Goal: Task Accomplishment & Management: Manage account settings

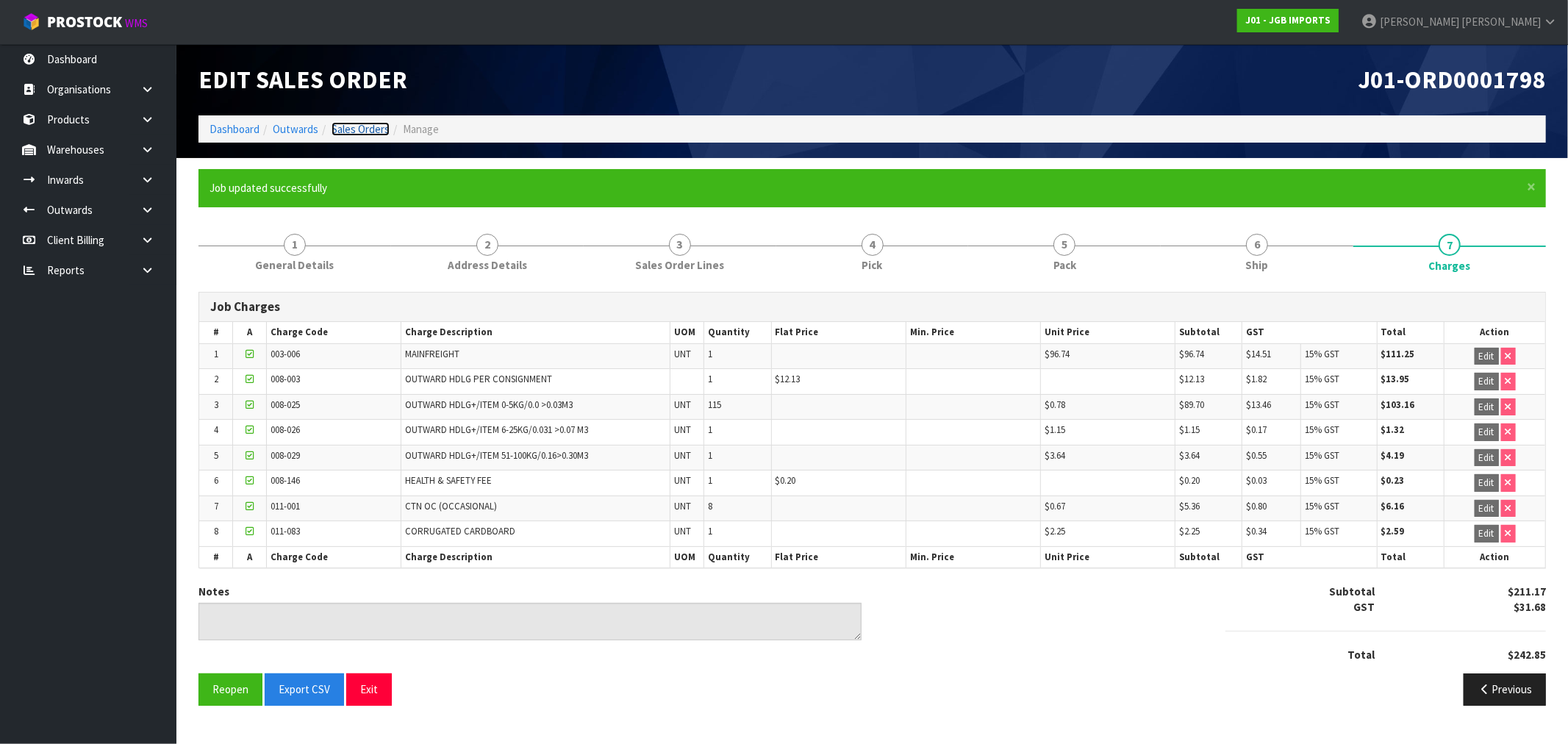
click at [342, 126] on link "Sales Orders" at bounding box center [360, 129] width 58 height 14
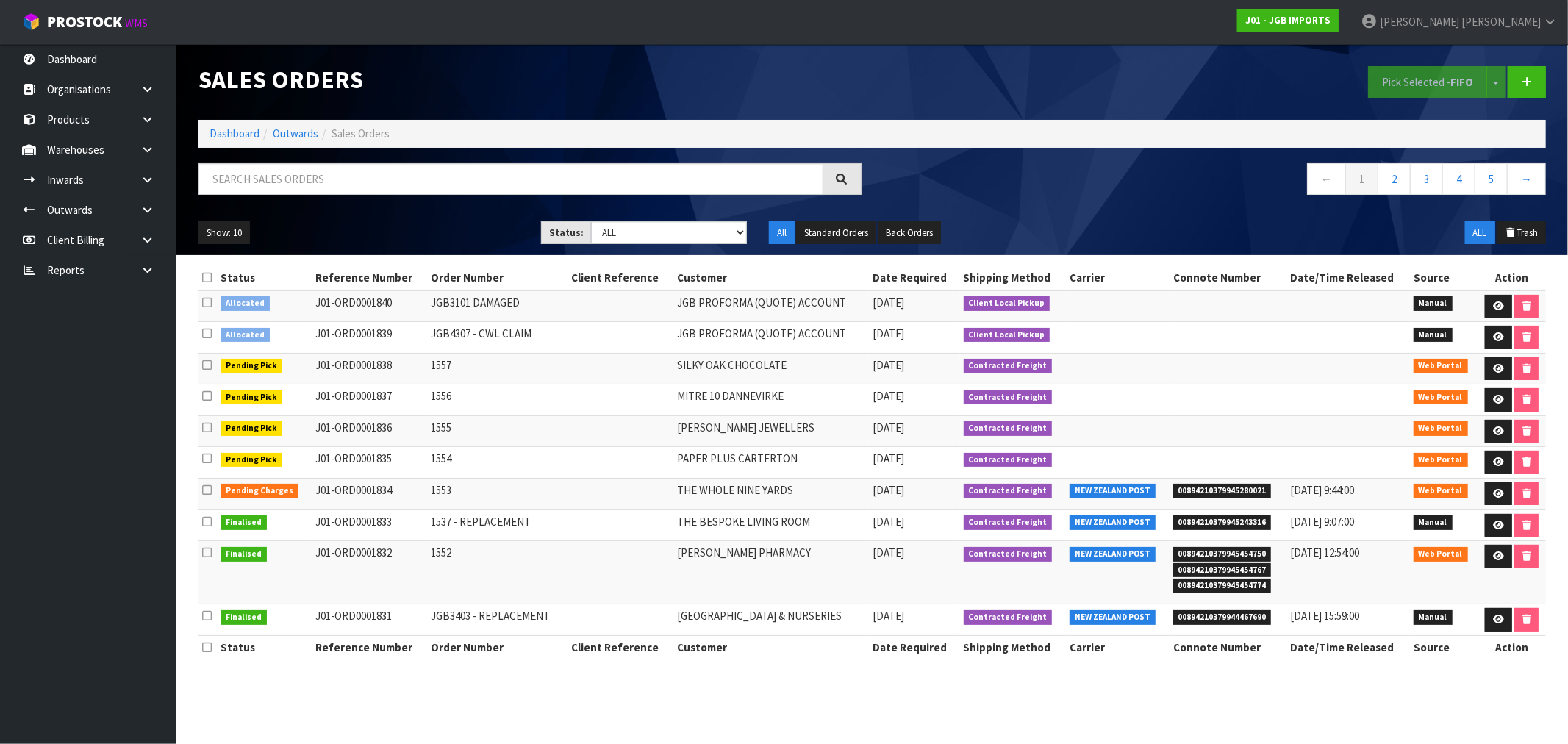
click at [251, 126] on ol "Dashboard Outwards Sales Orders" at bounding box center [873, 133] width 1348 height 28
click at [248, 131] on link "Dashboard" at bounding box center [234, 133] width 50 height 14
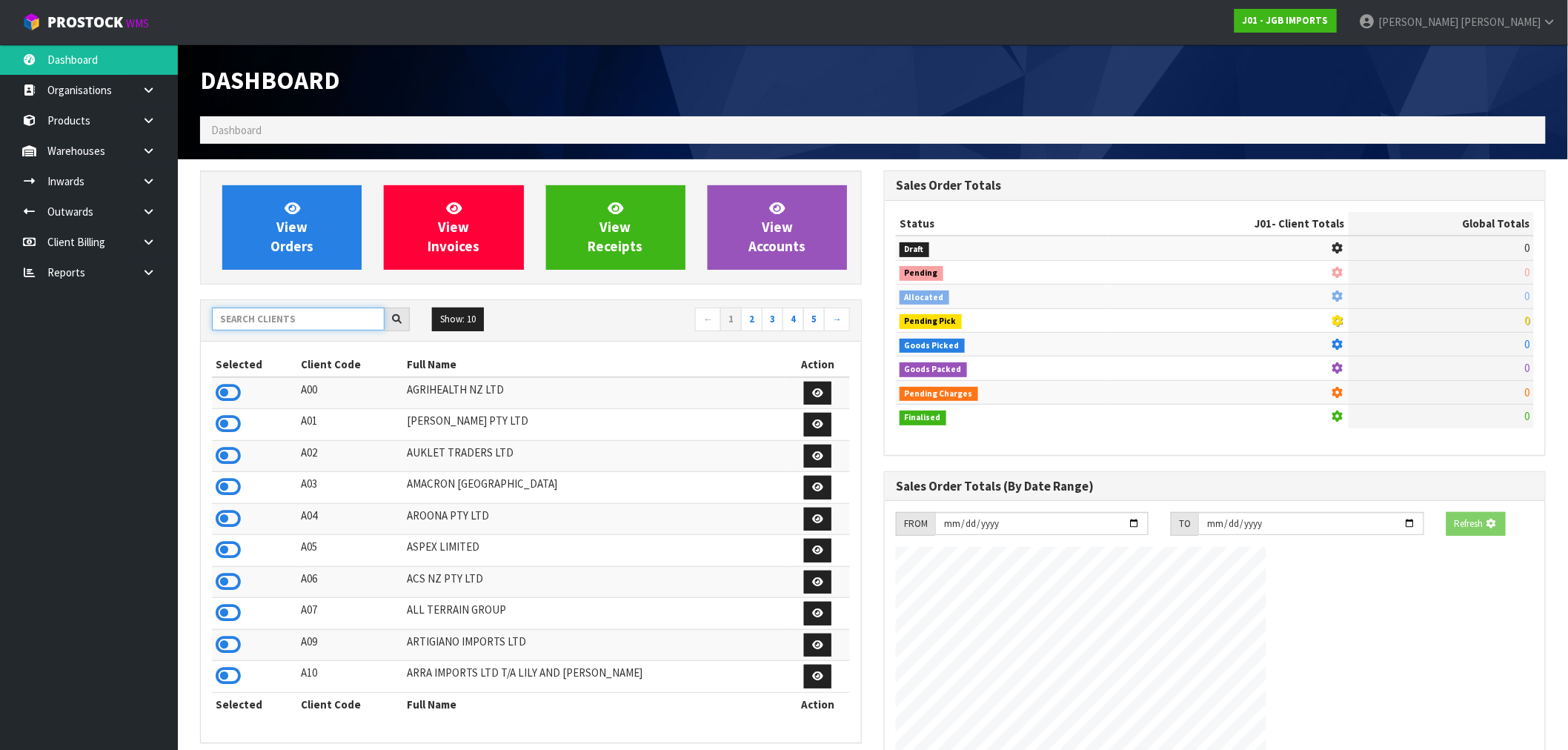
click at [269, 321] on input "text" at bounding box center [298, 319] width 173 height 23
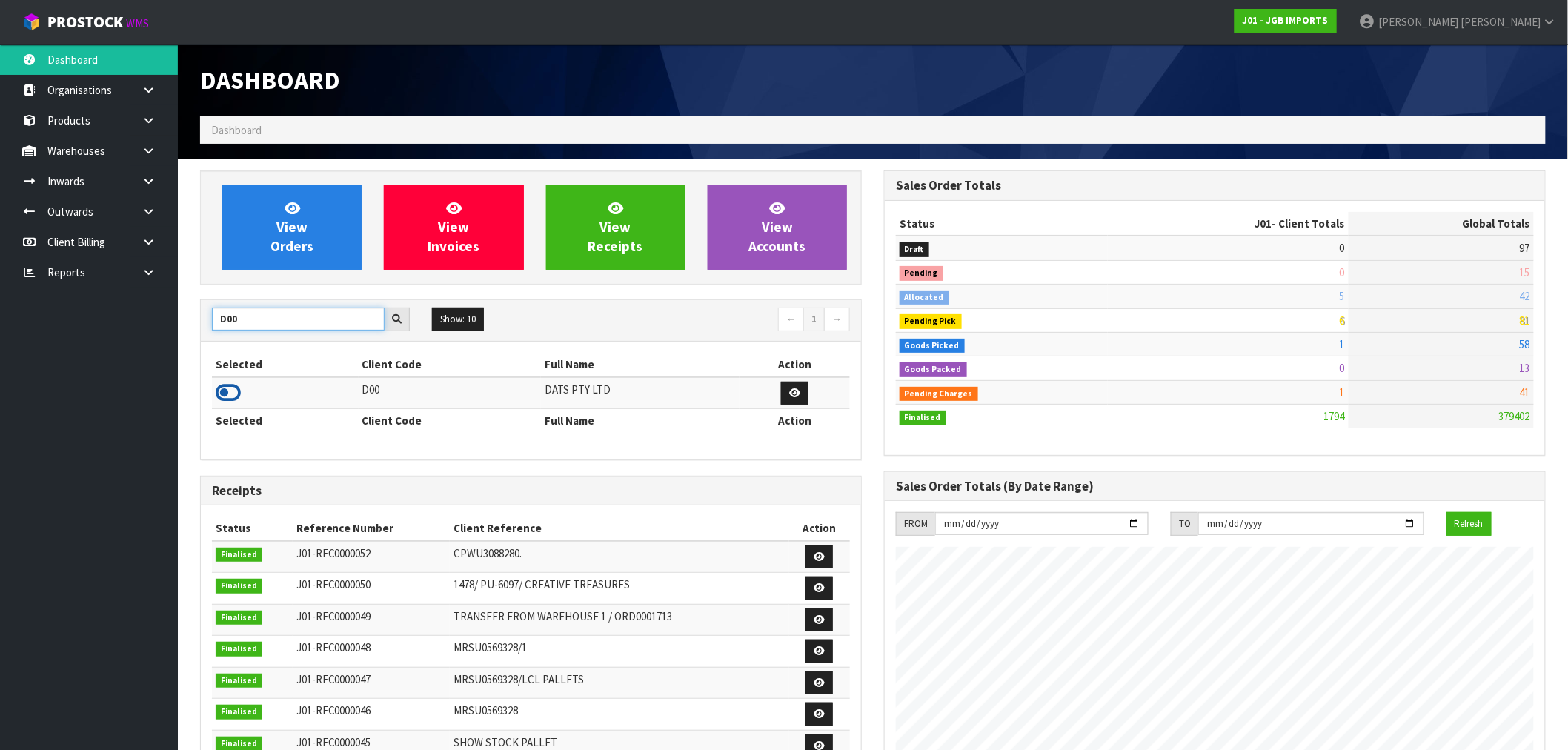
type input "D00"
click at [227, 390] on icon at bounding box center [228, 393] width 26 height 23
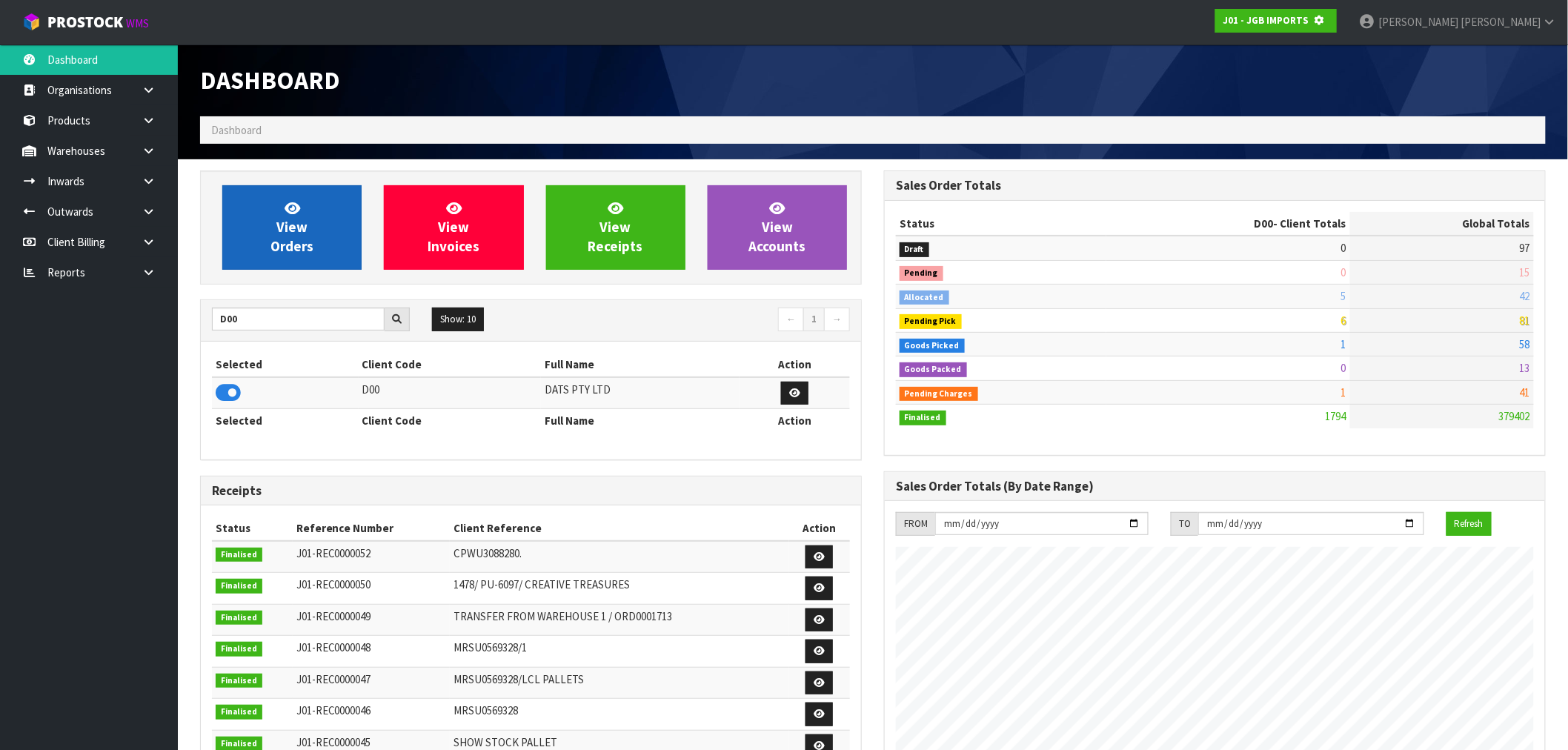
scroll to position [740205, 740294]
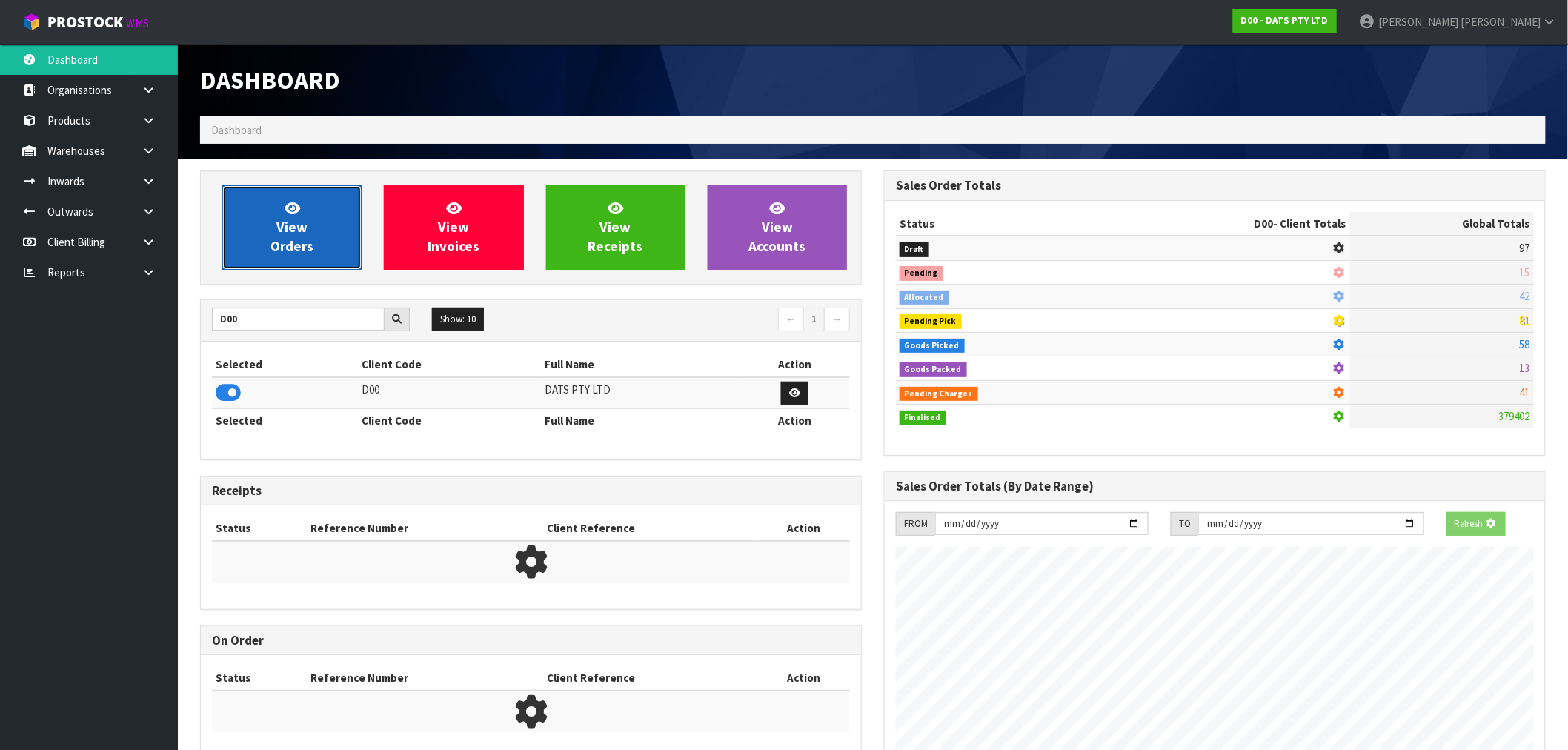
click at [261, 267] on link "View Orders" at bounding box center [292, 227] width 140 height 85
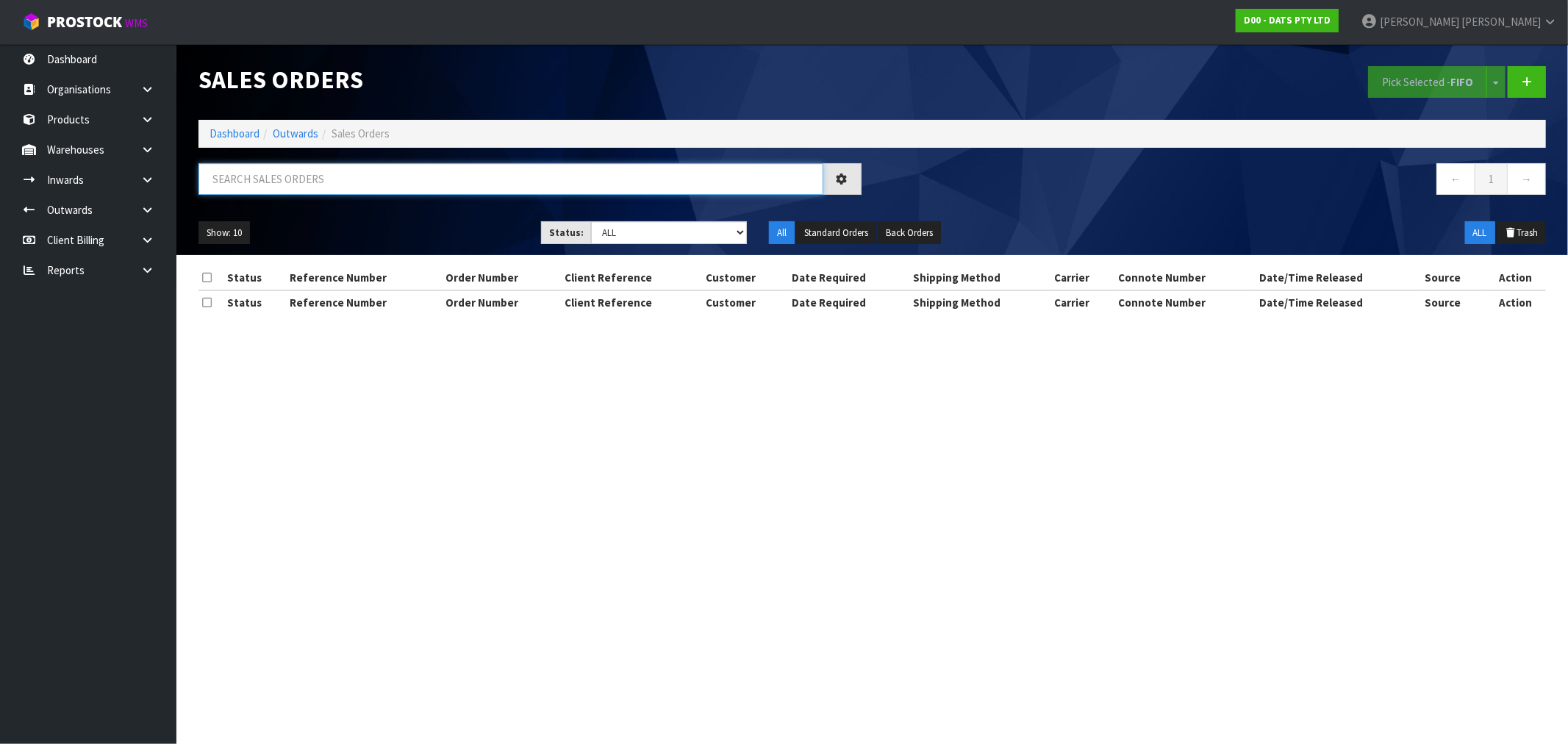
click at [309, 191] on input "text" at bounding box center [511, 179] width 625 height 31
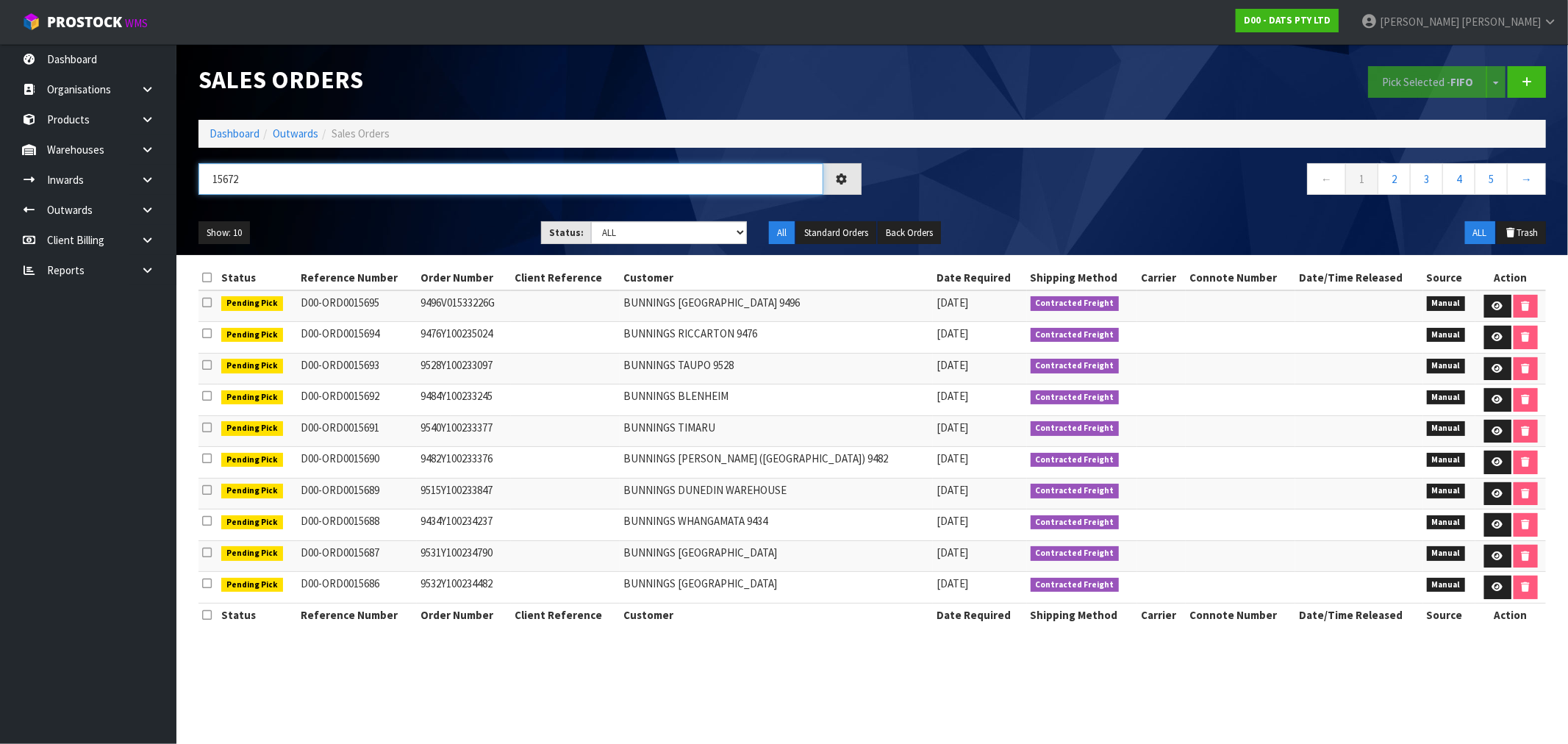
type input "15672"
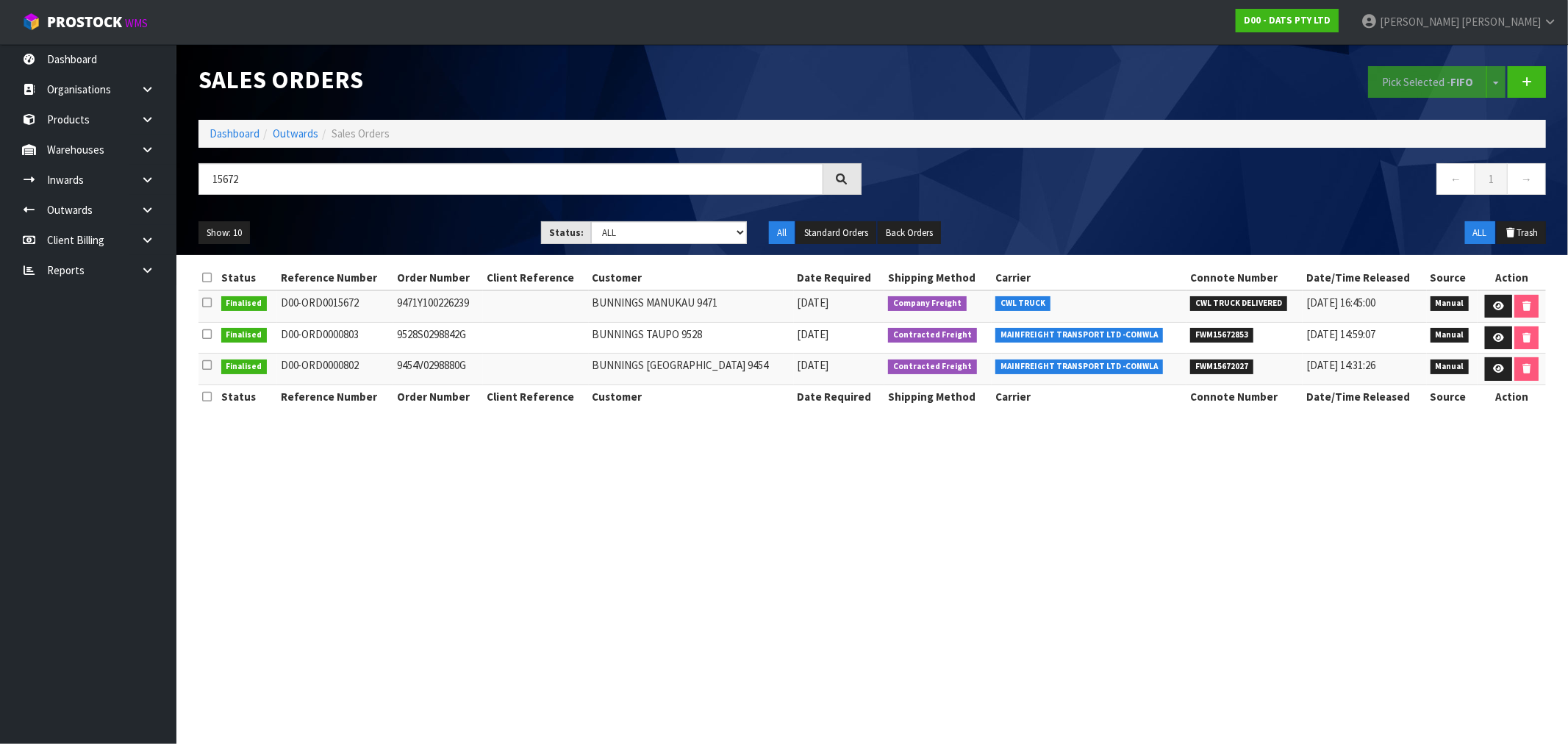
click at [442, 314] on td "9471Y100226239" at bounding box center [438, 306] width 89 height 31
copy td "9471Y100226239"
click at [1500, 308] on icon at bounding box center [1498, 306] width 11 height 10
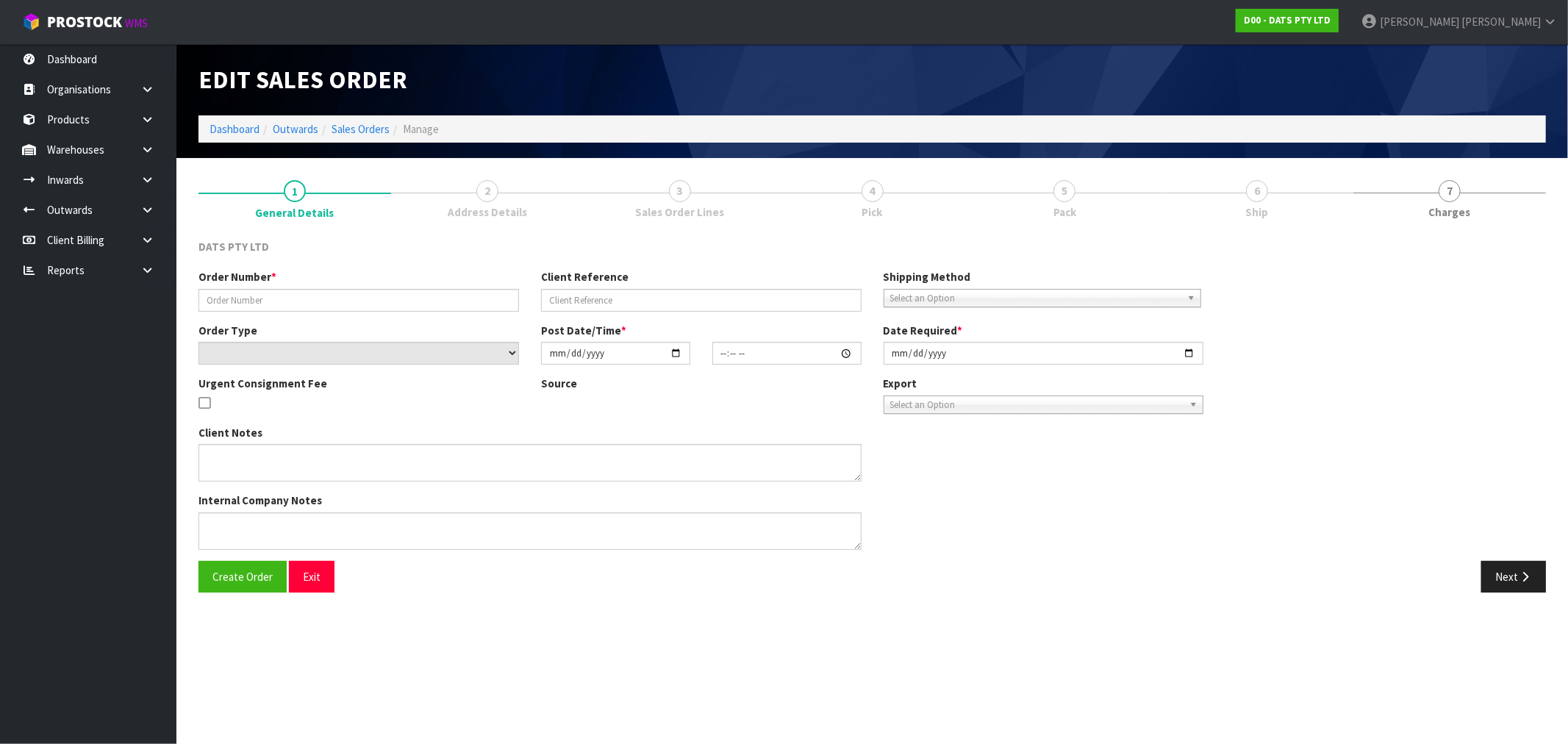
type input "9471Y100226239"
select select "number:0"
type input "[DATE]"
type input "08:51:00.000"
type input "[DATE]"
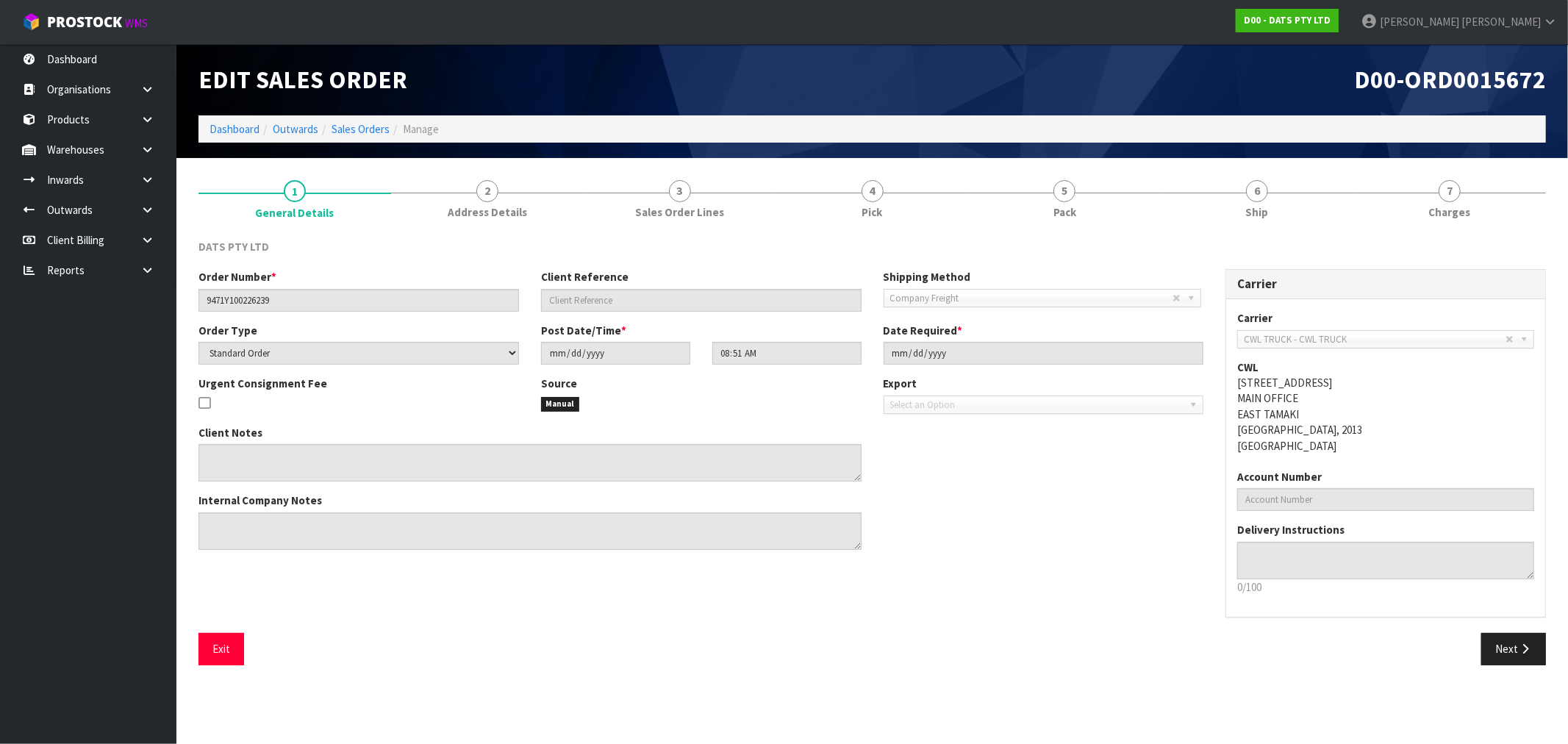
drag, startPoint x: 1276, startPoint y: 209, endPoint x: 1239, endPoint y: 233, distance: 44.1
click at [1275, 211] on link "6 Ship" at bounding box center [1257, 198] width 193 height 58
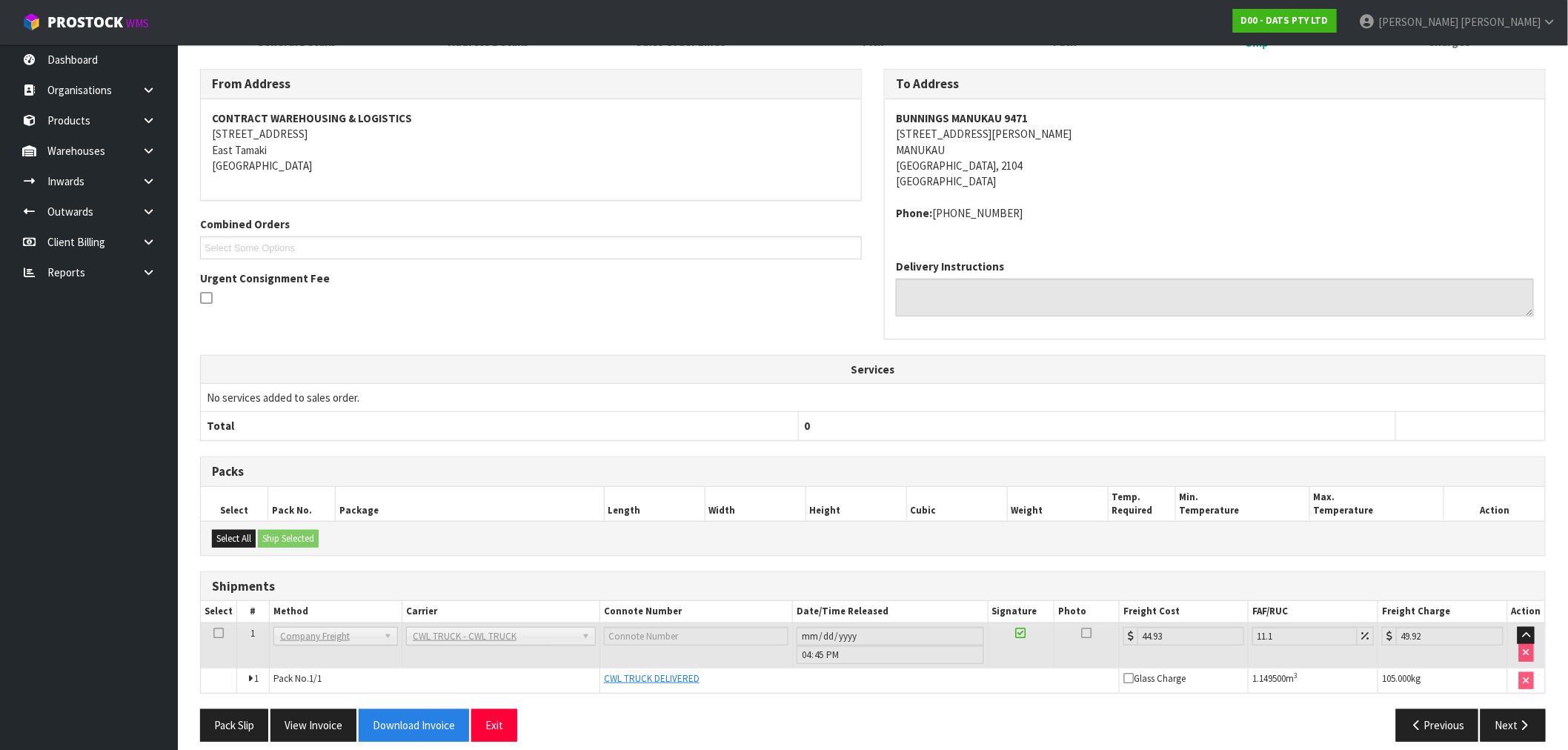
scroll to position [186, 0]
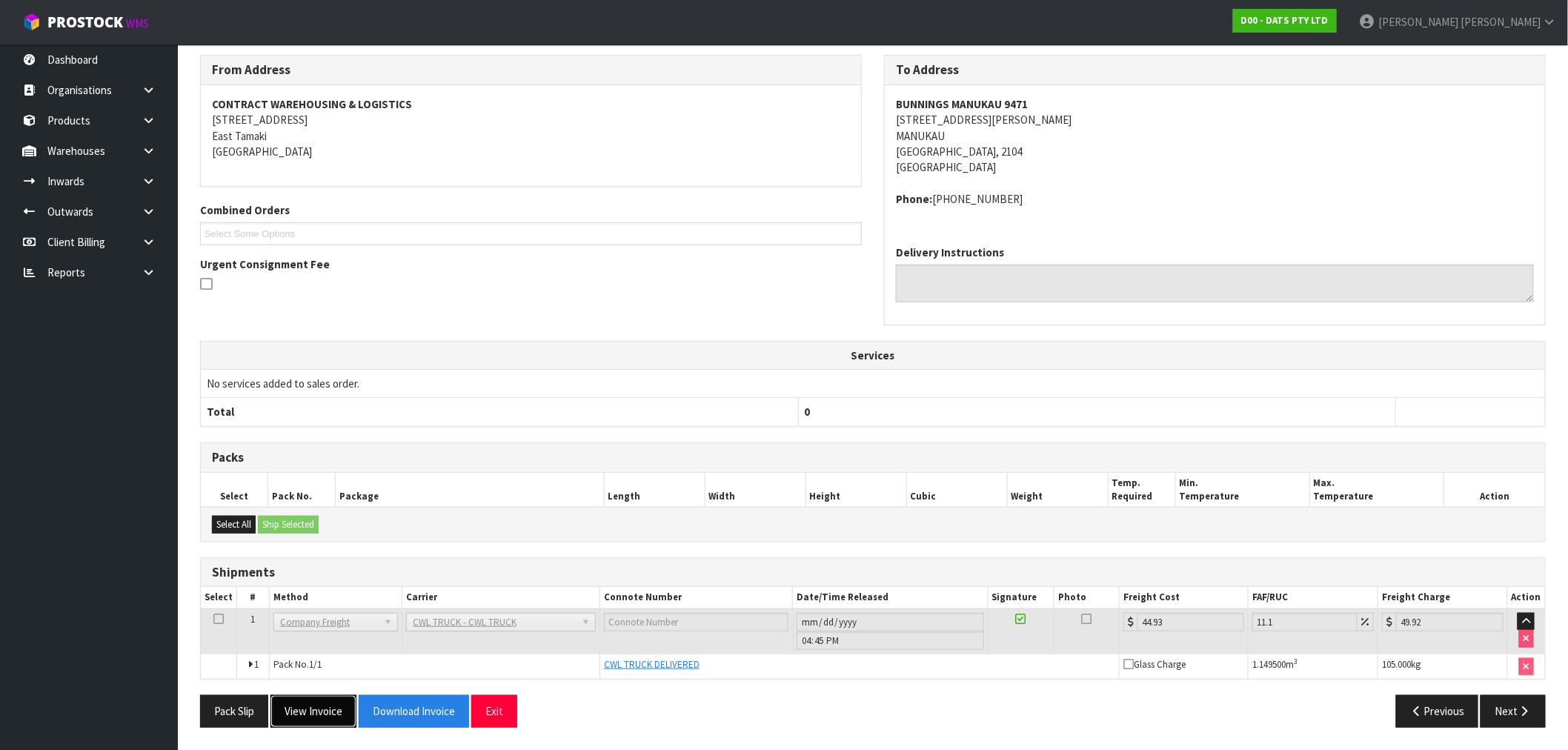
drag, startPoint x: 302, startPoint y: 721, endPoint x: 378, endPoint y: 704, distance: 77.9
click at [306, 721] on button "View Invoice" at bounding box center [313, 711] width 86 height 32
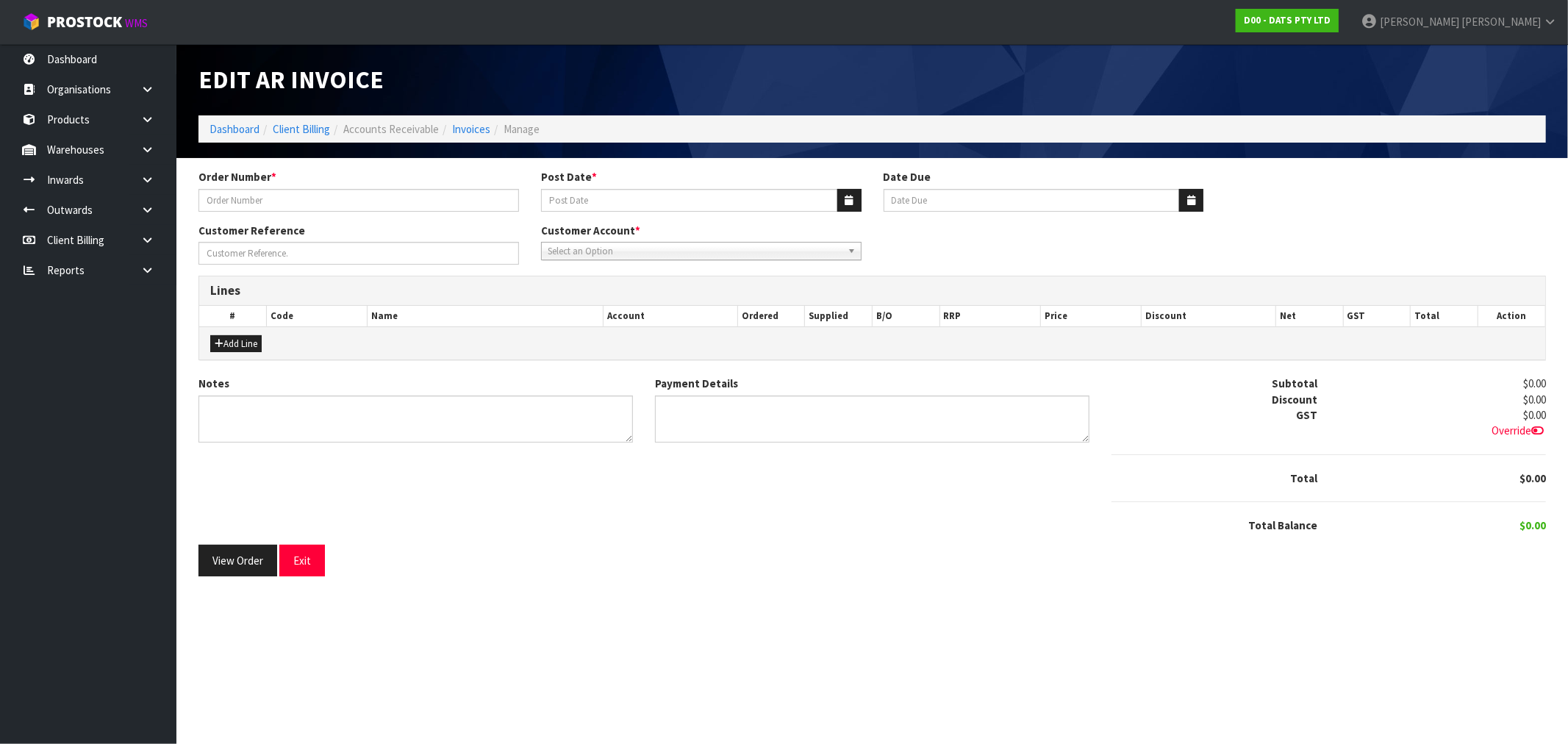
type input "9471Y100226239"
type input "[DATE]"
type input "20/10/2025"
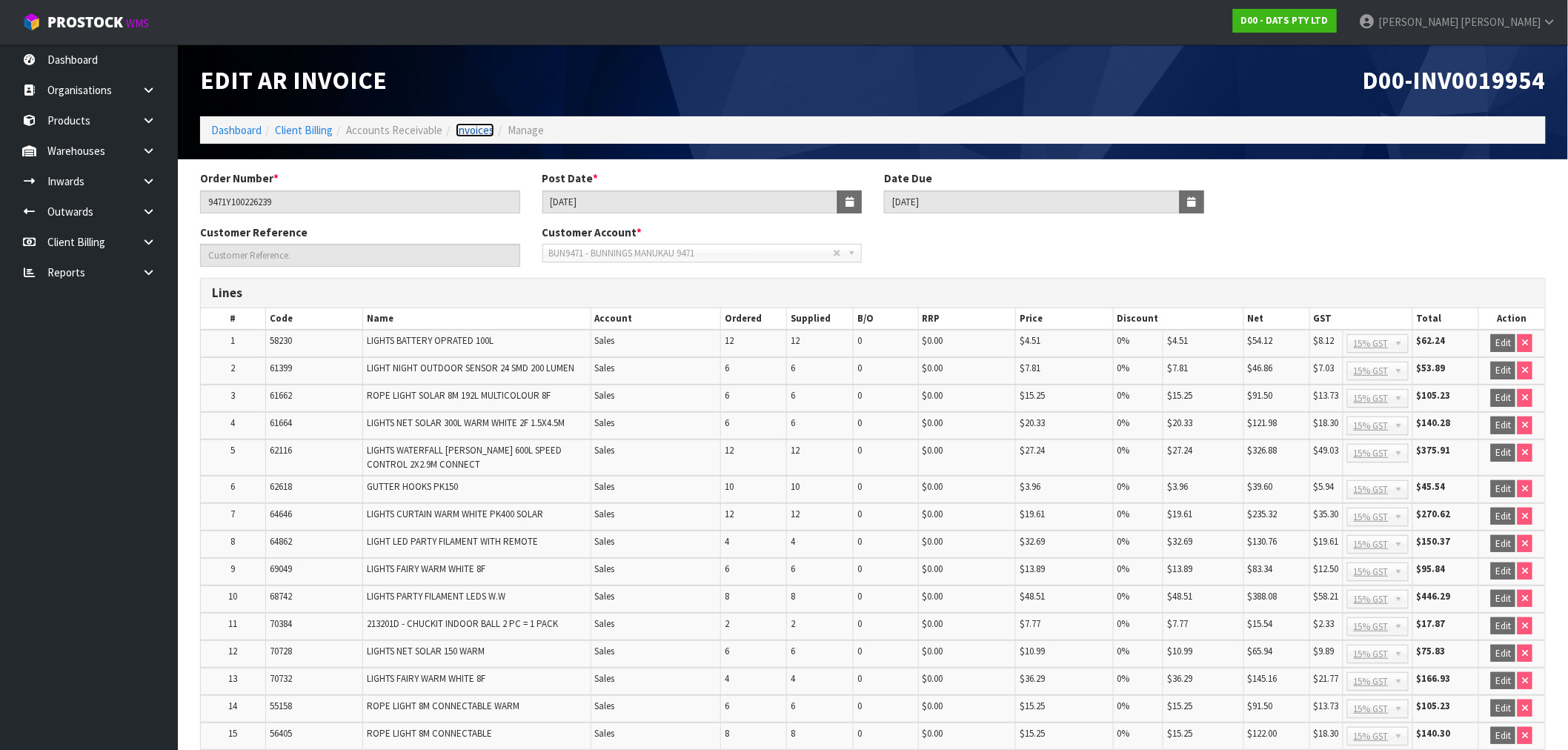
click at [471, 134] on link "Invoices" at bounding box center [474, 130] width 38 height 14
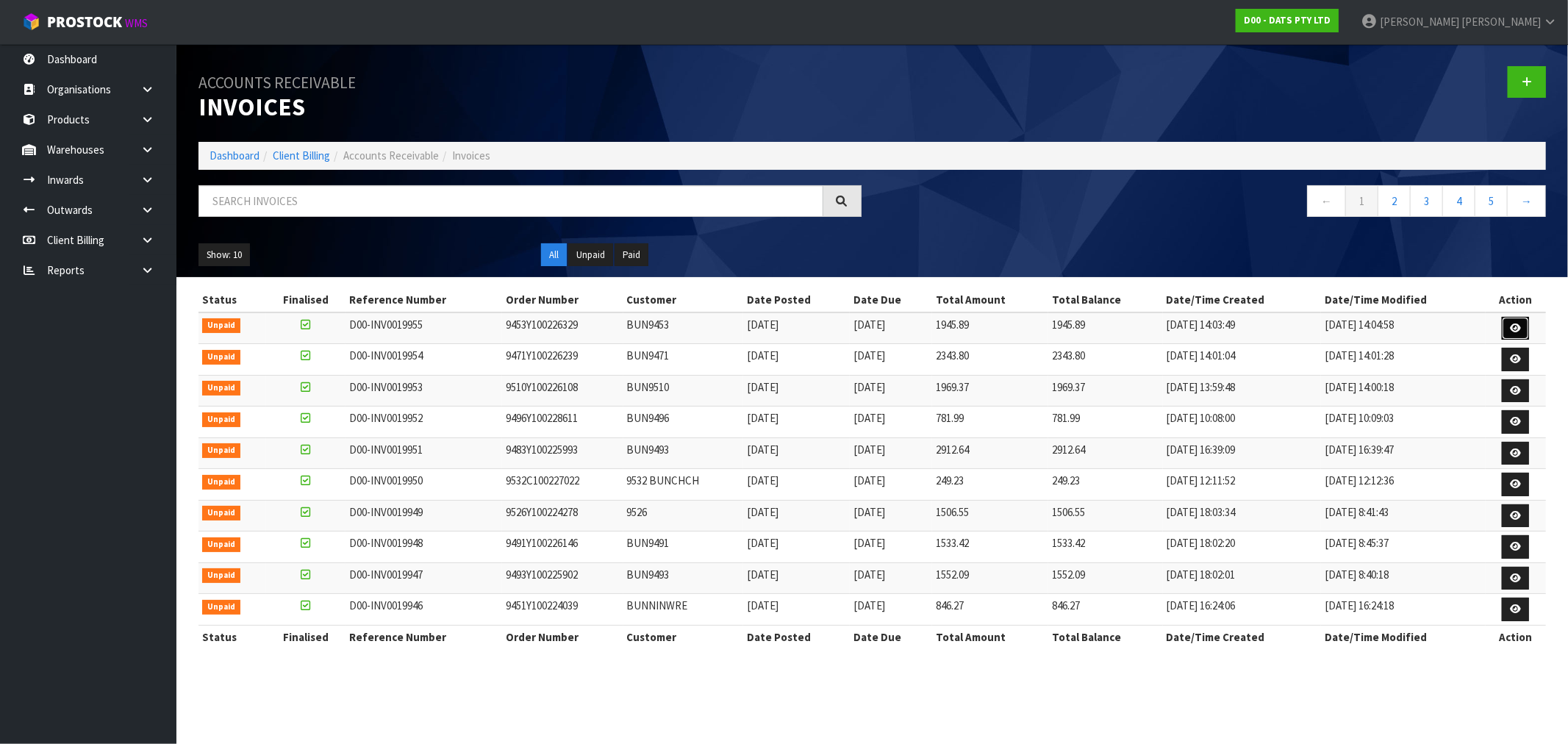
click at [1511, 321] on link at bounding box center [1515, 328] width 28 height 24
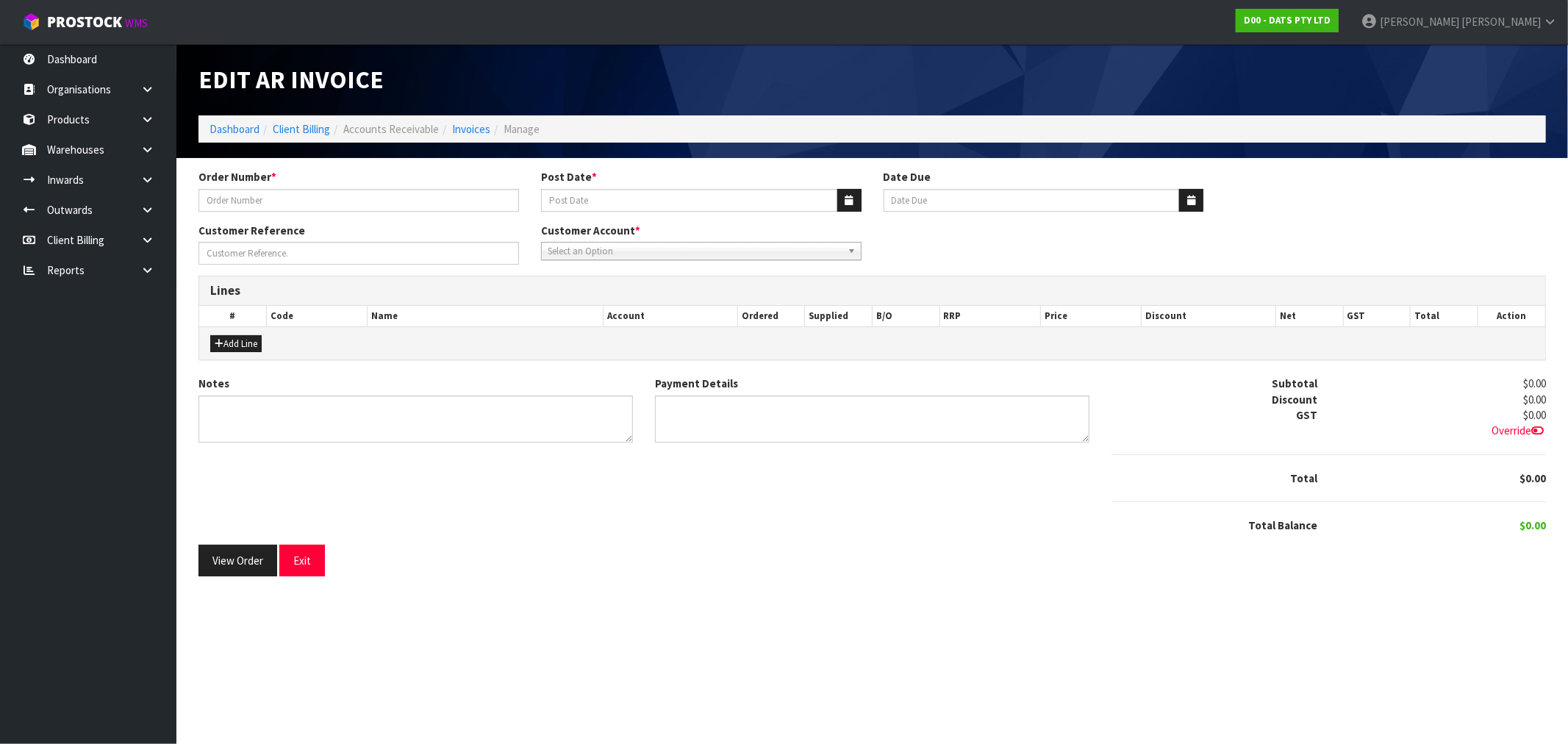
type input "9453Y100226329"
type input "[DATE]"
type input "20/10/2025"
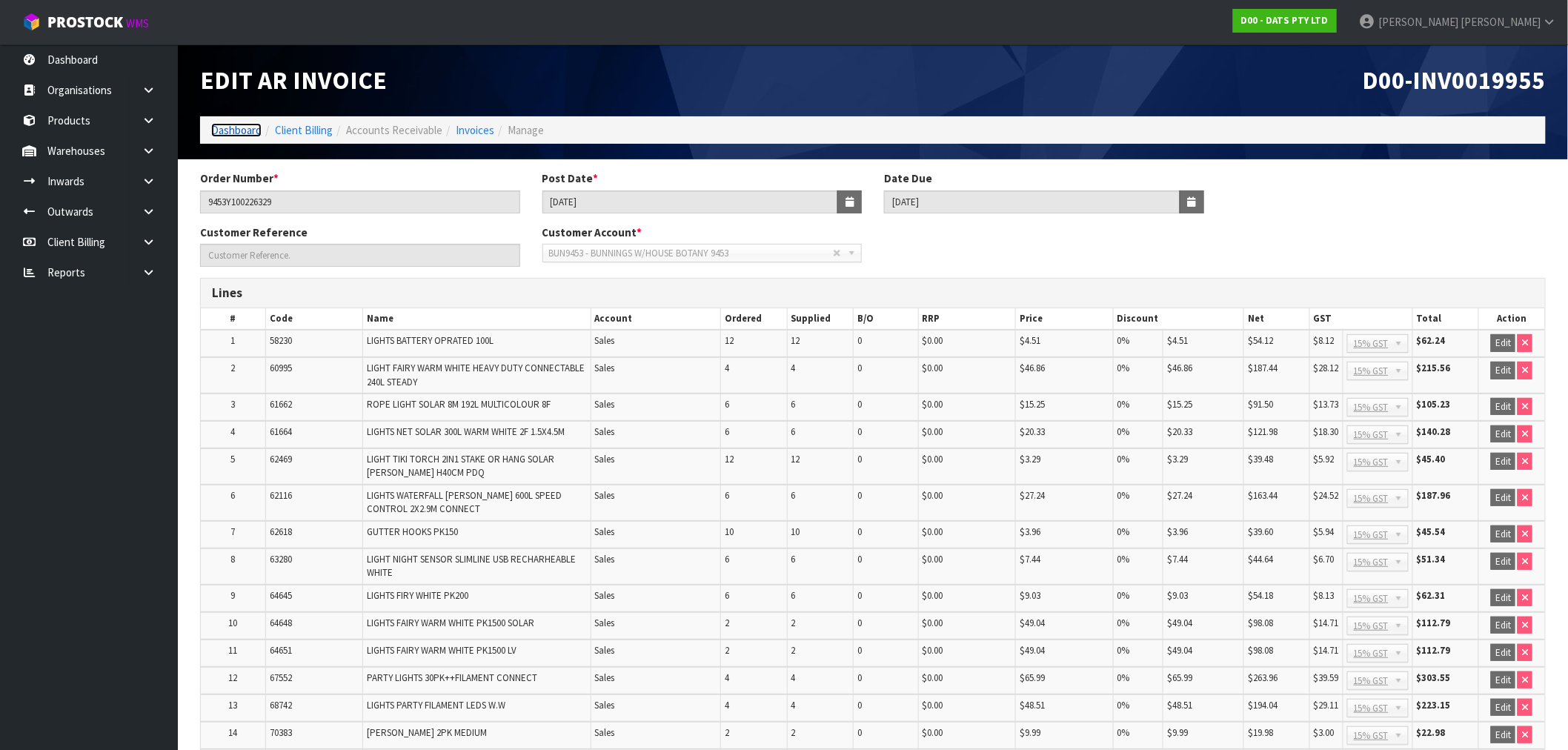
click at [233, 129] on link "Dashboard" at bounding box center [236, 130] width 50 height 14
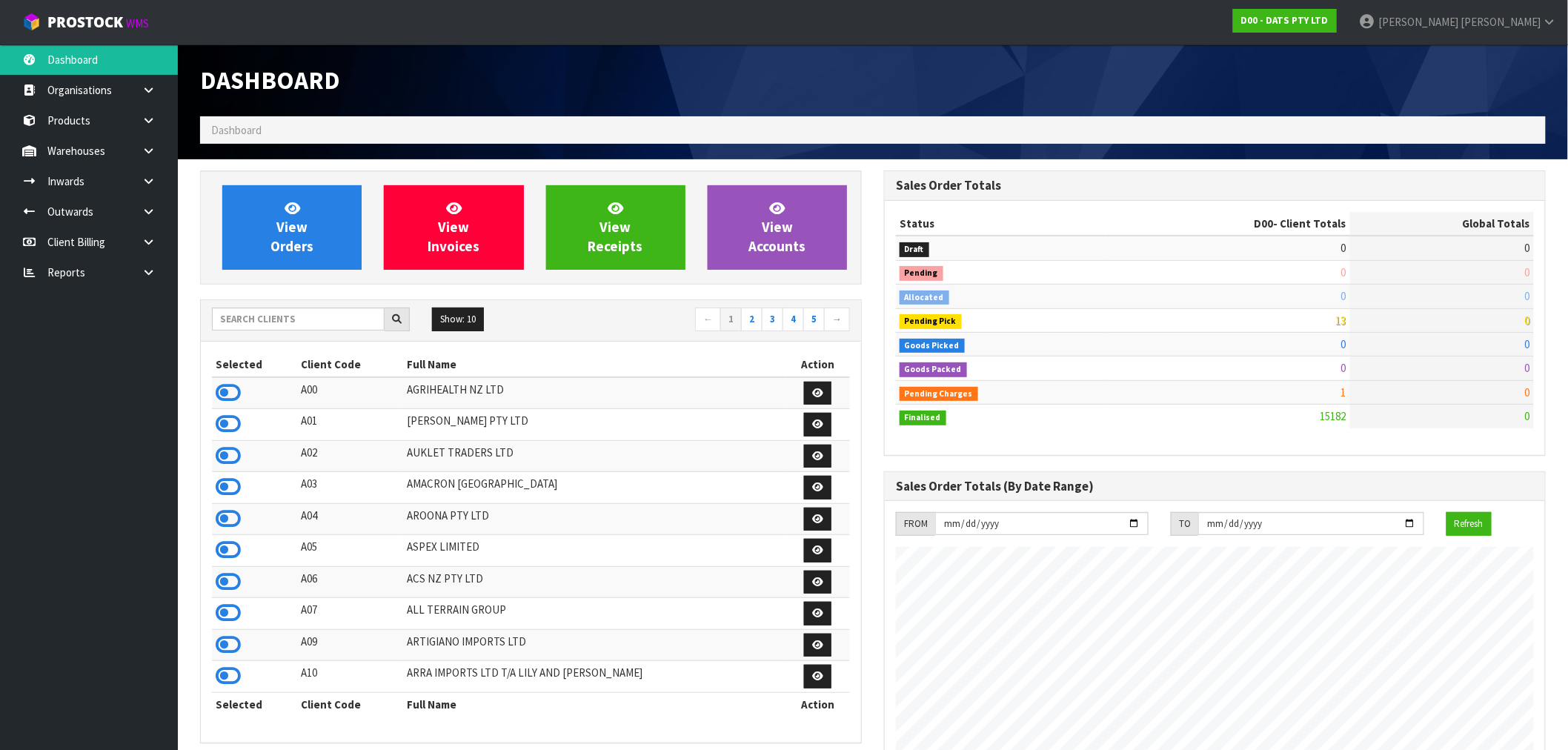
scroll to position [1123, 684]
click at [242, 317] on input "text" at bounding box center [298, 319] width 173 height 23
type input "N04"
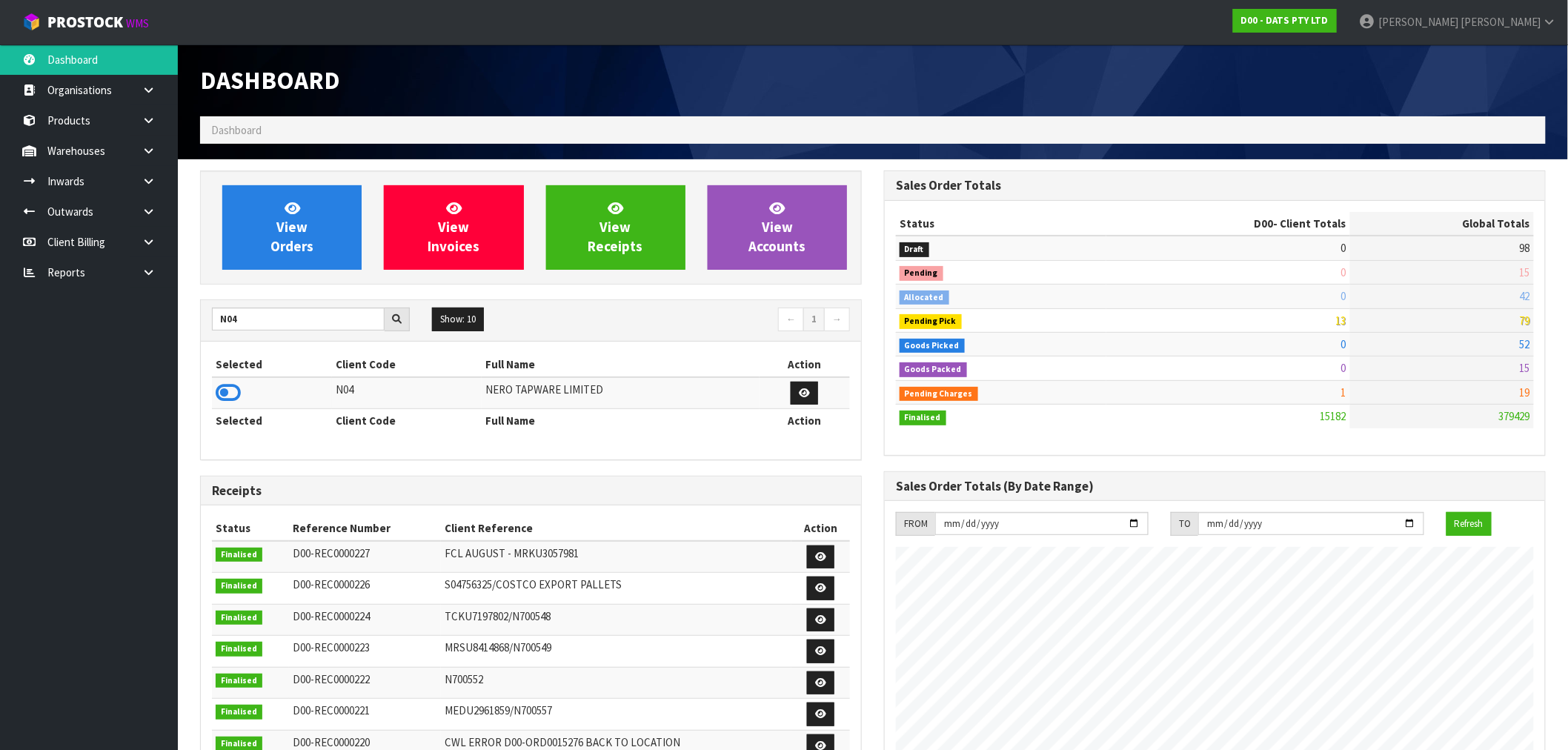
drag, startPoint x: 235, startPoint y: 391, endPoint x: 251, endPoint y: 343, distance: 50.6
click at [234, 391] on icon at bounding box center [228, 393] width 26 height 23
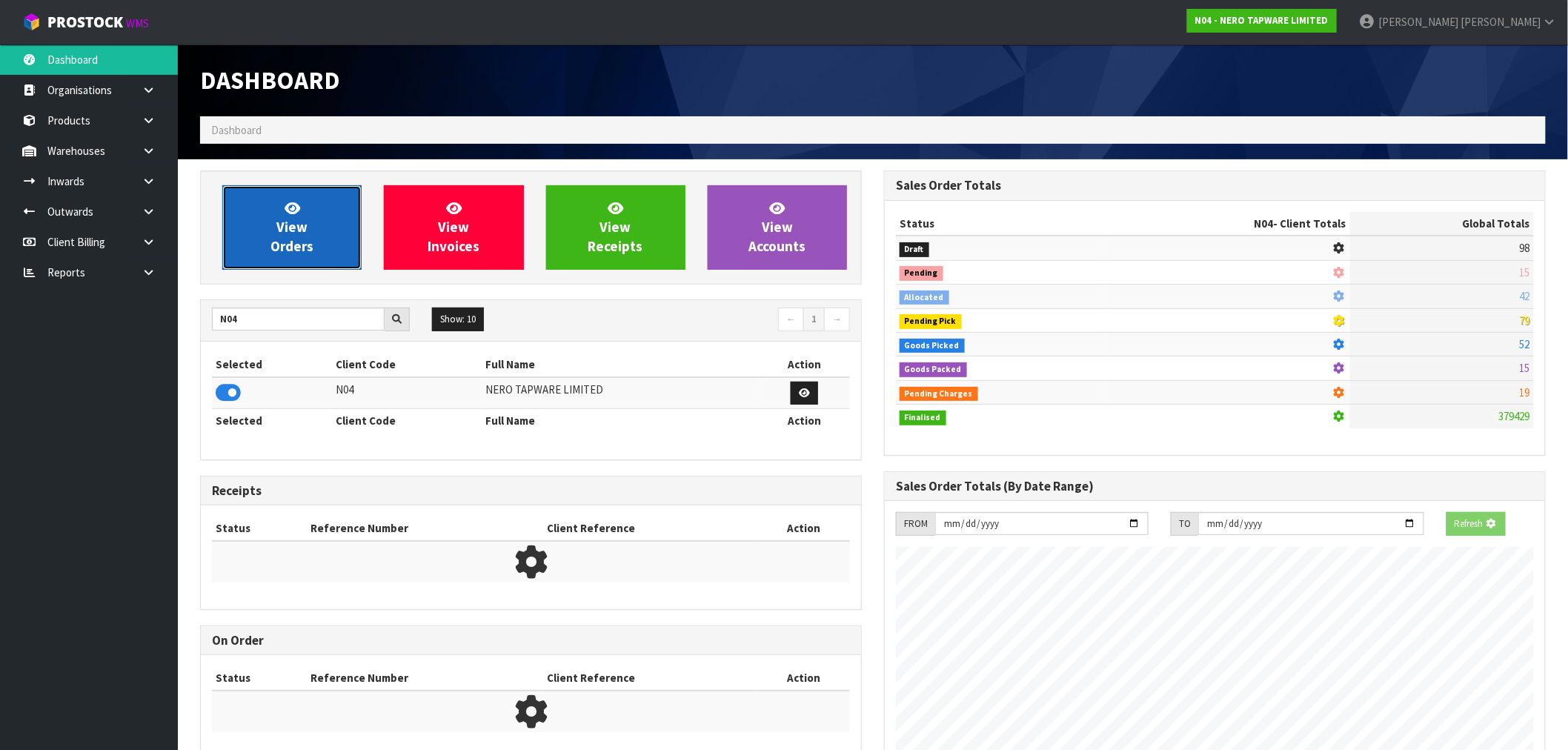
scroll to position [740205, 740294]
click at [278, 267] on link "View Orders" at bounding box center [292, 227] width 140 height 85
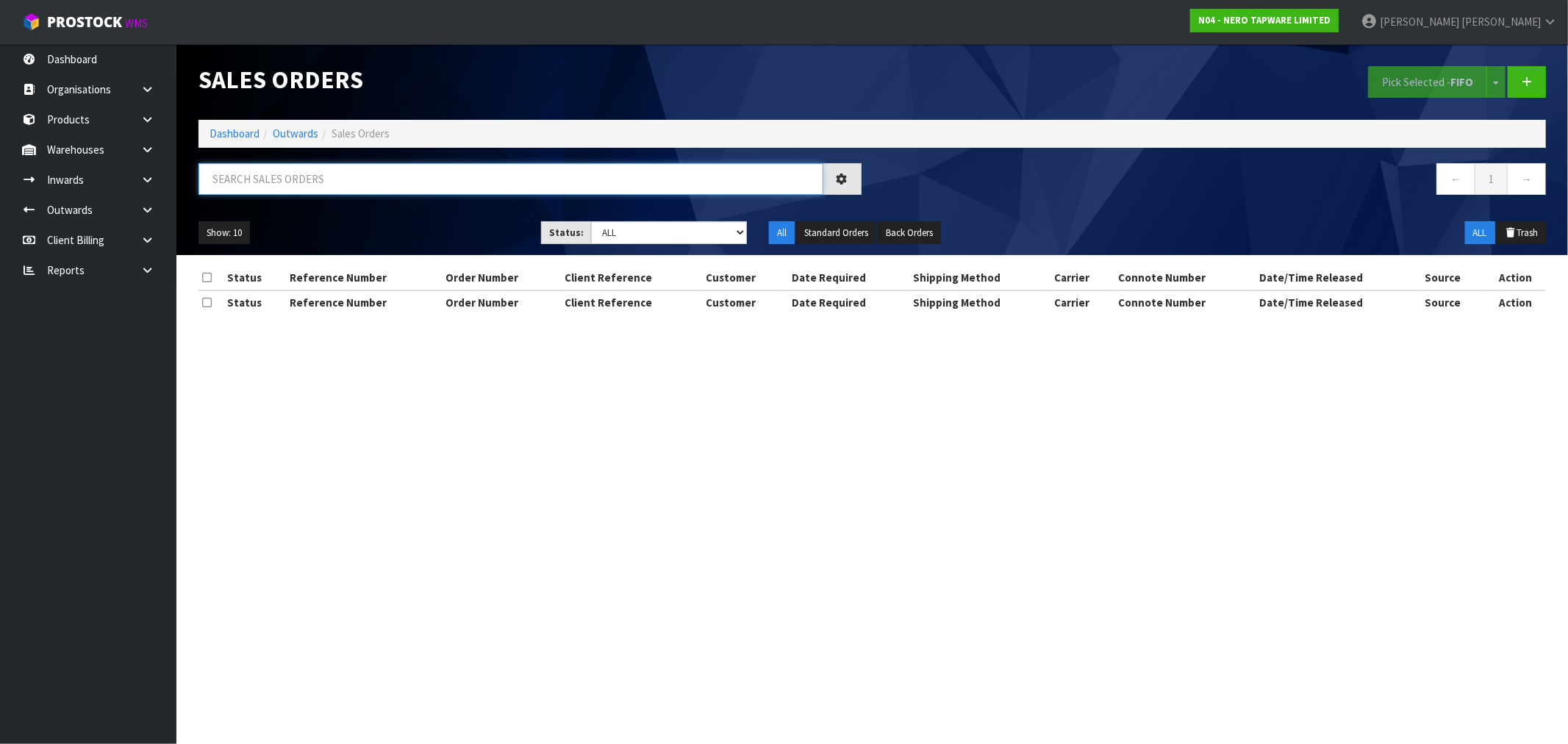
click at [311, 182] on input "text" at bounding box center [511, 179] width 625 height 31
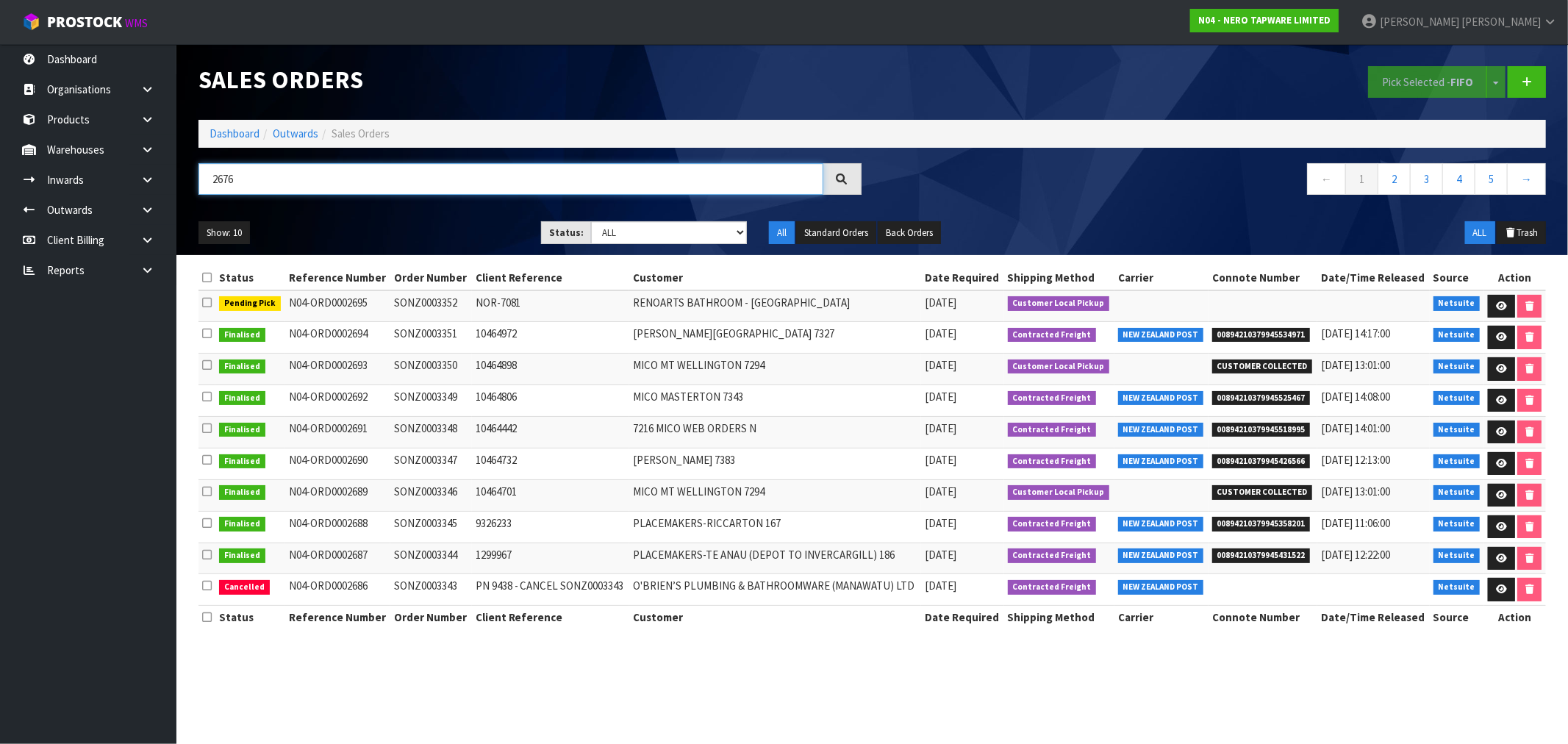
type input "2676"
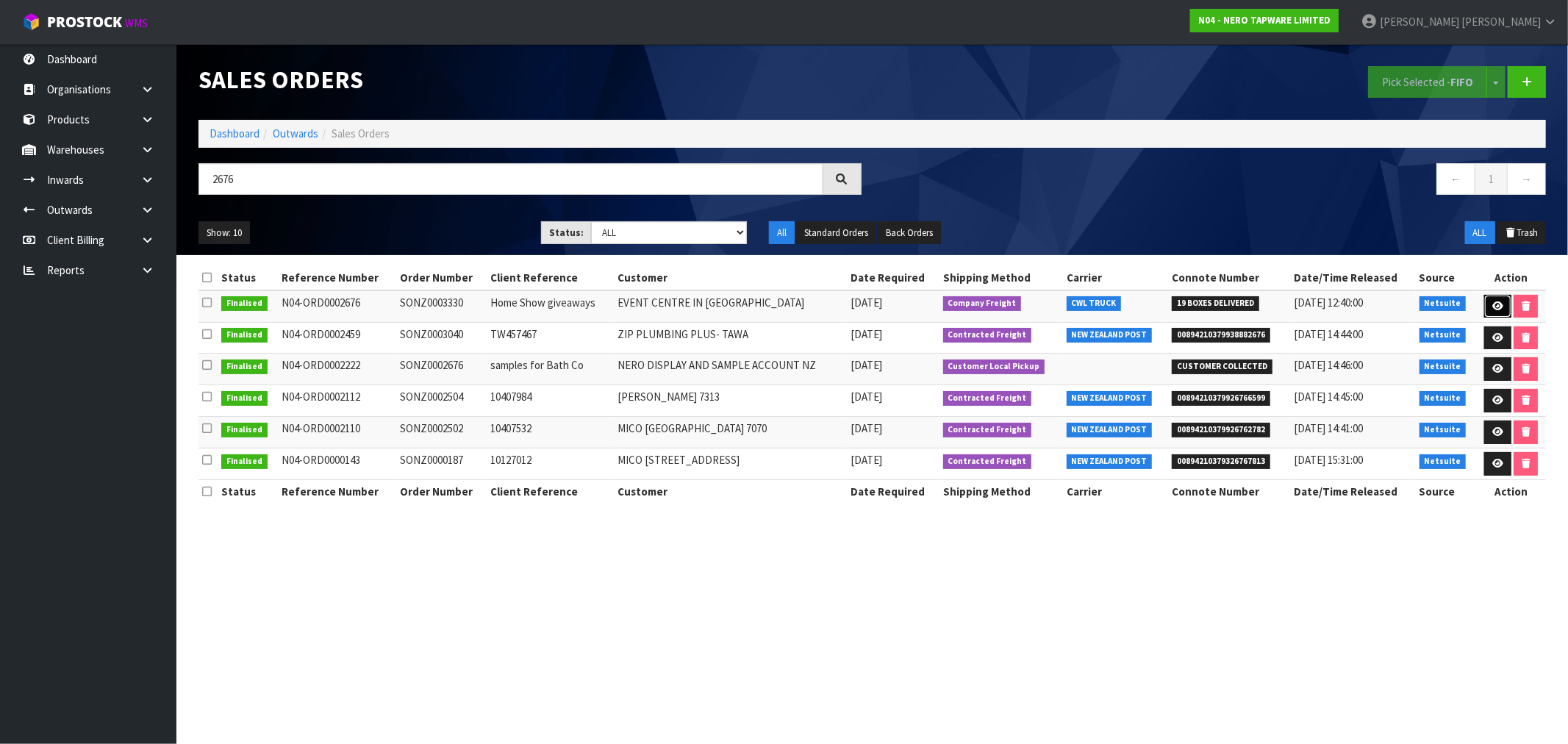
click at [1508, 309] on link at bounding box center [1497, 307] width 28 height 24
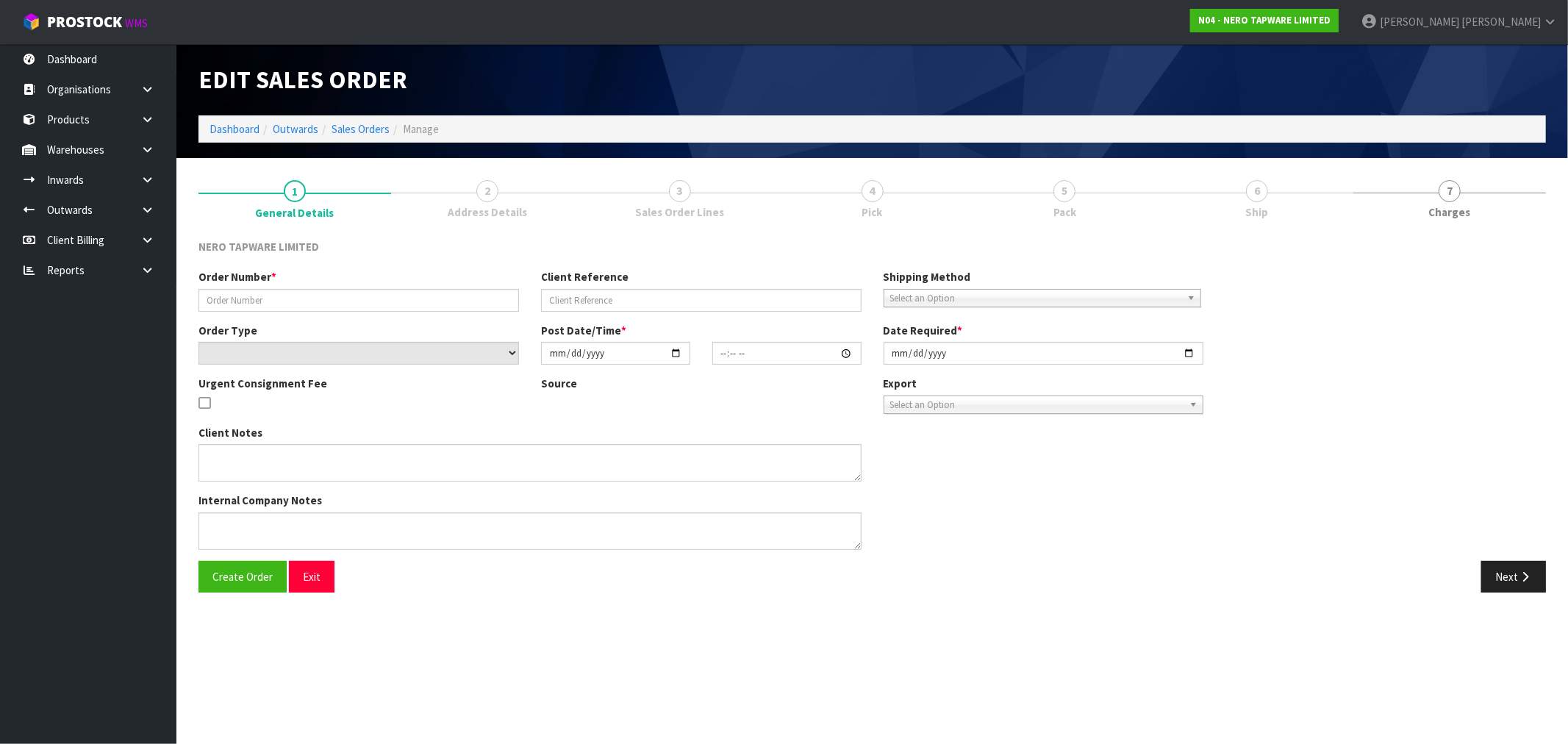
type input "SONZ0003330"
type input "Home Show giveaways"
select select "number:0"
type input "[DATE]"
type input "10:00:06.000"
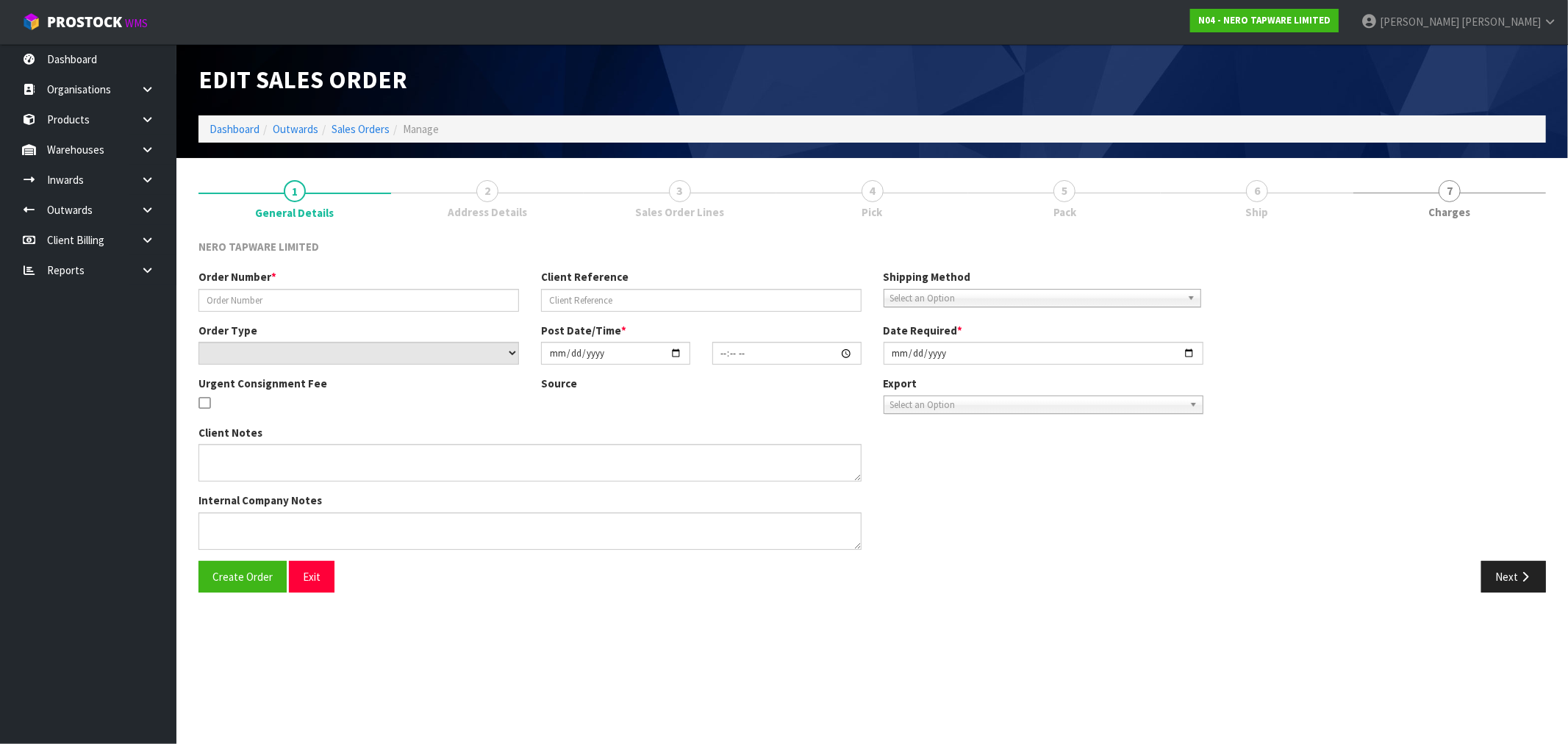
type input "[DATE]"
type textarea "HOME SHOW GIVEAWAYS X 20 WE ALSO HAVE SOME GIVEAWAY BAGS THAT WE WILL NEED FOR …"
type textarea "I'M HEADING OUT THERE NOW AND WILL BE BACKWARDS AND FORWARDS ALL DAY. DRIVER CA…"
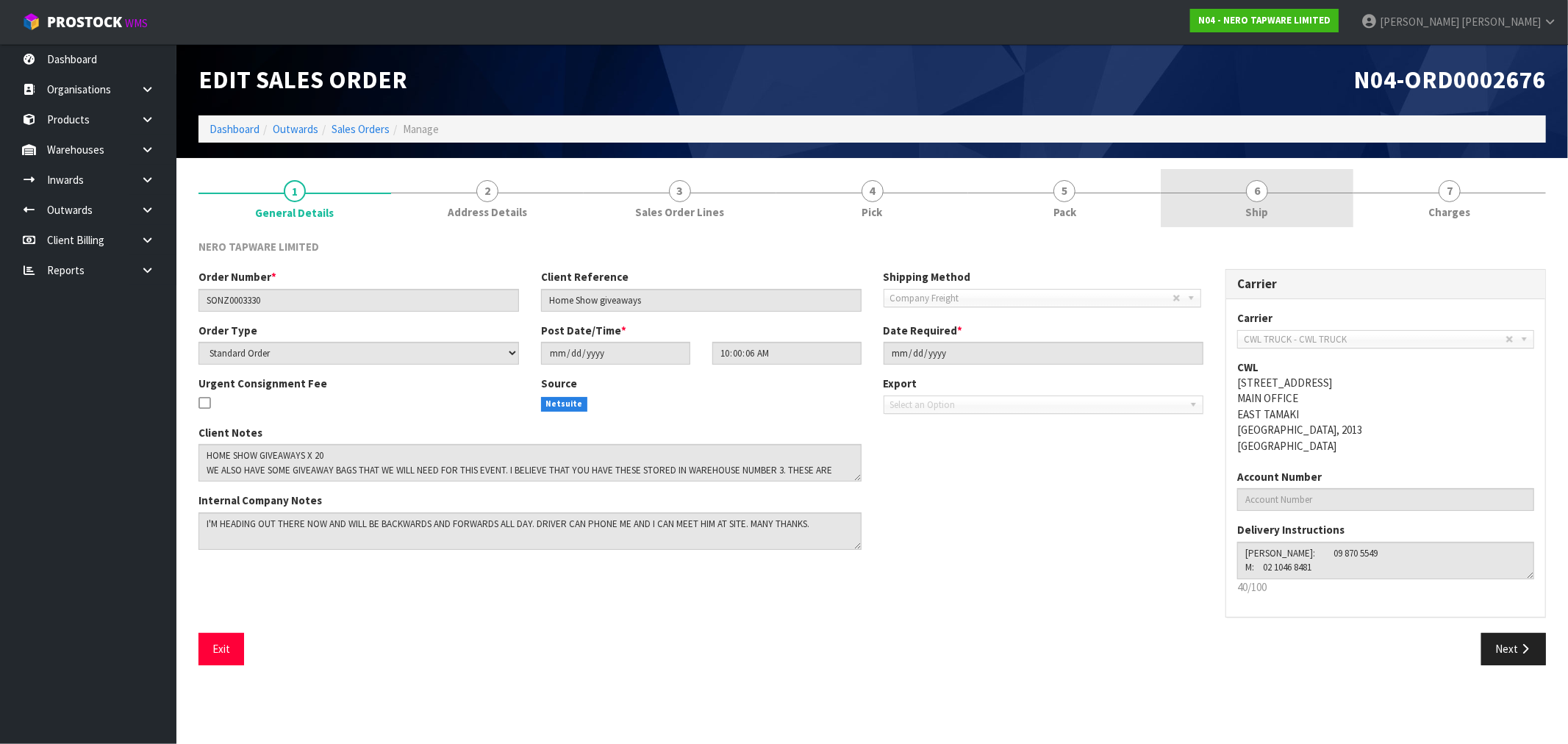
click at [1185, 209] on link "6 Ship" at bounding box center [1257, 198] width 193 height 58
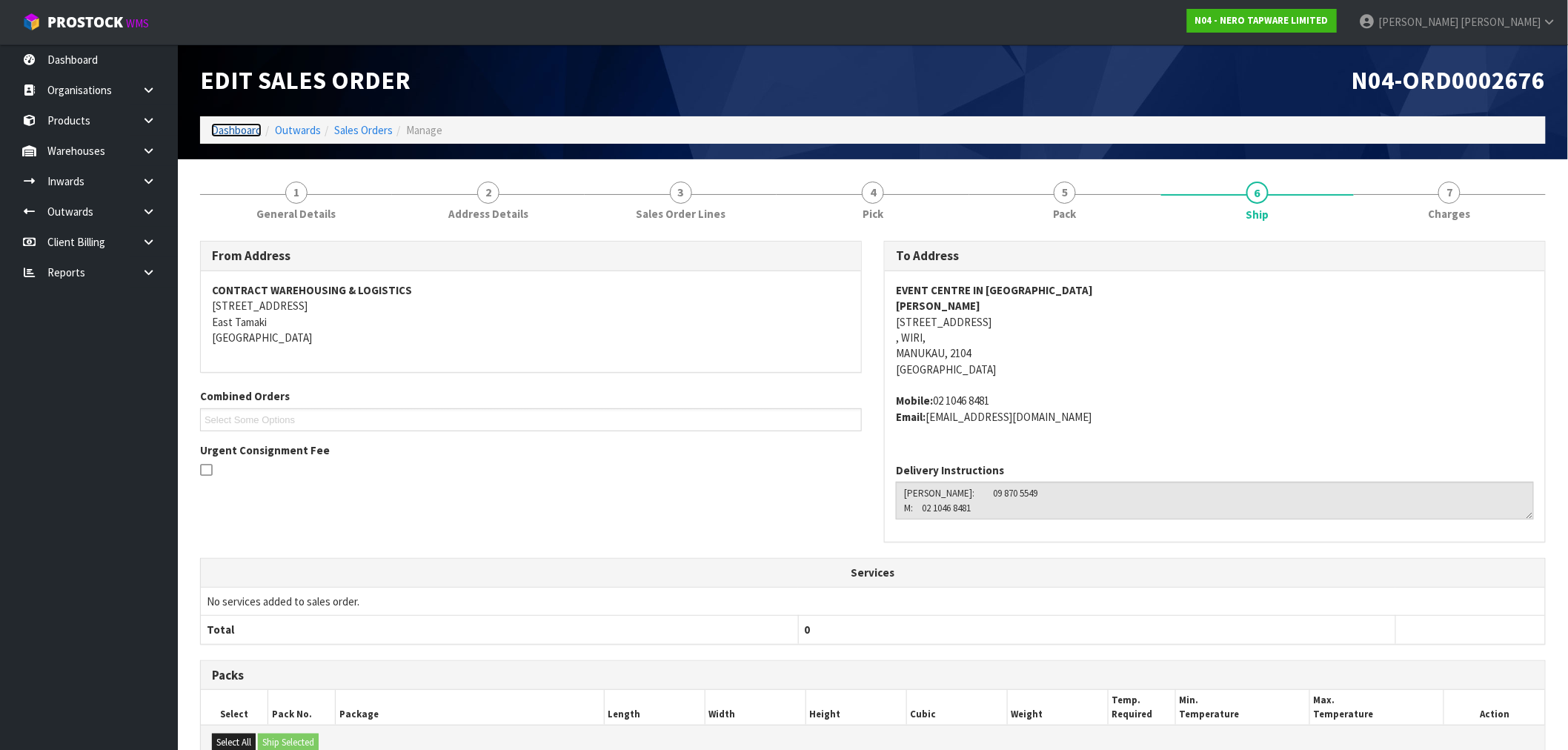
click at [225, 132] on link "Dashboard" at bounding box center [236, 130] width 50 height 14
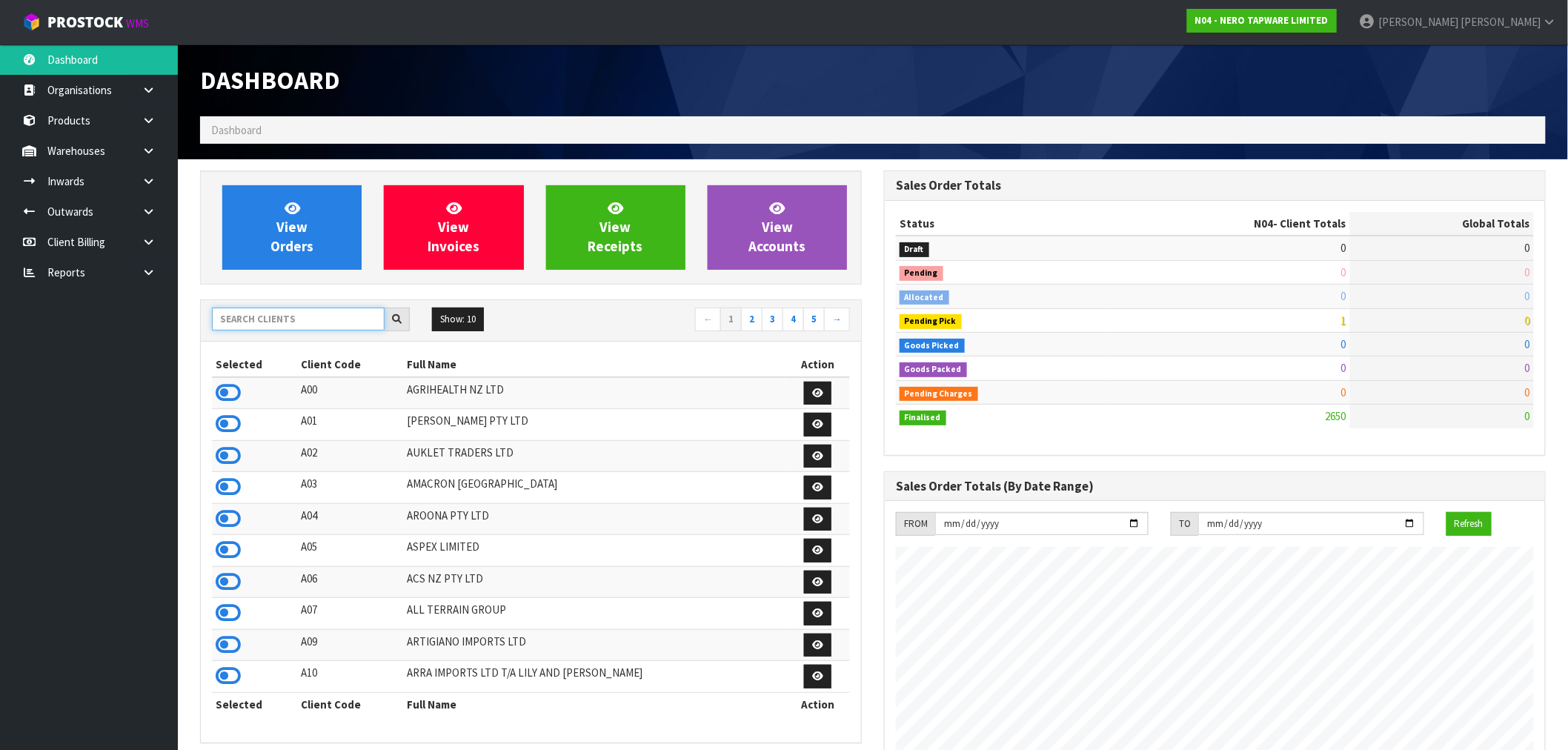
click at [278, 318] on input "text" at bounding box center [298, 319] width 173 height 23
type input "J01"
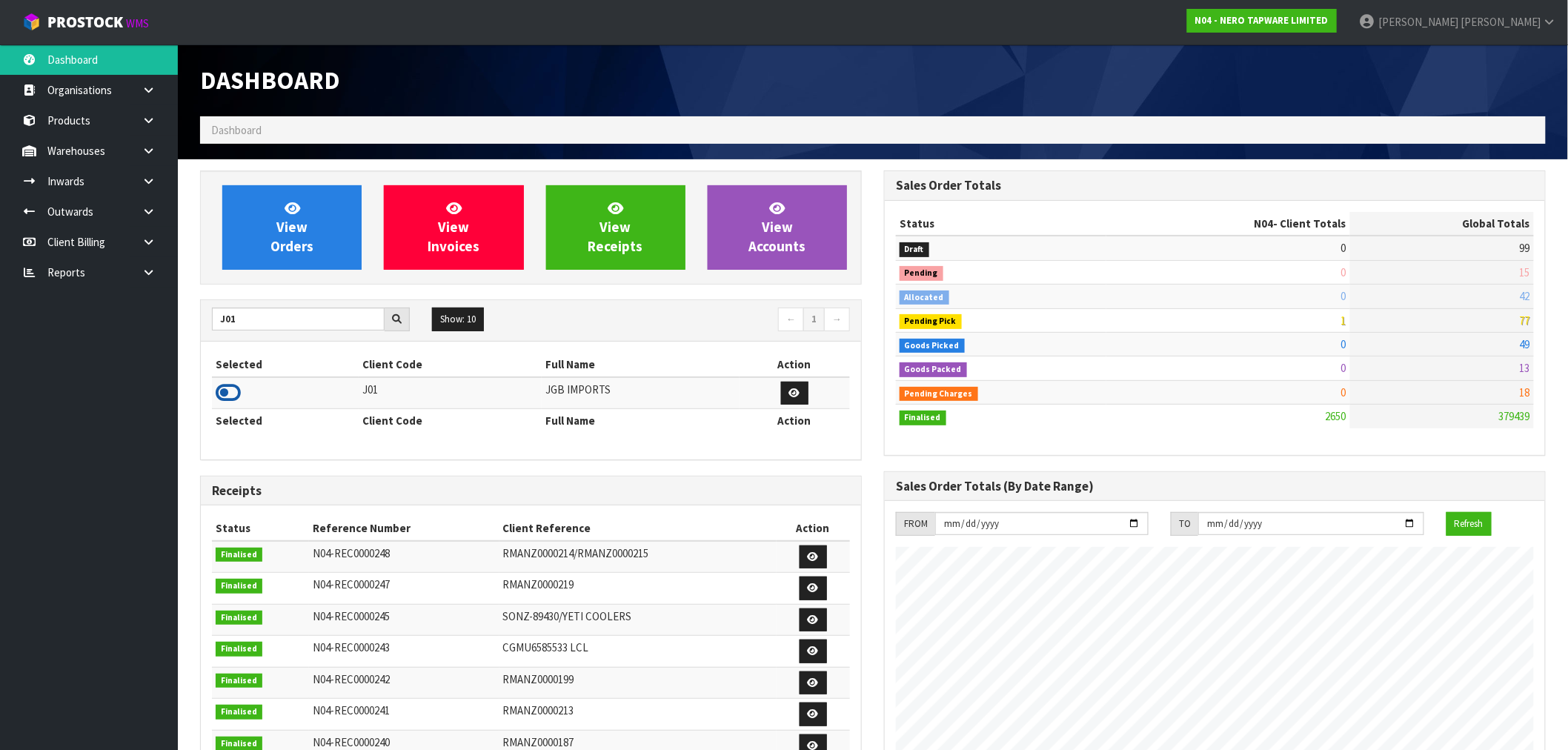
click at [224, 388] on icon at bounding box center [228, 393] width 26 height 23
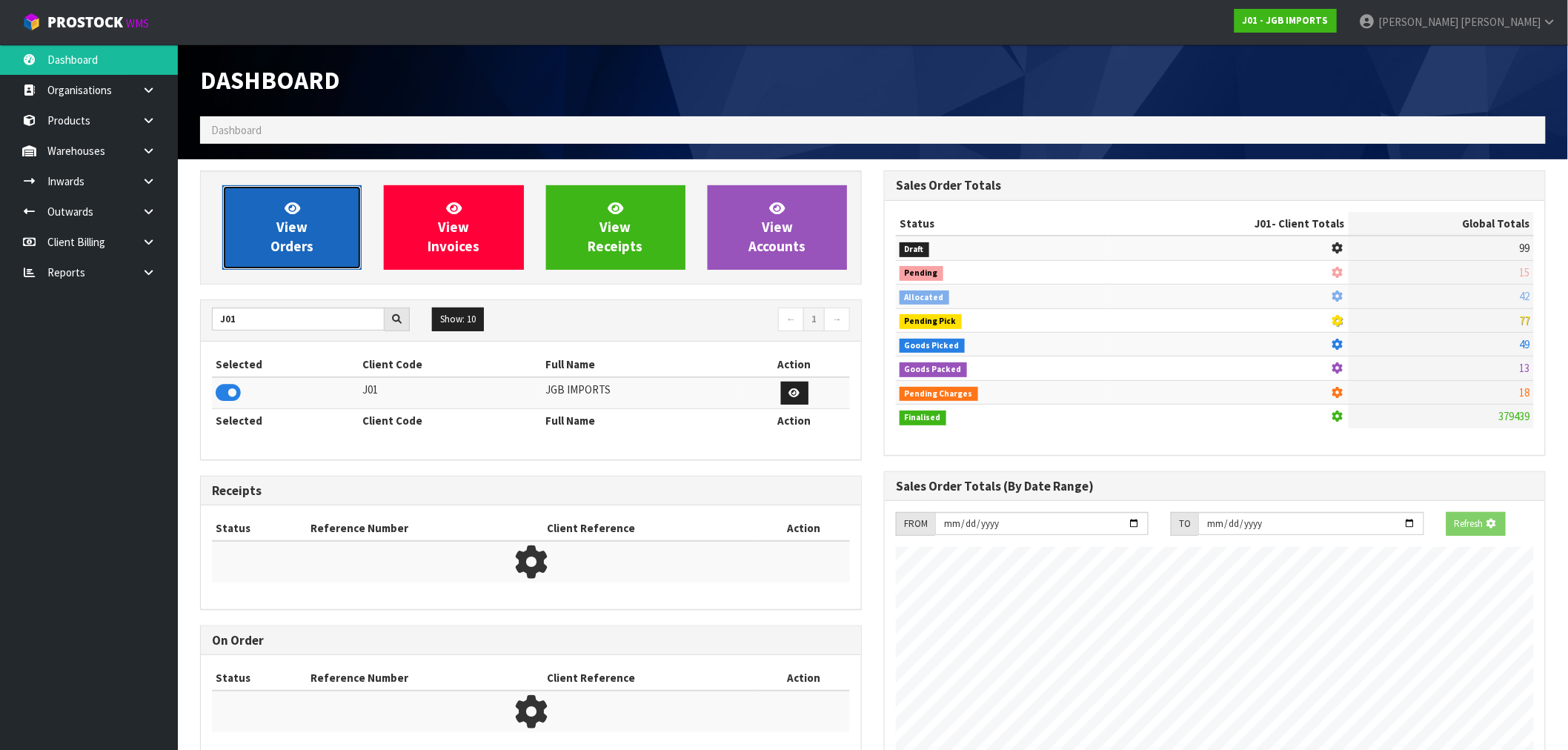
click at [297, 265] on link "View Orders" at bounding box center [292, 227] width 140 height 85
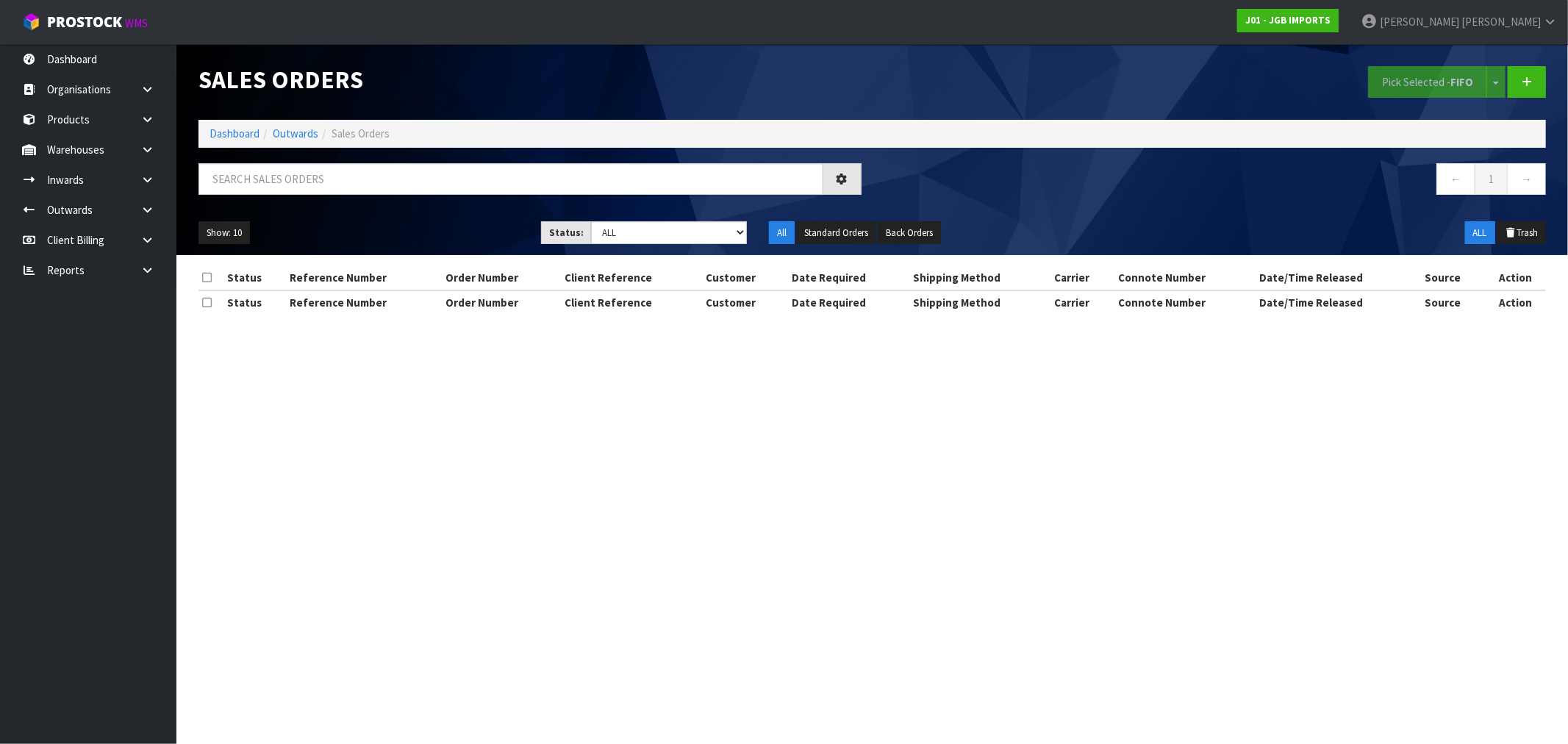
click at [314, 197] on div at bounding box center [530, 184] width 685 height 42
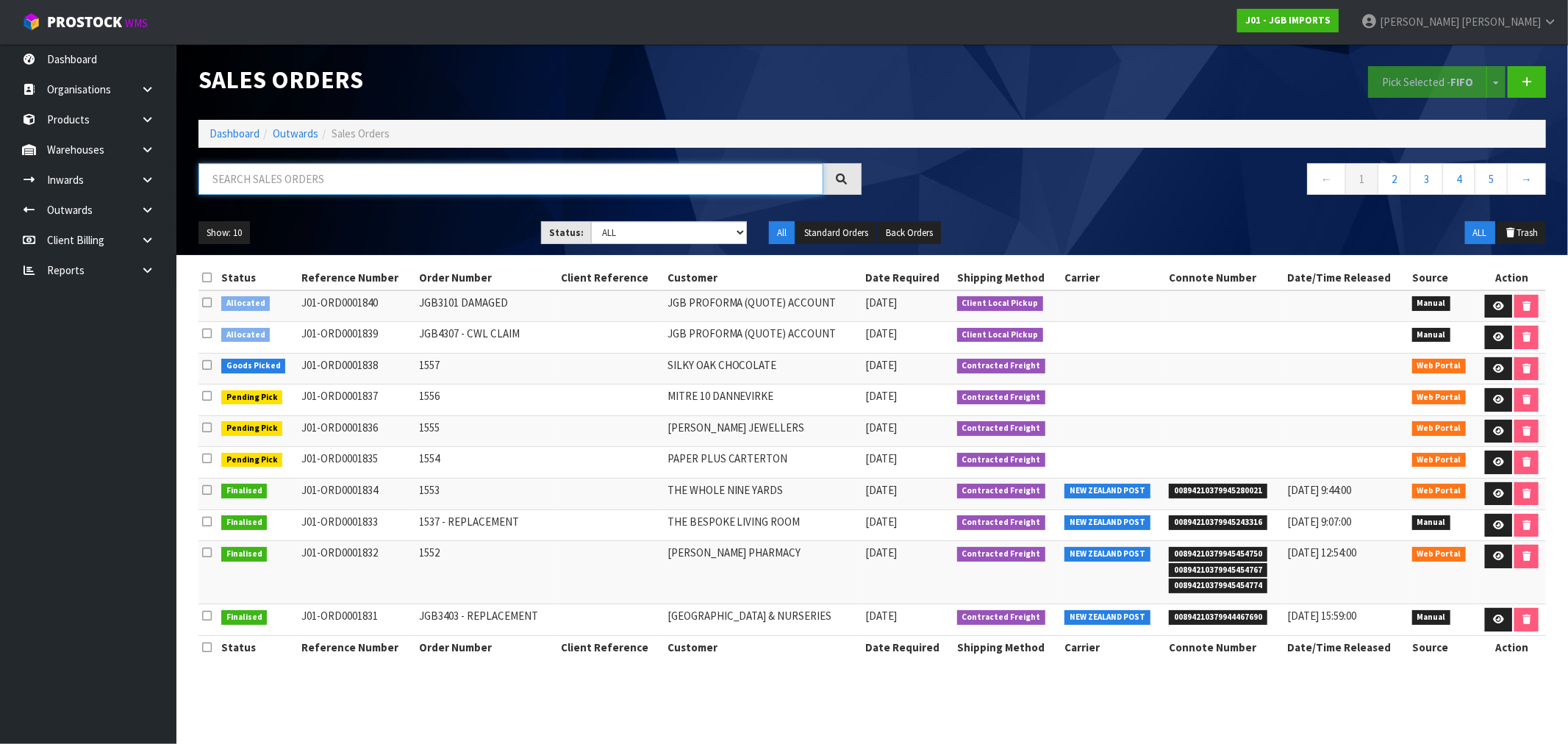
click at [311, 181] on input "text" at bounding box center [511, 179] width 625 height 31
type input "1834"
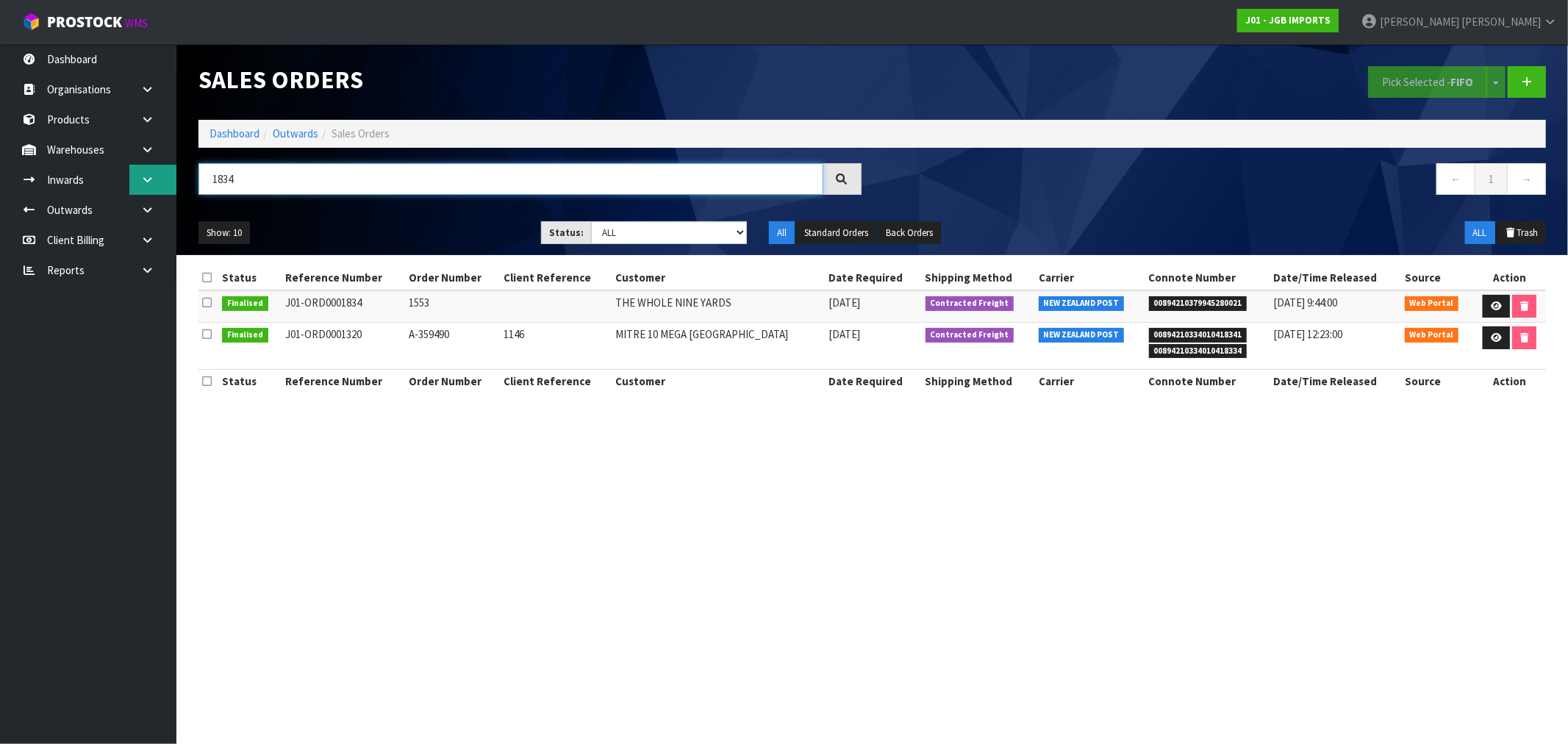
drag, startPoint x: 200, startPoint y: 180, endPoint x: 162, endPoint y: 185, distance: 38.3
click at [162, 185] on body "Toggle navigation ProStock WMS J01 - JGB IMPORTS Rocio Lopez Logout Dashboard O…" at bounding box center [784, 372] width 1568 height 744
click at [245, 121] on ol "Dashboard Outwards Sales Orders" at bounding box center [873, 133] width 1348 height 28
click at [244, 130] on link "Dashboard" at bounding box center [234, 133] width 50 height 14
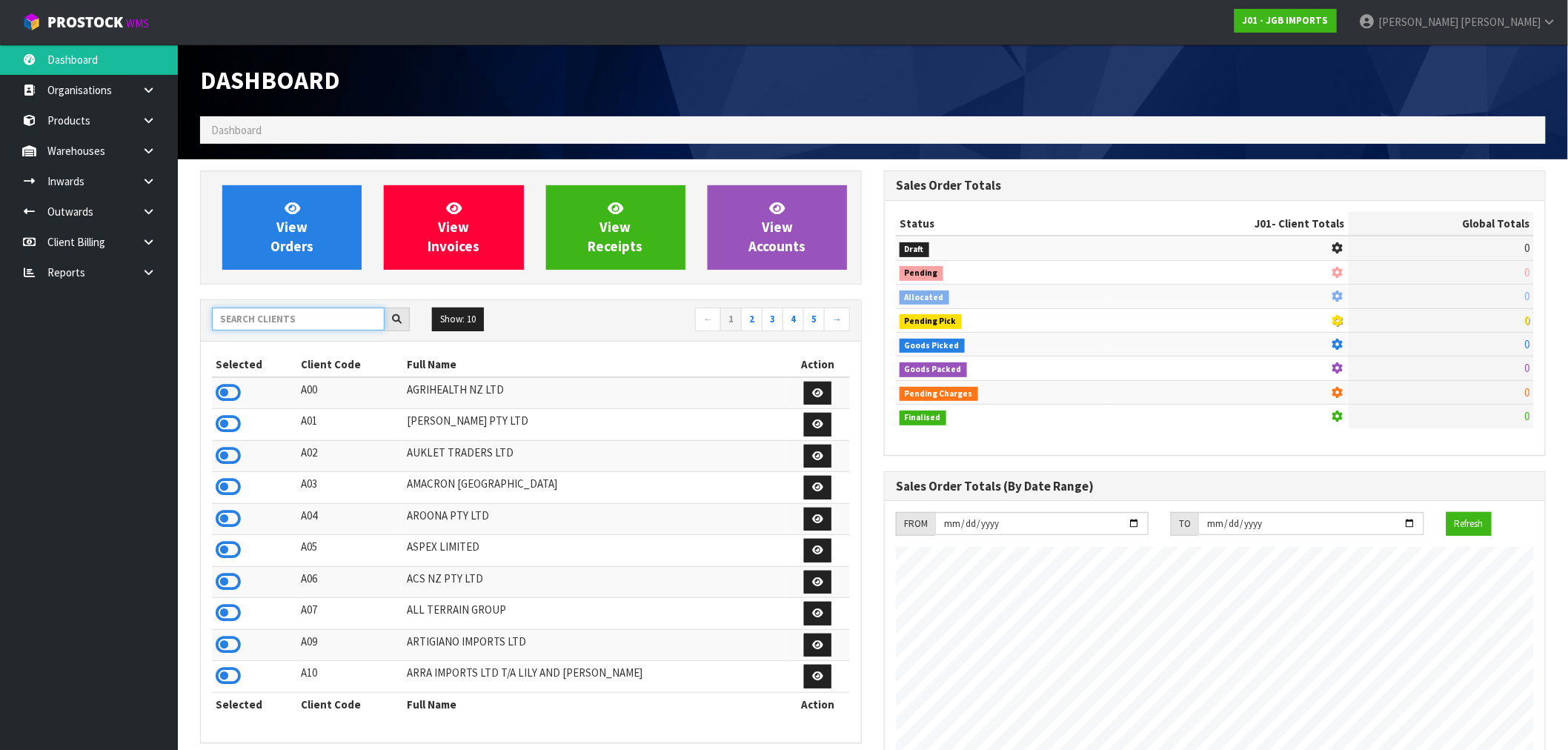
scroll to position [1123, 684]
click at [293, 322] on input "text" at bounding box center [298, 319] width 173 height 23
type input "K01"
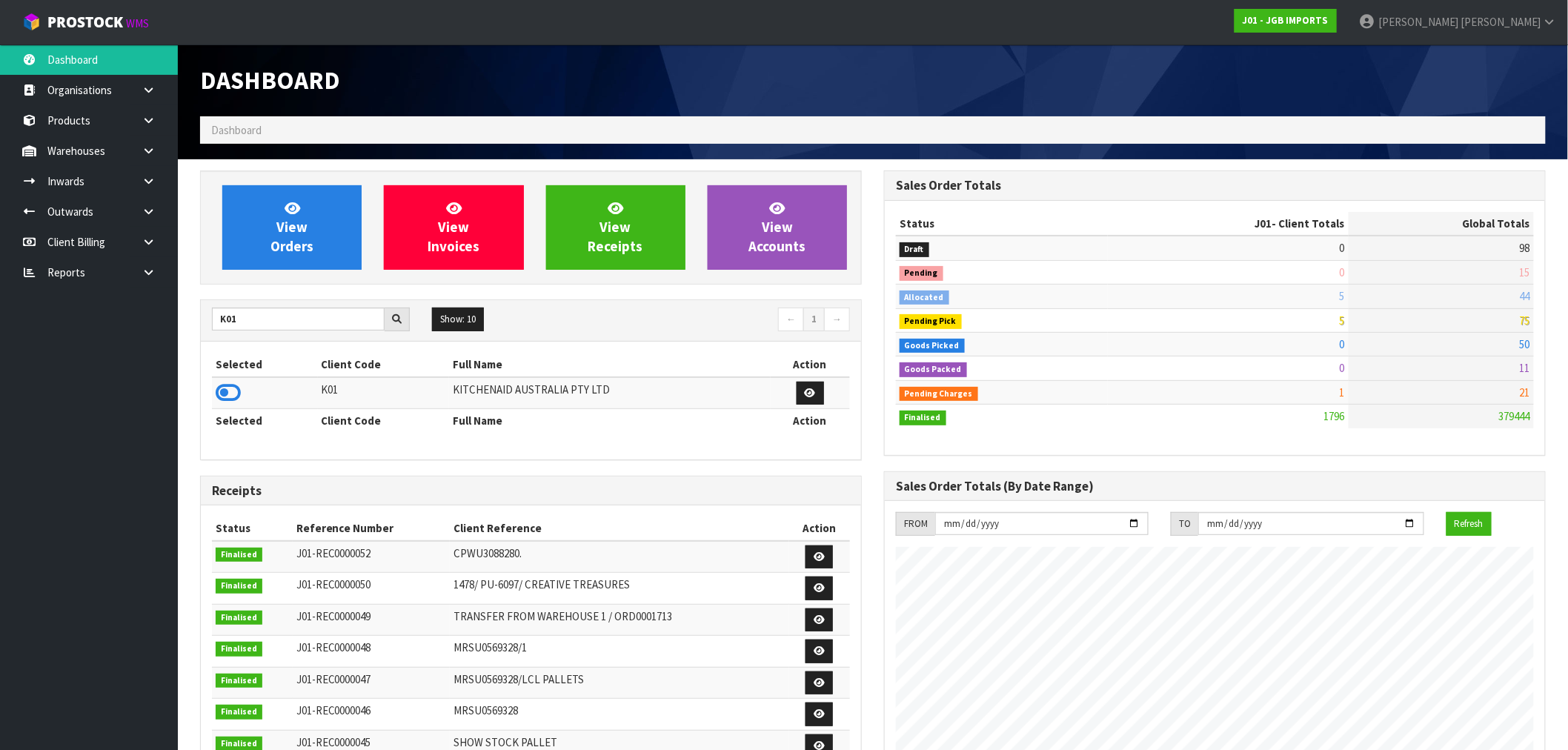
click at [222, 378] on td at bounding box center [264, 393] width 106 height 32
click at [228, 387] on icon at bounding box center [228, 393] width 26 height 23
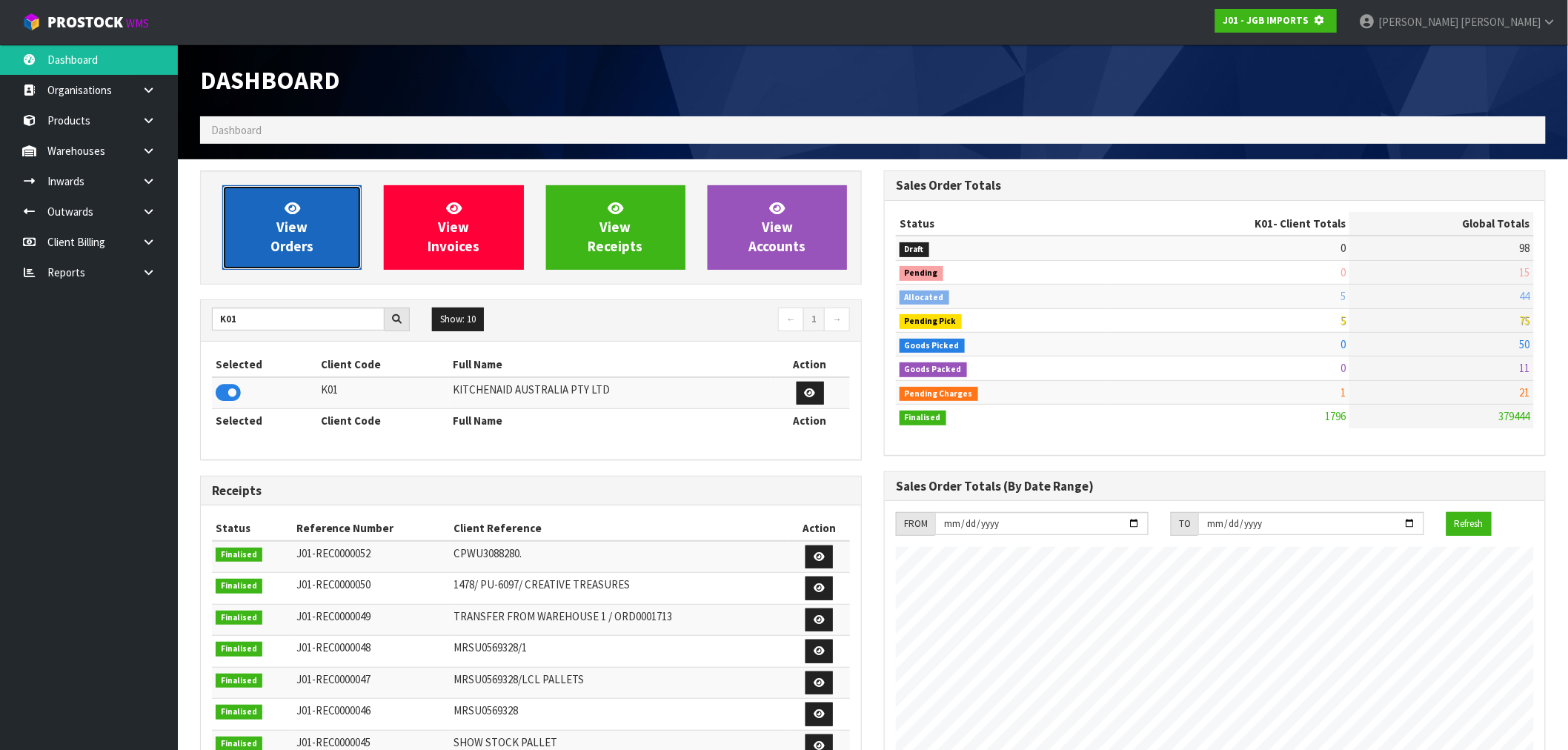
scroll to position [740205, 740294]
click at [290, 224] on span "View Orders" at bounding box center [291, 227] width 43 height 56
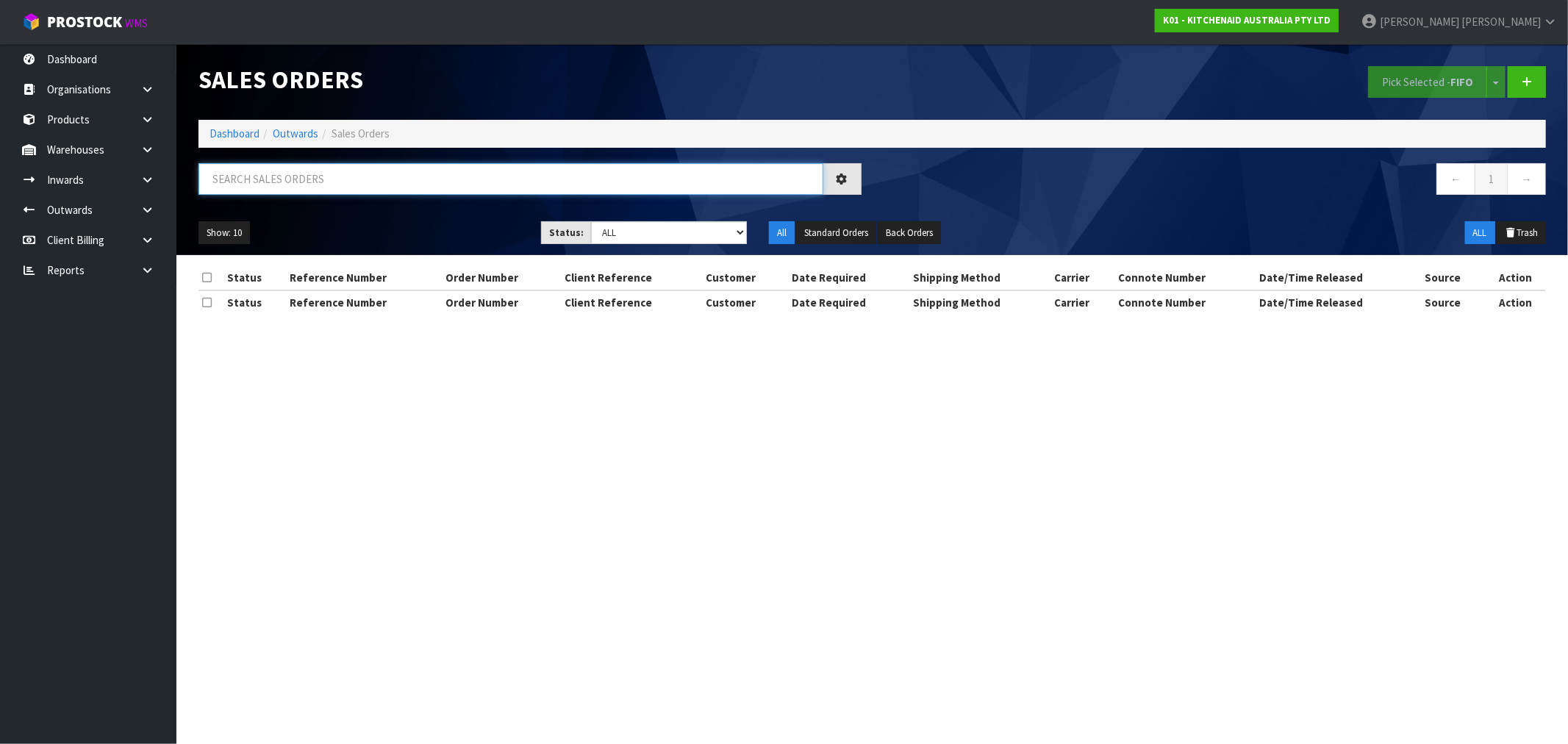
click at [344, 193] on input "text" at bounding box center [511, 179] width 625 height 31
paste input "00894210379941924073"
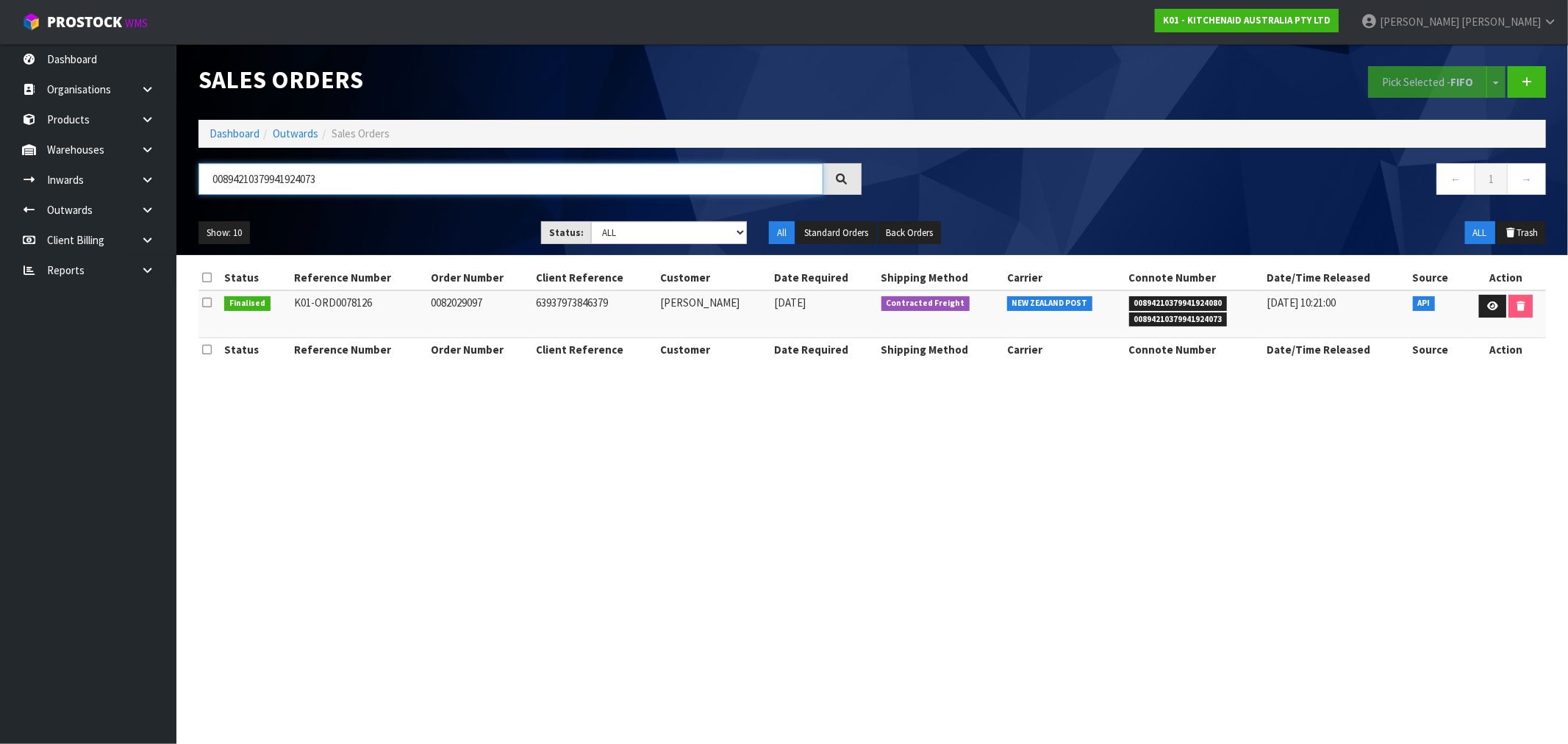
type input "00894210379941924073"
click at [1495, 311] on link at bounding box center [1492, 307] width 28 height 24
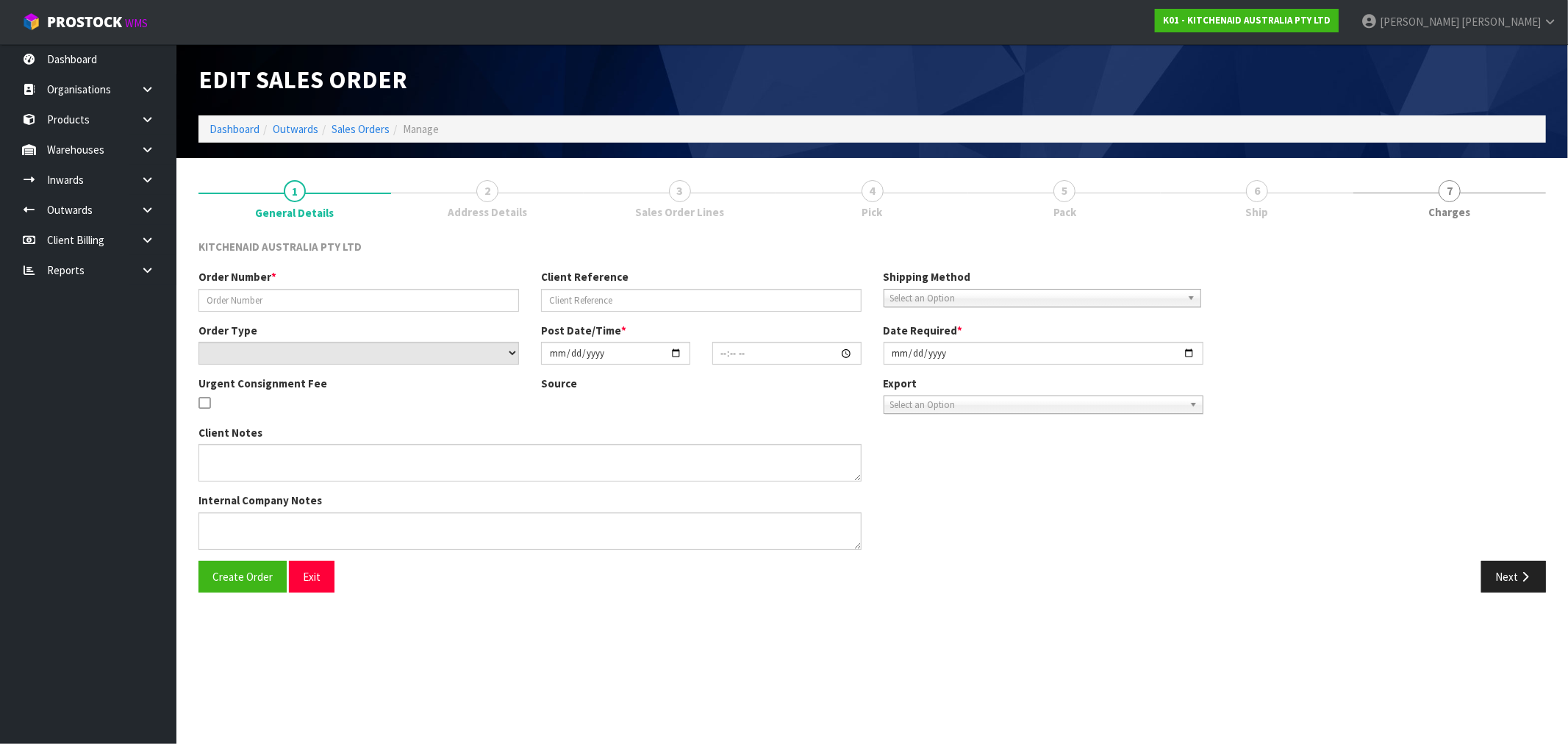
type input "0082029097"
type input "63937973846379"
select select "number:0"
type input "2025-08-21"
type input "17:36:43.000"
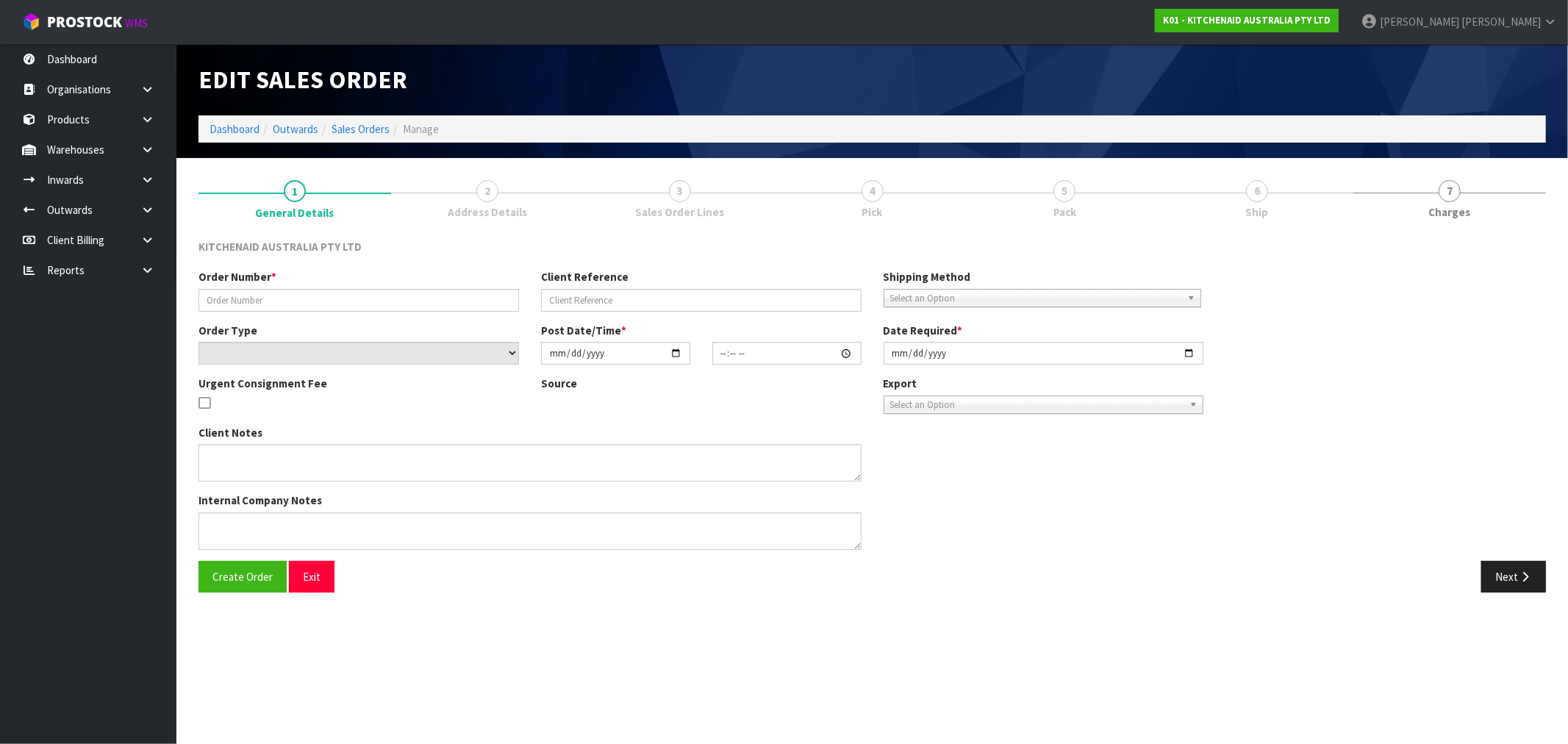
type input "2025-08-21"
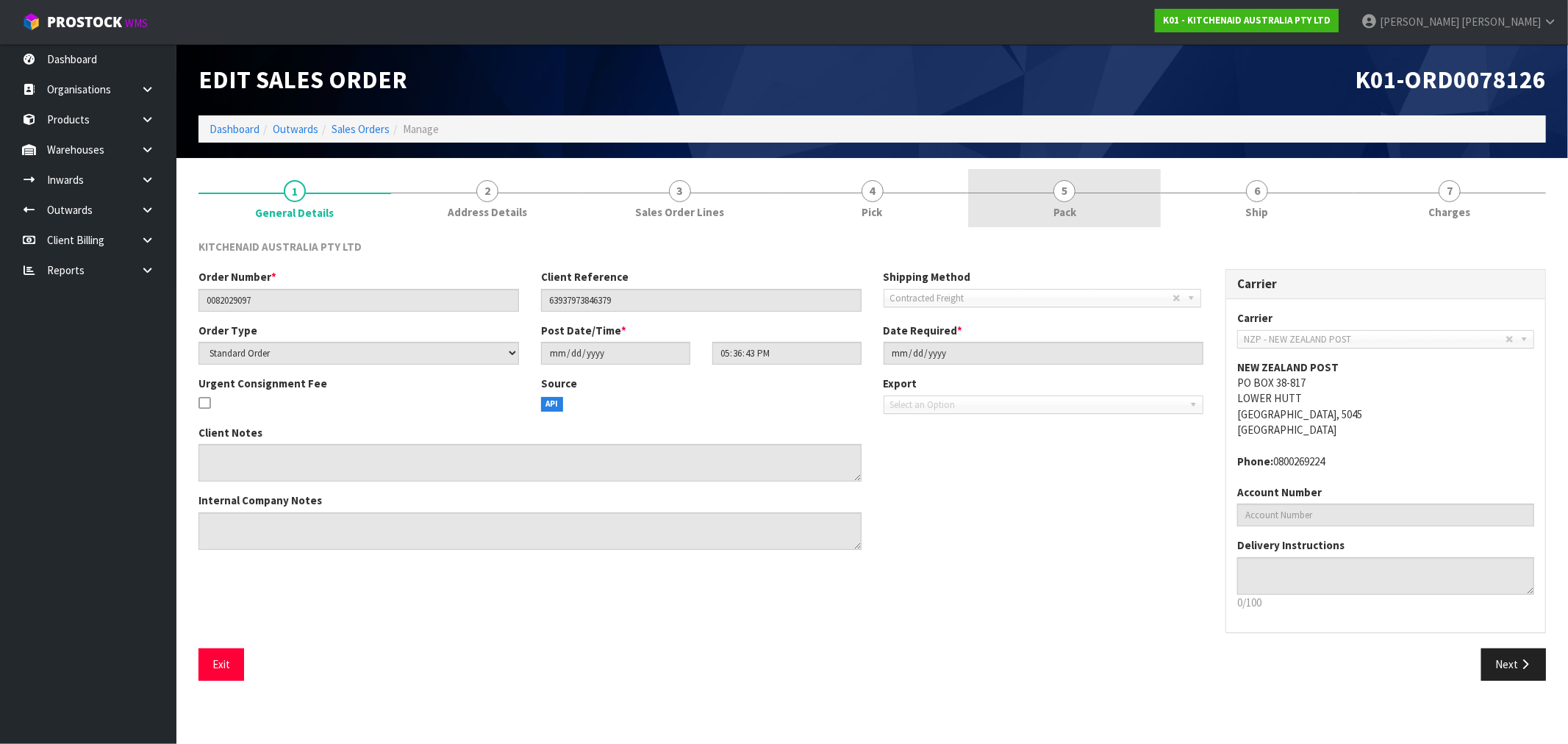
click at [1121, 222] on link "5 Pack" at bounding box center [1064, 198] width 193 height 58
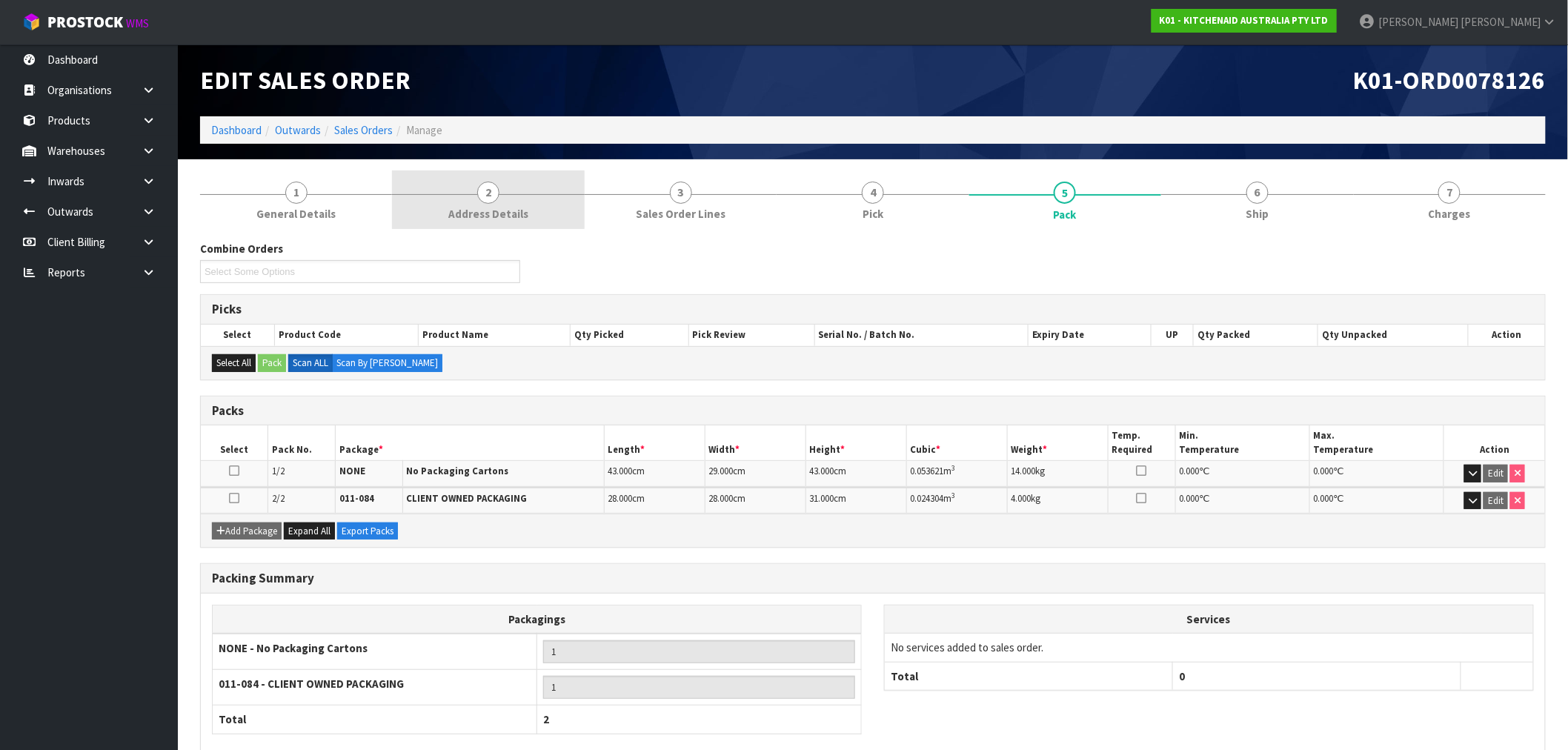
click at [500, 217] on span "Address Details" at bounding box center [488, 213] width 80 height 16
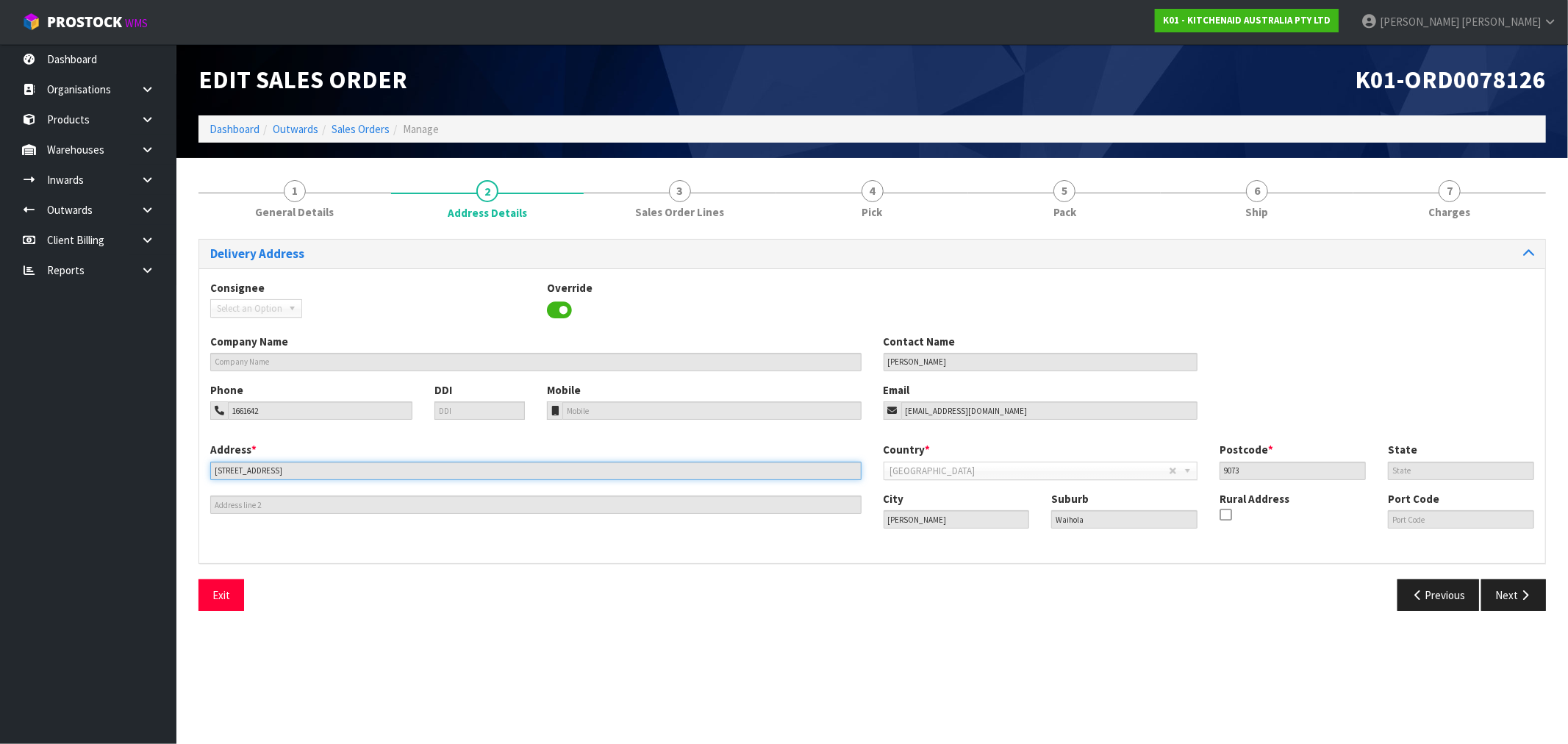
drag, startPoint x: 338, startPoint y: 471, endPoint x: 201, endPoint y: 468, distance: 137.0
click at [201, 468] on div "Address * 25 Greenwich Street This address line exceeds the recommended limit o…" at bounding box center [536, 477] width 673 height 72
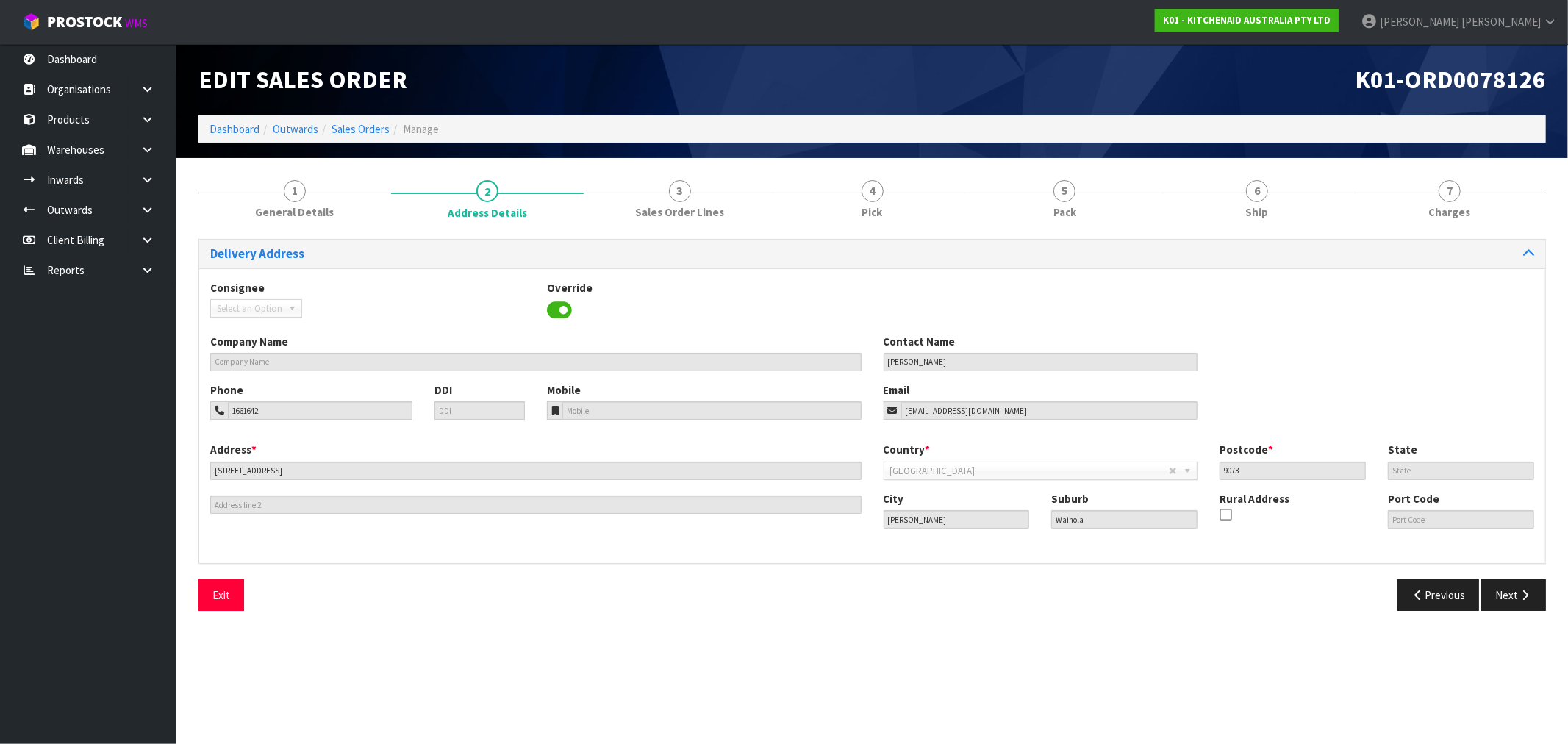
click at [648, 524] on div "Address * 25 Greenwich Street This address line exceeds the recommended limit o…" at bounding box center [873, 496] width 1346 height 109
click at [1253, 215] on span "Ship" at bounding box center [1257, 212] width 23 height 16
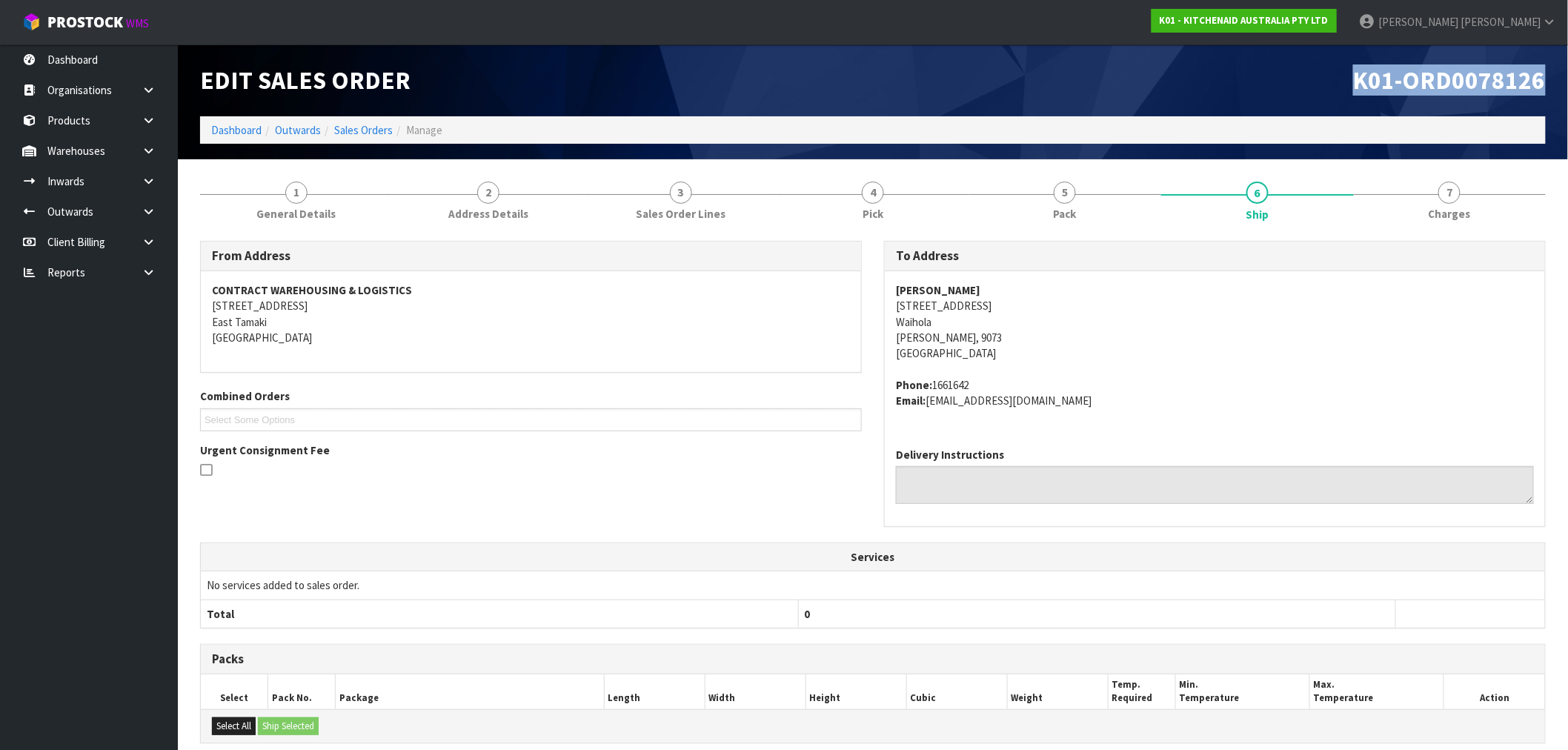
drag, startPoint x: 1549, startPoint y: 83, endPoint x: 1354, endPoint y: 89, distance: 195.1
click at [1354, 89] on div "K01-ORD0078126" at bounding box center [1214, 80] width 684 height 72
copy span "K01-ORD0078126"
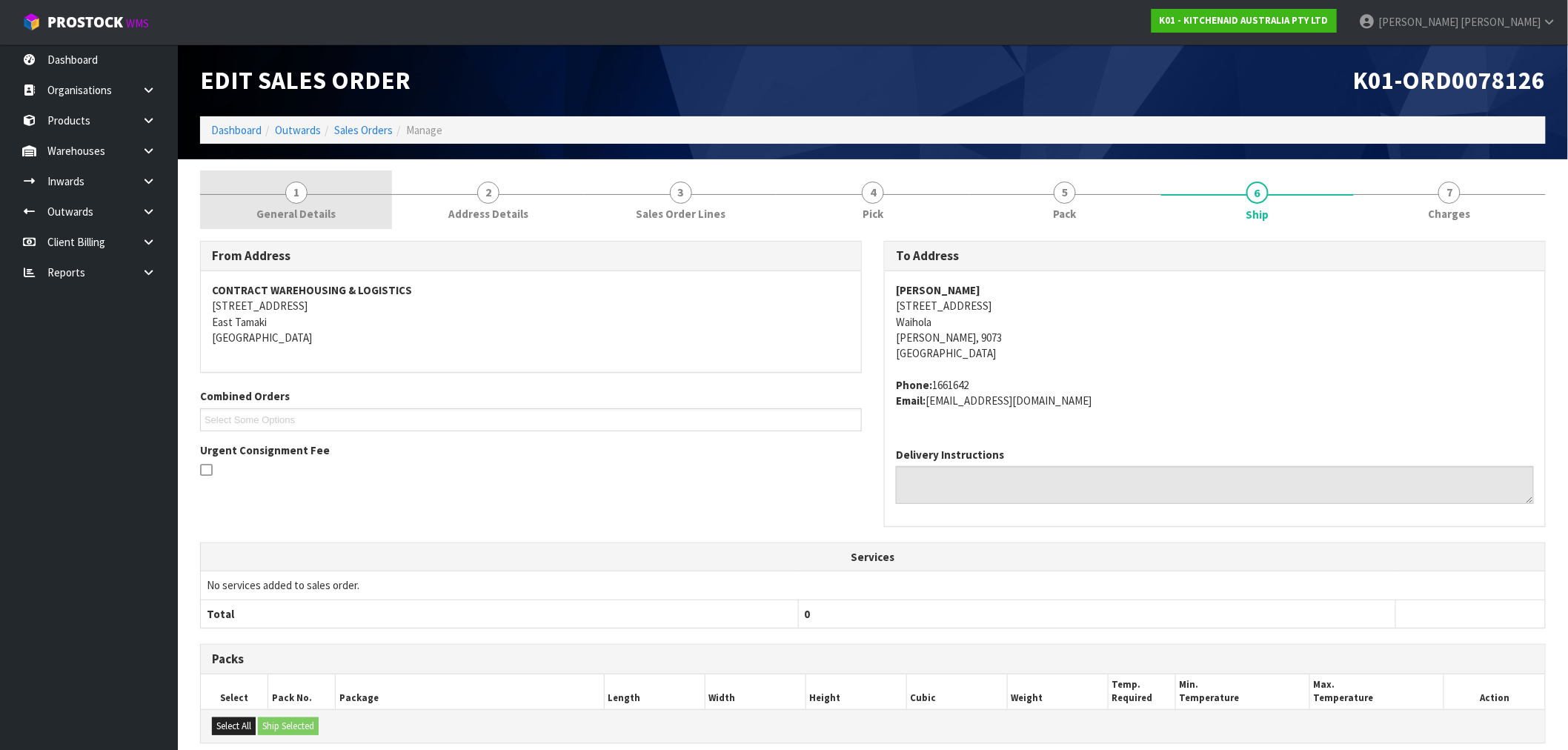
click at [280, 206] on span "General Details" at bounding box center [296, 213] width 80 height 16
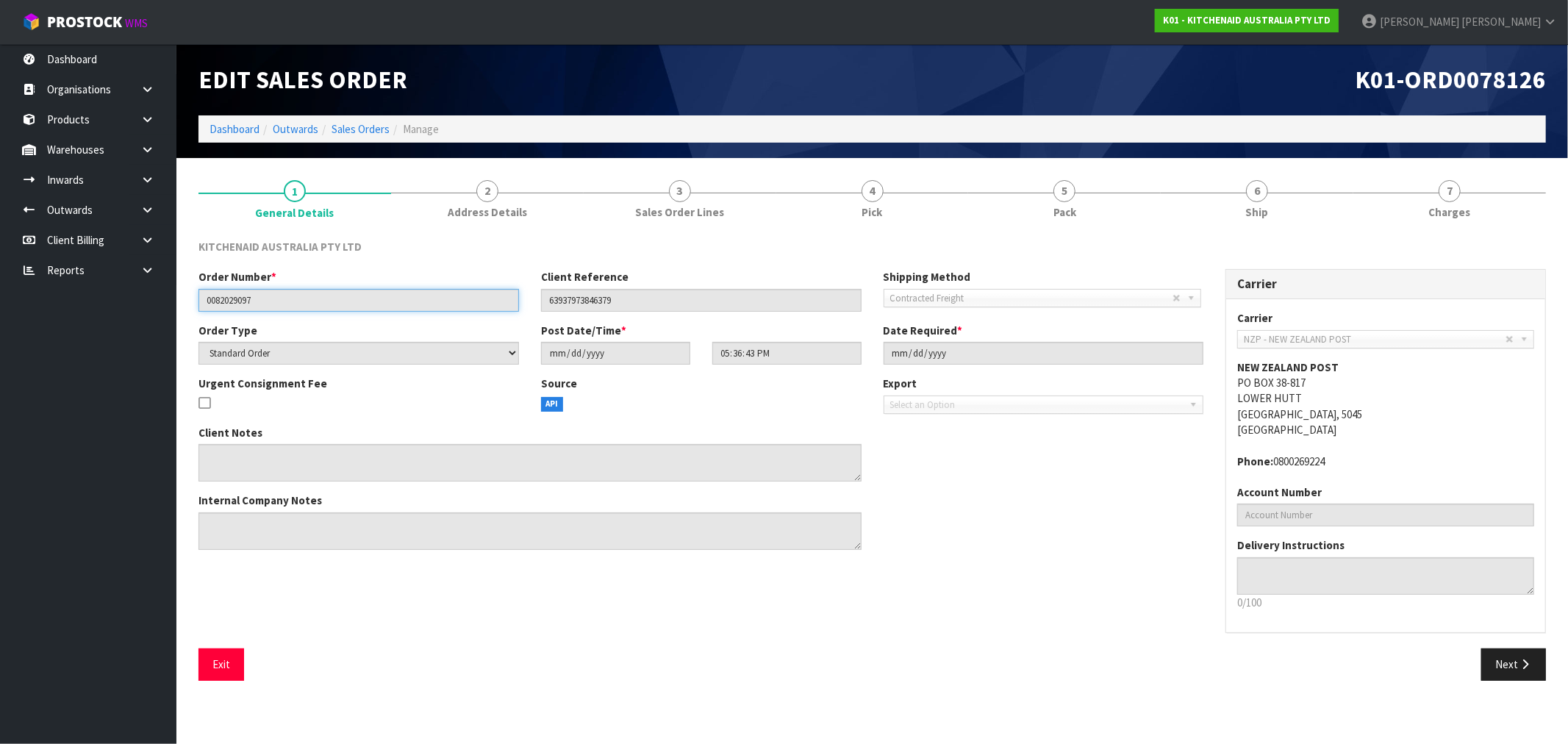
drag, startPoint x: 277, startPoint y: 300, endPoint x: 63, endPoint y: 299, distance: 214.0
click at [86, 298] on body "Toggle navigation ProStock WMS K01 - KITCHENAID AUSTRALIA PTY LTD Rocio Lopez L…" at bounding box center [784, 372] width 1568 height 744
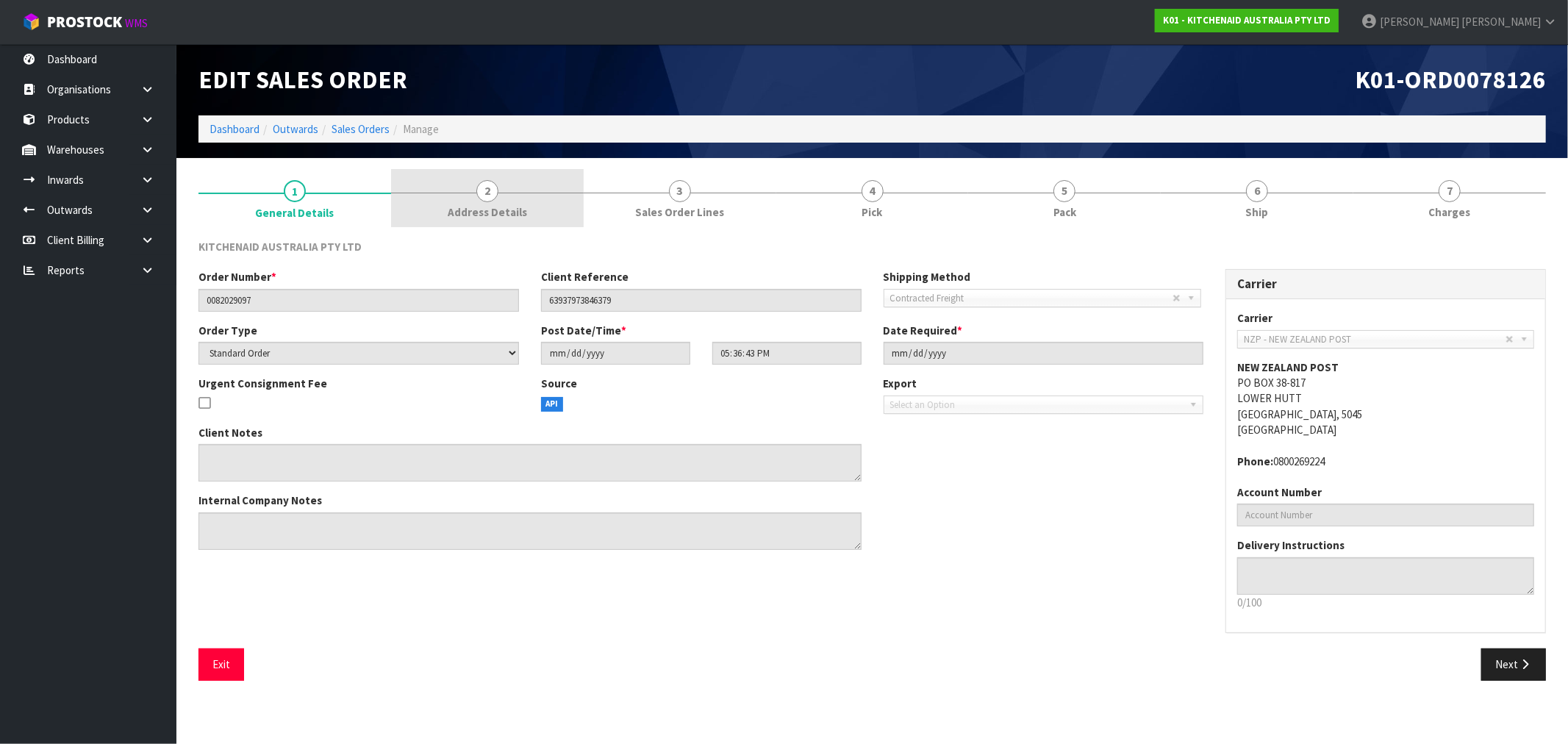
drag, startPoint x: 482, startPoint y: 207, endPoint x: 318, endPoint y: 275, distance: 177.5
click at [482, 207] on span "Address Details" at bounding box center [487, 212] width 80 height 16
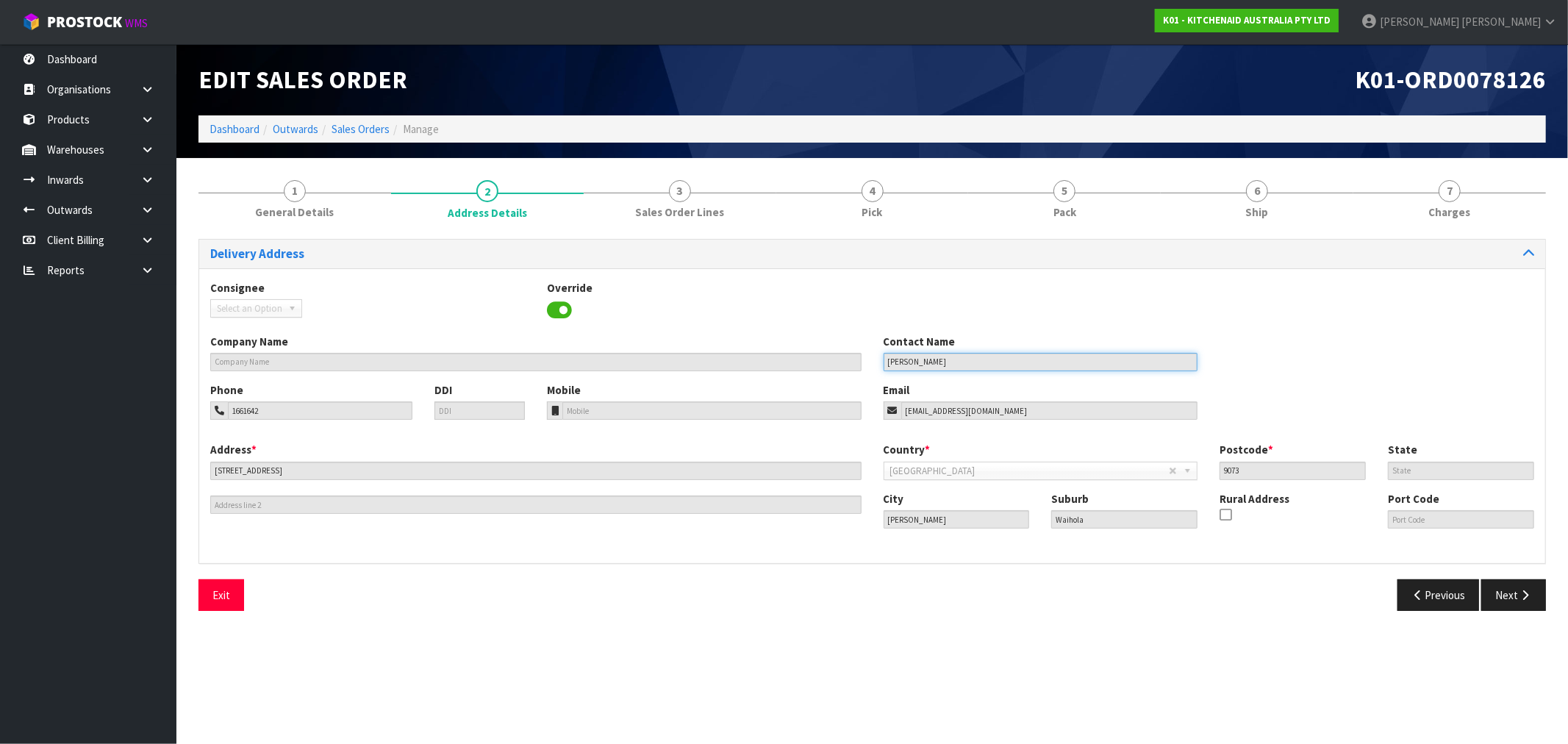
drag, startPoint x: 925, startPoint y: 364, endPoint x: 413, endPoint y: 322, distance: 513.7
click at [685, 348] on div "Company Name Contact Name Nicola Cairns" at bounding box center [873, 357] width 1346 height 48
click at [358, 129] on link "Sales Orders" at bounding box center [360, 129] width 58 height 14
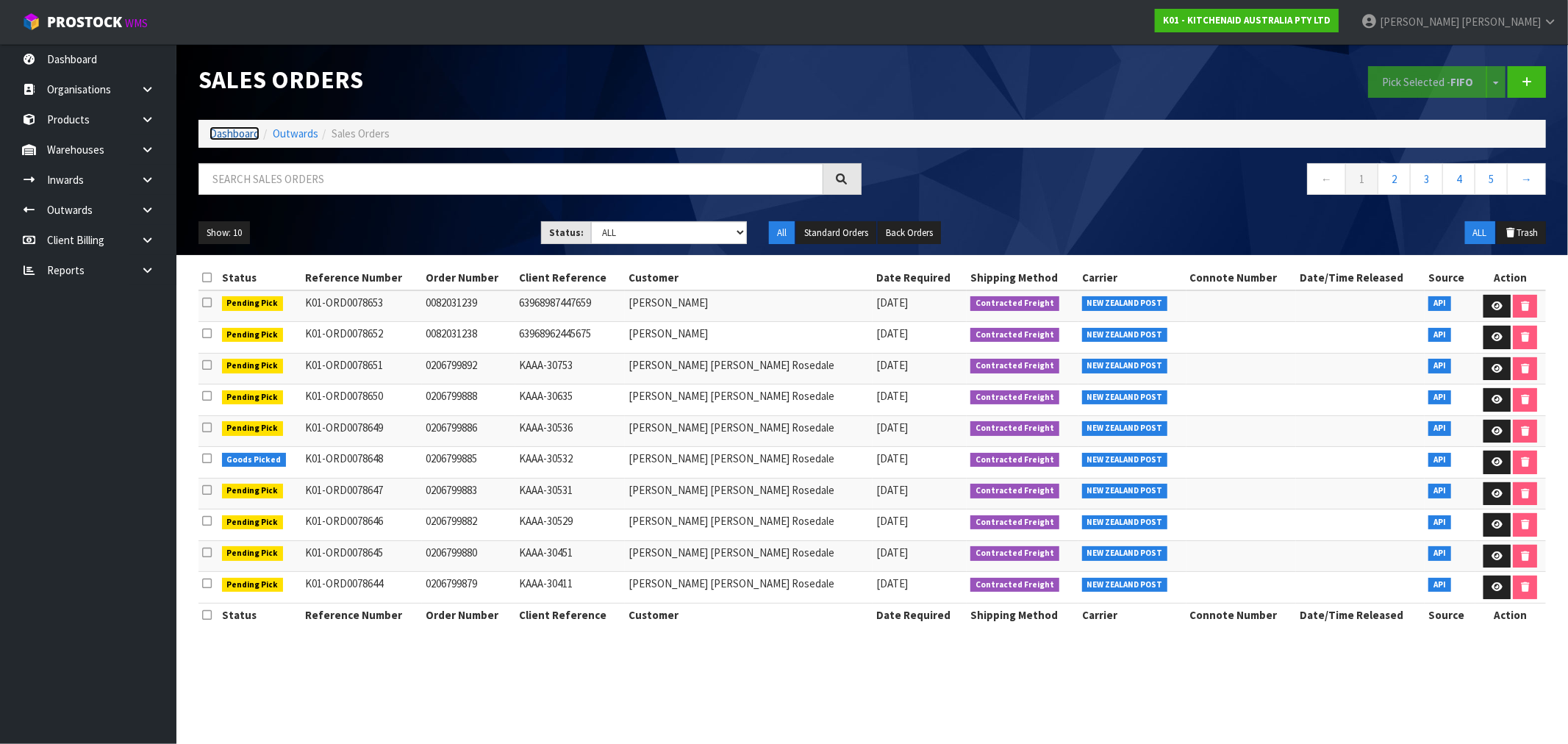
click at [209, 137] on link "Dashboard" at bounding box center [234, 133] width 50 height 14
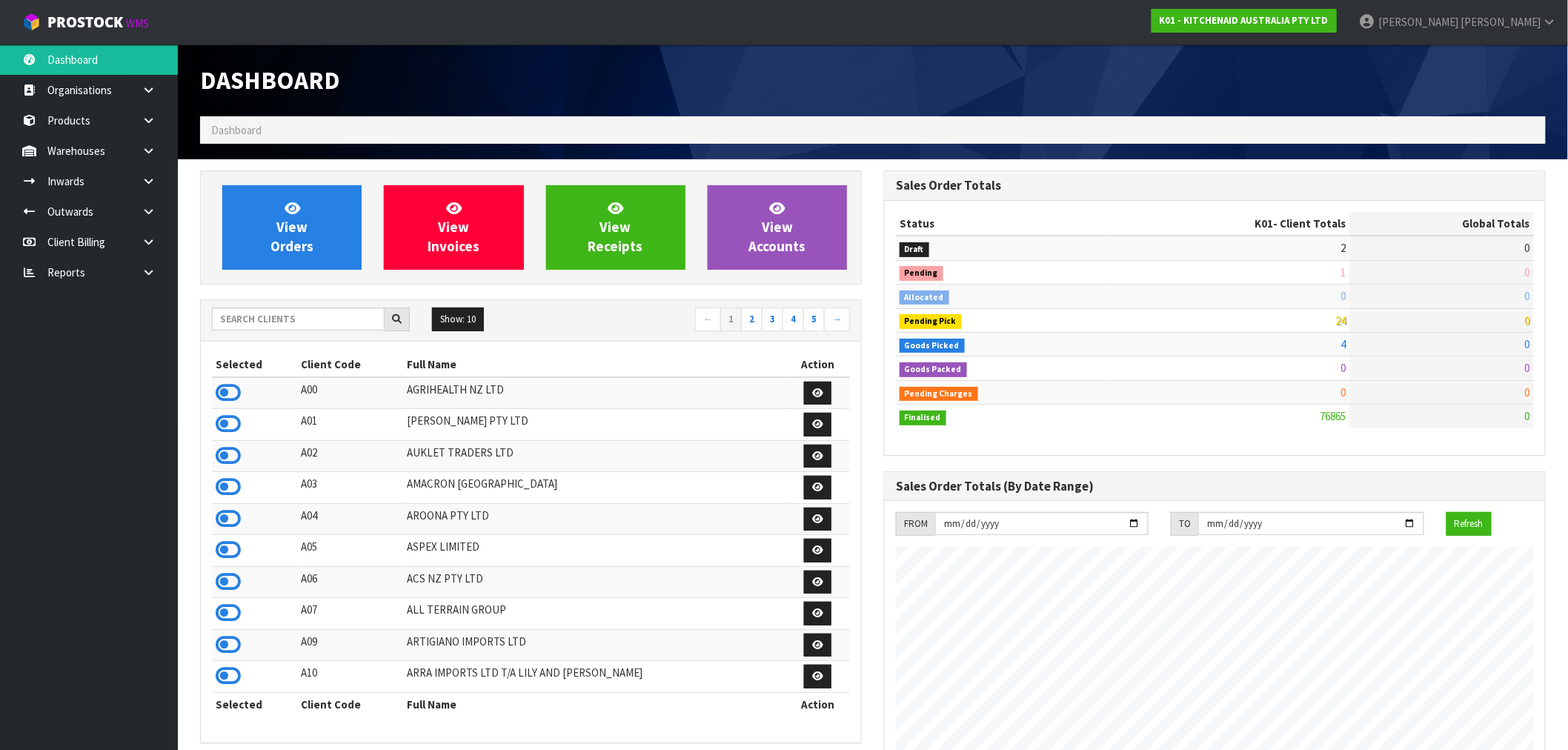
scroll to position [740005, 740294]
click at [227, 582] on icon at bounding box center [228, 582] width 26 height 23
click at [287, 289] on div "View Orders View Invoices View Receipts View Accounts Show: 10 5 10 25" at bounding box center [531, 751] width 684 height 1161
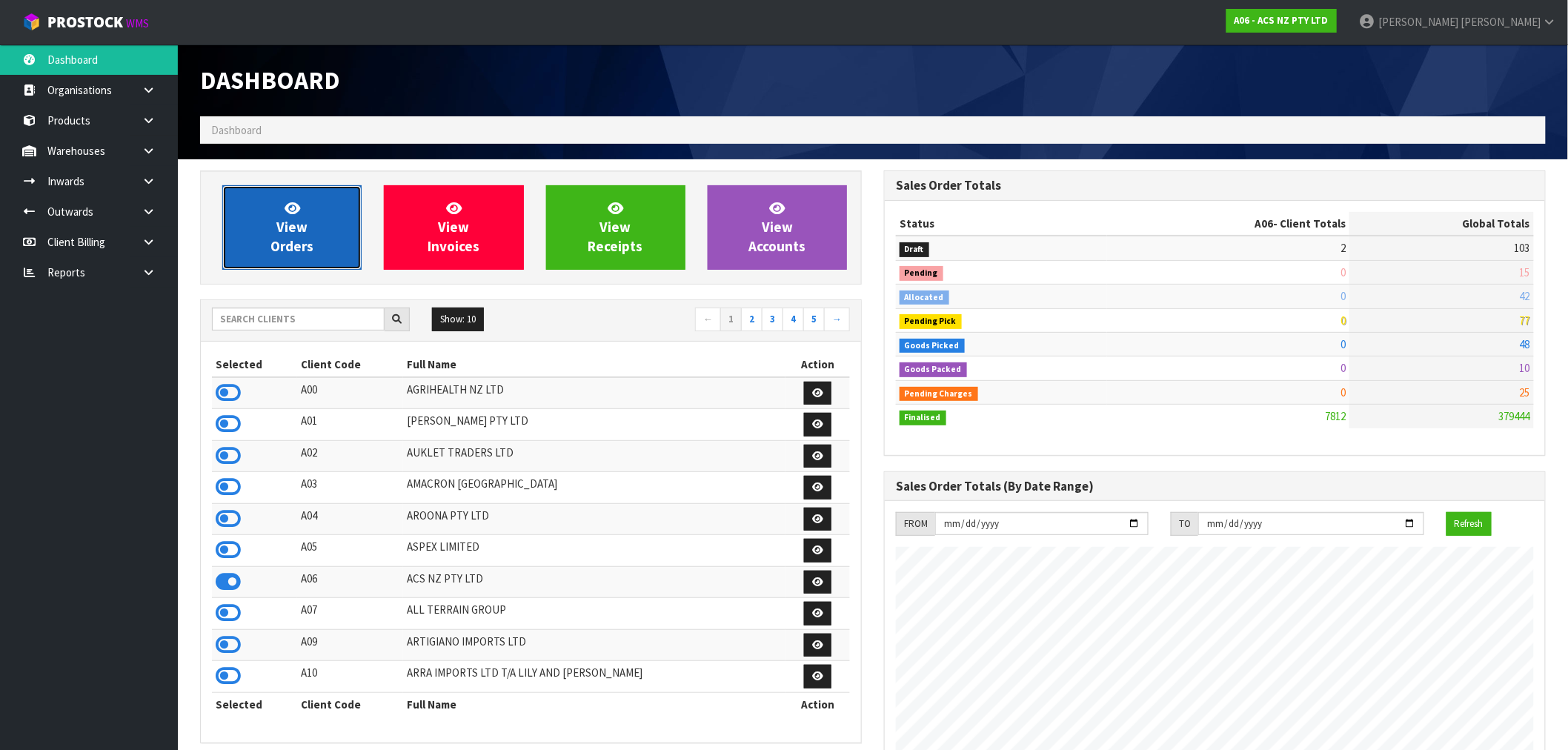
scroll to position [1123, 684]
click at [293, 245] on span "View Orders" at bounding box center [291, 227] width 43 height 56
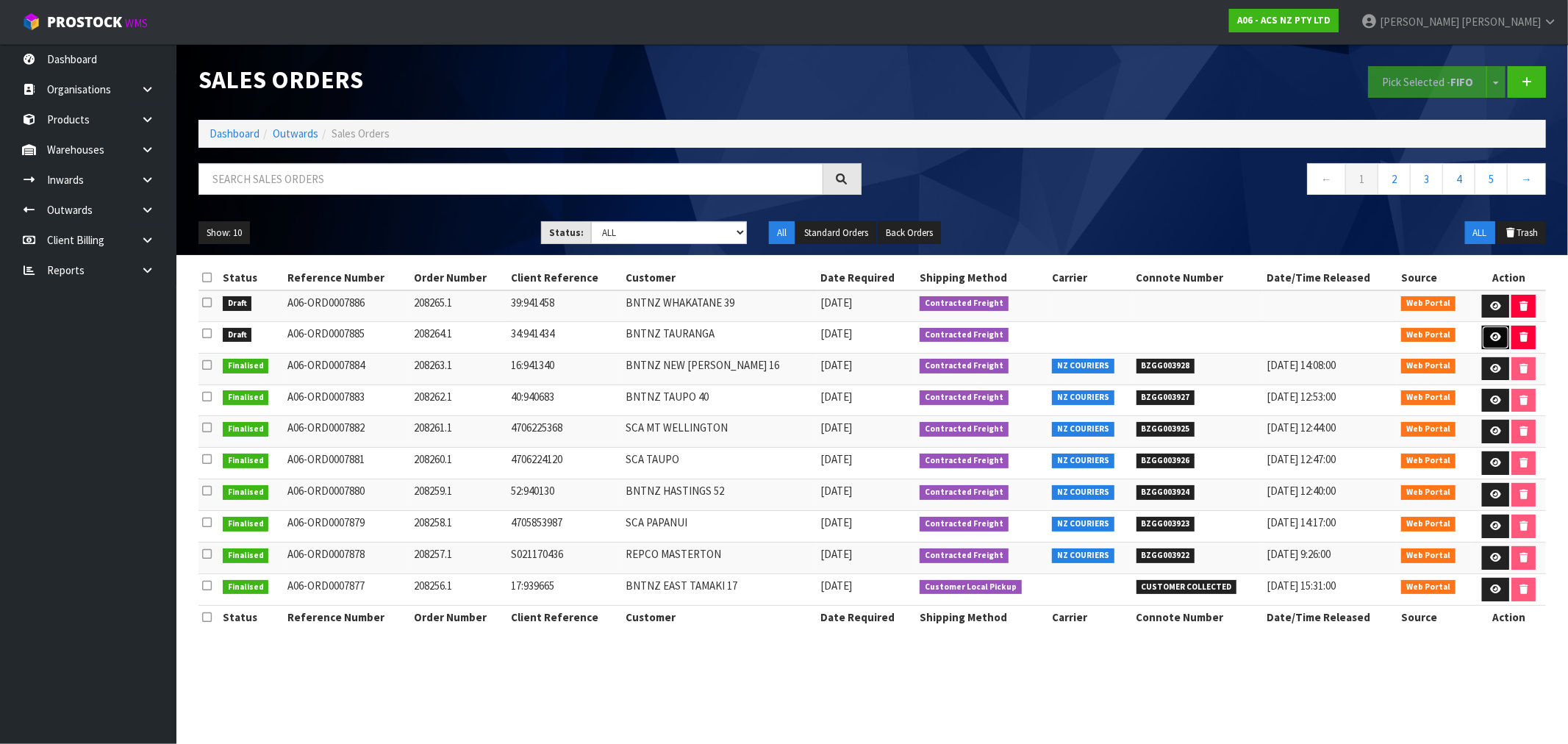
click at [1488, 331] on link at bounding box center [1495, 337] width 28 height 24
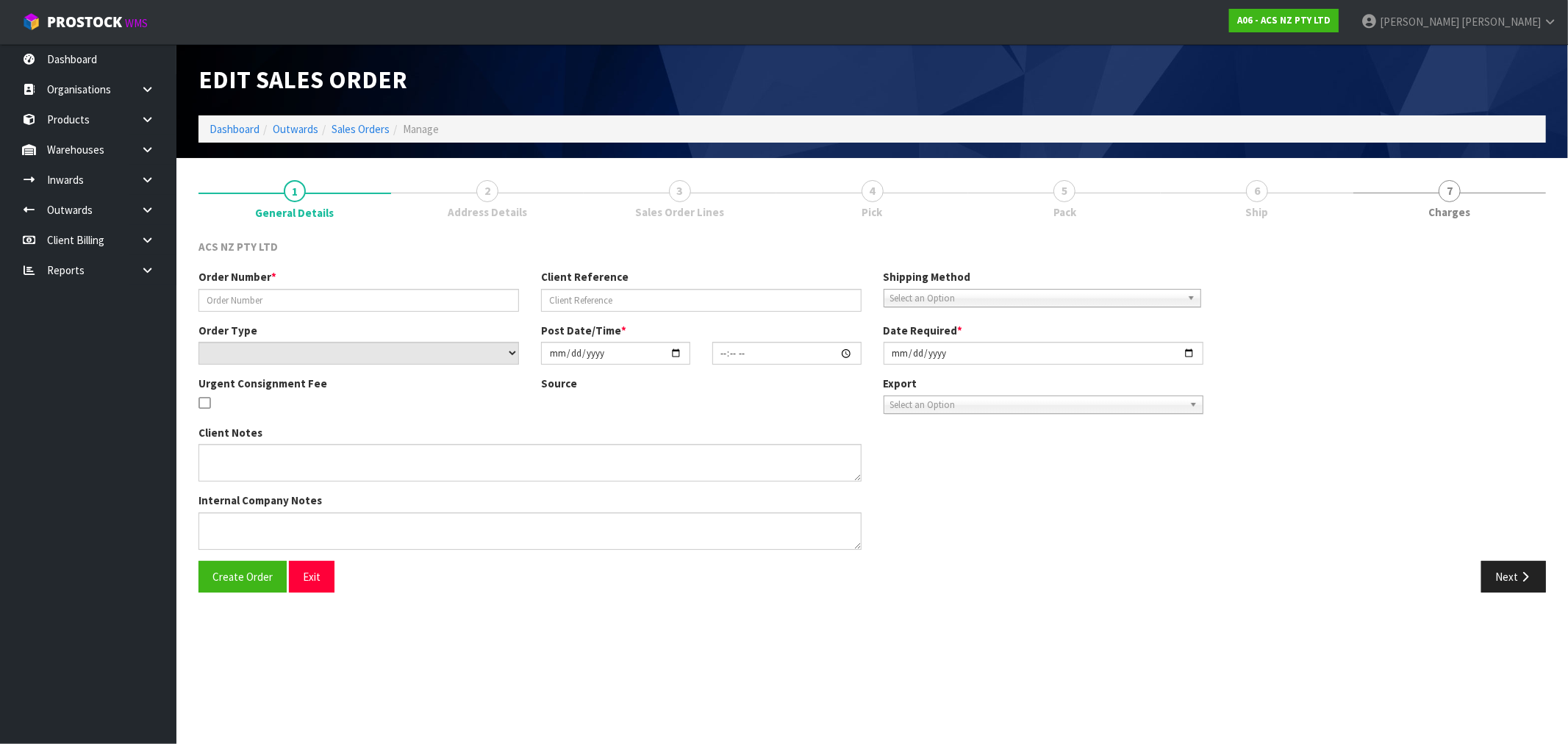
type input "208264.1"
type input "34:941434"
select select "number:0"
type input "[DATE]"
type input "16:19:00.000"
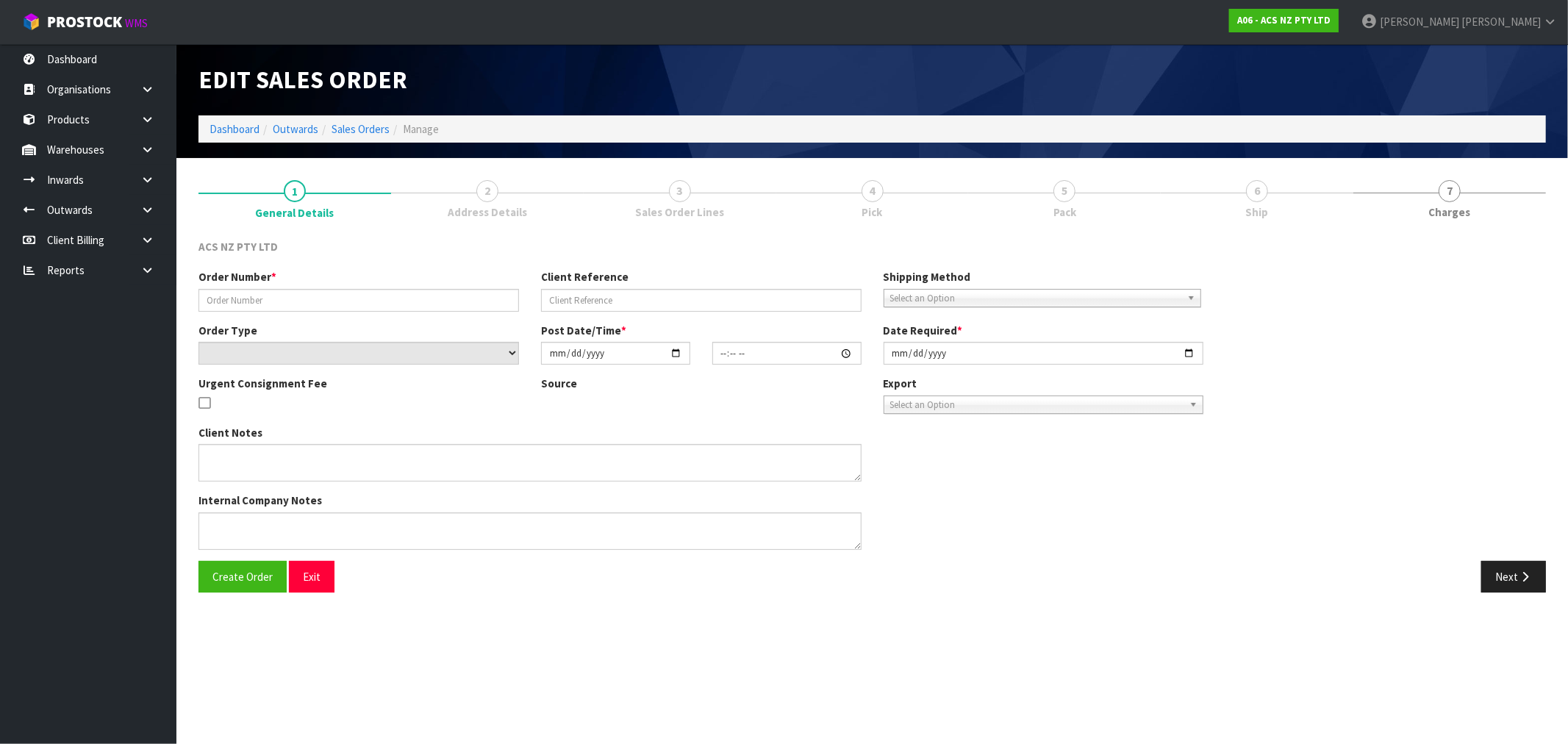
type input "[DATE]"
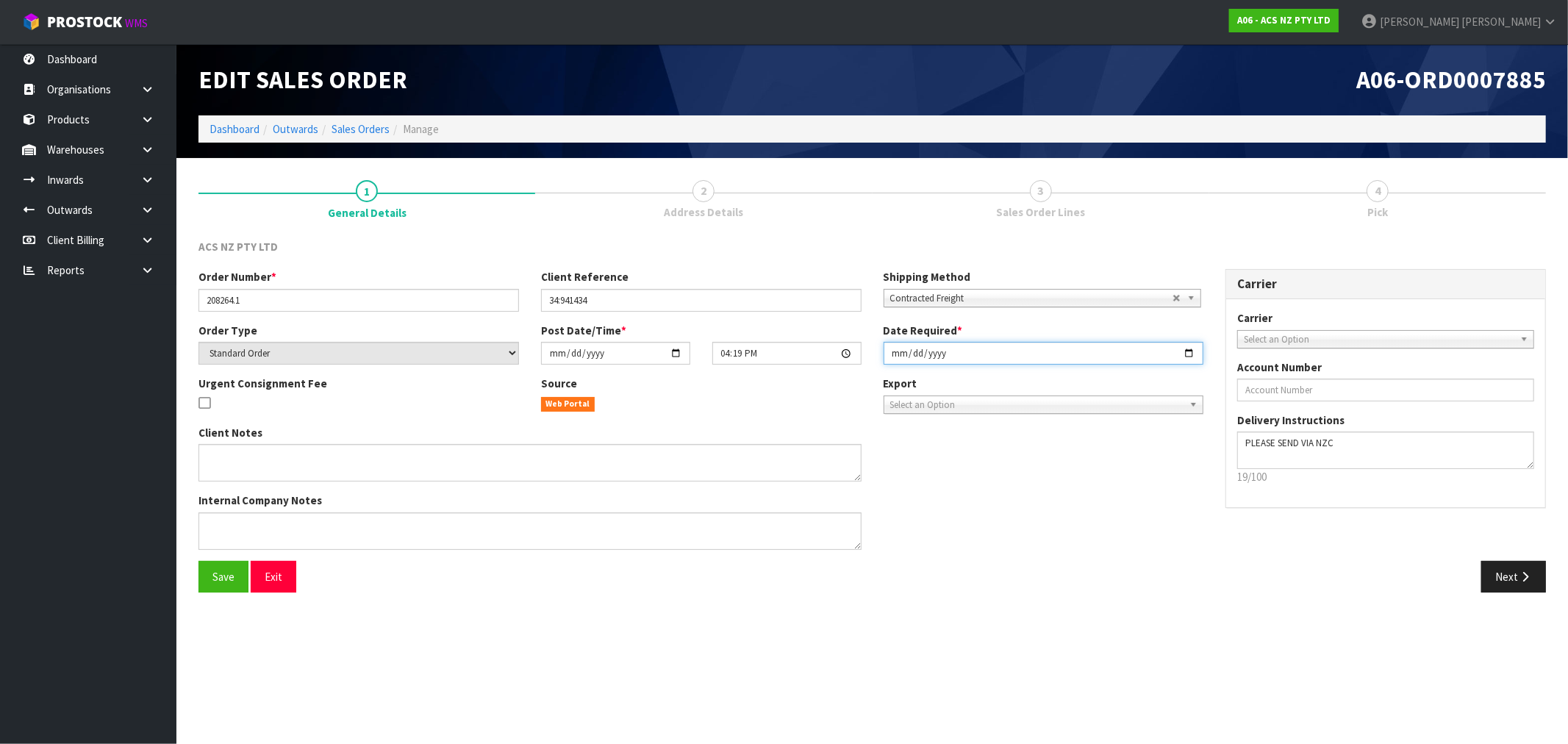
click at [899, 353] on input "[DATE]" at bounding box center [1044, 353] width 320 height 23
type input "[DATE]"
click at [199, 561] on button "Save" at bounding box center [223, 576] width 50 height 31
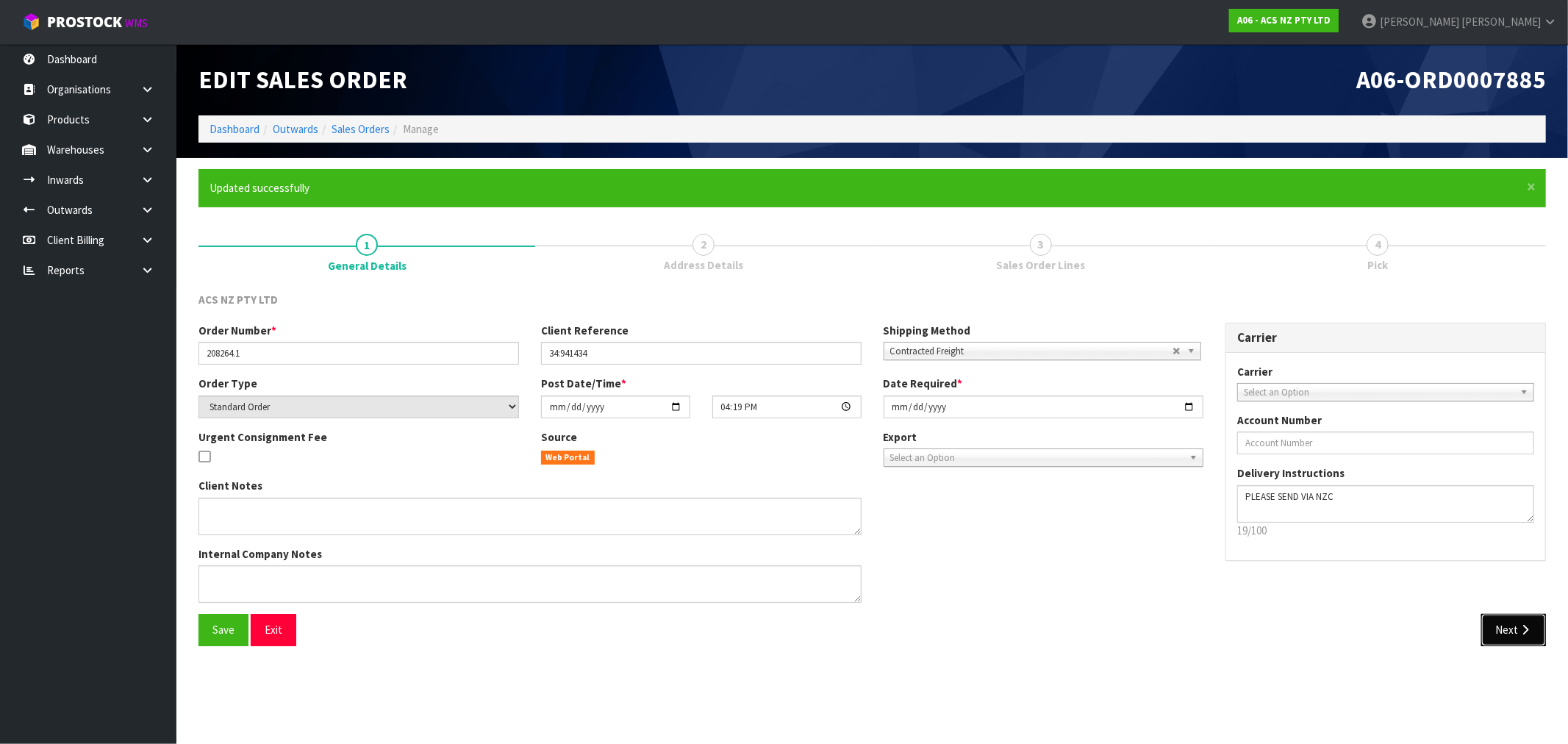
click at [1505, 626] on button "Next" at bounding box center [1513, 629] width 65 height 31
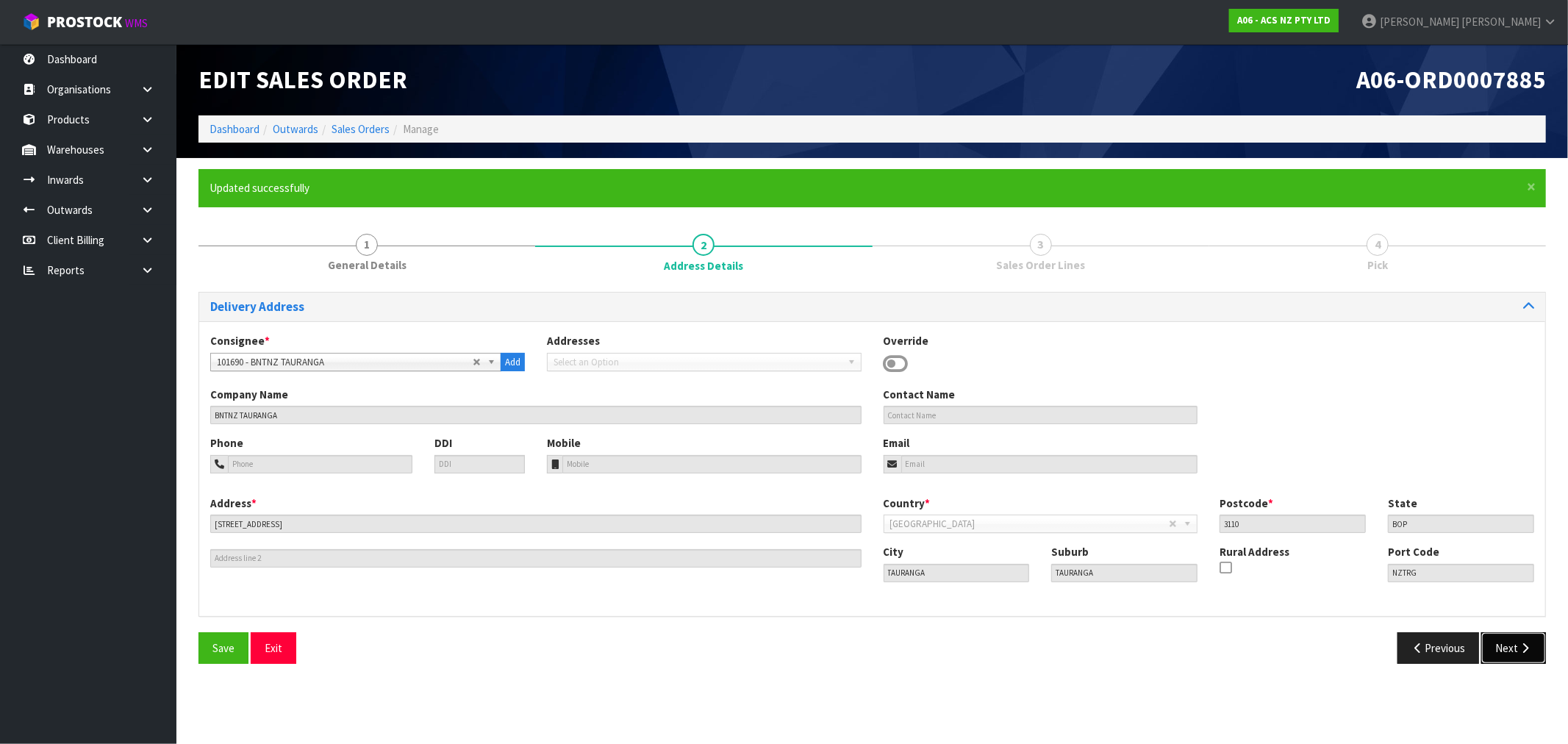
click at [1509, 644] on button "Next" at bounding box center [1513, 648] width 65 height 31
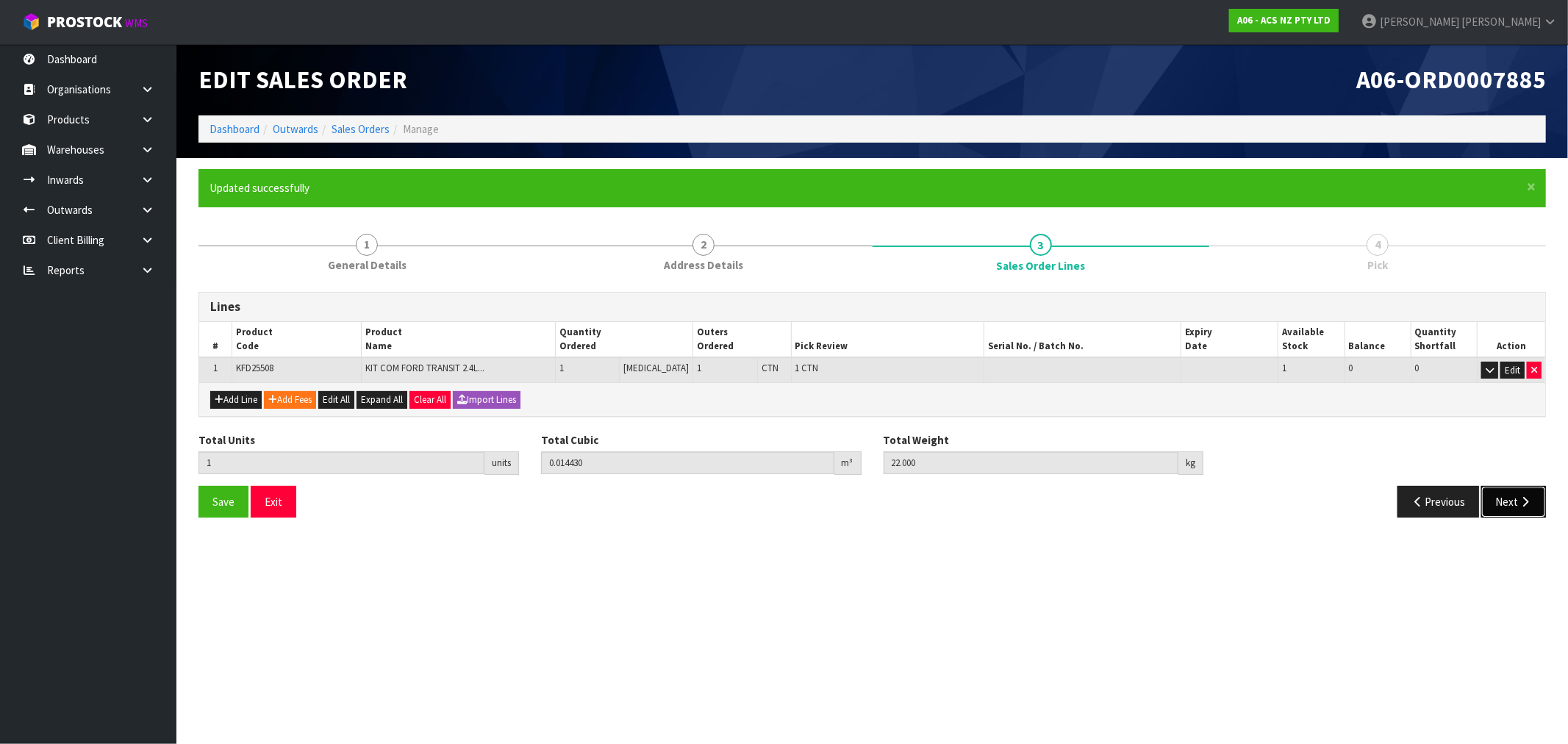
click at [1512, 488] on button "Next" at bounding box center [1513, 502] width 65 height 31
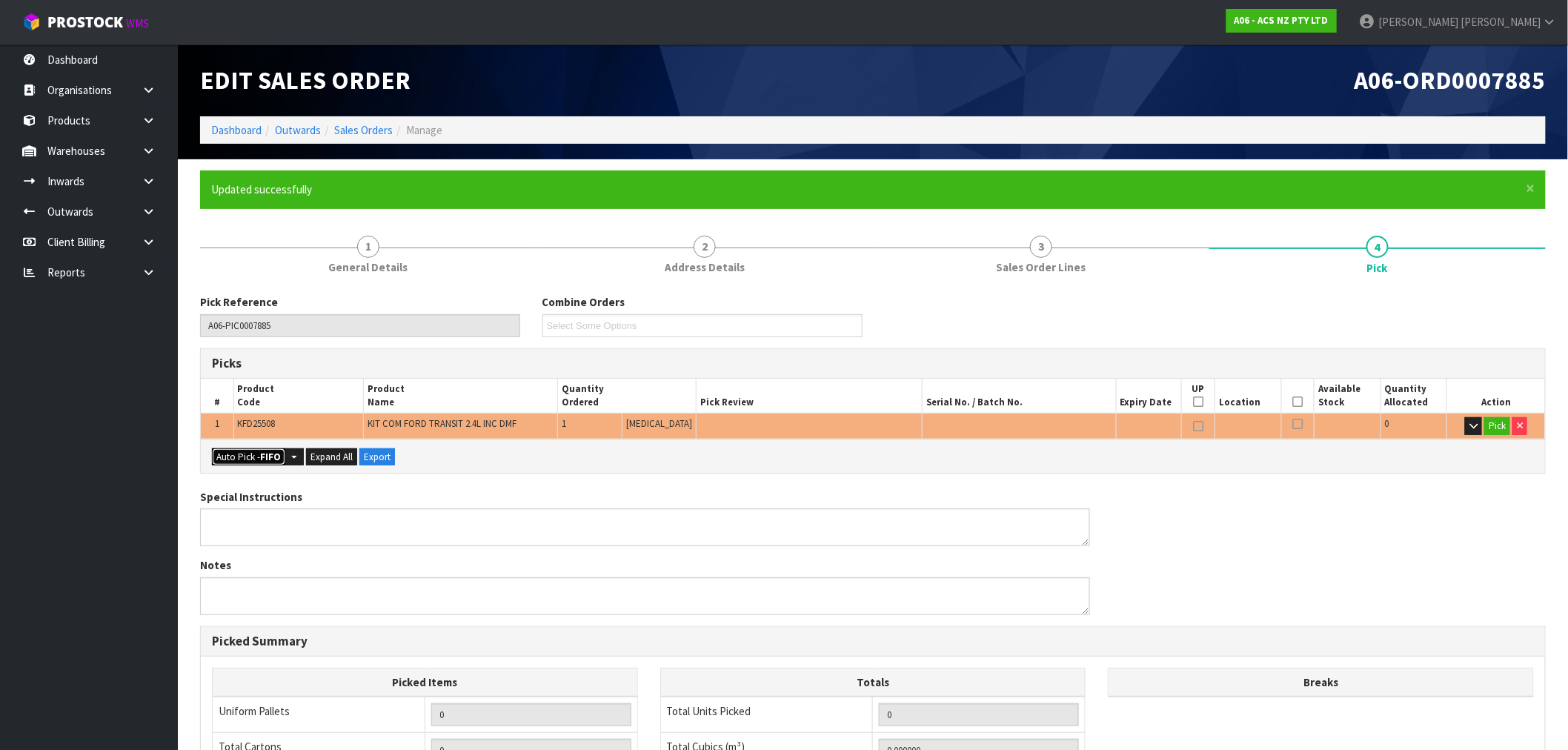
click at [250, 457] on button "Auto Pick - FIFO" at bounding box center [248, 457] width 74 height 18
type input "1"
type input "0.014430"
type input "22.000"
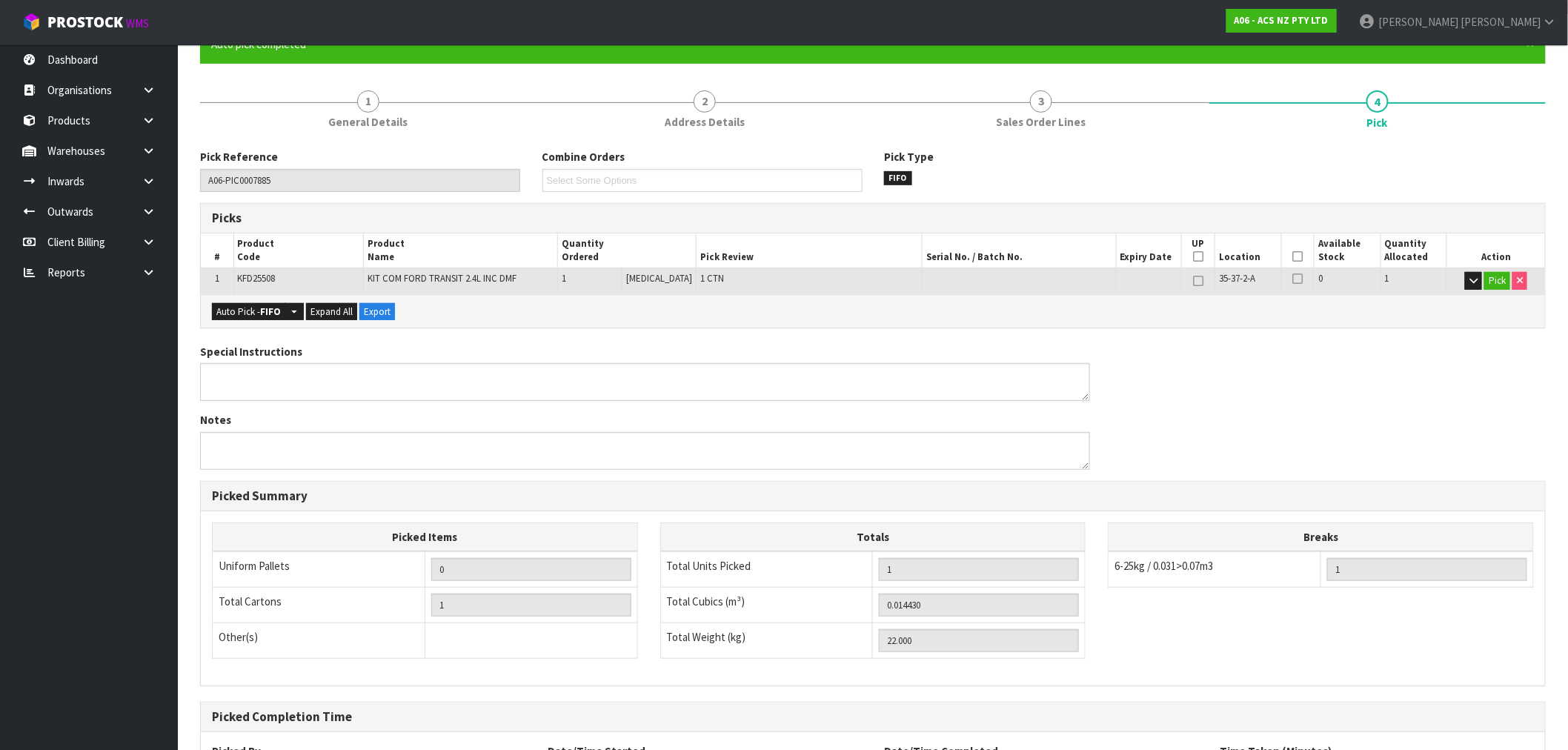
scroll to position [285, 0]
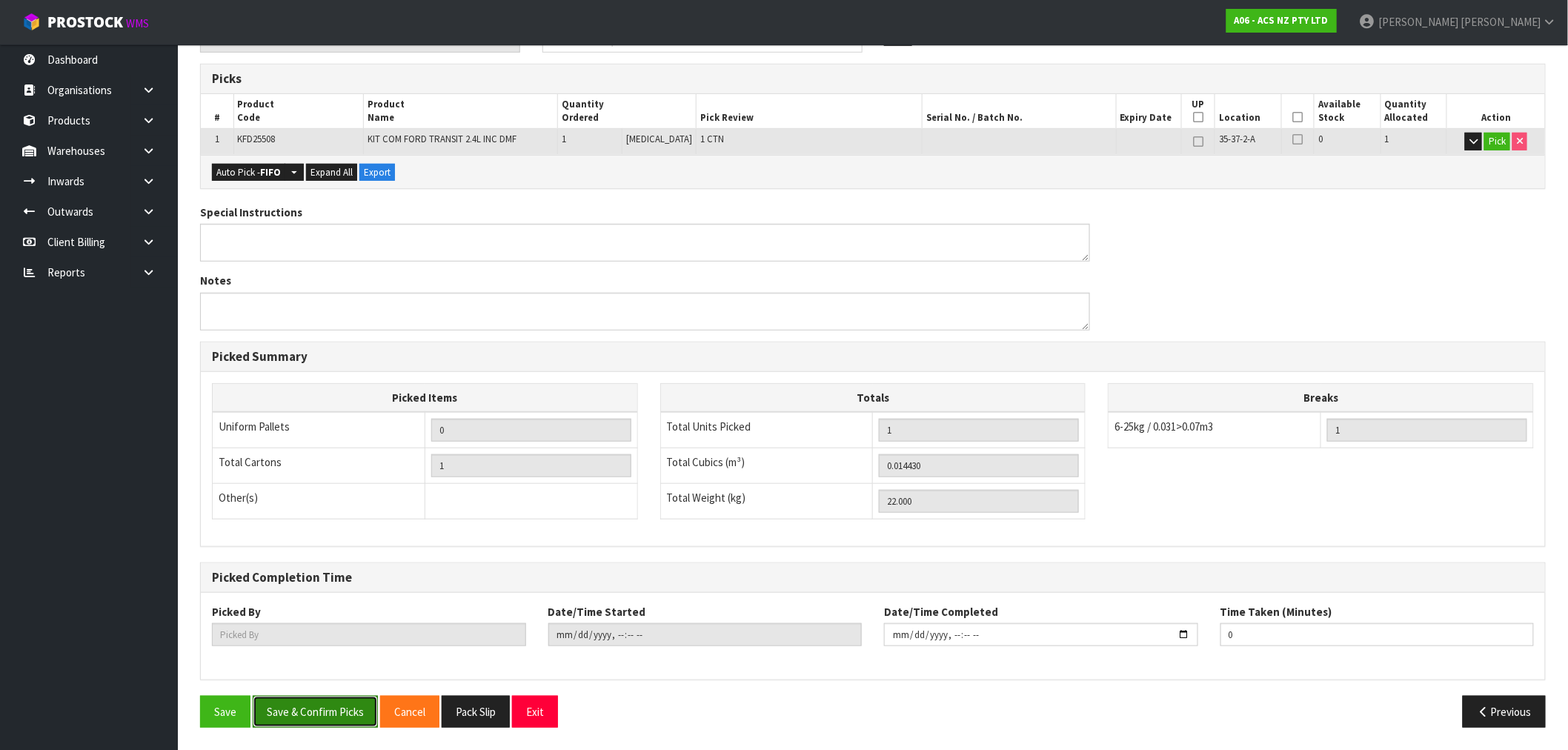
click at [279, 712] on button "Save & Confirm Picks" at bounding box center [315, 712] width 125 height 32
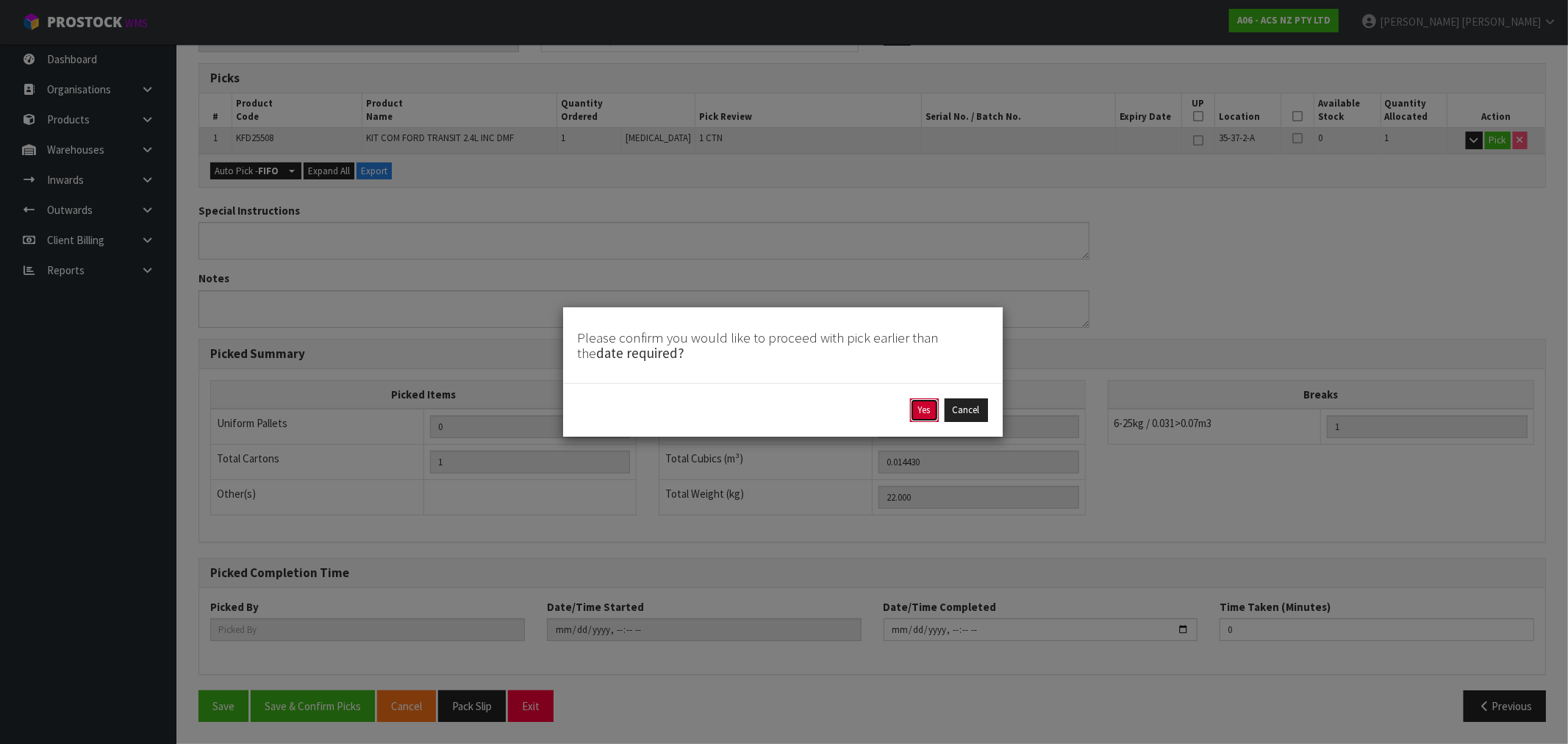
click at [919, 418] on button "Yes" at bounding box center [924, 410] width 29 height 24
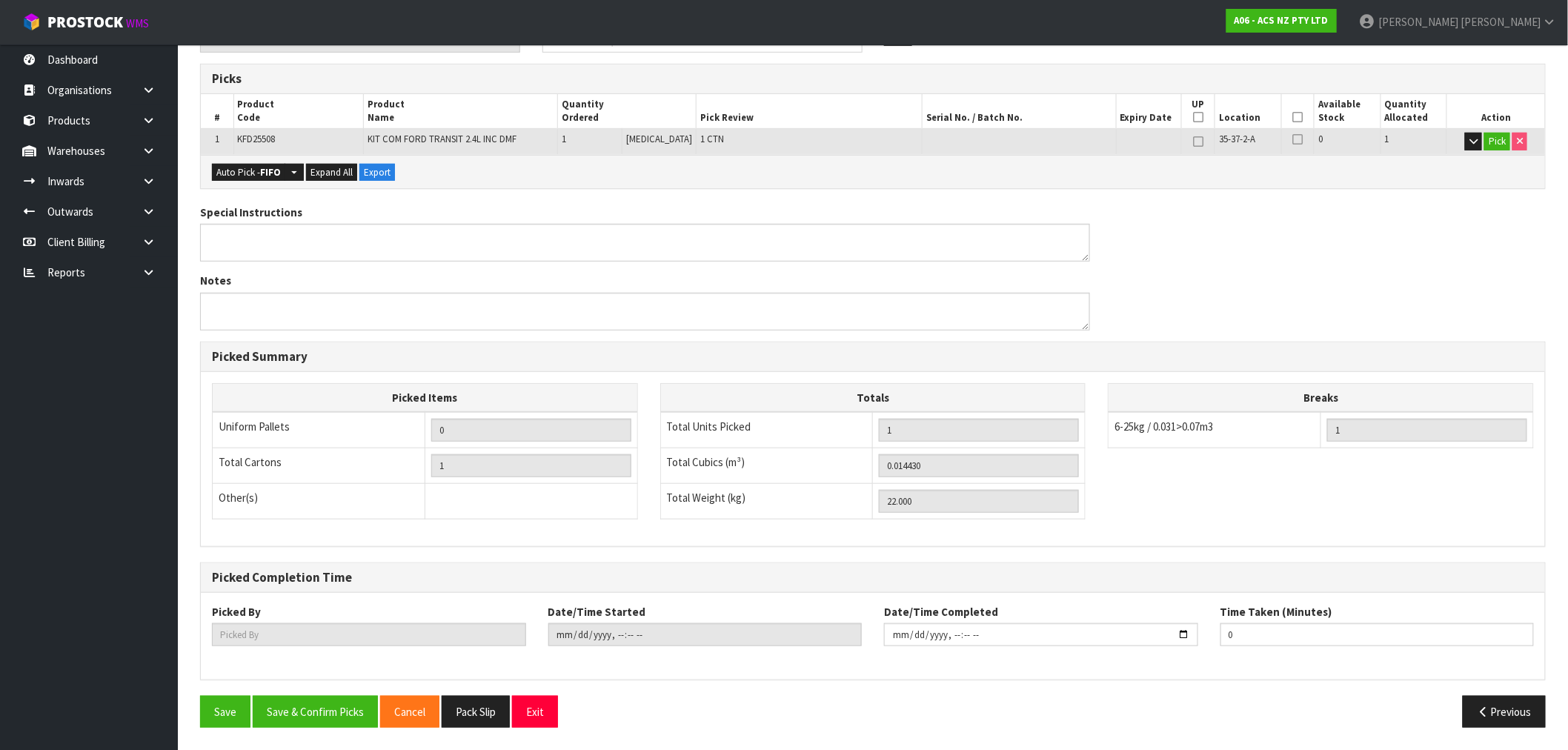
scroll to position [0, 0]
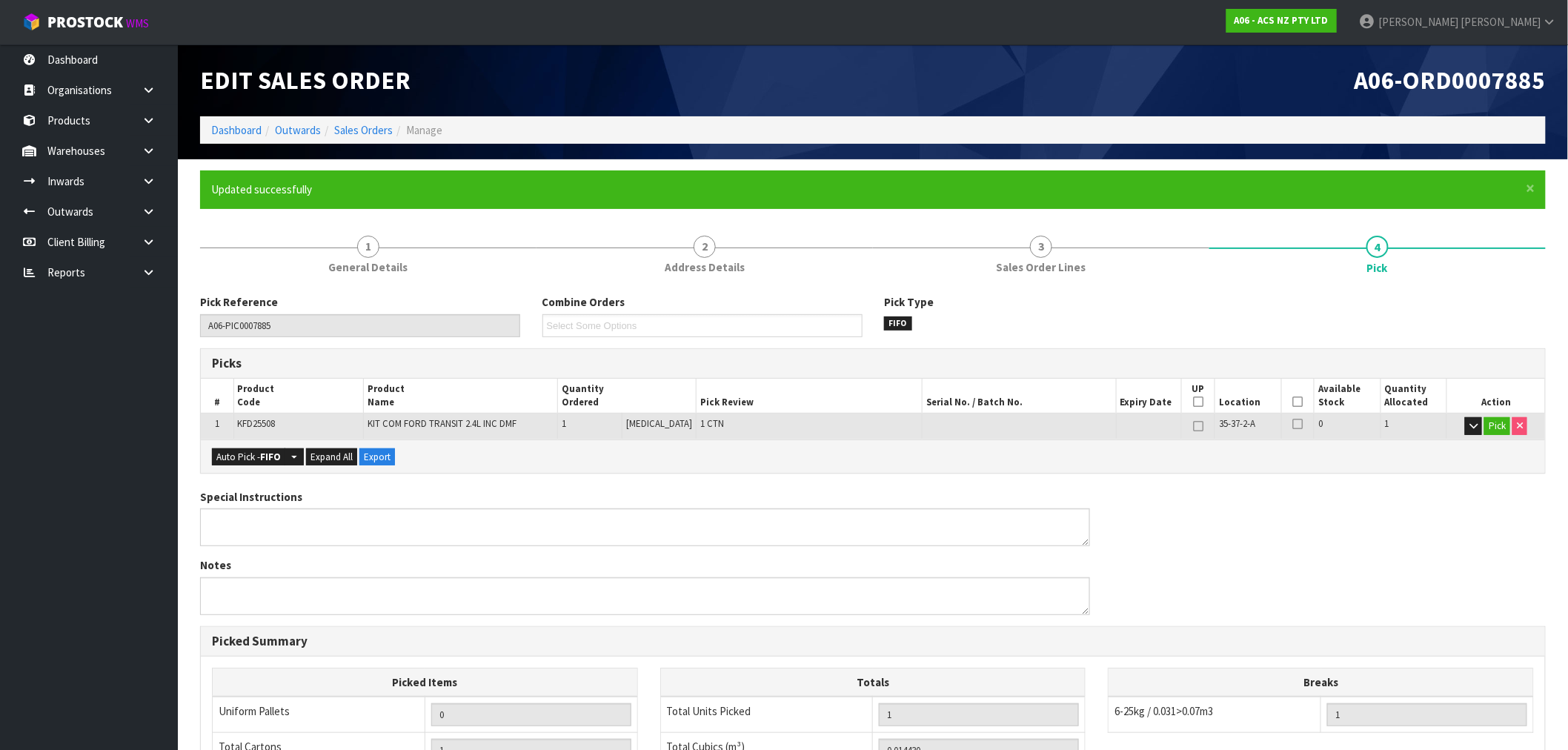
type input "[PERSON_NAME]"
type input "2025-09-02T16:21:12"
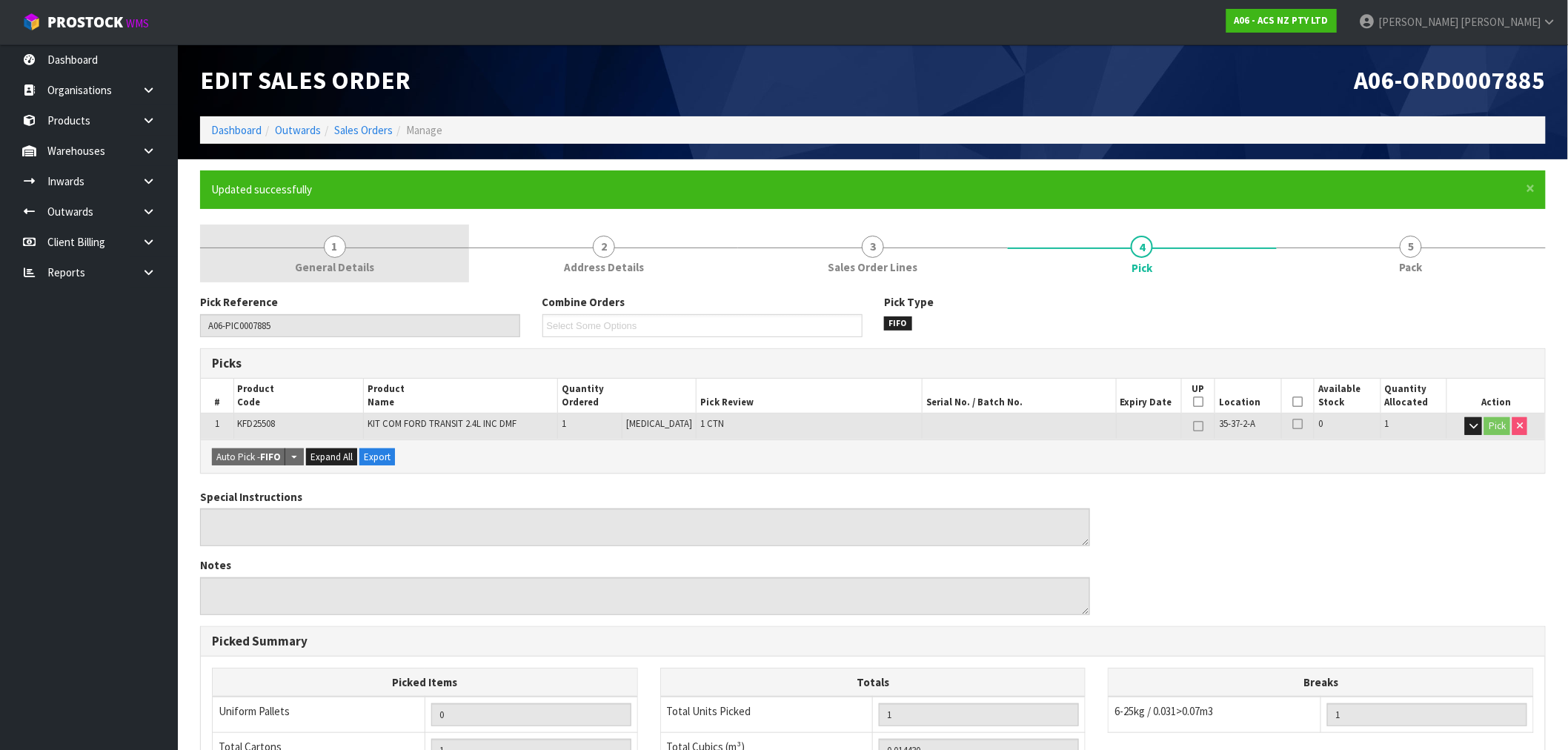
click at [322, 264] on span "General Details" at bounding box center [335, 267] width 80 height 16
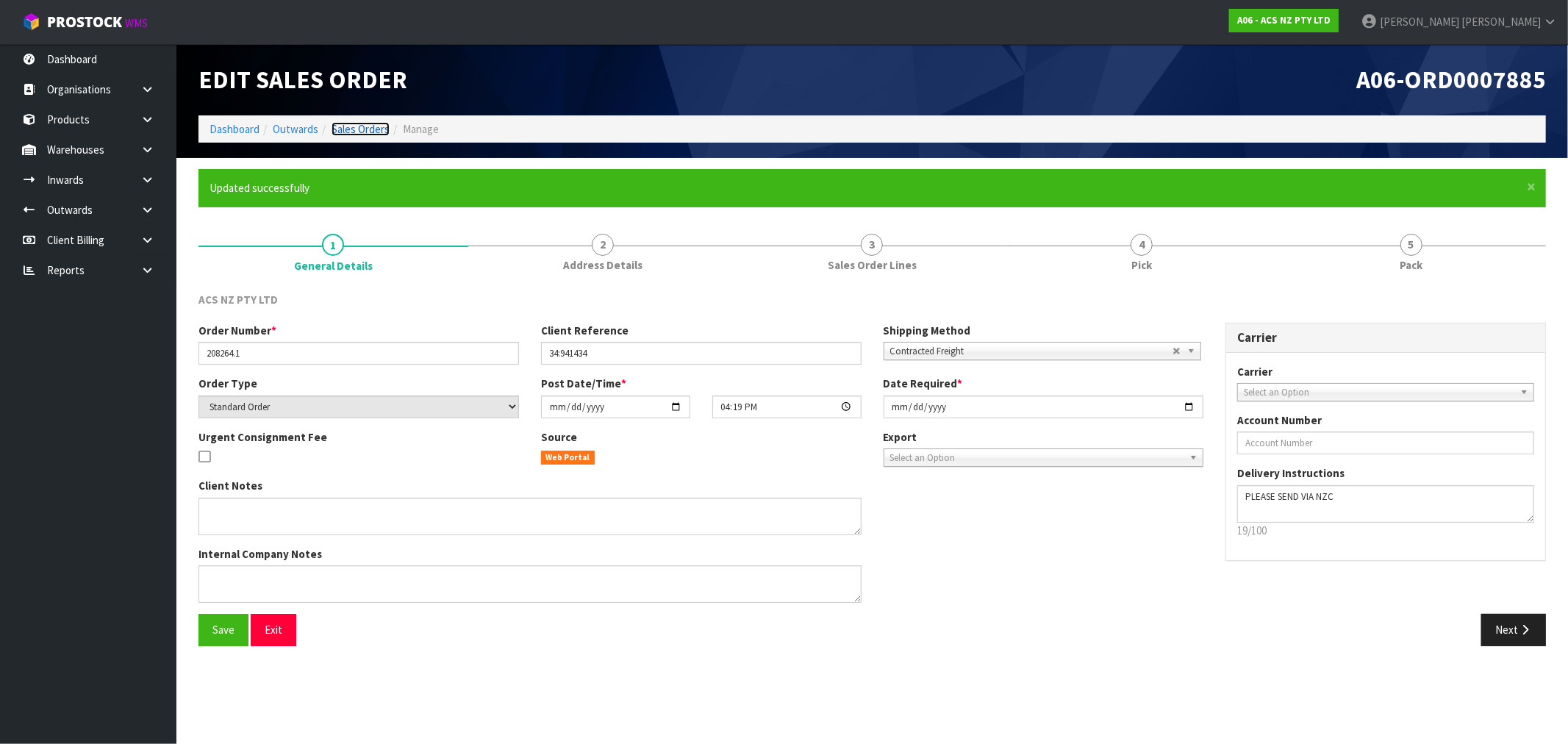
click at [363, 127] on link "Sales Orders" at bounding box center [360, 129] width 58 height 14
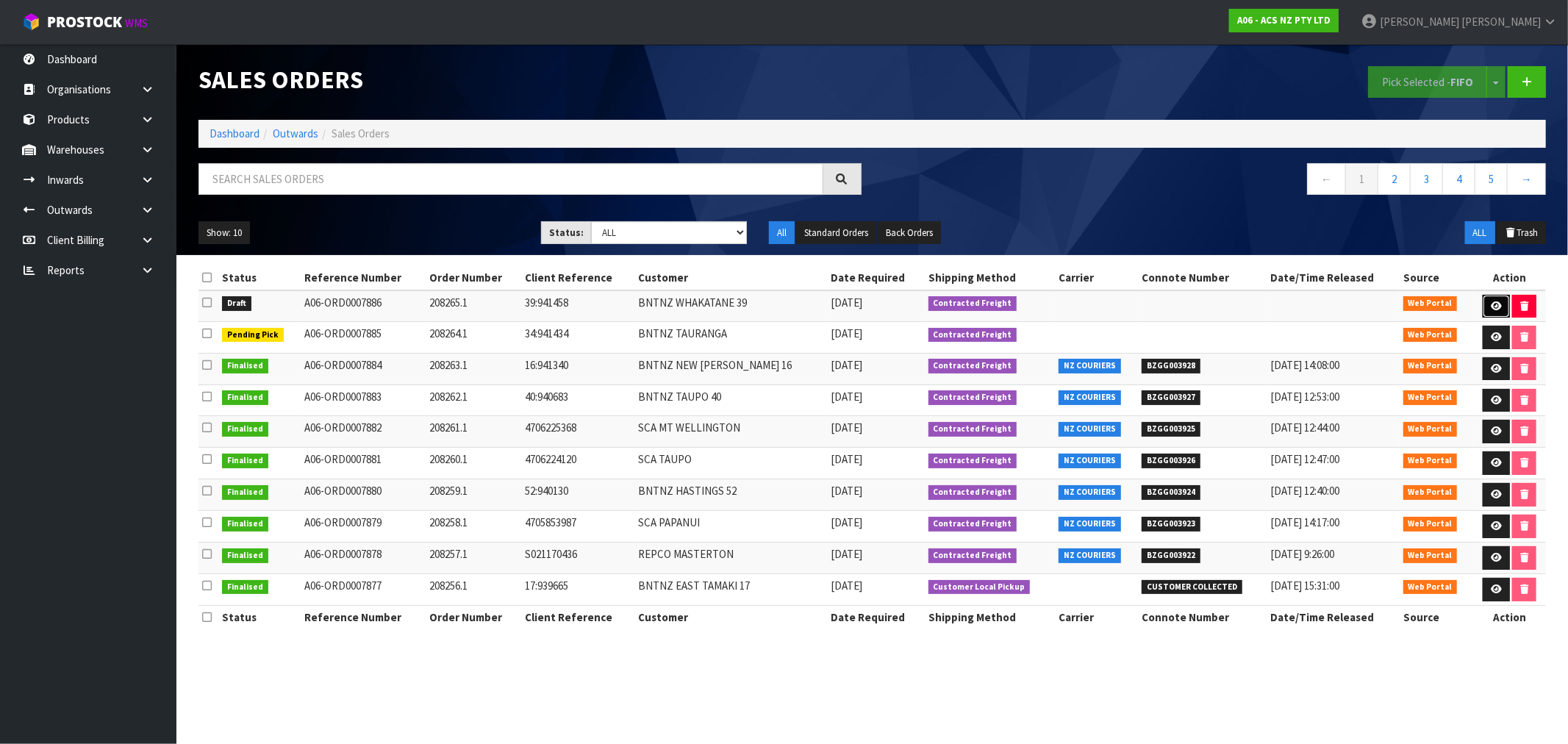
click at [1502, 308] on link at bounding box center [1496, 307] width 28 height 24
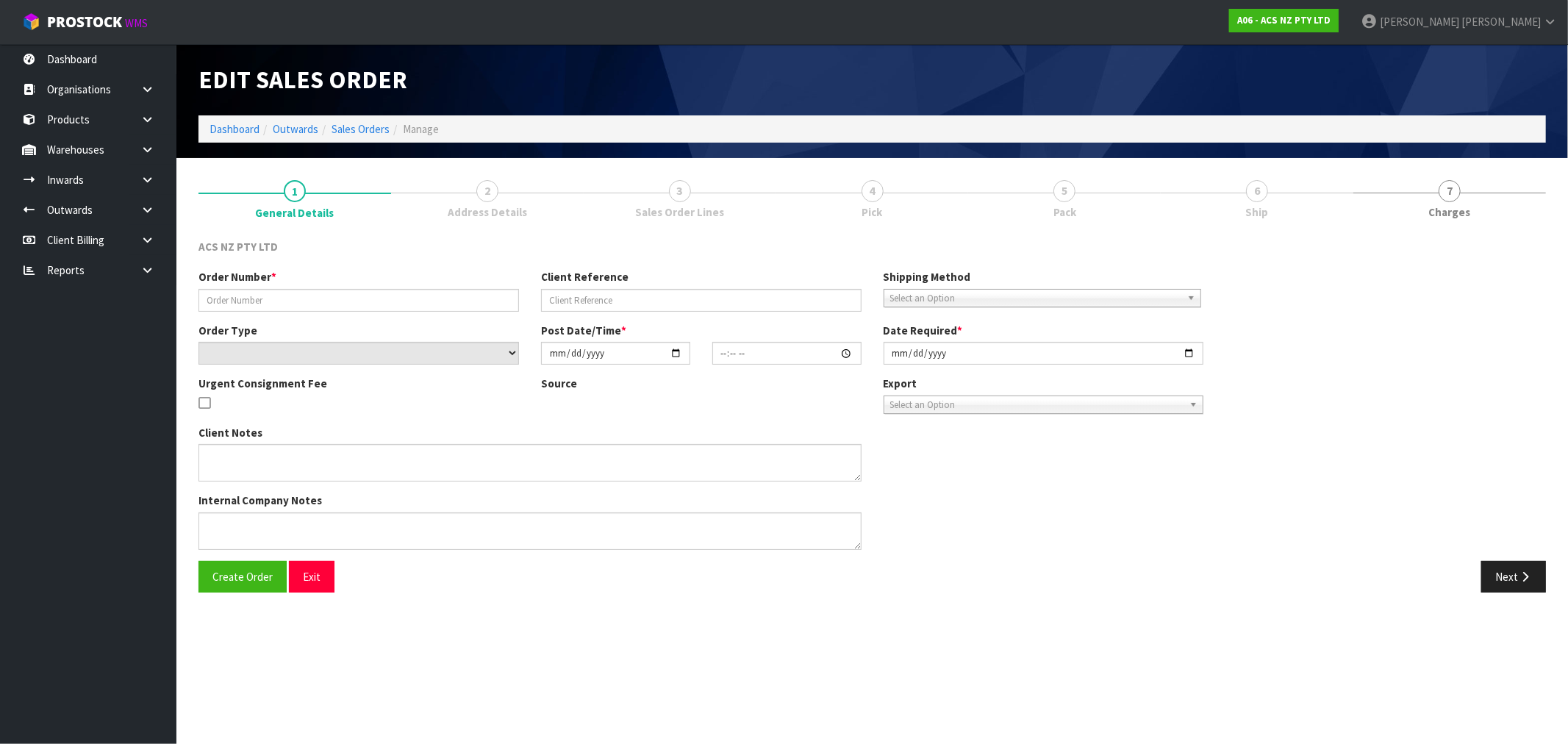
type input "208265.1"
type input "39:941458"
select select "number:0"
type input "[DATE]"
type input "16:19:00.000"
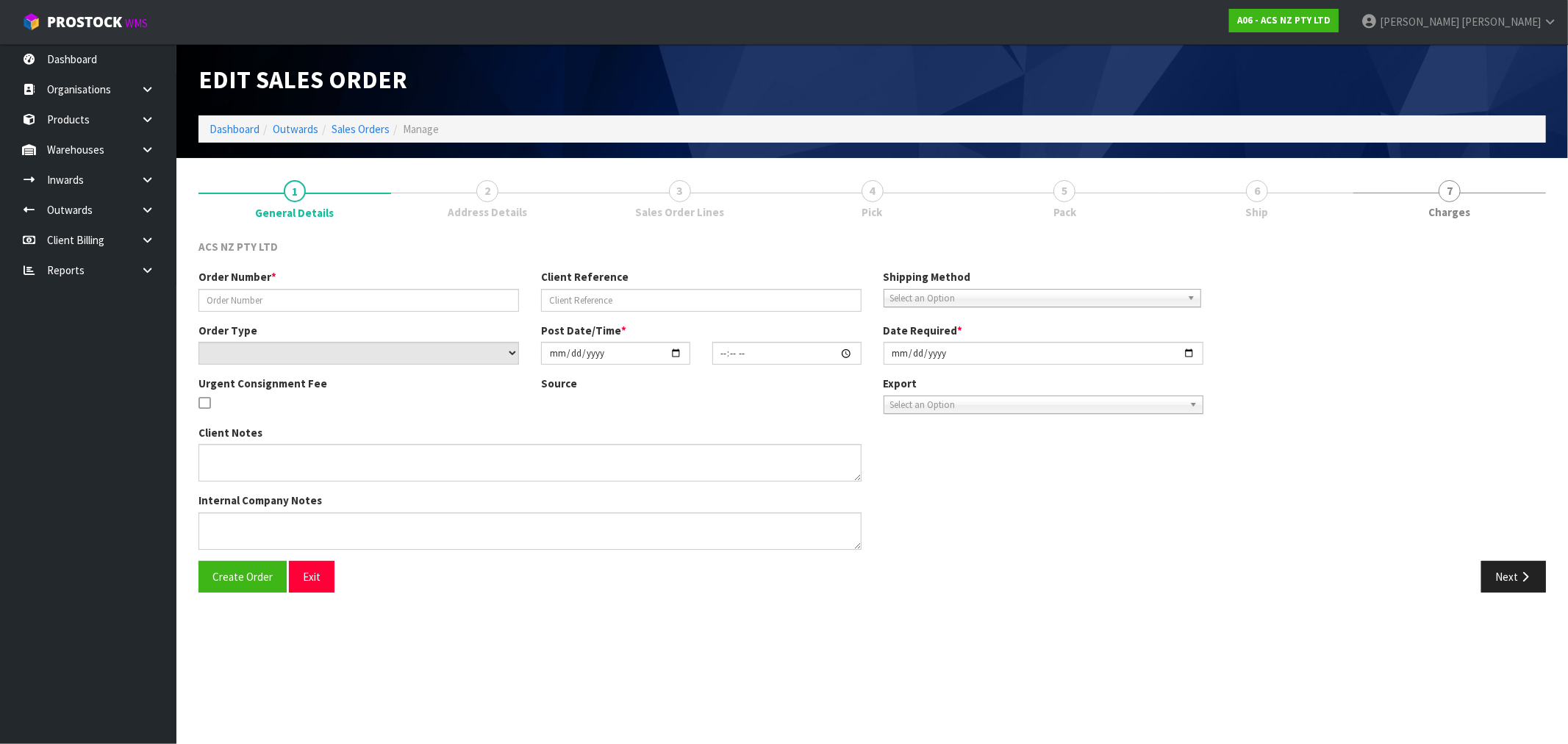
type input "[DATE]"
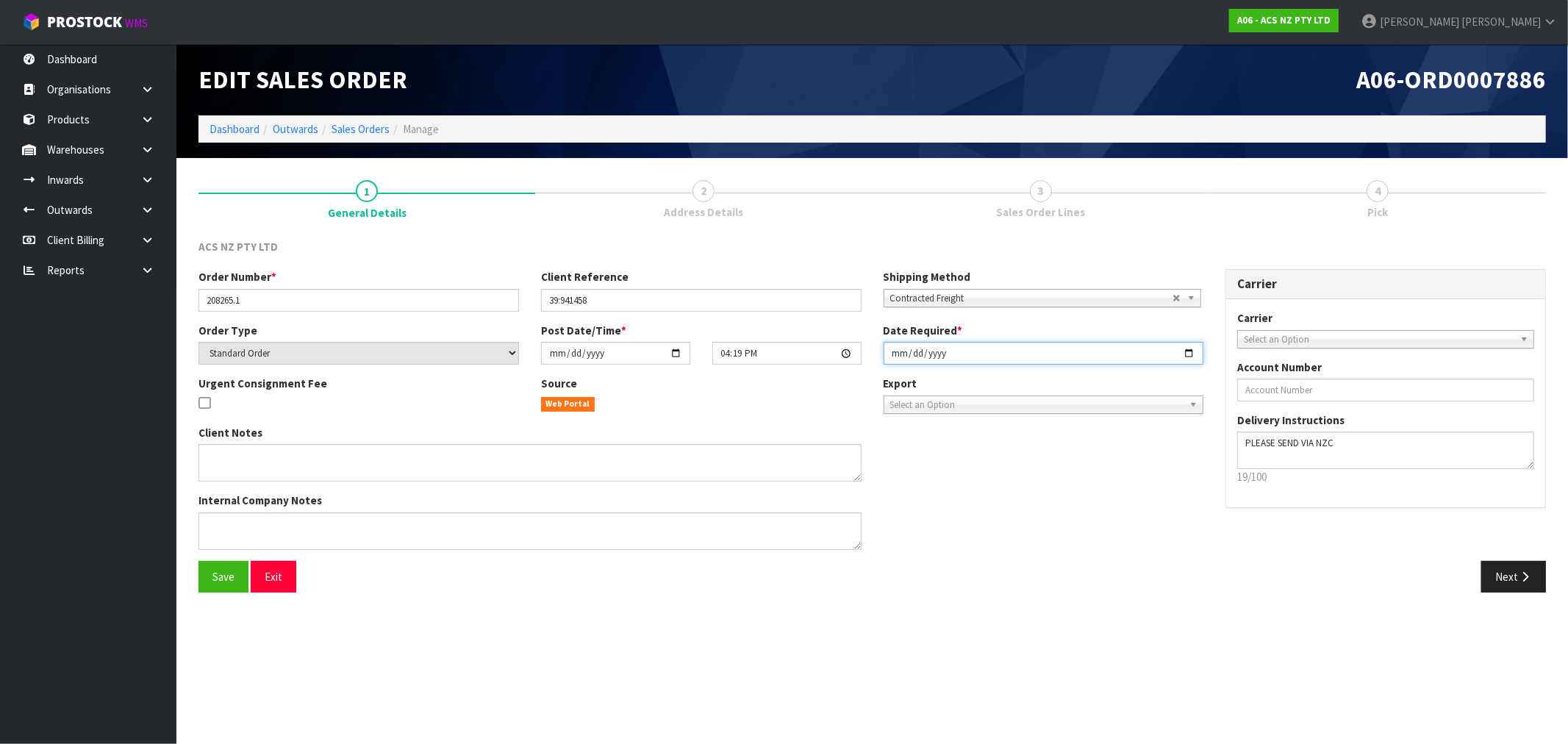
click at [902, 353] on input "[DATE]" at bounding box center [1044, 353] width 320 height 23
type input "[DATE]"
click at [199, 561] on button "Save" at bounding box center [223, 576] width 50 height 31
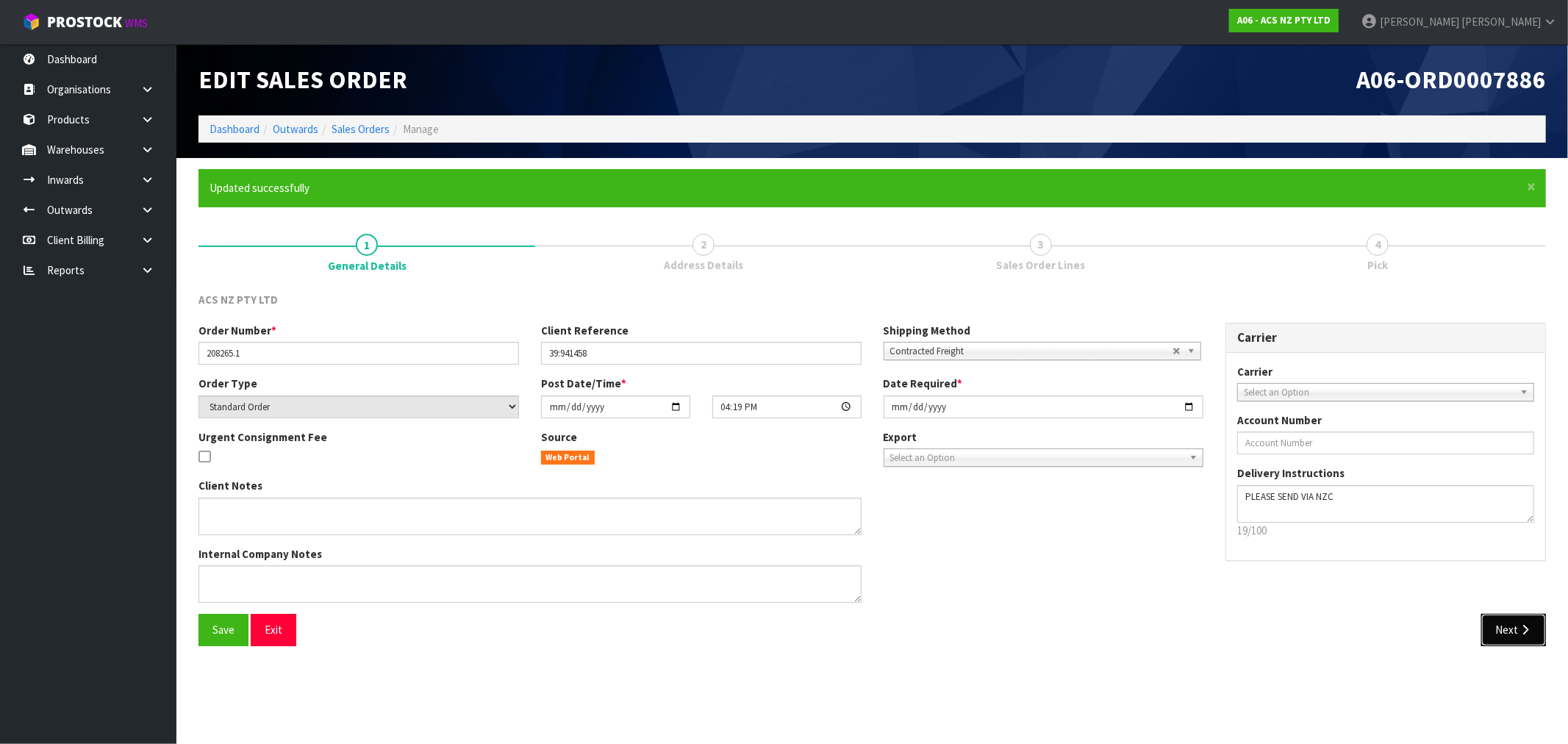
click at [1503, 618] on button "Next" at bounding box center [1513, 629] width 65 height 31
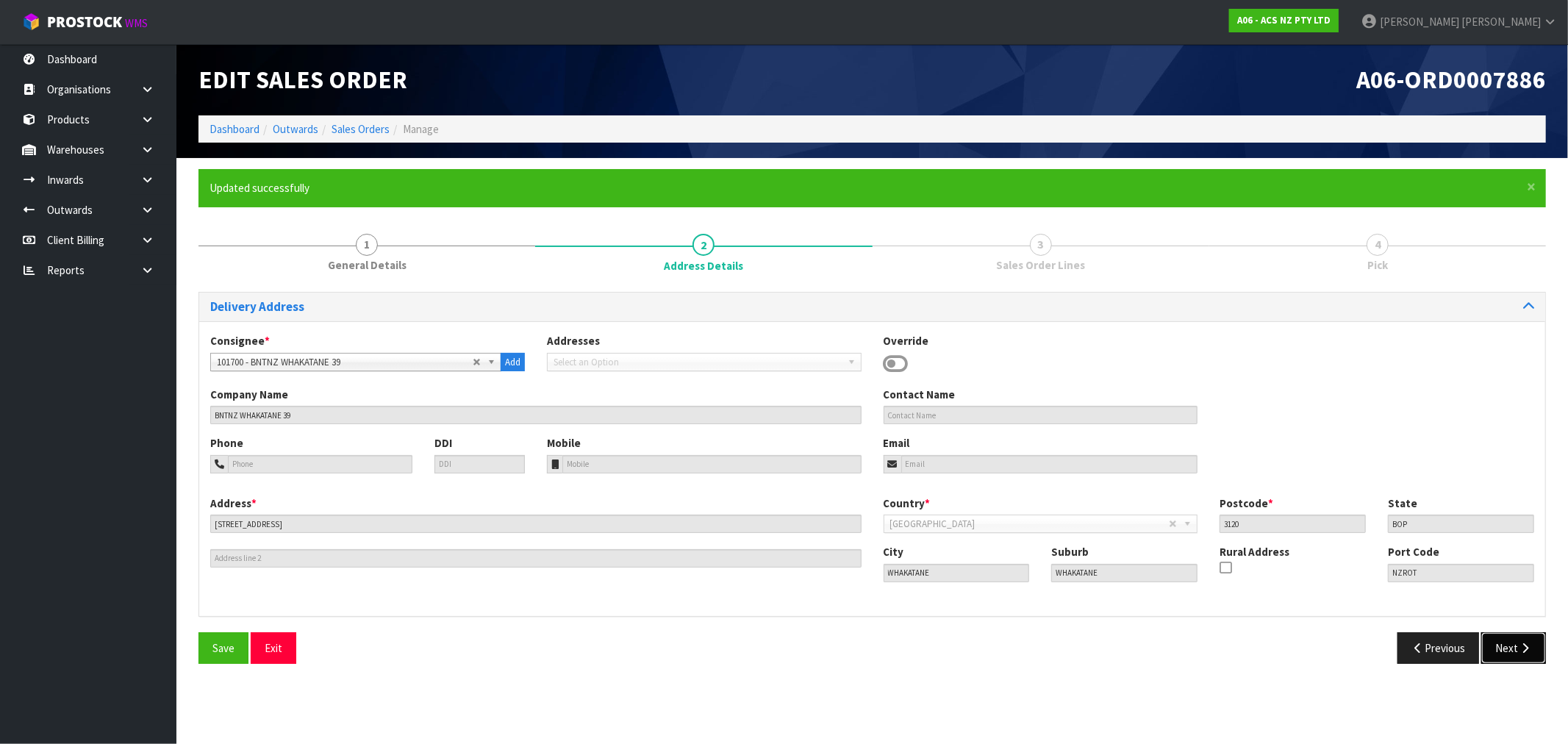
click at [1502, 643] on button "Next" at bounding box center [1513, 648] width 65 height 31
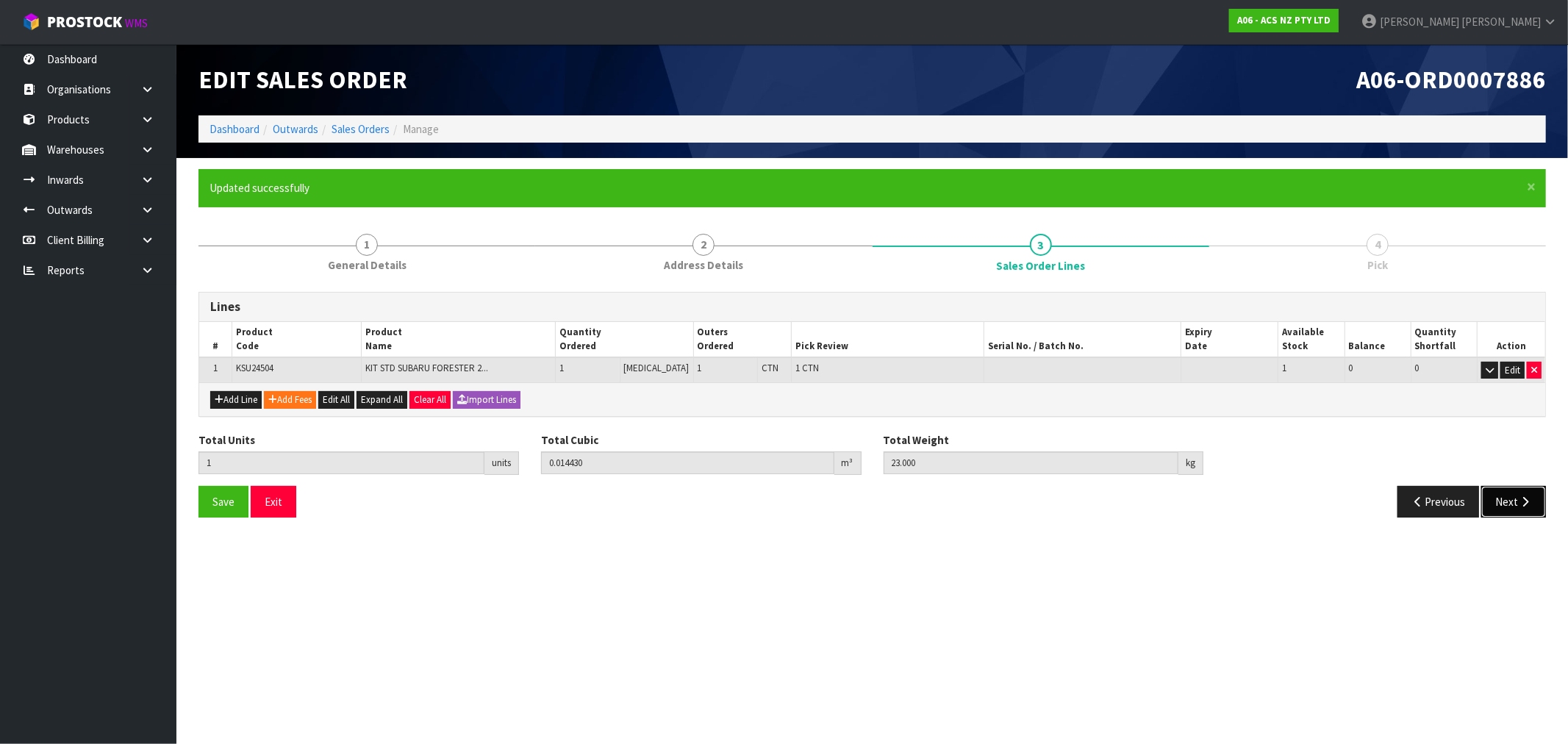
click at [1508, 490] on button "Next" at bounding box center [1513, 502] width 65 height 31
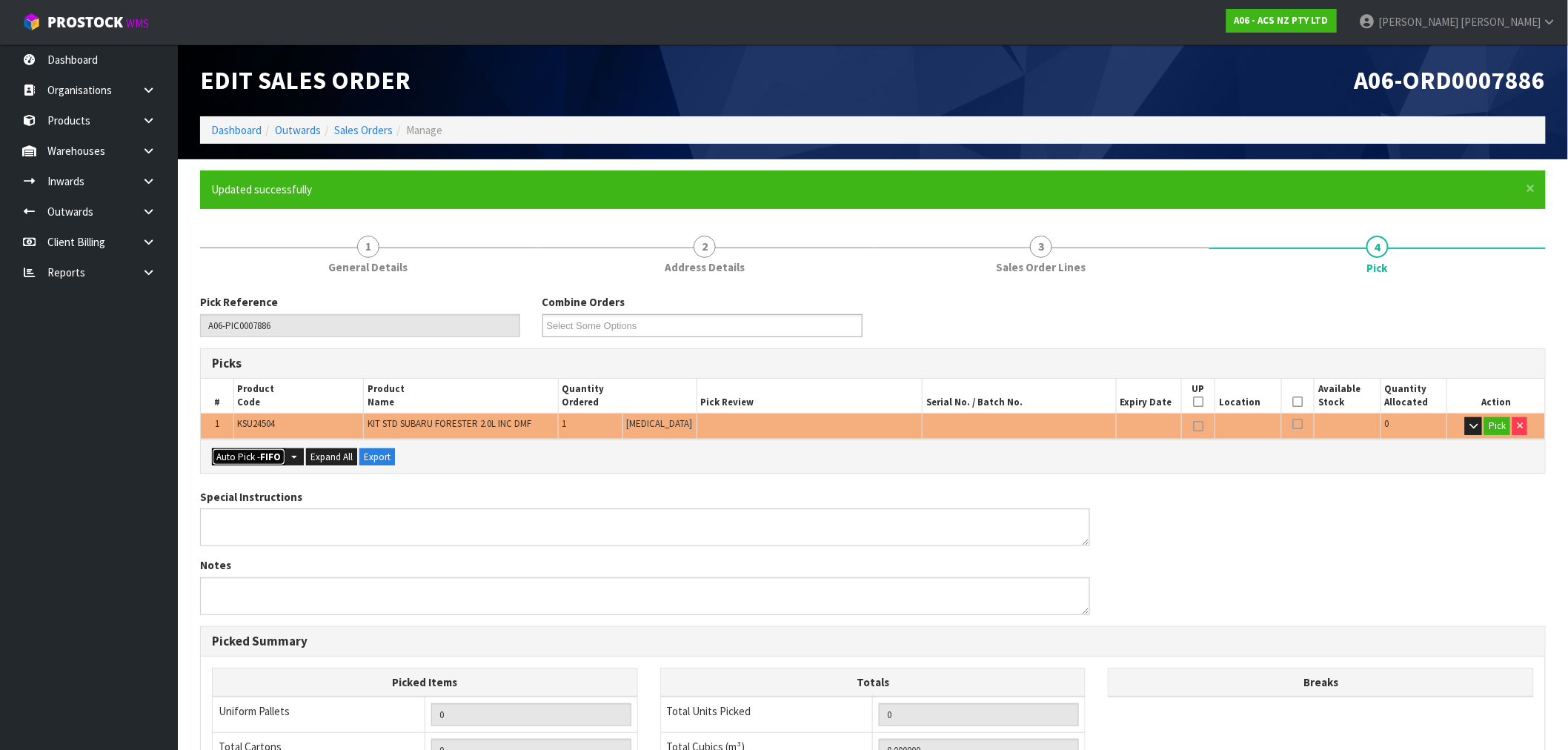
click at [275, 456] on strong "FIFO" at bounding box center [271, 456] width 21 height 13
type input "1"
type input "0.014430"
type input "23.000"
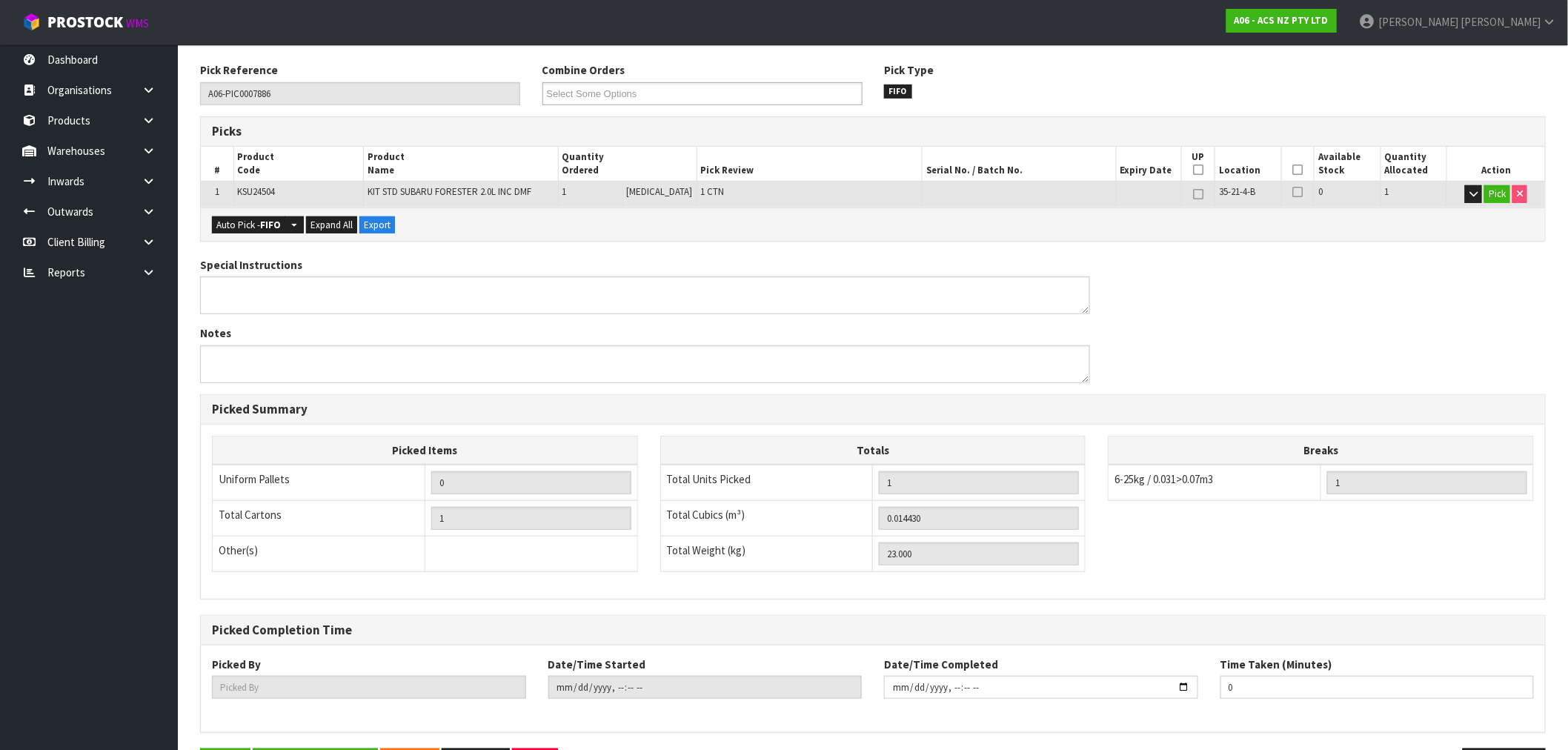
scroll to position [285, 0]
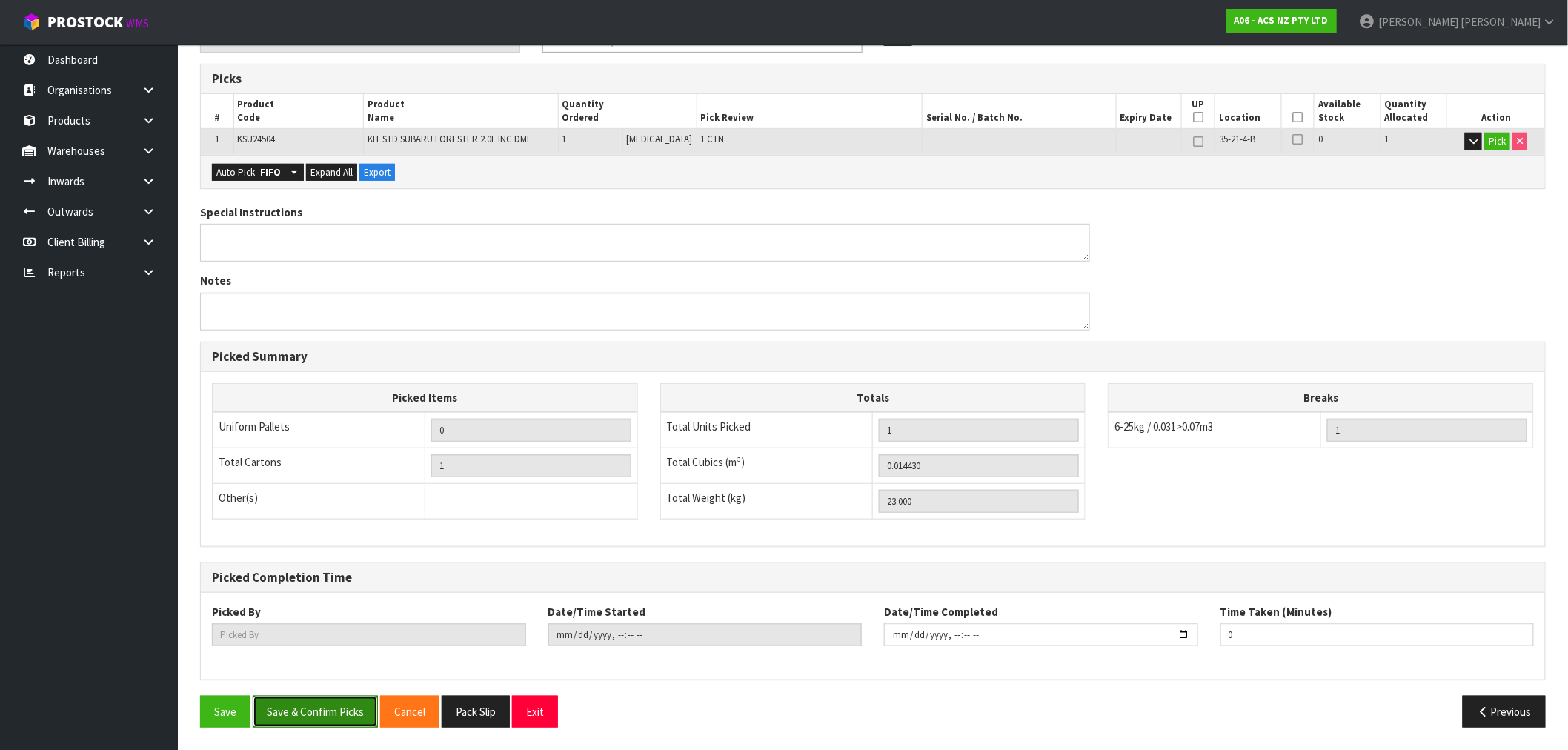
click at [321, 707] on button "Save & Confirm Picks" at bounding box center [315, 712] width 125 height 32
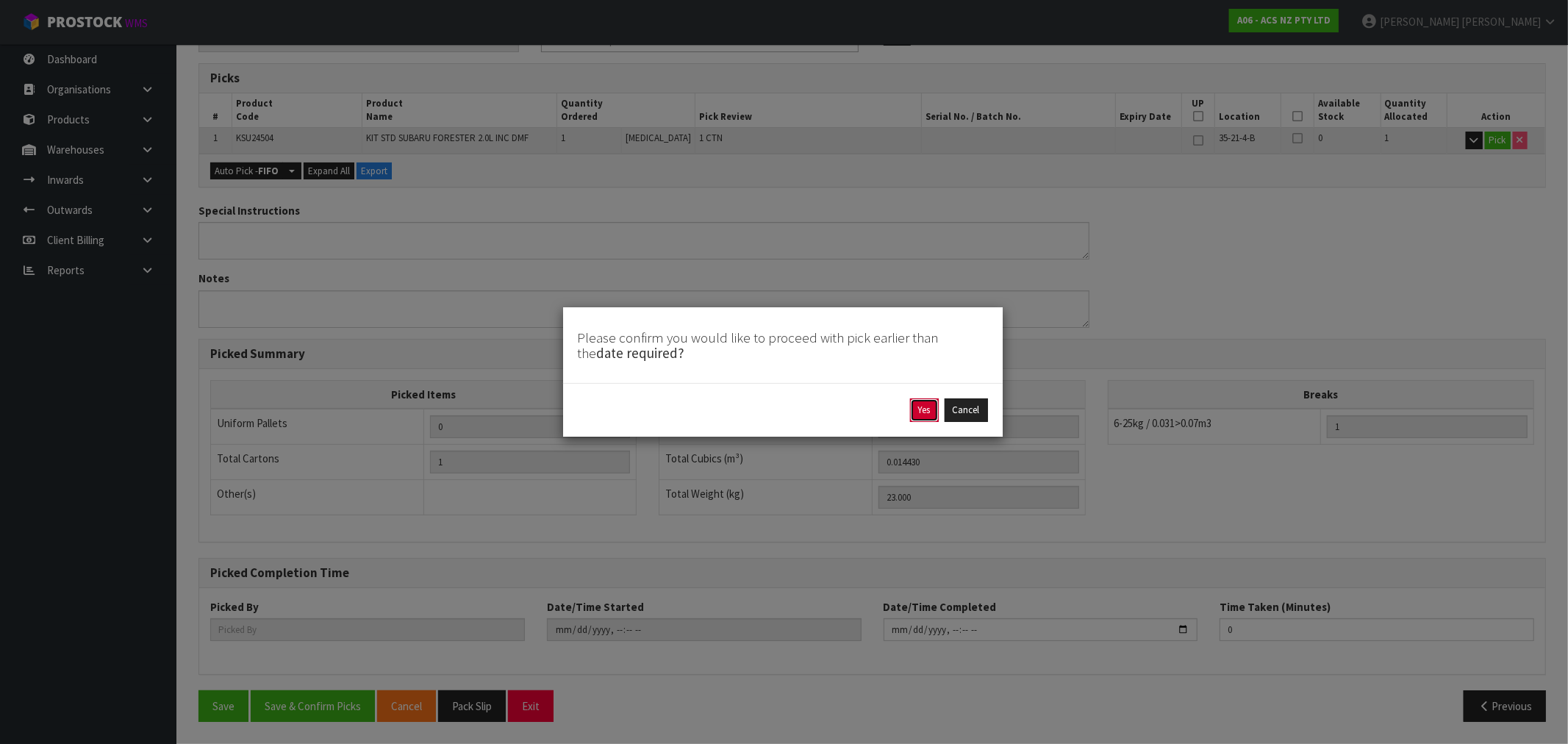
click at [916, 415] on button "Yes" at bounding box center [924, 410] width 29 height 24
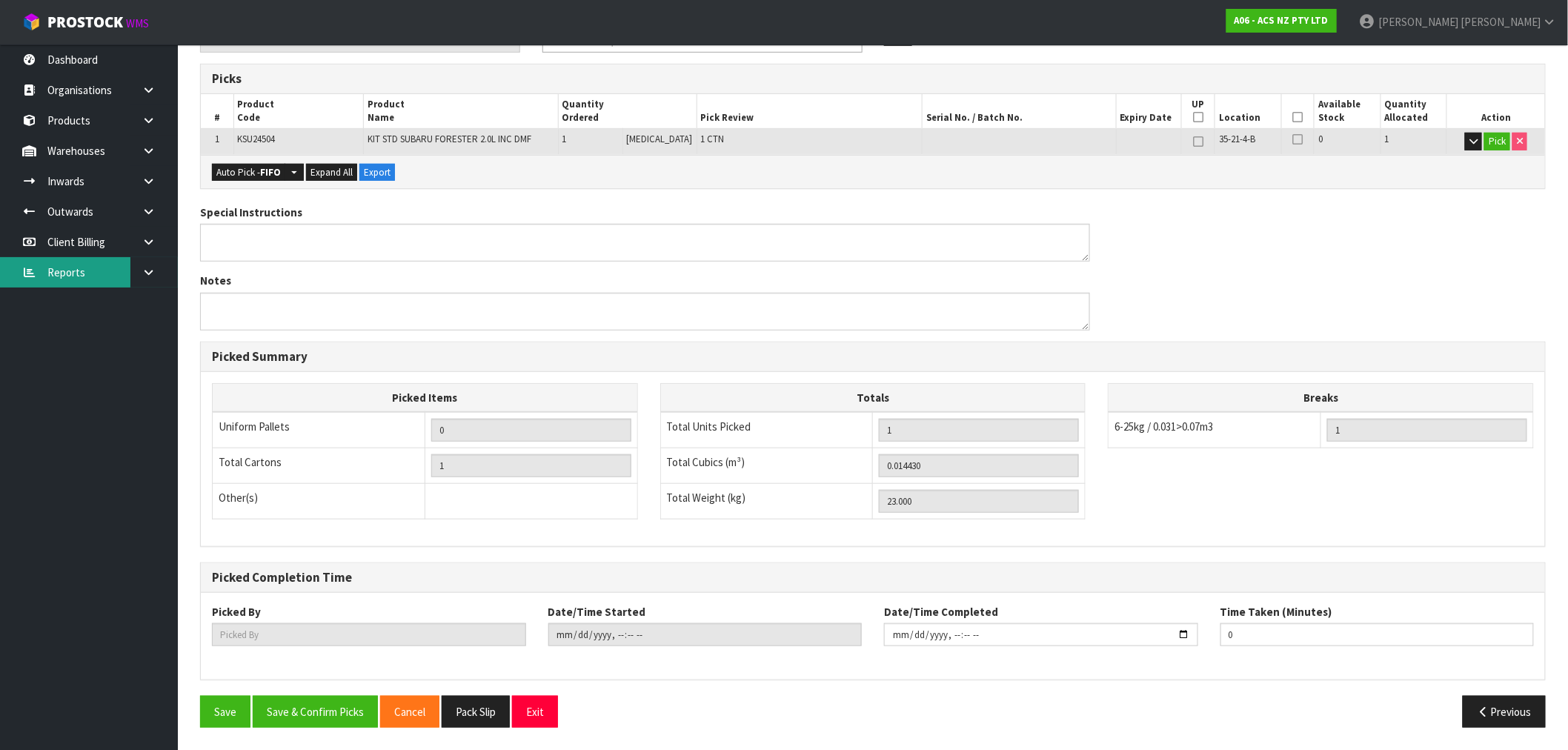
scroll to position [0, 0]
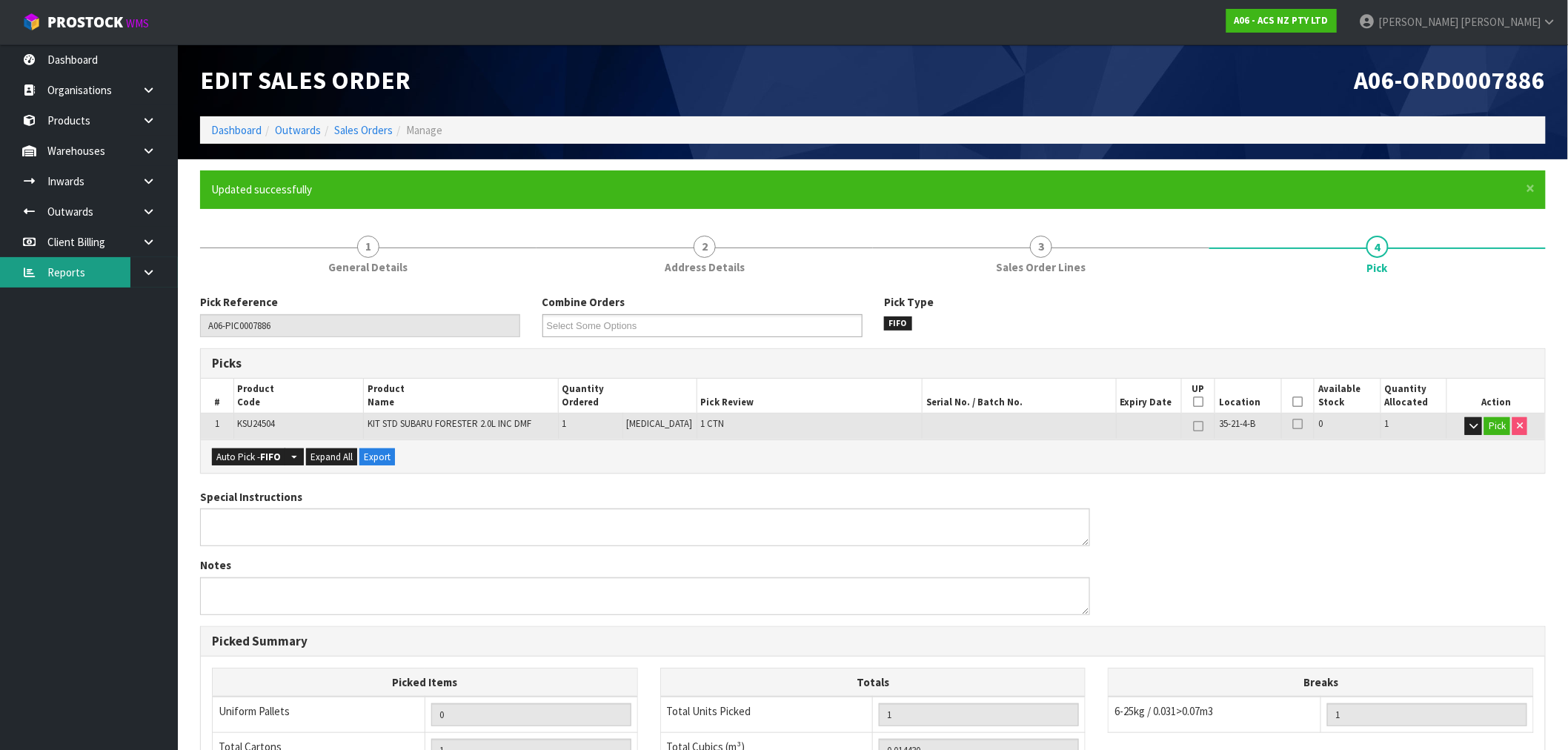
type input "[PERSON_NAME]"
type input "2025-09-02T16:21:51"
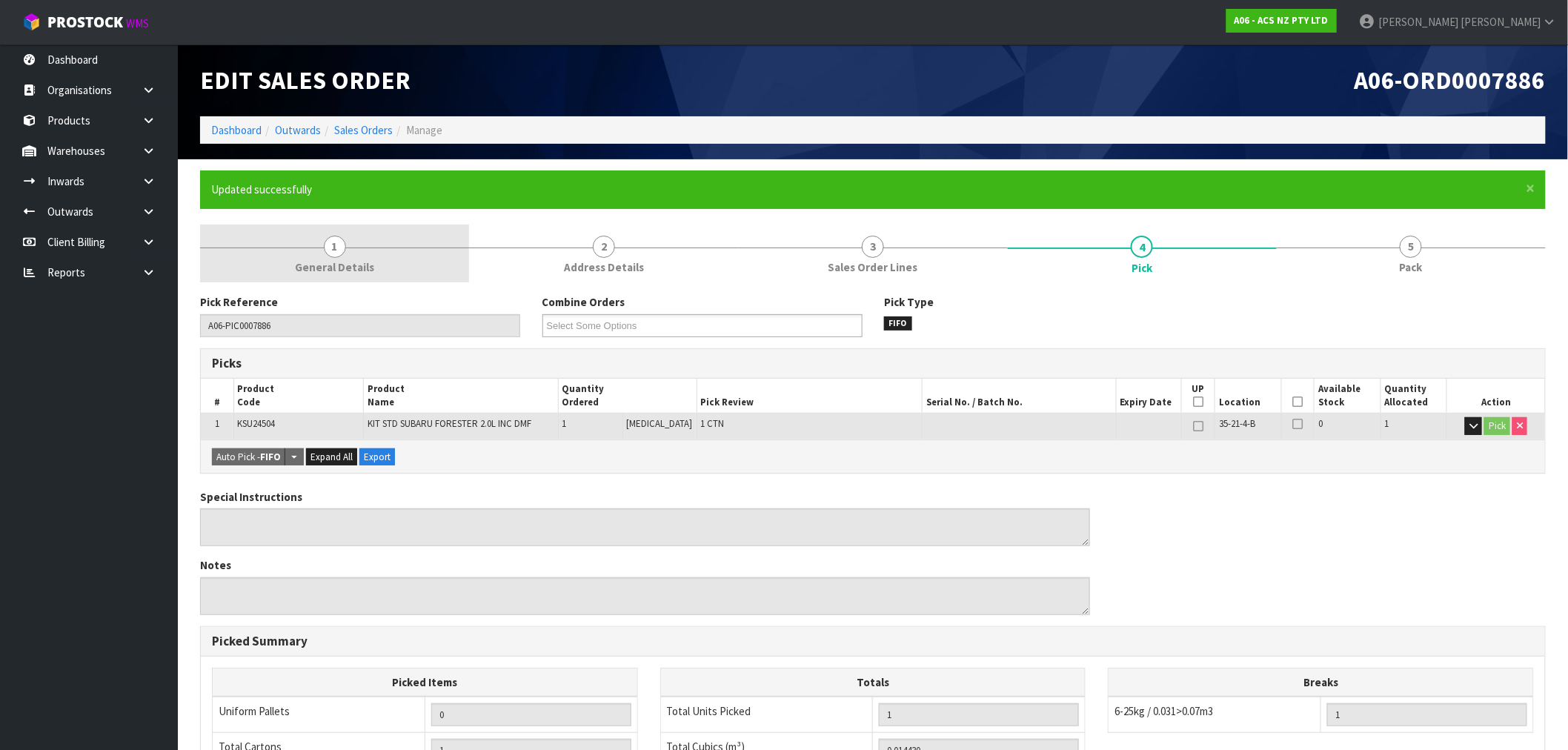
click at [345, 227] on link "1 General Details" at bounding box center [335, 254] width 269 height 59
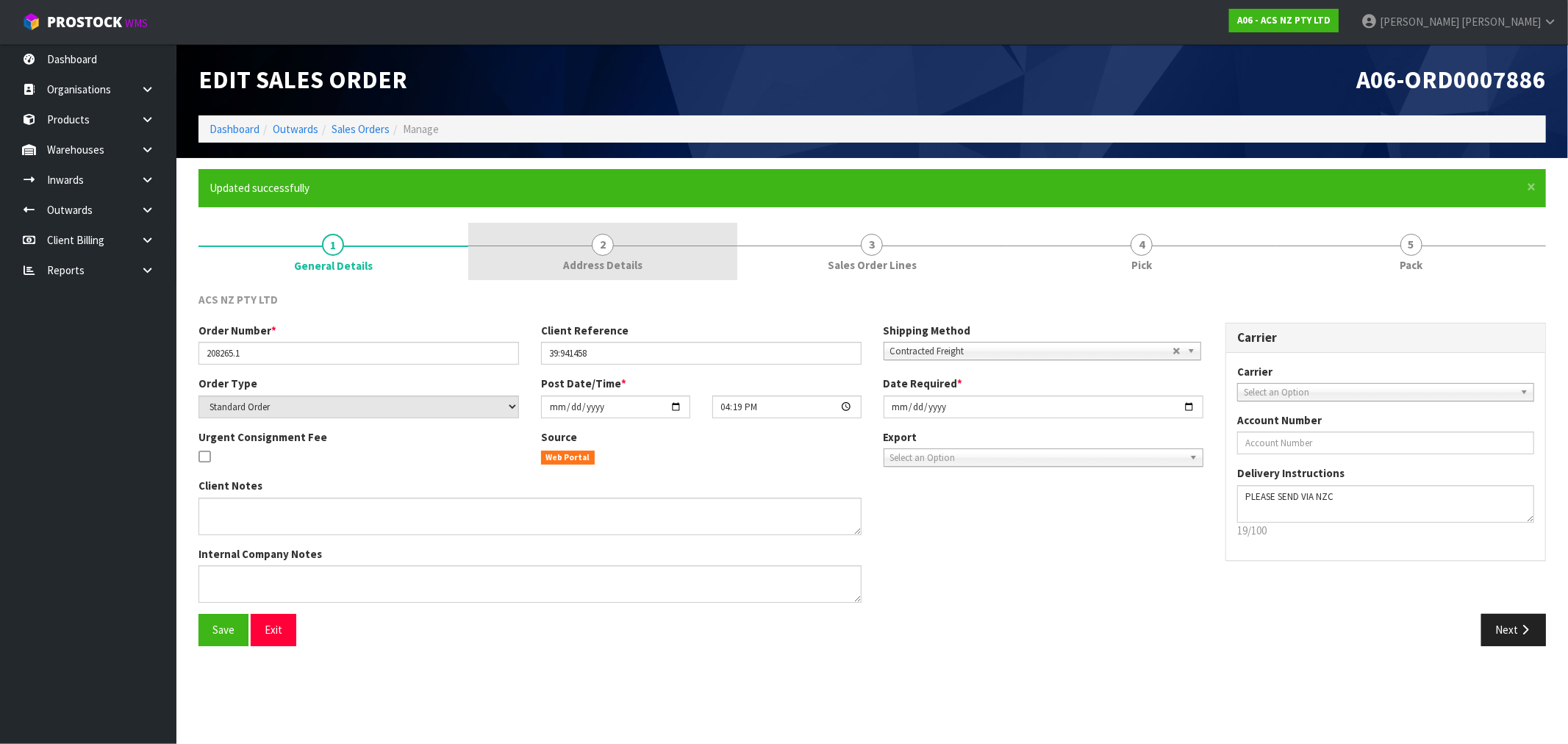
click at [591, 251] on link "2 Address Details" at bounding box center [603, 252] width 270 height 58
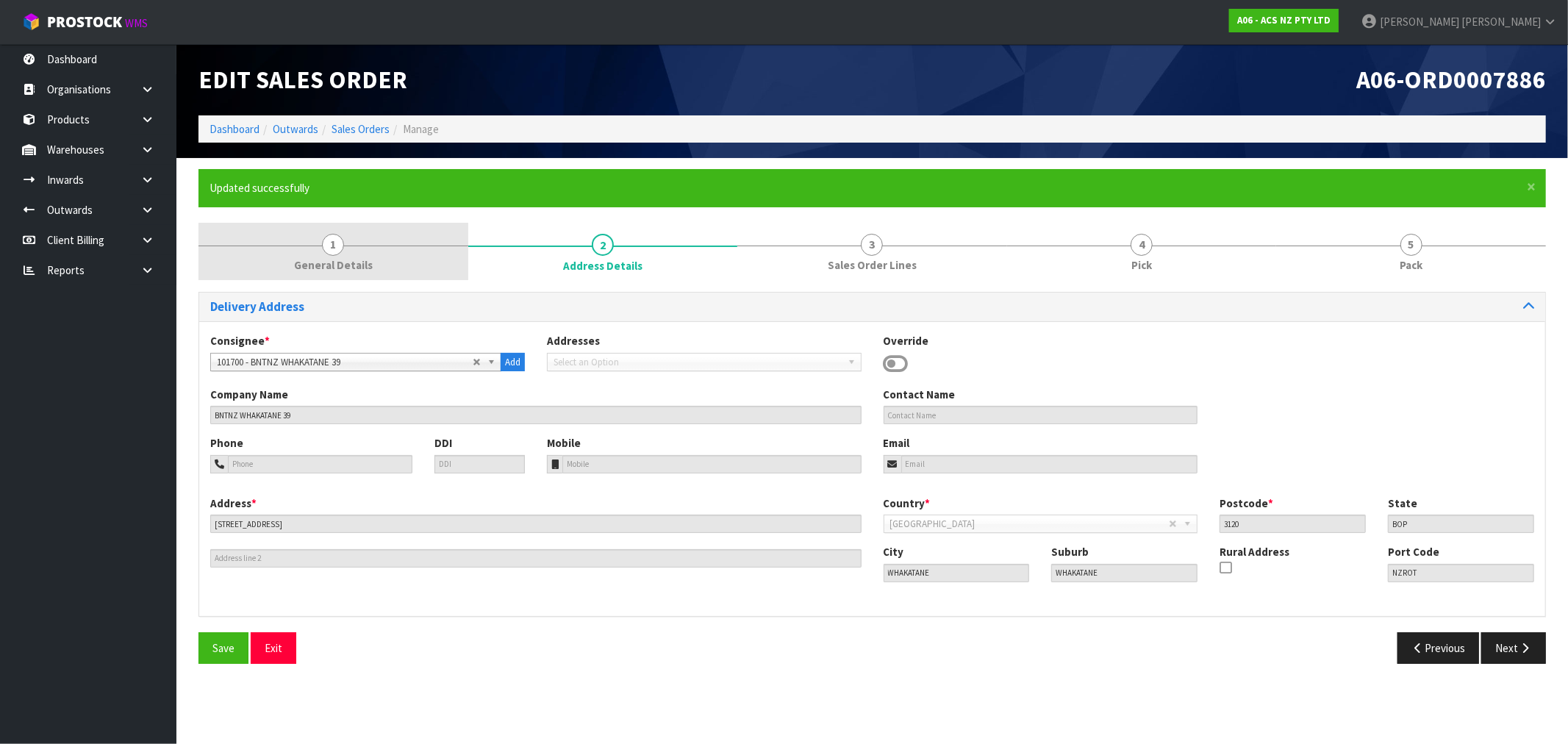
click at [358, 252] on link "1 General Details" at bounding box center [334, 252] width 270 height 58
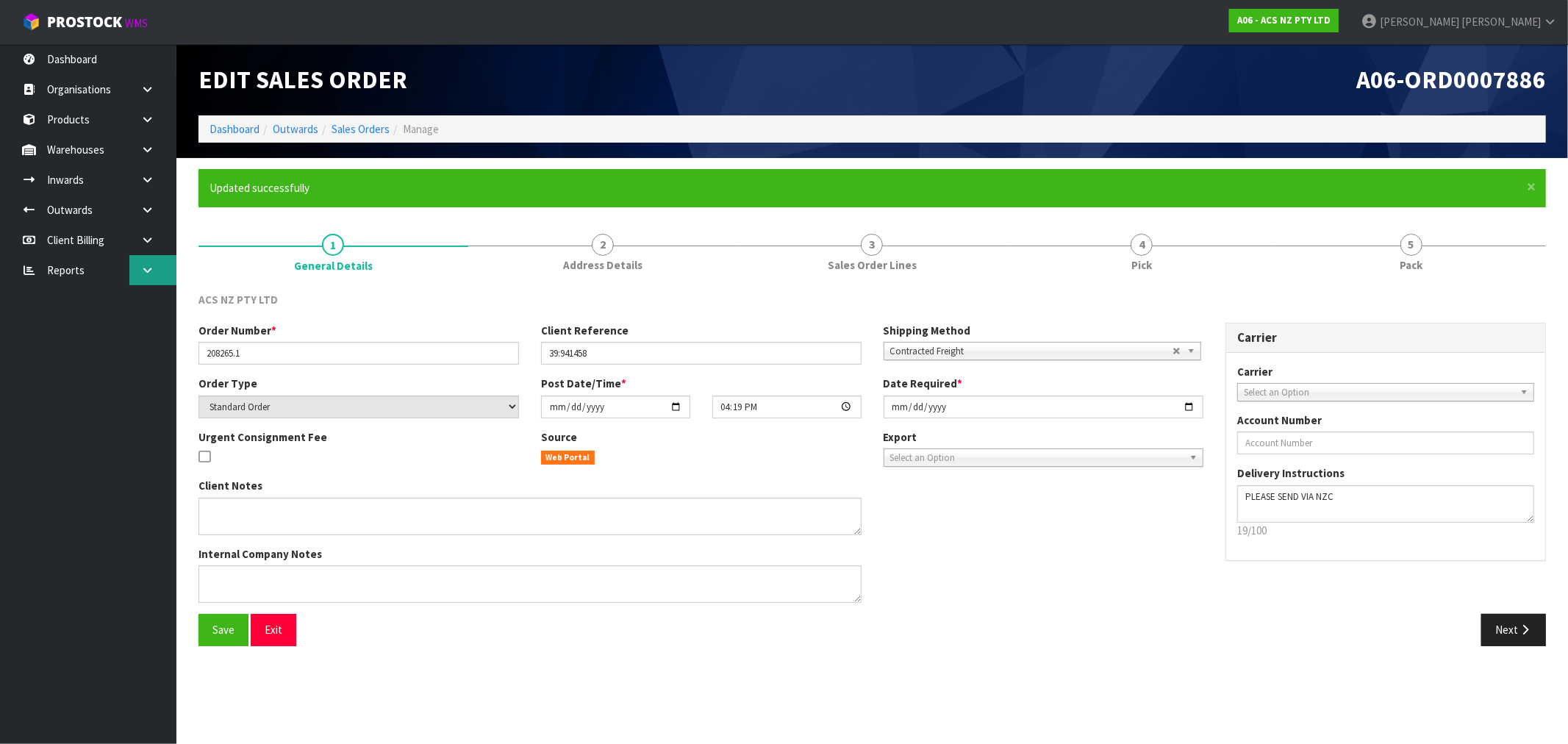
click at [137, 267] on link at bounding box center [153, 270] width 47 height 30
click at [90, 350] on ul "Dashboard Organisations Clients Consignees Carriers Products Categories Serial …" at bounding box center [88, 394] width 176 height 700
click at [89, 334] on link "CWL" at bounding box center [88, 331] width 176 height 30
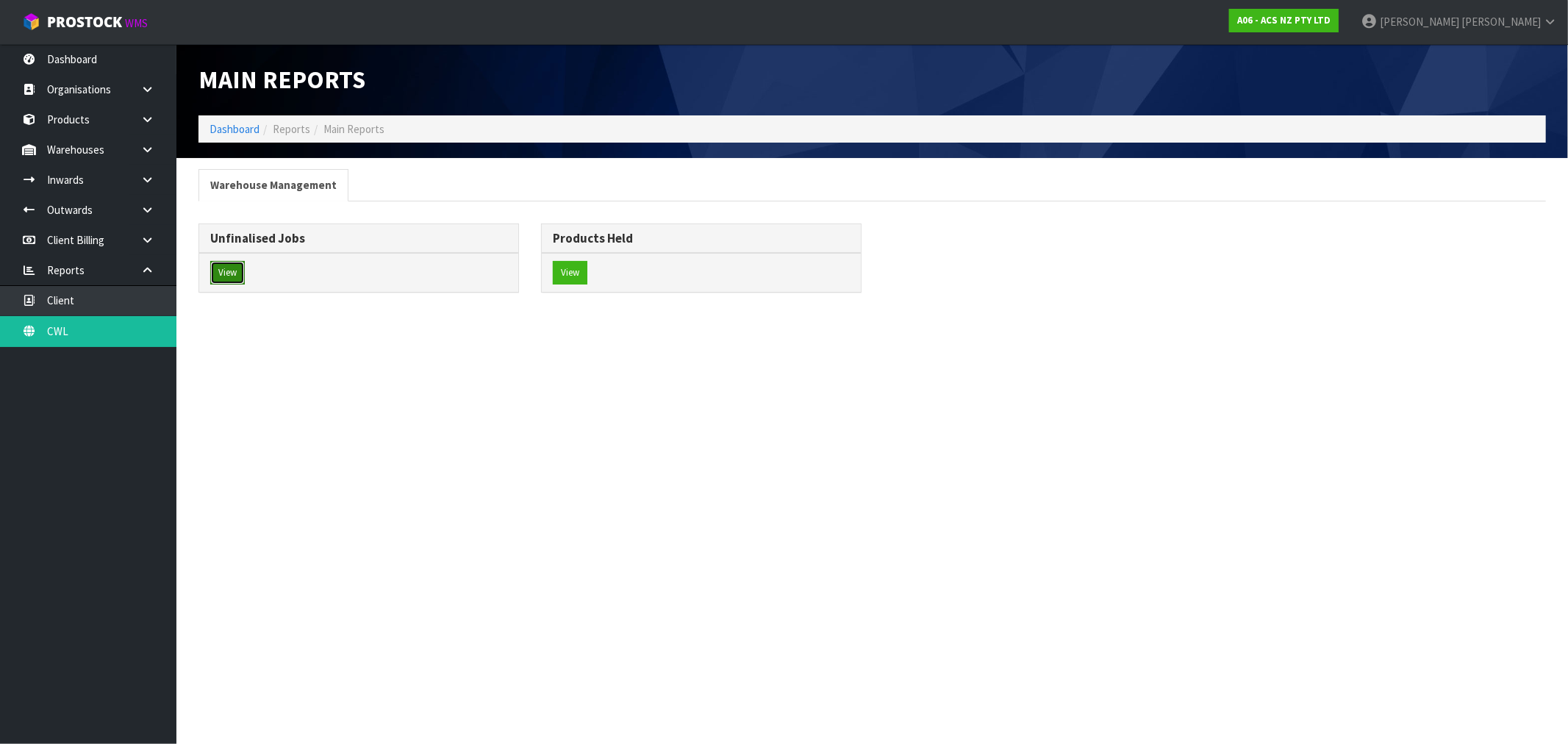
click at [224, 268] on button "View" at bounding box center [227, 273] width 34 height 24
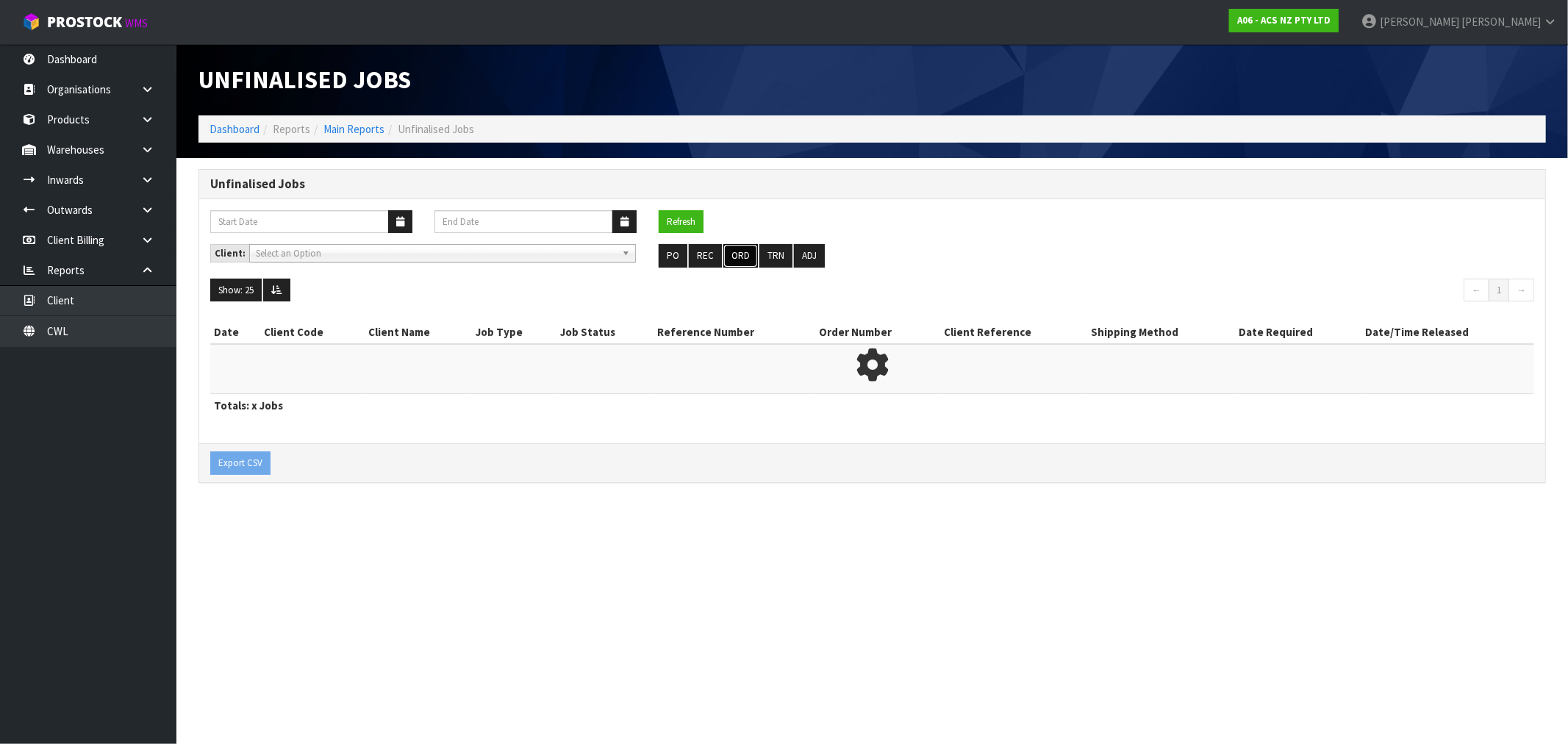
click at [744, 264] on button "ORD" at bounding box center [740, 256] width 34 height 24
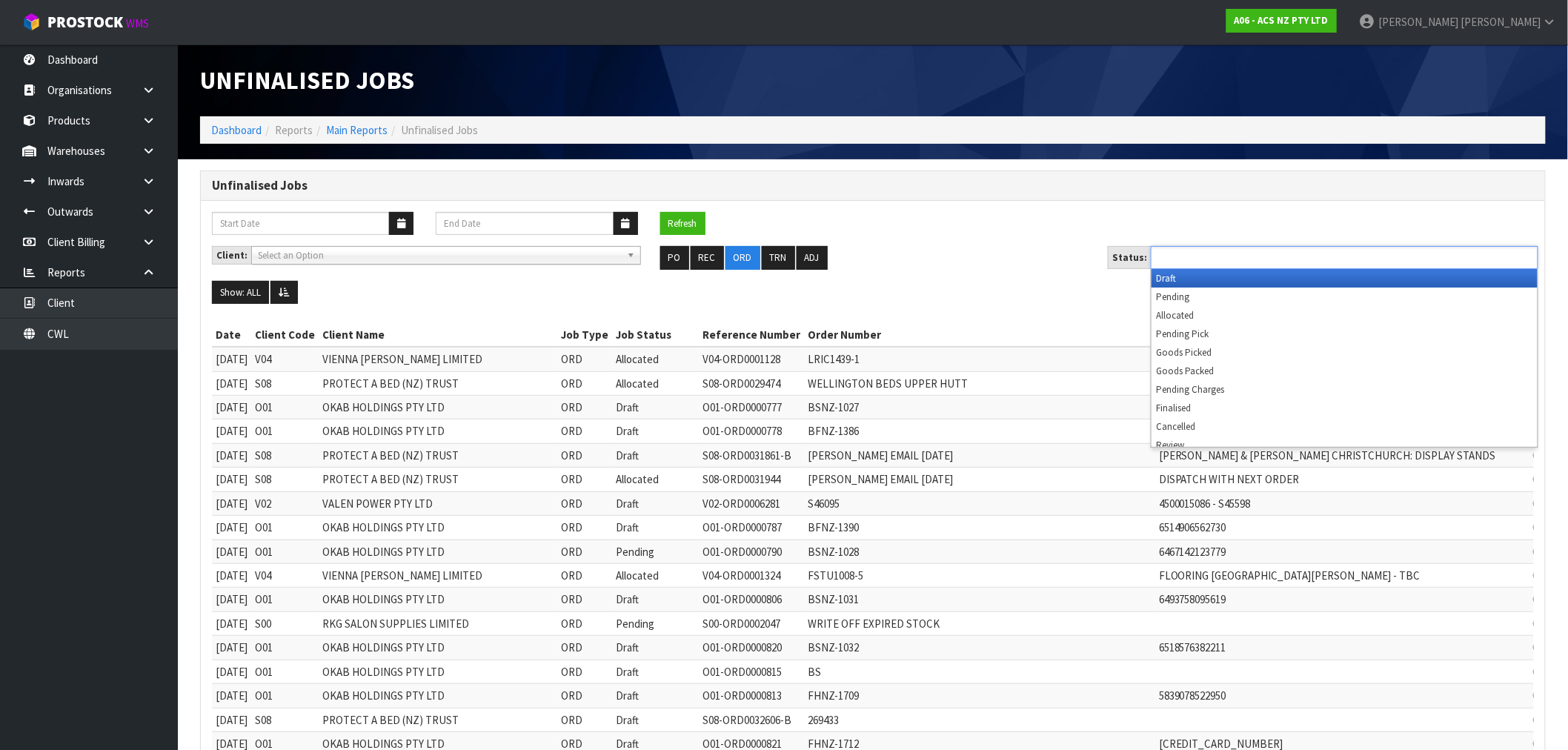
click at [1233, 268] on ul at bounding box center [1344, 258] width 387 height 23
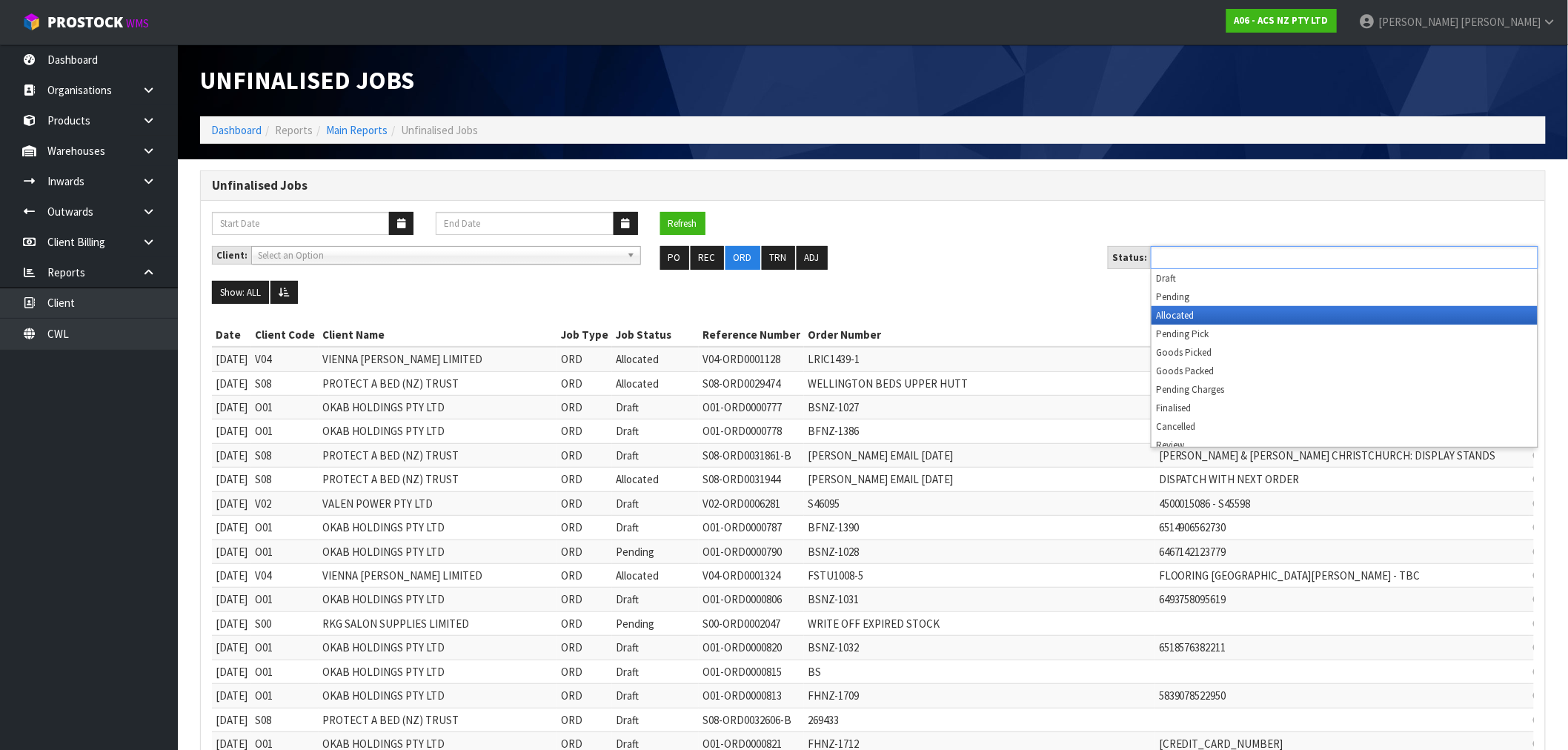
click at [1217, 309] on li "Allocated" at bounding box center [1344, 315] width 386 height 19
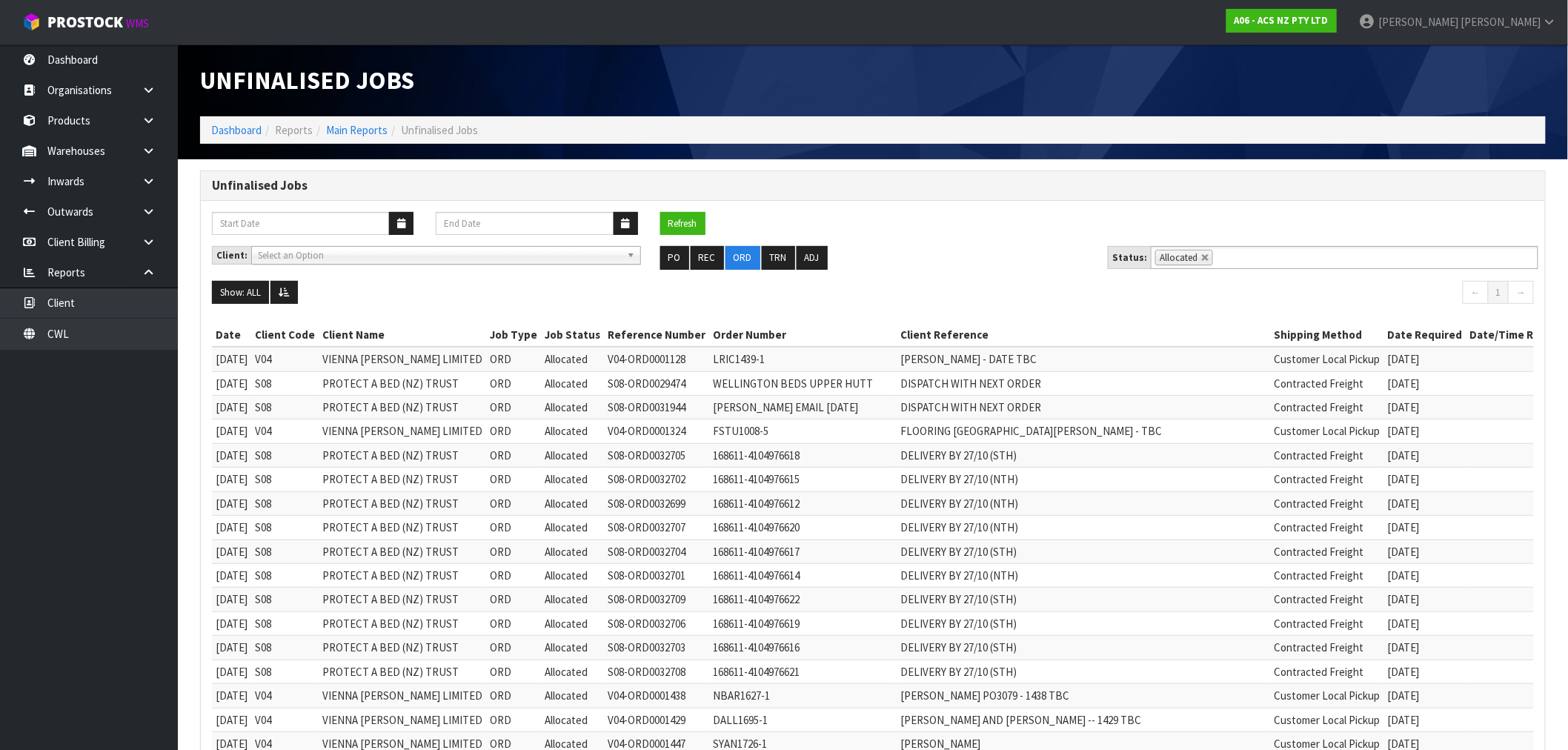
click at [247, 112] on div "Unfinalised Jobs" at bounding box center [531, 80] width 684 height 72
click at [245, 121] on ol "Dashboard Reports Main Reports Unfinalised Jobs" at bounding box center [873, 130] width 1346 height 28
click at [243, 121] on ol "Dashboard Reports Main Reports Unfinalised Jobs" at bounding box center [873, 130] width 1346 height 28
click at [239, 126] on link "Dashboard" at bounding box center [236, 130] width 50 height 14
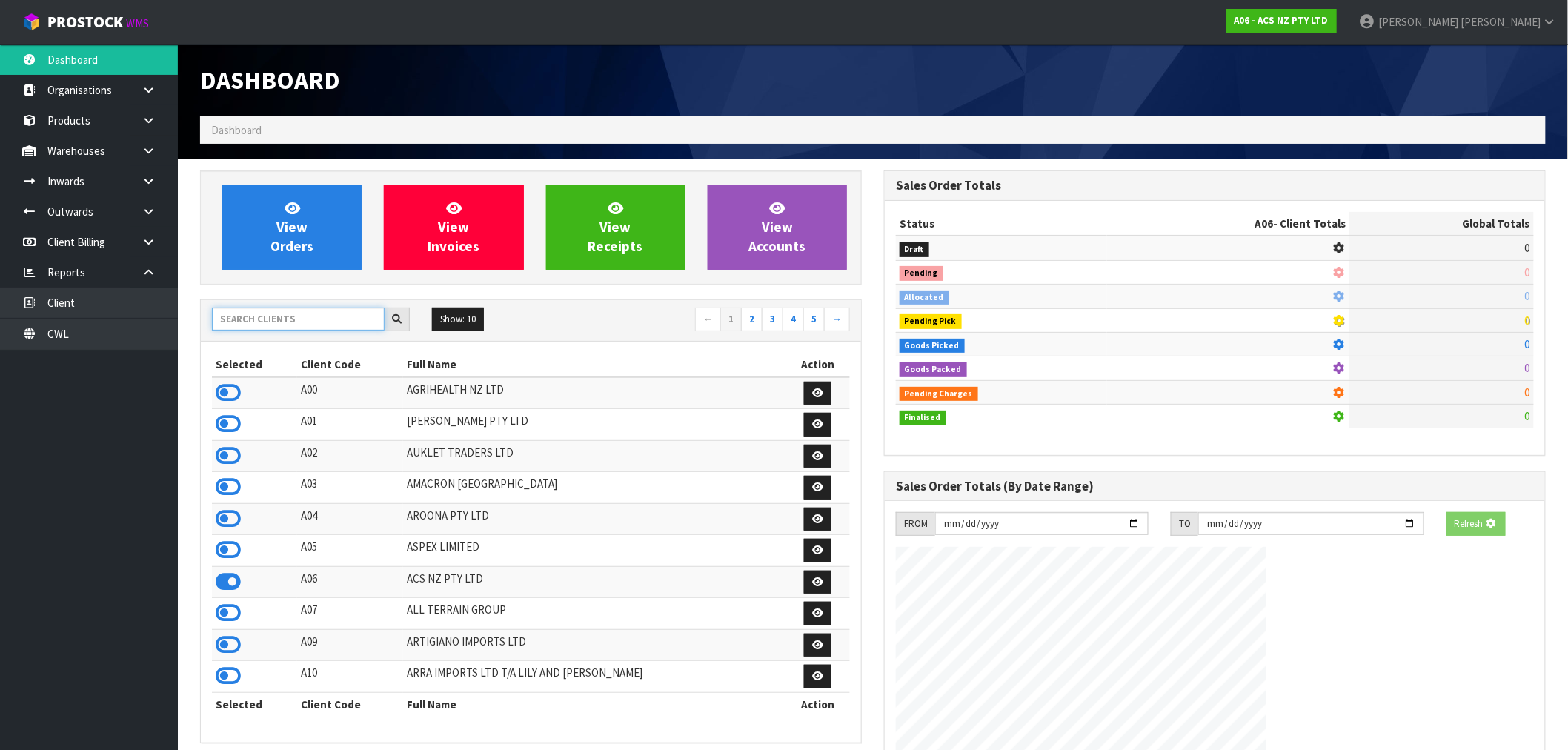
click at [299, 317] on input "text" at bounding box center [298, 319] width 173 height 23
type input "J01"
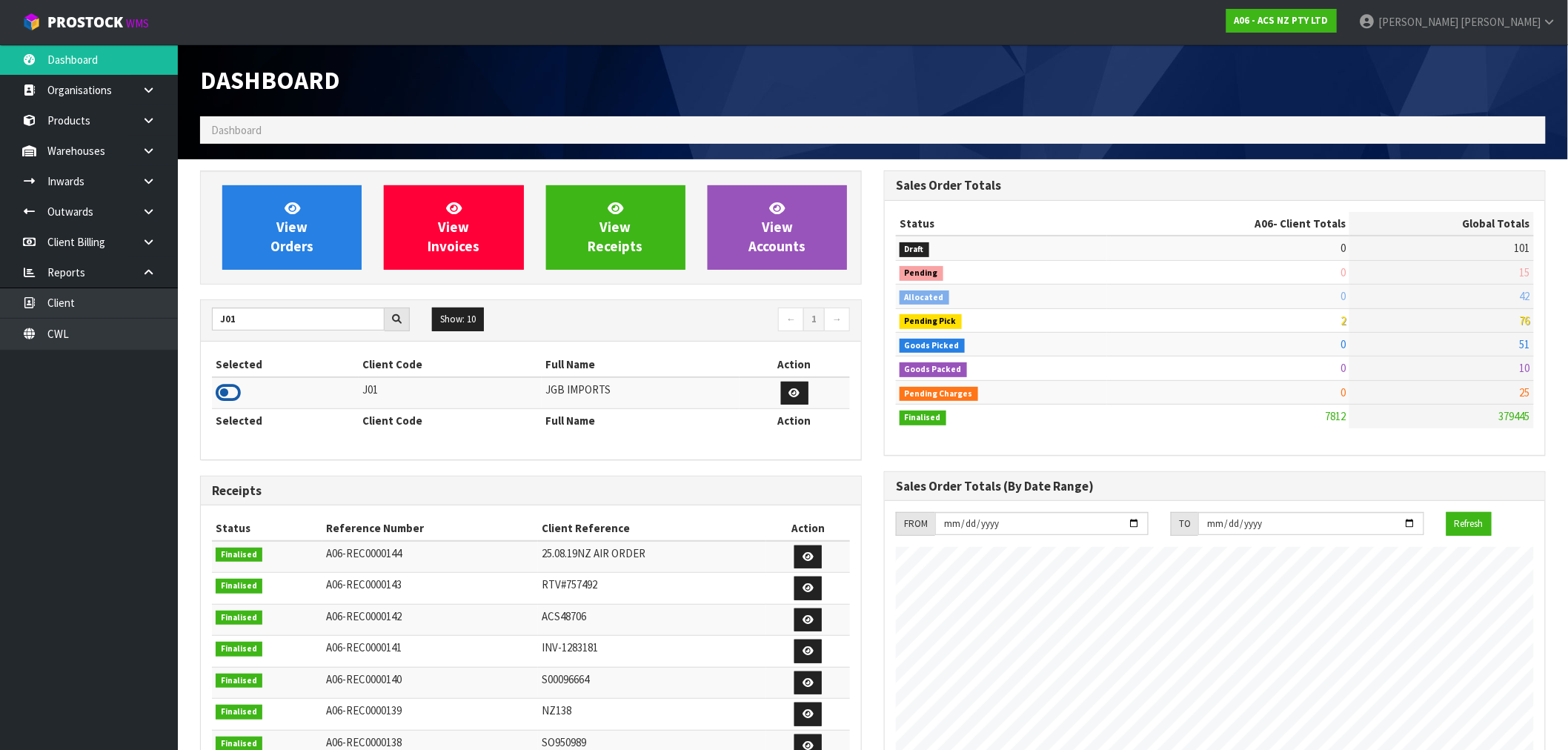
click at [224, 393] on icon at bounding box center [228, 393] width 26 height 23
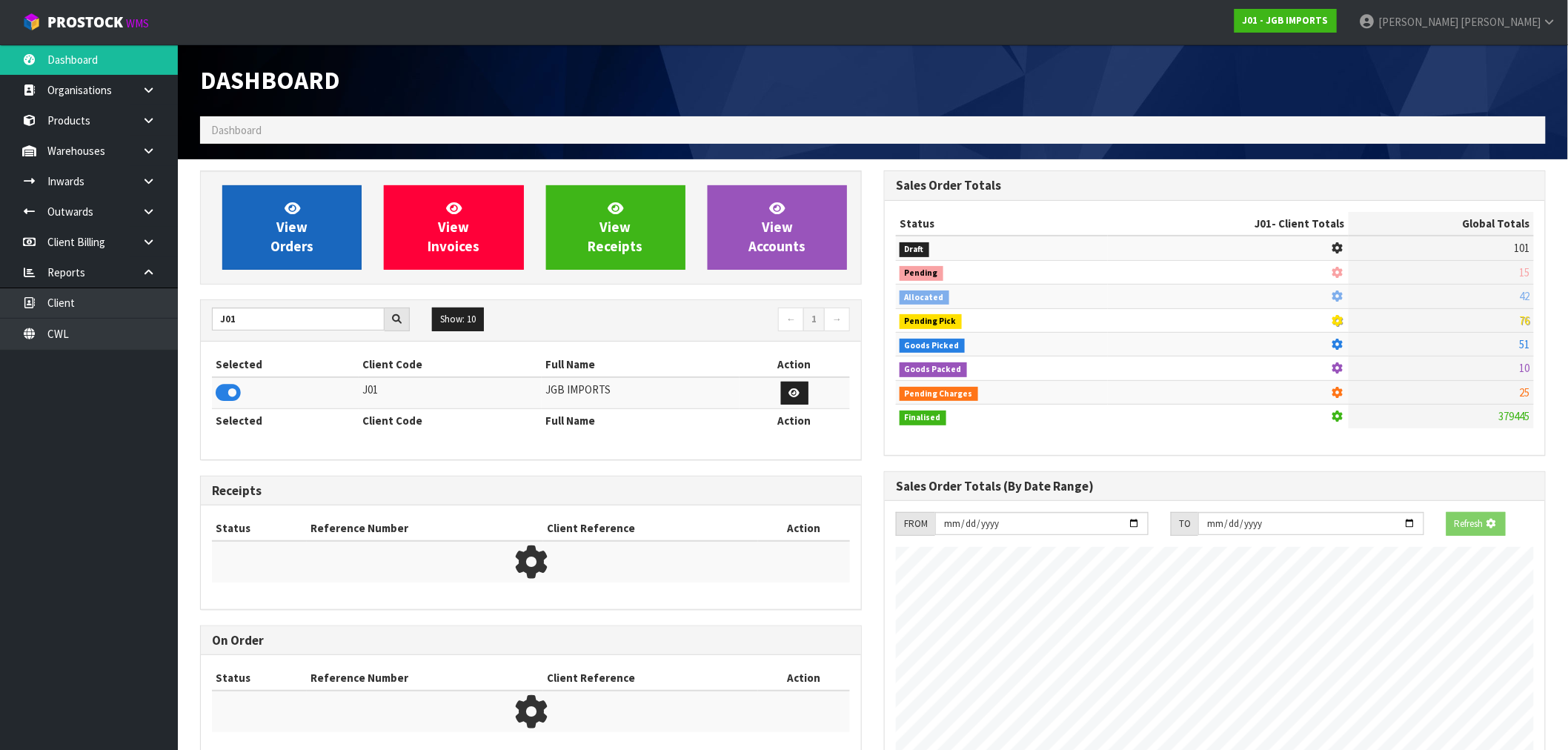
scroll to position [740205, 740294]
click at [283, 246] on span "View Orders" at bounding box center [291, 227] width 43 height 56
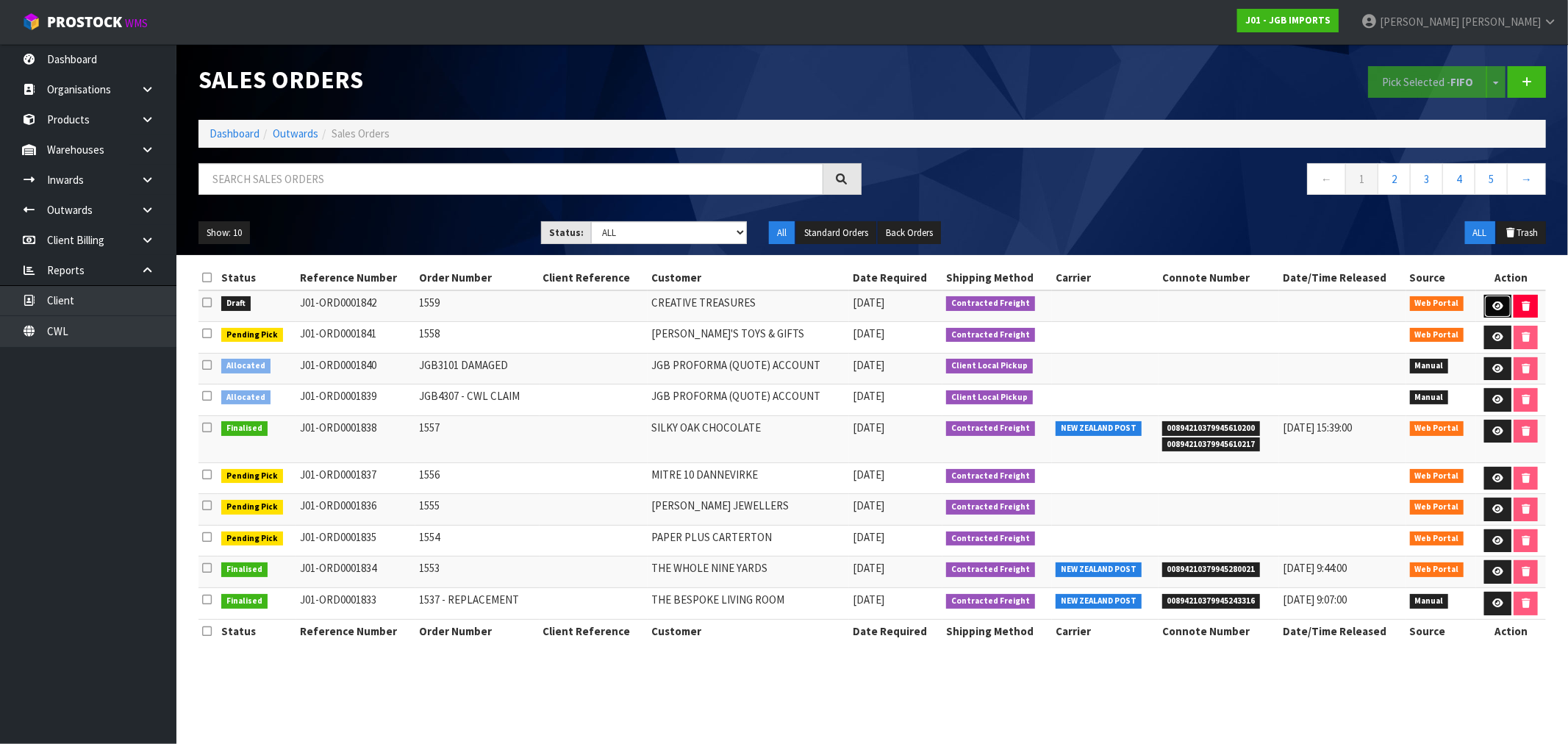
click at [1497, 302] on icon at bounding box center [1497, 306] width 11 height 10
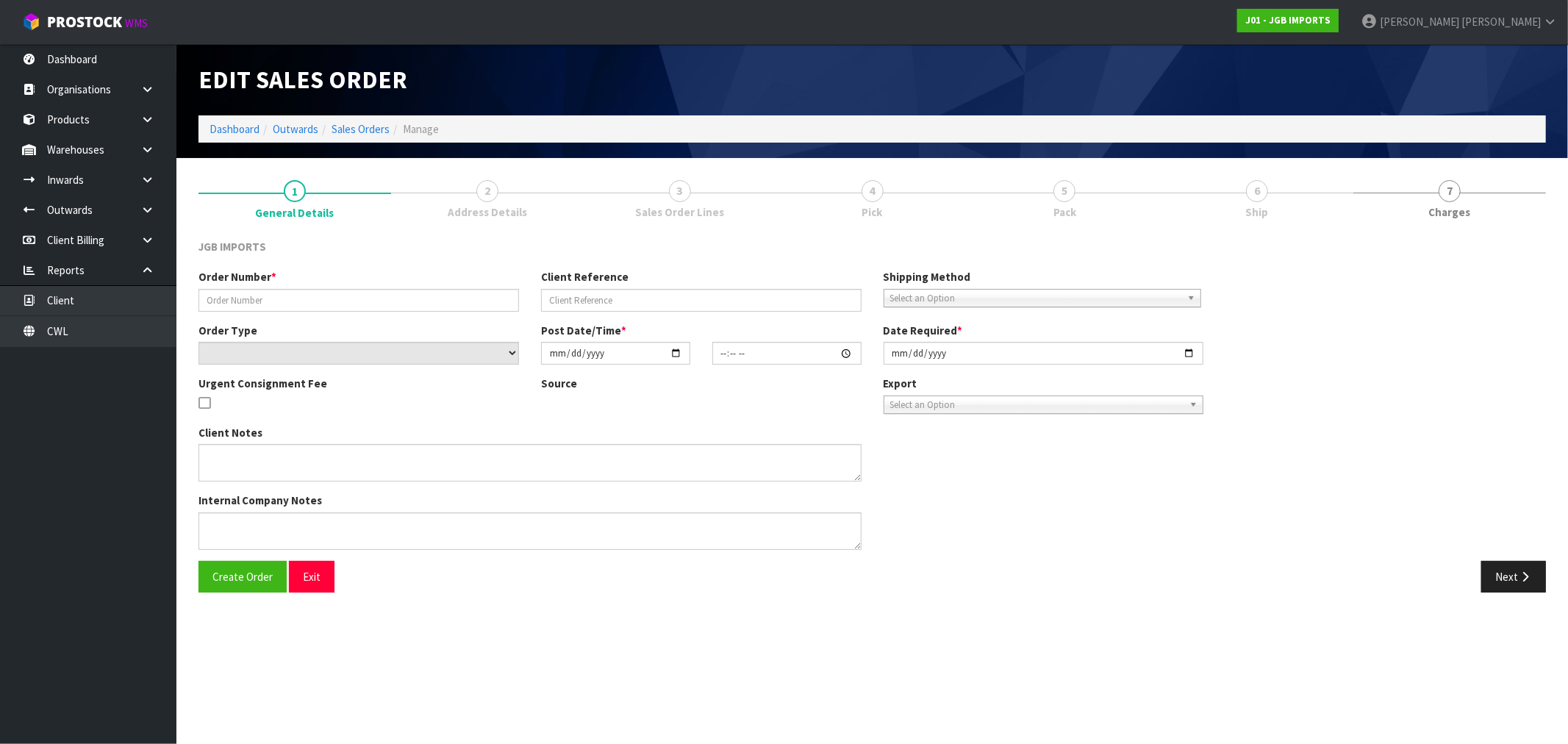
type input "1559"
select select "number:0"
type input "[DATE]"
type input "16:26:00.000"
type input "[DATE]"
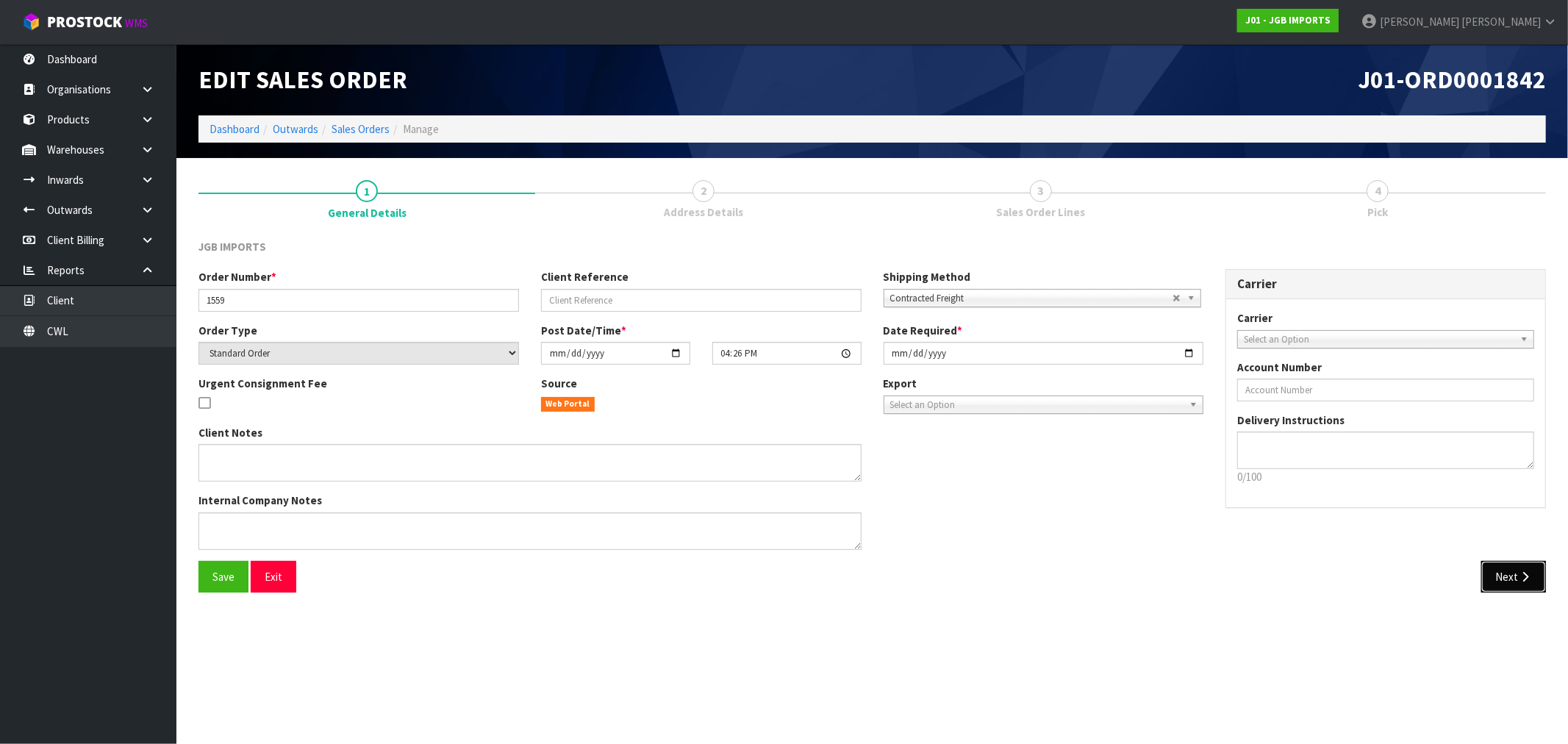
drag, startPoint x: 1516, startPoint y: 571, endPoint x: 1493, endPoint y: 562, distance: 24.7
click at [1516, 573] on button "Next" at bounding box center [1513, 576] width 65 height 31
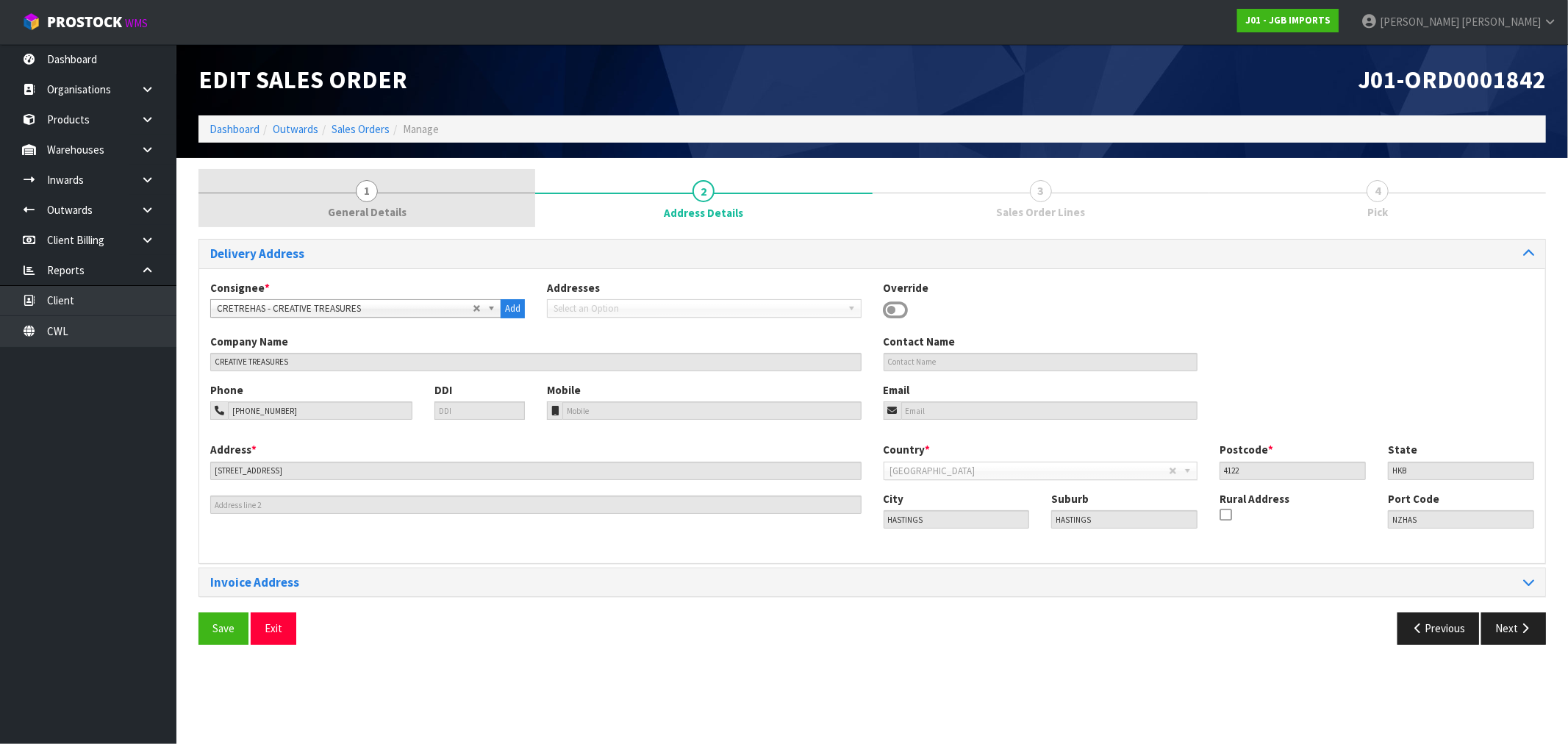
click at [373, 211] on span "General Details" at bounding box center [367, 212] width 79 height 16
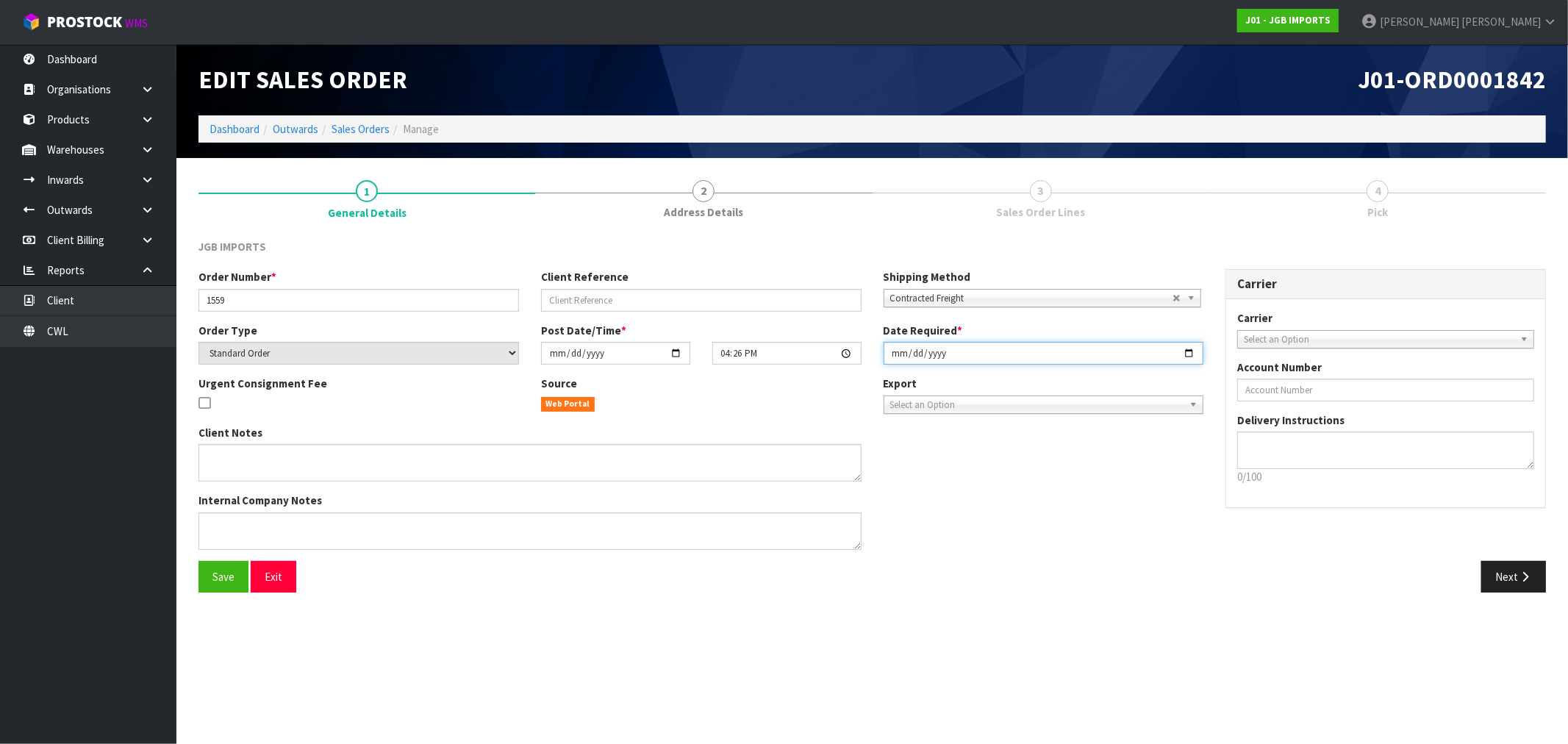
click at [891, 343] on input "[DATE]" at bounding box center [1044, 353] width 320 height 23
type input "[DATE]"
click at [199, 561] on button "Save" at bounding box center [223, 576] width 50 height 31
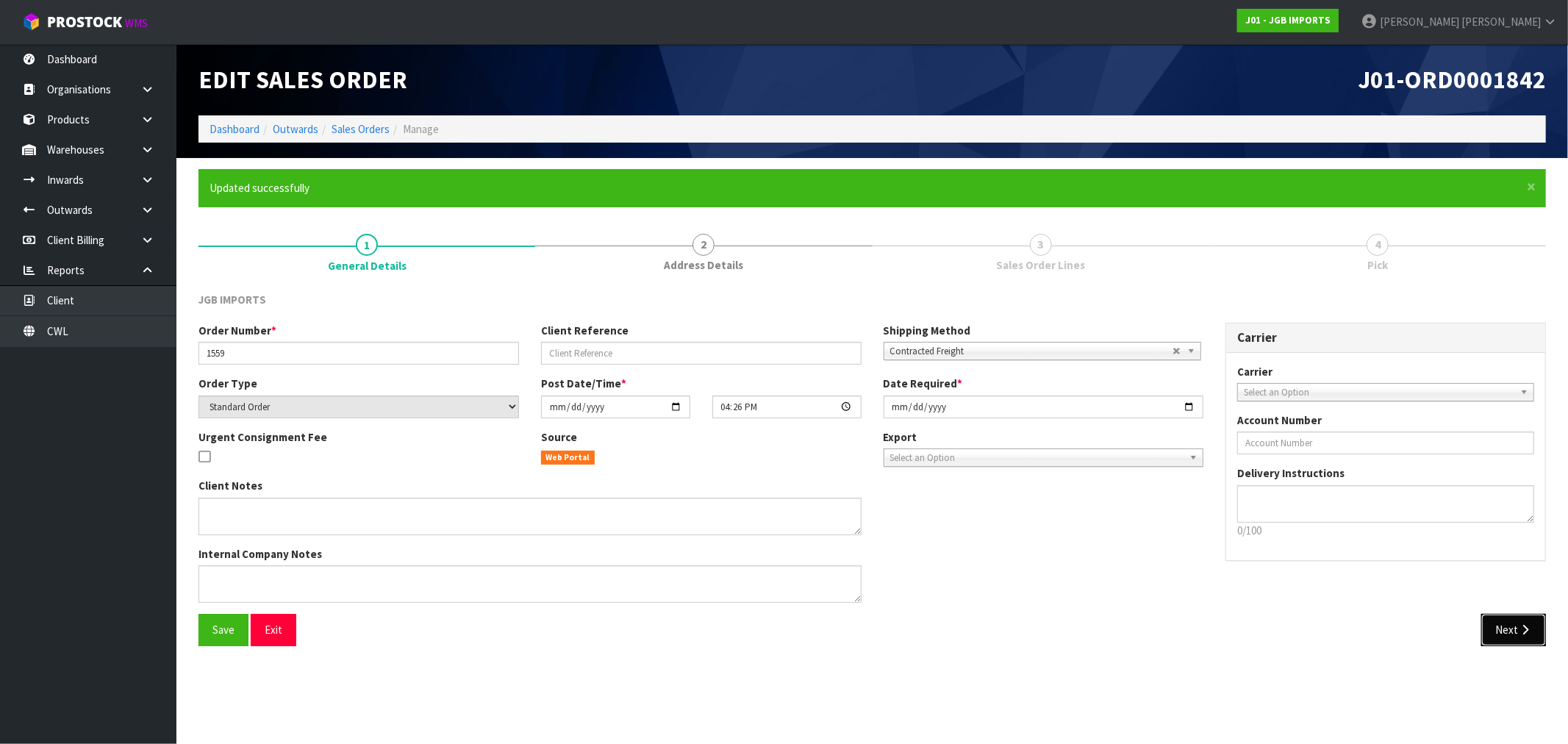
click at [1523, 627] on icon "button" at bounding box center [1525, 629] width 14 height 11
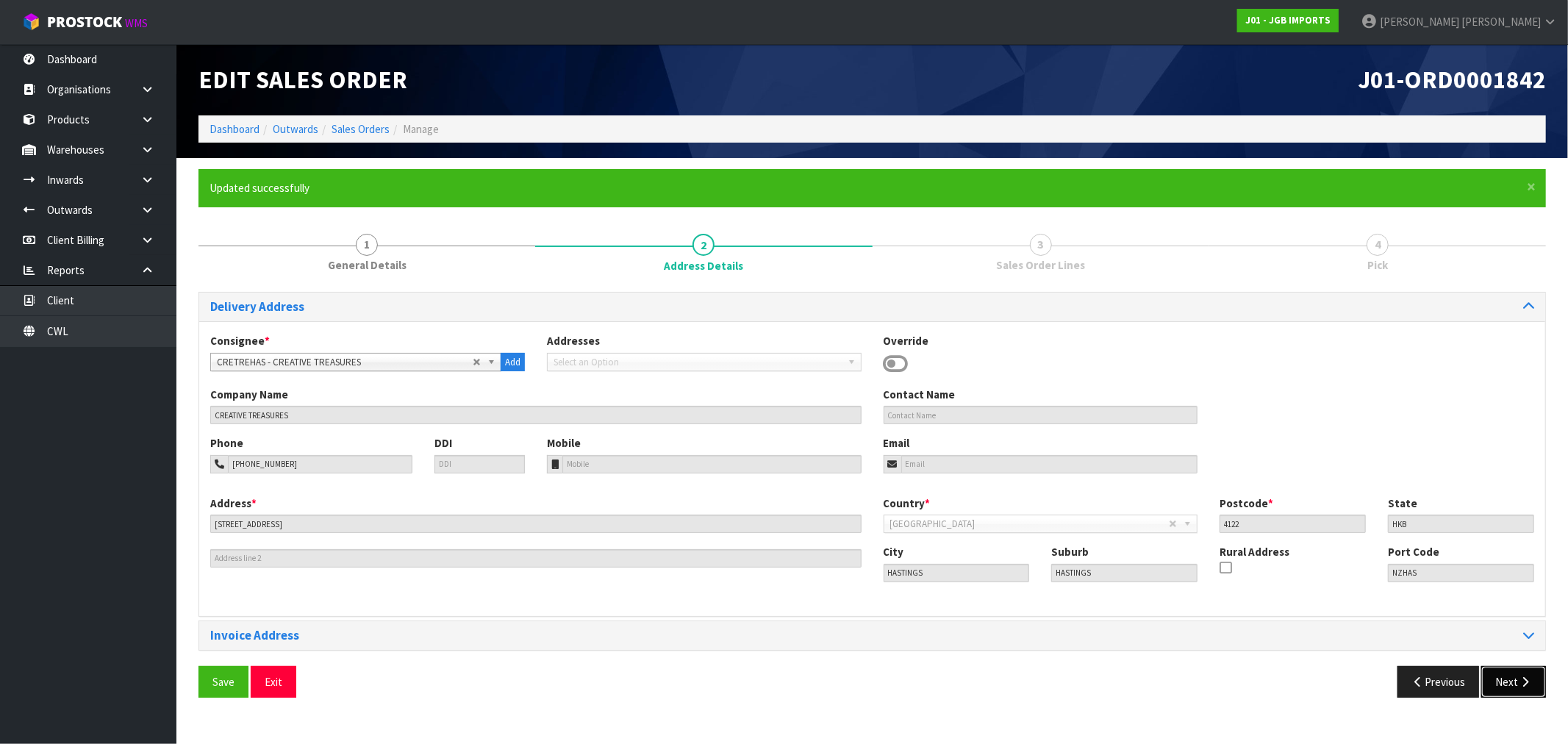
click at [1523, 673] on button "Next" at bounding box center [1513, 681] width 65 height 31
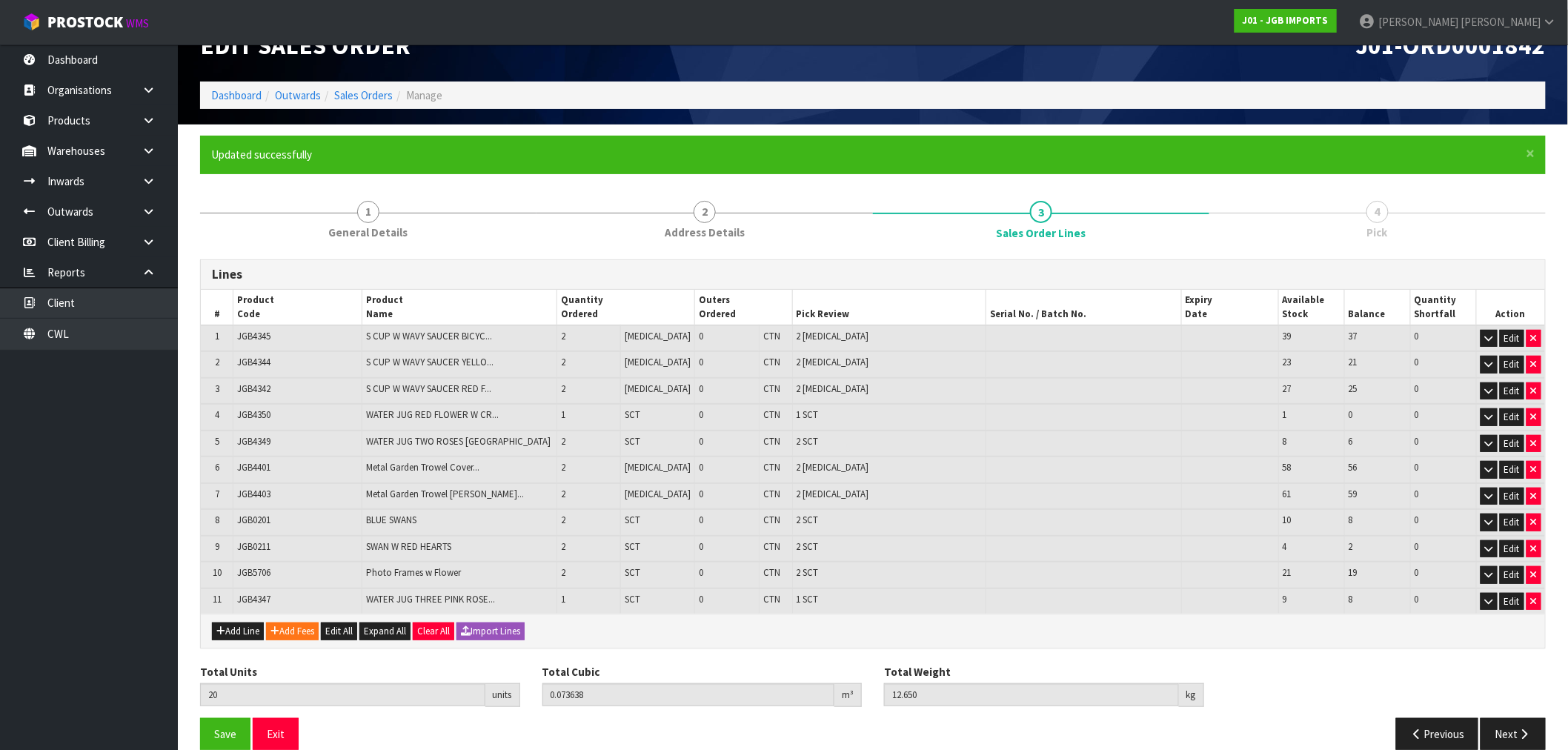
scroll to position [50, 0]
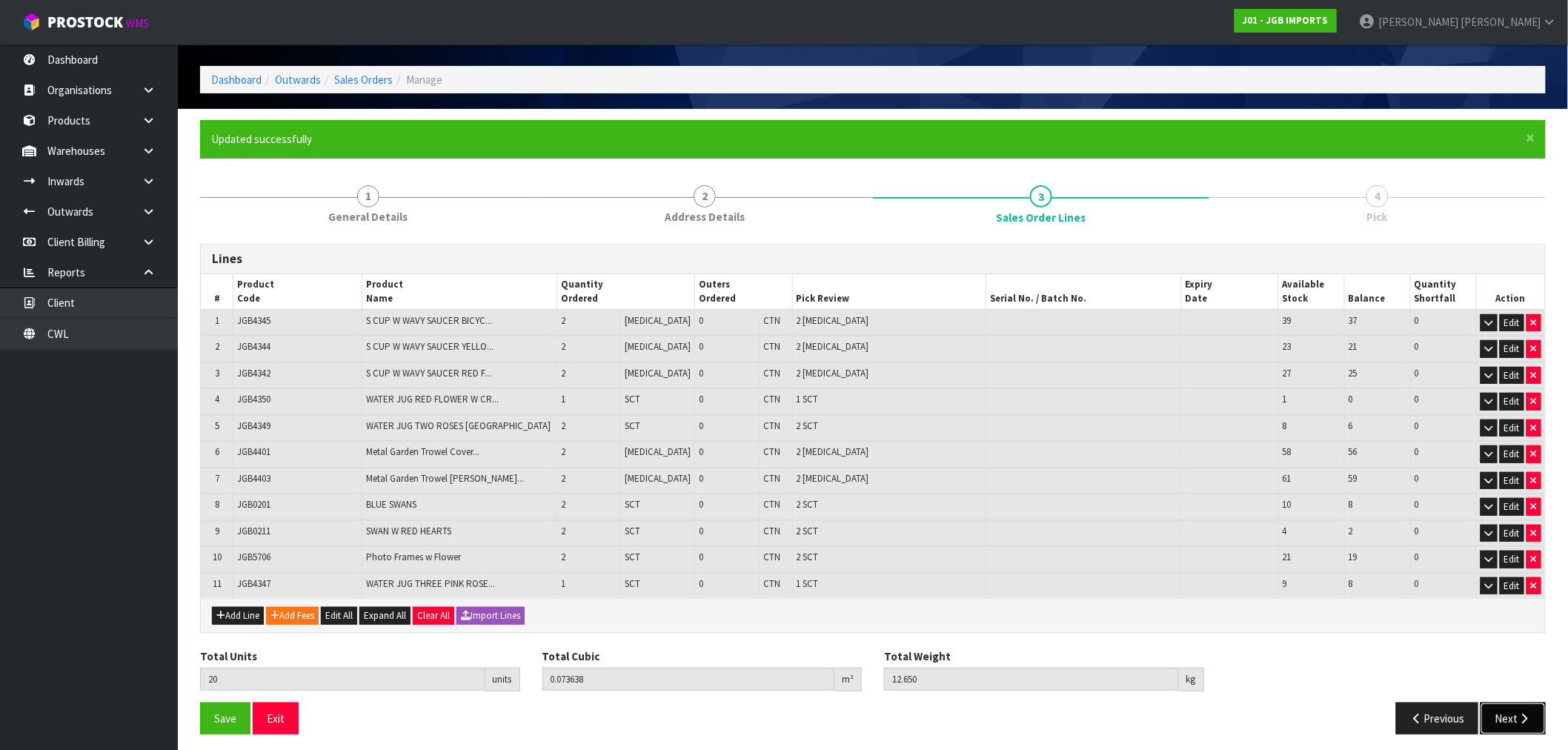
click at [1529, 713] on icon "button" at bounding box center [1524, 718] width 14 height 11
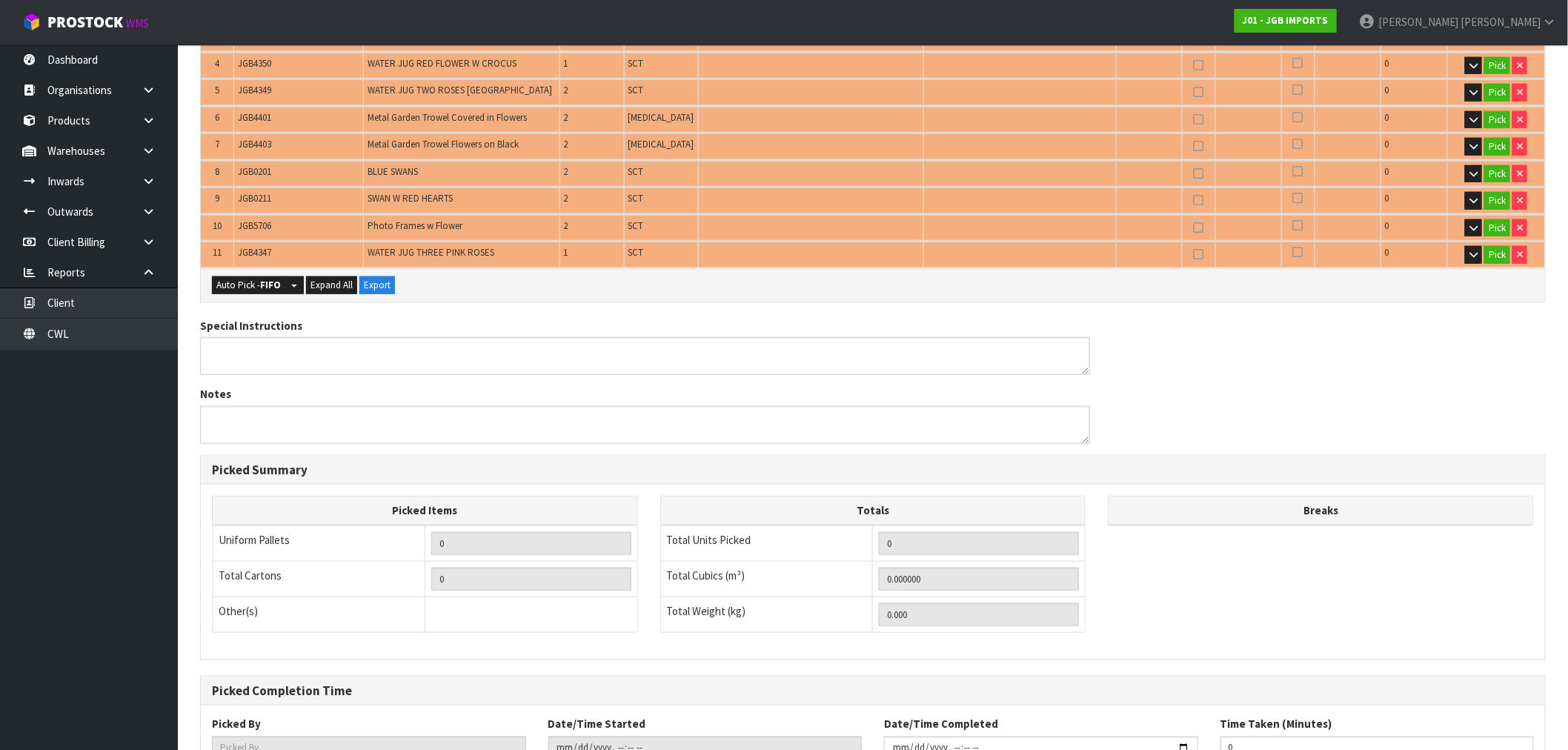
scroll to position [462, 0]
click at [261, 278] on strong "FIFO" at bounding box center [271, 284] width 21 height 13
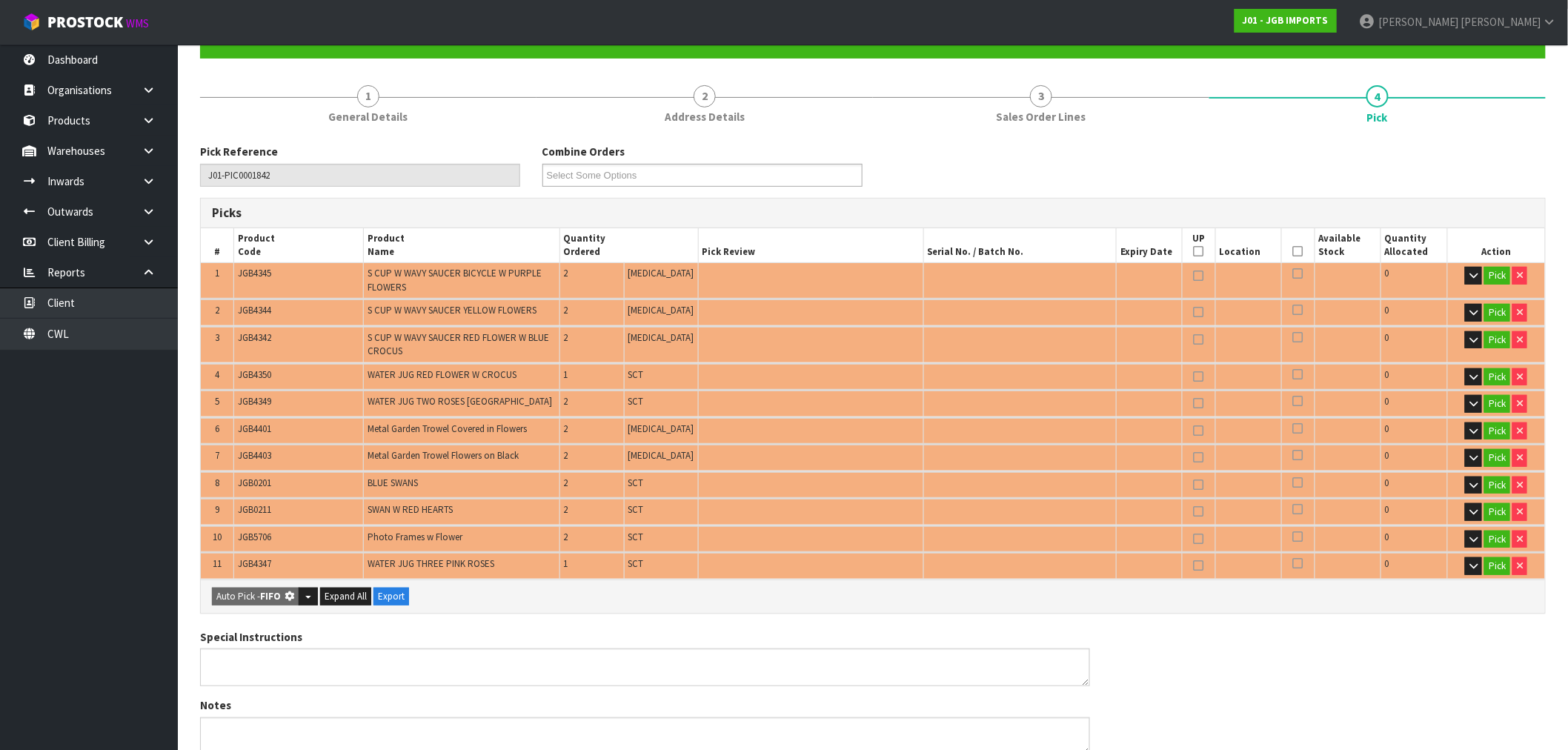
type input "Piece x 10"
type input "Sub-carton x 10"
type input "20"
type input "0.073638"
type input "12.650"
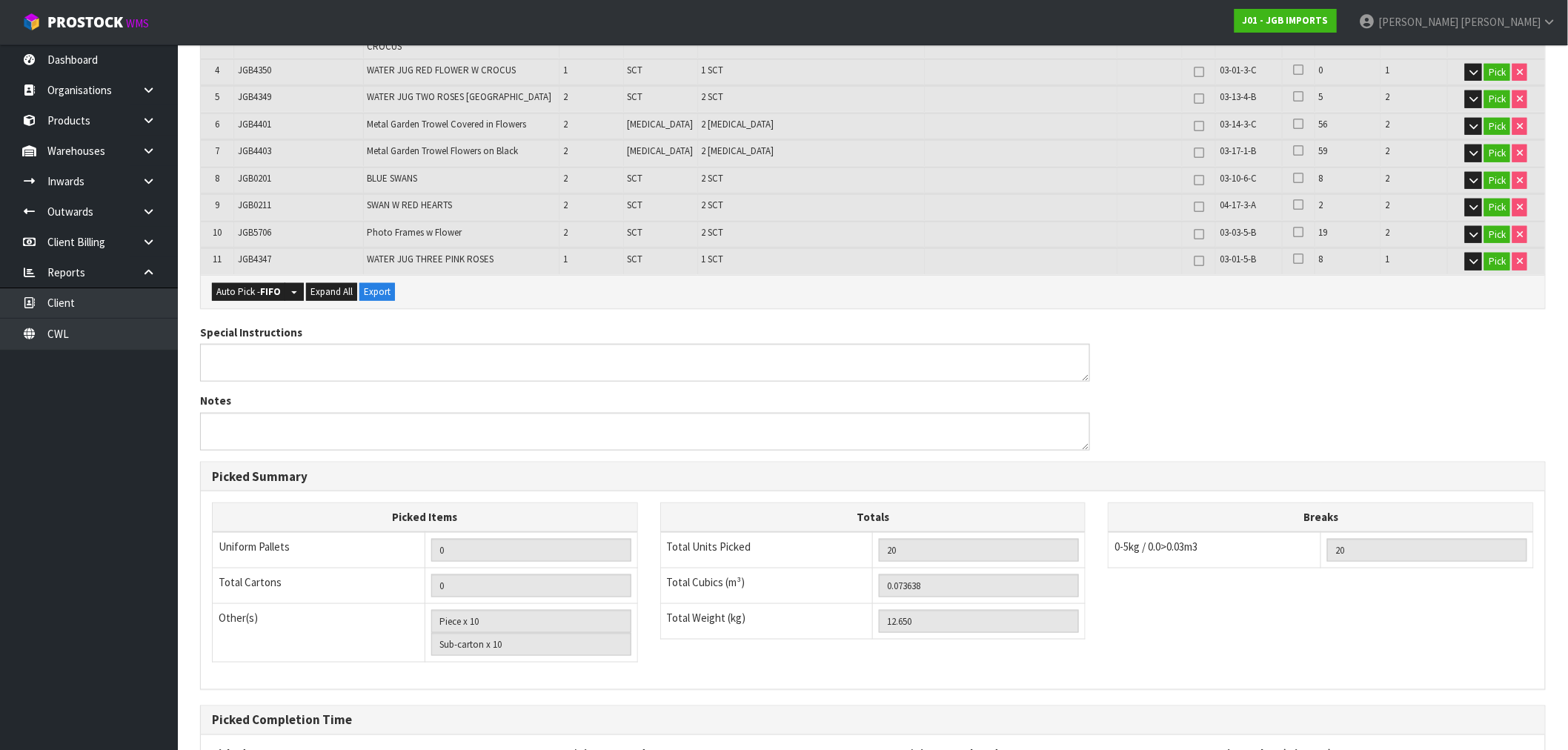
scroll to position [594, 0]
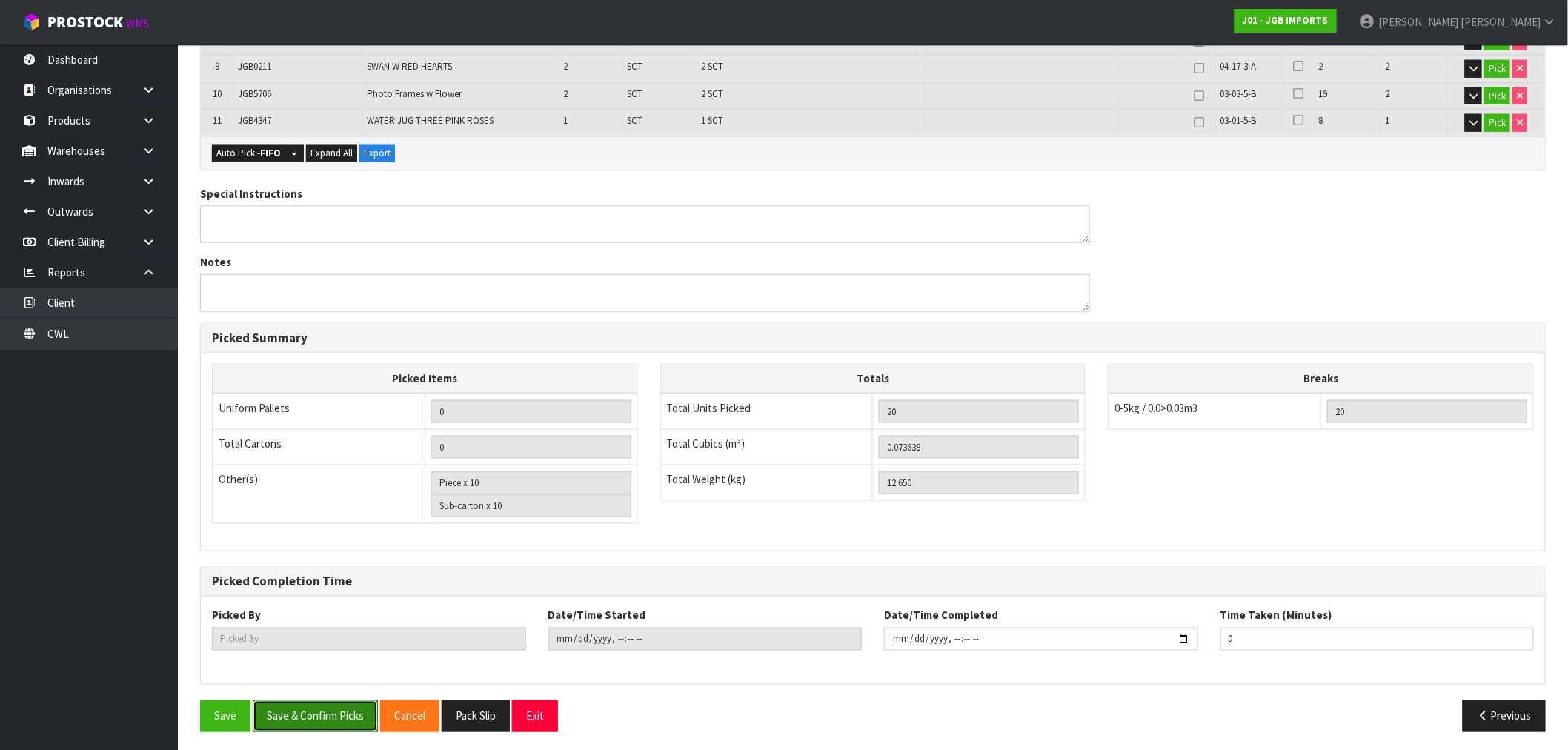
click at [342, 709] on button "Save & Confirm Picks" at bounding box center [315, 716] width 125 height 32
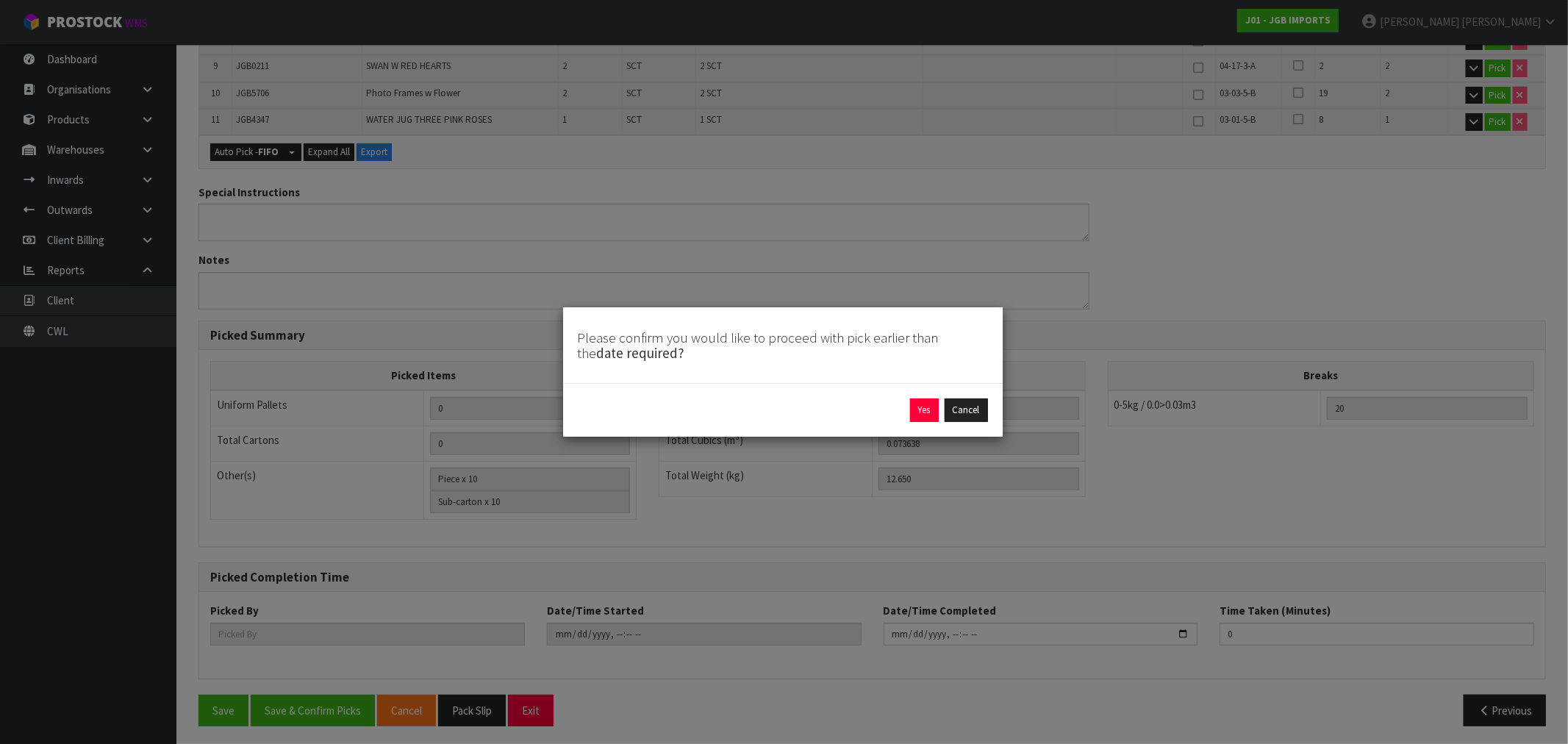
click at [908, 408] on div "Yes Cancel" at bounding box center [783, 410] width 410 height 24
click at [913, 406] on button "Yes" at bounding box center [924, 410] width 29 height 24
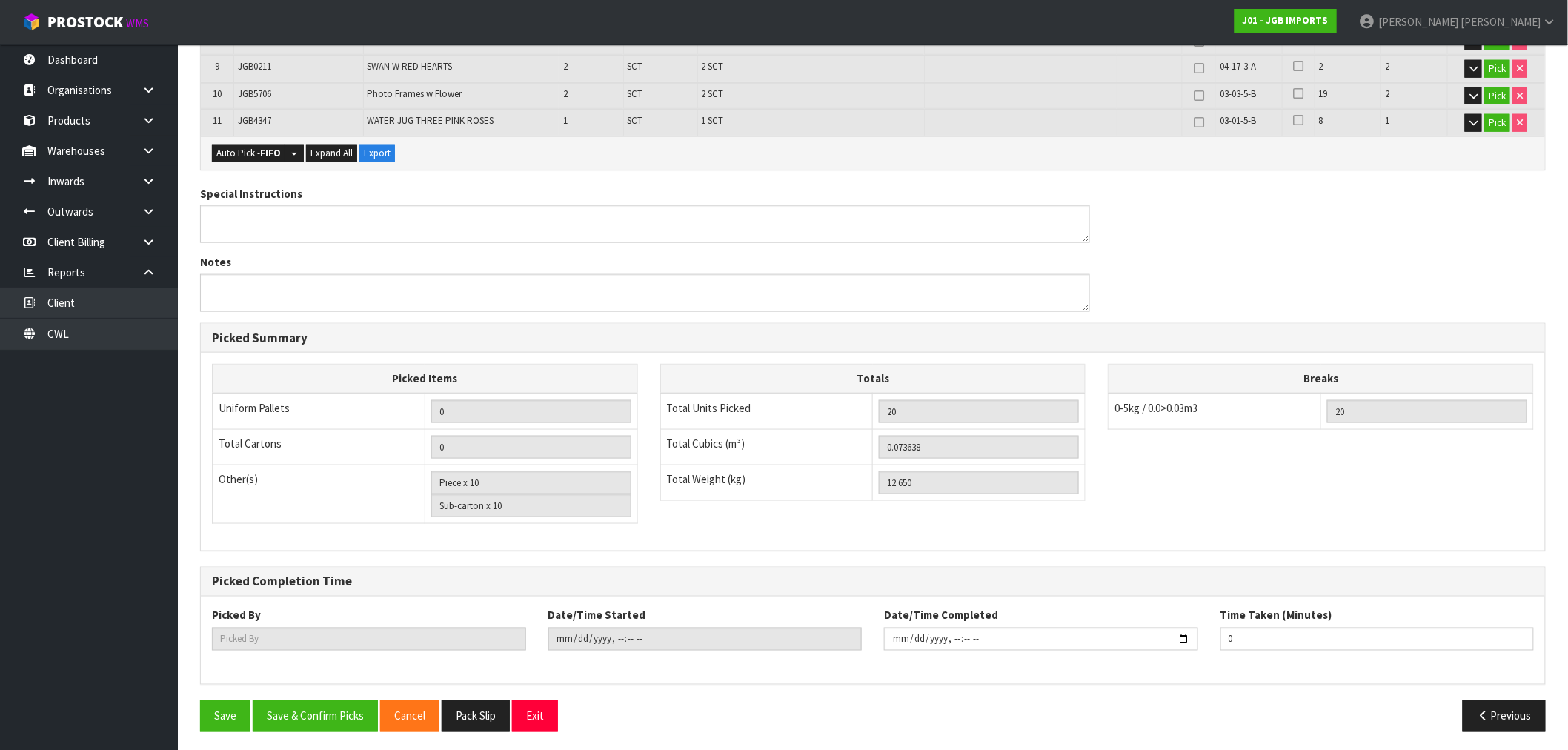
scroll to position [0, 0]
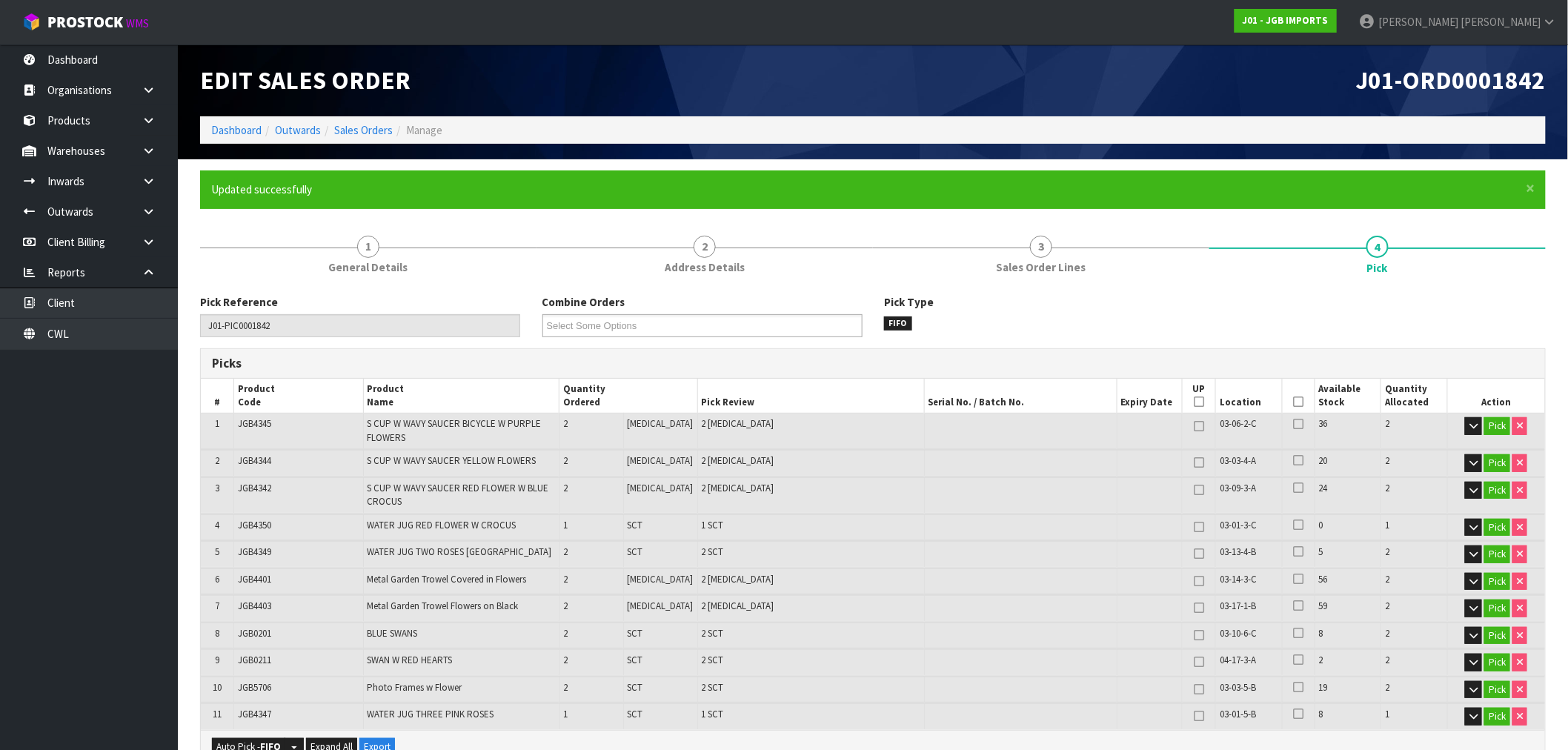
type input "[PERSON_NAME]"
type input "2025-09-02T17:00:41"
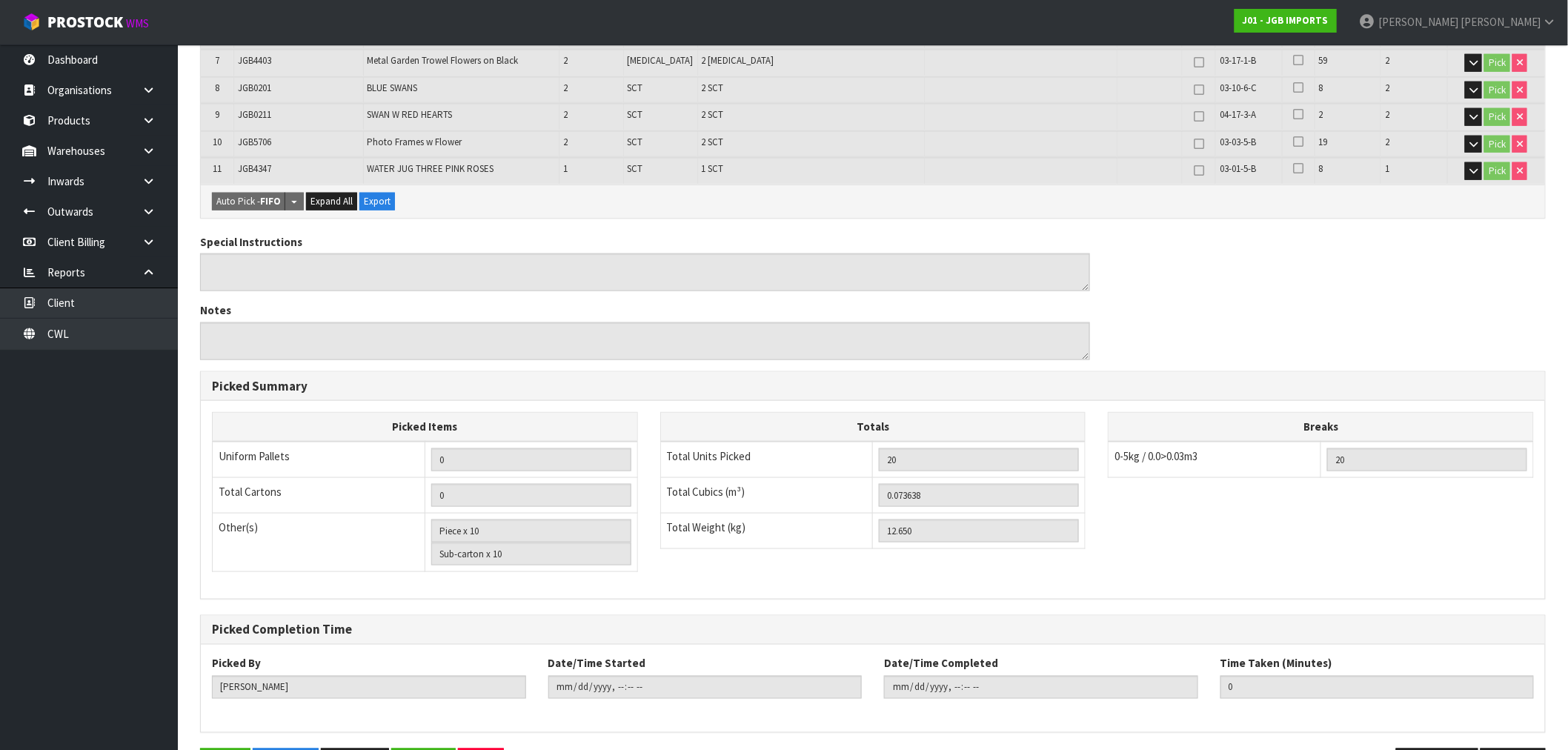
scroll to position [594, 0]
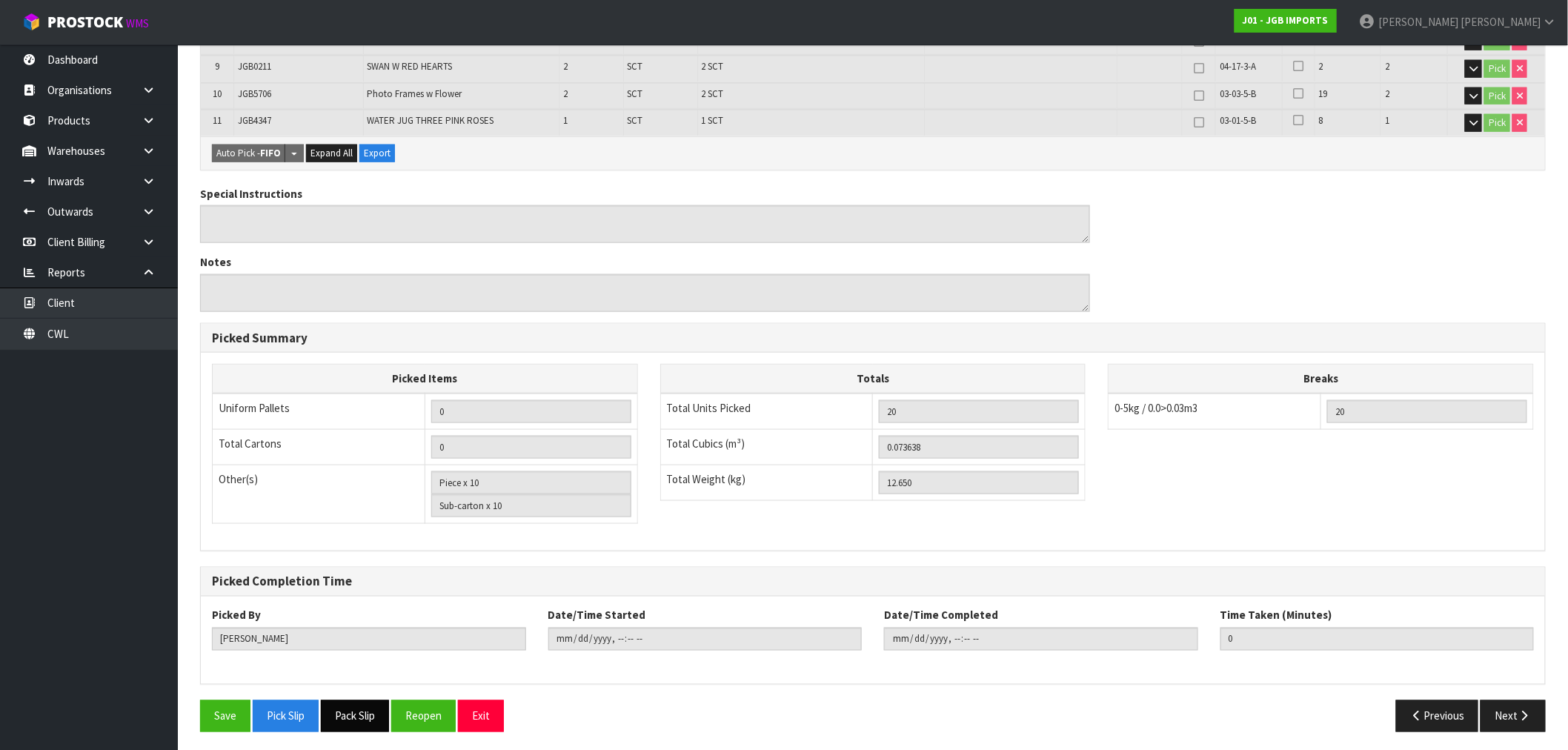
click at [359, 706] on button "Pack Slip" at bounding box center [354, 716] width 68 height 32
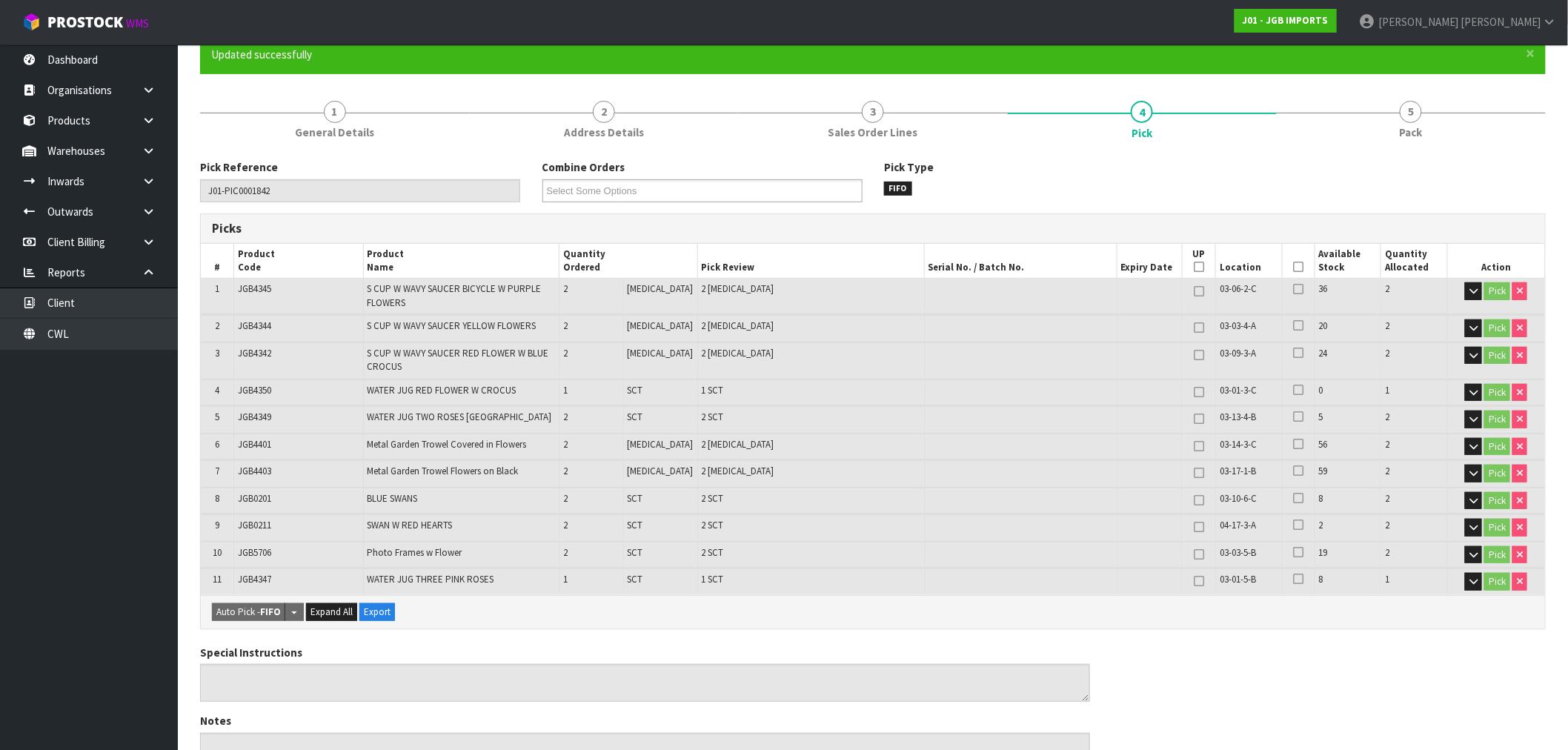
scroll to position [99, 0]
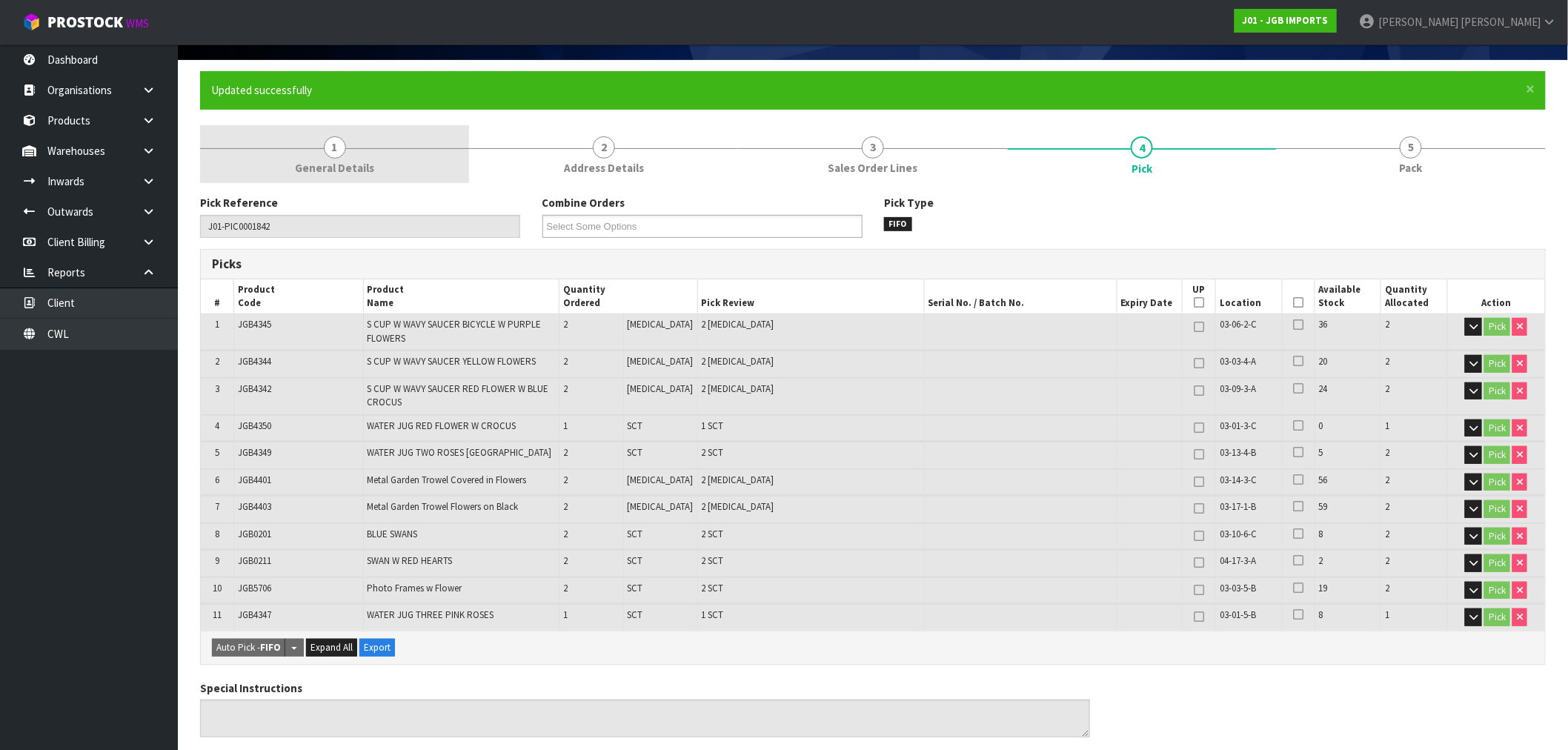
click at [375, 179] on link "1 General Details" at bounding box center [335, 155] width 269 height 59
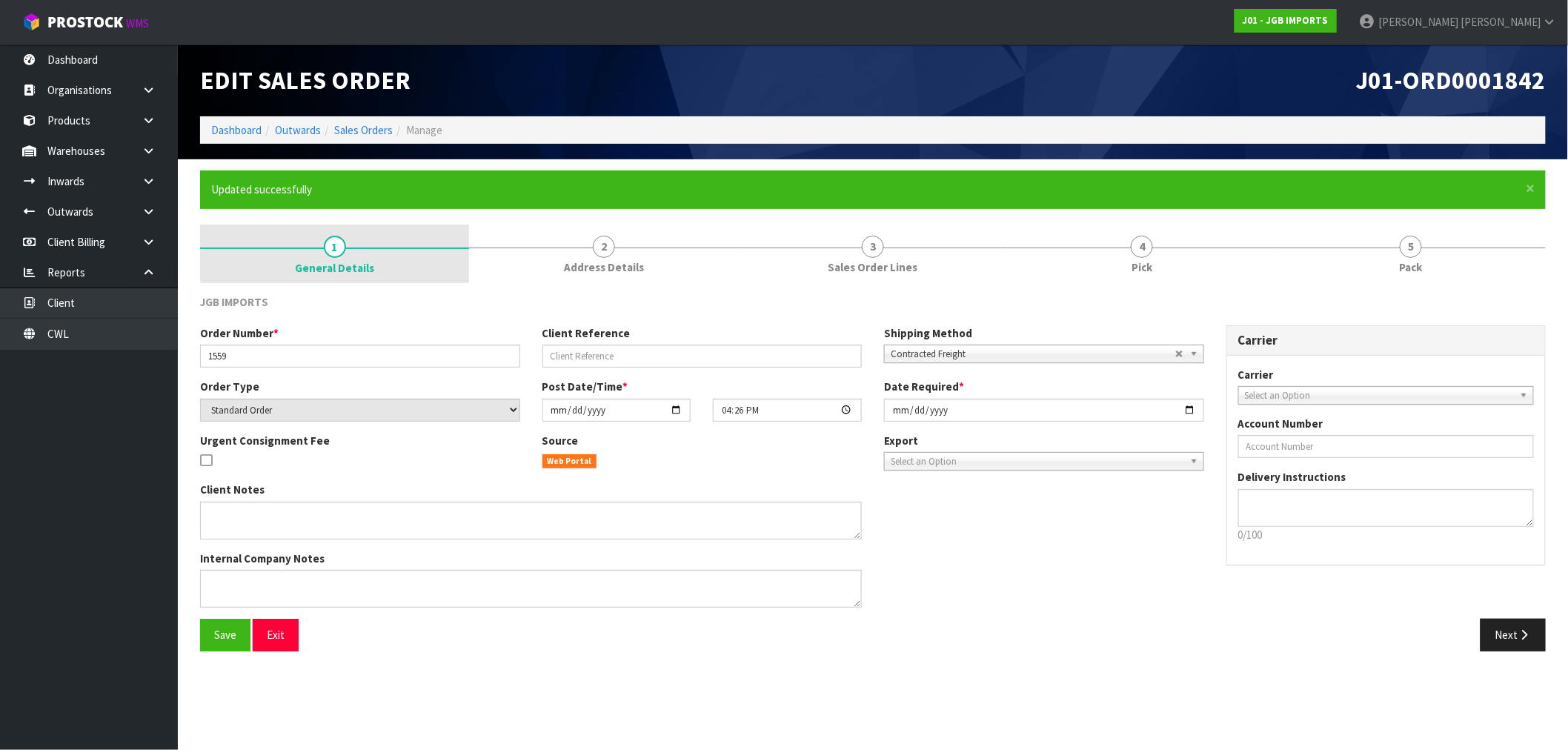
scroll to position [0, 0]
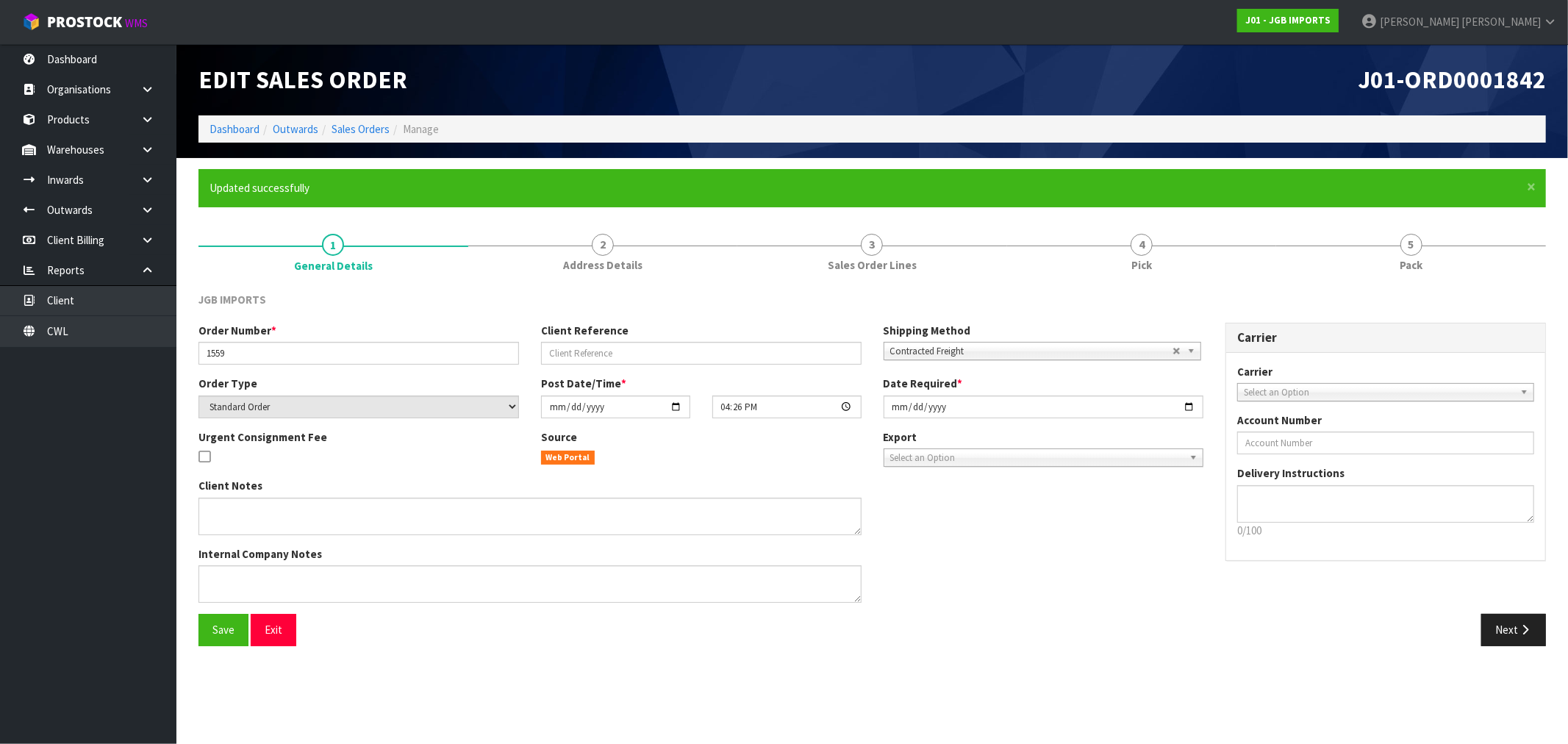
click at [584, 170] on div "× Close Updated successfully" at bounding box center [873, 188] width 1348 height 37
click at [627, 247] on link "2 Address Details" at bounding box center [603, 252] width 270 height 58
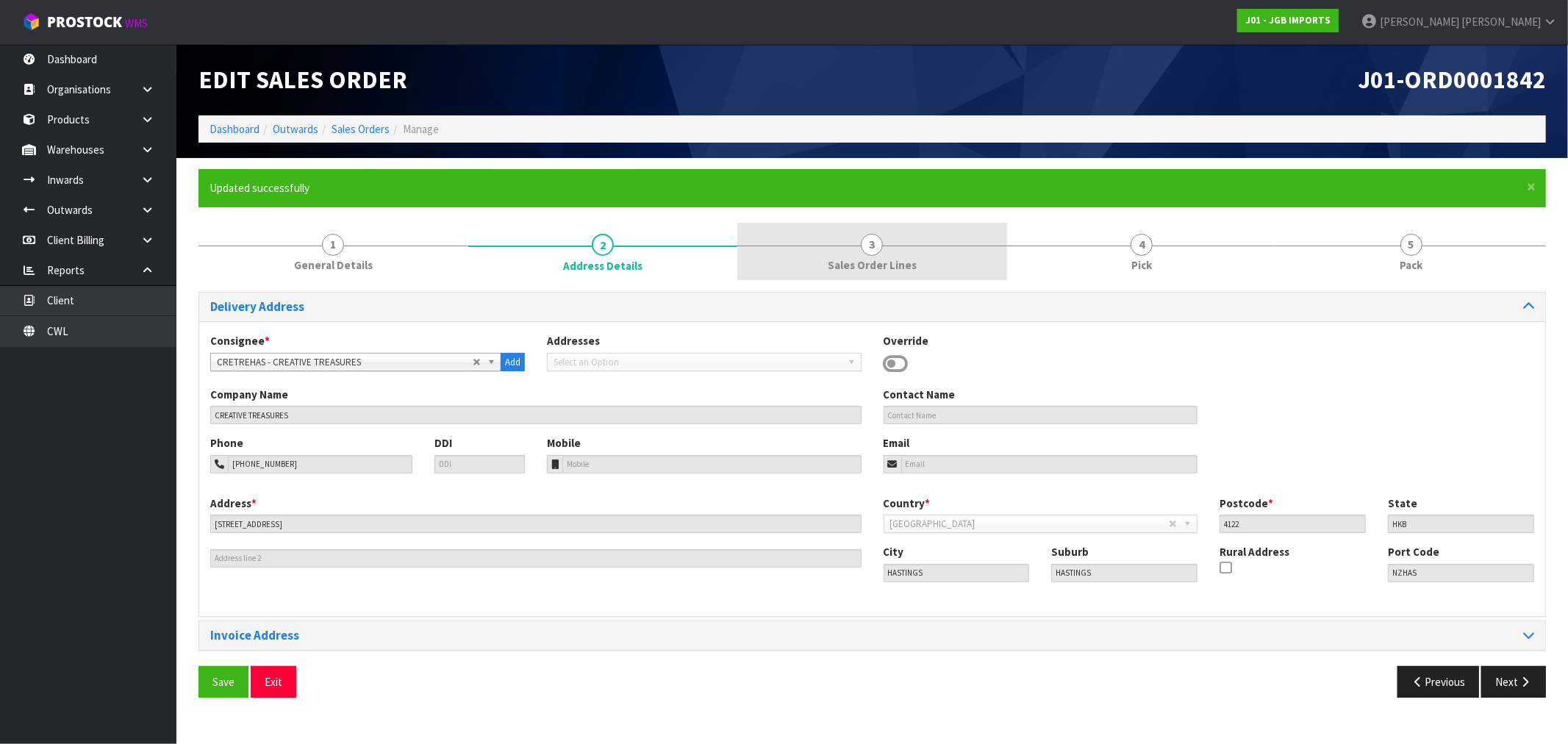
click at [899, 260] on span "Sales Order Lines" at bounding box center [872, 265] width 89 height 16
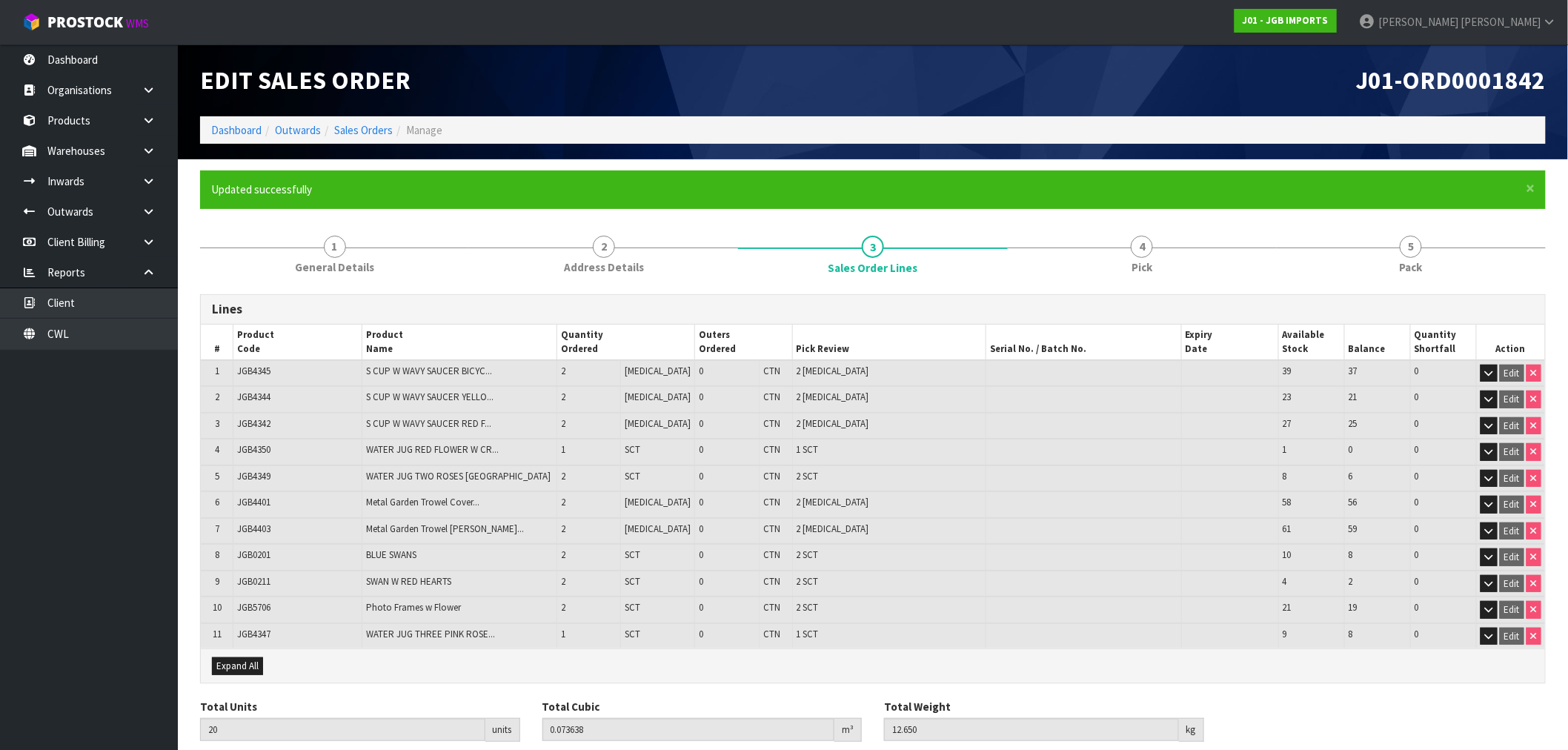
scroll to position [50, 0]
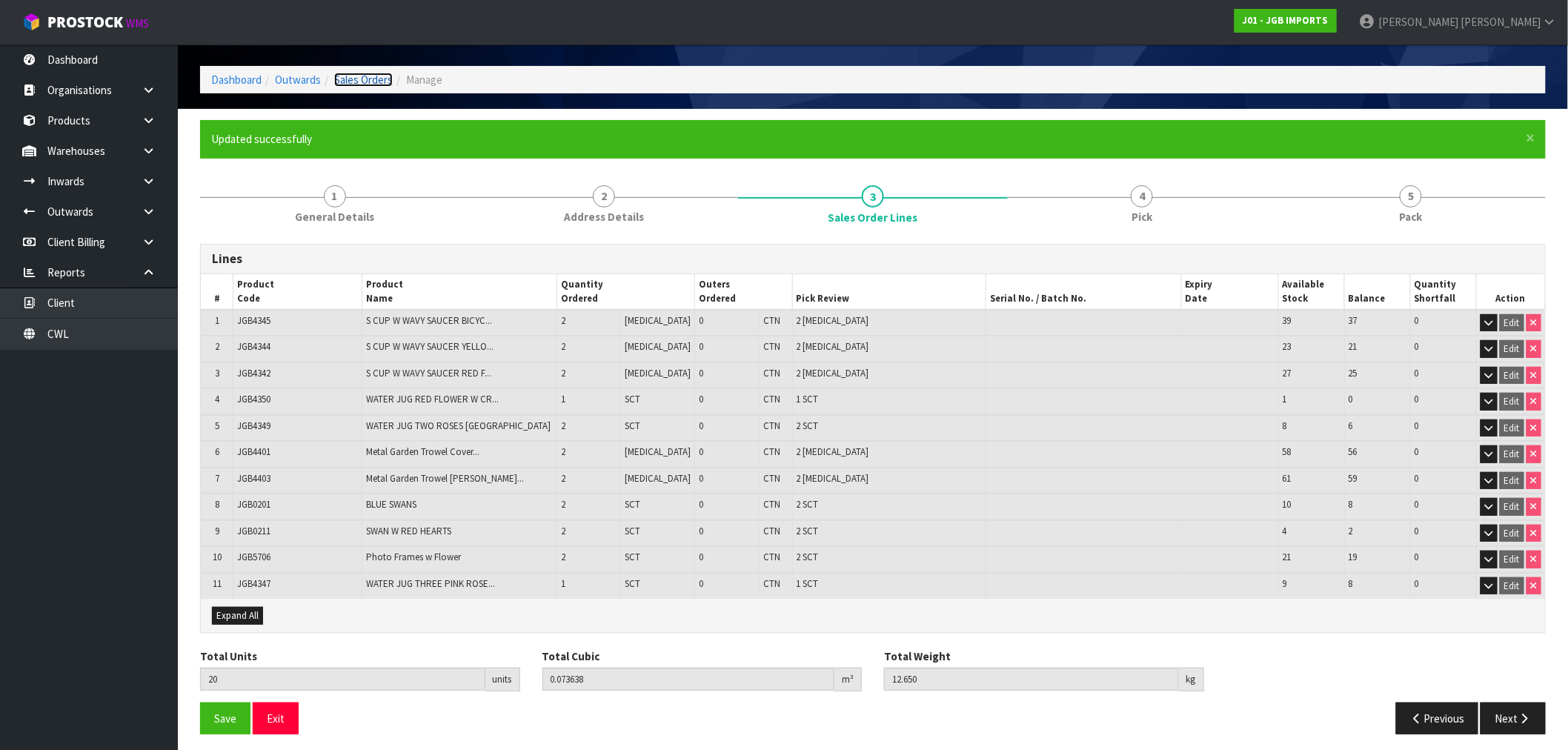
click at [366, 82] on link "Sales Orders" at bounding box center [363, 80] width 59 height 14
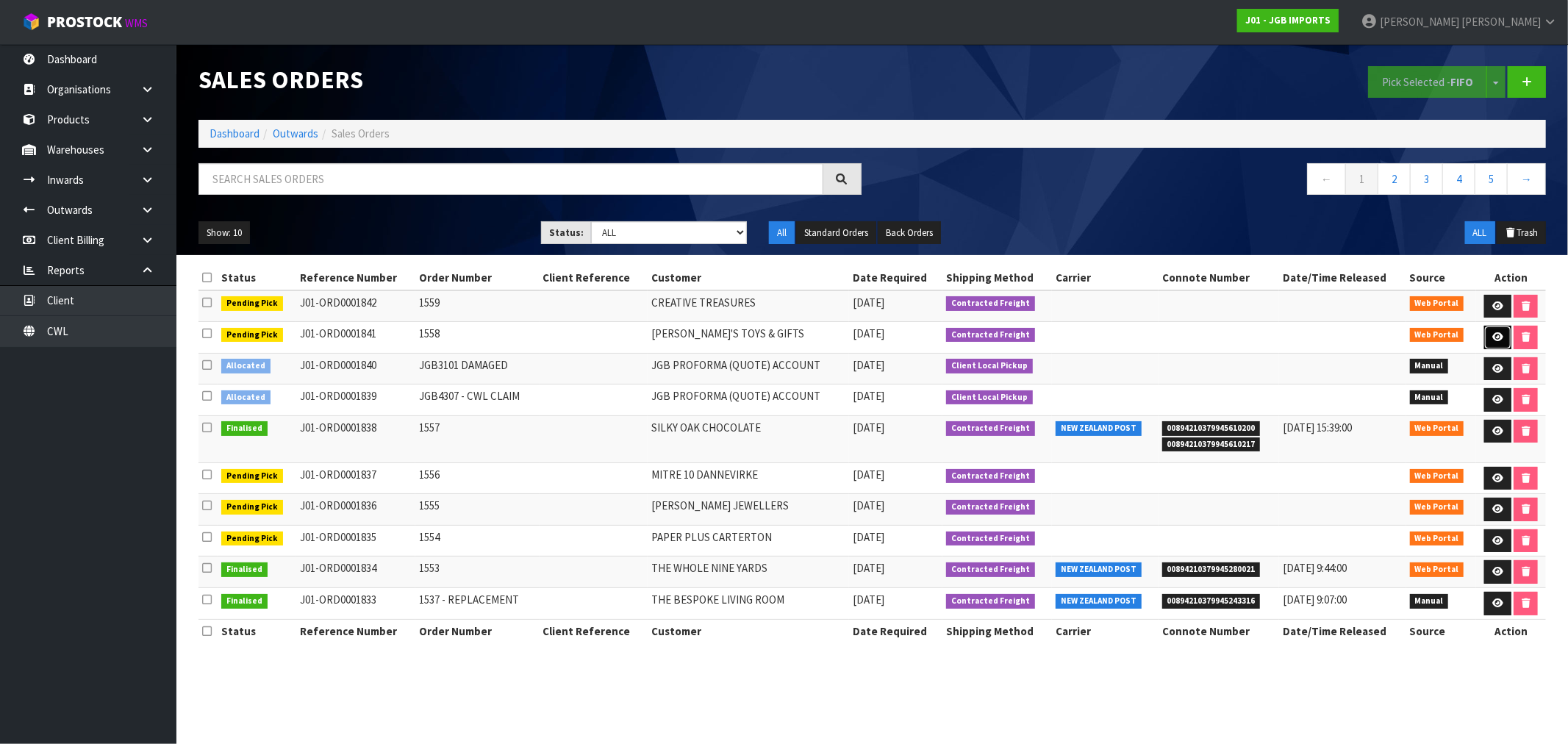
click at [1493, 337] on icon at bounding box center [1497, 337] width 11 height 10
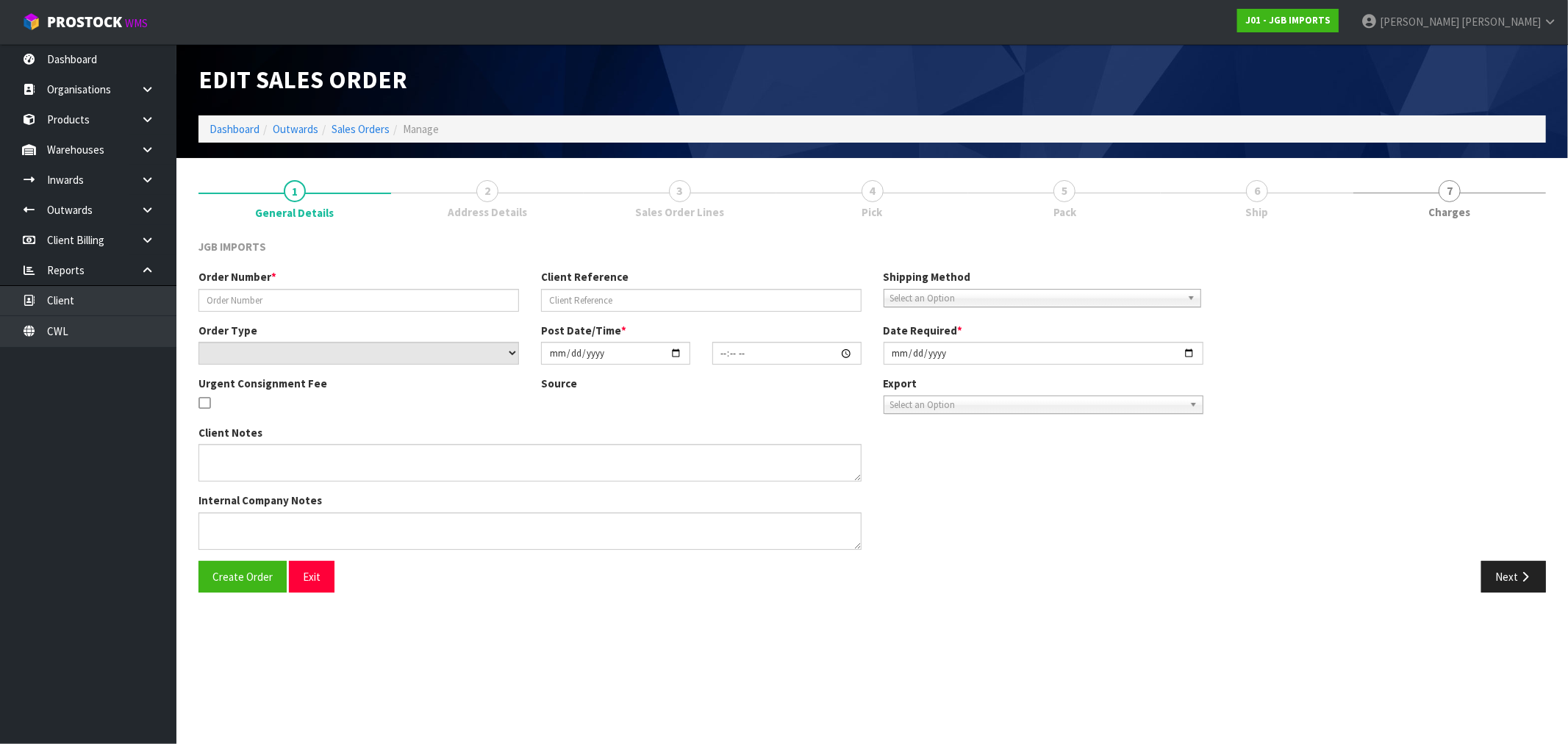
type input "1558"
select select "number:0"
type input "[DATE]"
type input "16:16:00.000"
type input "[DATE]"
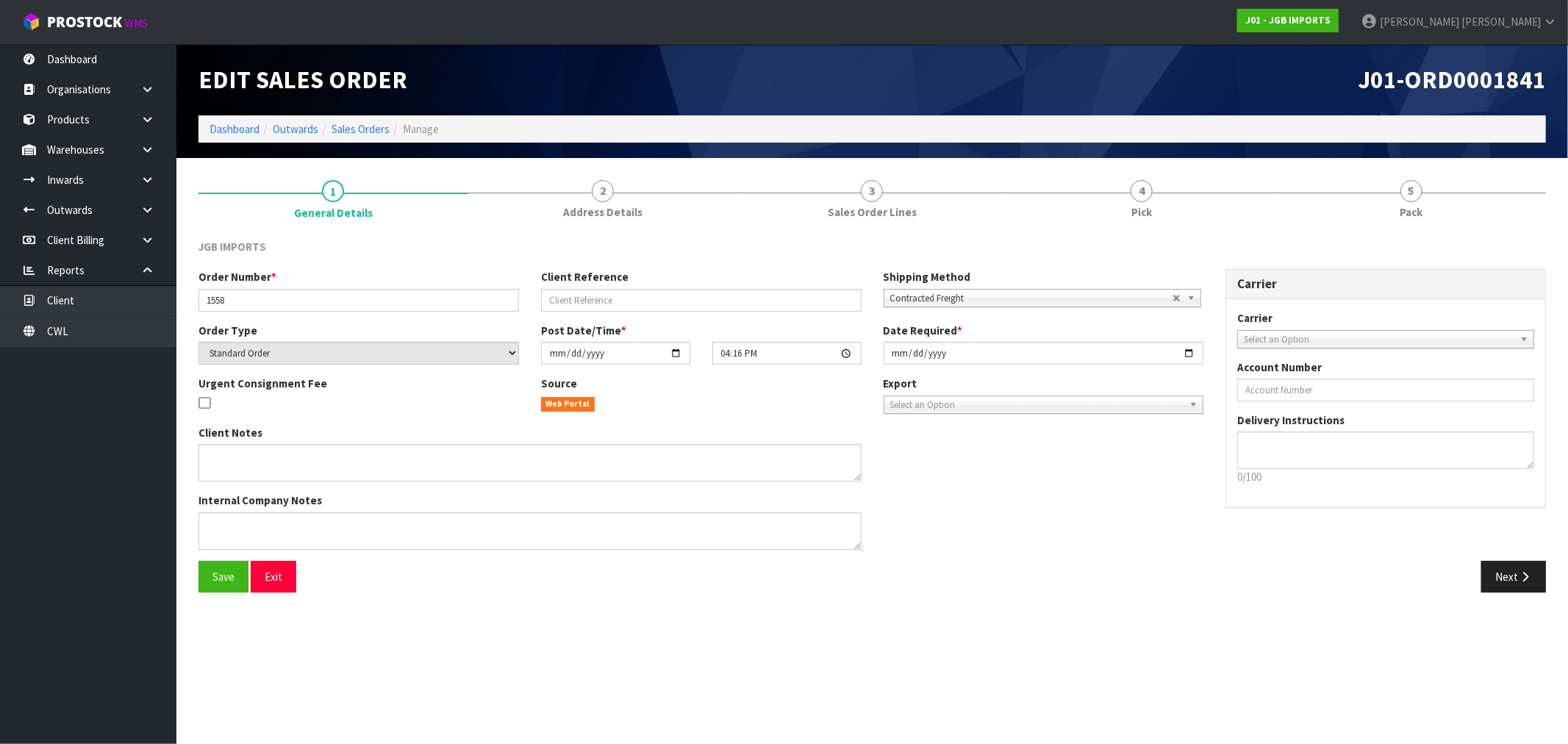
drag, startPoint x: 642, startPoint y: 209, endPoint x: 722, endPoint y: 343, distance: 156.1
click at [643, 209] on link "2 Address Details" at bounding box center [603, 198] width 270 height 58
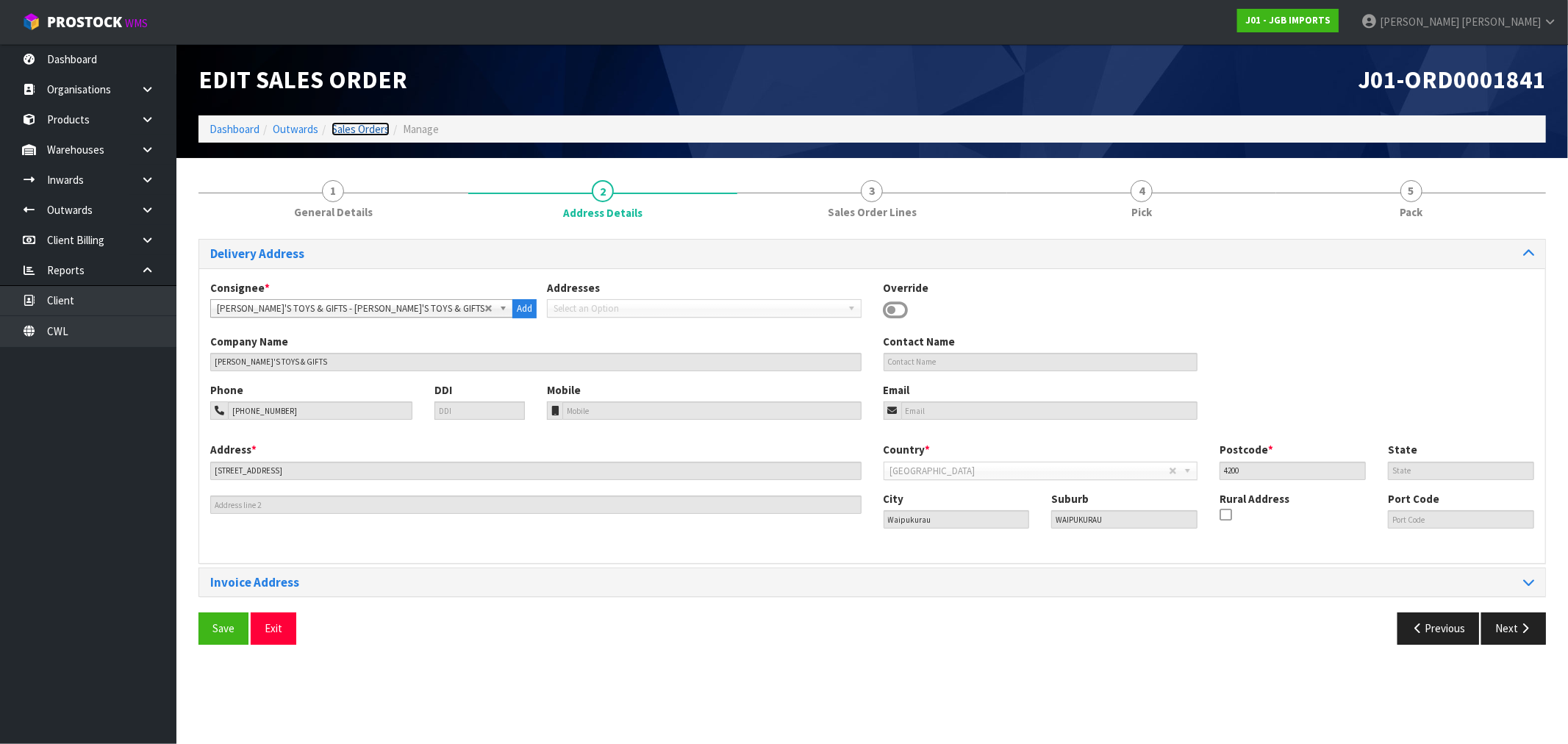
click at [359, 127] on link "Sales Orders" at bounding box center [360, 129] width 58 height 14
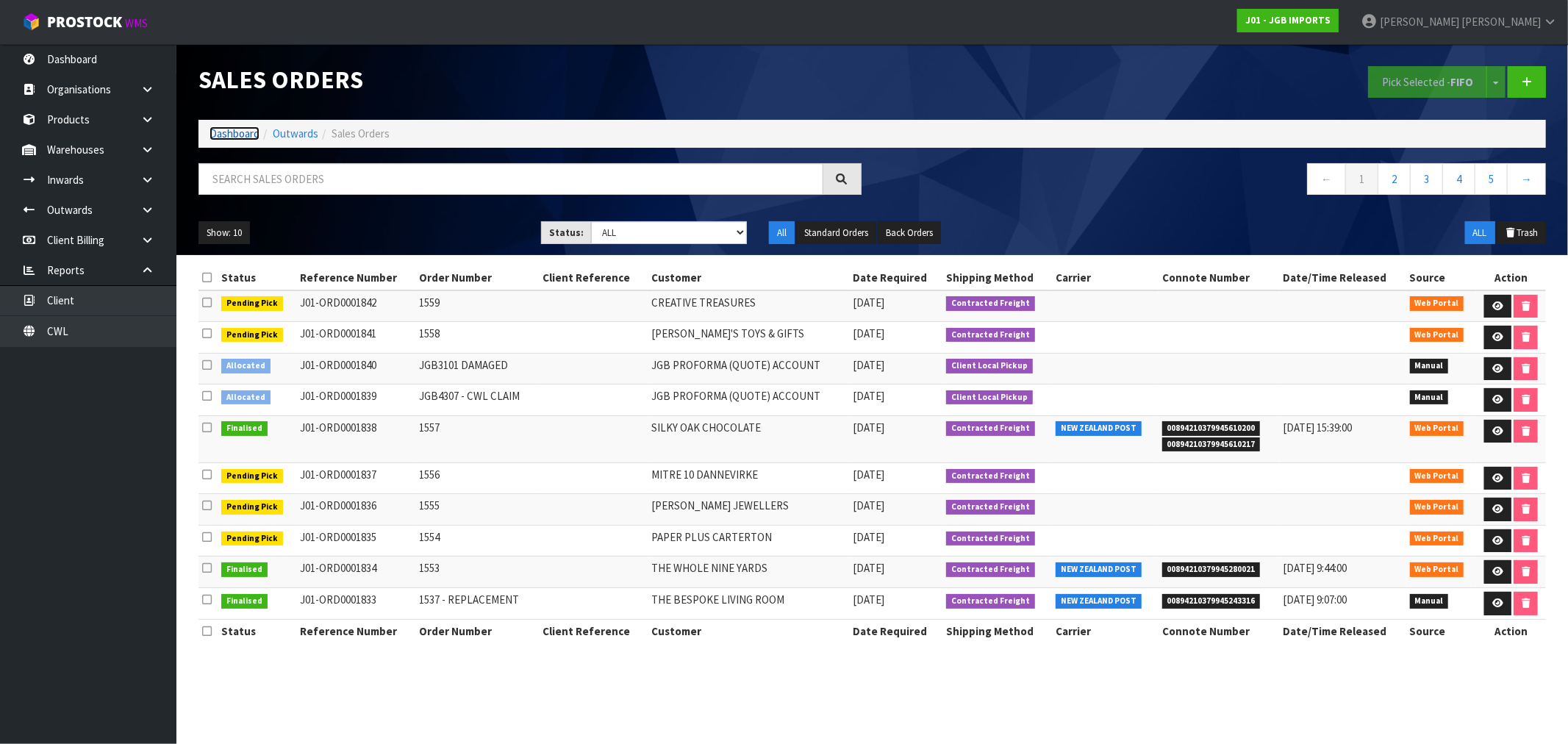
click at [223, 131] on link "Dashboard" at bounding box center [234, 133] width 50 height 14
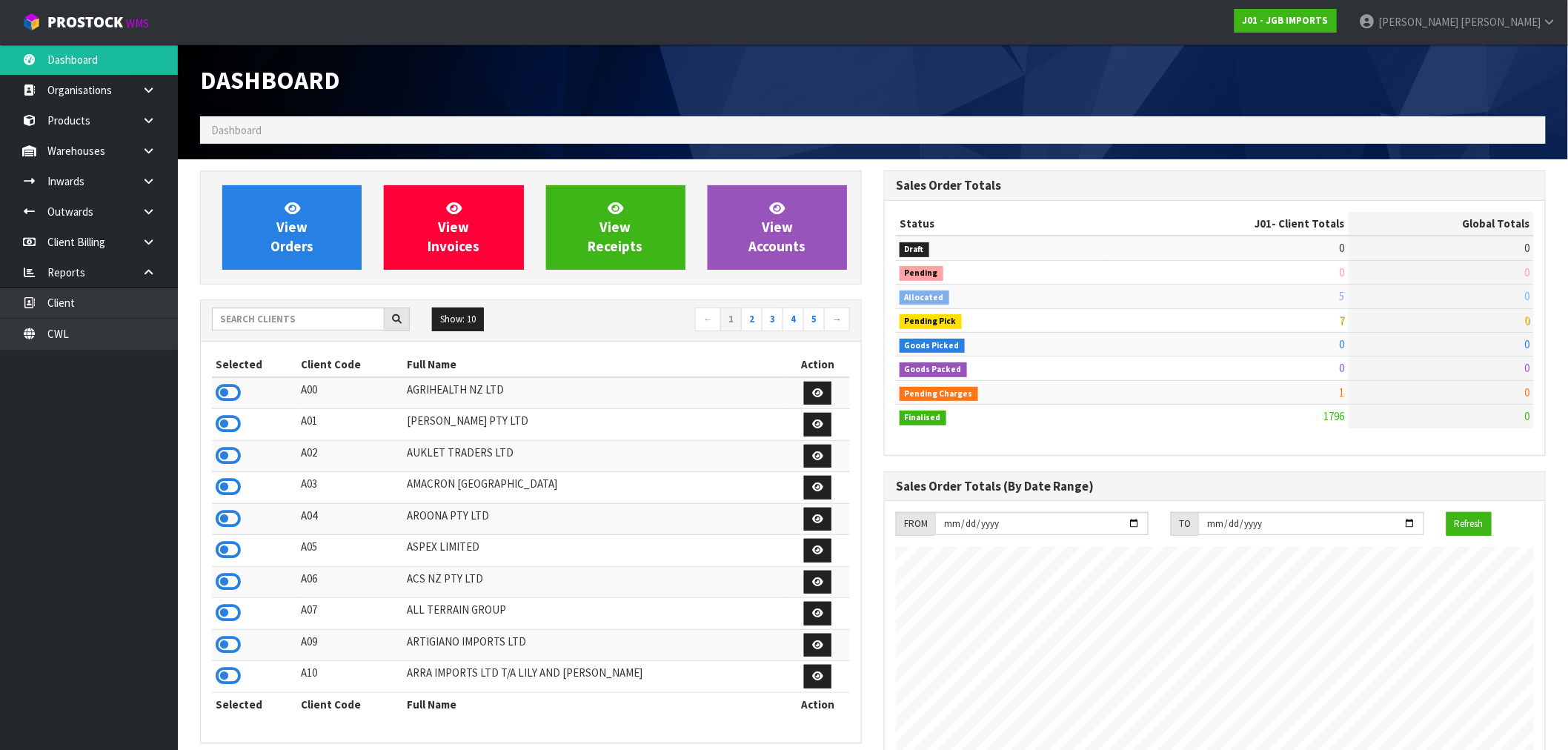
scroll to position [1123, 684]
click at [269, 315] on input "text" at bounding box center [298, 319] width 173 height 23
type input "J02"
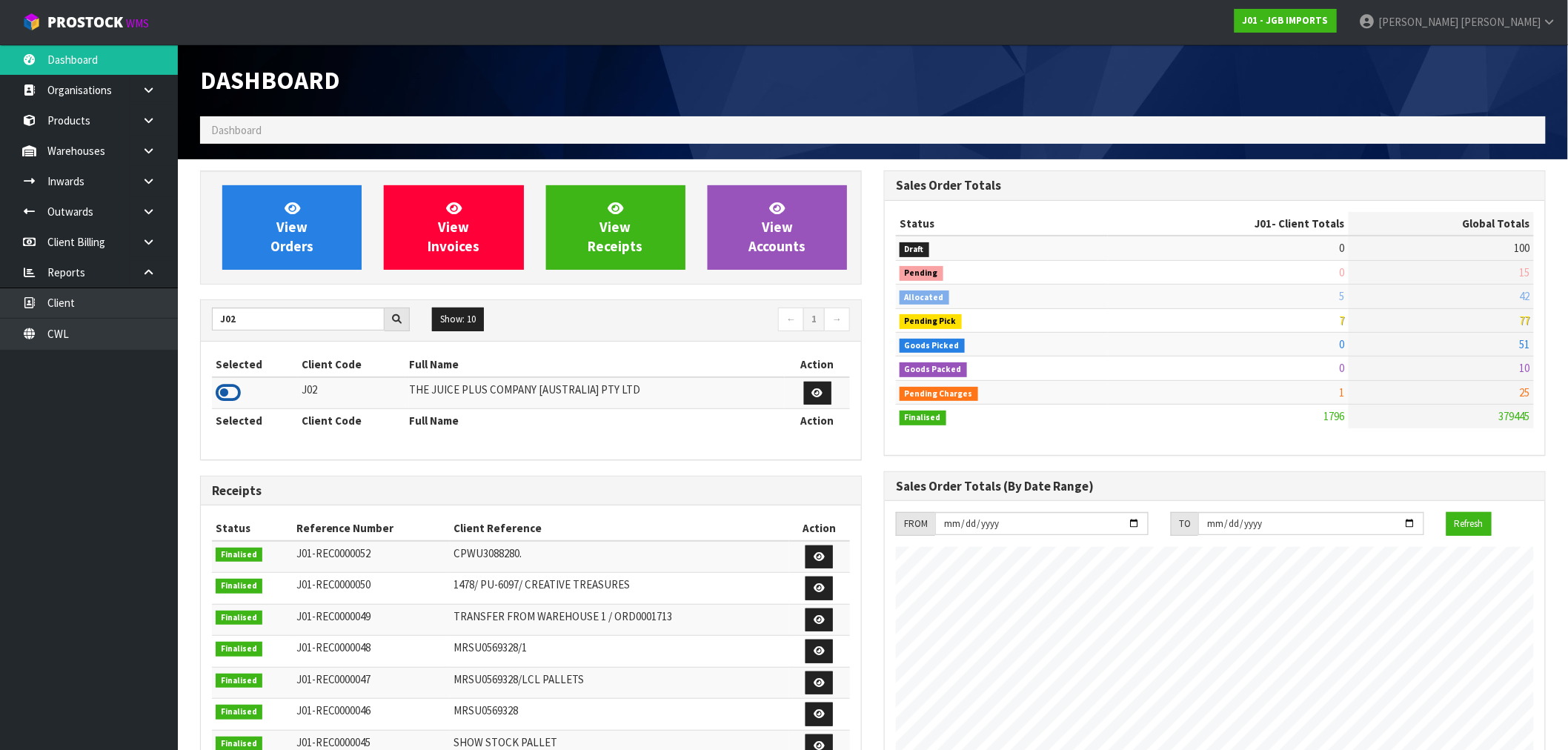
click at [239, 385] on icon at bounding box center [228, 393] width 26 height 23
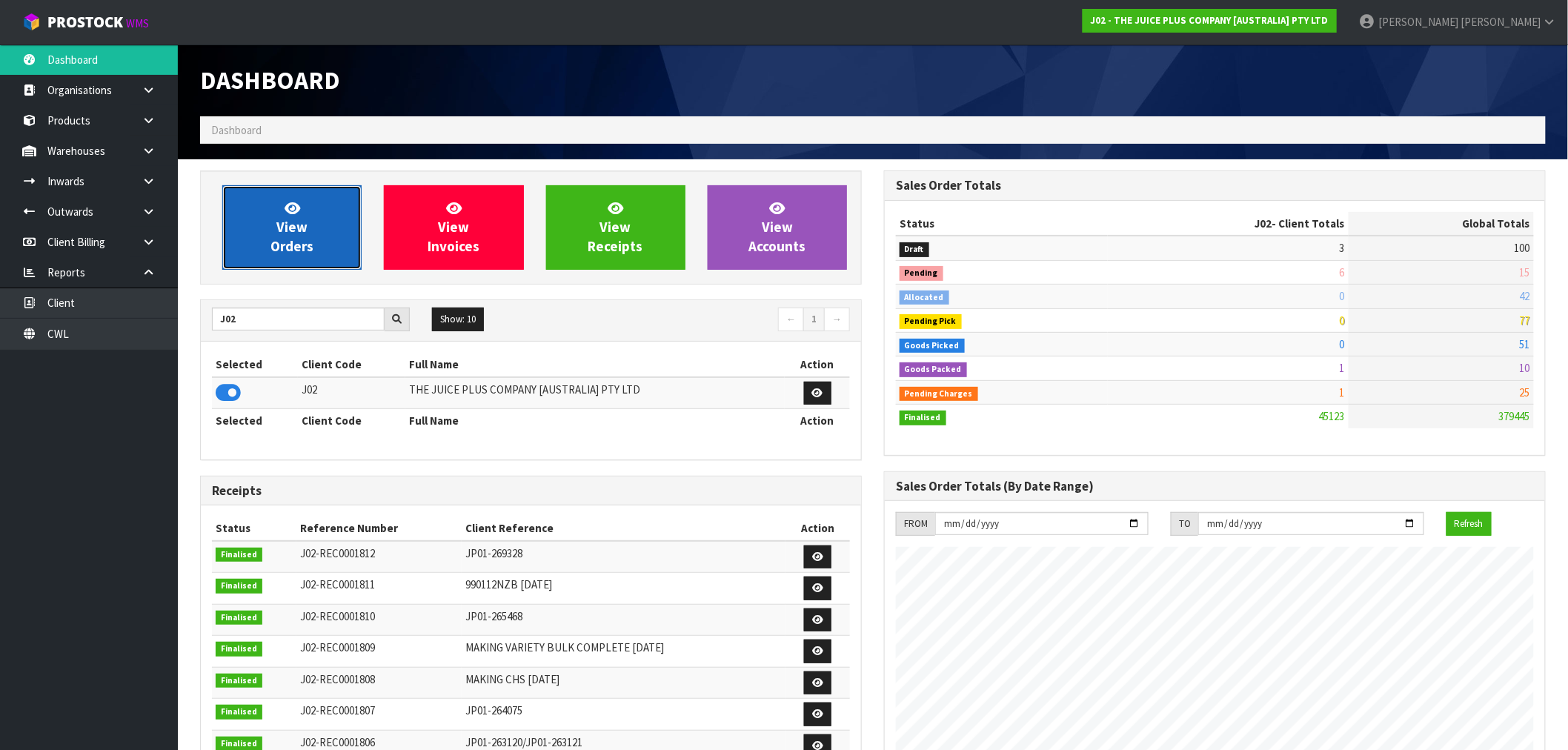
click at [275, 245] on span "View Orders" at bounding box center [291, 227] width 43 height 56
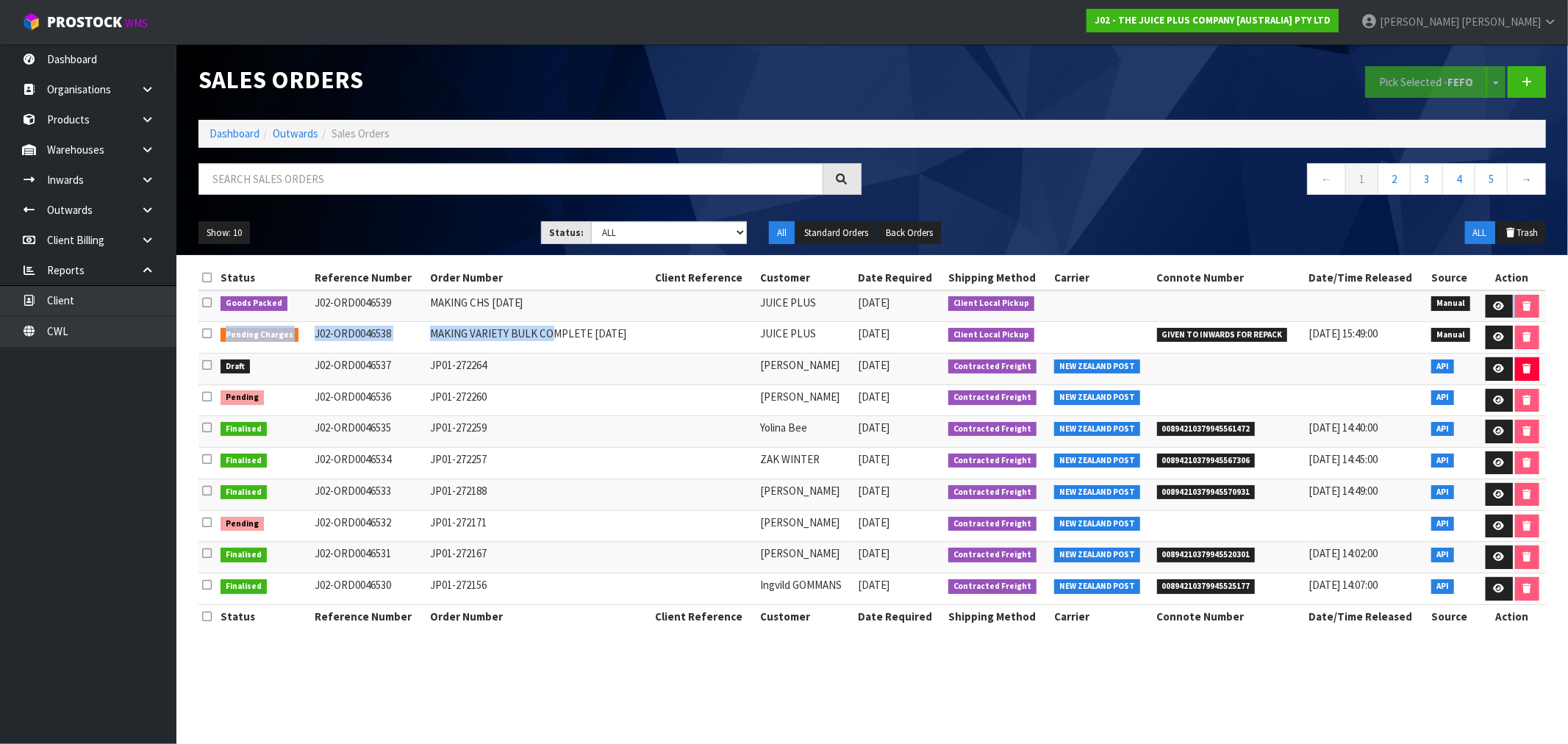
drag, startPoint x: 503, startPoint y: 341, endPoint x: 1507, endPoint y: 319, distance: 1004.2
click at [1507, 319] on tbody "Goods Packed J02-ORD0046539 MAKING CHS 02.09.25 JUICE PLUS 02/09/2025 Client Lo…" at bounding box center [873, 448] width 1348 height 315
click at [1505, 331] on link at bounding box center [1499, 337] width 28 height 24
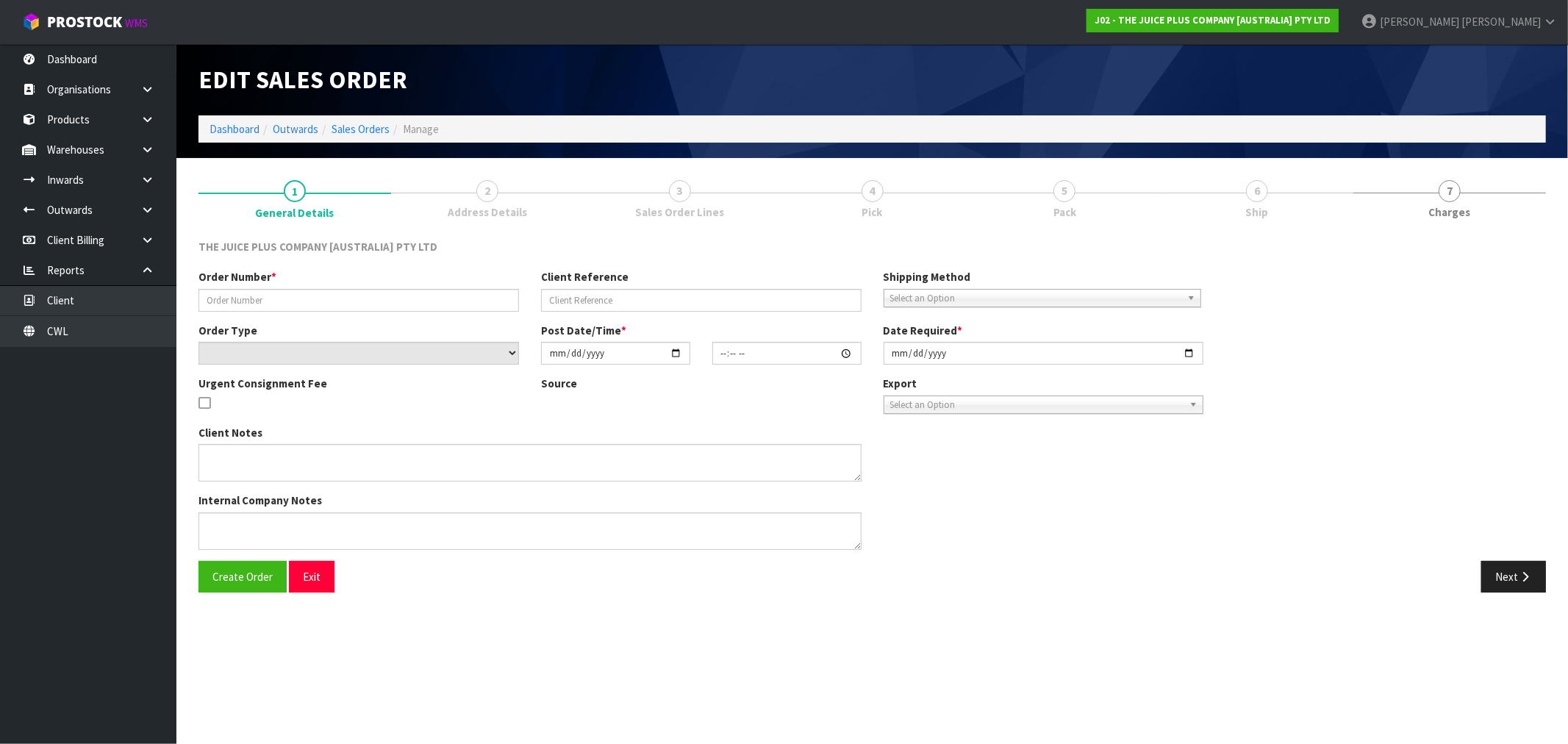
type input "MAKING VARIETY BULK COMPLETE [DATE]"
select select "number:0"
type input "[DATE]"
type input "11:14:00.000"
type input "[DATE]"
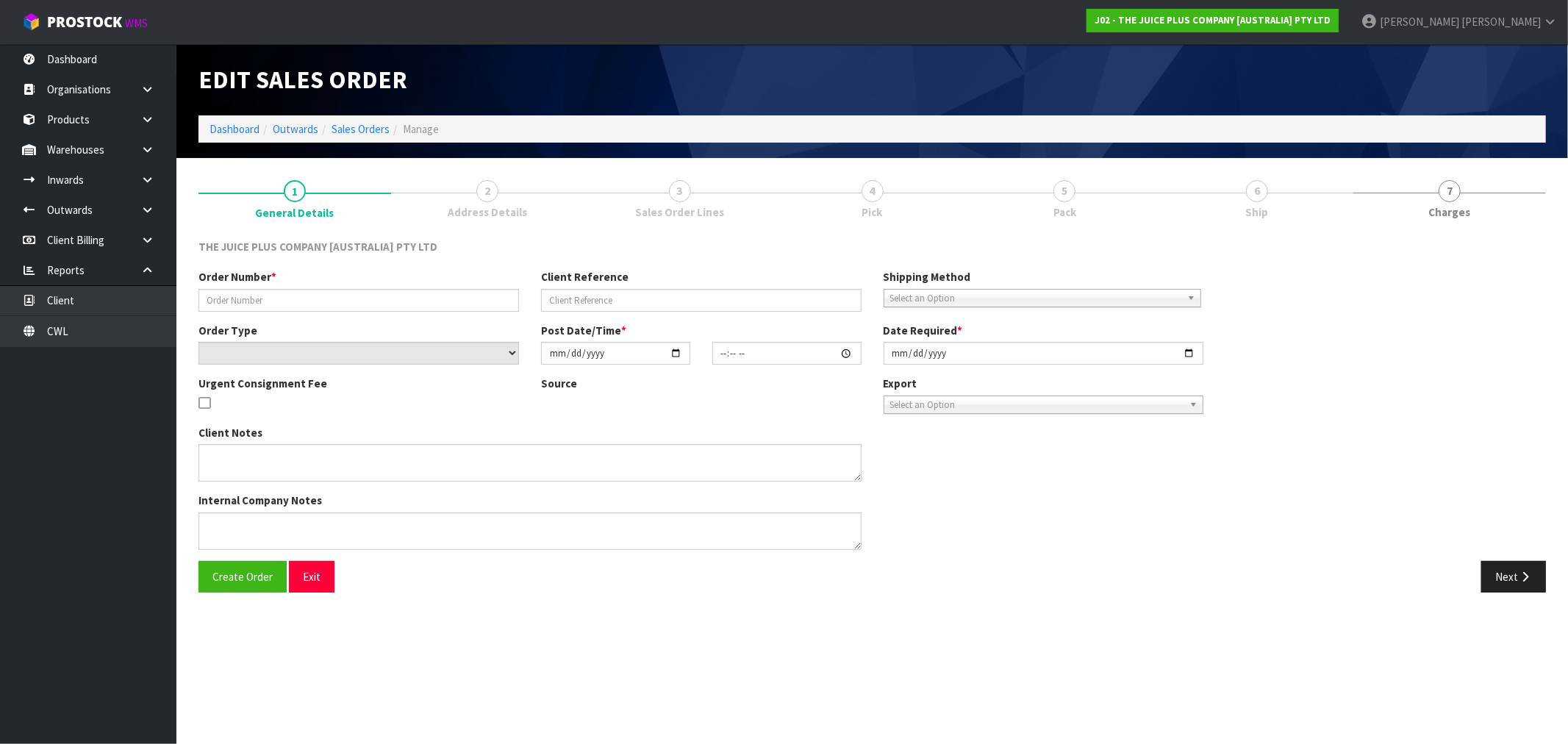
type textarea "2 BAGS OF VANILLA + 2 BAGS OF CHOCOLATE"
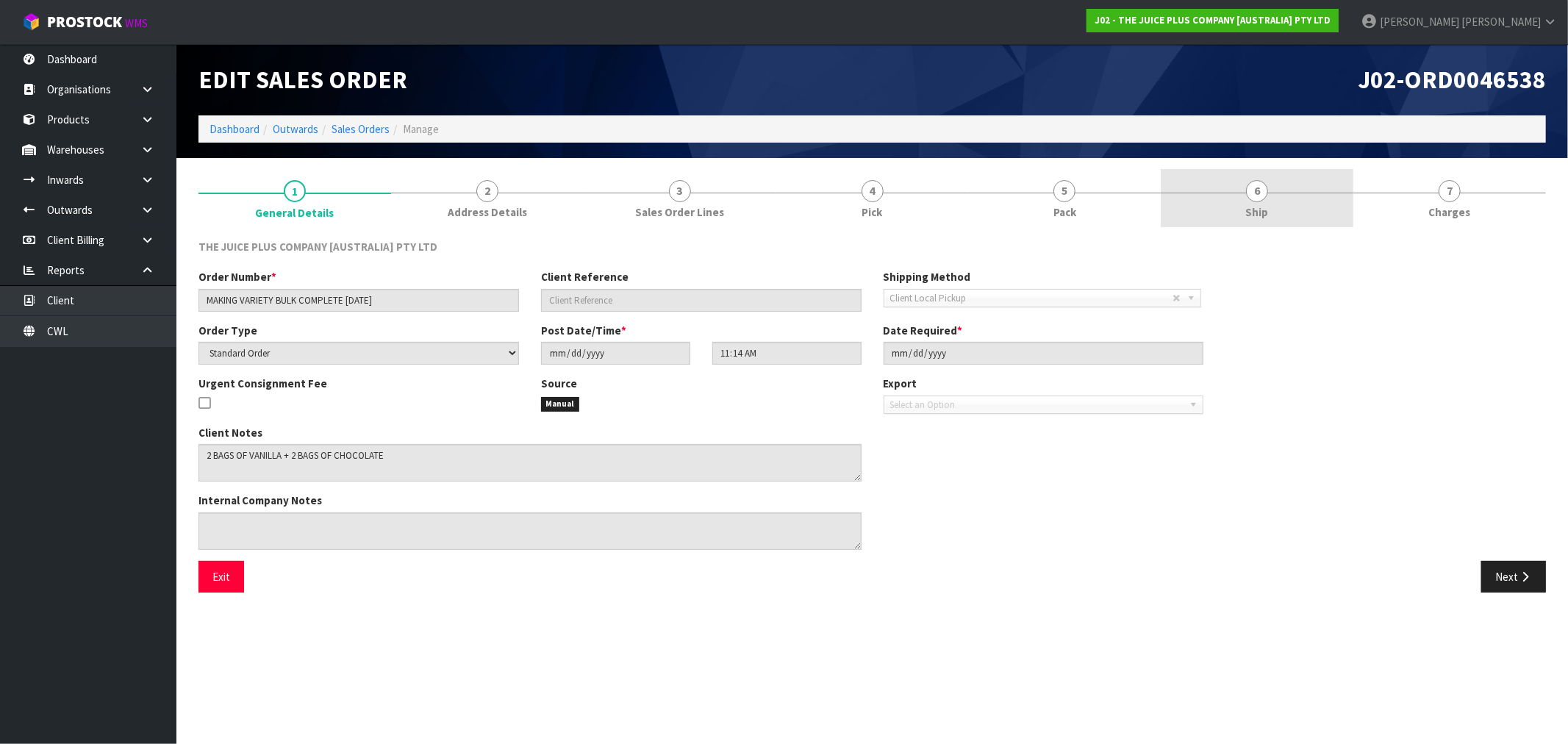
click at [1231, 204] on link "6 Ship" at bounding box center [1257, 198] width 193 height 58
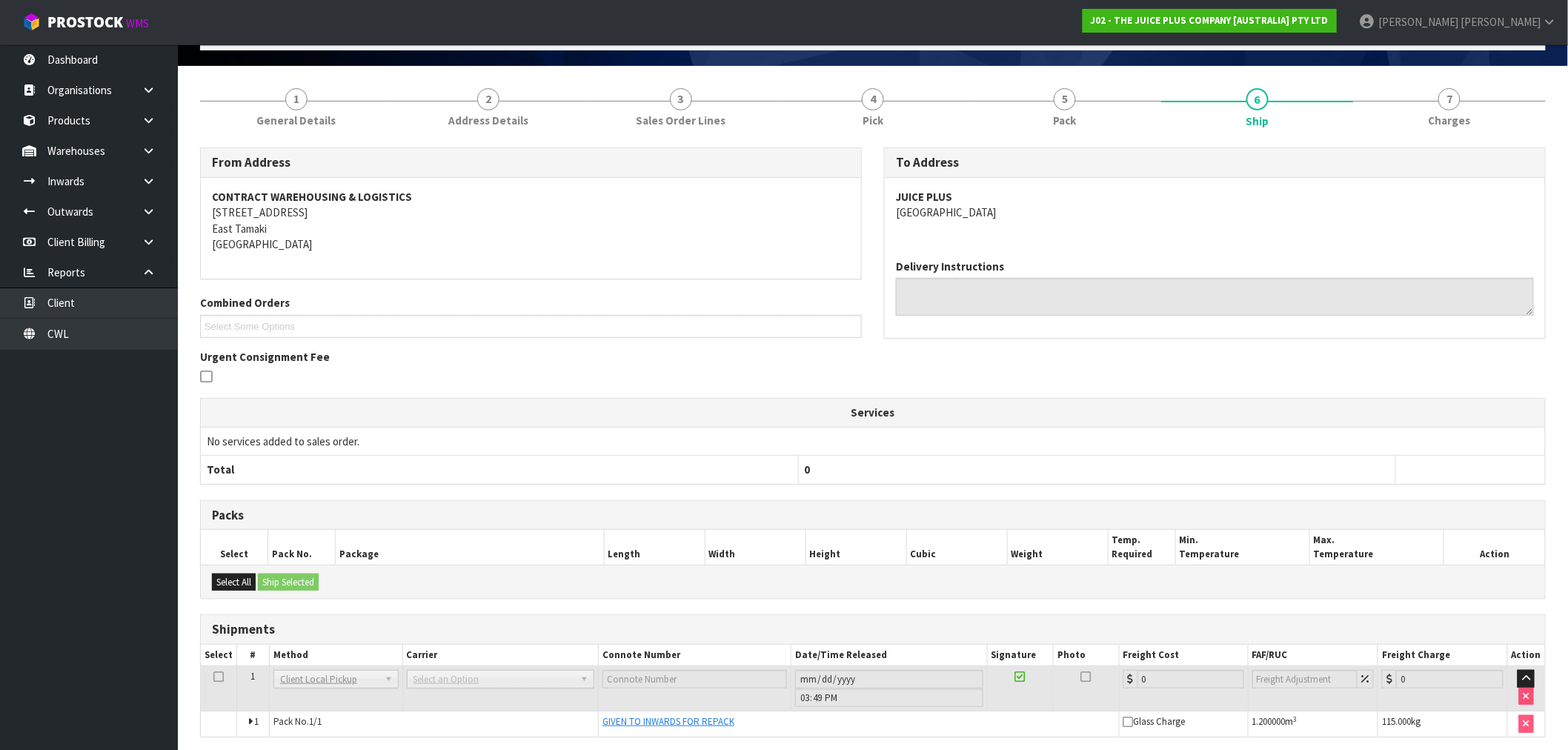
scroll to position [151, 0]
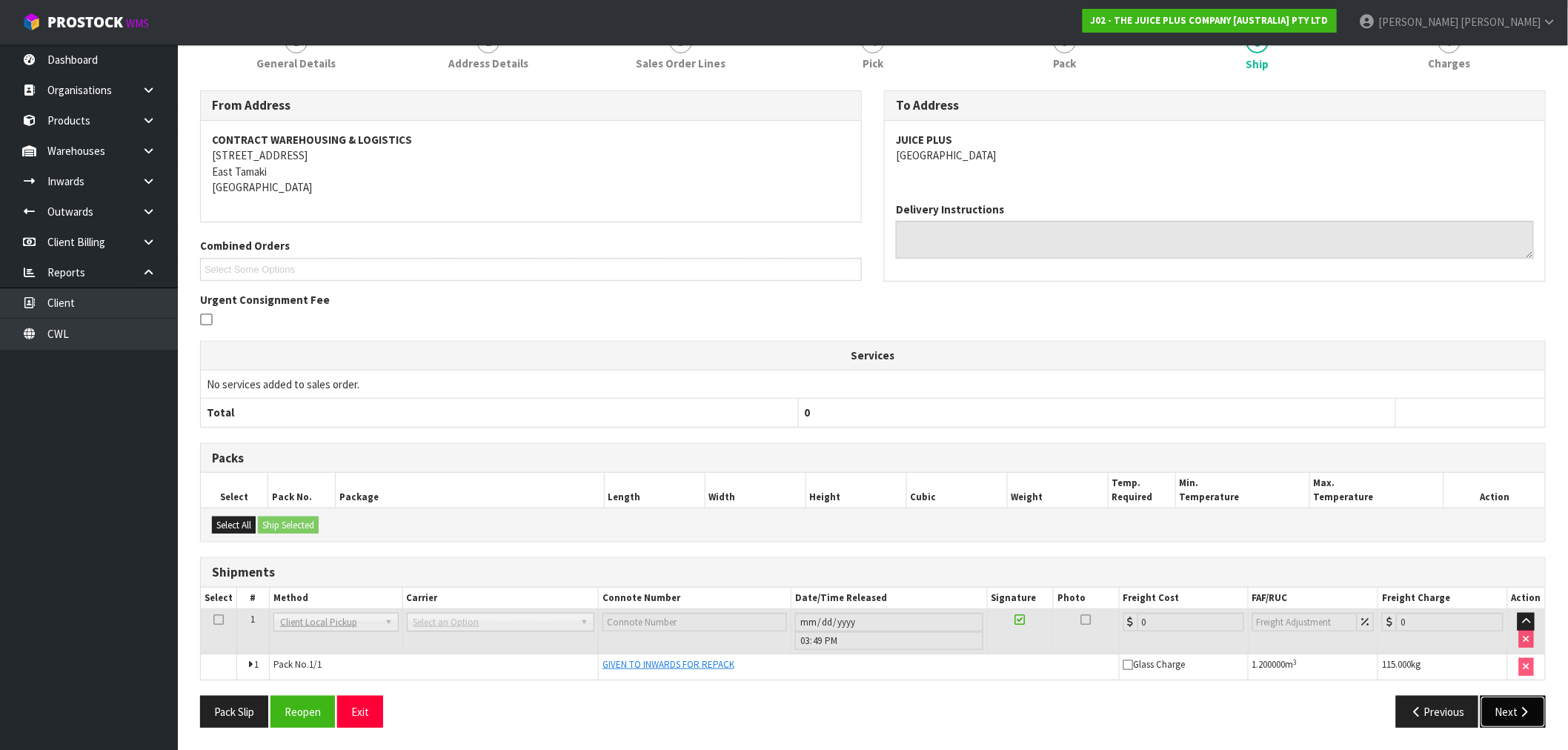
click at [1541, 717] on button "Next" at bounding box center [1512, 712] width 65 height 32
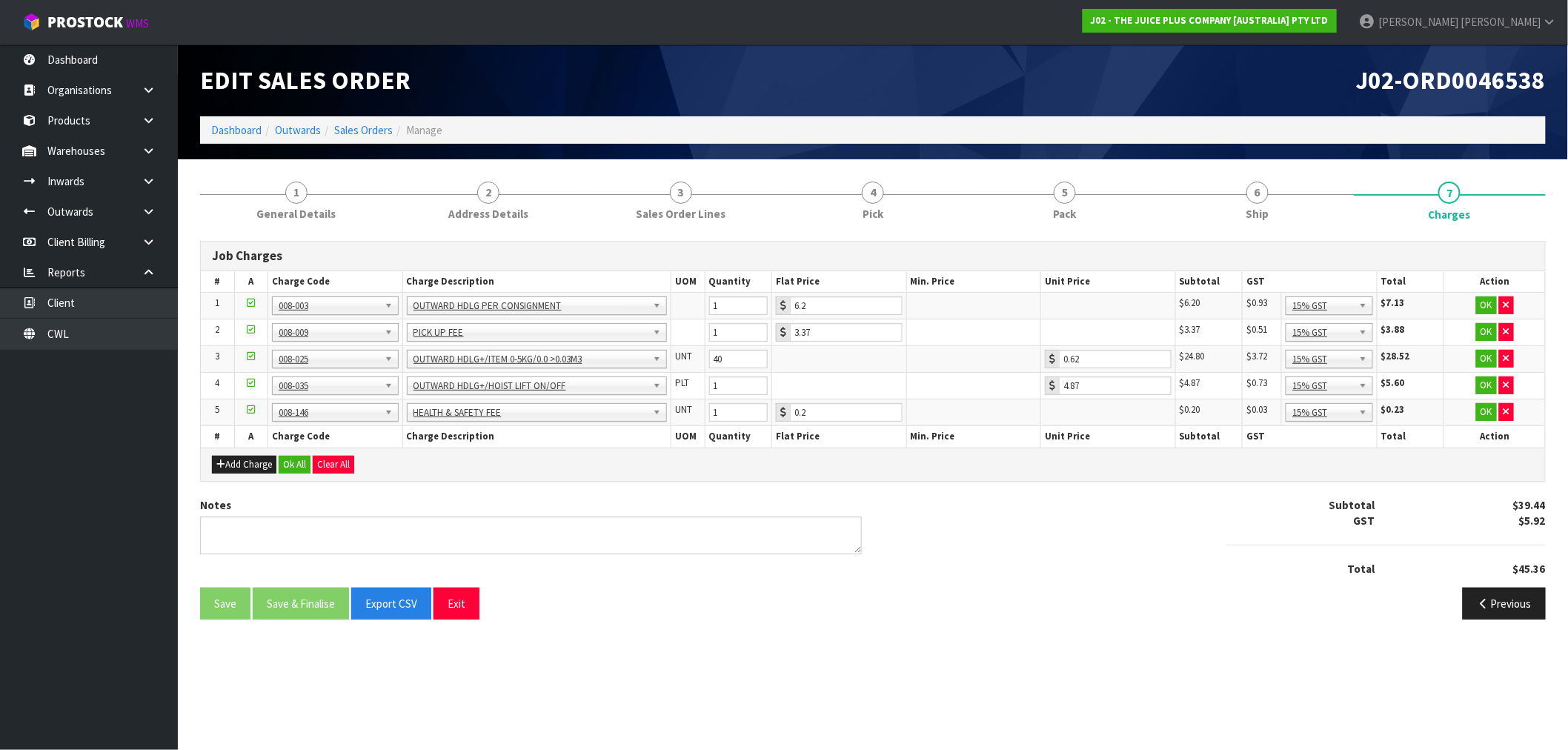
scroll to position [0, 0]
click at [1514, 327] on button "button" at bounding box center [1518, 332] width 15 height 18
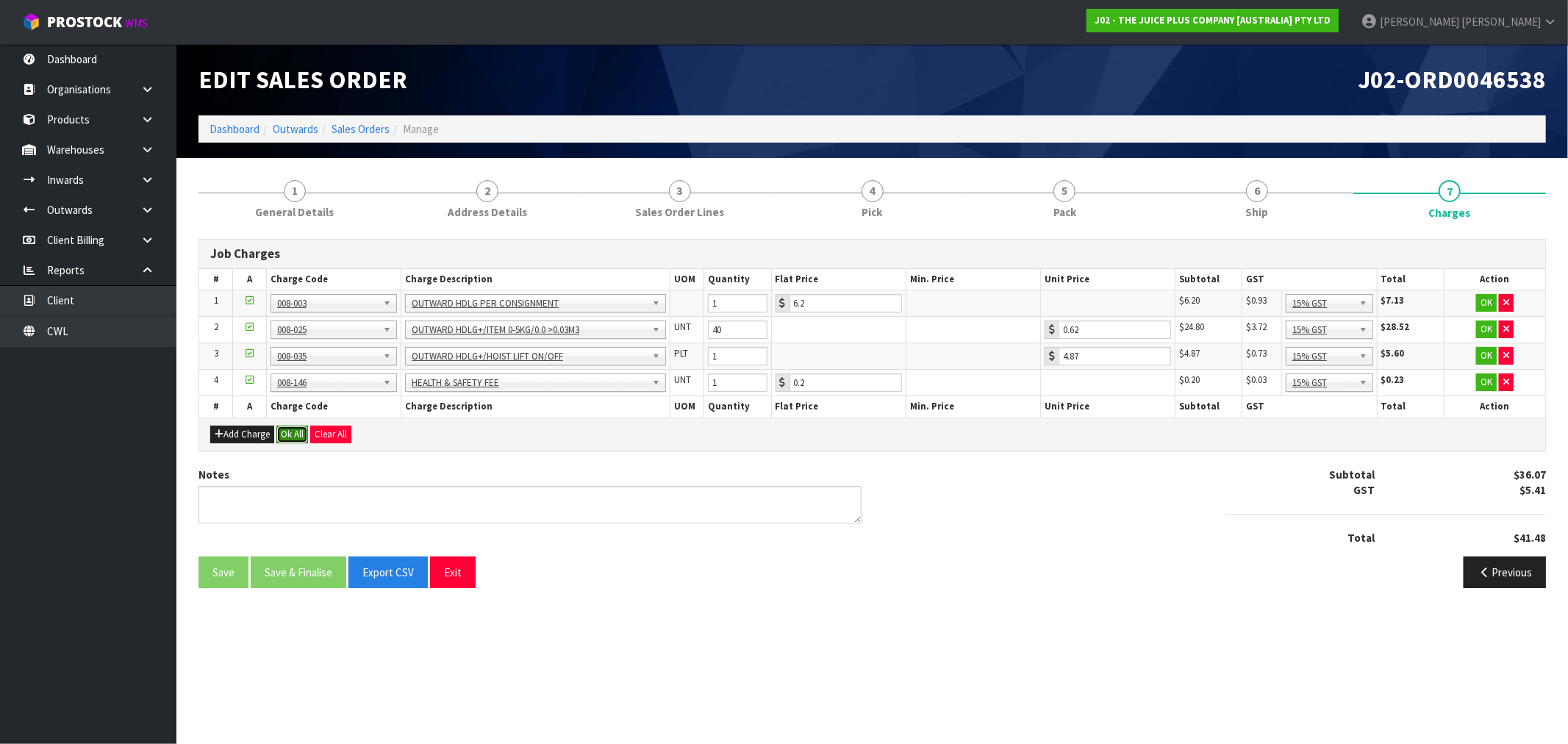
click at [284, 439] on button "Ok All" at bounding box center [292, 435] width 31 height 18
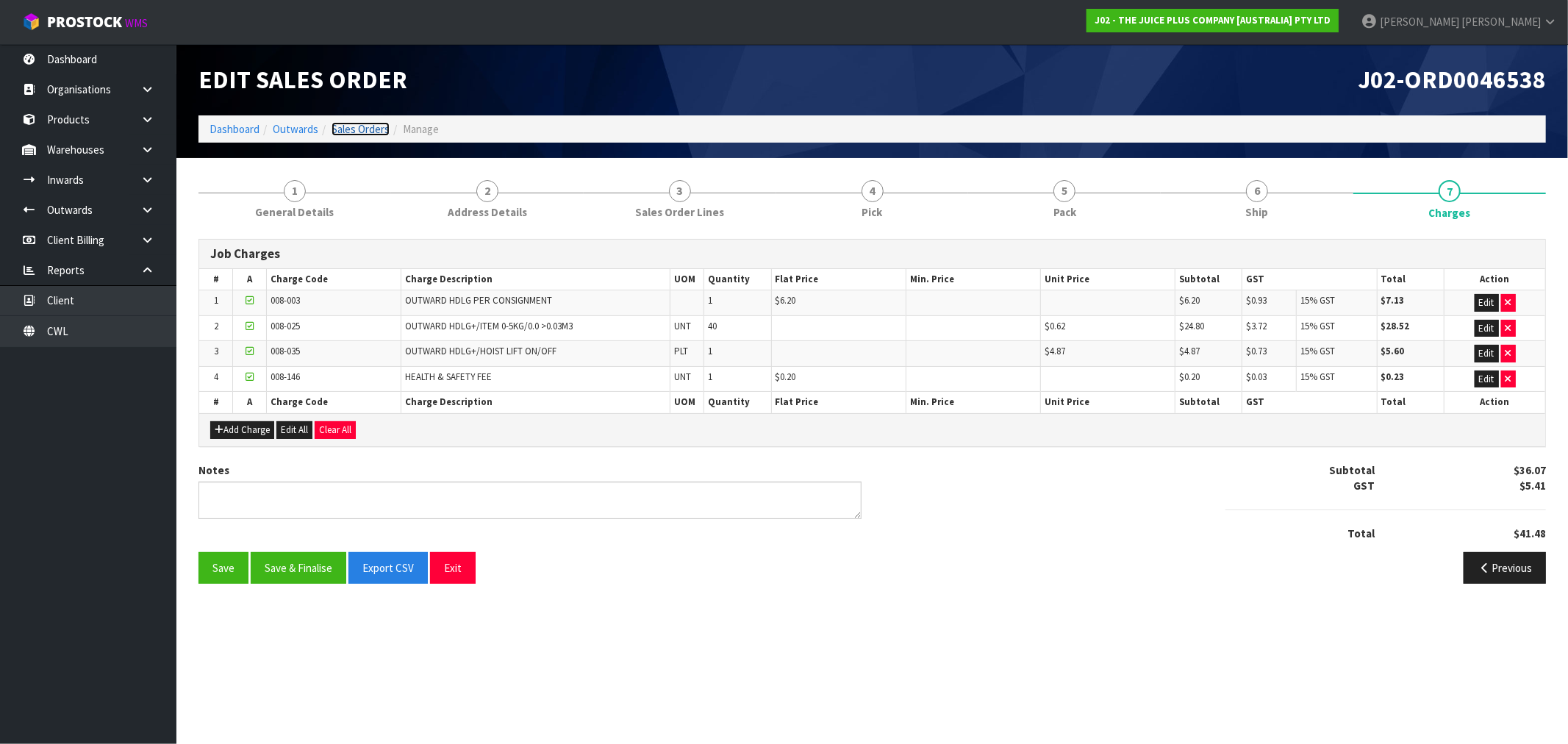
click at [356, 133] on link "Sales Orders" at bounding box center [360, 129] width 58 height 14
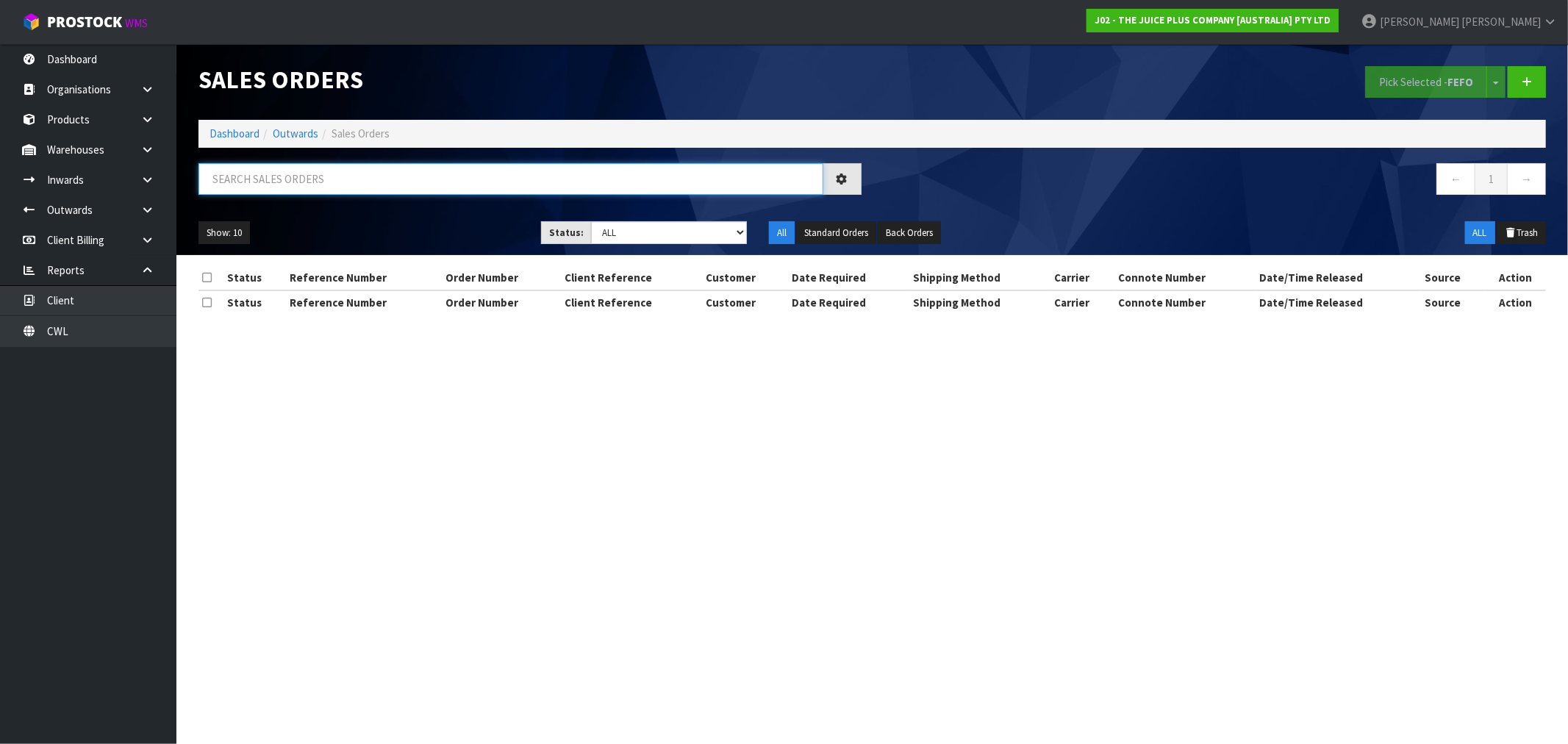
click at [320, 188] on input "text" at bounding box center [511, 179] width 625 height 31
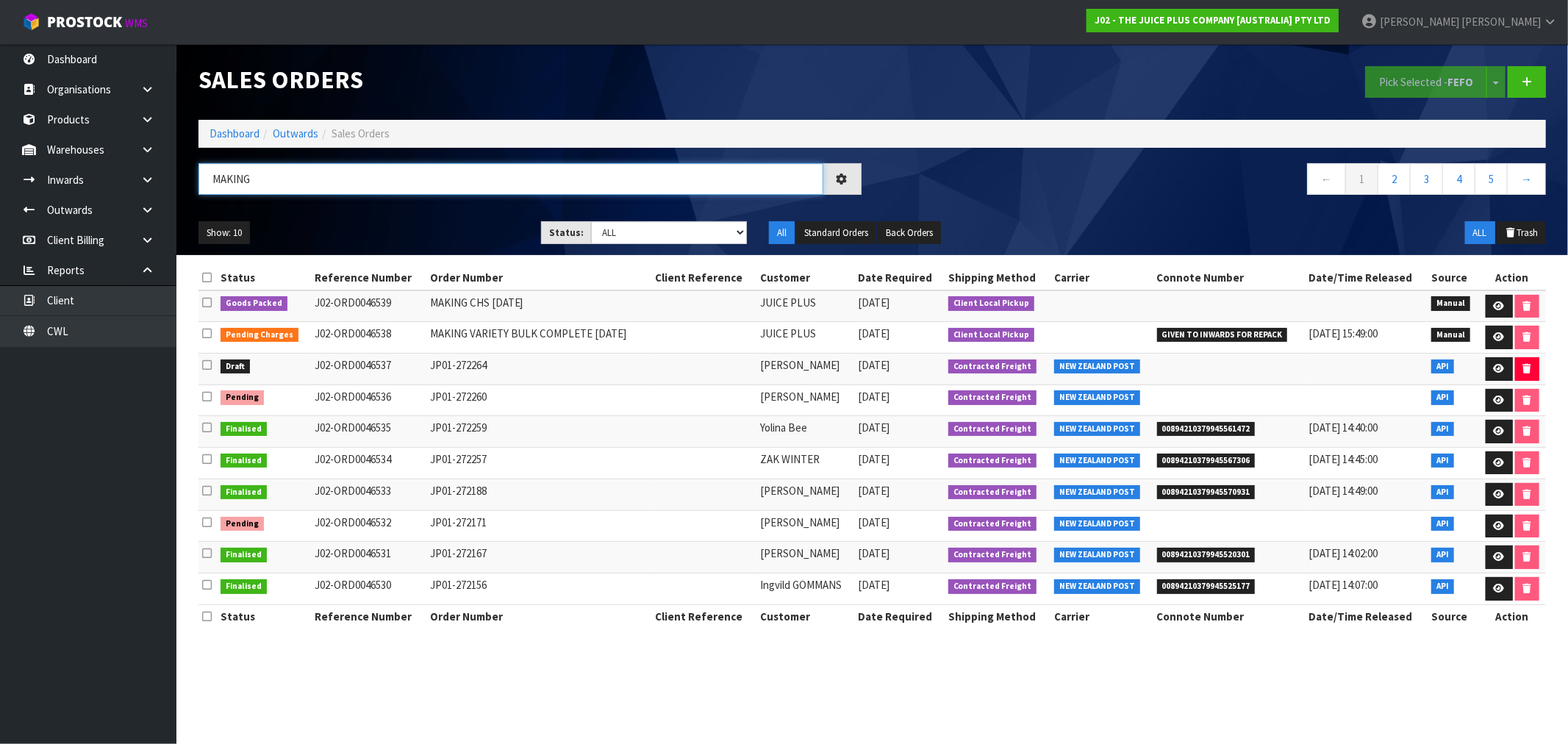
type input "MAKING"
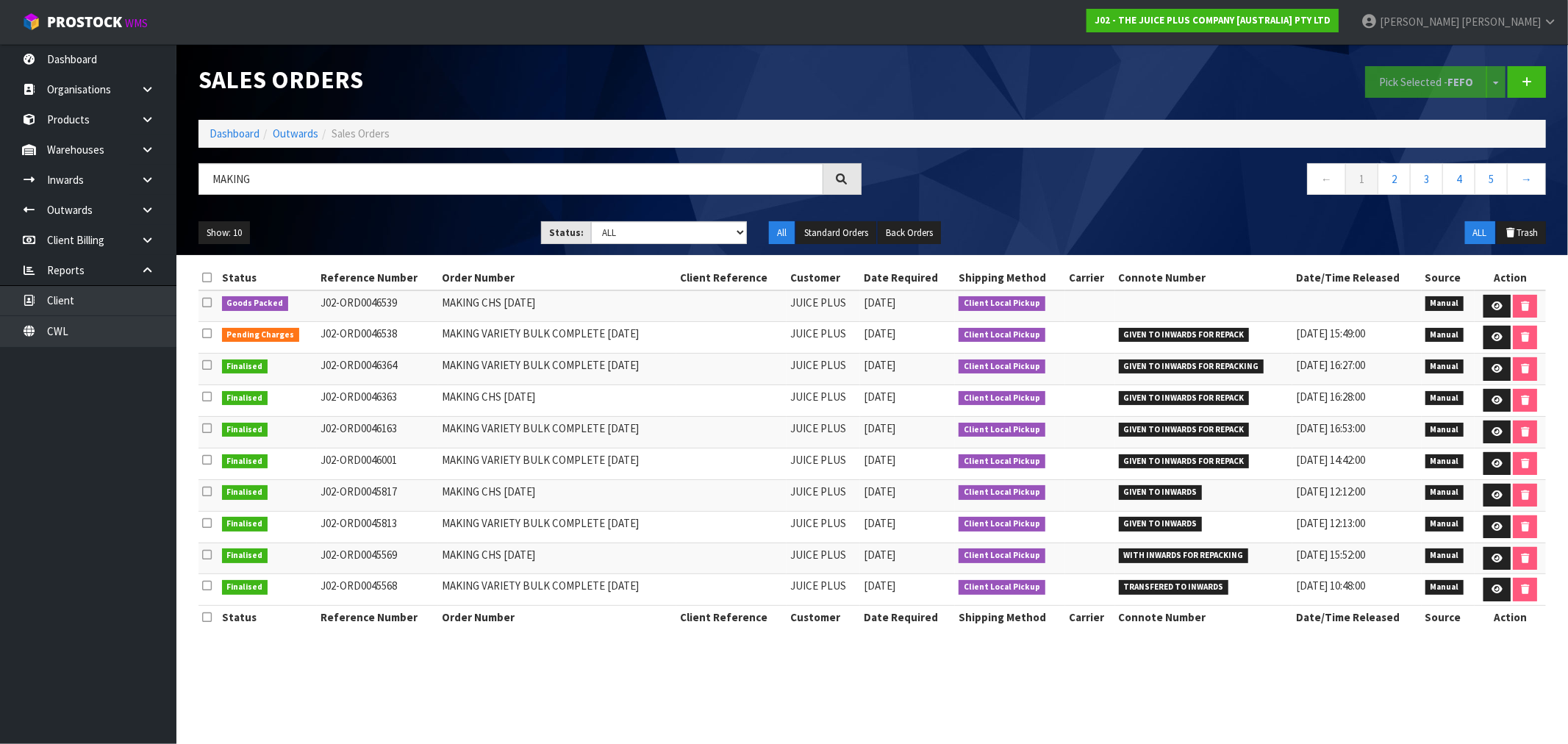
drag, startPoint x: 293, startPoint y: 378, endPoint x: 1444, endPoint y: 376, distance: 1151.0
click at [1428, 378] on tr "Finalised J02-ORD0046364 MAKING VARIETY BULK COMPLETE 21.08.25 JUICE PLUS 21/08…" at bounding box center [873, 369] width 1348 height 31
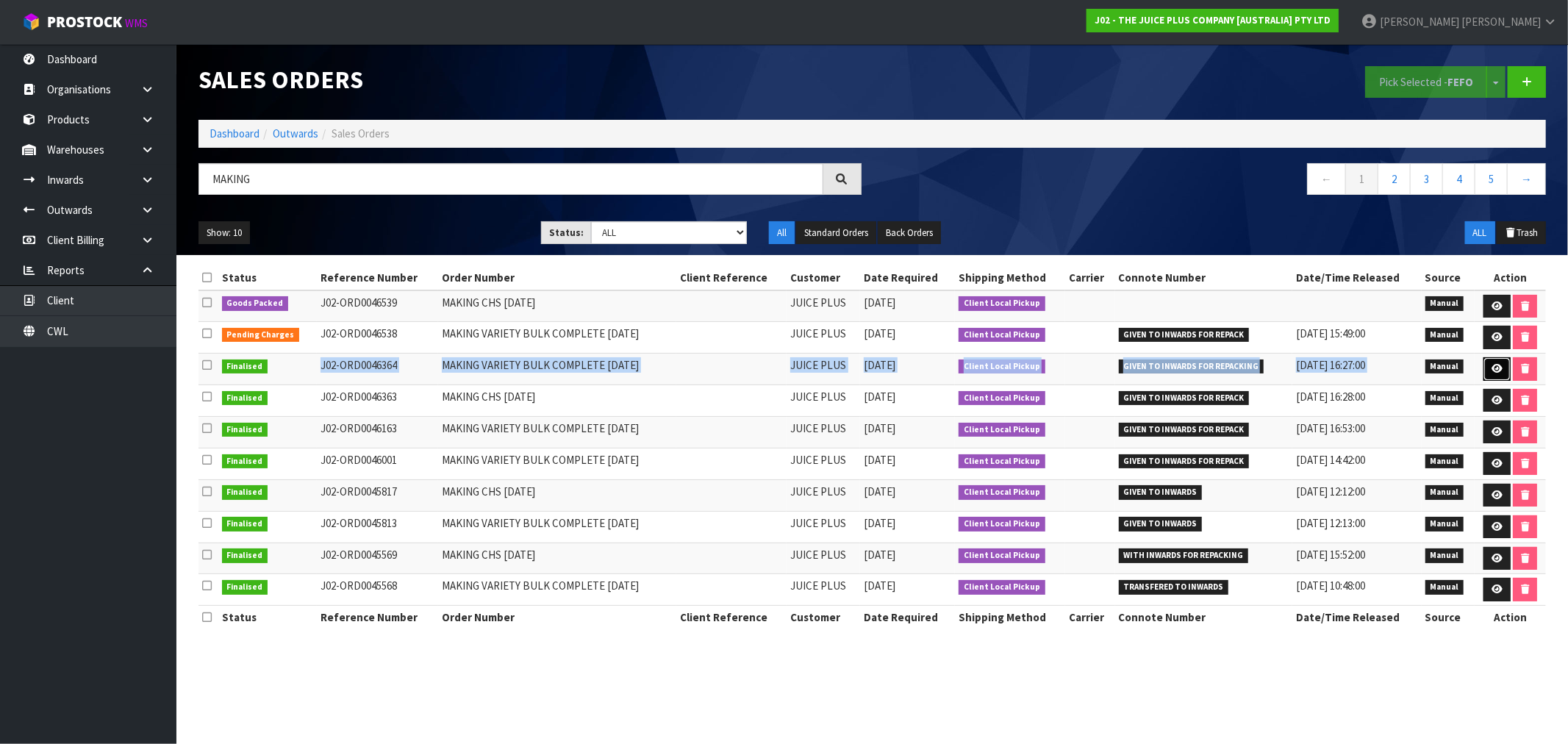
click at [1491, 371] on icon at bounding box center [1497, 369] width 11 height 10
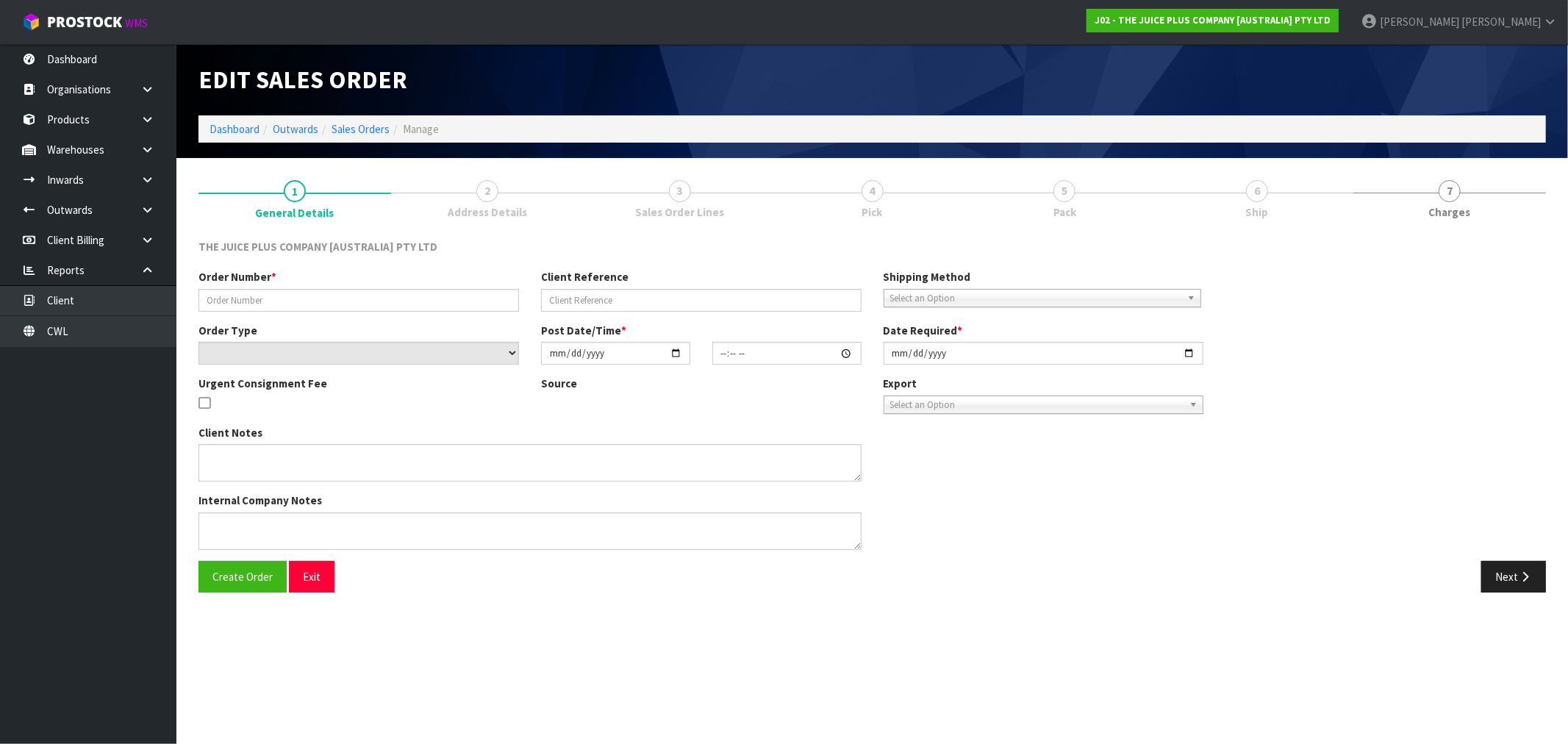
type input "MAKING VARIETY BULK COMPLETE 21.08.25"
select select "number:0"
type input "2025-08-21"
type input "10:29:00.000"
type input "2025-08-21"
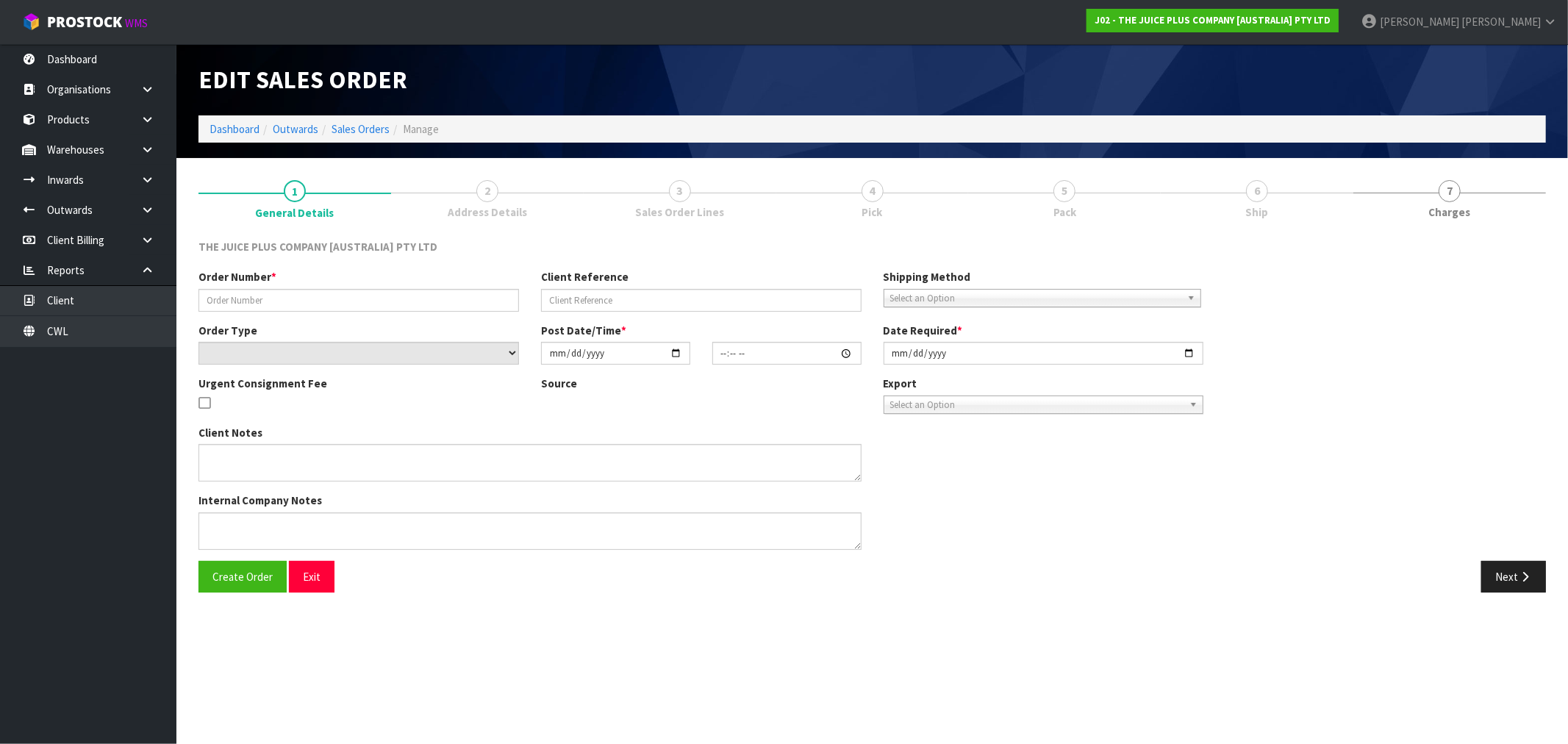
type textarea "2 BAGS OF VANILLA + 2 BAGS OF CHOCOLATE"
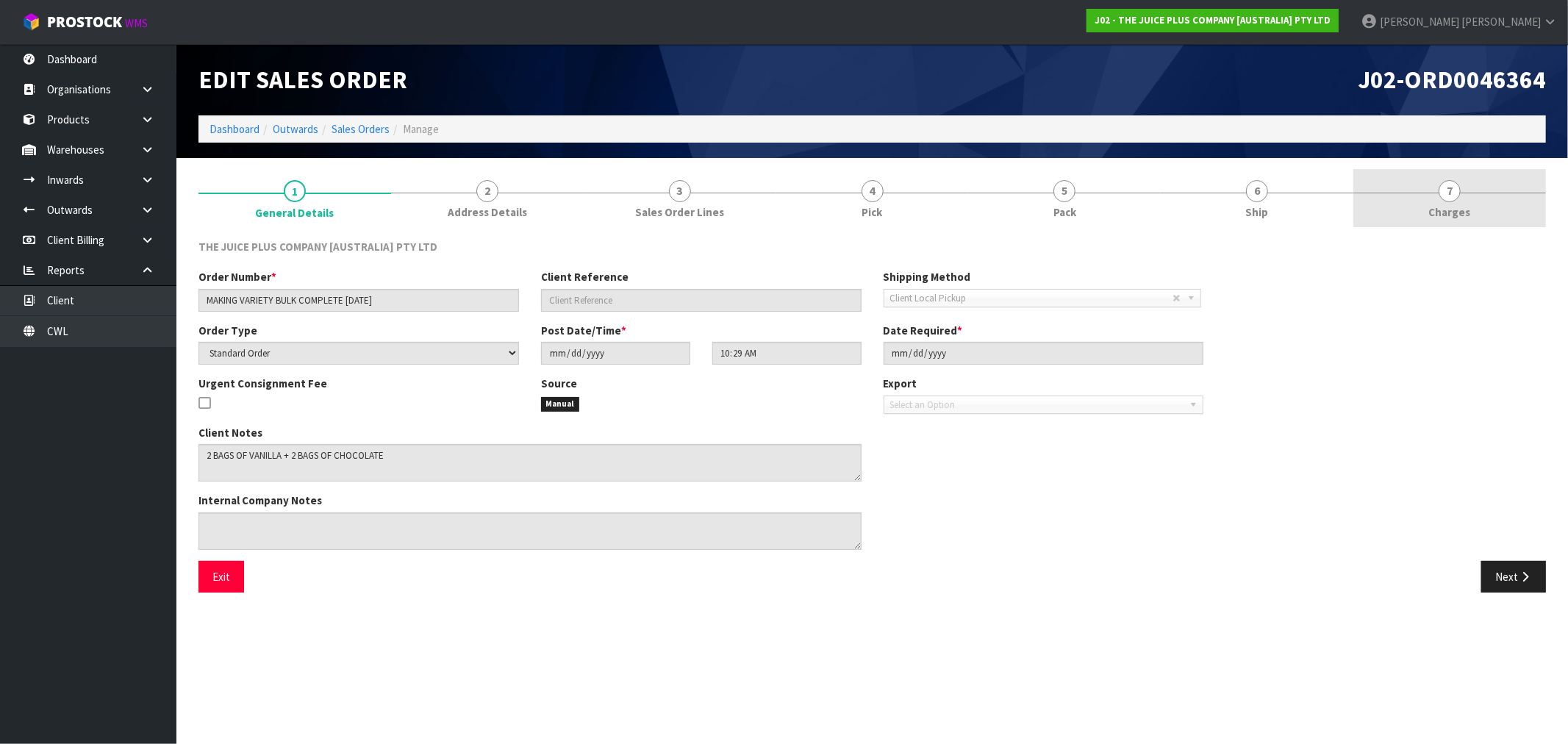
click at [1424, 209] on link "7 Charges" at bounding box center [1449, 198] width 193 height 58
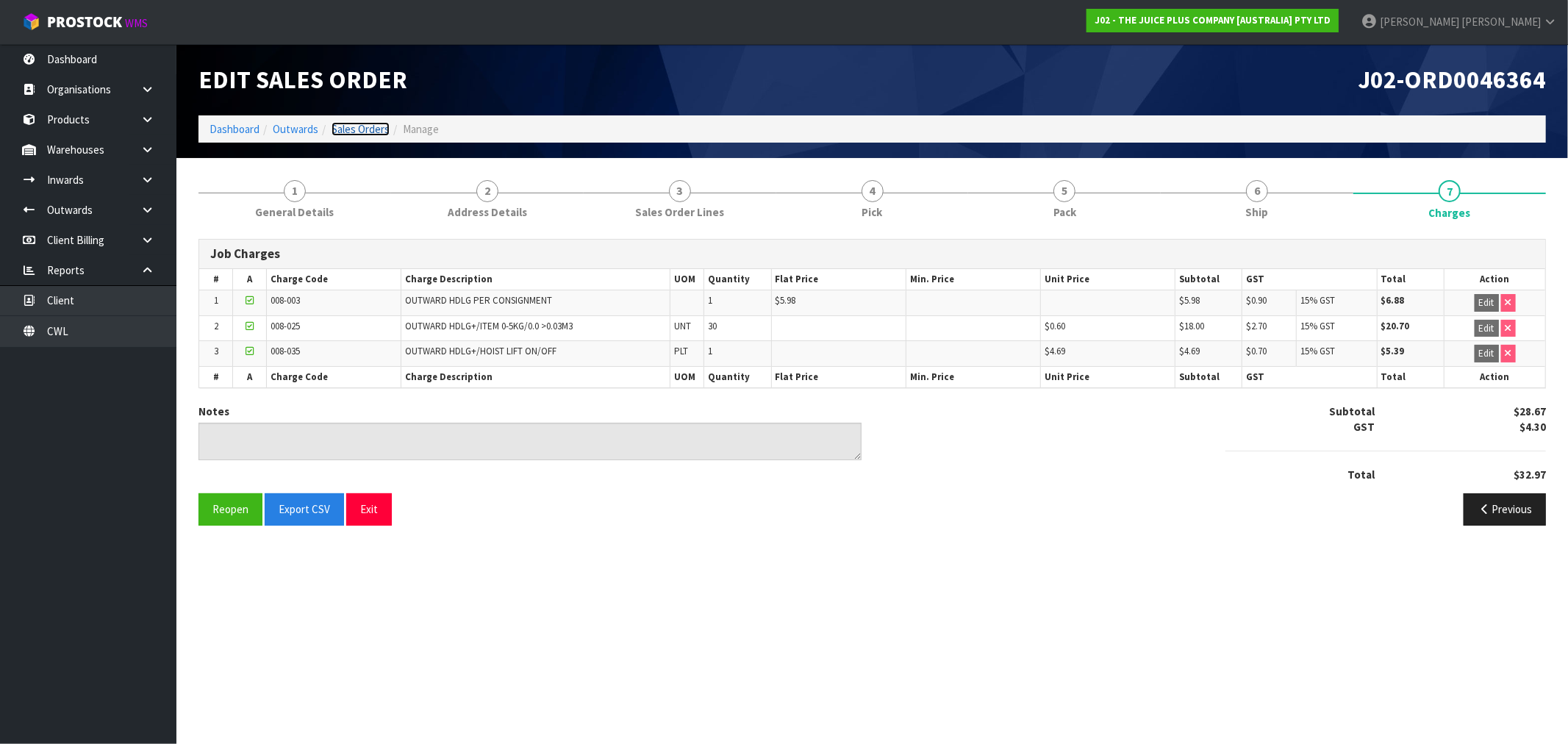
click at [366, 130] on link "Sales Orders" at bounding box center [360, 129] width 58 height 14
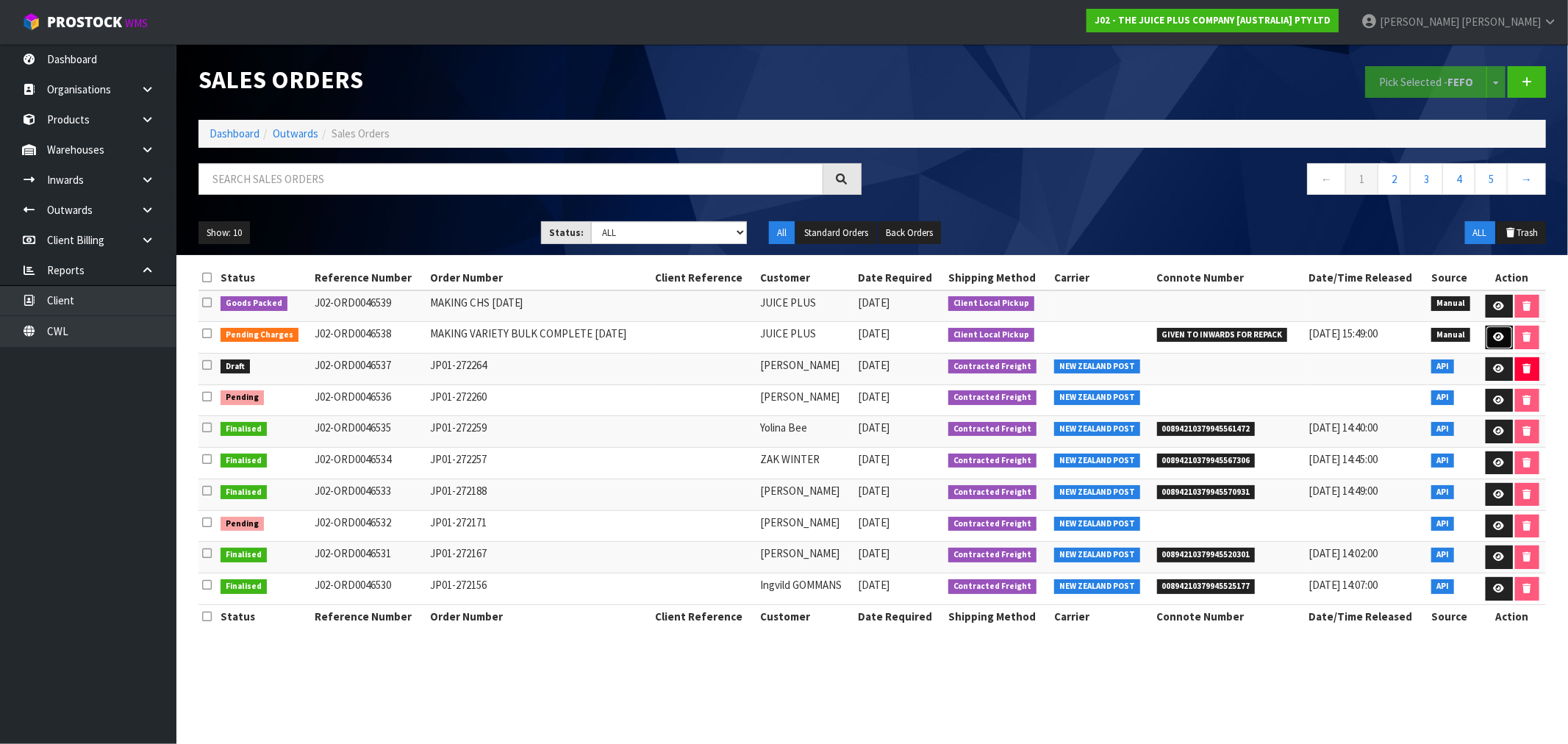
click at [1501, 336] on icon at bounding box center [1499, 337] width 11 height 10
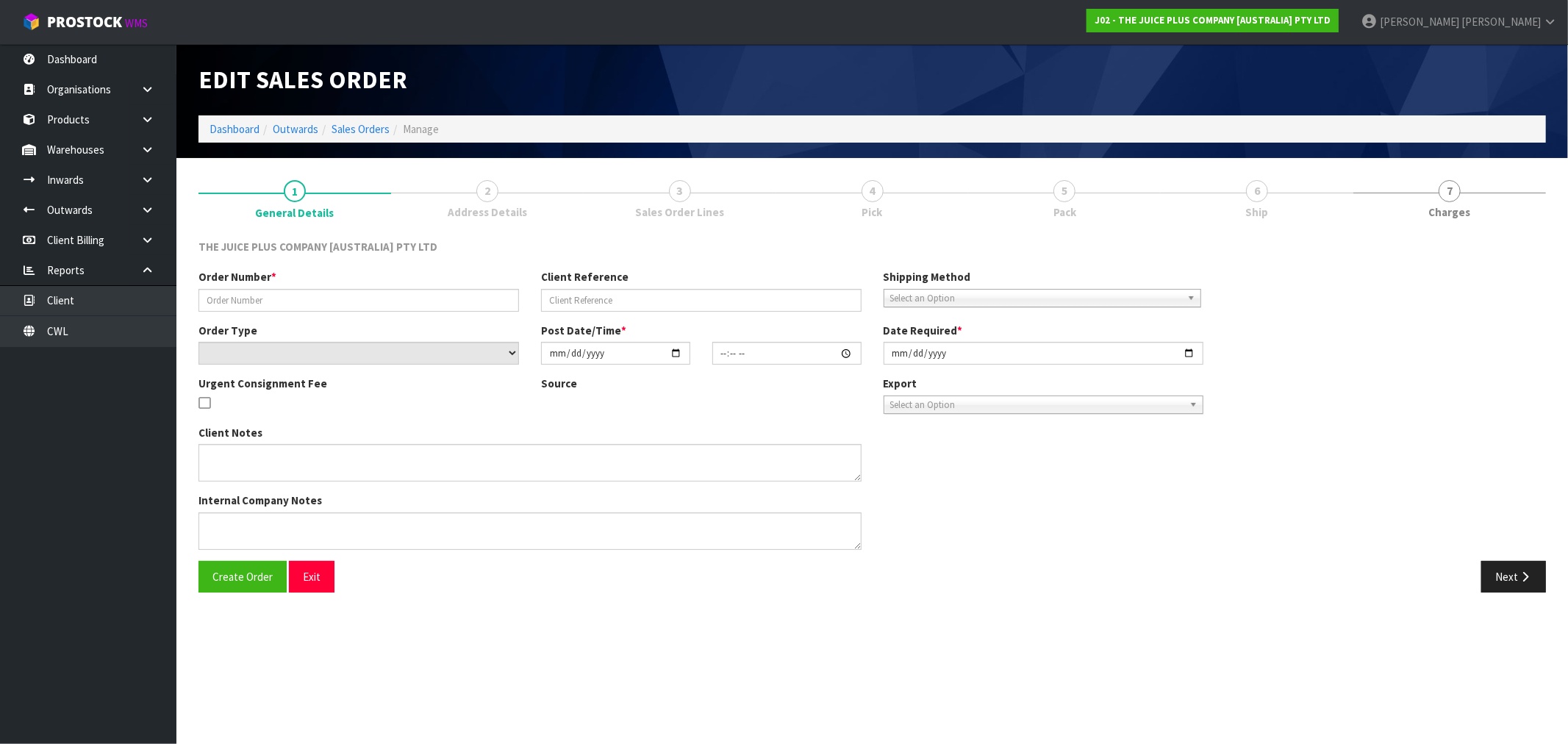
type input "MAKING VARIETY BULK COMPLETE [DATE]"
select select "number:0"
type input "[DATE]"
type input "11:14:00.000"
type input "[DATE]"
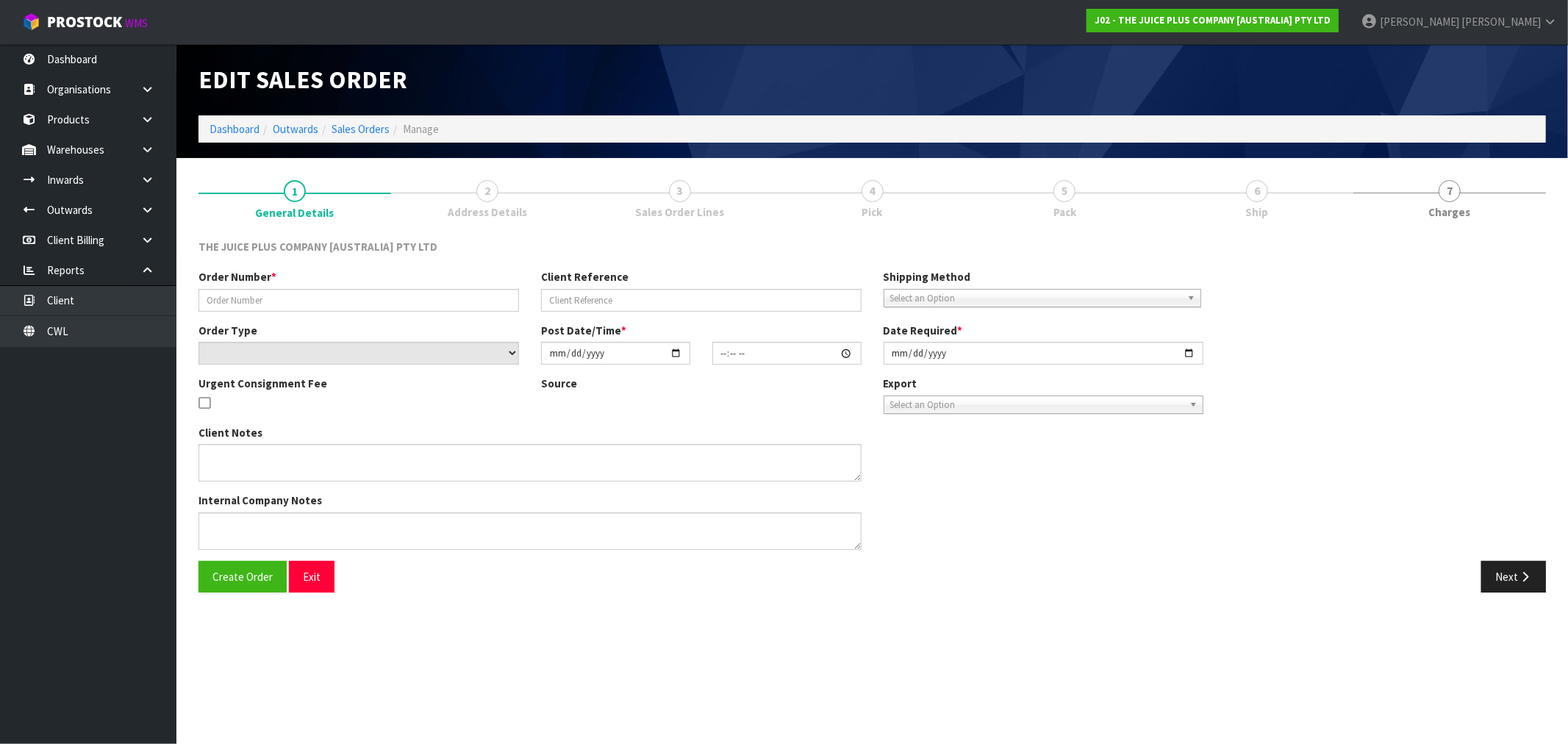
type textarea "2 BAGS OF VANILLA + 2 BAGS OF CHOCOLATE"
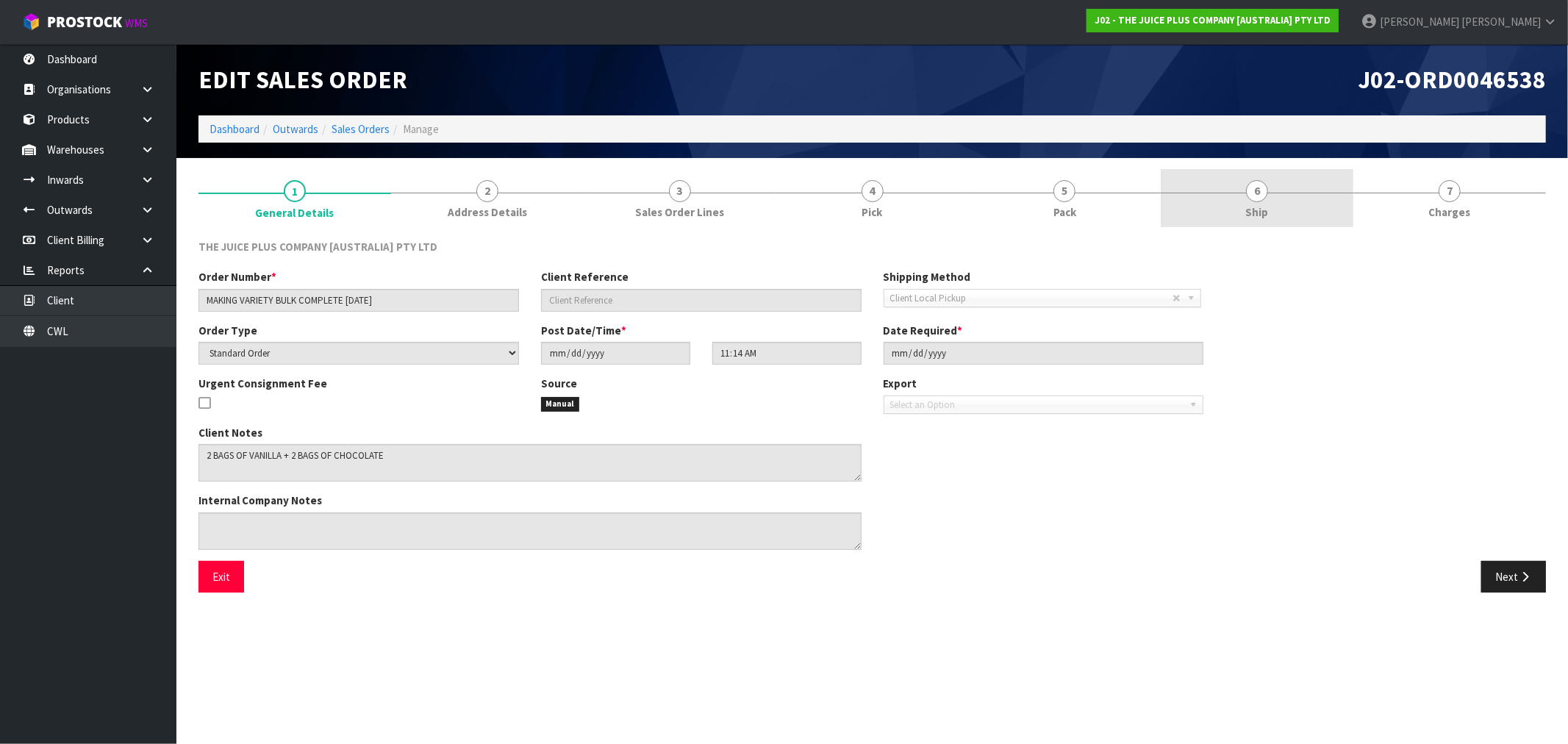
click at [1318, 210] on link "6 Ship" at bounding box center [1257, 198] width 193 height 58
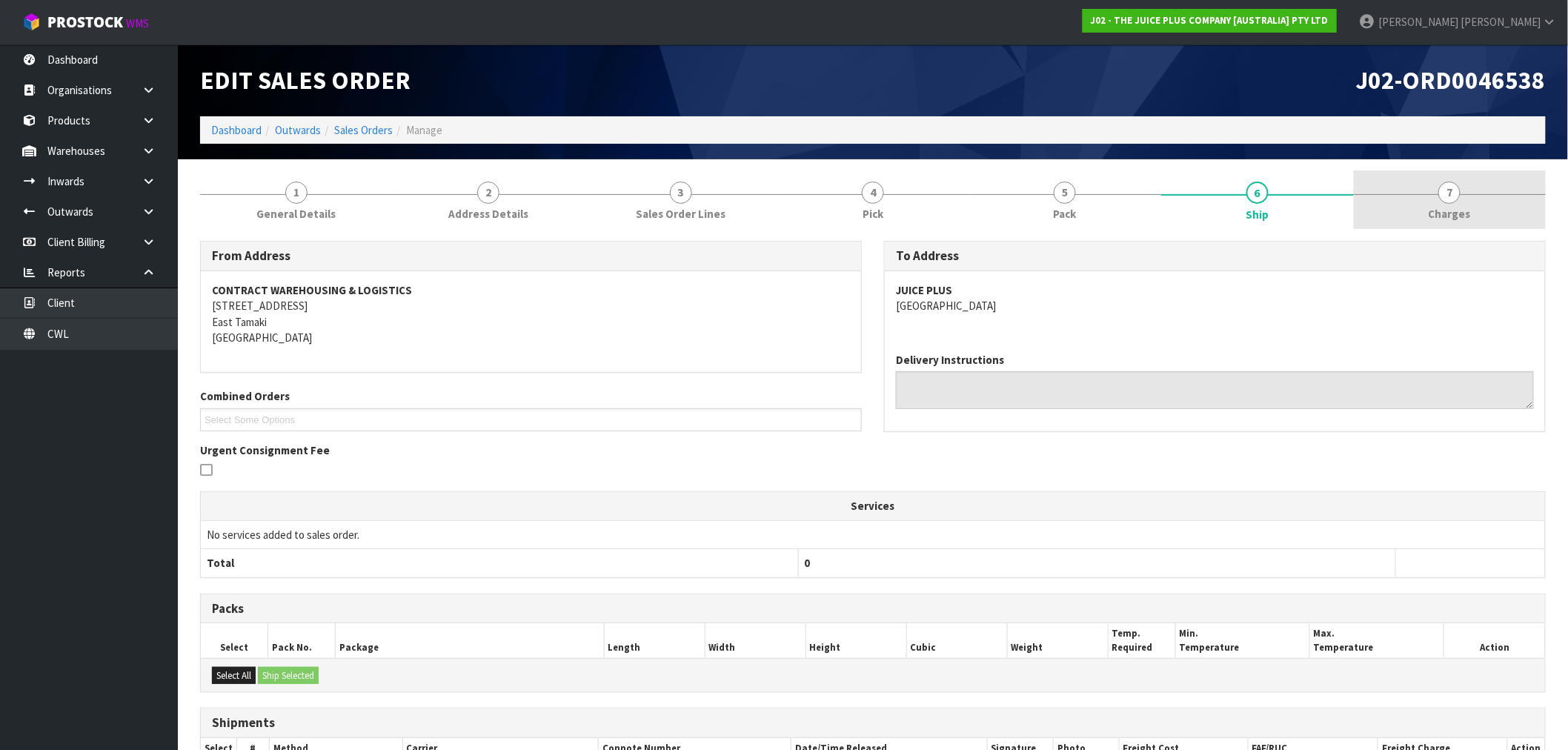
click at [1482, 191] on link "7 Charges" at bounding box center [1450, 200] width 192 height 59
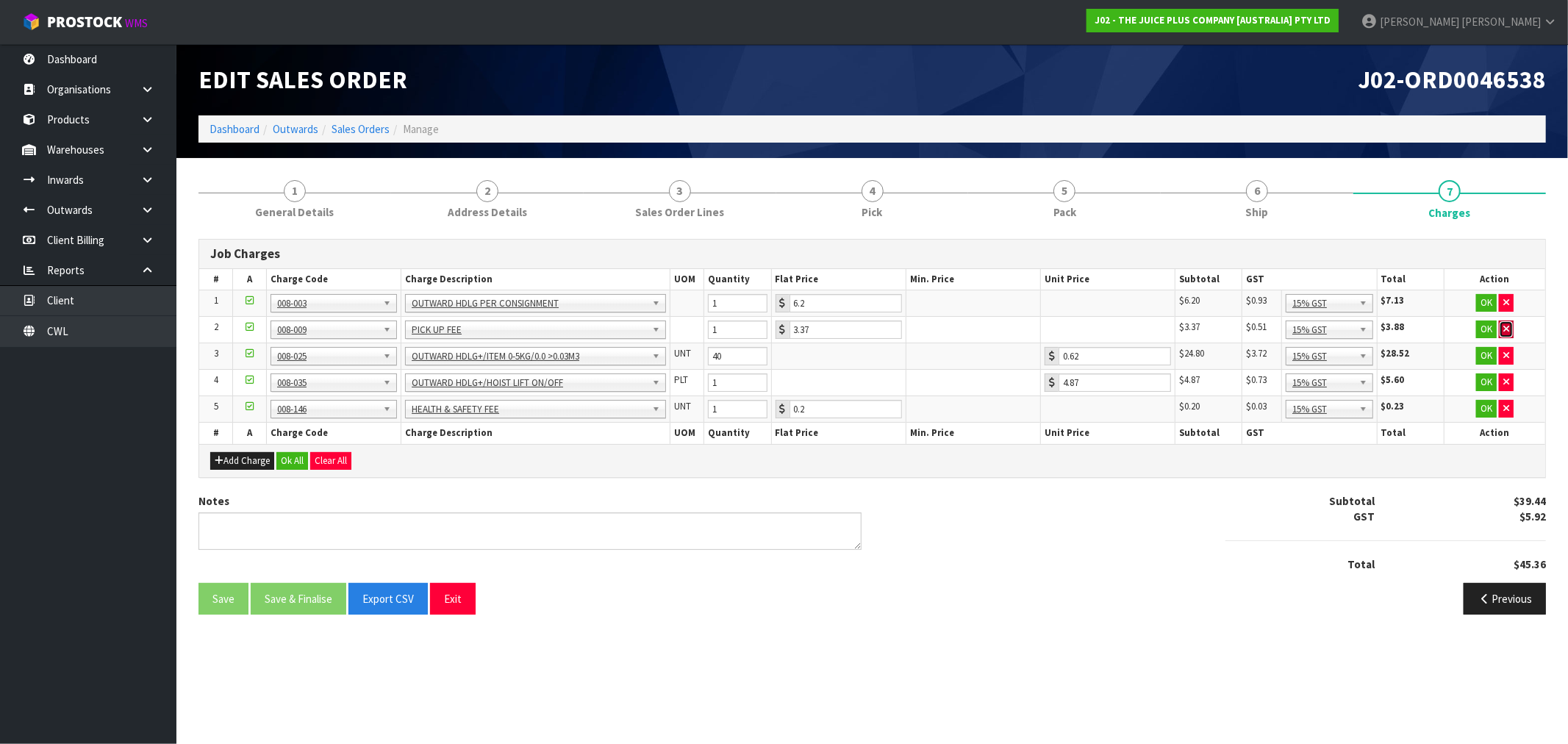
click at [1505, 331] on icon "button" at bounding box center [1506, 328] width 6 height 10
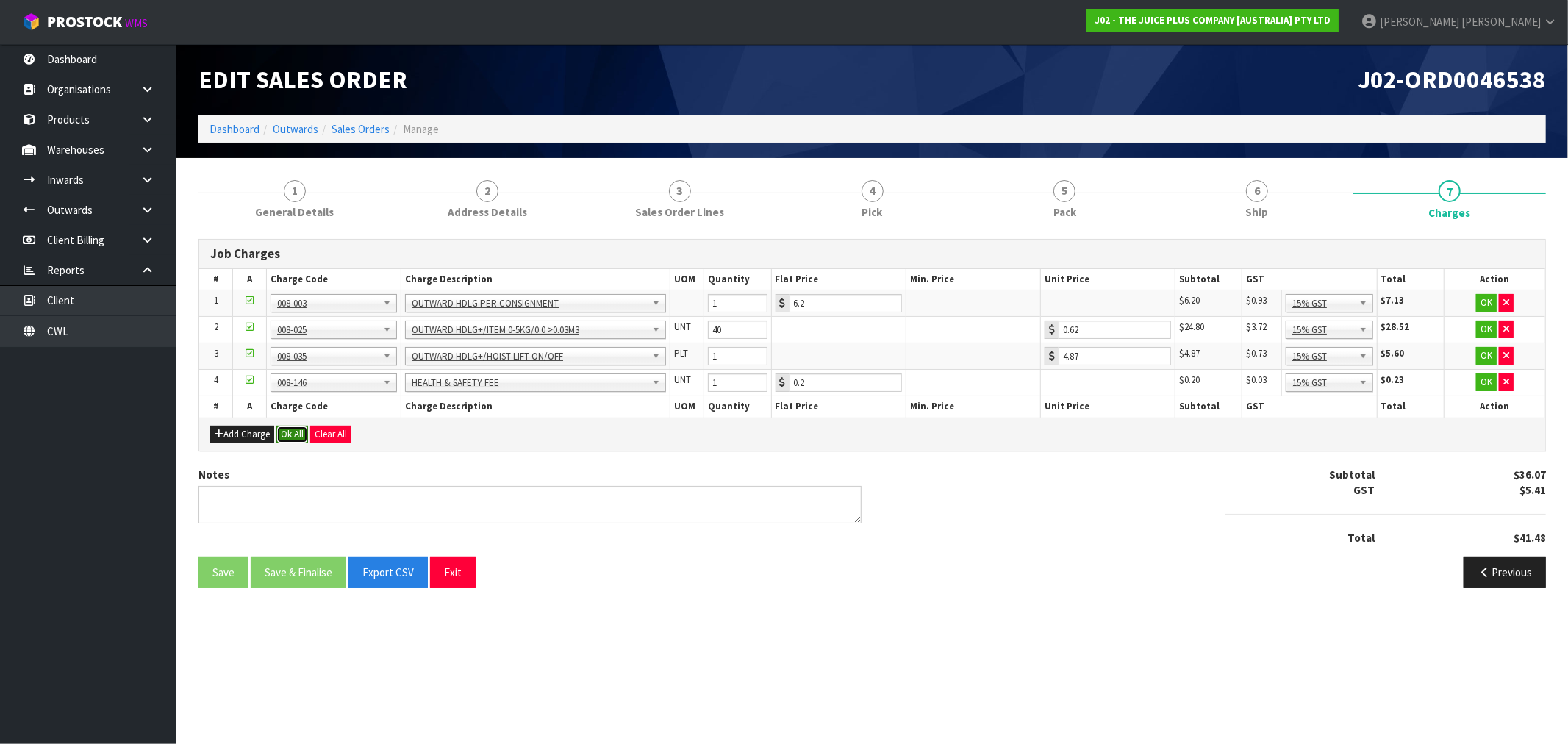
click at [279, 431] on button "Ok All" at bounding box center [292, 435] width 31 height 18
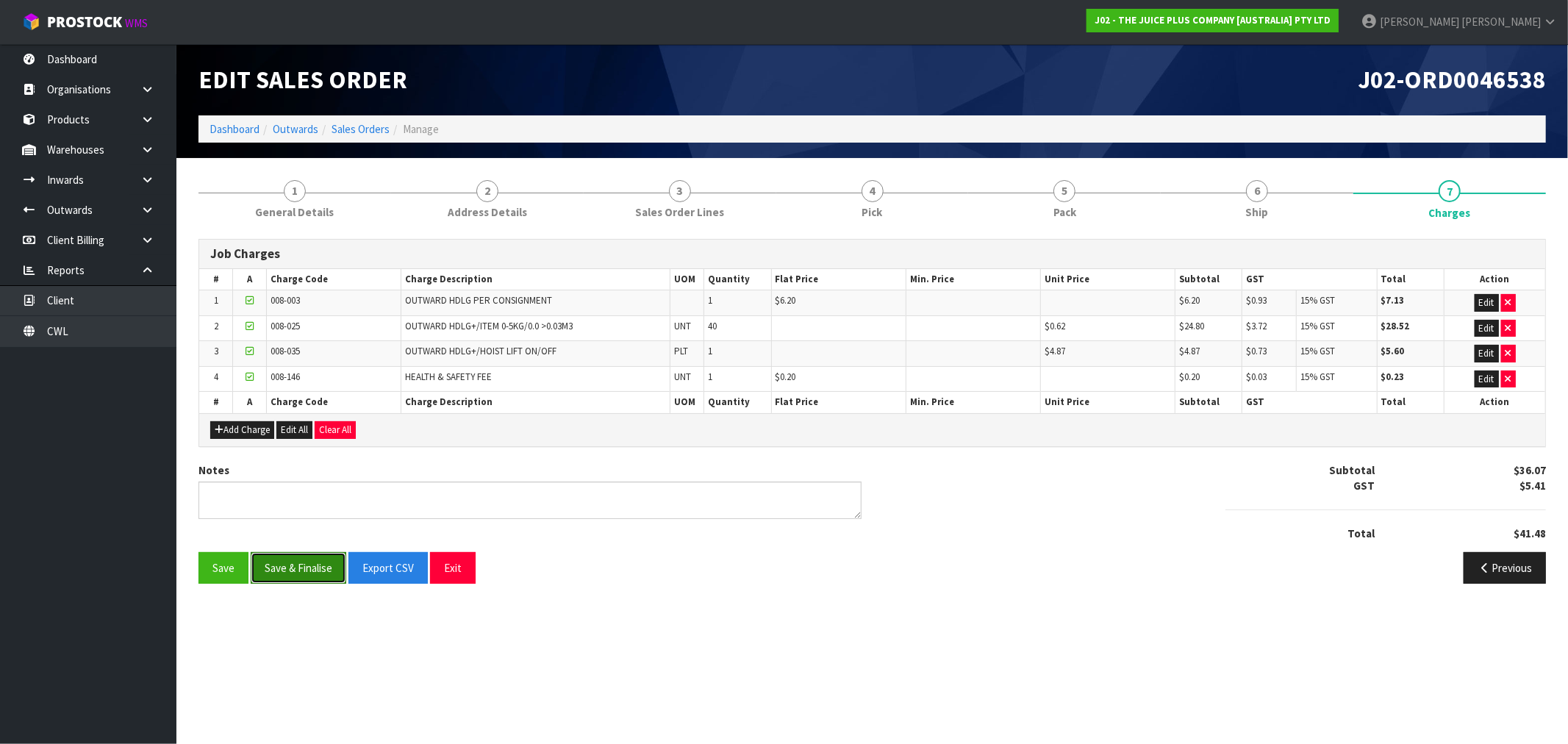
click at [285, 576] on button "Save & Finalise" at bounding box center [299, 567] width 95 height 31
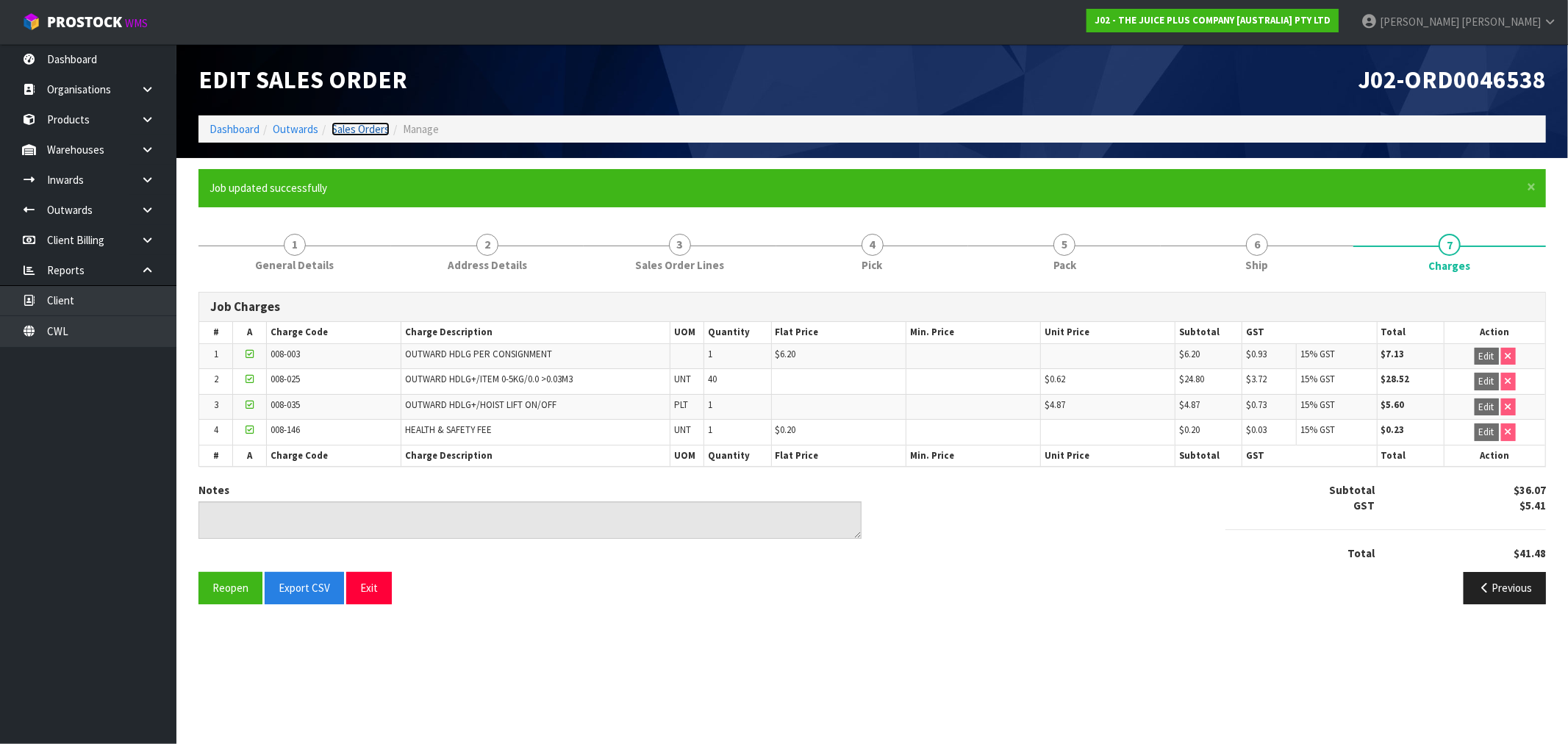
click at [369, 126] on link "Sales Orders" at bounding box center [360, 129] width 58 height 14
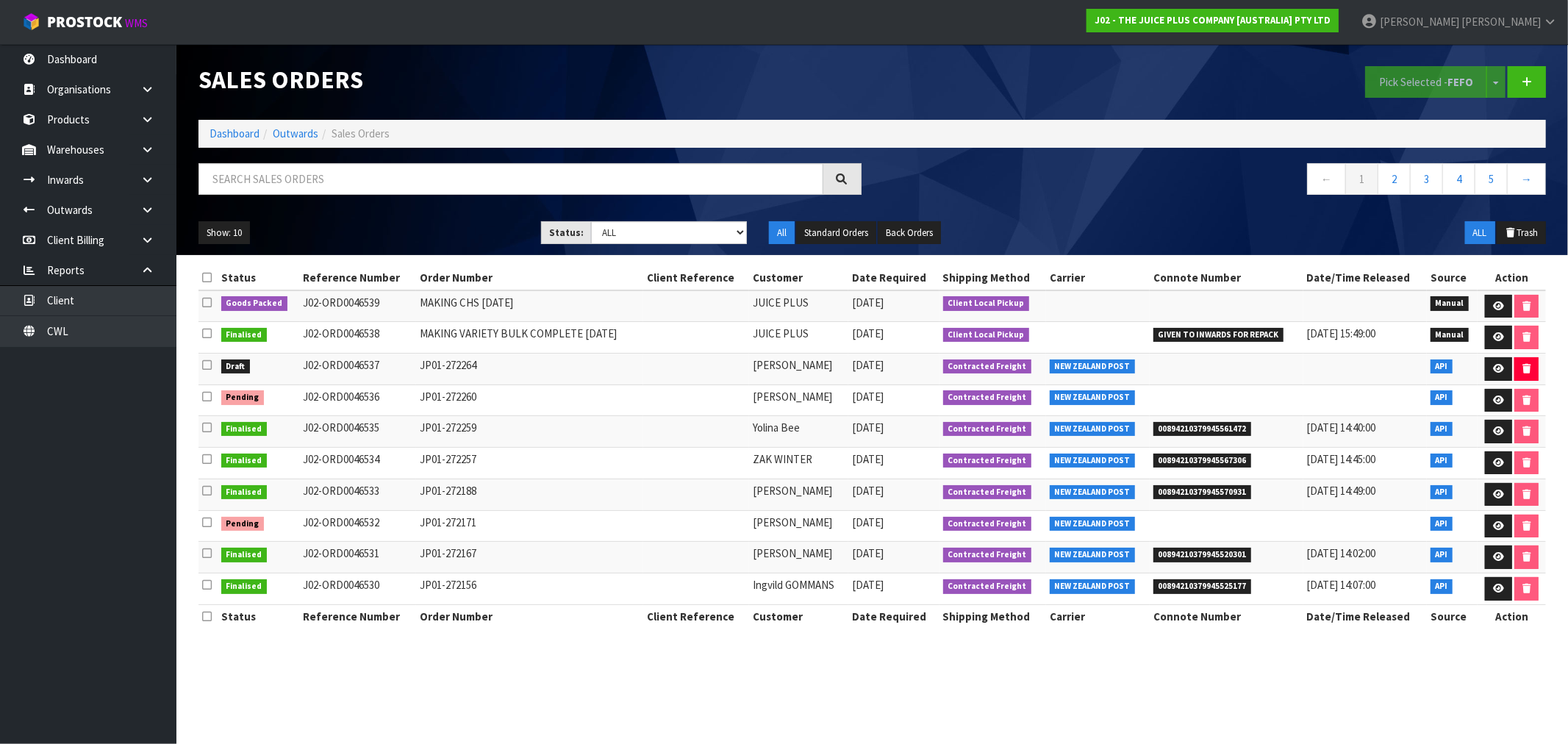
click at [243, 144] on ol "Dashboard Outwards Sales Orders" at bounding box center [873, 133] width 1348 height 28
click at [232, 135] on link "Dashboard" at bounding box center [234, 133] width 50 height 14
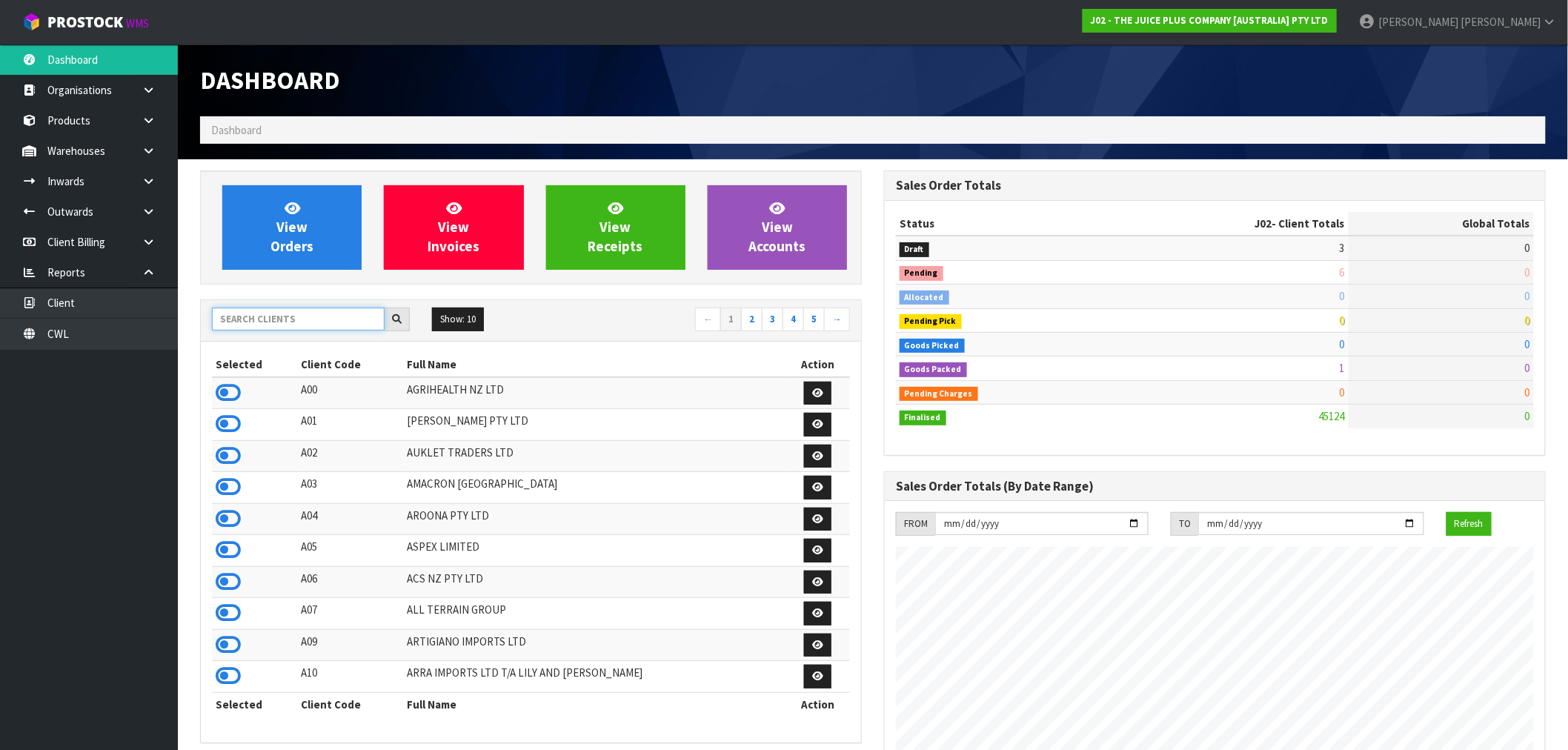
scroll to position [1123, 684]
click at [307, 318] on input "text" at bounding box center [298, 319] width 173 height 23
type input "N04"
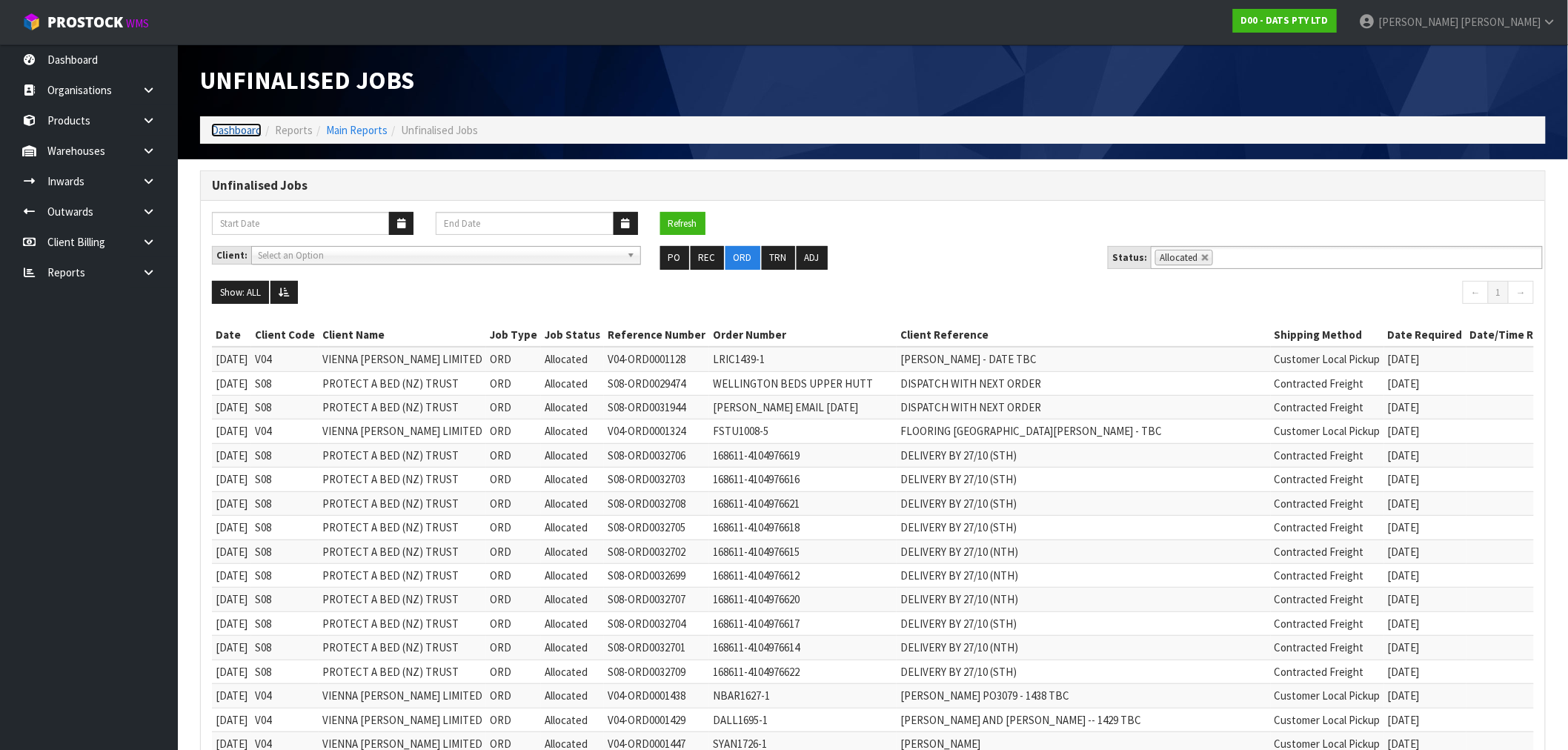
click at [233, 132] on link "Dashboard" at bounding box center [236, 130] width 50 height 14
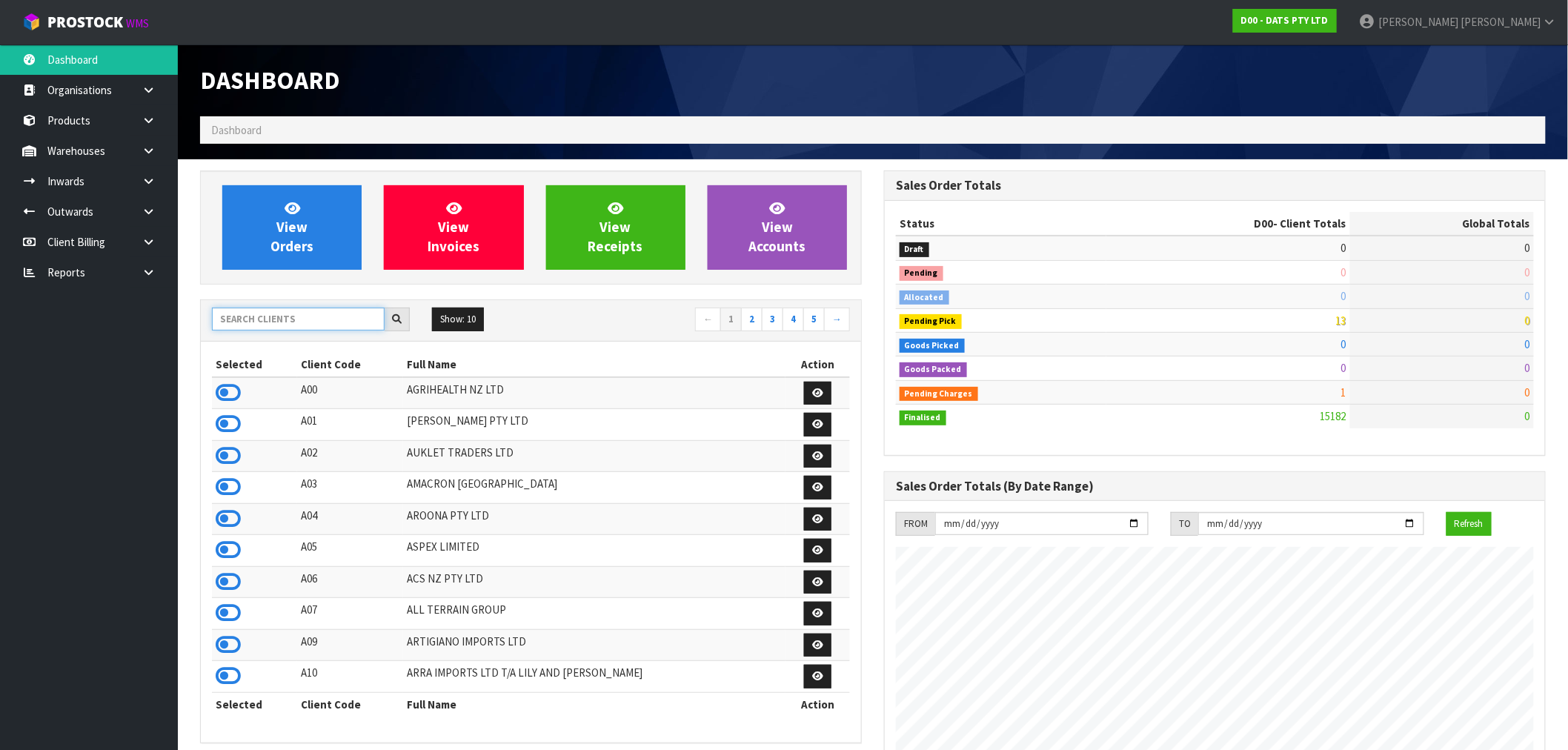
click at [295, 315] on input "text" at bounding box center [298, 319] width 173 height 23
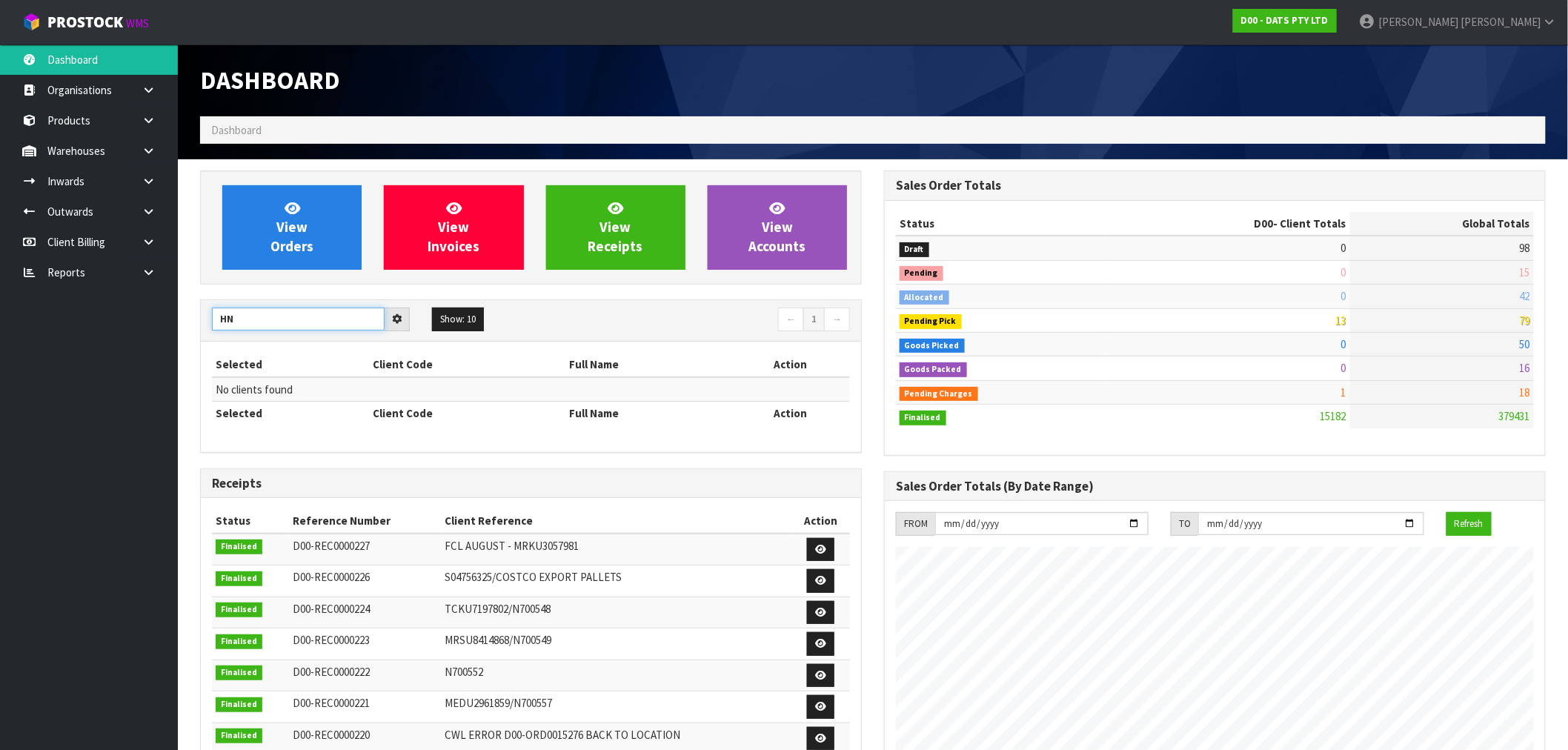
type input "H"
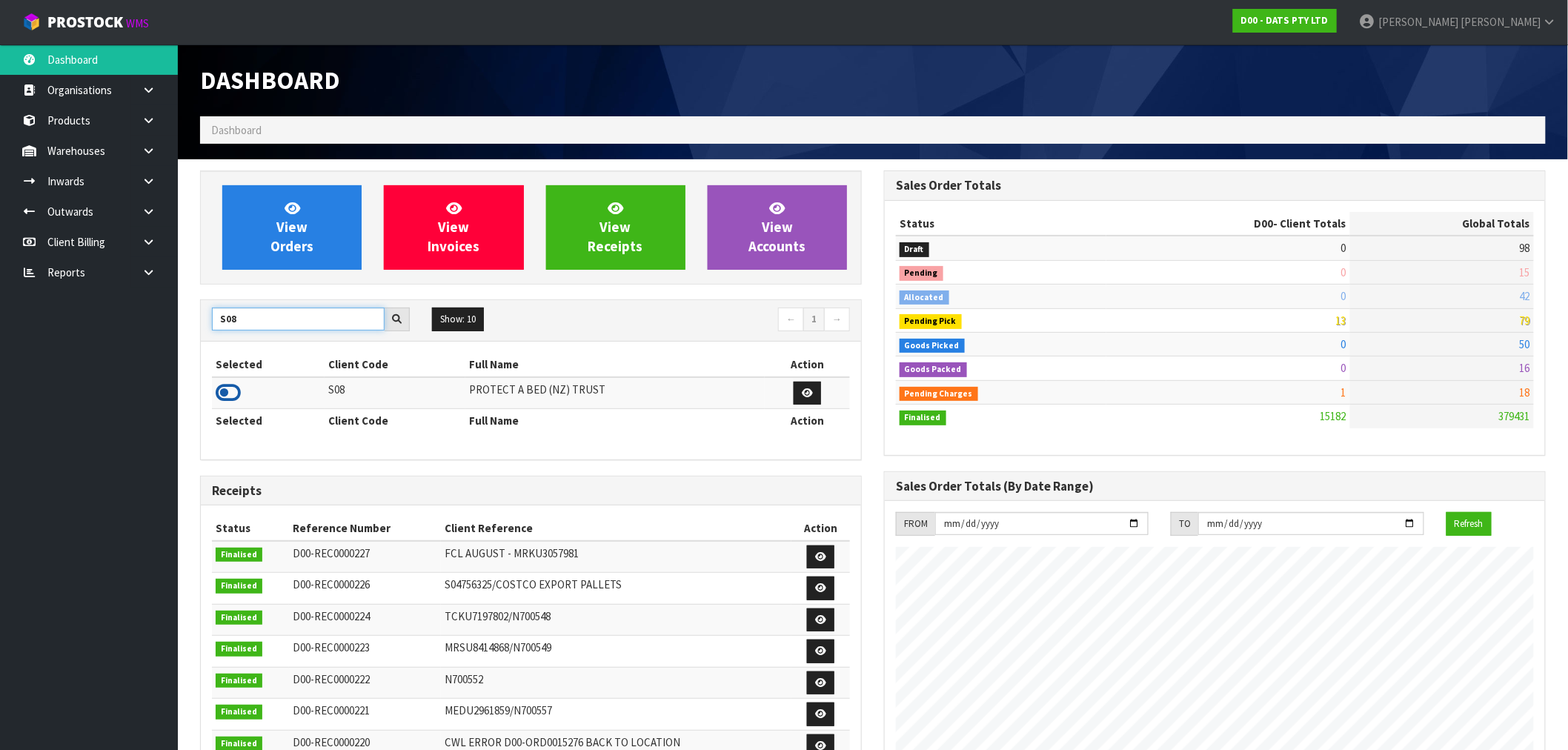
type input "S08"
click at [234, 393] on icon at bounding box center [228, 393] width 26 height 23
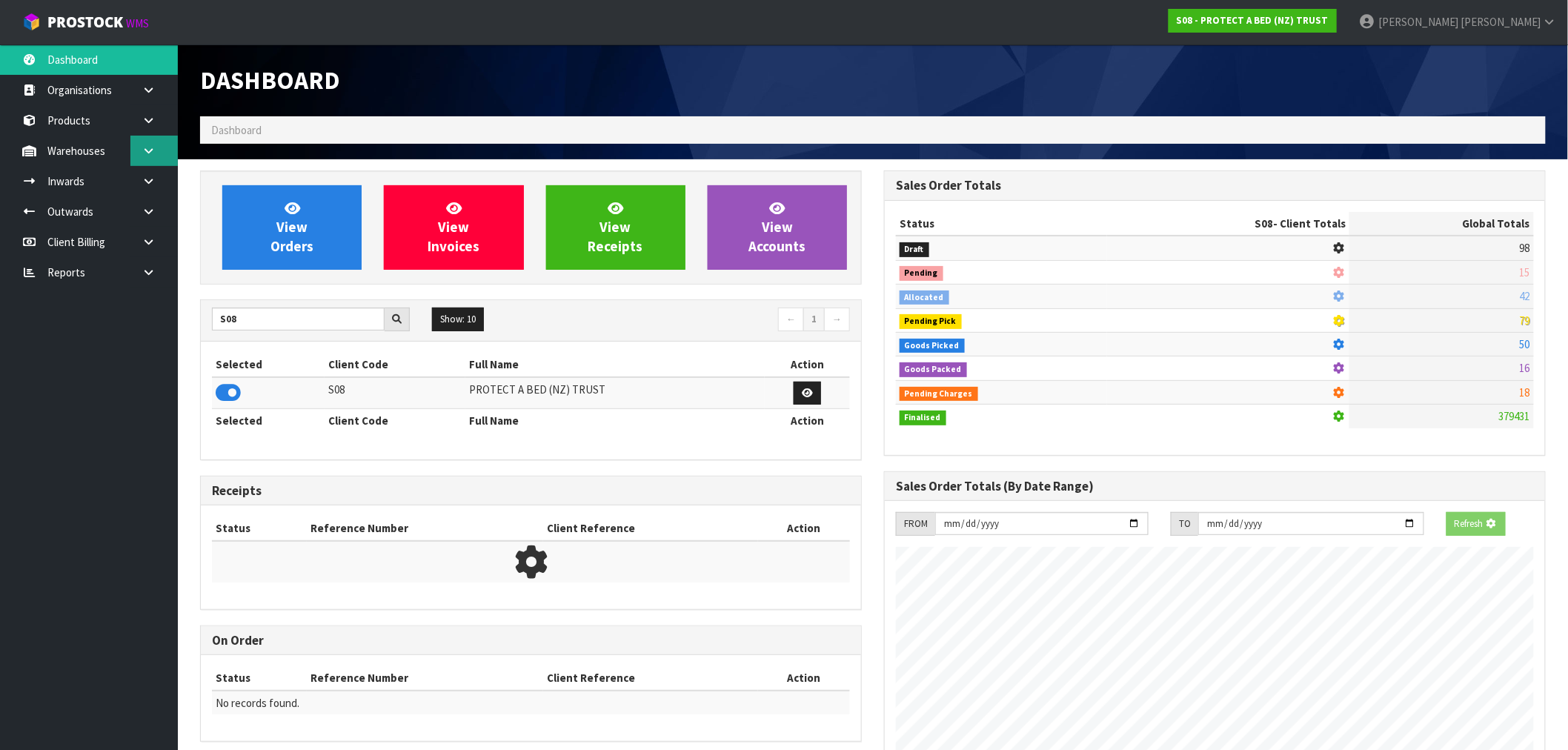
click at [139, 150] on link at bounding box center [154, 151] width 47 height 30
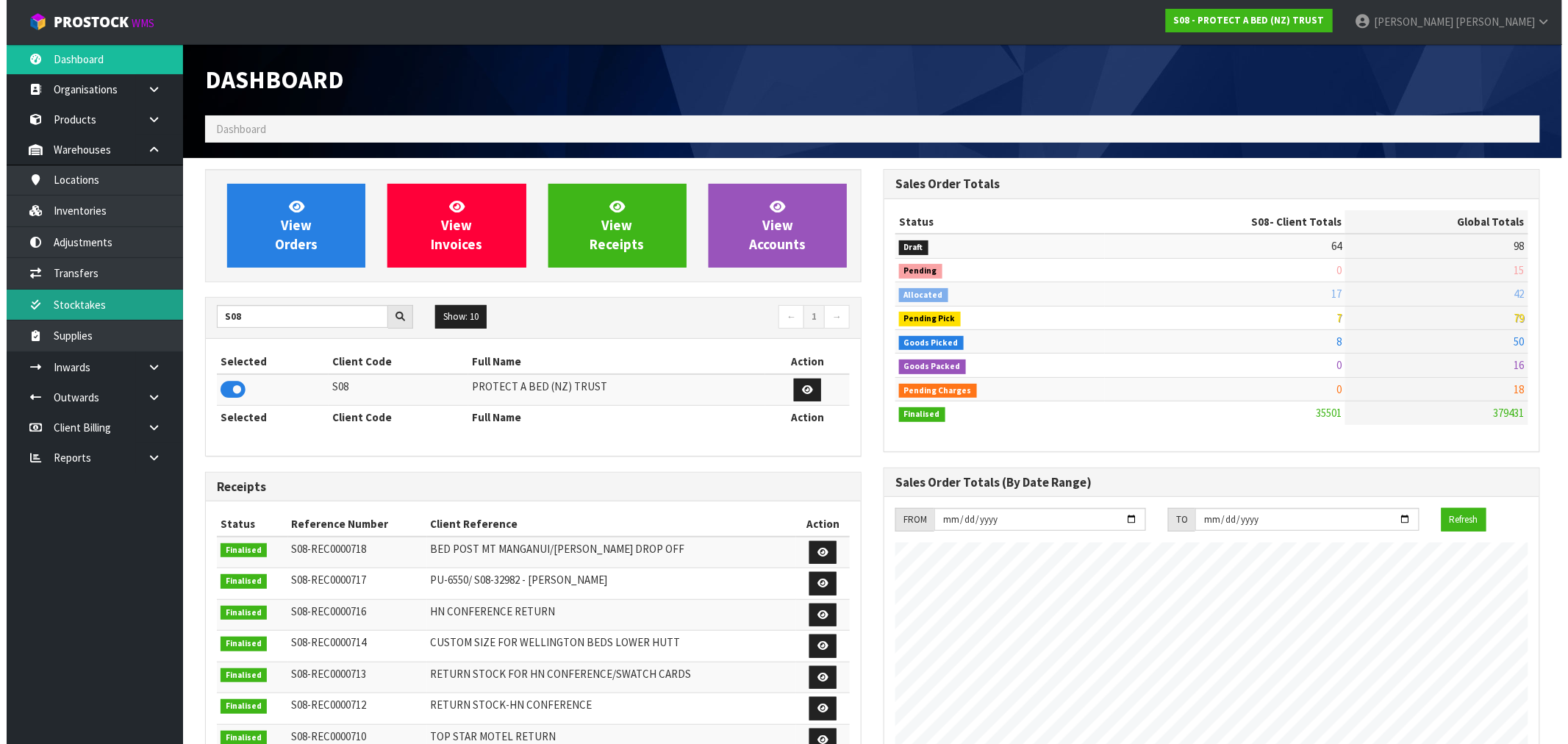
scroll to position [1114, 678]
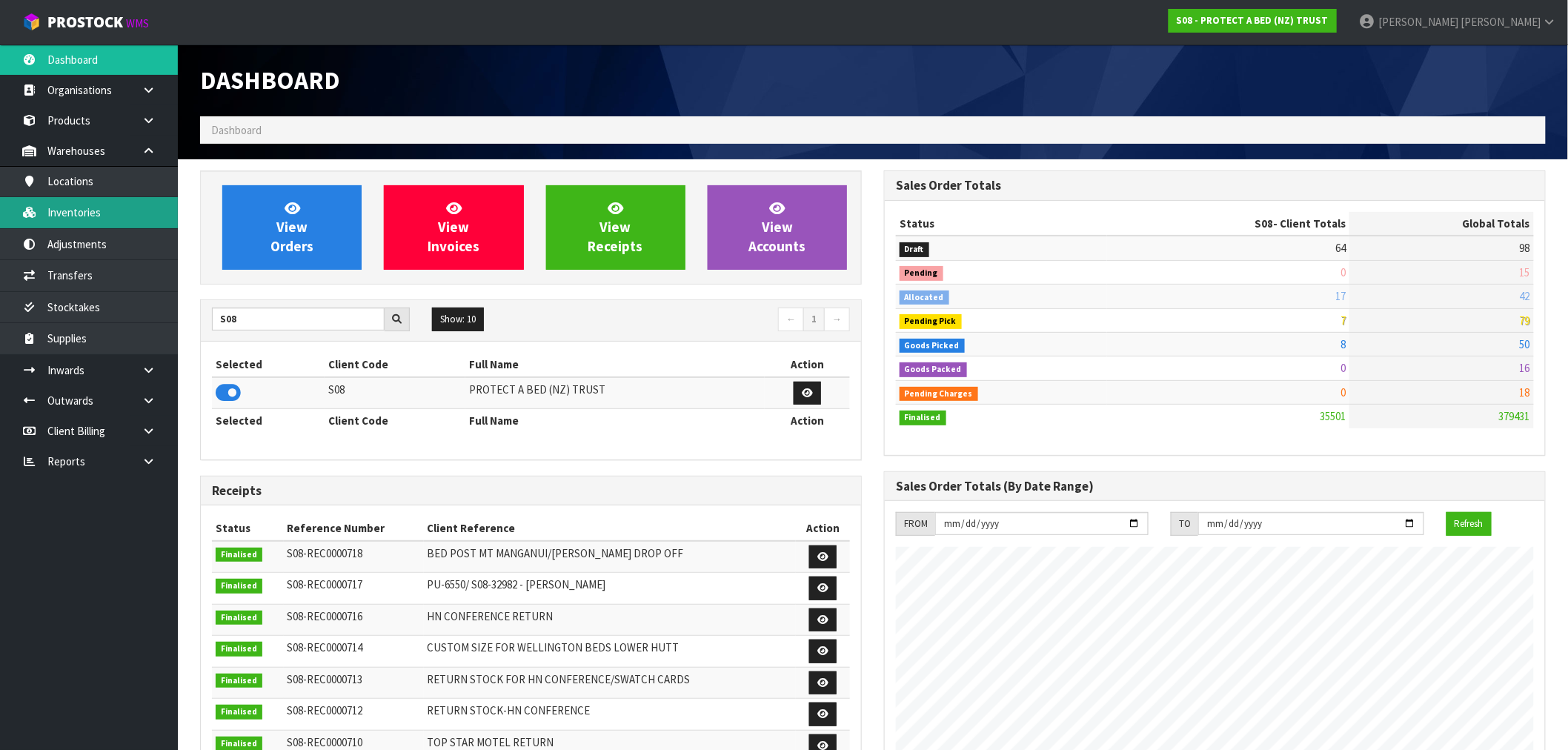
click at [91, 205] on link "Inventories" at bounding box center [89, 212] width 178 height 30
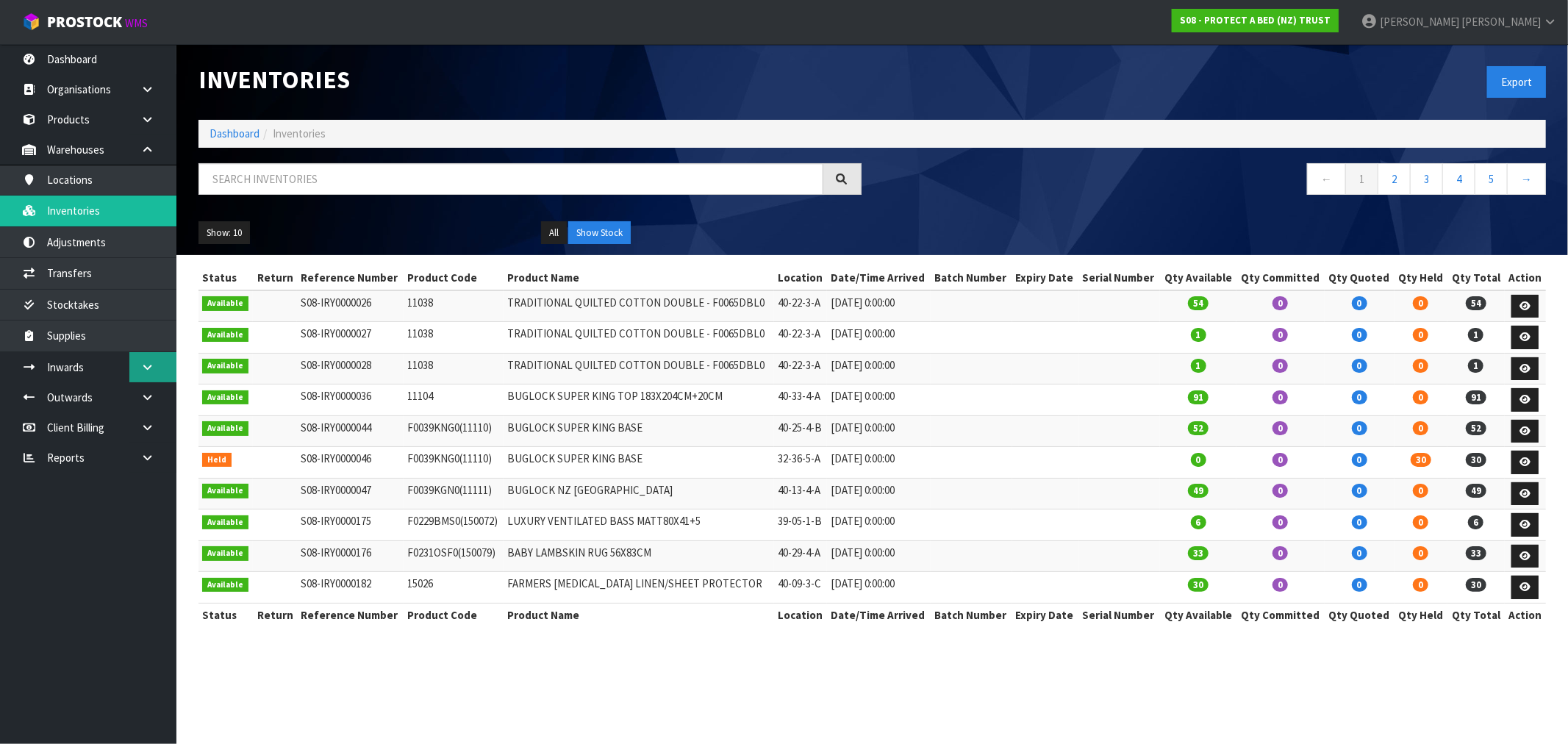
click at [141, 364] on icon at bounding box center [147, 367] width 14 height 11
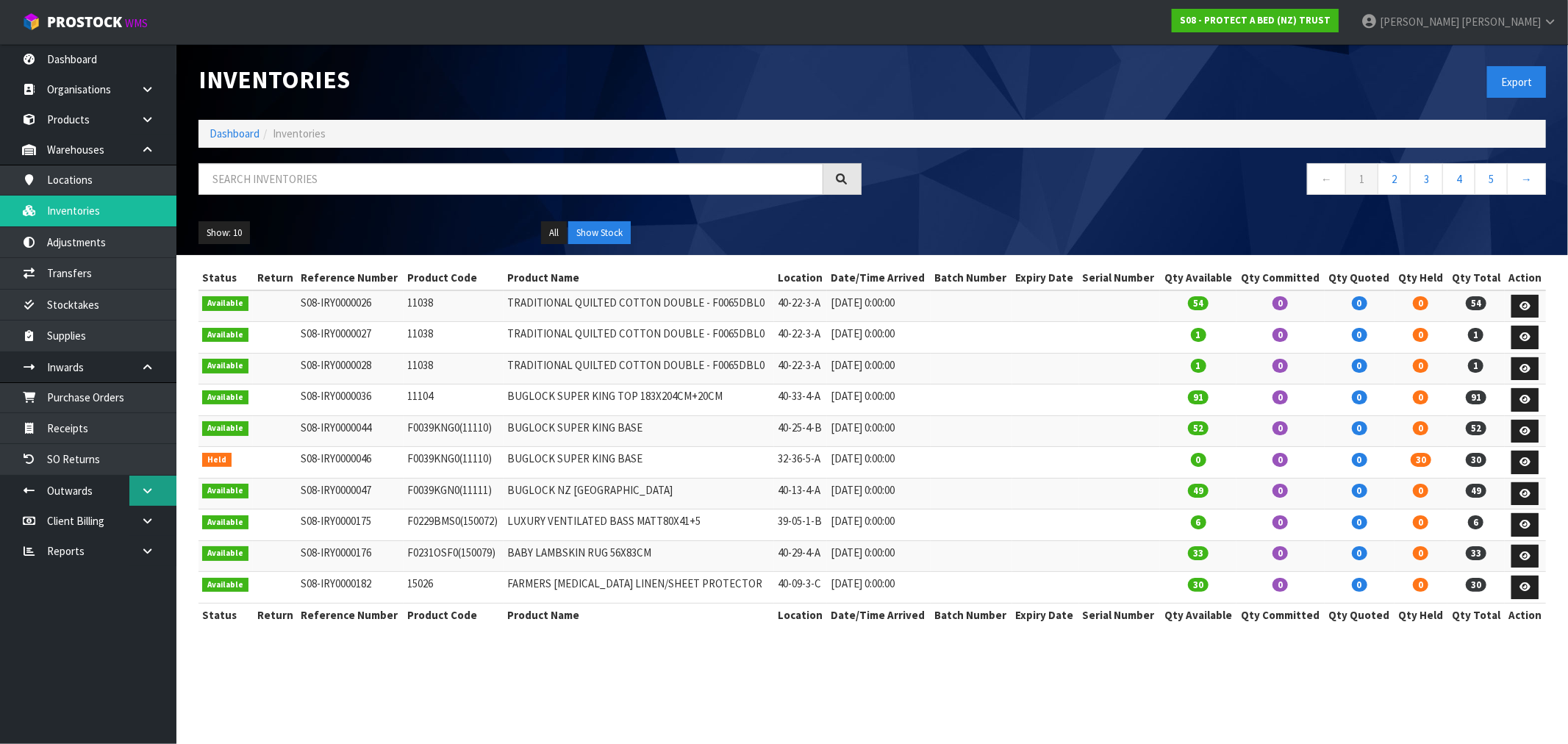
click at [138, 492] on link at bounding box center [153, 491] width 47 height 30
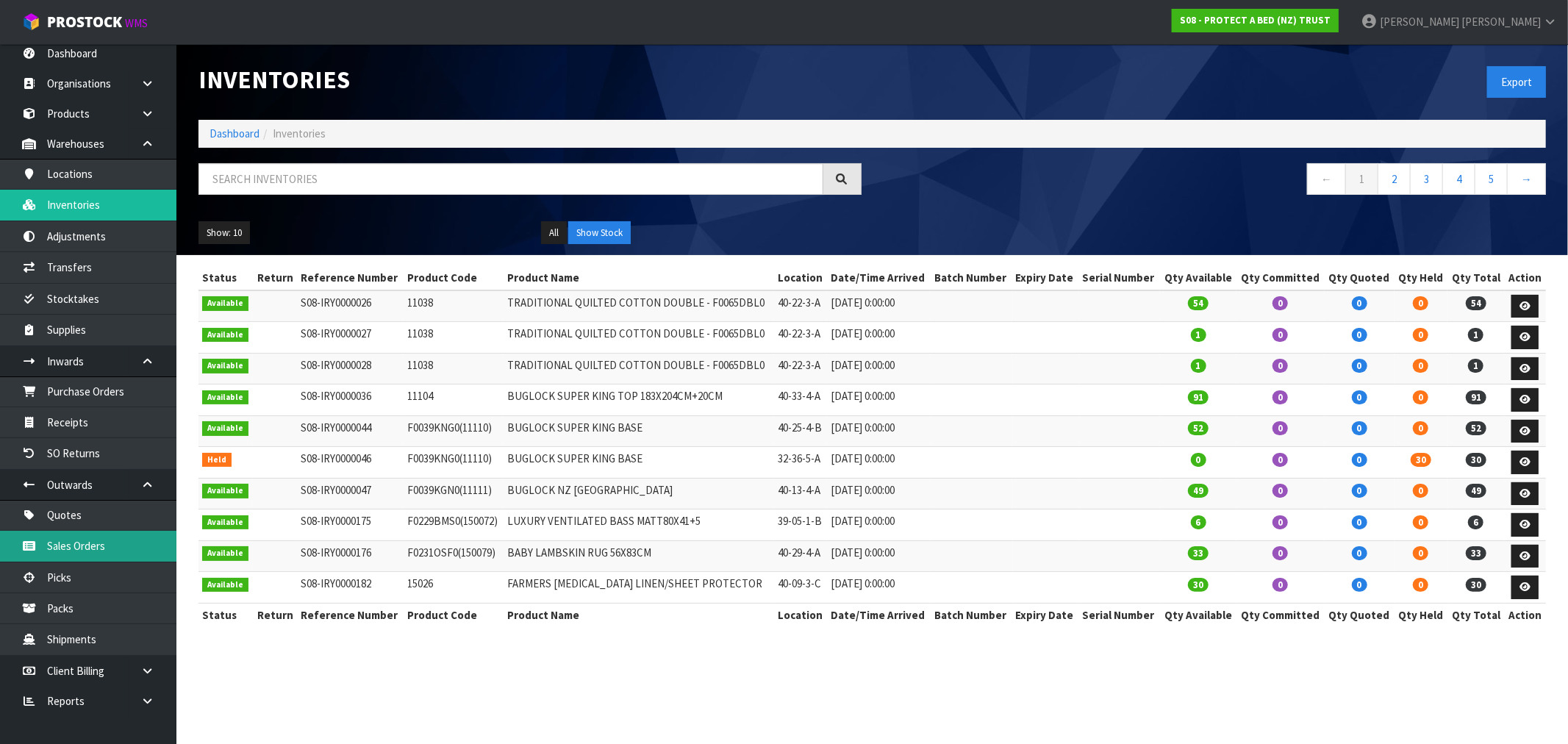
scroll to position [8, 0]
click at [149, 144] on icon at bounding box center [147, 142] width 14 height 11
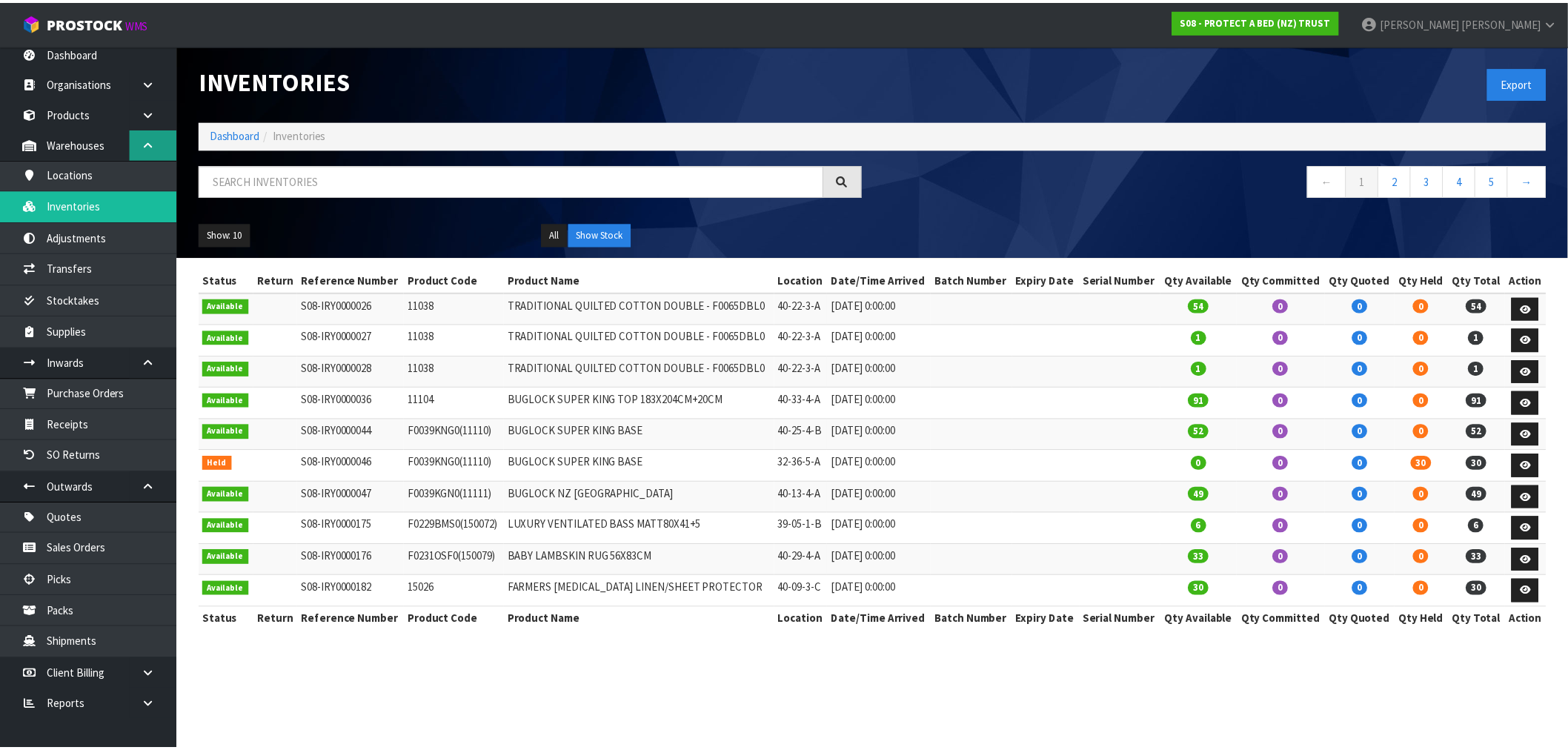
scroll to position [0, 0]
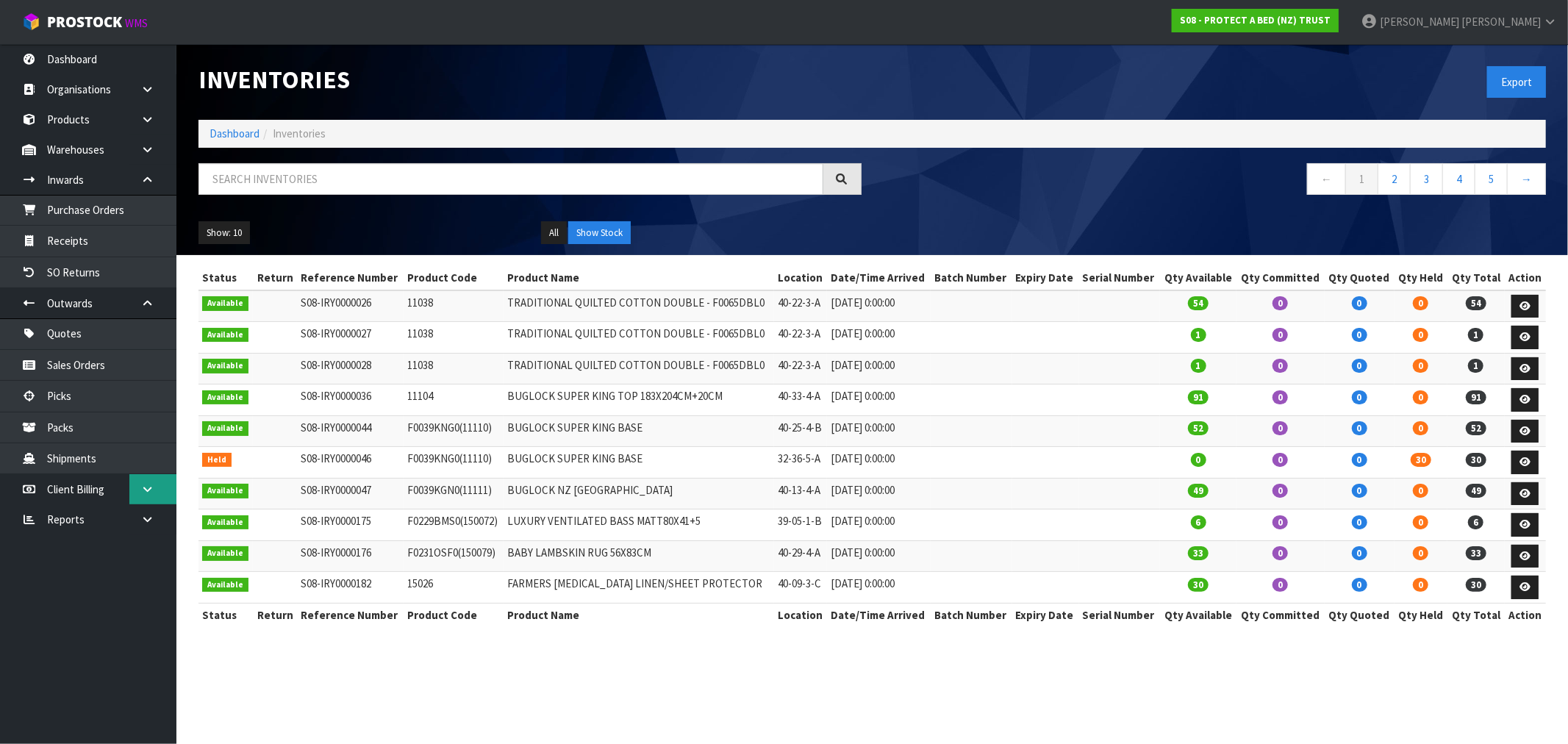
click at [140, 493] on link at bounding box center [153, 489] width 47 height 30
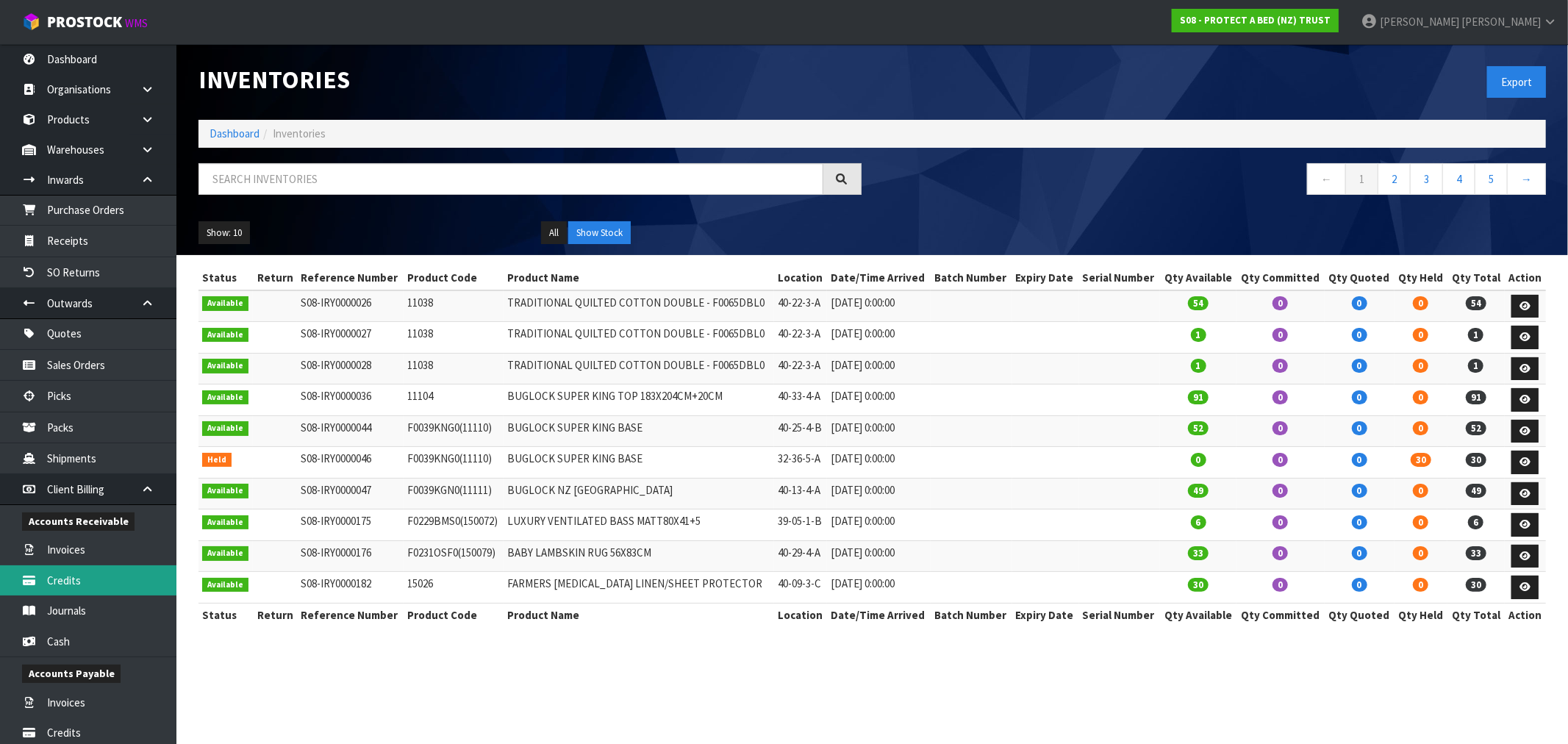
click at [56, 577] on link "Credits" at bounding box center [88, 580] width 176 height 30
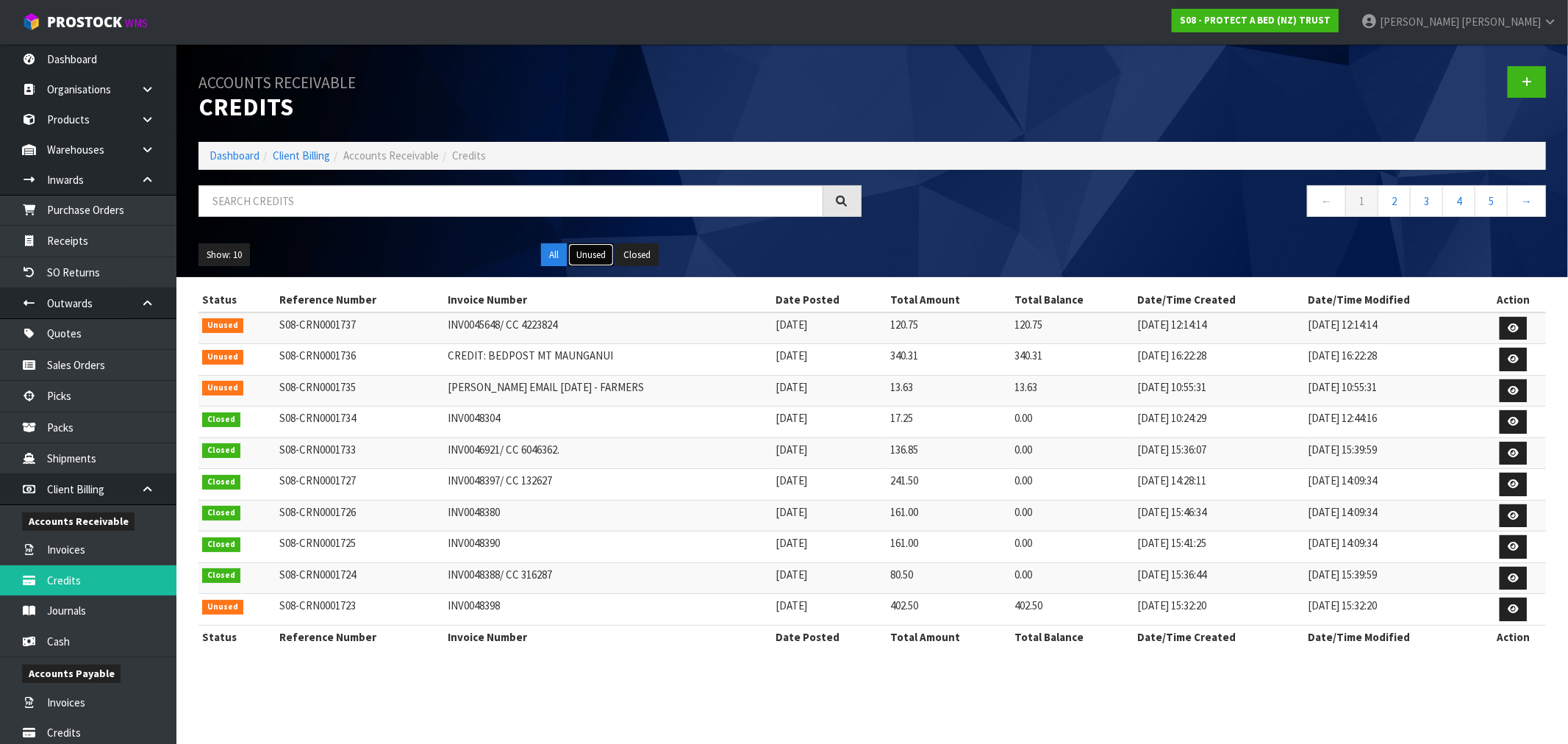
click at [575, 264] on button "Unused" at bounding box center [590, 255] width 45 height 24
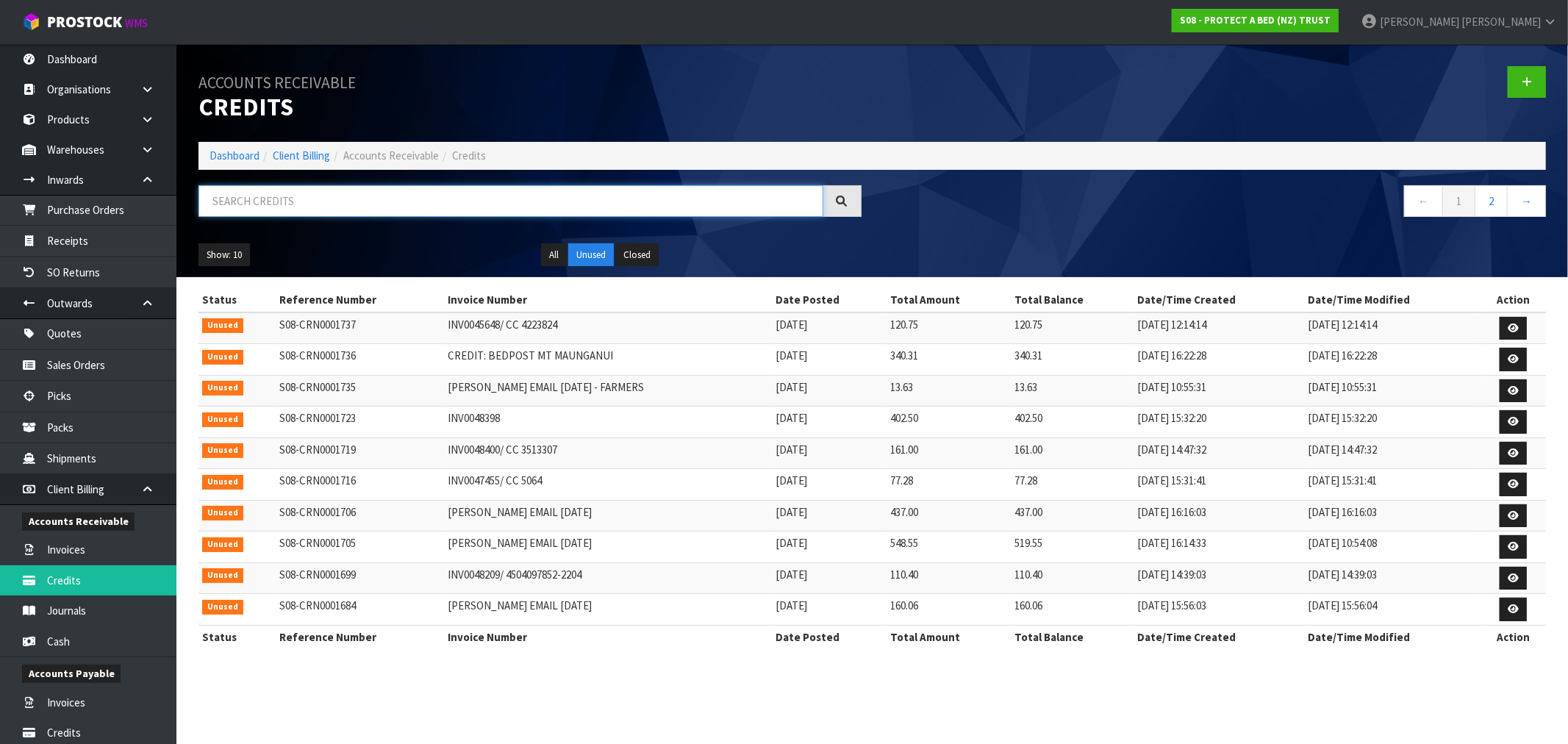
click at [275, 206] on input "text" at bounding box center [511, 201] width 625 height 31
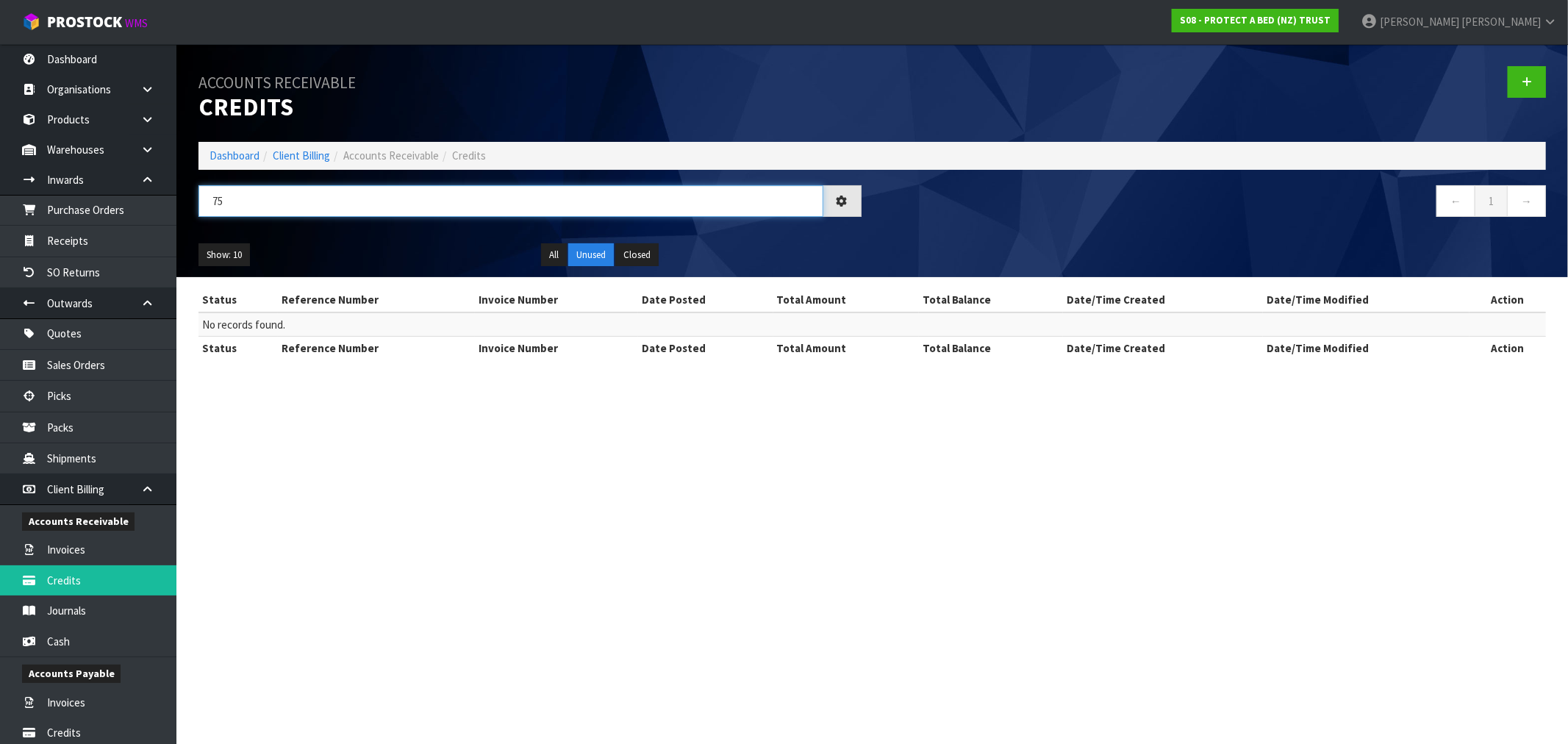
type input "7"
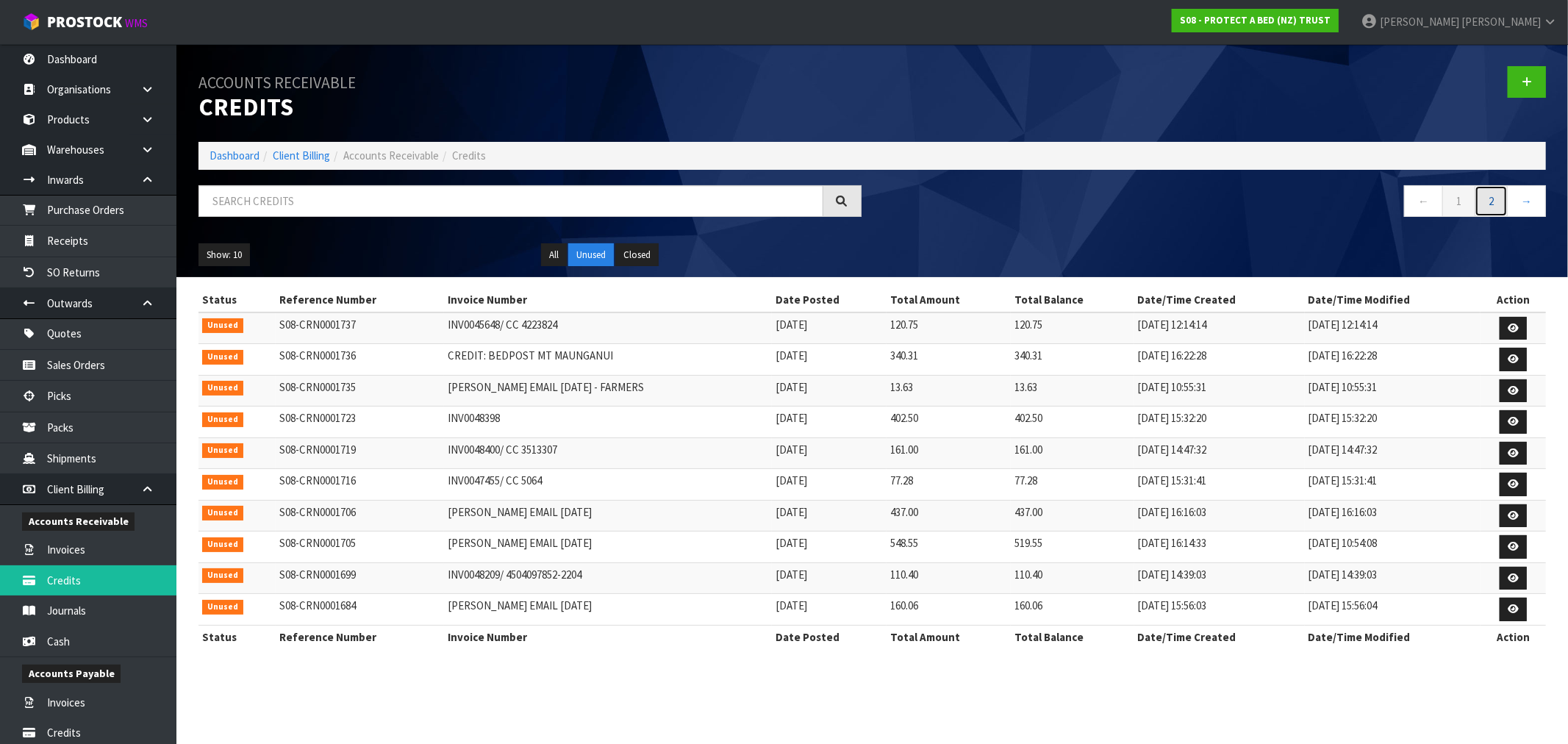
click at [1485, 201] on link "2" at bounding box center [1491, 201] width 33 height 31
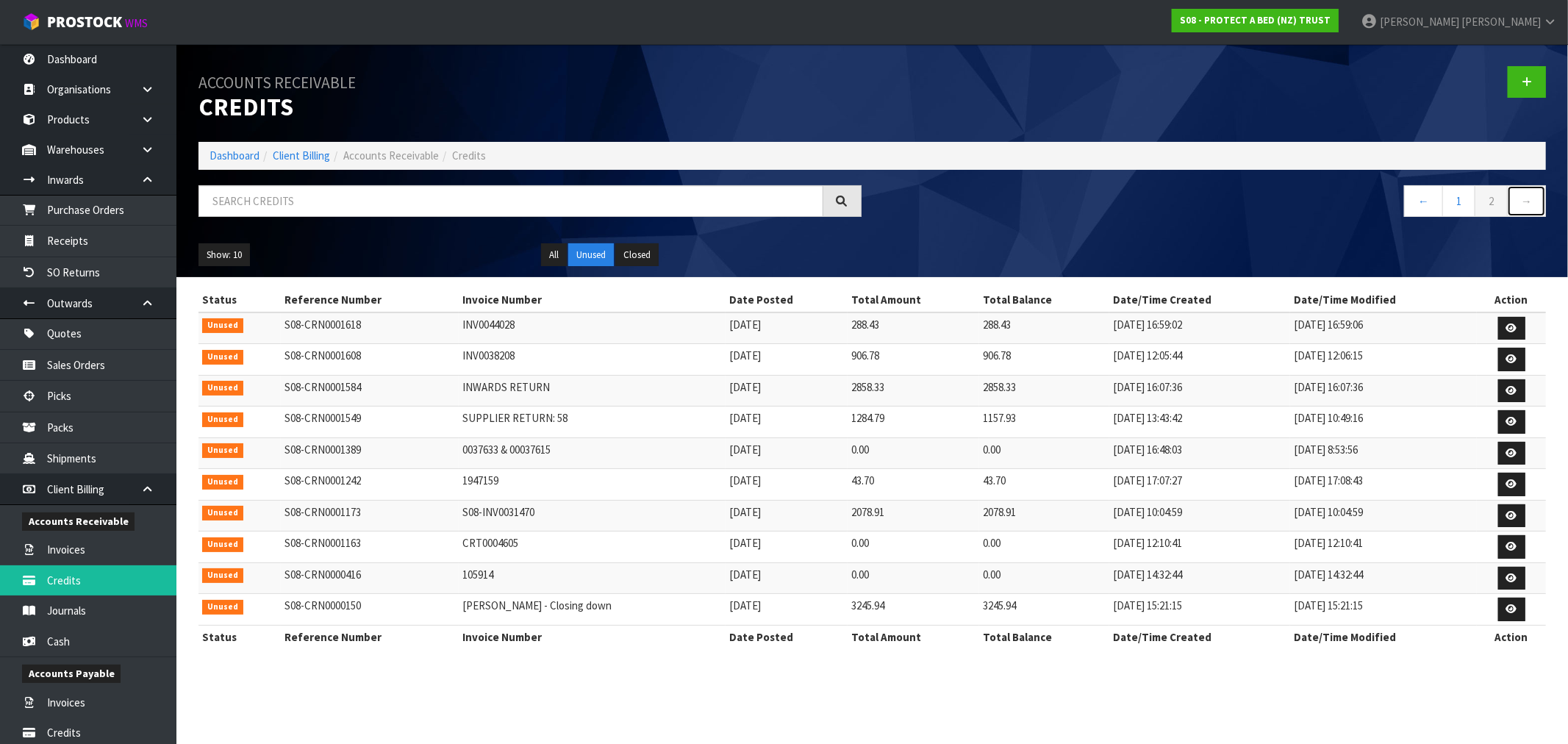
click at [1511, 199] on link "→" at bounding box center [1526, 201] width 39 height 31
click at [1523, 197] on link "→" at bounding box center [1526, 201] width 39 height 31
click at [1458, 208] on link "1" at bounding box center [1459, 201] width 33 height 31
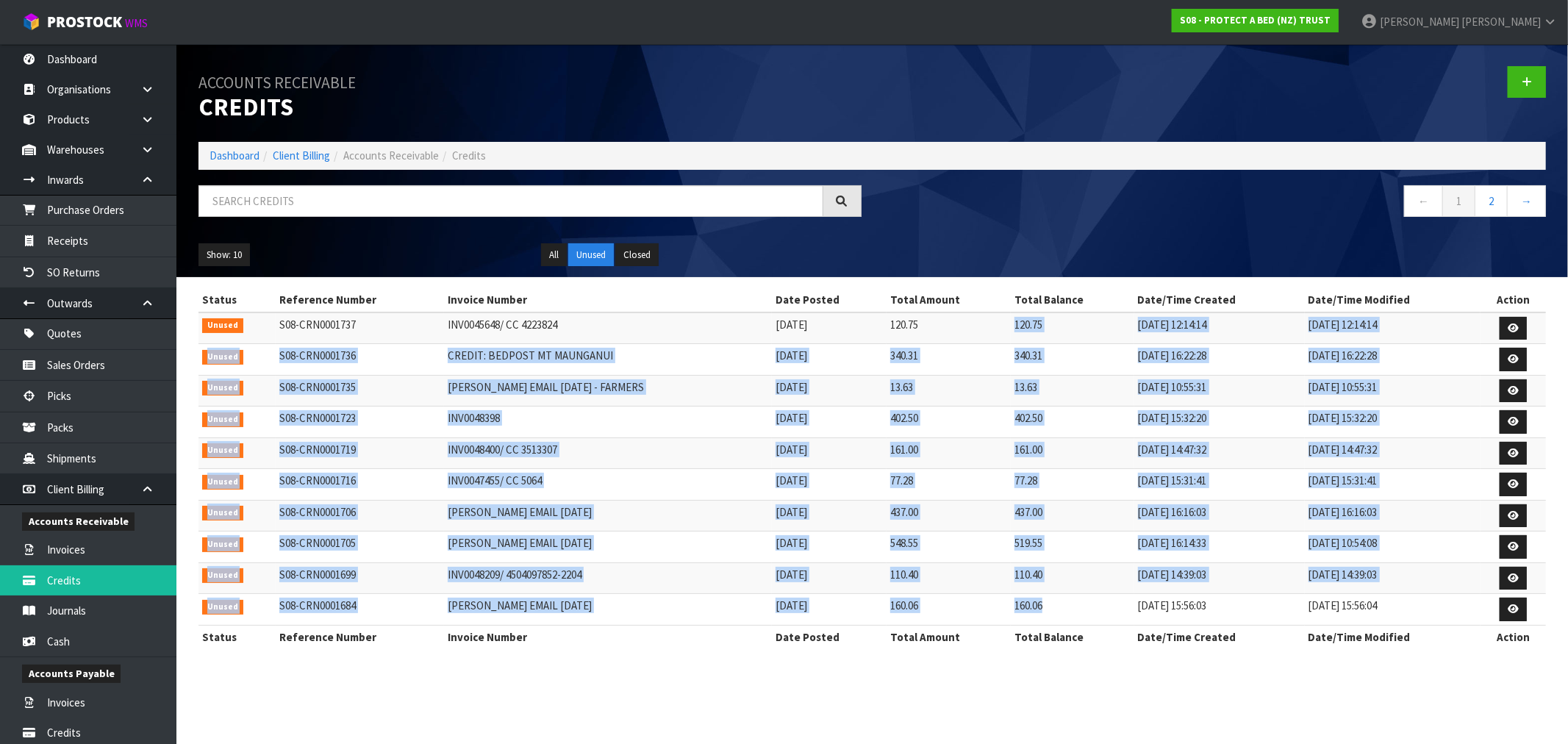
drag, startPoint x: 978, startPoint y: 329, endPoint x: 1059, endPoint y: 611, distance: 293.4
click at [1049, 620] on tbody "Unused S08-CRN0001737 INV0045648/ CC 4223824 [DATE] 120.75 120.75 [DATE] 12:14:…" at bounding box center [873, 469] width 1348 height 314
click at [772, 479] on td "[DATE]" at bounding box center [829, 485] width 115 height 31
click at [651, 496] on td "INV0047455/ CC 5064" at bounding box center [608, 485] width 328 height 31
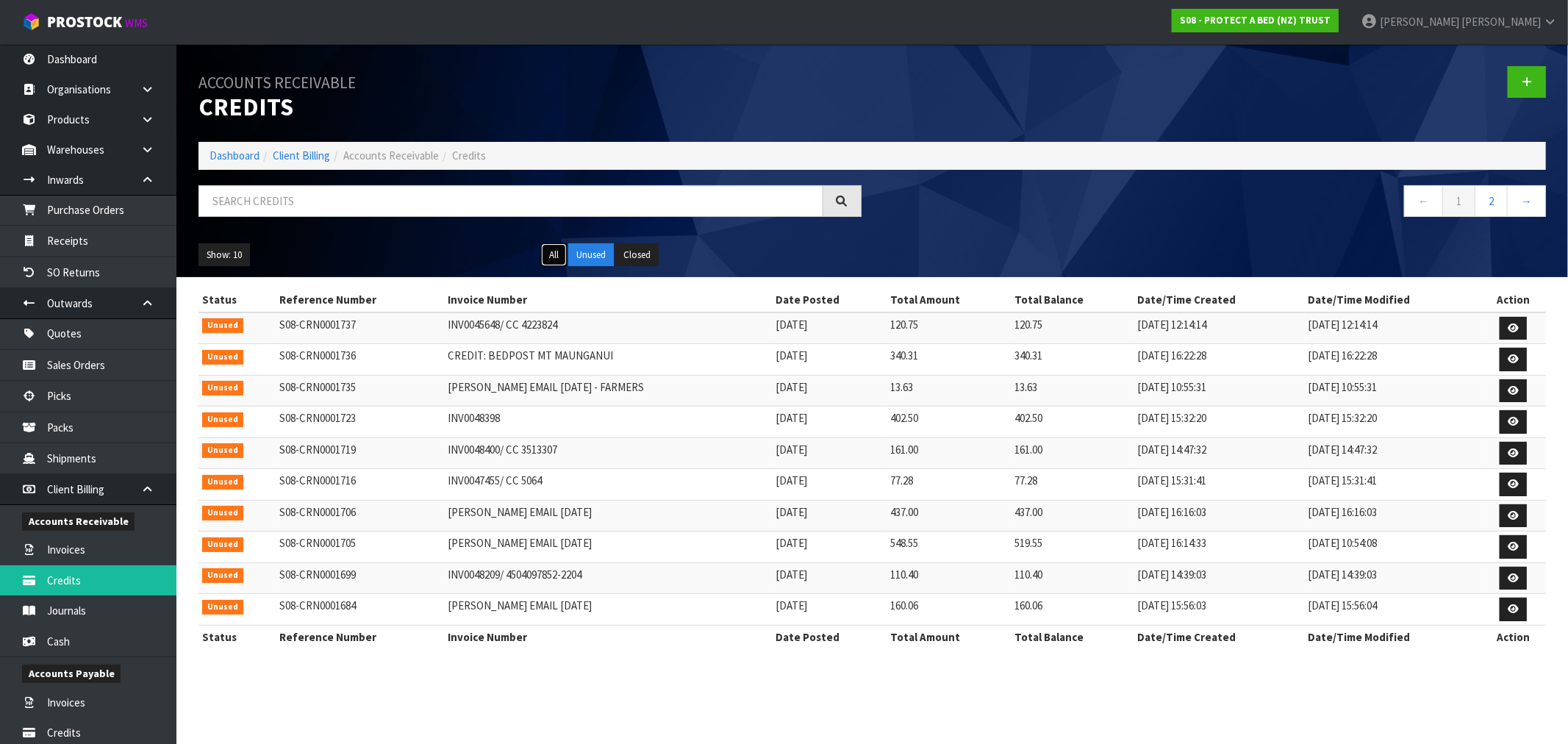
click at [553, 255] on button "All" at bounding box center [554, 255] width 26 height 24
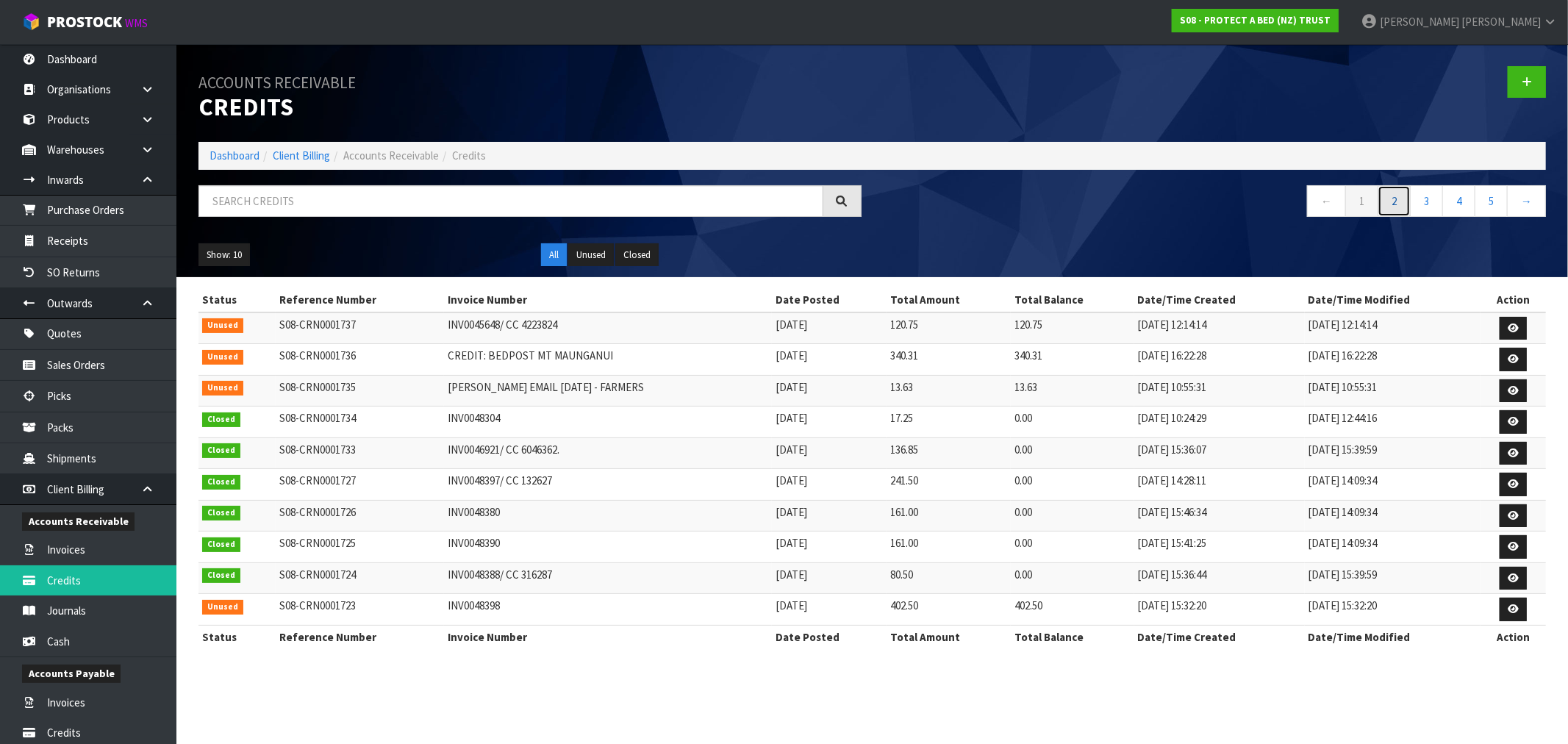
click at [1389, 202] on link "2" at bounding box center [1394, 201] width 33 height 31
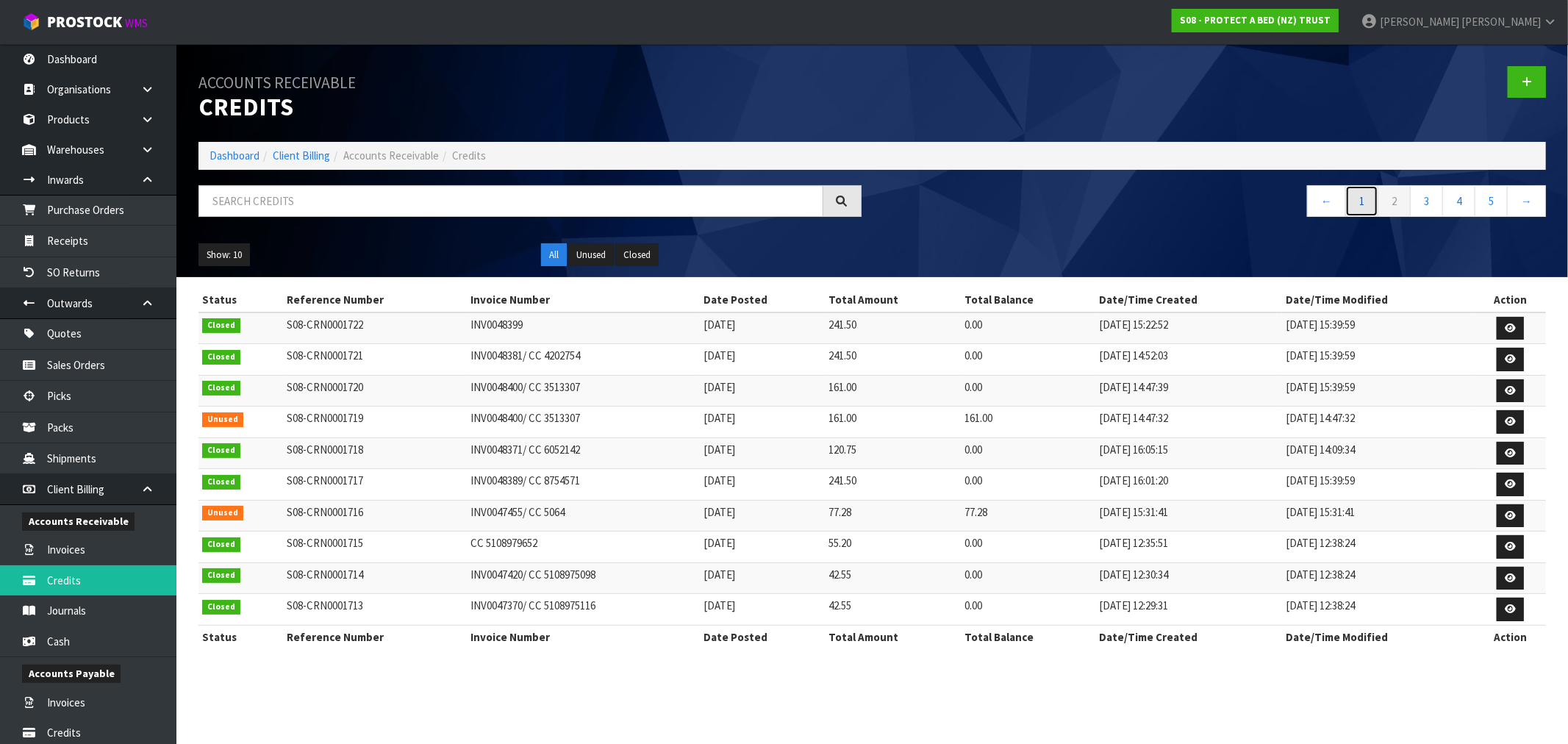
click at [1371, 209] on link "1" at bounding box center [1362, 201] width 33 height 31
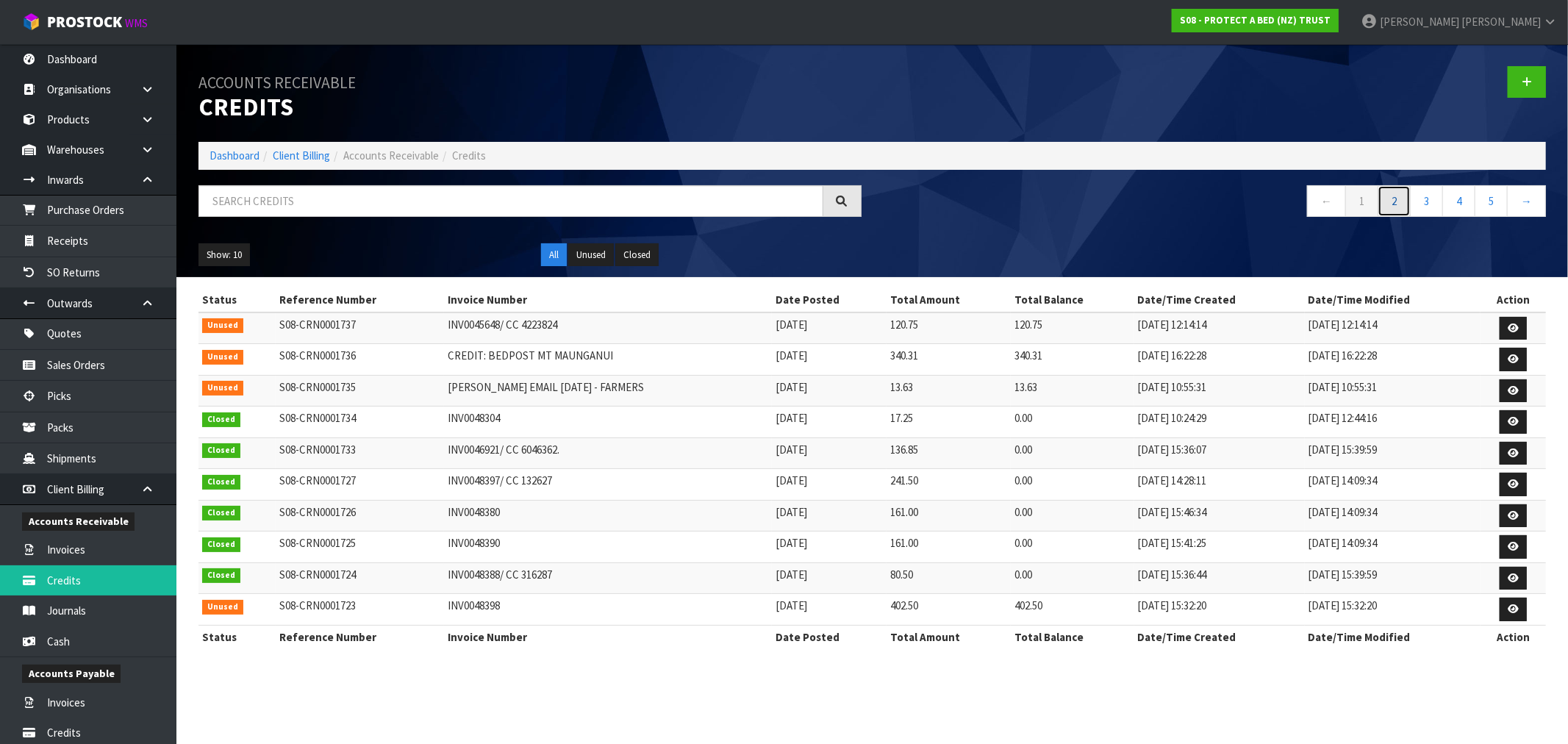
click at [1401, 208] on link "2" at bounding box center [1394, 201] width 33 height 31
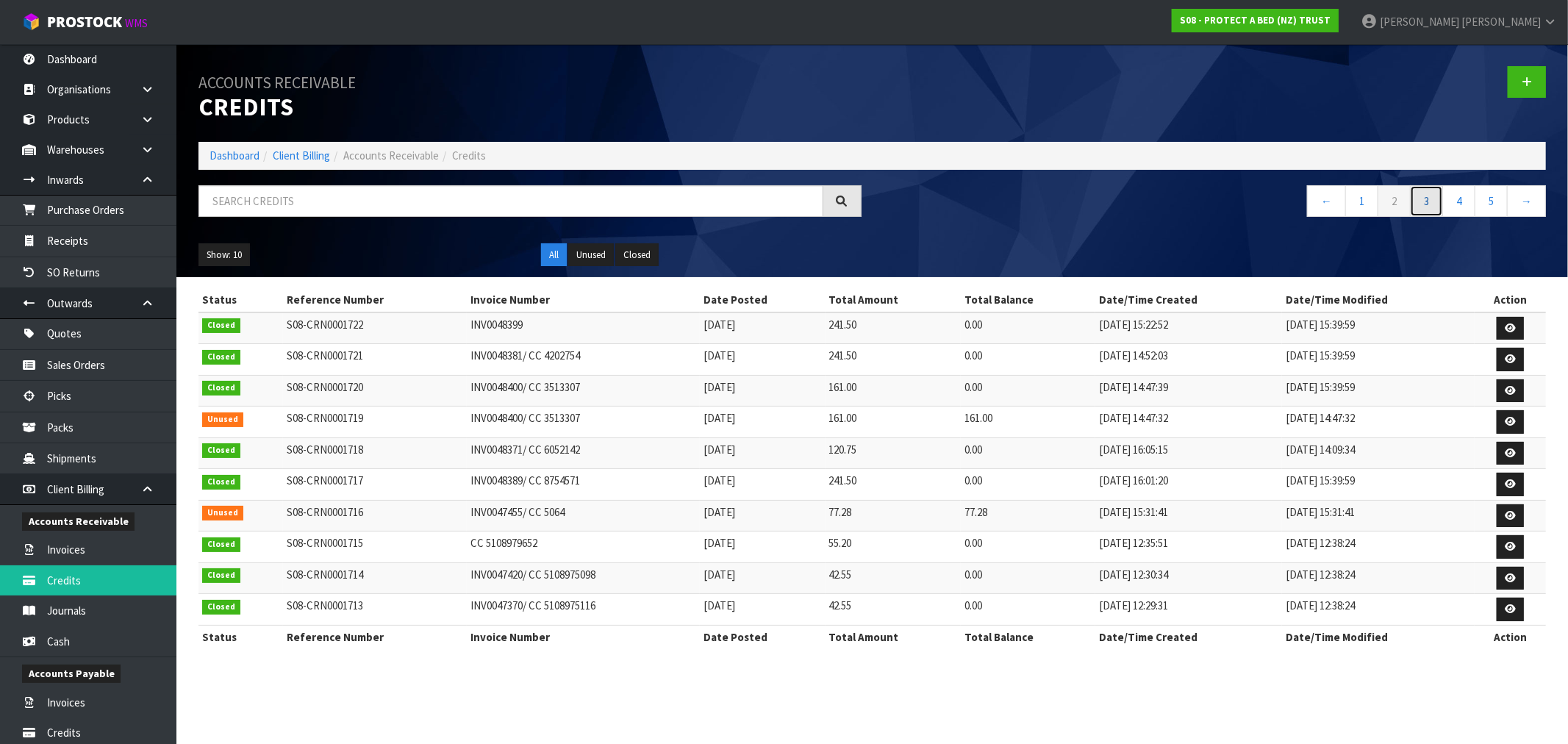
click at [1415, 202] on link "3" at bounding box center [1426, 201] width 33 height 31
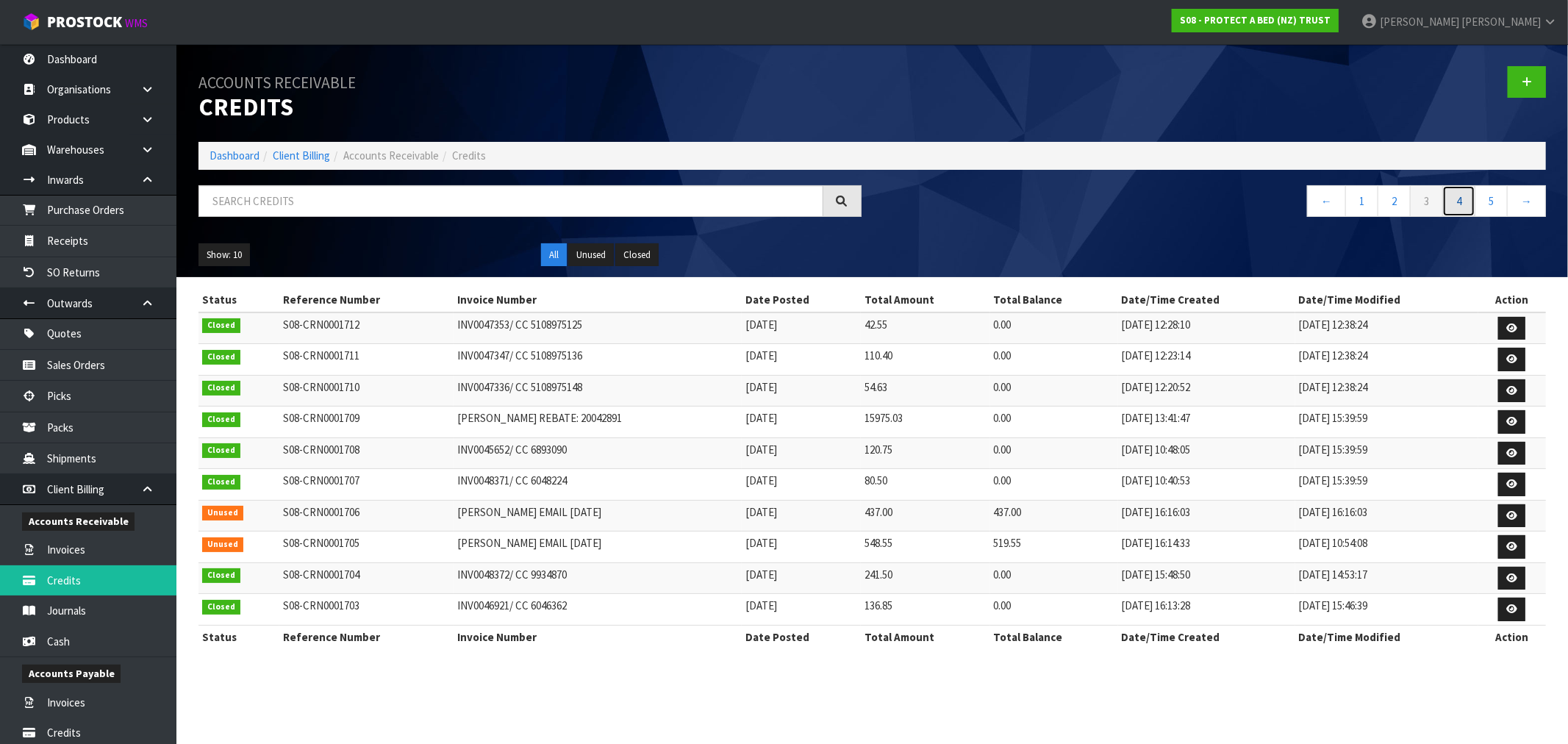
click at [1445, 202] on link "4" at bounding box center [1459, 201] width 33 height 31
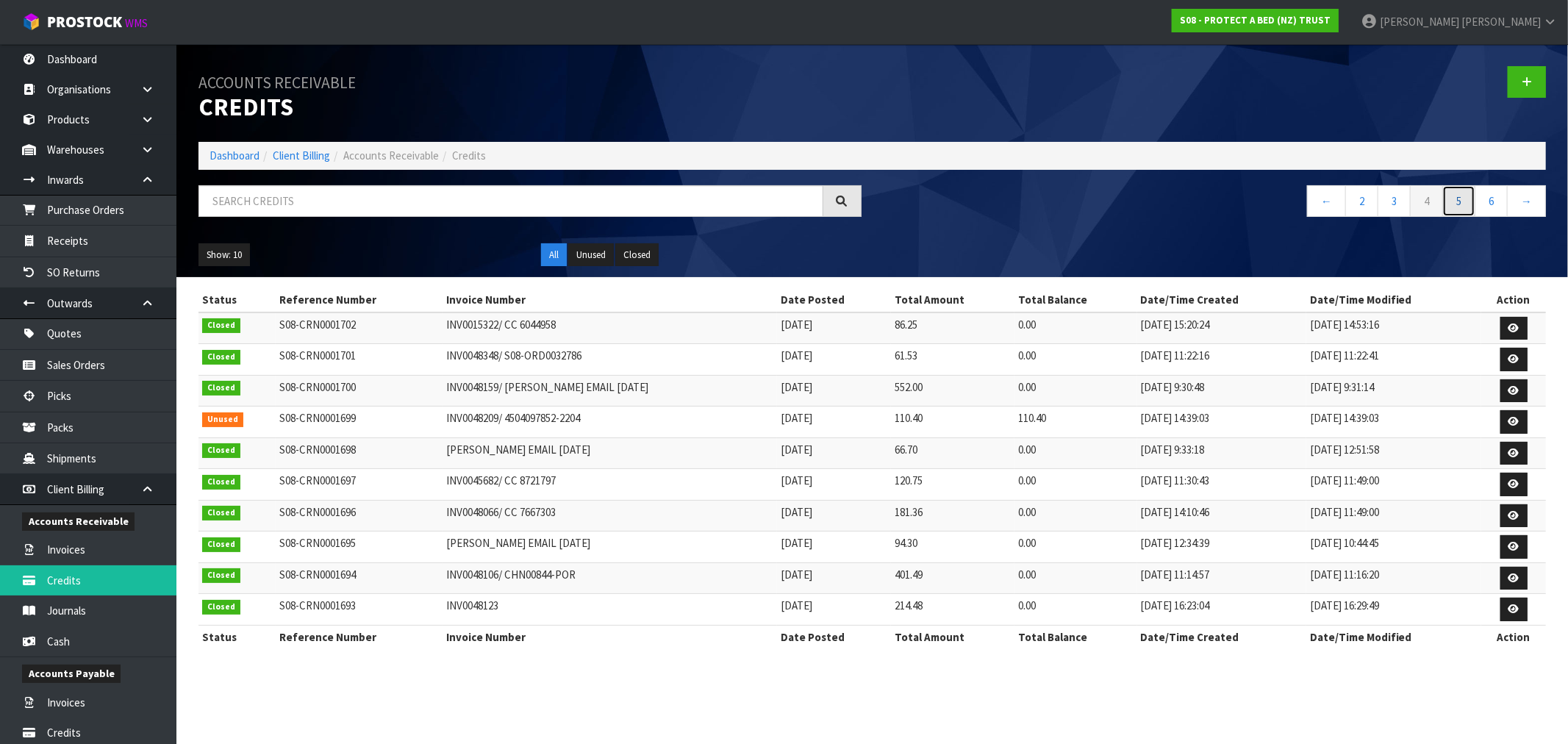
click at [1464, 200] on link "5" at bounding box center [1459, 201] width 33 height 31
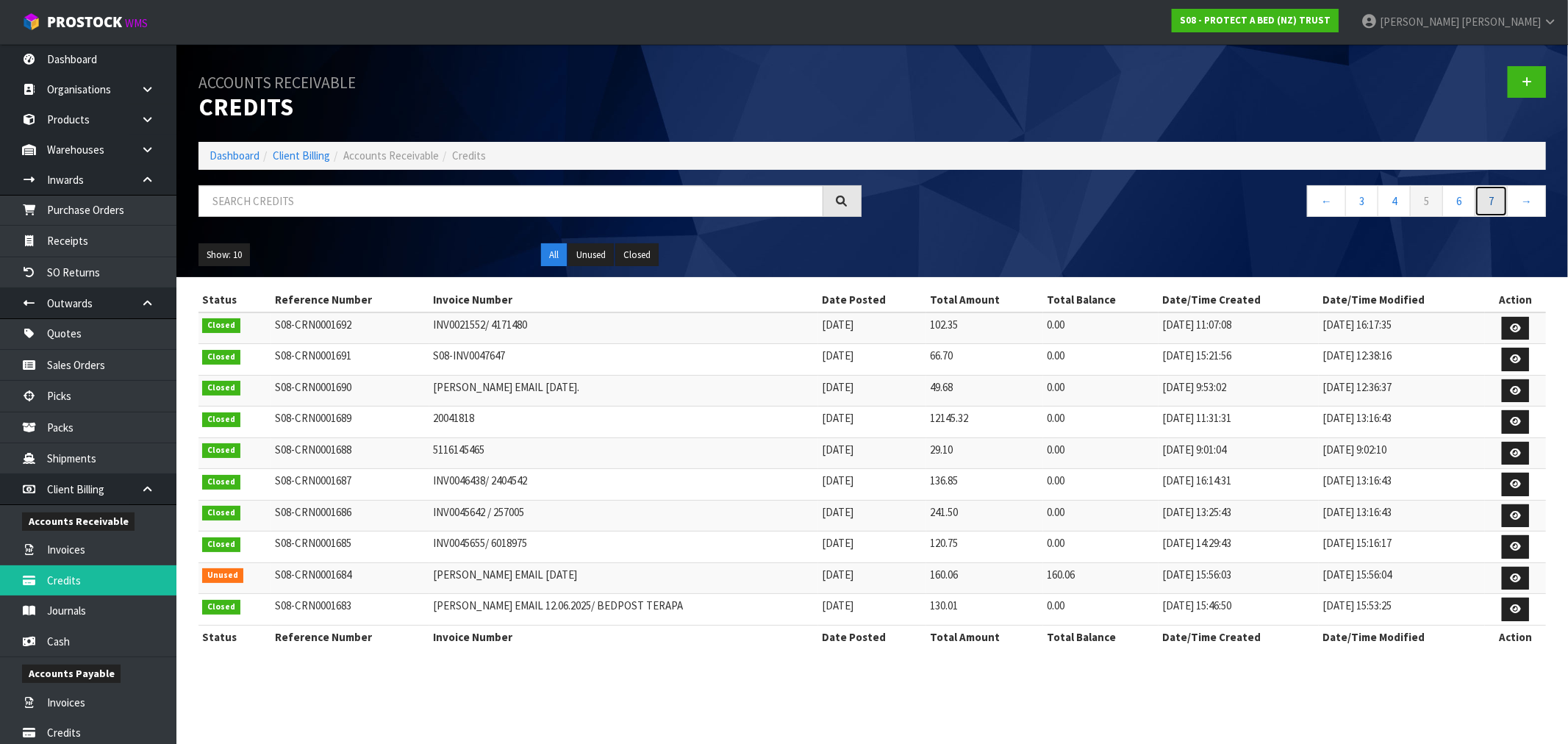
click at [1485, 204] on link "7" at bounding box center [1491, 201] width 33 height 31
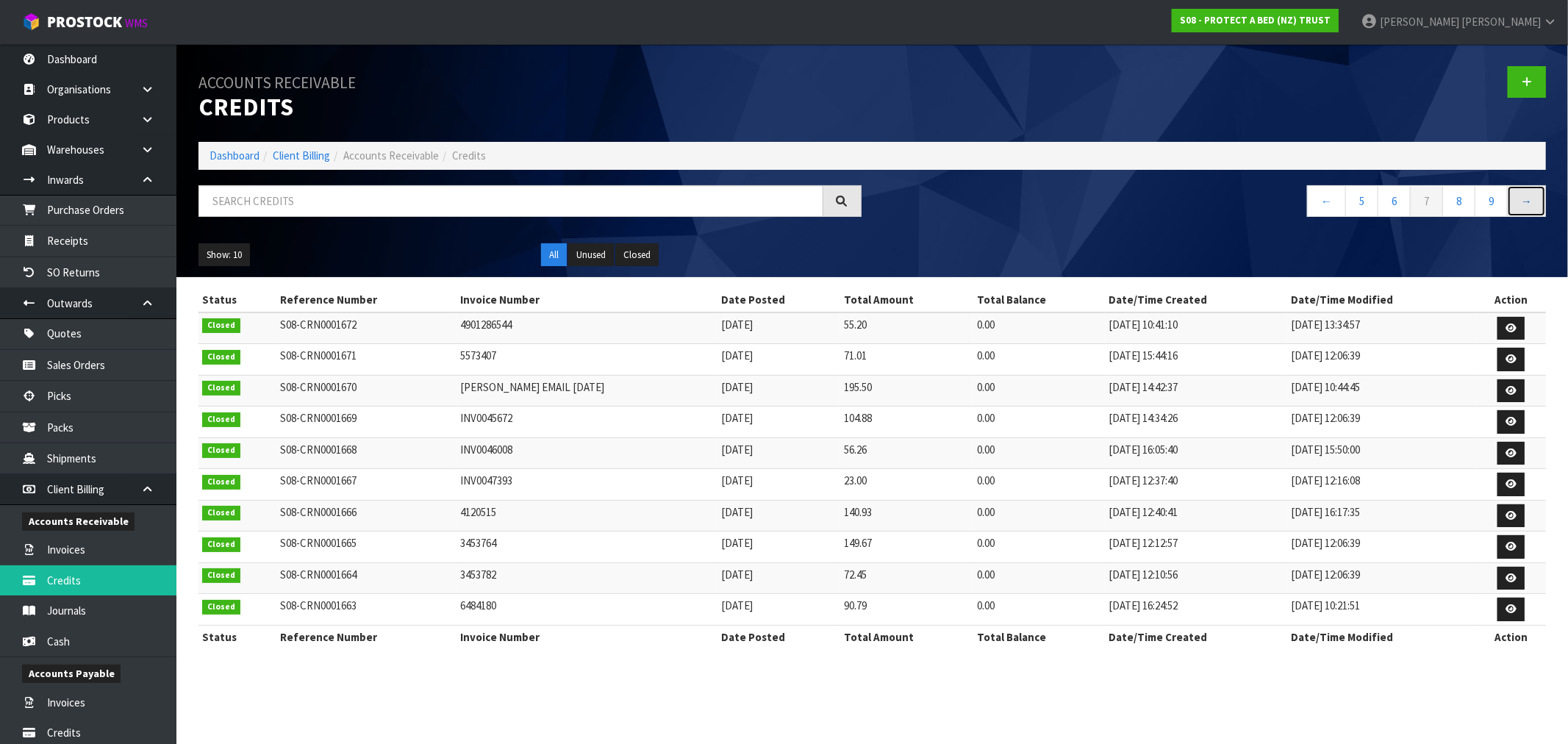
click at [1520, 200] on link "→" at bounding box center [1526, 201] width 39 height 31
click at [1451, 201] on link "9" at bounding box center [1453, 201] width 33 height 31
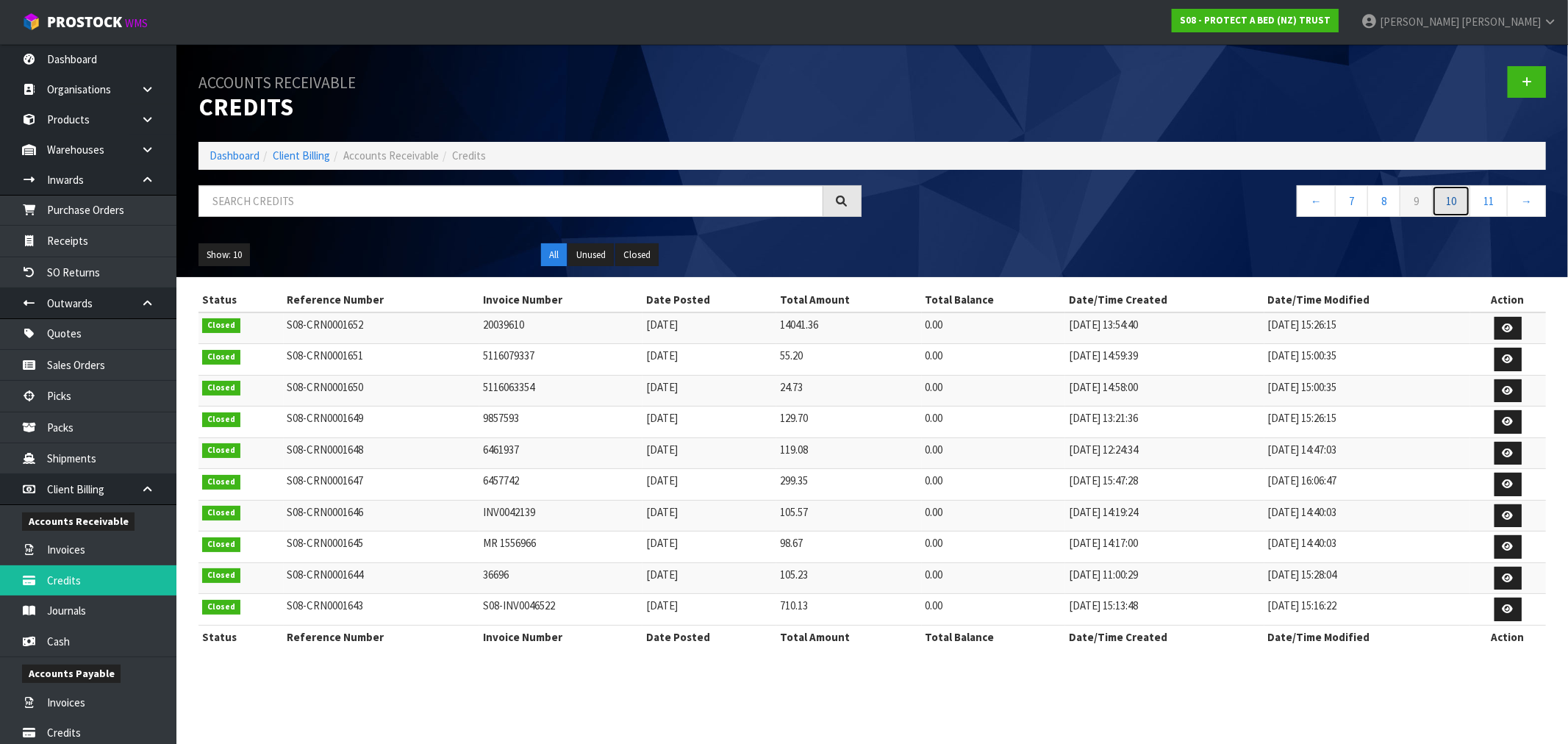
click at [1457, 210] on link "10" at bounding box center [1450, 201] width 38 height 31
click at [1496, 209] on link "12" at bounding box center [1488, 201] width 38 height 31
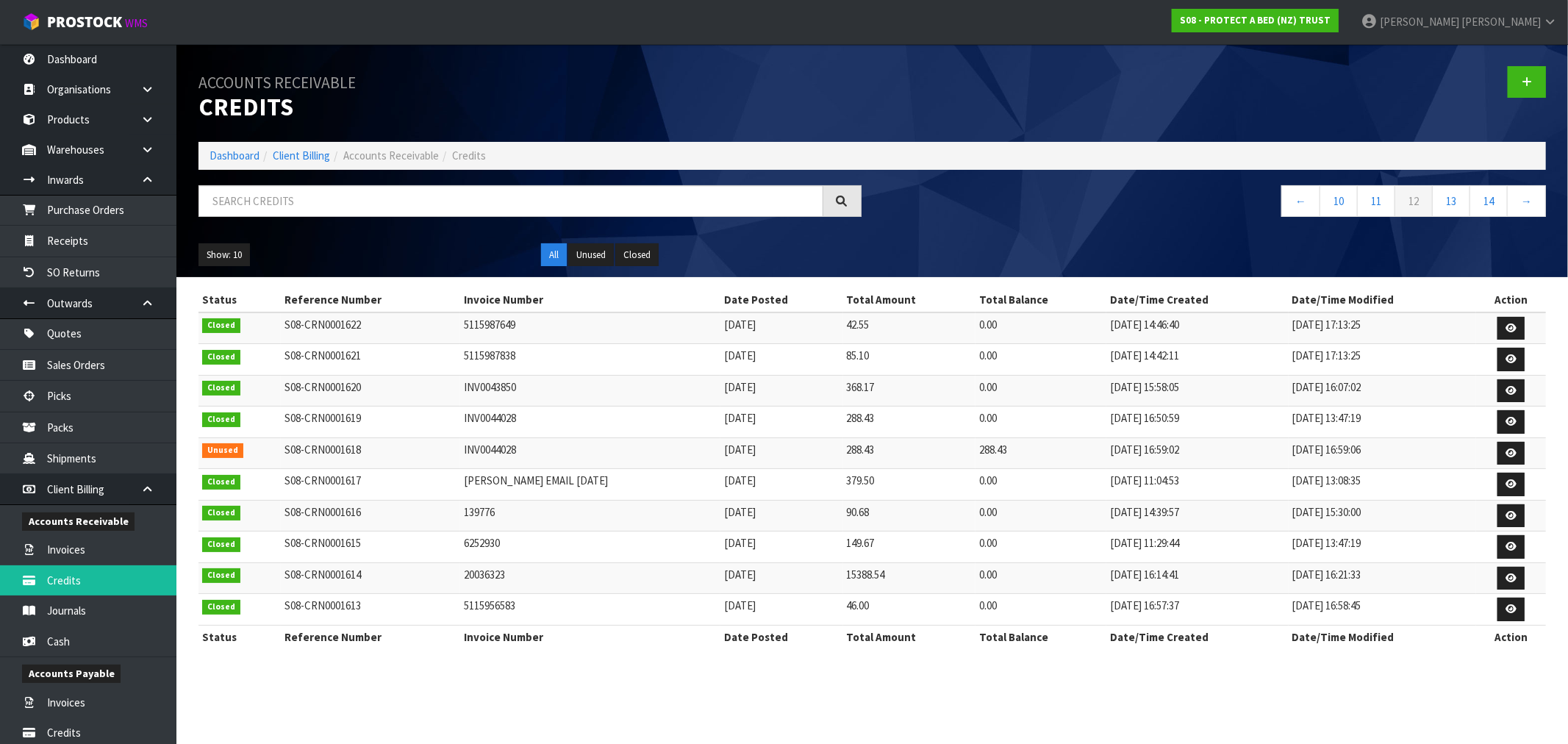
drag, startPoint x: 816, startPoint y: 579, endPoint x: 1453, endPoint y: 574, distance: 637.0
click at [1383, 576] on tr "Closed S08-CRN0001614 20036323 [DATE] 15388.54 0.00 [DATE] 16:14:41 [DATE] 16:2…" at bounding box center [873, 578] width 1348 height 31
click at [1516, 572] on link at bounding box center [1511, 579] width 28 height 24
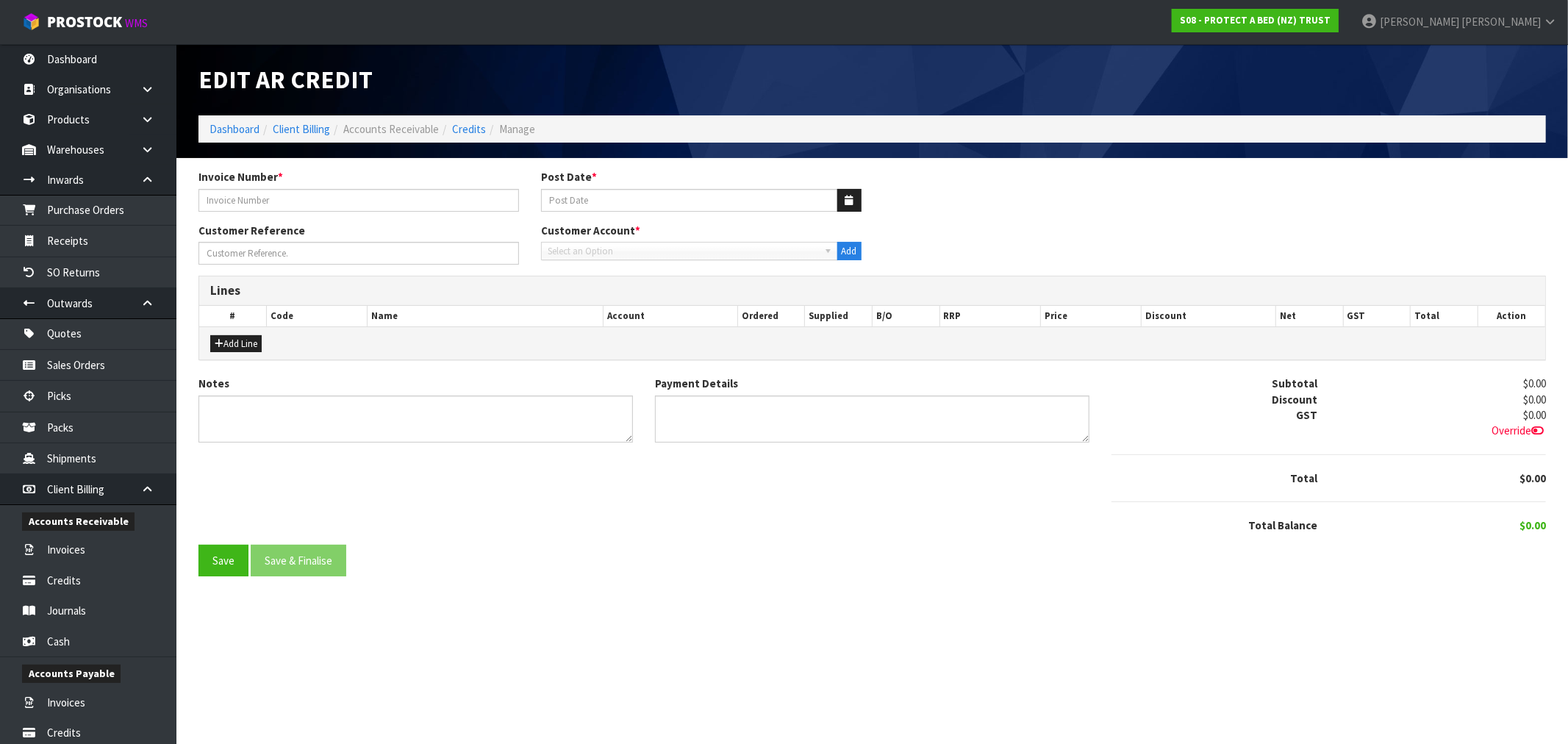
type input "20036323"
type input "[DATE]"
type input "PURCHASE VOLUME REBATE FOR PERIOD: [DATE] TO 3"
type textarea "PURCHASE VOLUME REBATE FOR PERIOD: [DATE] TO [DATE]"
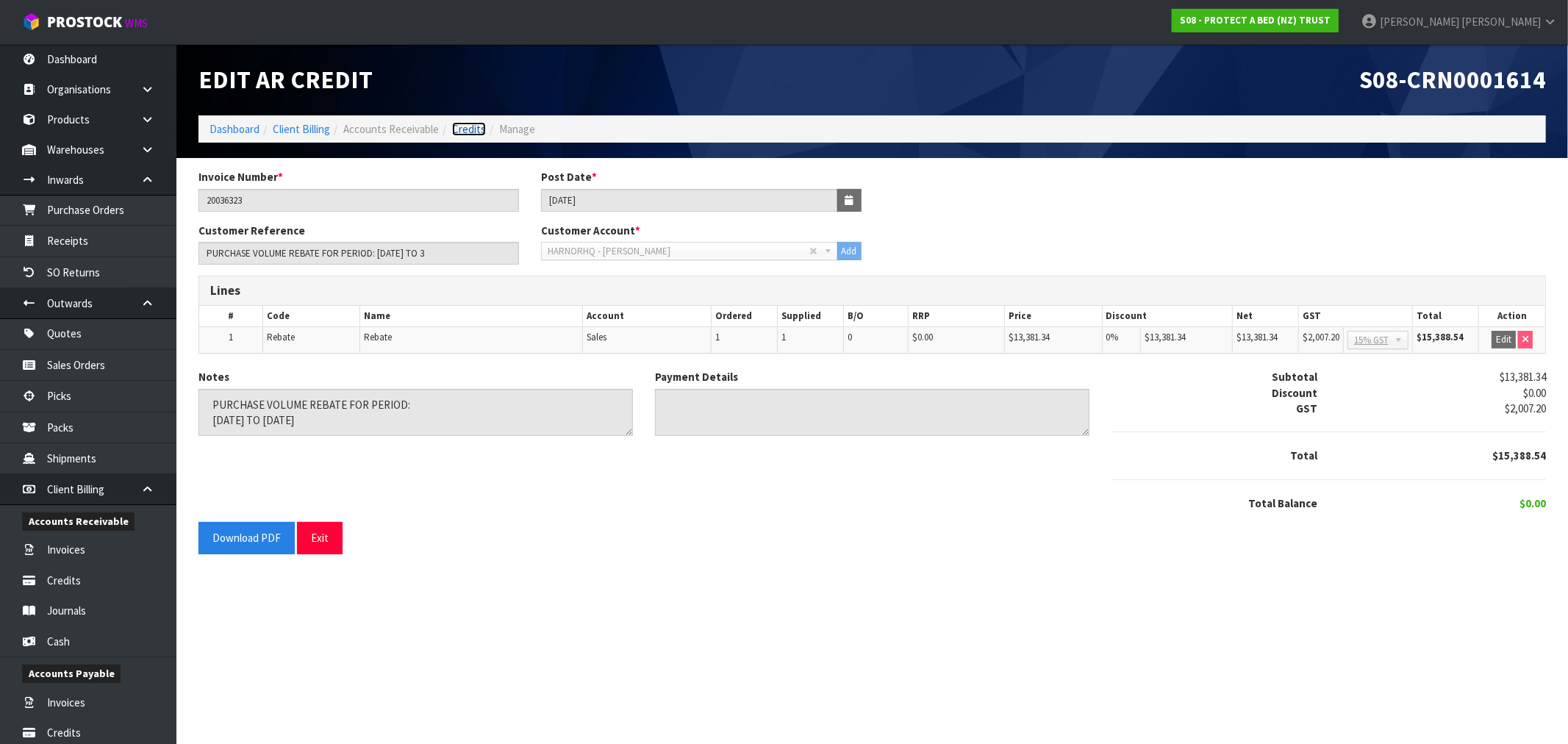
click at [454, 128] on link "Credits" at bounding box center [468, 129] width 34 height 14
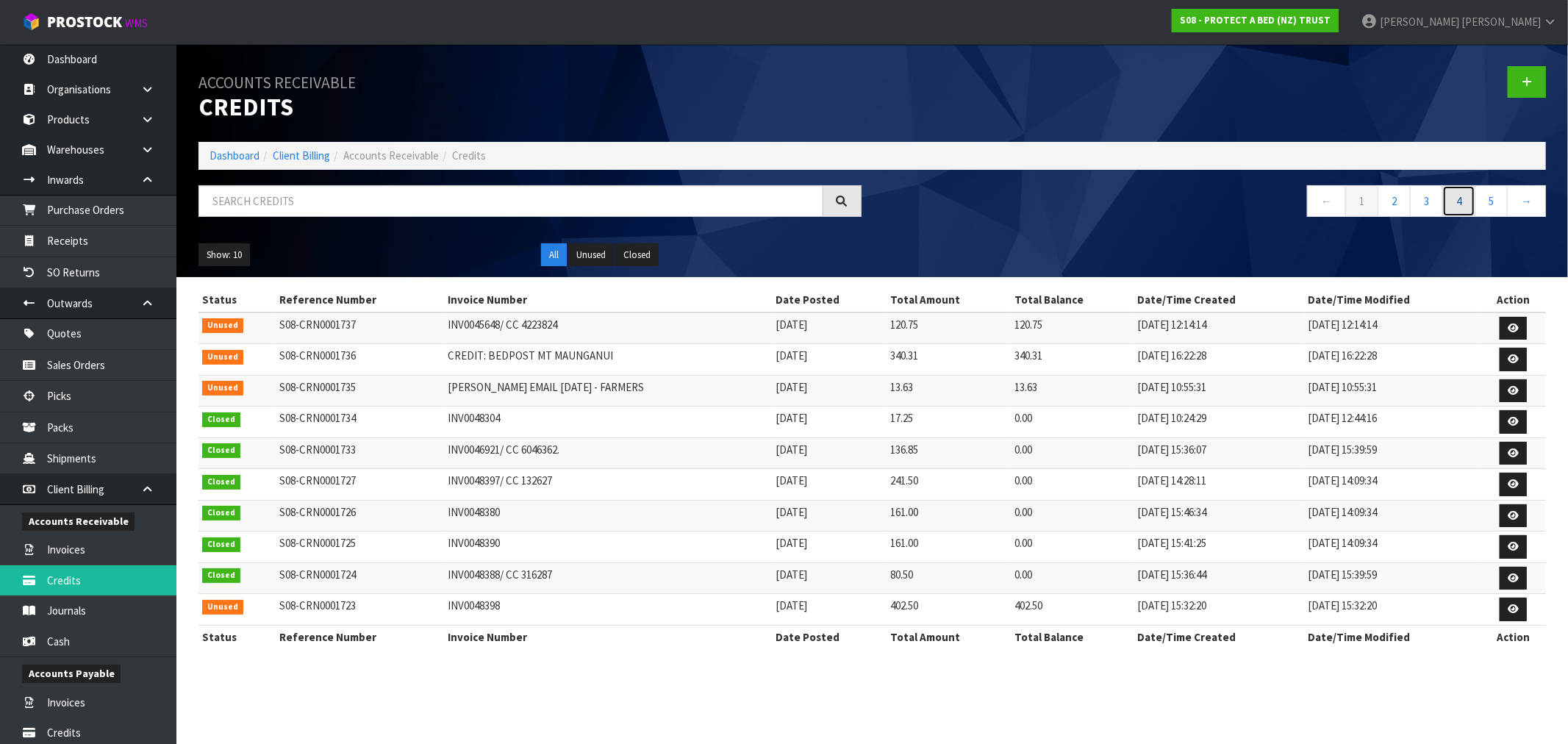
click at [1459, 200] on link "4" at bounding box center [1459, 201] width 33 height 31
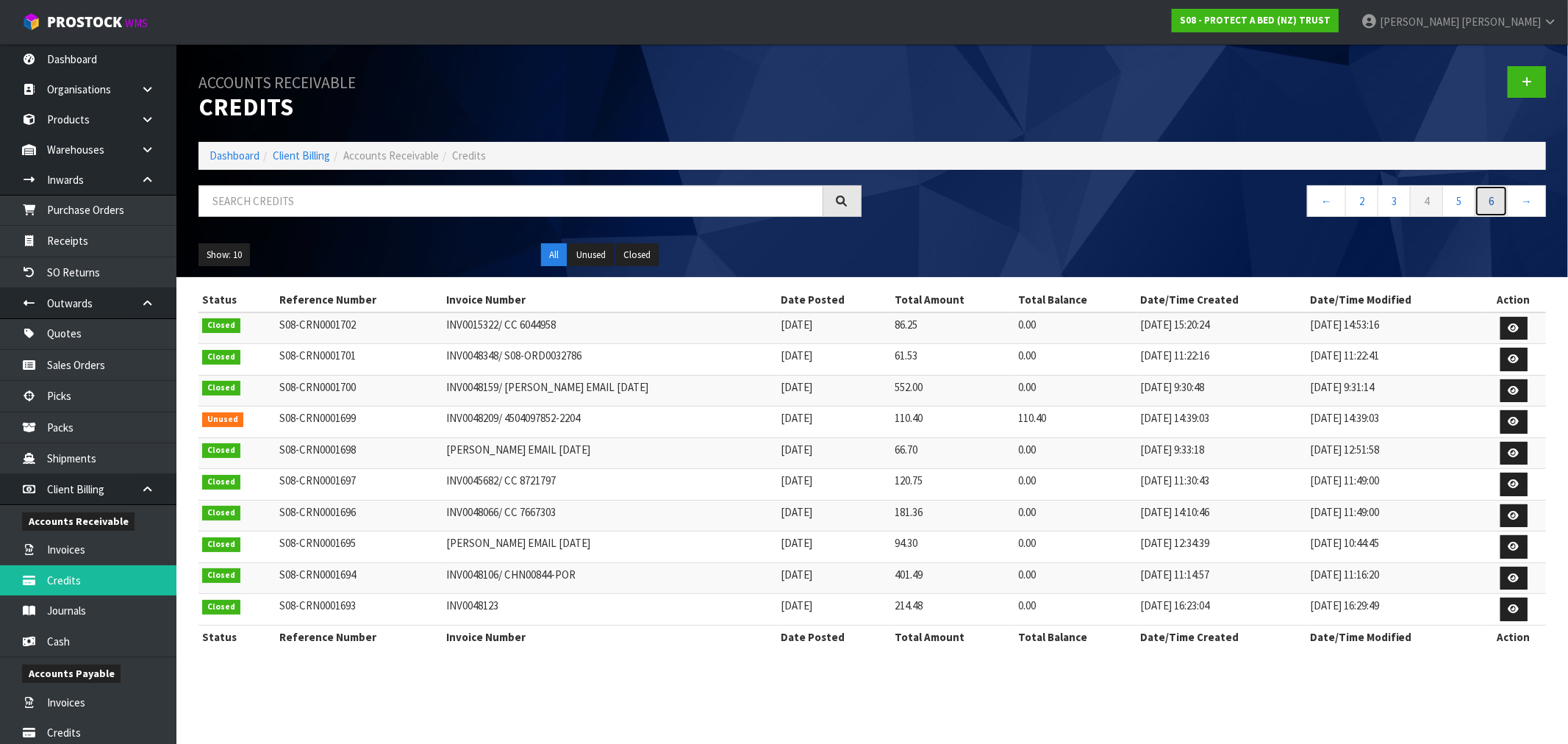
click at [1482, 201] on link "6" at bounding box center [1491, 201] width 33 height 31
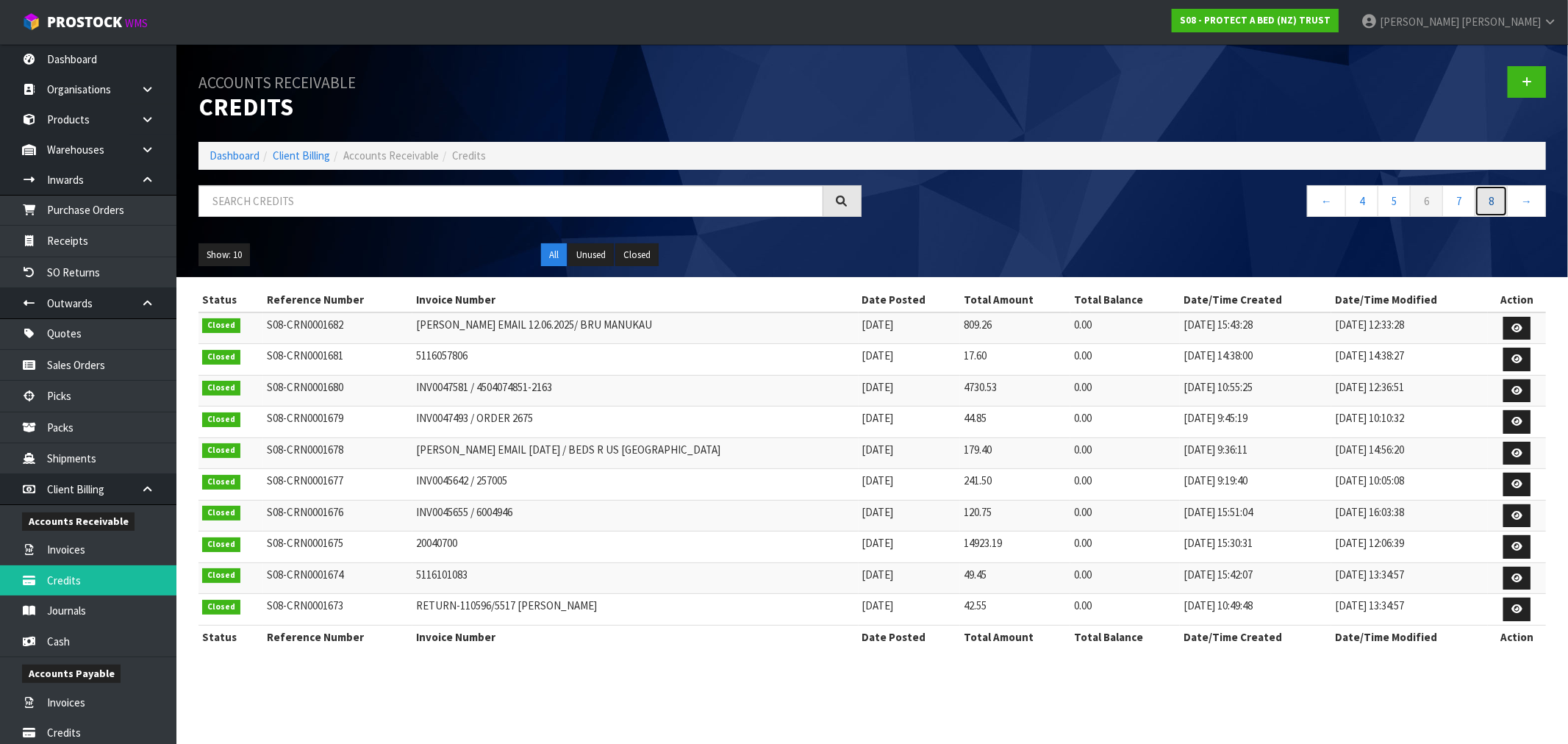
click at [1482, 206] on link "8" at bounding box center [1491, 201] width 33 height 31
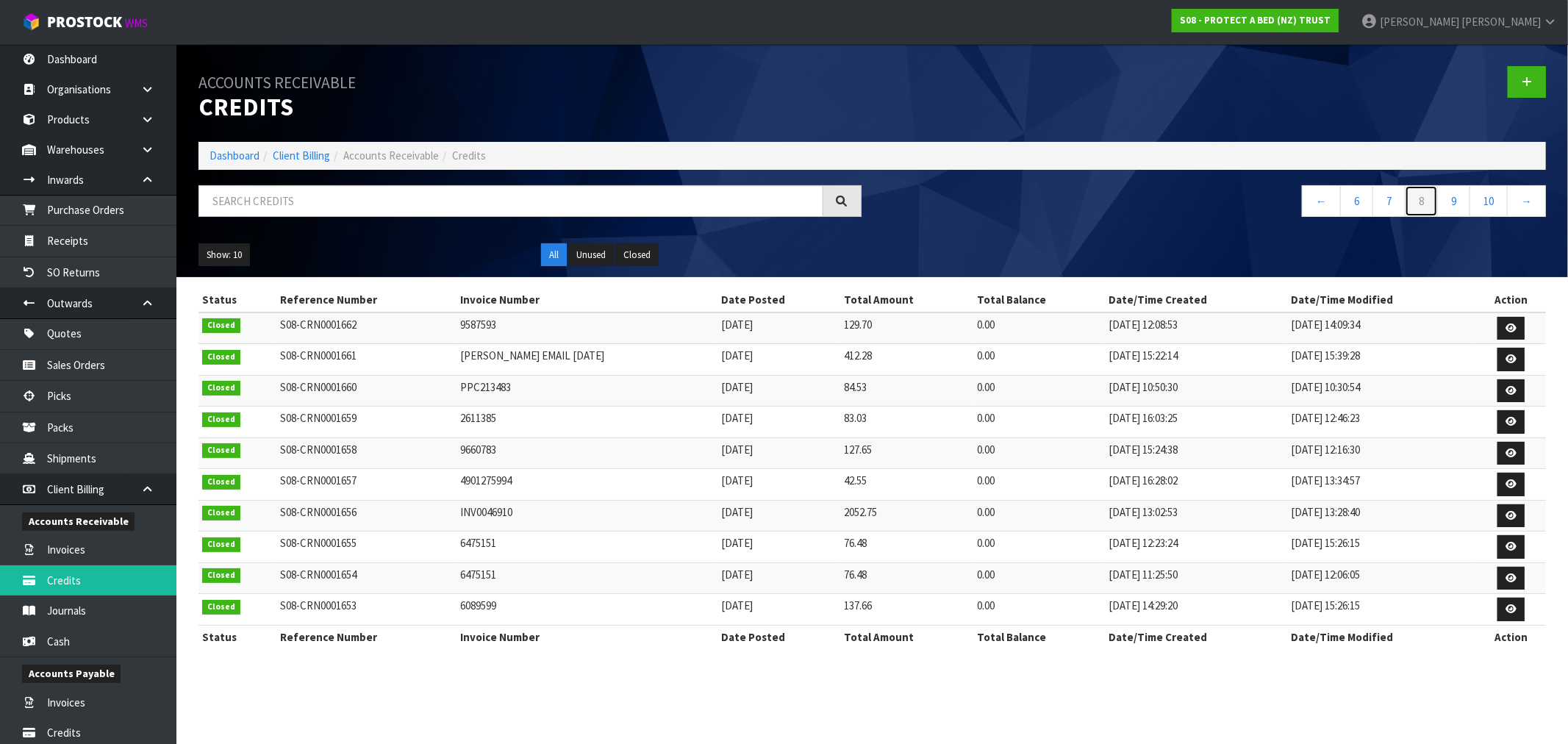
click at [1431, 202] on link "8" at bounding box center [1421, 201] width 33 height 31
click at [319, 196] on input "text" at bounding box center [511, 201] width 625 height 31
paste input "708866"
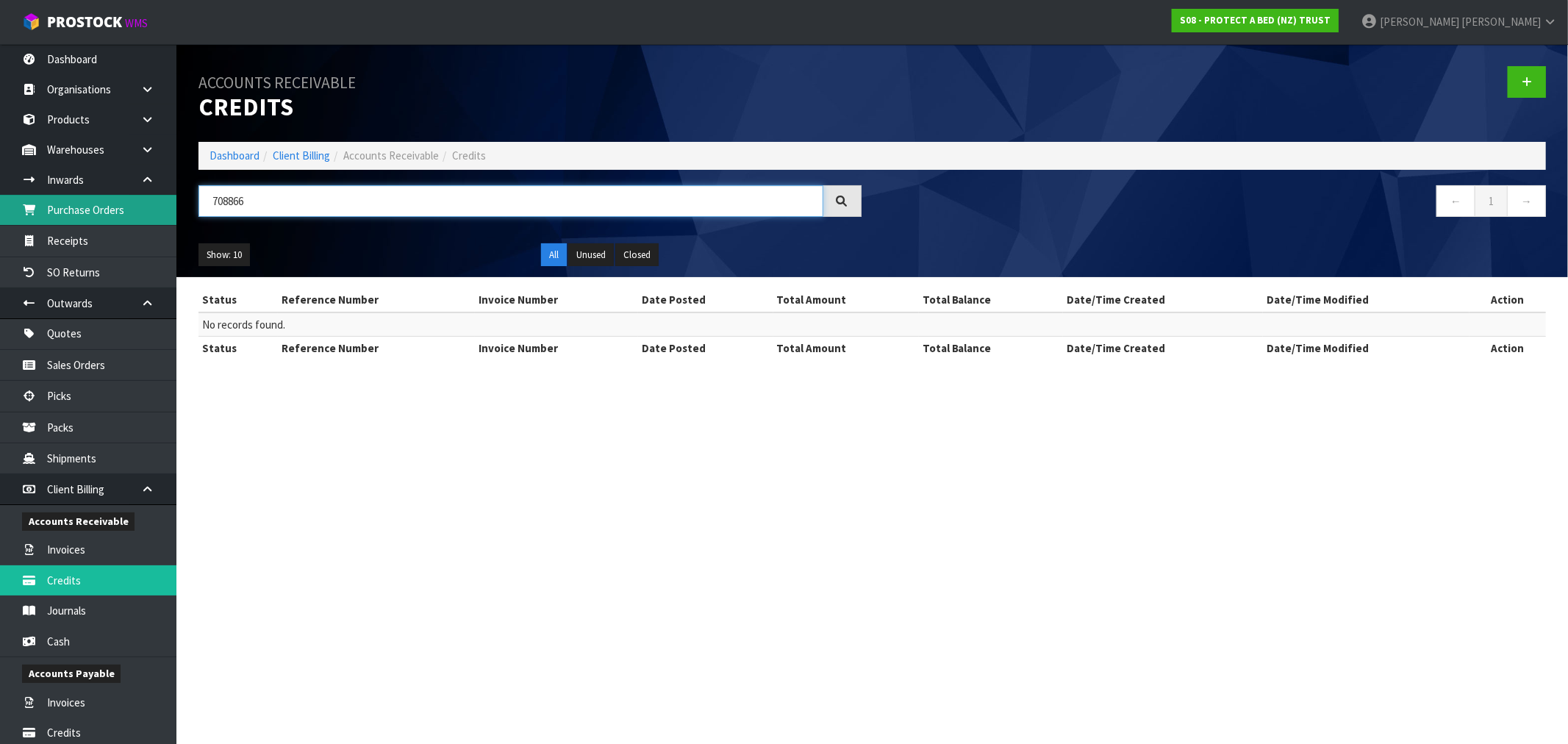
drag, startPoint x: 226, startPoint y: 201, endPoint x: 160, endPoint y: 201, distance: 66.0
click at [160, 201] on body "Toggle navigation ProStock WMS S08 - PROTECT A BED (NZ) TRUST [PERSON_NAME] Log…" at bounding box center [784, 372] width 1568 height 744
paste input "170003707"
type input "1700037076"
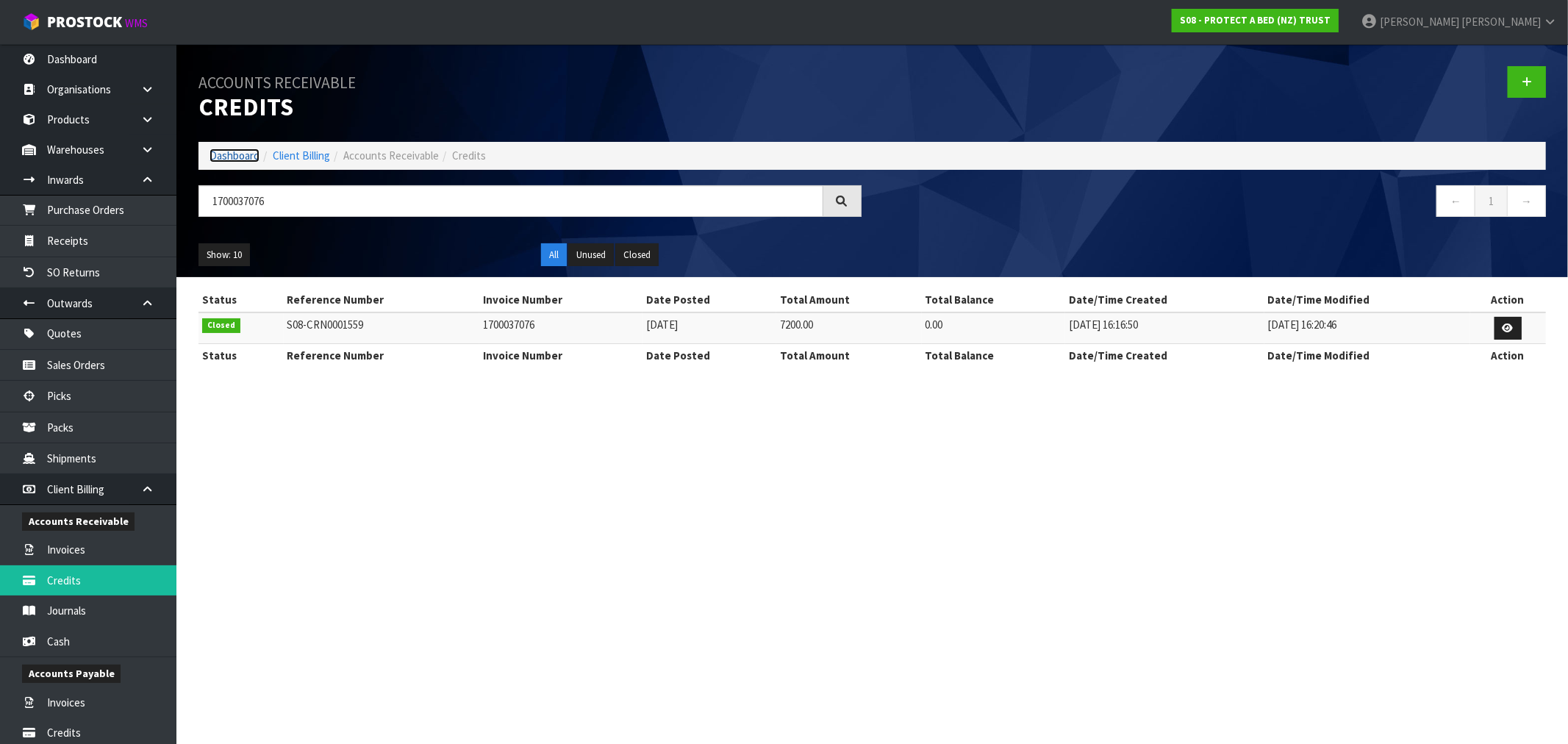
click at [229, 150] on link "Dashboard" at bounding box center [234, 155] width 50 height 14
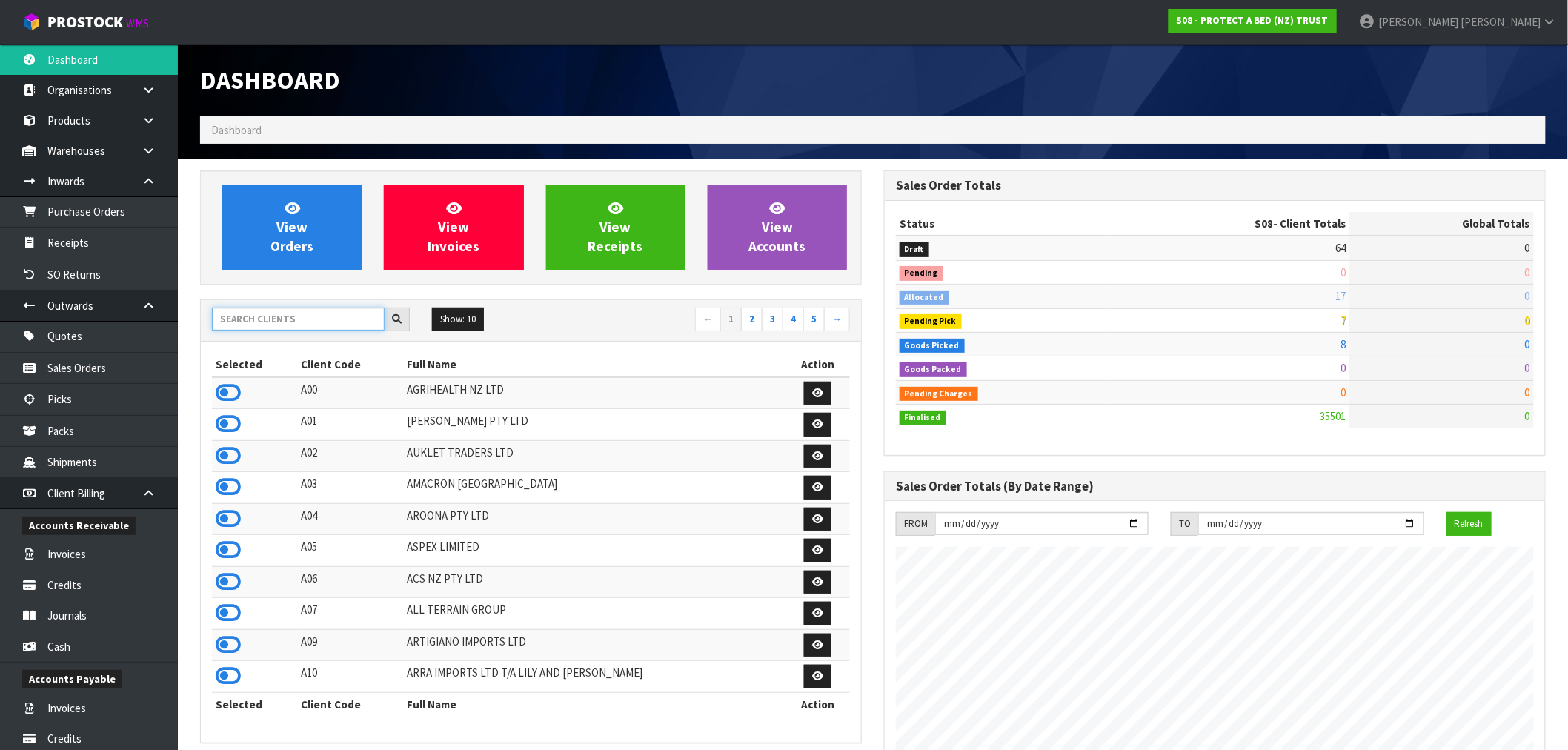
scroll to position [1123, 684]
click at [261, 314] on input "text" at bounding box center [298, 319] width 173 height 23
type input "A13"
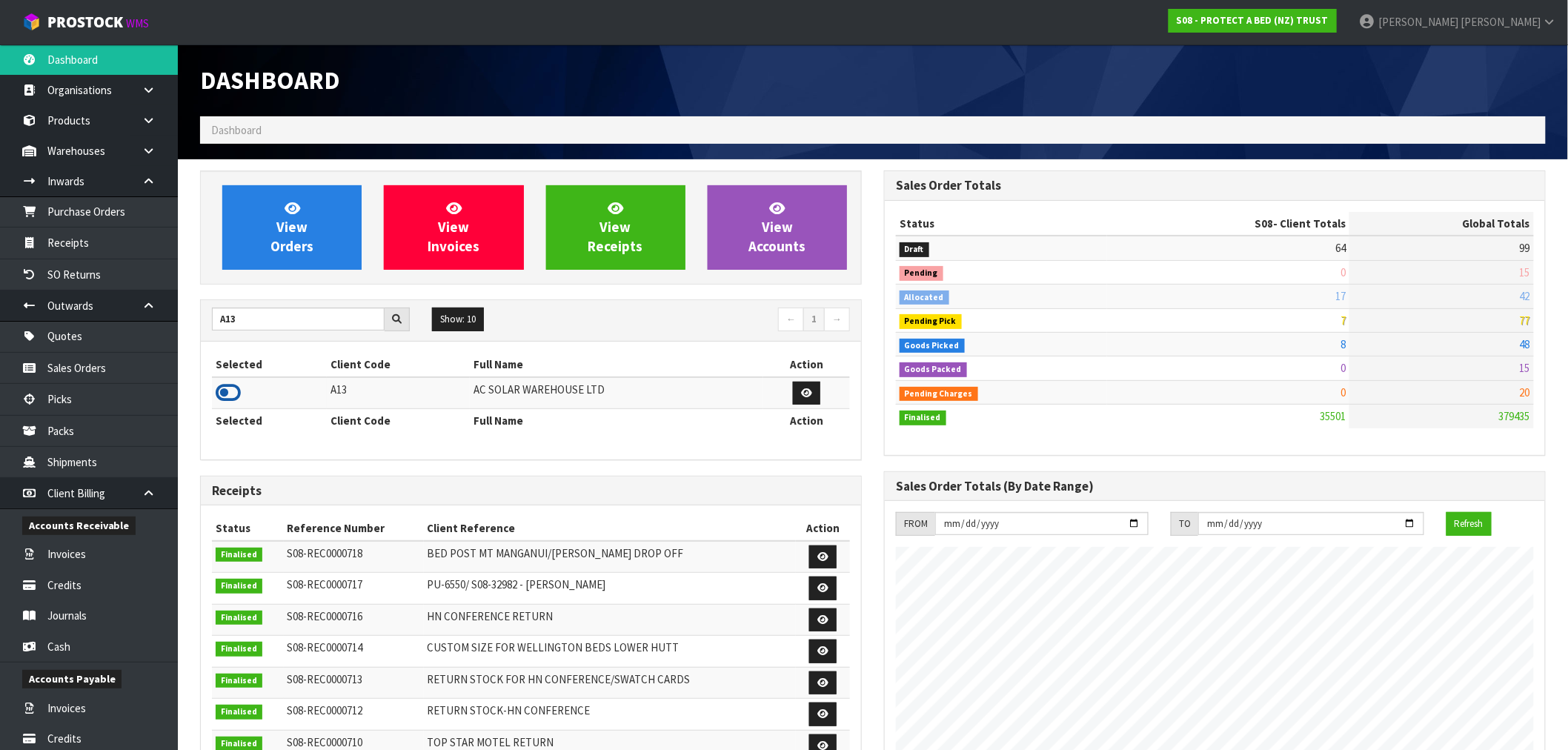
click at [226, 393] on icon at bounding box center [228, 393] width 26 height 23
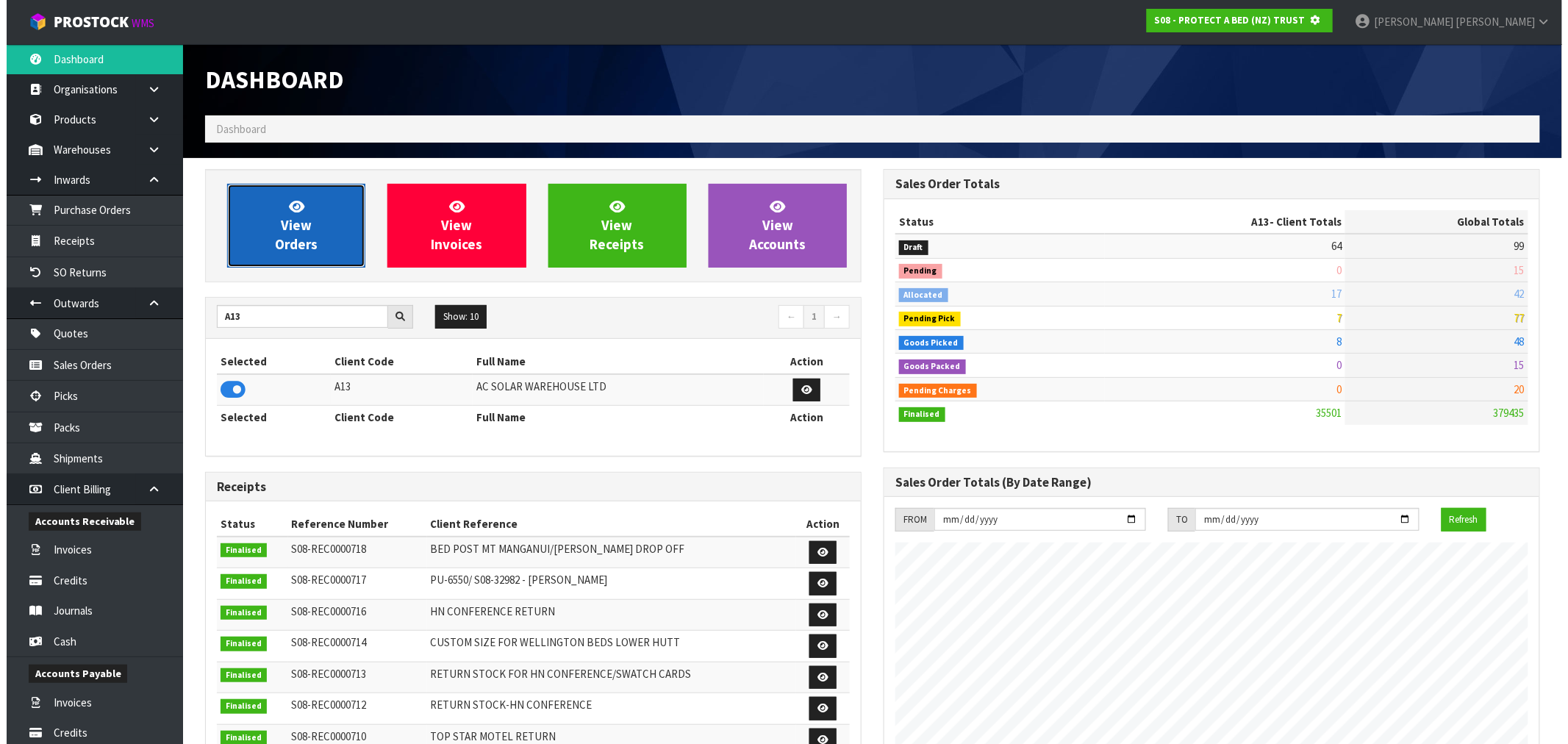
scroll to position [734283, 734318]
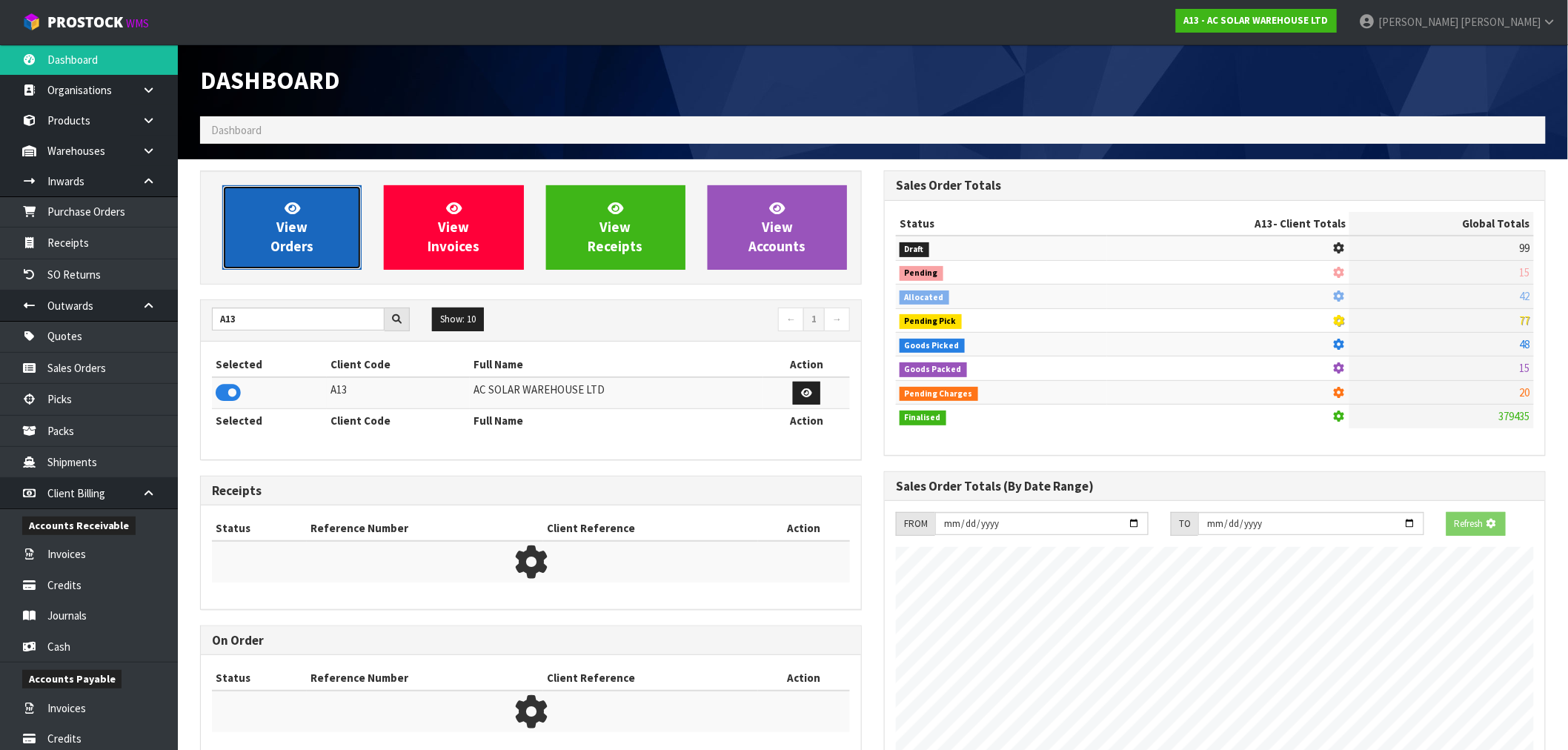
click at [327, 230] on link "View Orders" at bounding box center [292, 227] width 140 height 85
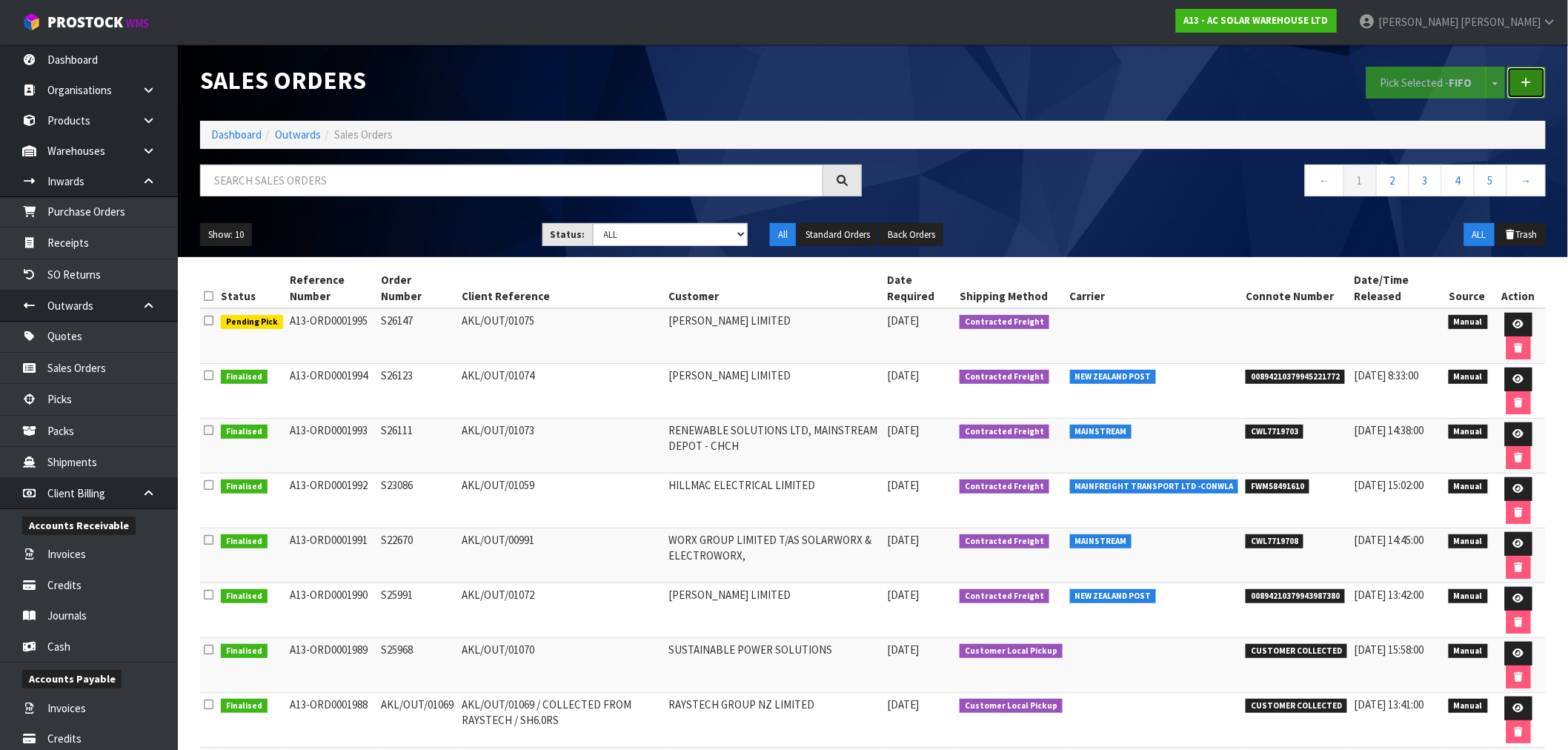
click at [1536, 98] on link at bounding box center [1526, 83] width 38 height 32
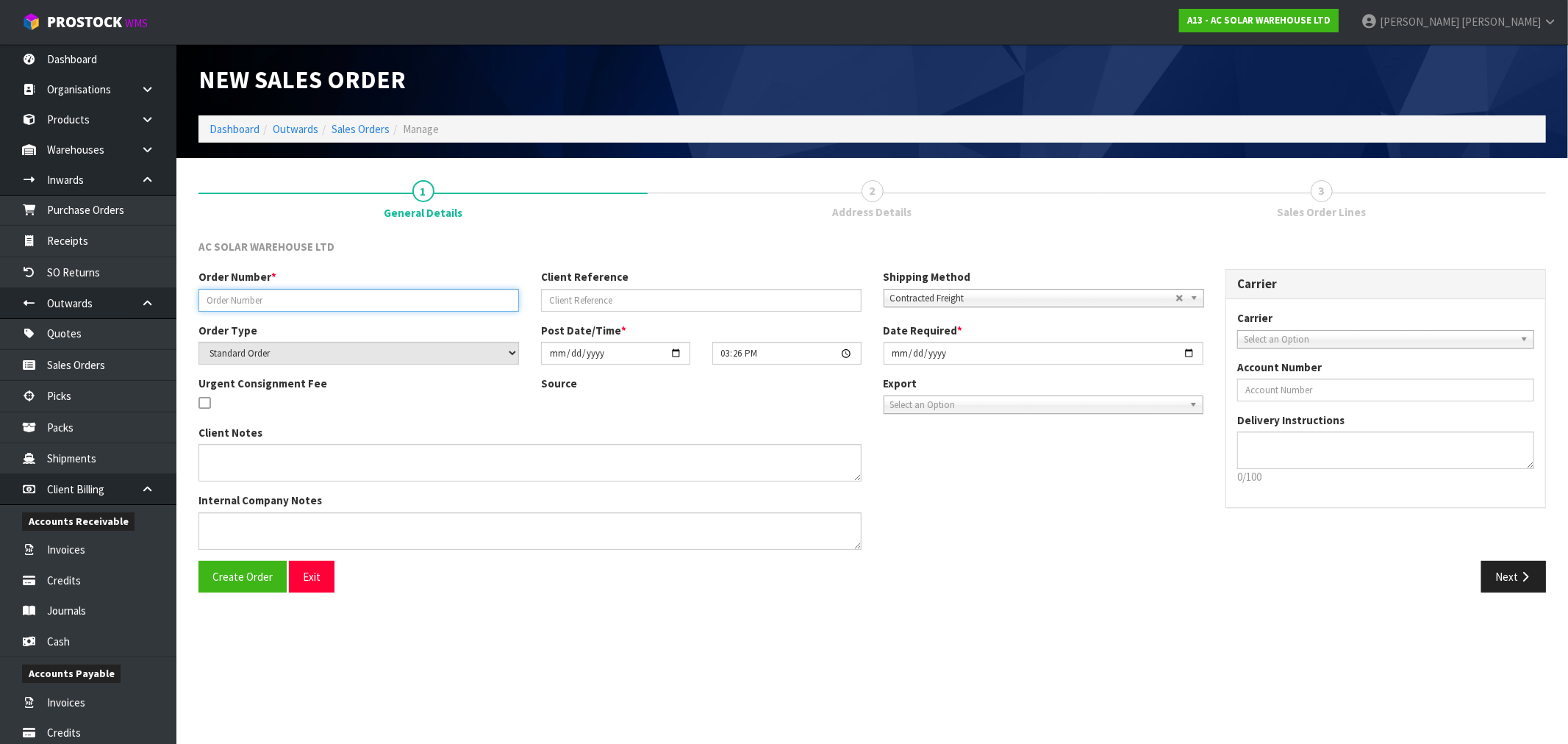
click at [327, 293] on input "text" at bounding box center [359, 300] width 320 height 23
paste input "S26201"
type input "S26201"
paste input "AKL/OUT/01077"
click at [643, 296] on input "AKL/OUT/01077" at bounding box center [701, 300] width 320 height 23
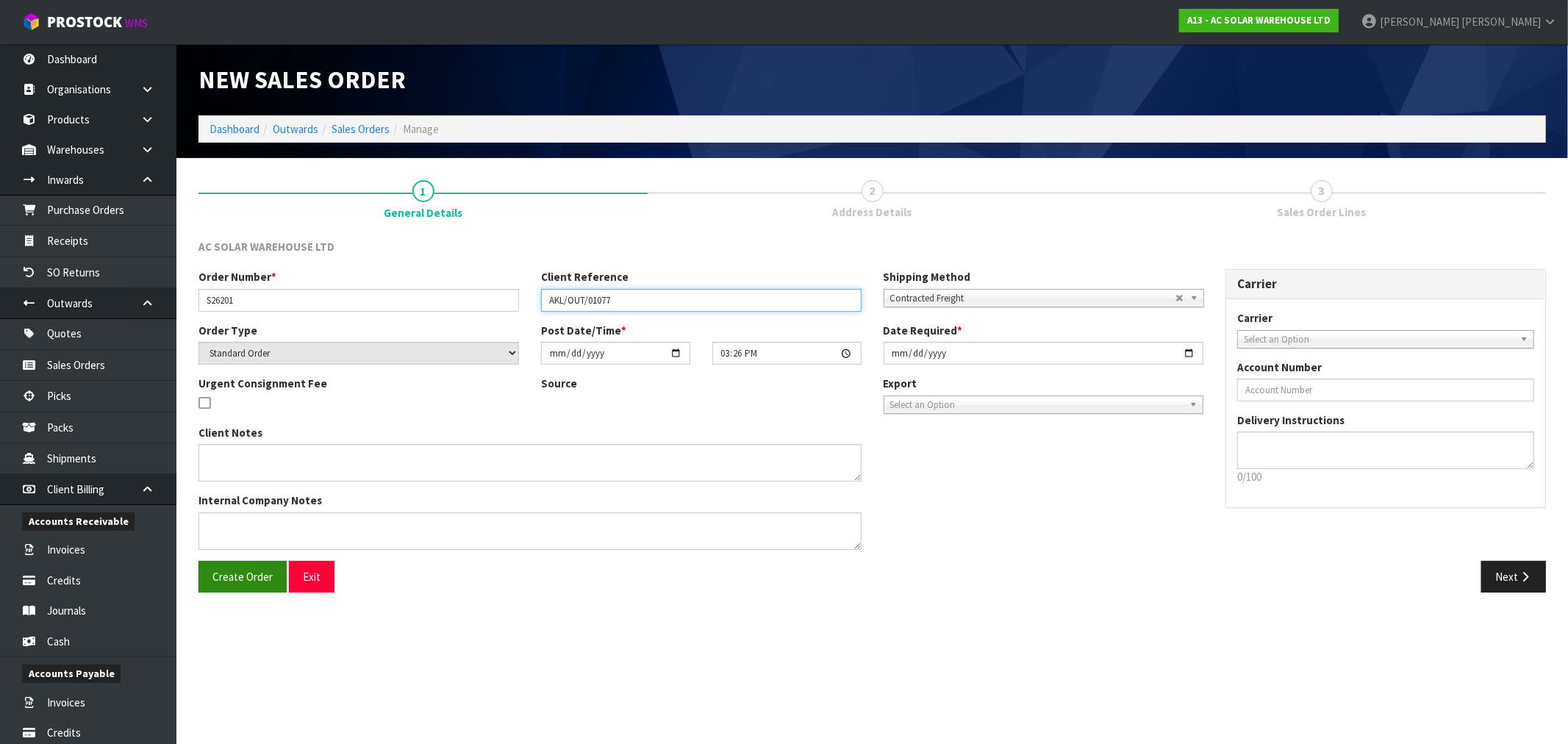
type input "AKL/OUT/01077"
click at [273, 576] on button "Create Order" at bounding box center [243, 576] width 88 height 31
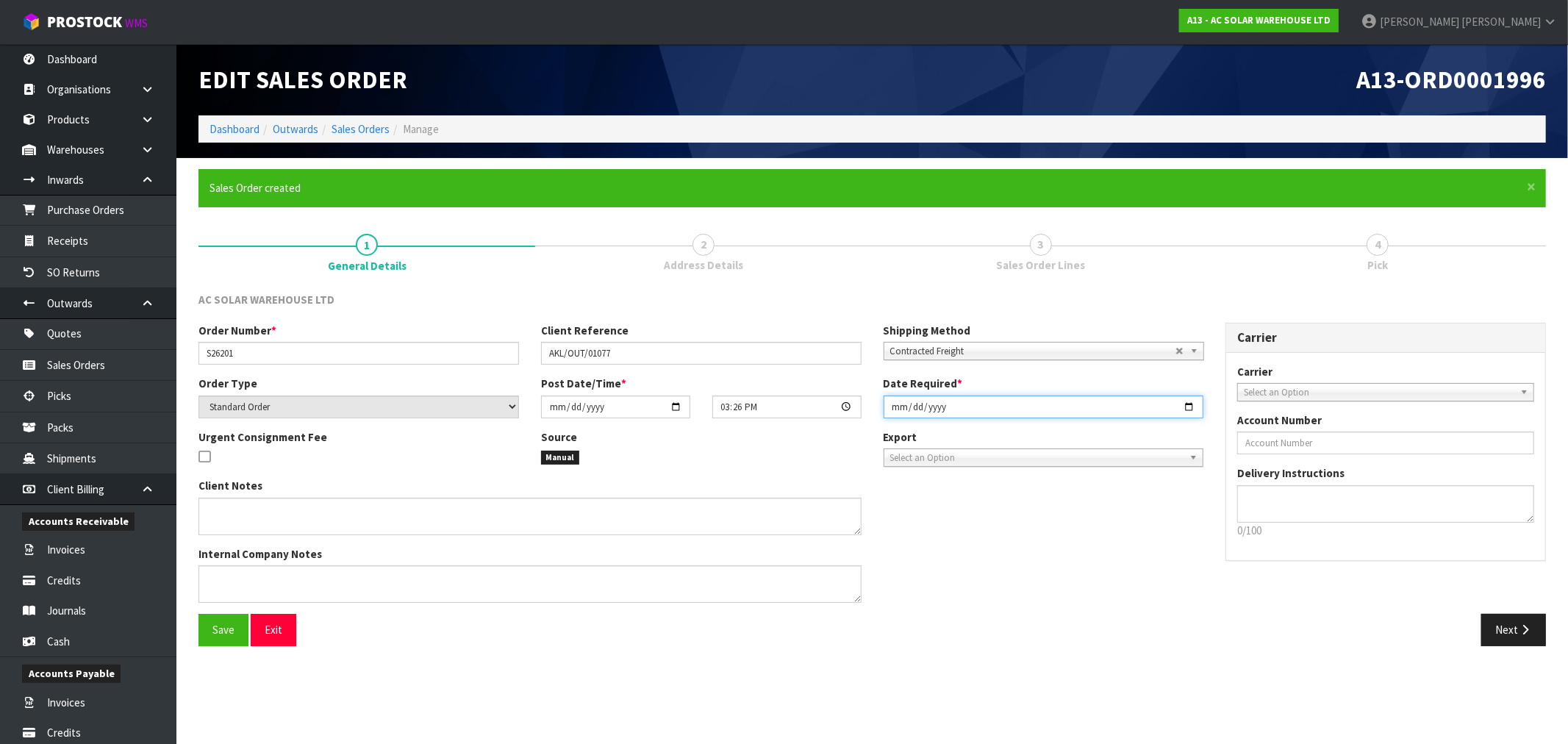
click at [904, 407] on input "[DATE]" at bounding box center [1044, 407] width 320 height 23
type input "[DATE]"
click at [199, 614] on button "Save" at bounding box center [223, 629] width 50 height 31
click at [1508, 620] on button "Next" at bounding box center [1513, 629] width 65 height 31
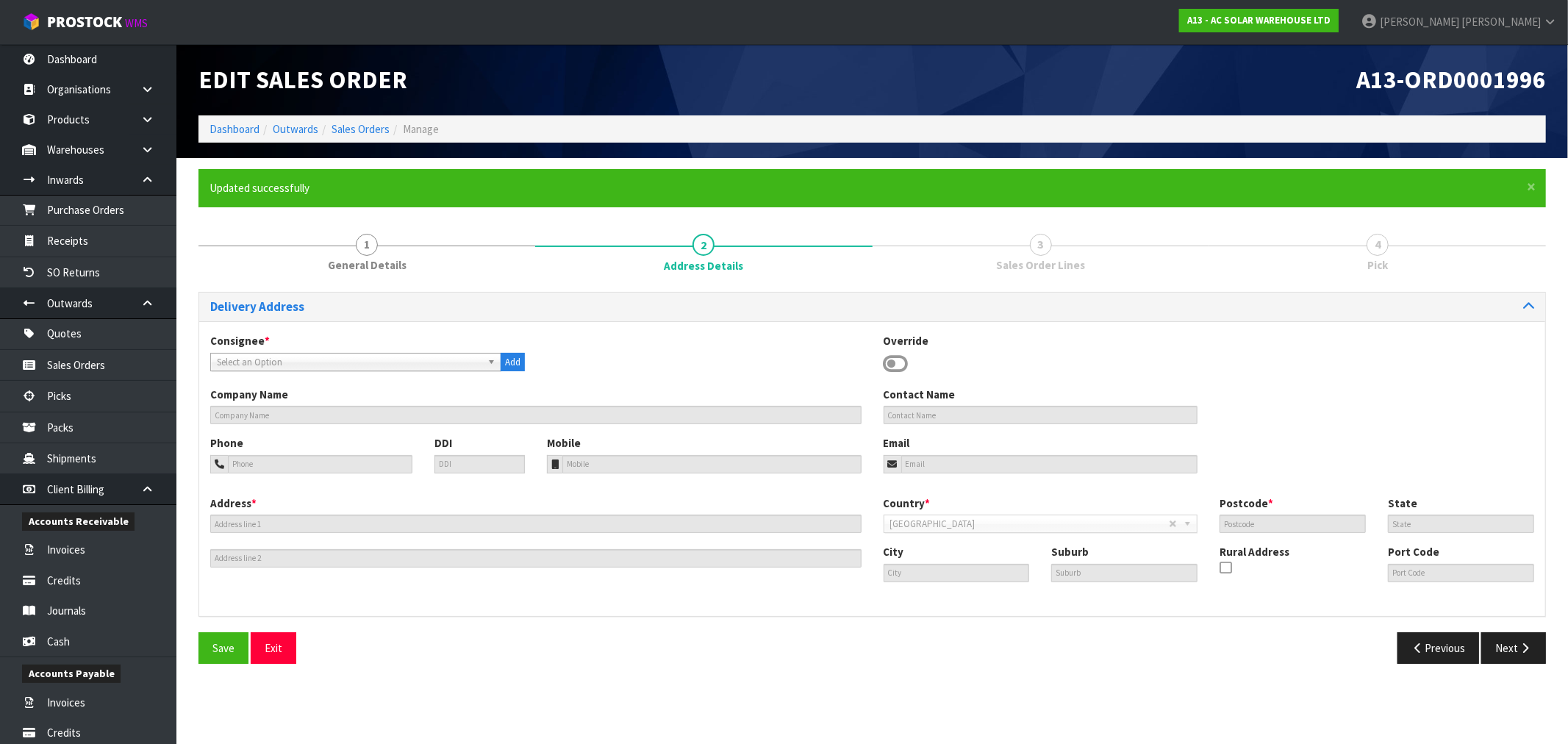
click at [435, 366] on span "Select an Option" at bounding box center [348, 363] width 264 height 18
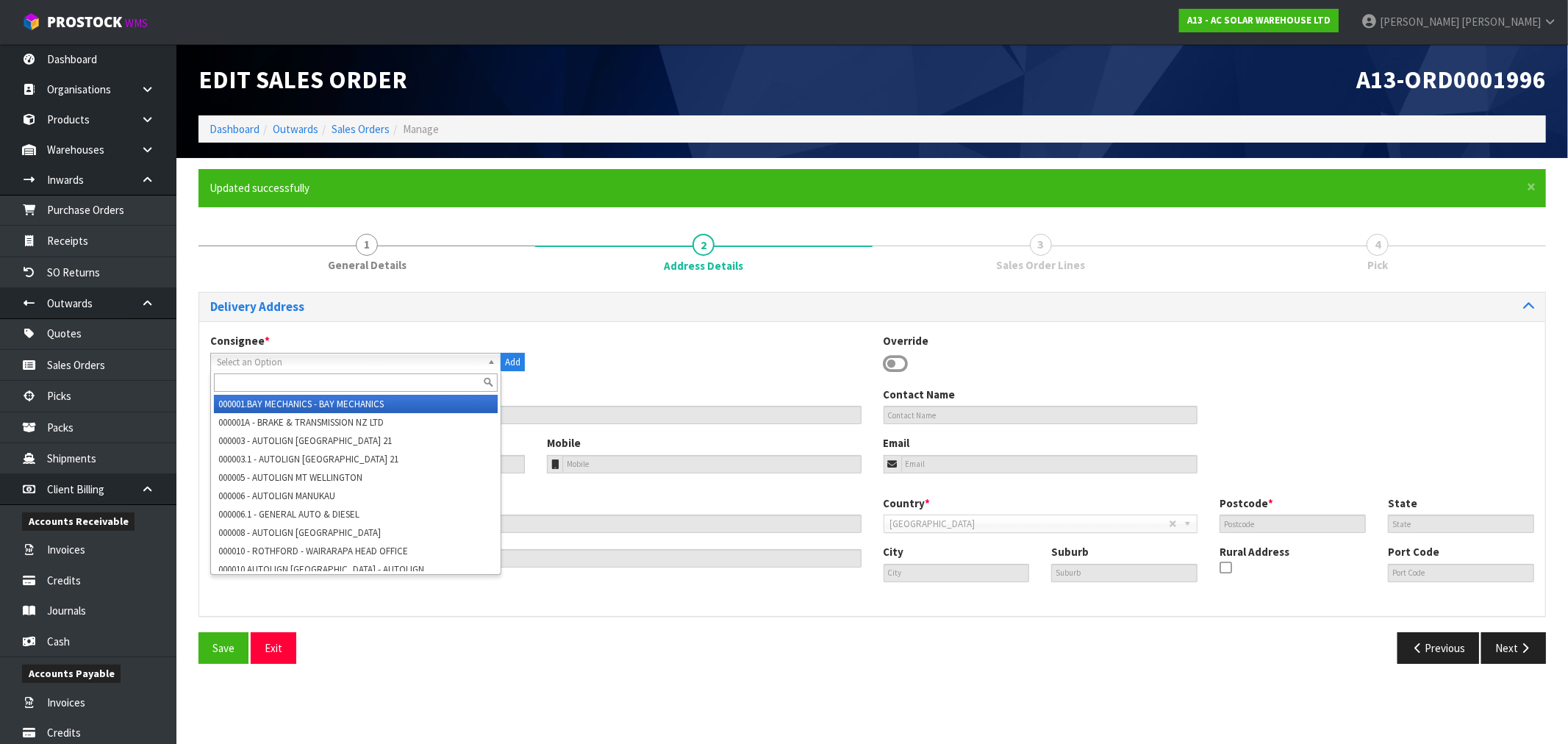
click at [893, 366] on icon at bounding box center [896, 364] width 25 height 22
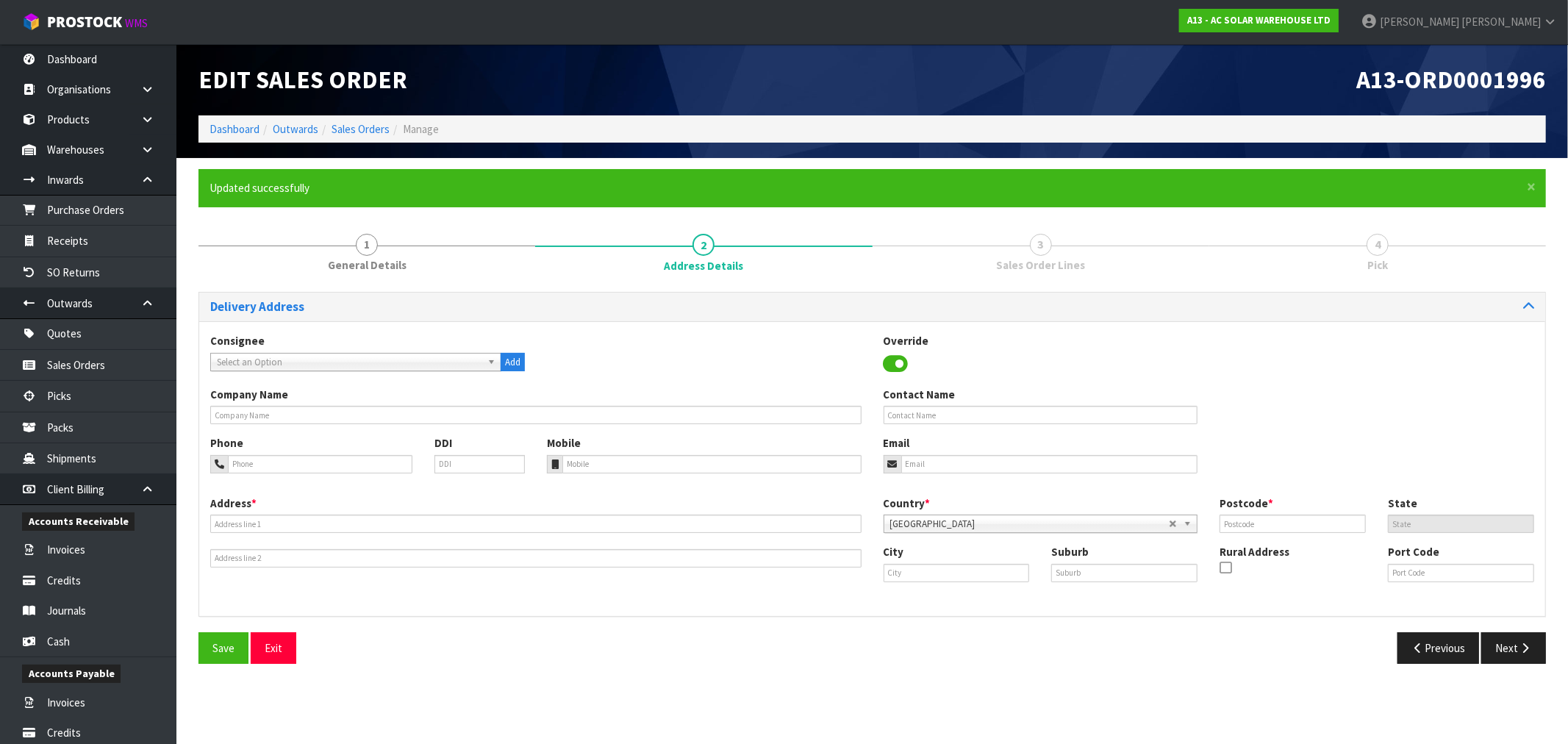
click at [723, 425] on div "Company Name Contact Name" at bounding box center [873, 410] width 1346 height 48
drag, startPoint x: 838, startPoint y: 416, endPoint x: 858, endPoint y: 413, distance: 20.2
click at [836, 415] on input "text" at bounding box center [535, 415] width 651 height 19
paste input "ONE VISION 2008 LIMITED"
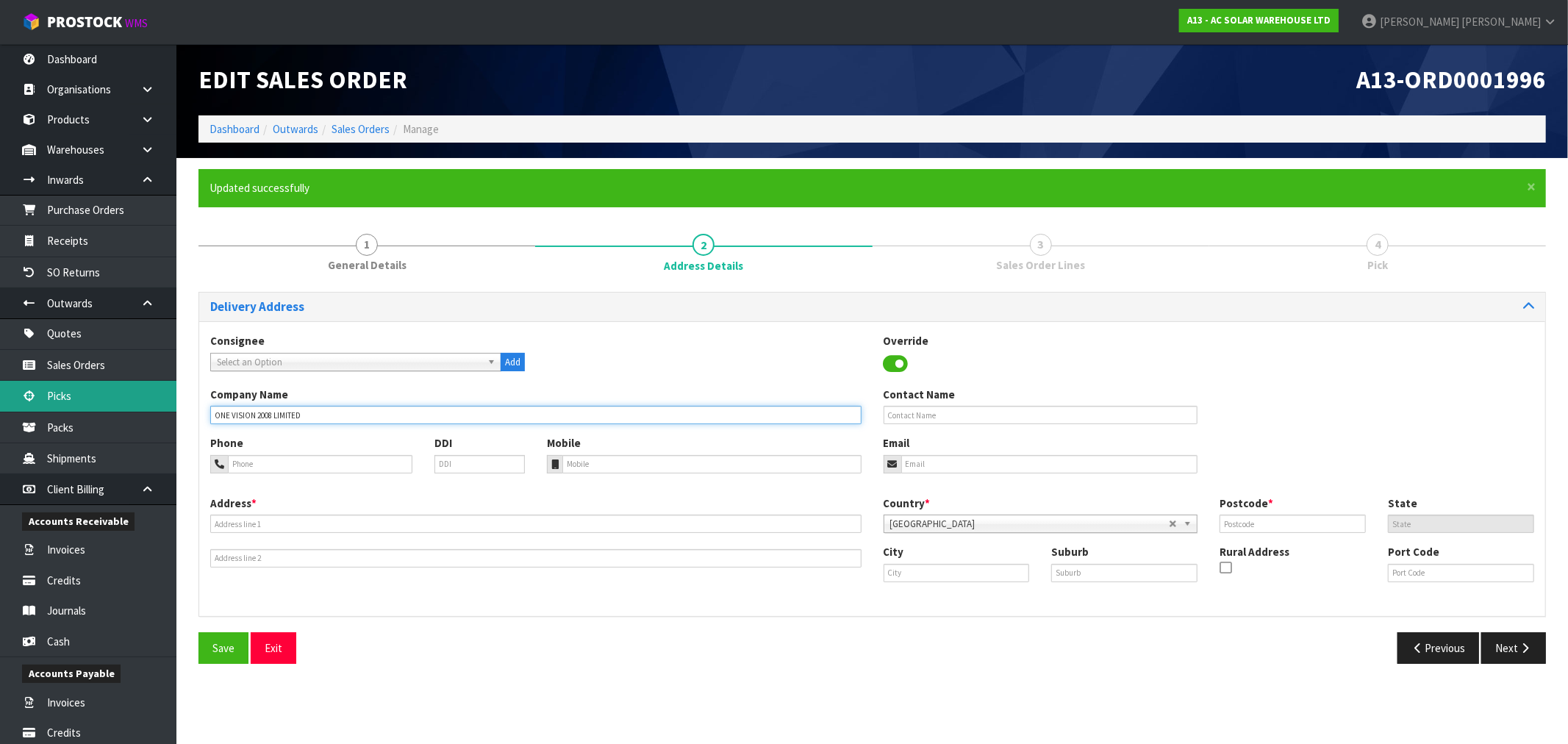
type input "ONE VISION 2008 LIMITED"
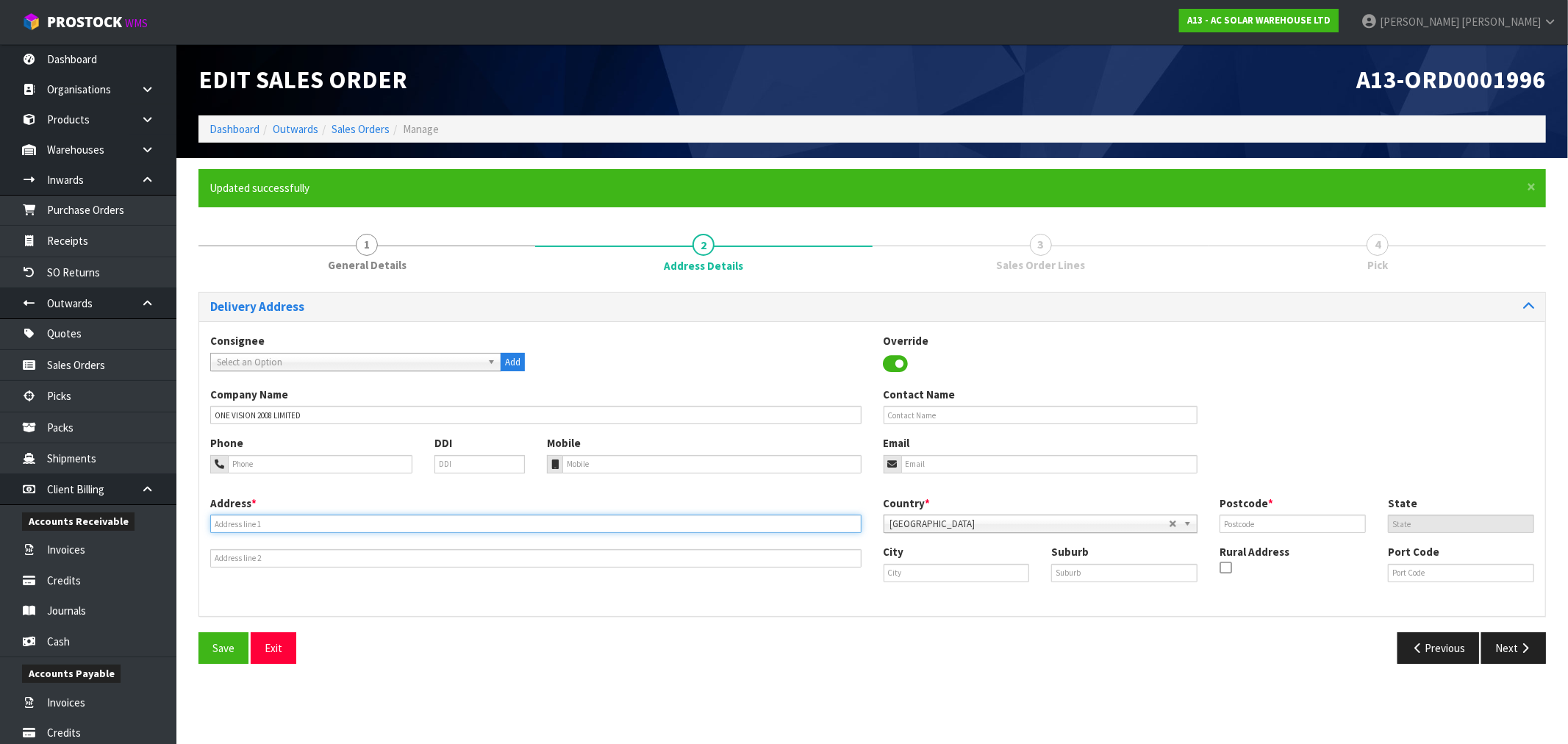
paste input "[STREET_ADDRESS]"
drag, startPoint x: 258, startPoint y: 526, endPoint x: 237, endPoint y: 521, distance: 21.6
click at [258, 526] on input "text" at bounding box center [535, 524] width 651 height 19
type input "[STREET_ADDRESS]"
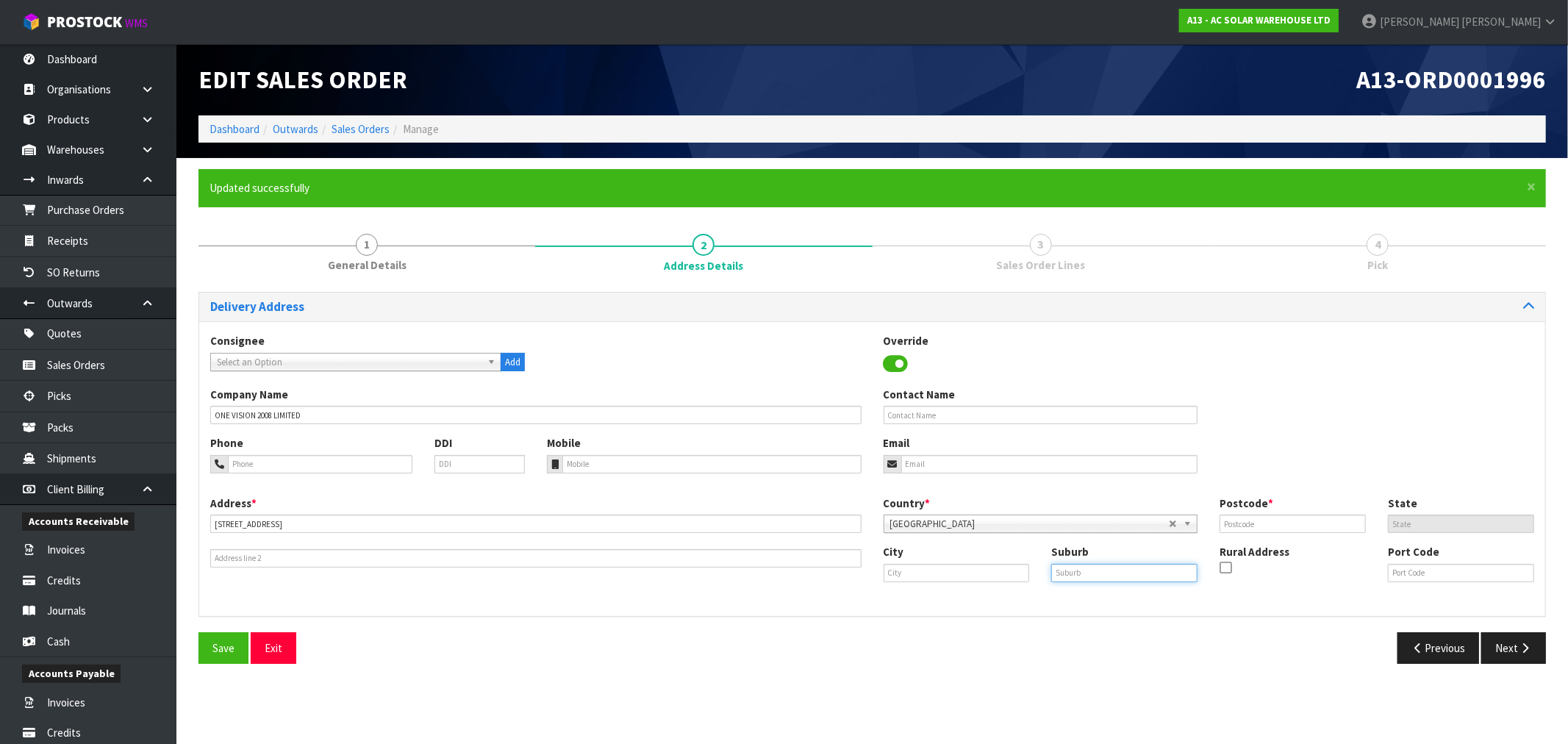
drag, startPoint x: 1158, startPoint y: 569, endPoint x: 1142, endPoint y: 570, distance: 16.0
click at [1157, 569] on input "text" at bounding box center [1124, 573] width 146 height 19
paste input "[GEOGRAPHIC_DATA]"
type input "[GEOGRAPHIC_DATA]"
click at [995, 576] on input "text" at bounding box center [957, 573] width 146 height 19
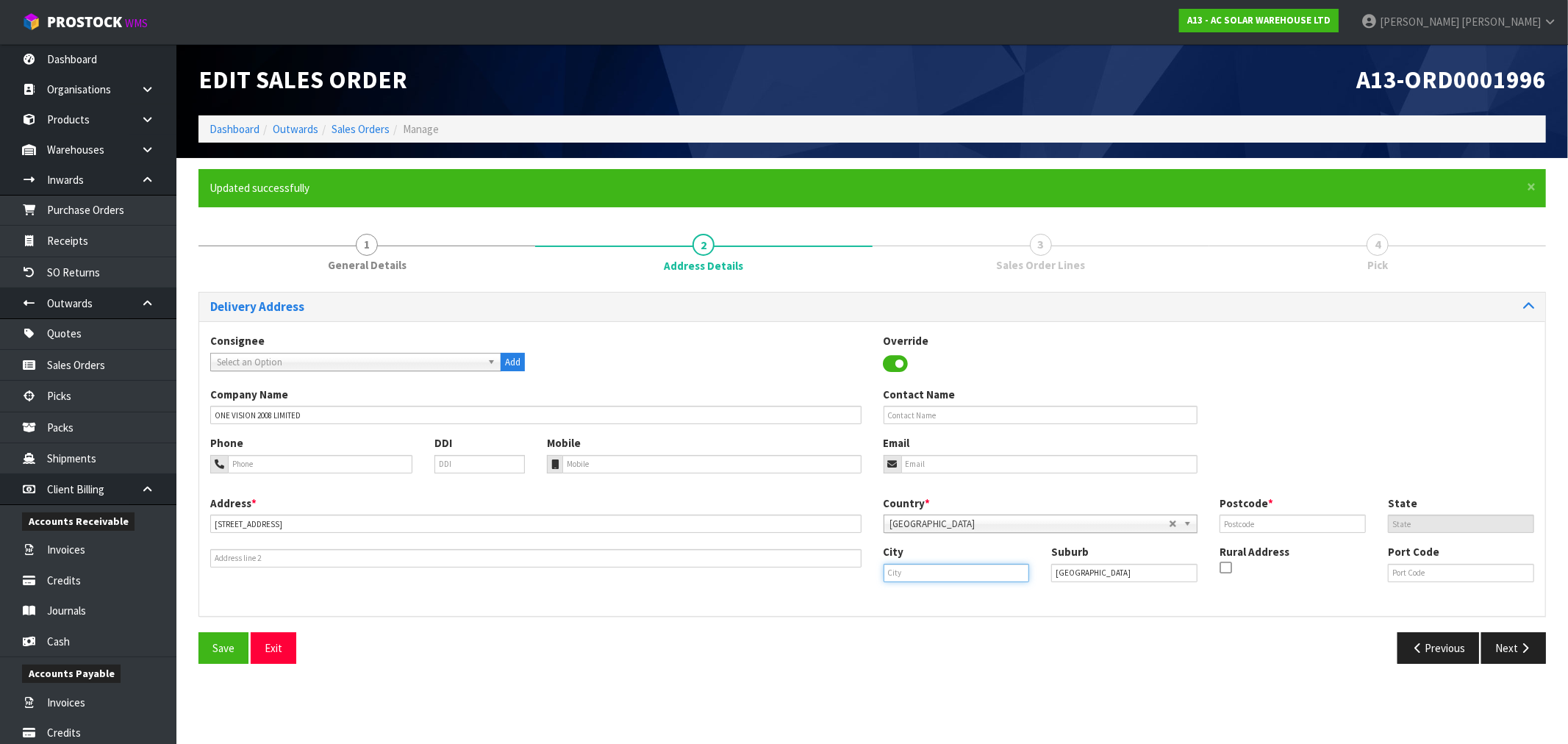
paste input "West Melton"
type input "West Melton"
click at [1288, 526] on input "text" at bounding box center [1293, 524] width 146 height 19
click at [1276, 528] on input "text" at bounding box center [1293, 524] width 146 height 19
paste input "7618"
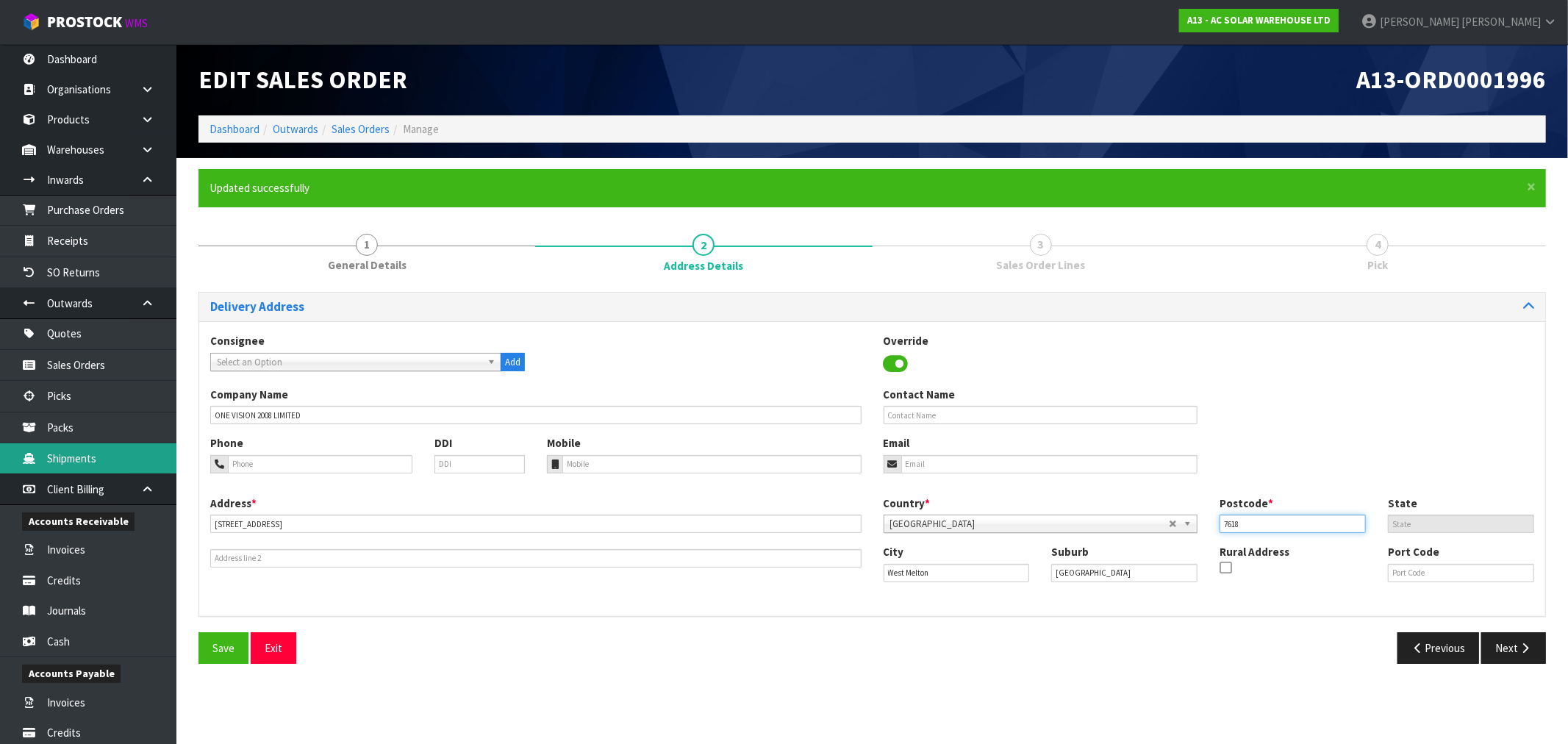
type input "7618"
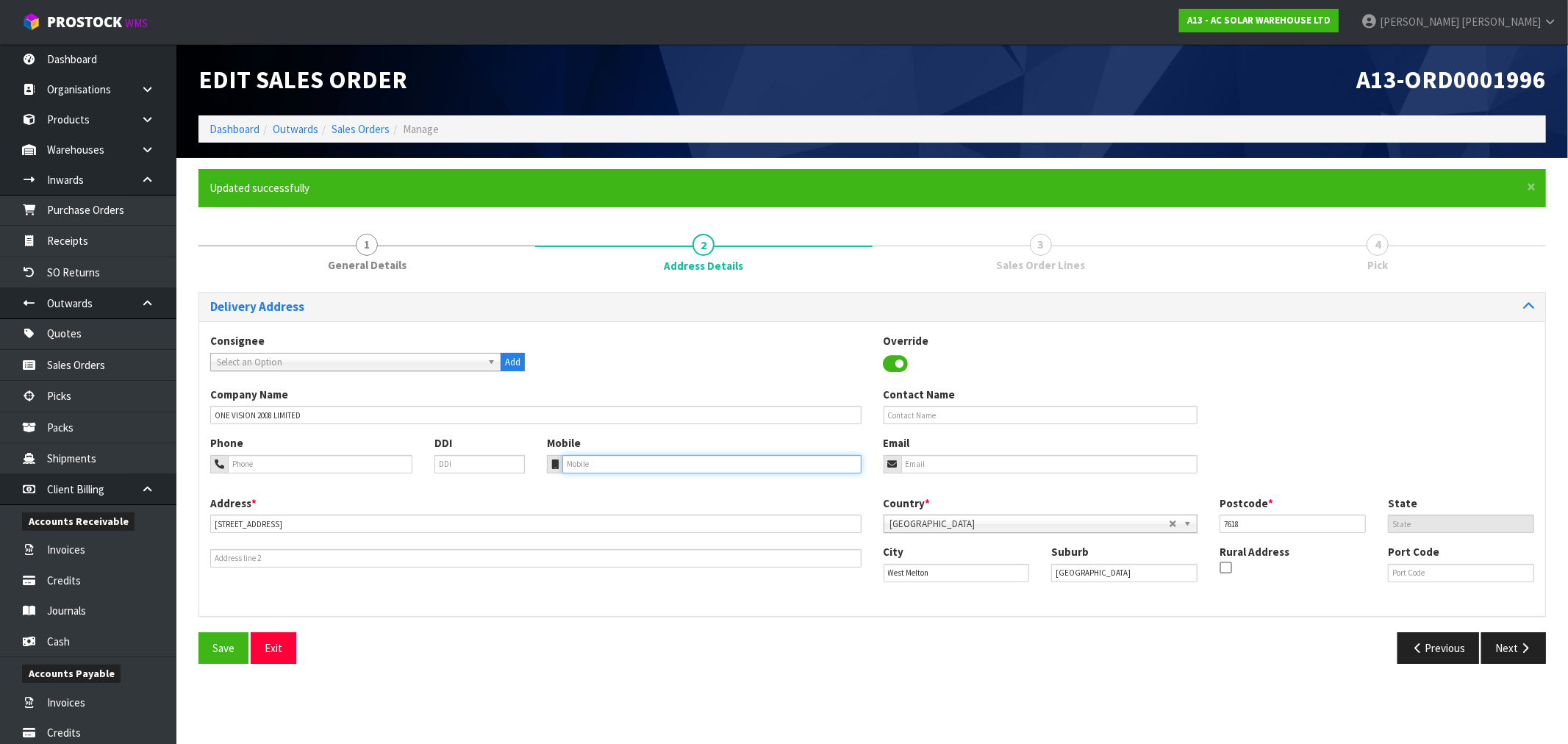
click at [607, 468] on input "tel" at bounding box center [712, 464] width 299 height 19
paste input "0212214428"
type input "0212214428"
click at [230, 651] on span "Save" at bounding box center [223, 648] width 22 height 14
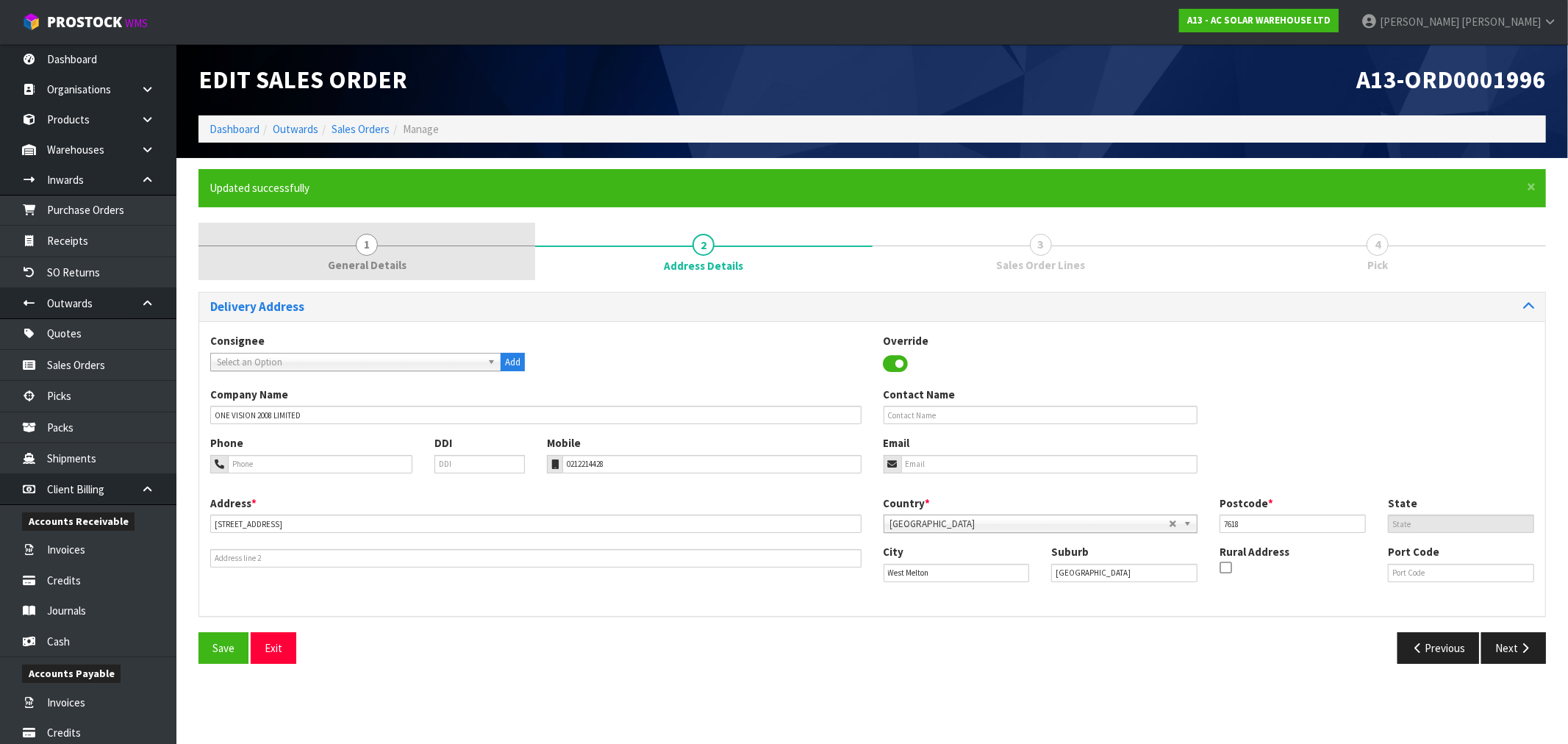
click at [375, 266] on span "General Details" at bounding box center [367, 265] width 79 height 16
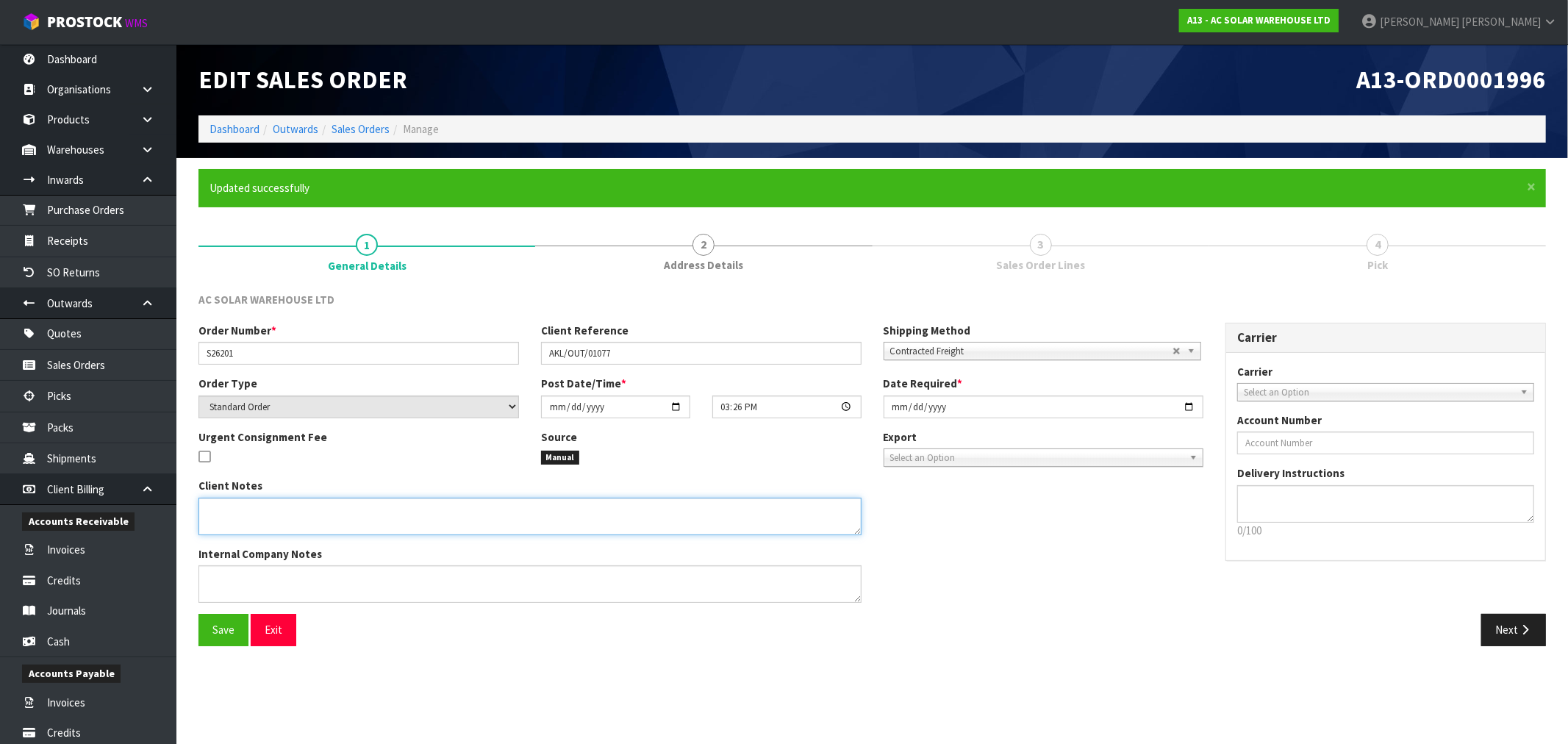
click at [361, 507] on textarea at bounding box center [530, 516] width 663 height 37
paste textarea "PACK ITEMS TOGETHER AND SEND WITH FLIWAYS AC SOLAR WAREHOUSE LIMITED [STREET_AD…"
type textarea "PACK ITEMS TOGETHER AND SEND WITH FLIWAYS AC SOLAR WAREHOUSE LIMITED [STREET_AD…"
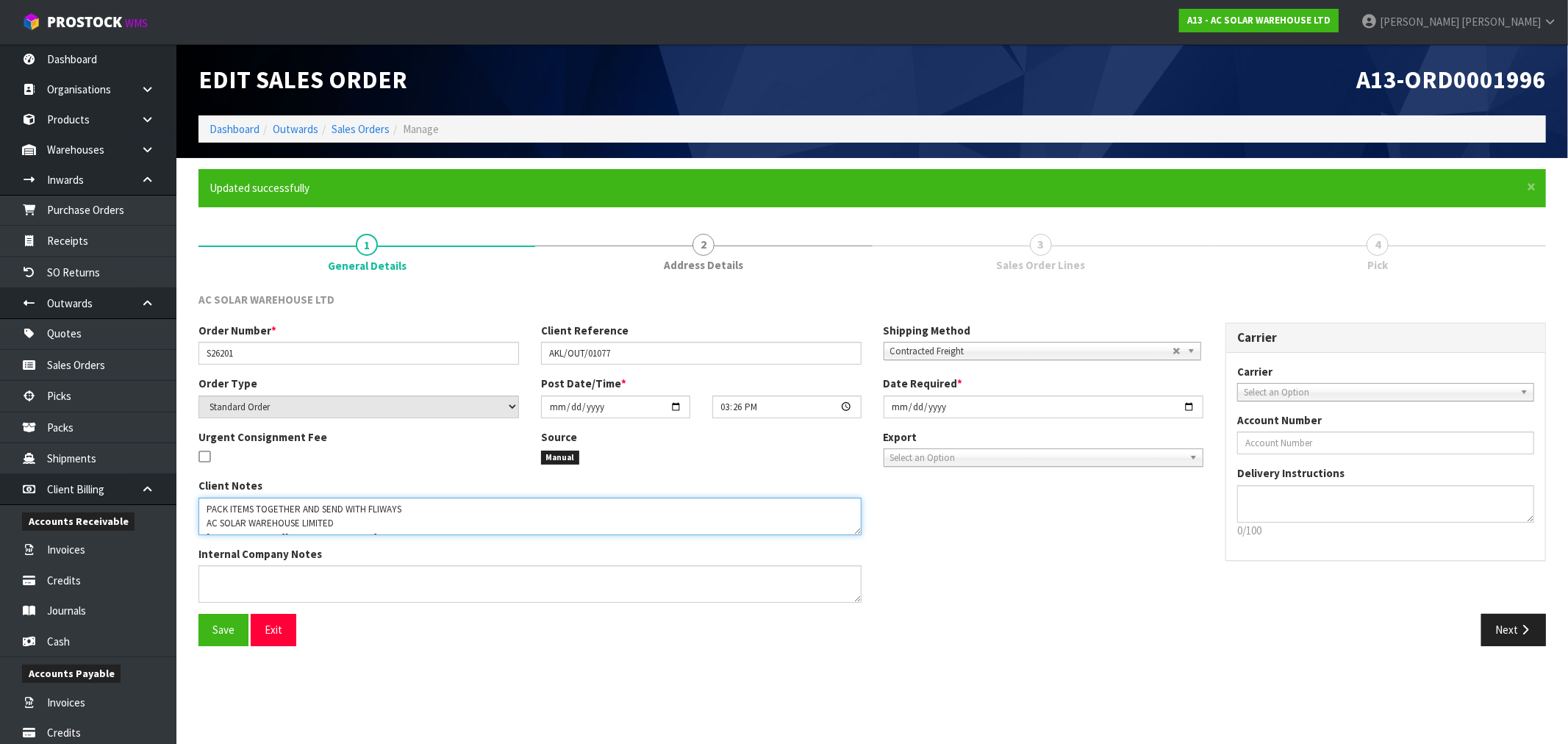
drag, startPoint x: 313, startPoint y: 530, endPoint x: 175, endPoint y: 469, distance: 150.9
click at [175, 469] on body "Toggle navigation ProStock WMS A13 - AC SOLAR WAREHOUSE LTD [PERSON_NAME] Logou…" at bounding box center [784, 372] width 1568 height 744
paste textarea "PACK ITEMS TOGETHER AND SEND WITH FLIWAYS"
click at [435, 553] on div "Internal Company Notes" at bounding box center [530, 574] width 663 height 57
click at [465, 524] on textarea at bounding box center [530, 516] width 663 height 37
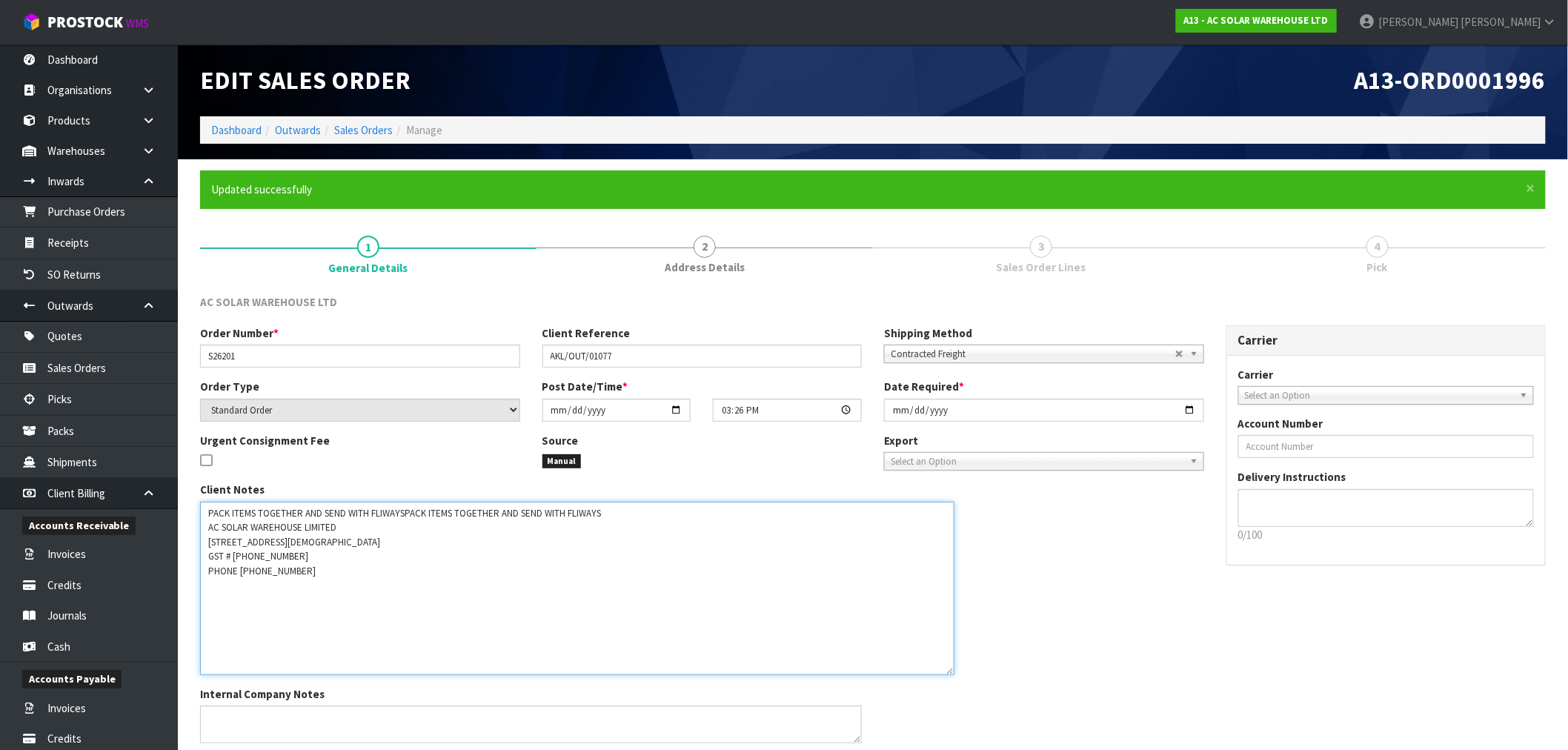
drag, startPoint x: 859, startPoint y: 536, endPoint x: 946, endPoint y: 671, distance: 160.6
click at [946, 671] on textarea at bounding box center [577, 588] width 754 height 173
click at [336, 643] on textarea at bounding box center [577, 588] width 754 height 173
click at [371, 601] on textarea at bounding box center [577, 588] width 754 height 173
drag, startPoint x: 330, startPoint y: 595, endPoint x: 190, endPoint y: 532, distance: 153.5
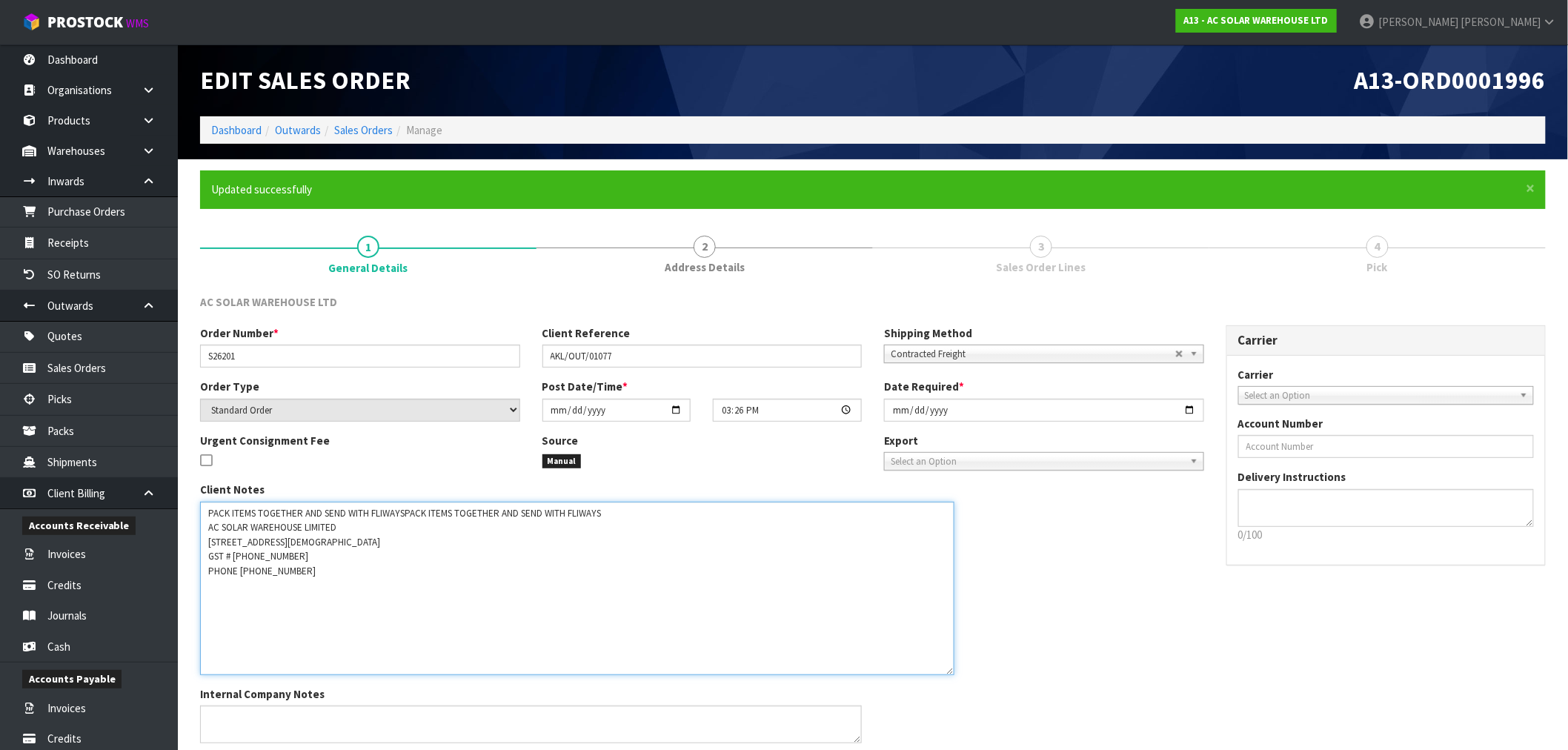
click at [190, 532] on div "Client Notes Internal Company Notes" at bounding box center [531, 618] width 684 height 273
click at [395, 513] on textarea at bounding box center [577, 588] width 754 height 173
drag, startPoint x: 336, startPoint y: 527, endPoint x: 368, endPoint y: 515, distance: 34.2
click at [336, 527] on textarea at bounding box center [577, 588] width 754 height 173
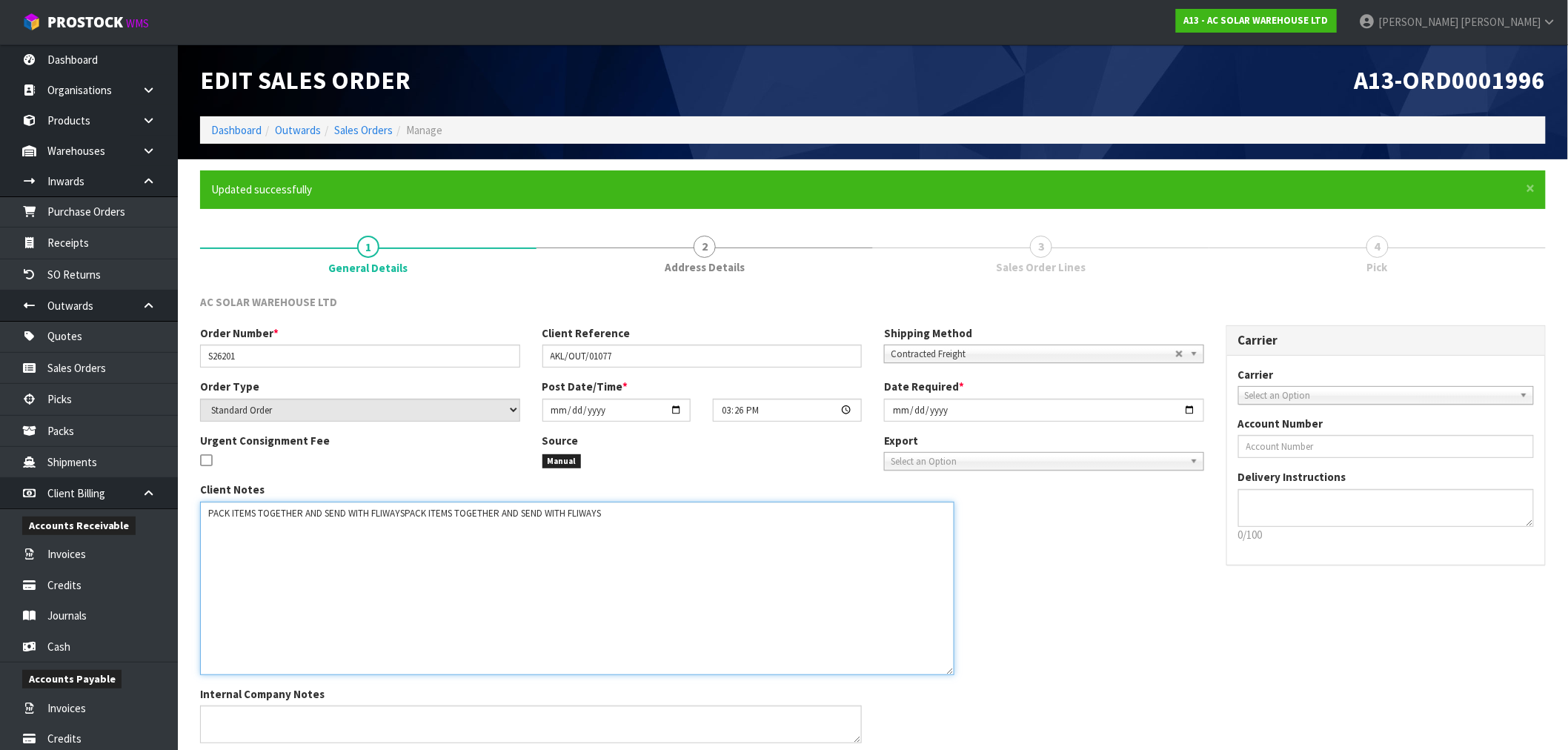
drag, startPoint x: 427, startPoint y: 514, endPoint x: 323, endPoint y: 517, distance: 104.0
click at [323, 517] on textarea at bounding box center [577, 588] width 754 height 173
type textarea "PACK ITEMS TOGETHER AND SEND WITH FLIWAYSPACK ITEMS TOGETHER AND SEND WITH FLIW…"
drag, startPoint x: 1365, startPoint y: 506, endPoint x: 1246, endPoint y: 534, distance: 122.2
click at [1364, 506] on textarea at bounding box center [1386, 508] width 296 height 38
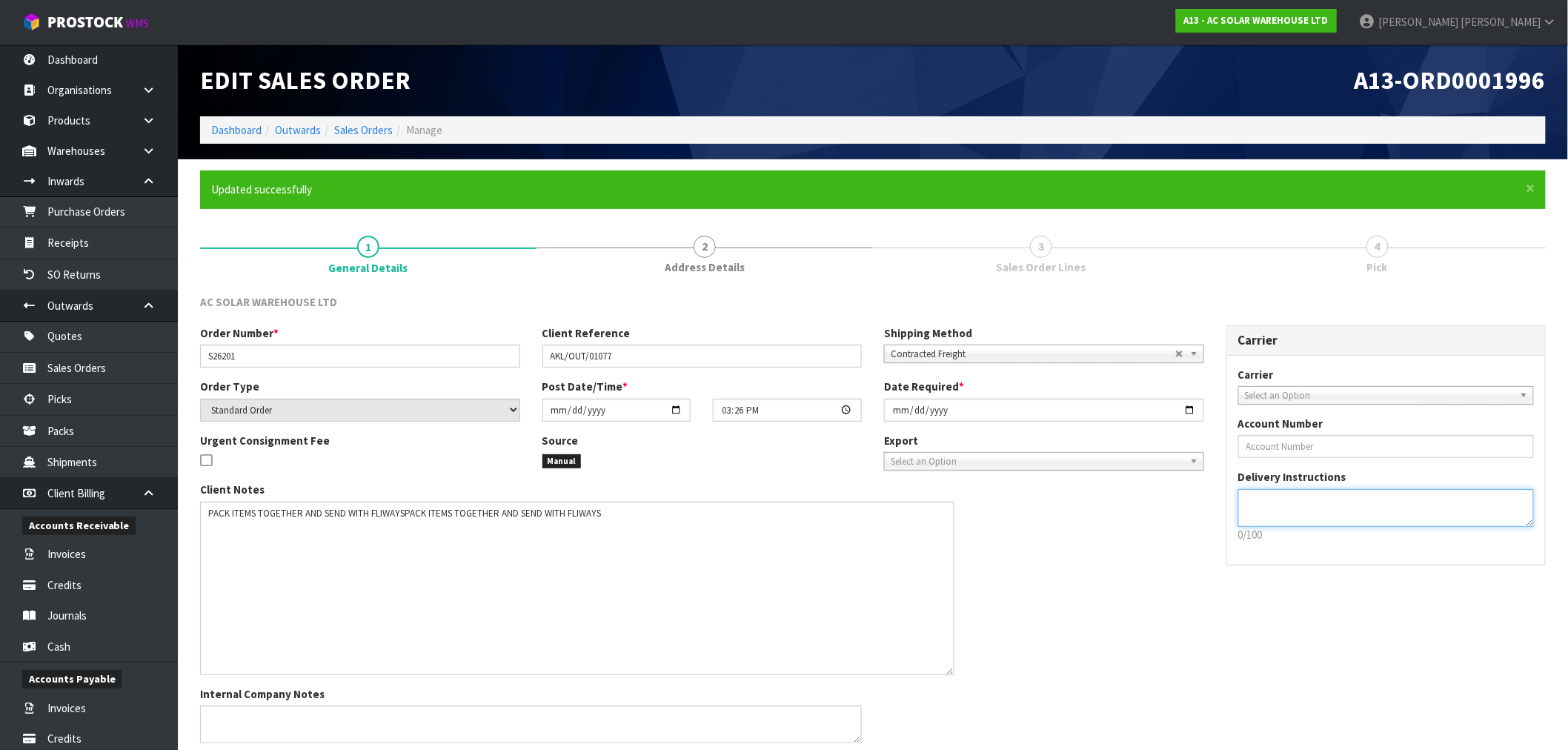
paste textarea "SEND WITH FLIWAYSPACK"
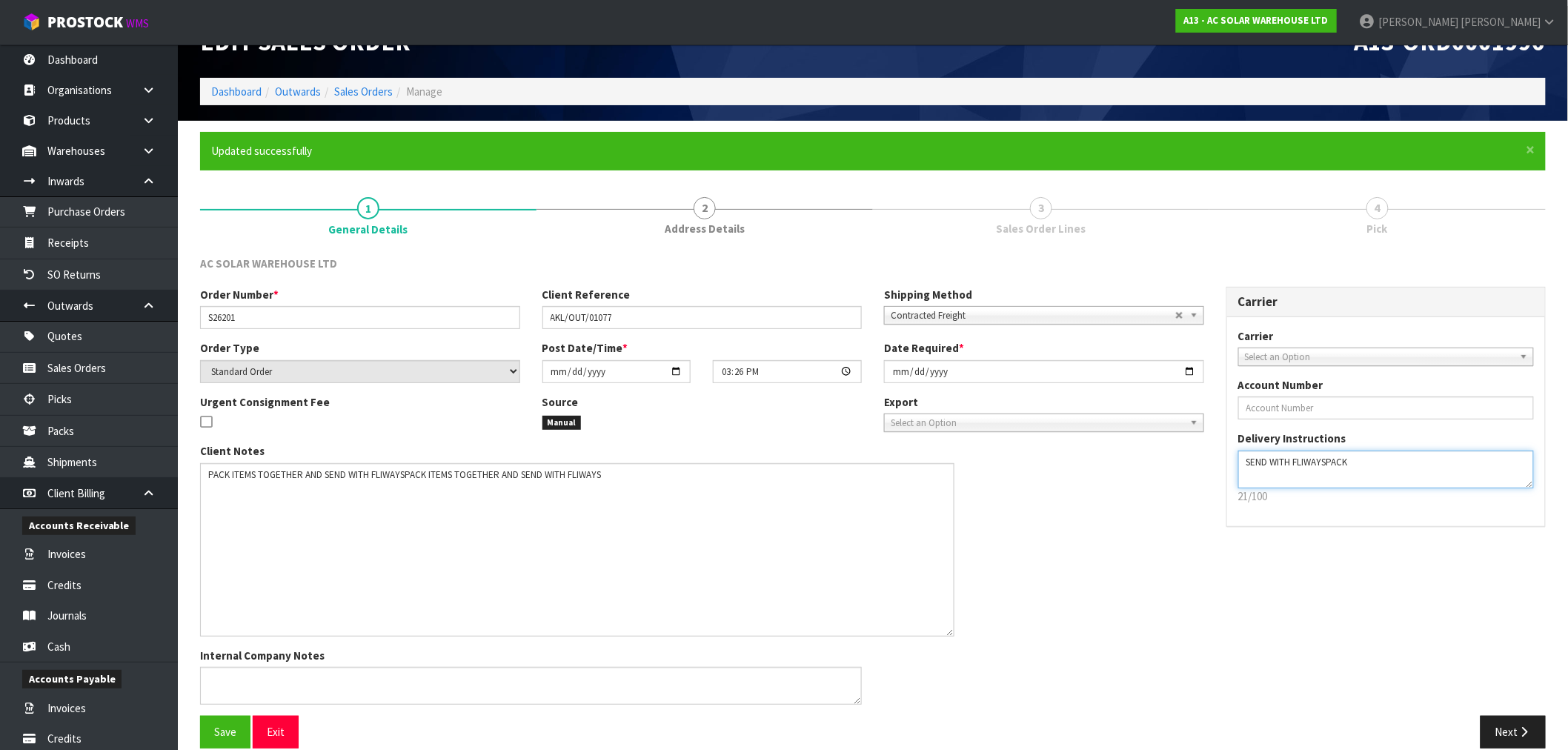
scroll to position [58, 0]
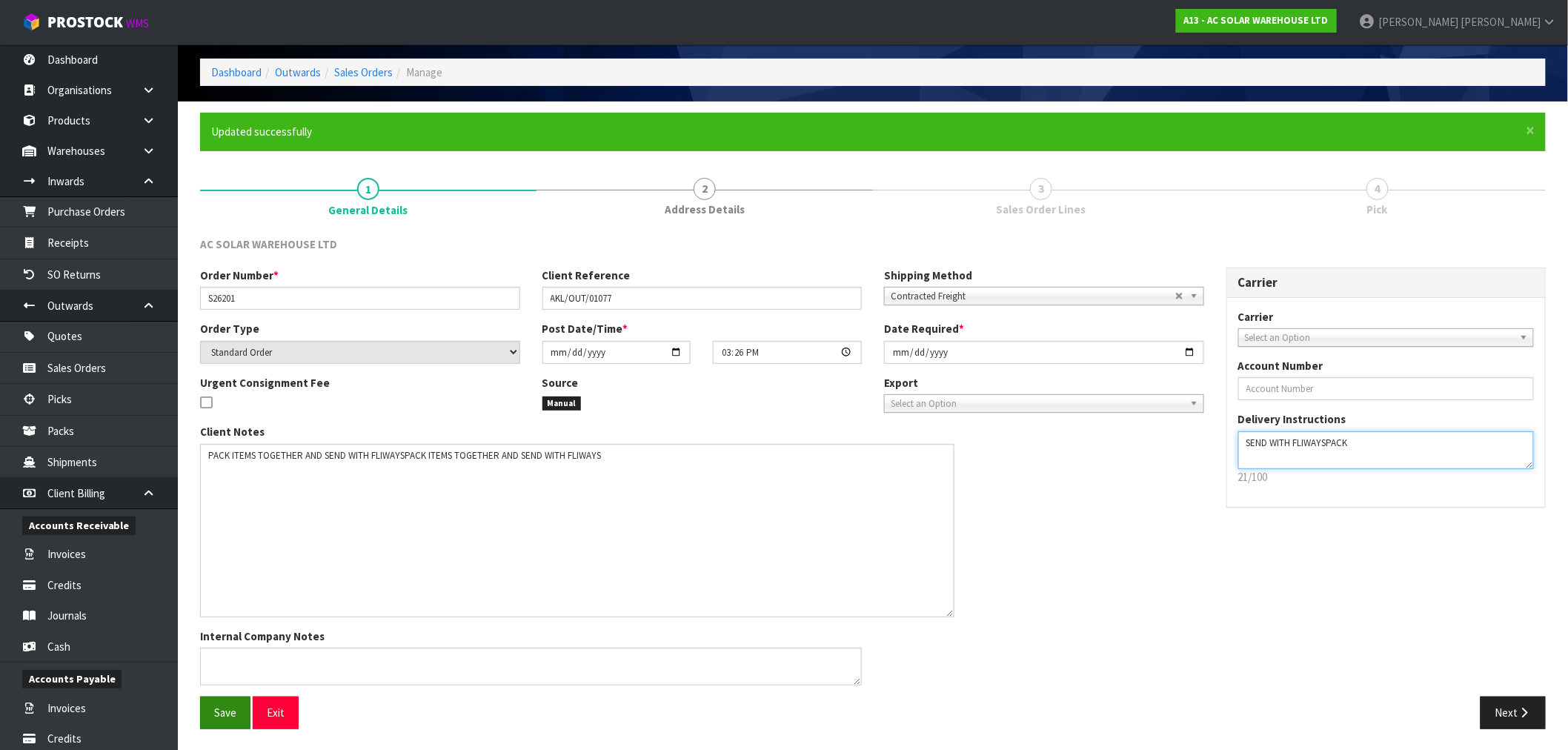
type textarea "SEND WITH FLIWAYSPACK"
click at [233, 712] on span "Save" at bounding box center [225, 712] width 23 height 14
click at [1527, 728] on div "Save Exit Next" at bounding box center [873, 718] width 1368 height 43
click at [1516, 710] on button "Next" at bounding box center [1512, 712] width 65 height 32
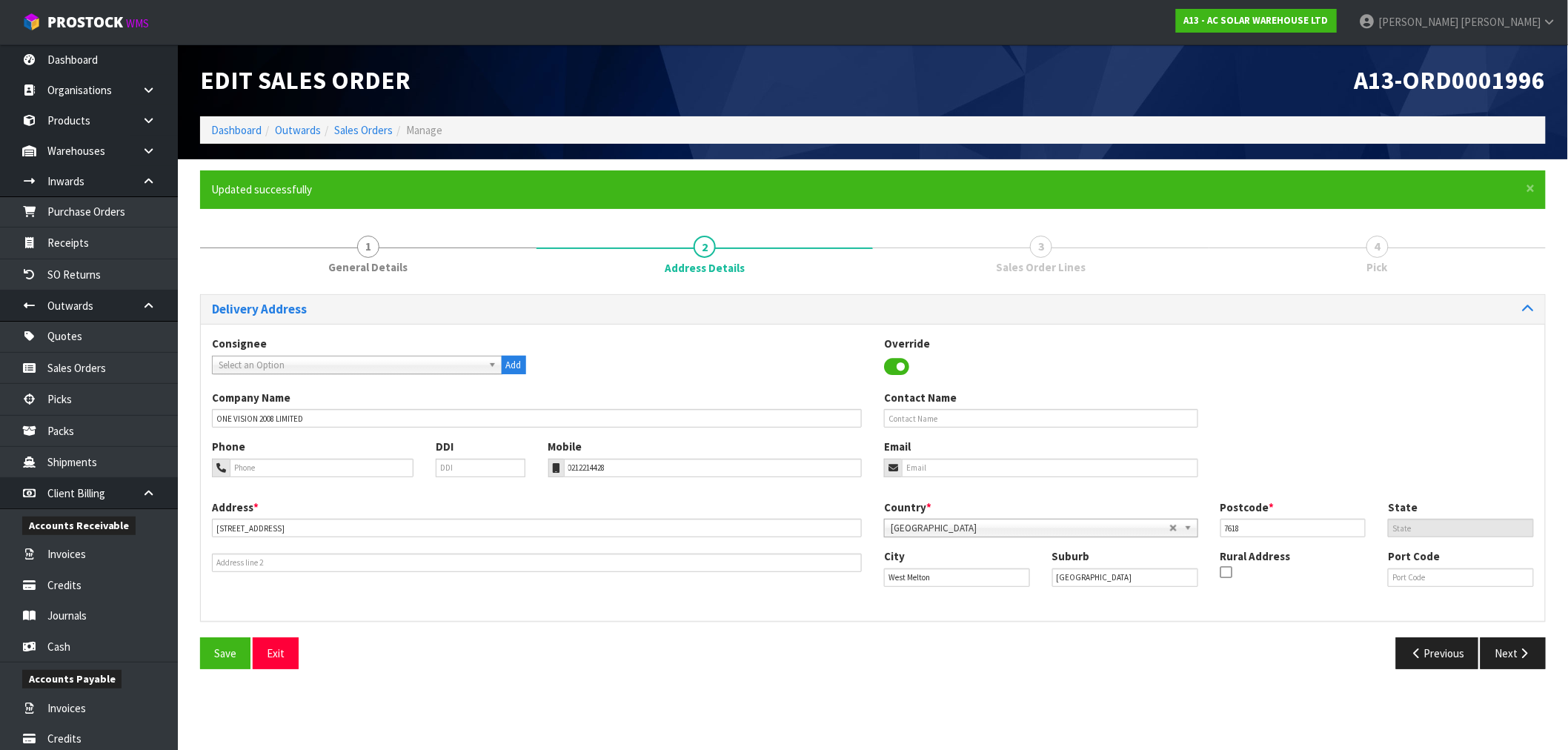
scroll to position [0, 0]
click at [1527, 658] on button "Next" at bounding box center [1525, 653] width 65 height 32
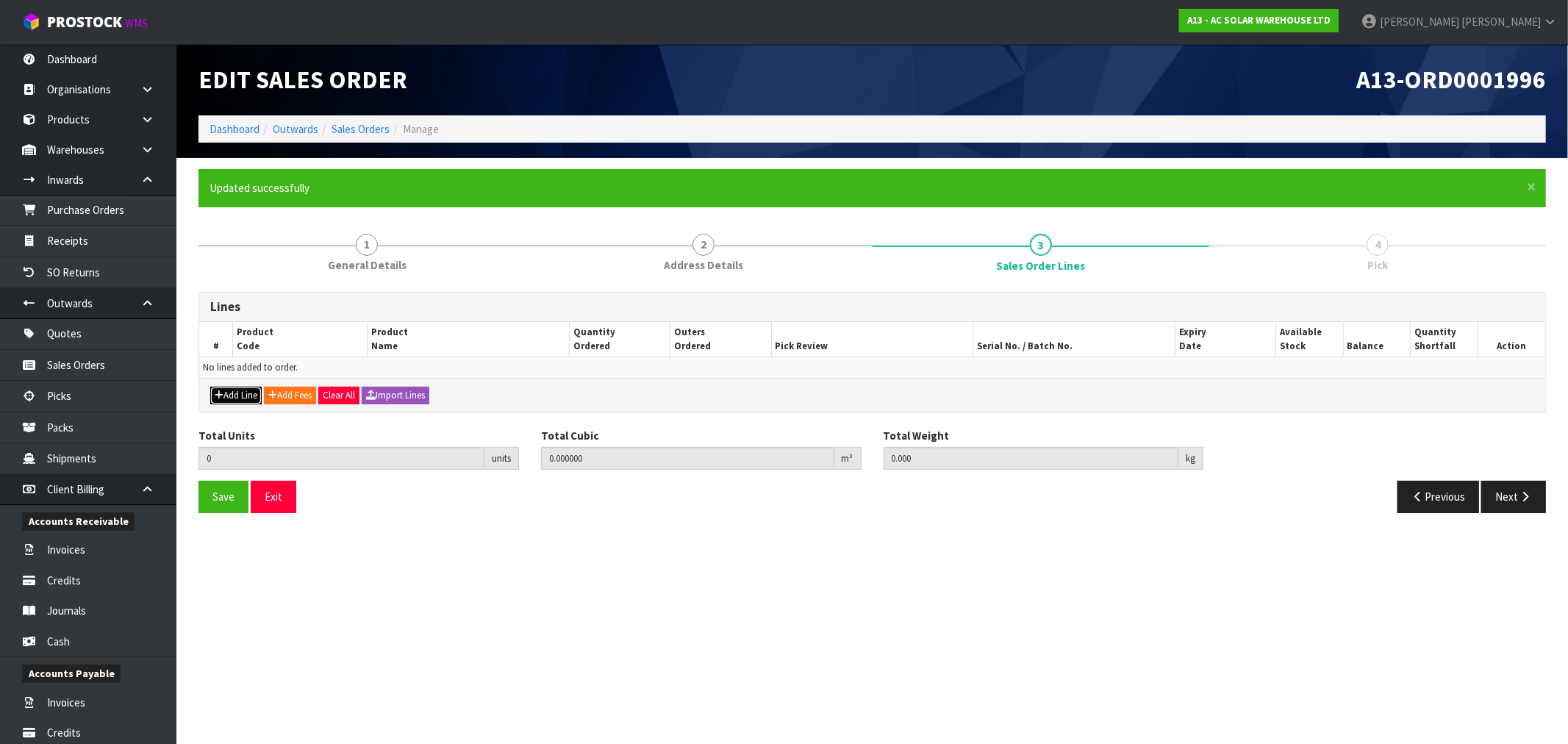
click at [252, 387] on button "Add Line" at bounding box center [235, 395] width 51 height 18
type input "0"
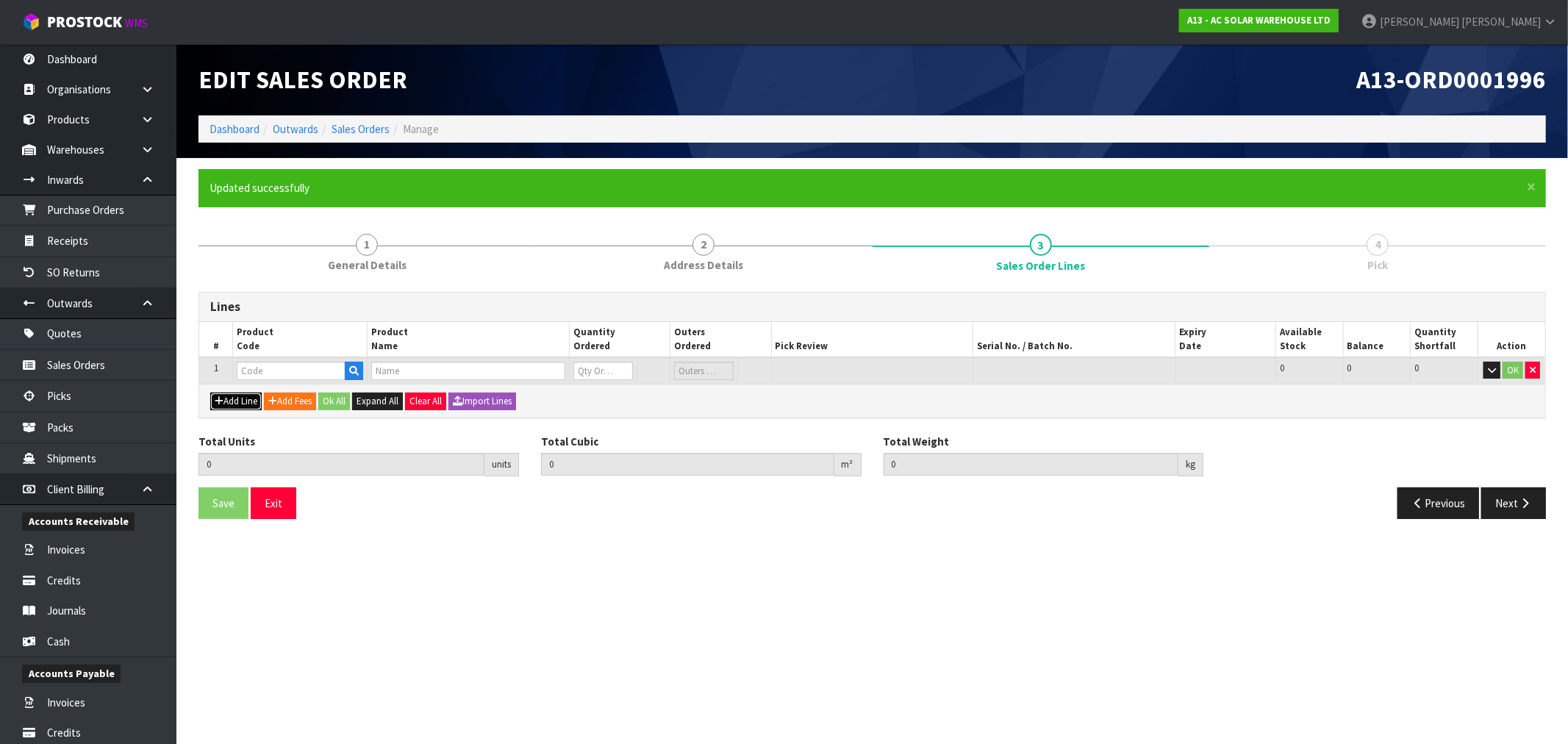
click at [210, 392] on button "Add Line" at bounding box center [235, 401] width 51 height 18
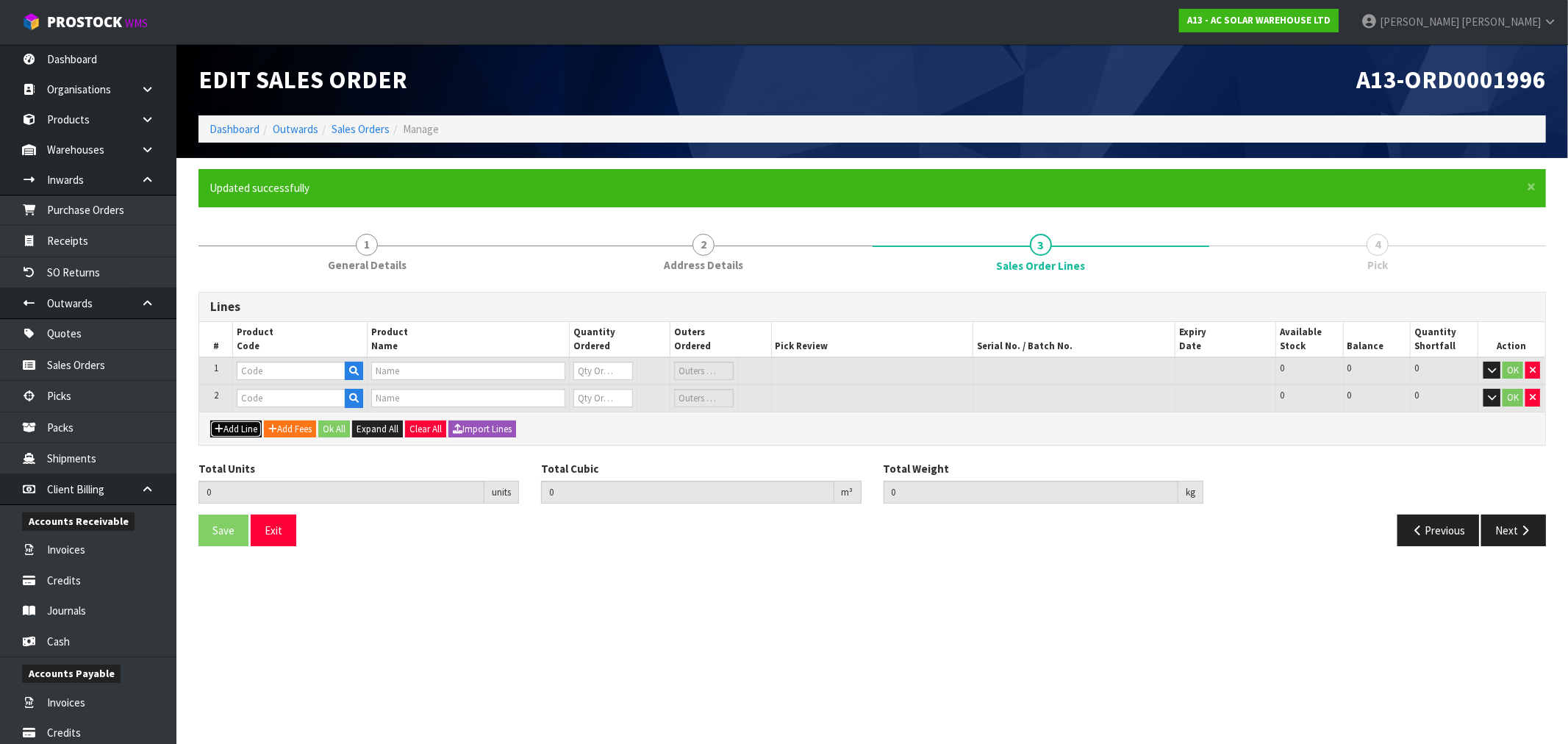
click at [210, 421] on button "Add Line" at bounding box center [235, 430] width 51 height 18
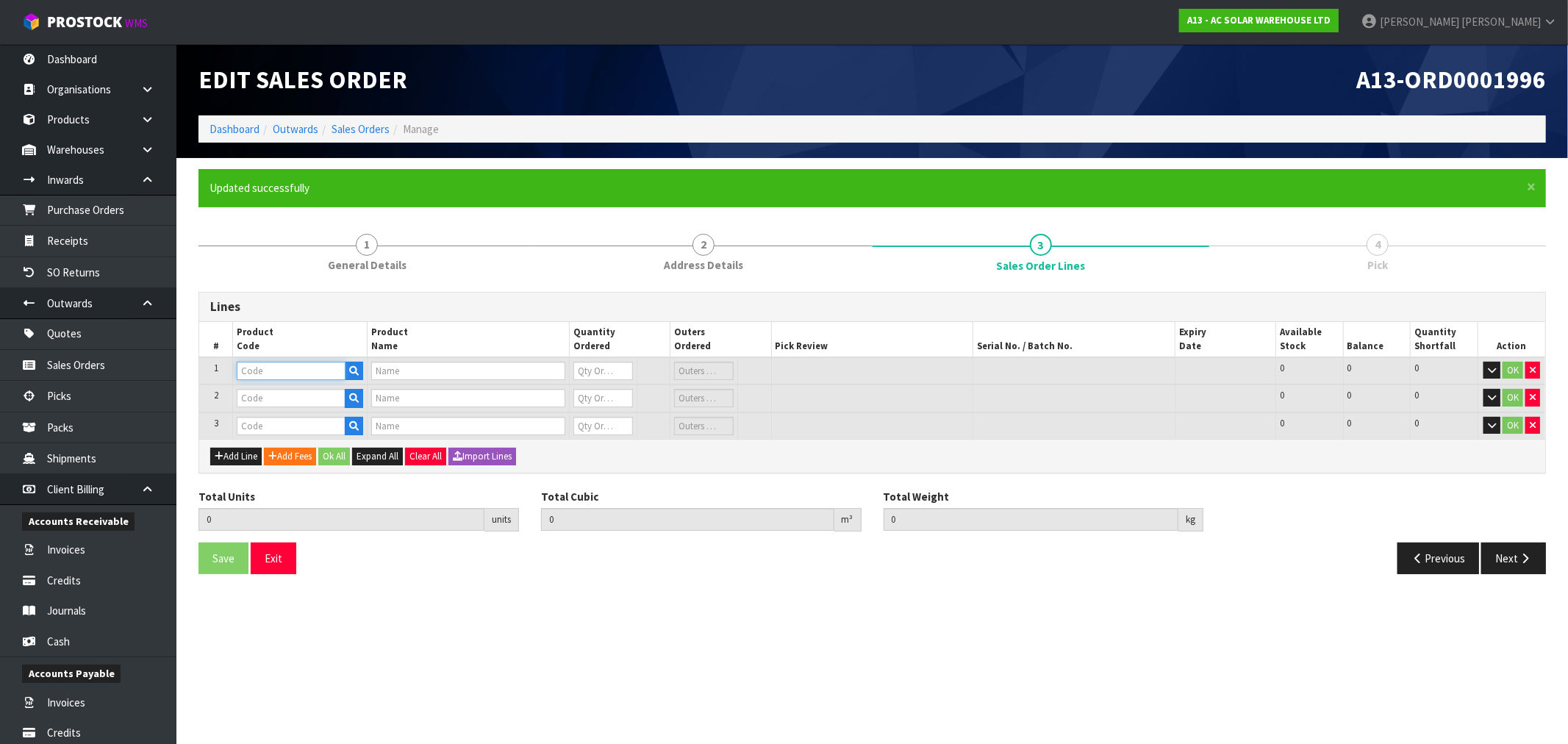
click at [287, 364] on input "text" at bounding box center [291, 371] width 109 height 19
paste input "1516"
type input "1516"
type input "SG15RT (NEW GENERATION) - SUNGROW 15KW THREE PHASE INVERTER - DUAL MPPT WITH WI…"
type input "0"
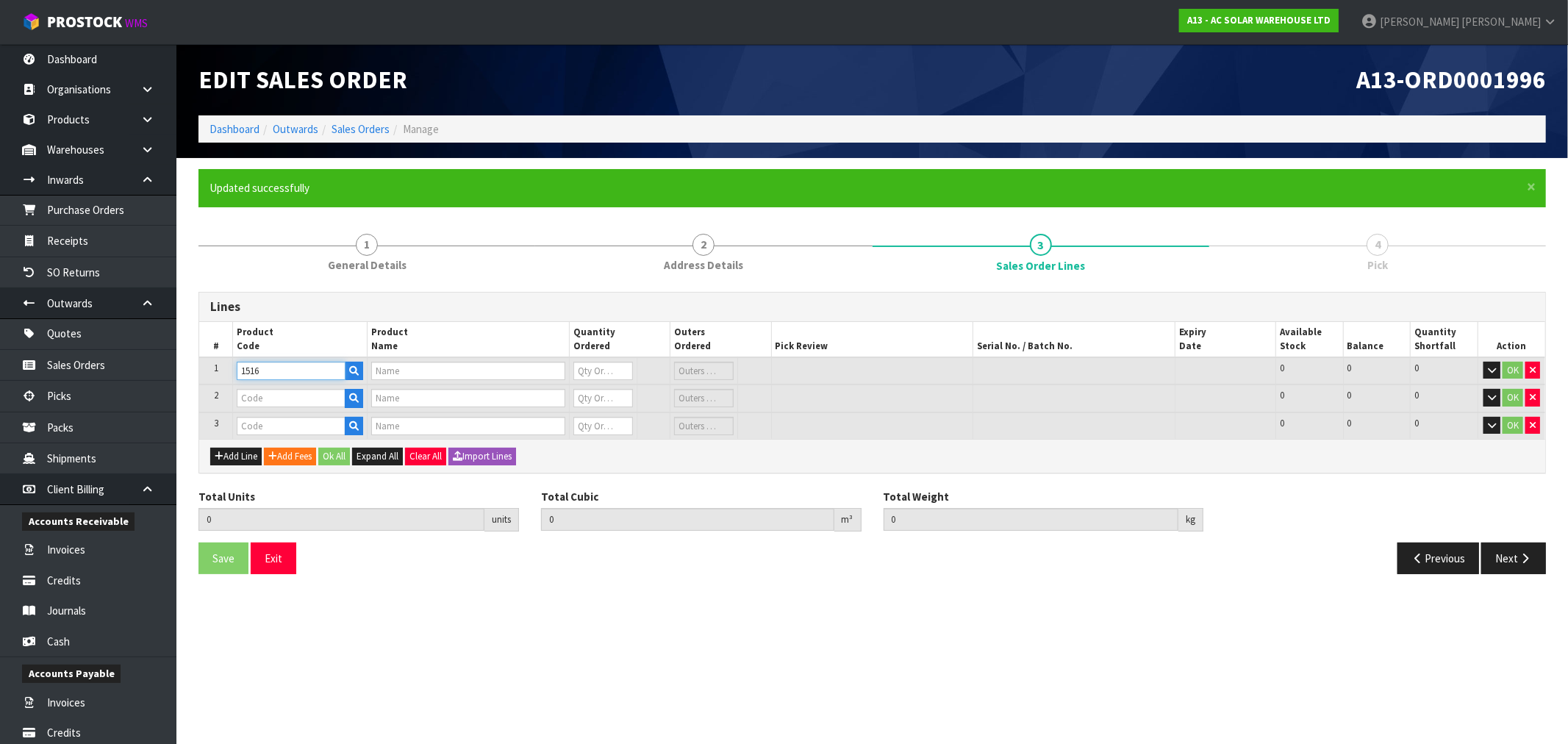
type input "0"
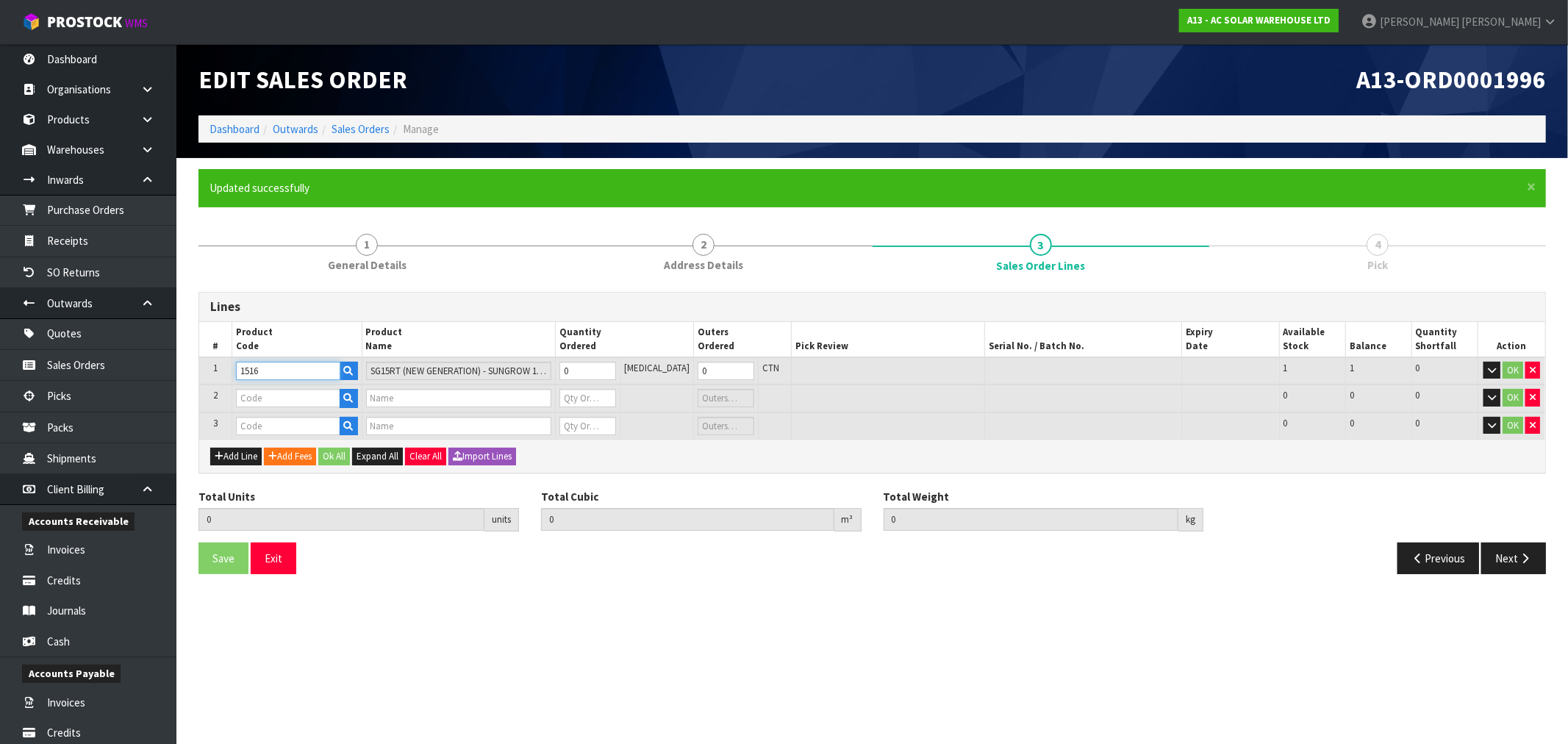
type input "1516"
type input "1"
click at [258, 392] on input "text" at bounding box center [288, 398] width 104 height 19
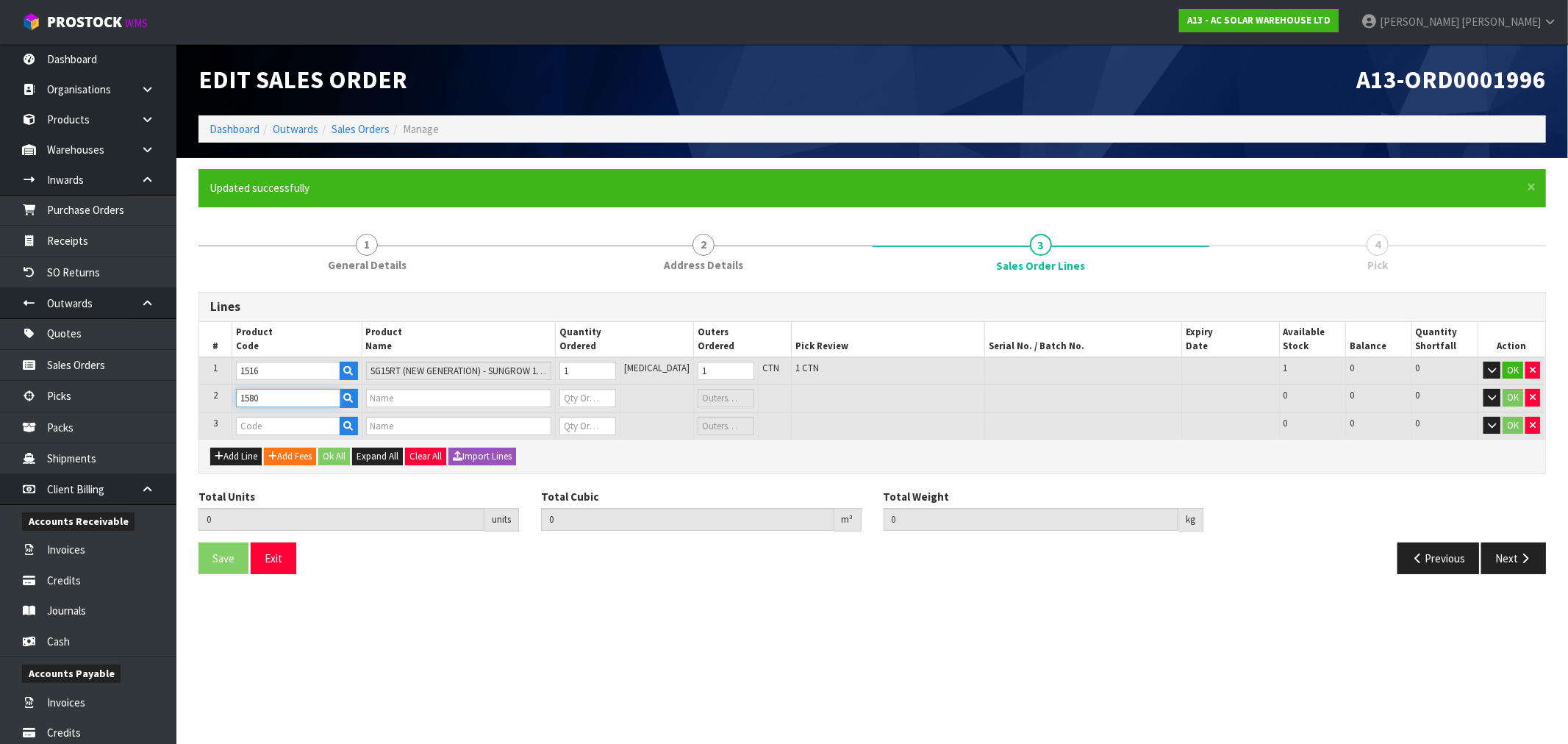
type input "1580"
type input "DTSU666-20 - SUNGROW DUAL CHANNEL CT SMART ENERGY METER"
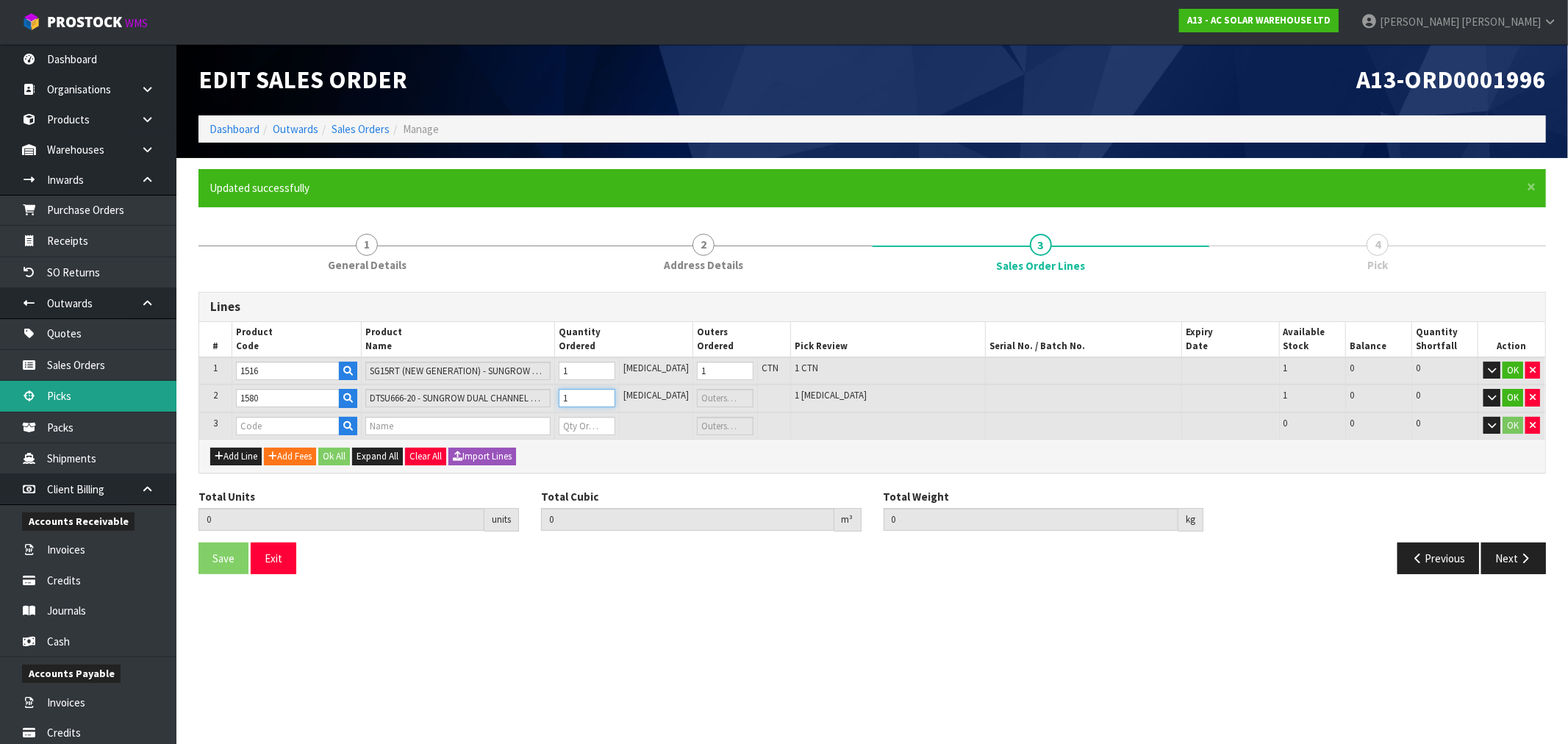
type input "1"
click at [277, 432] on input "text" at bounding box center [287, 426] width 103 height 19
paste input "2756"
type input "2756"
type input "2"
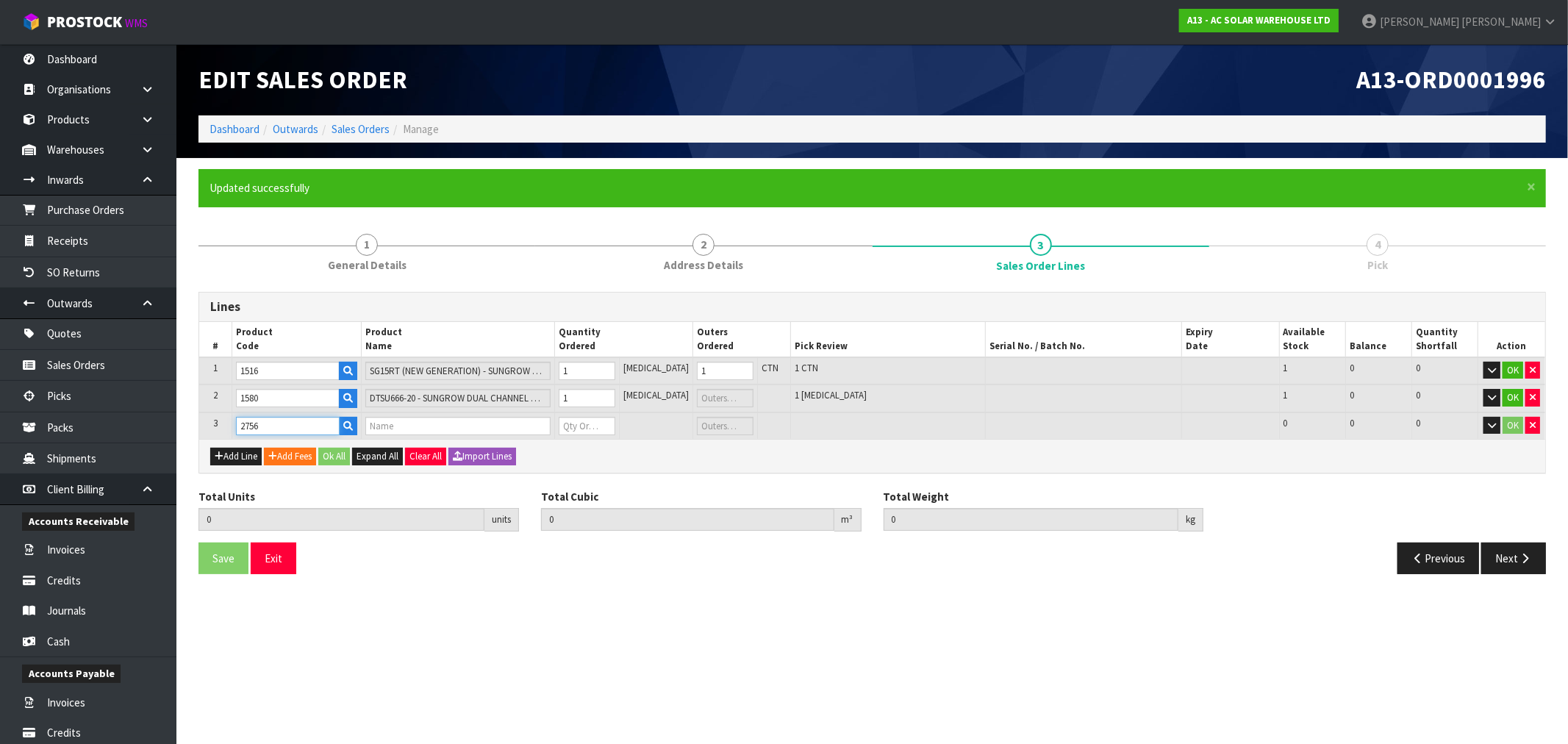
type input "0.123192"
type input "28.95"
type input "CT-100A-0.333V * - SUNGROW 100A-0.333V CT - SET OF 3"
type input "0"
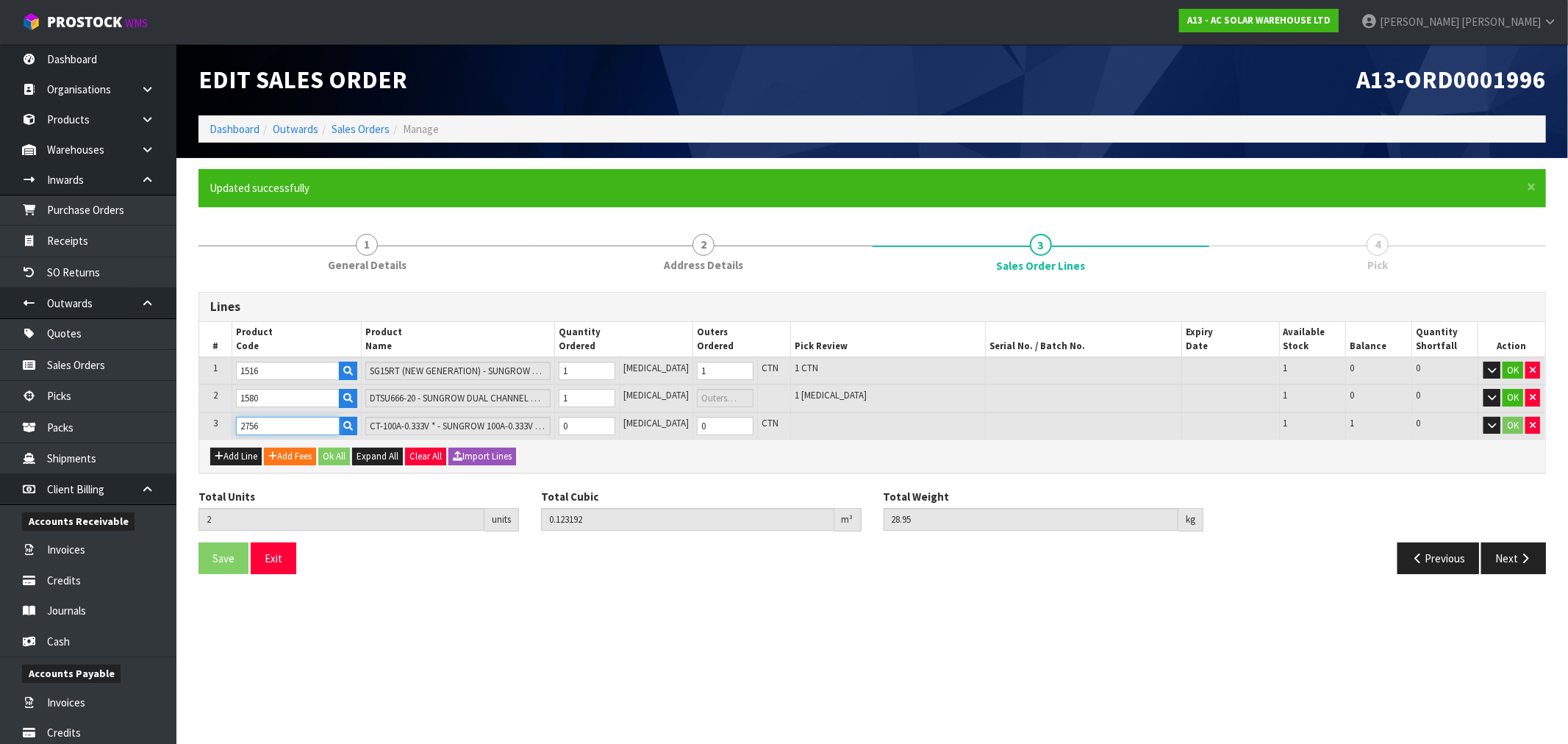
type input "2756"
type input "3"
type input "0.123984"
type input "29.25"
type input "1"
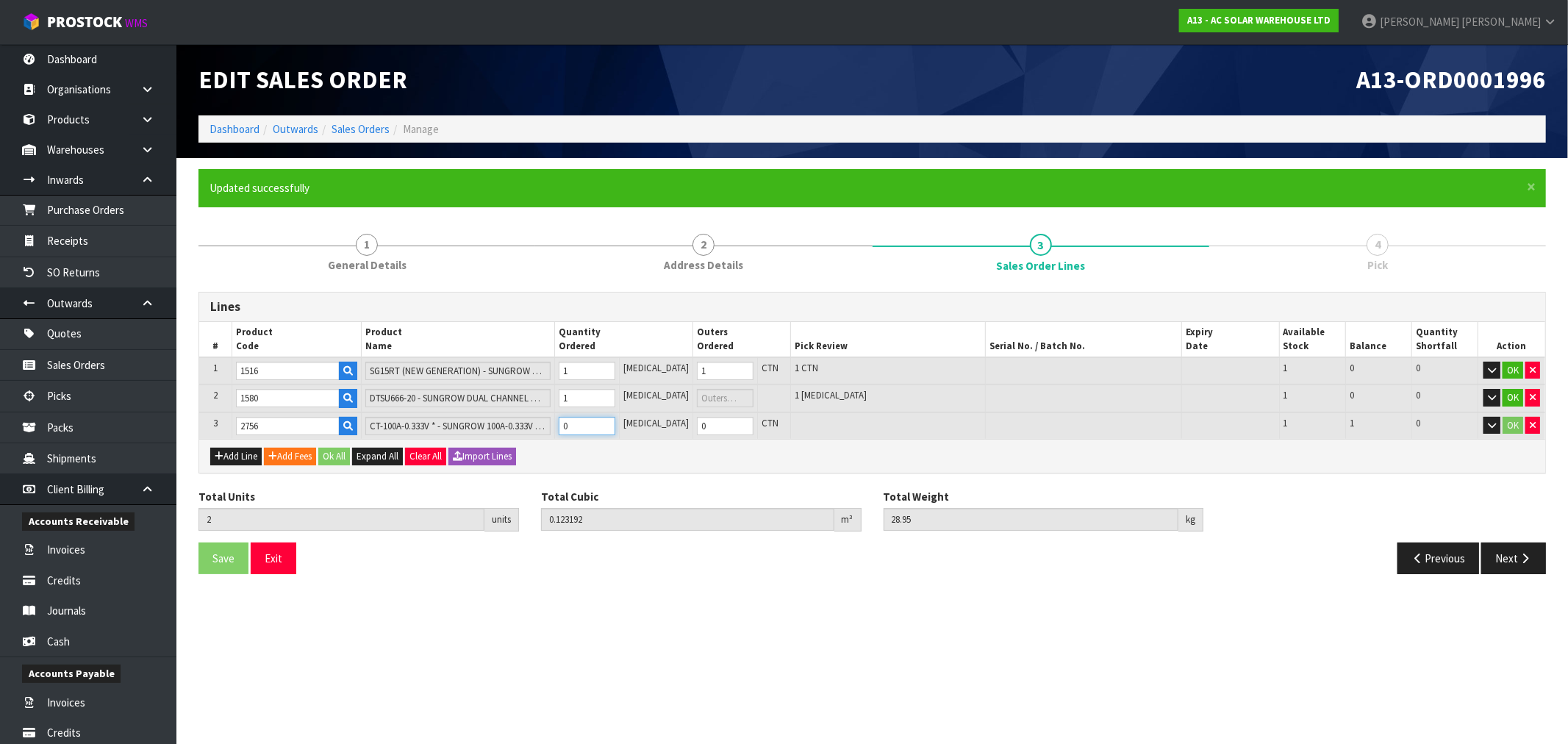
type input "1"
click at [340, 457] on button "Ok All" at bounding box center [334, 457] width 31 height 18
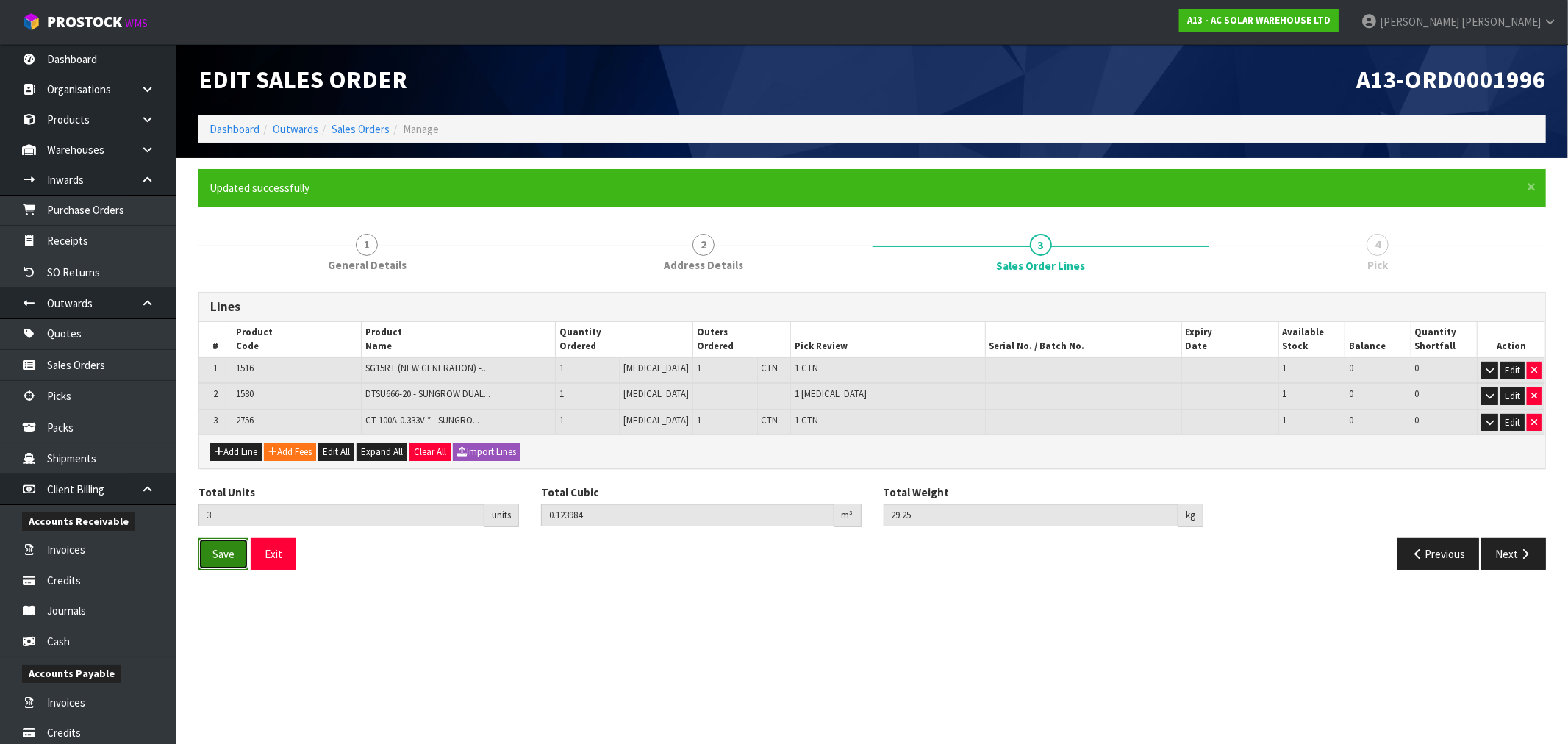
click at [226, 543] on button "Save" at bounding box center [223, 554] width 50 height 31
click at [1525, 555] on icon "button" at bounding box center [1525, 553] width 14 height 11
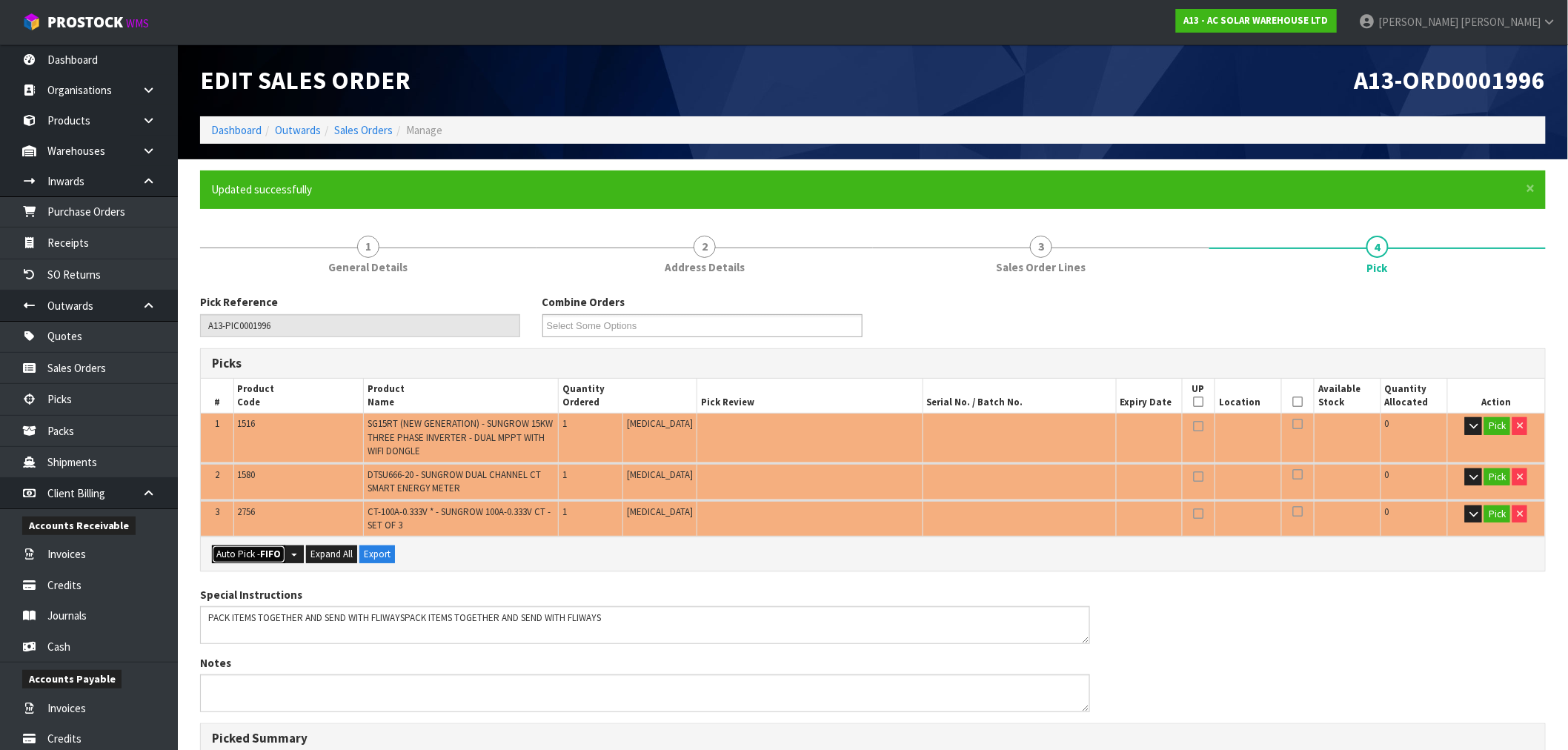
click at [239, 546] on button "Auto Pick - FIFO" at bounding box center [248, 555] width 74 height 18
type input "2"
type input "Piece x 1"
type input "3"
type input "0.123984"
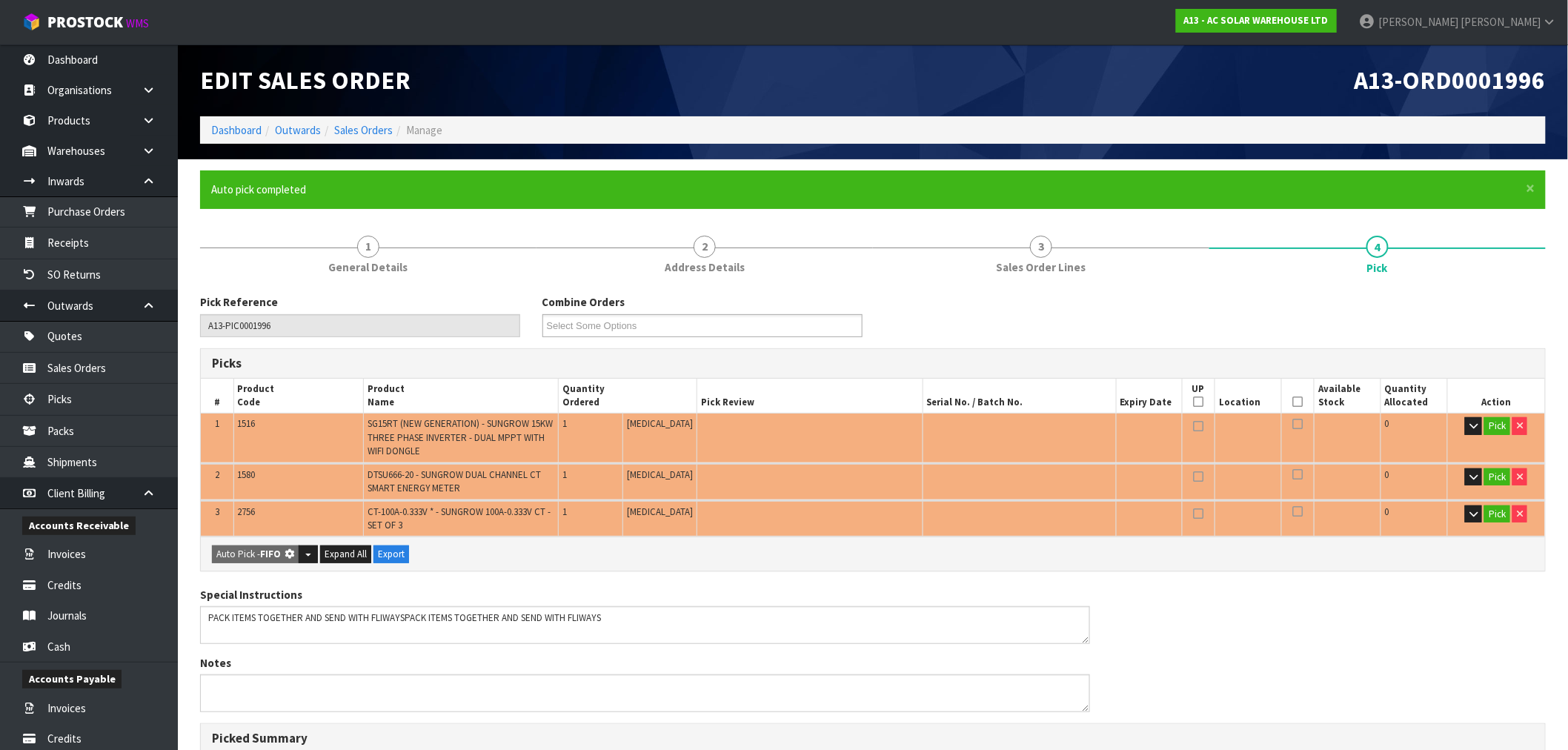
type input "29.250"
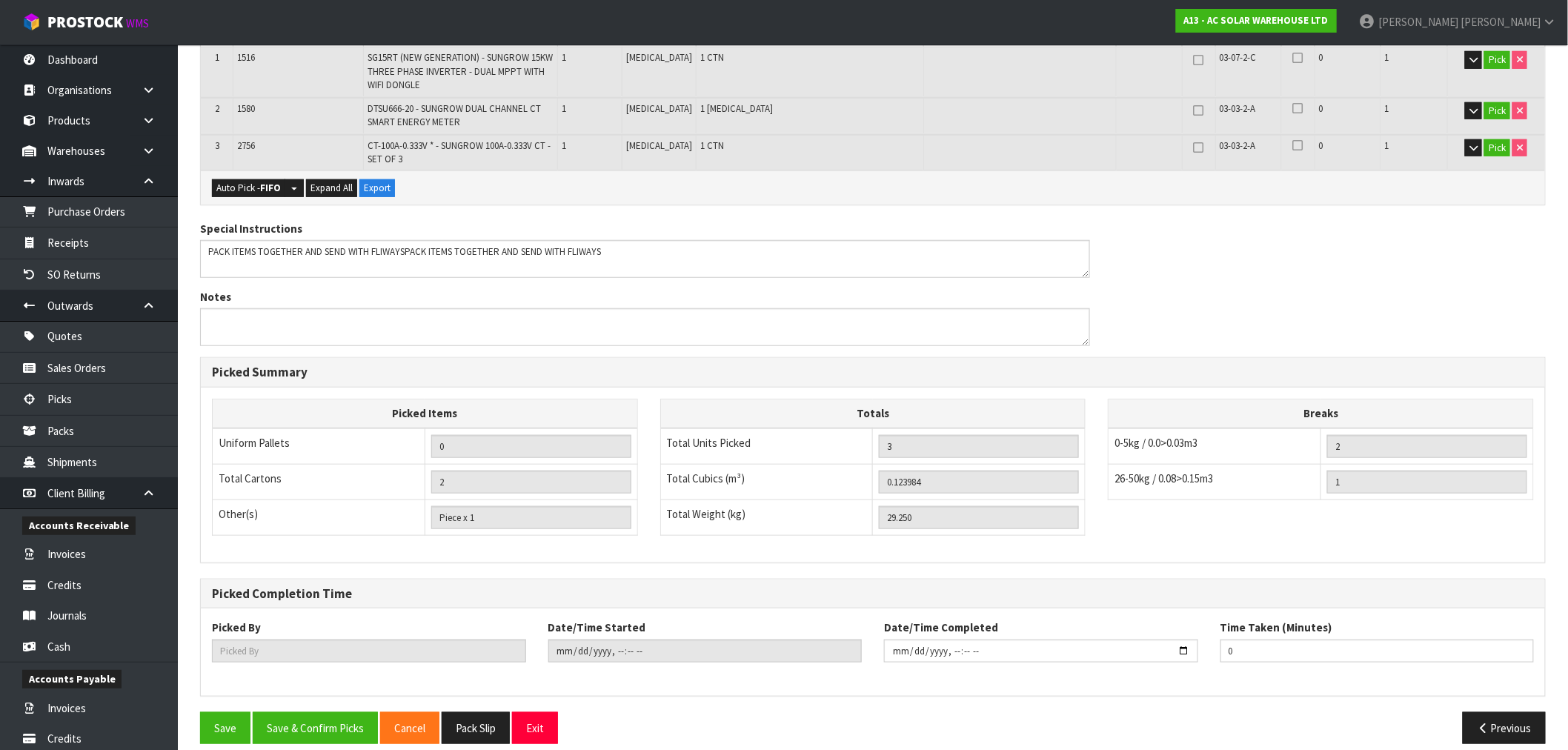
scroll to position [381, 0]
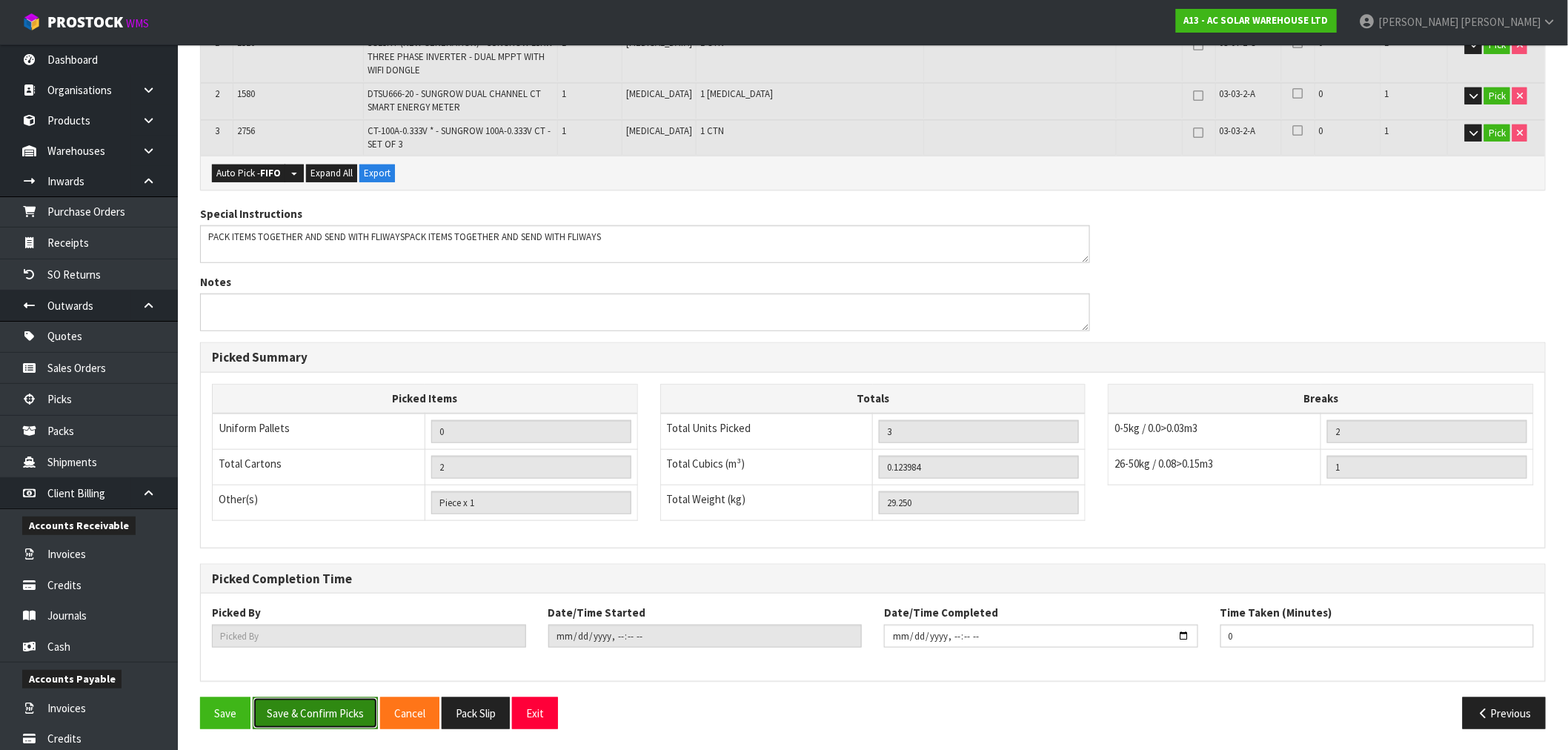
click at [332, 710] on button "Save & Confirm Picks" at bounding box center [315, 713] width 125 height 32
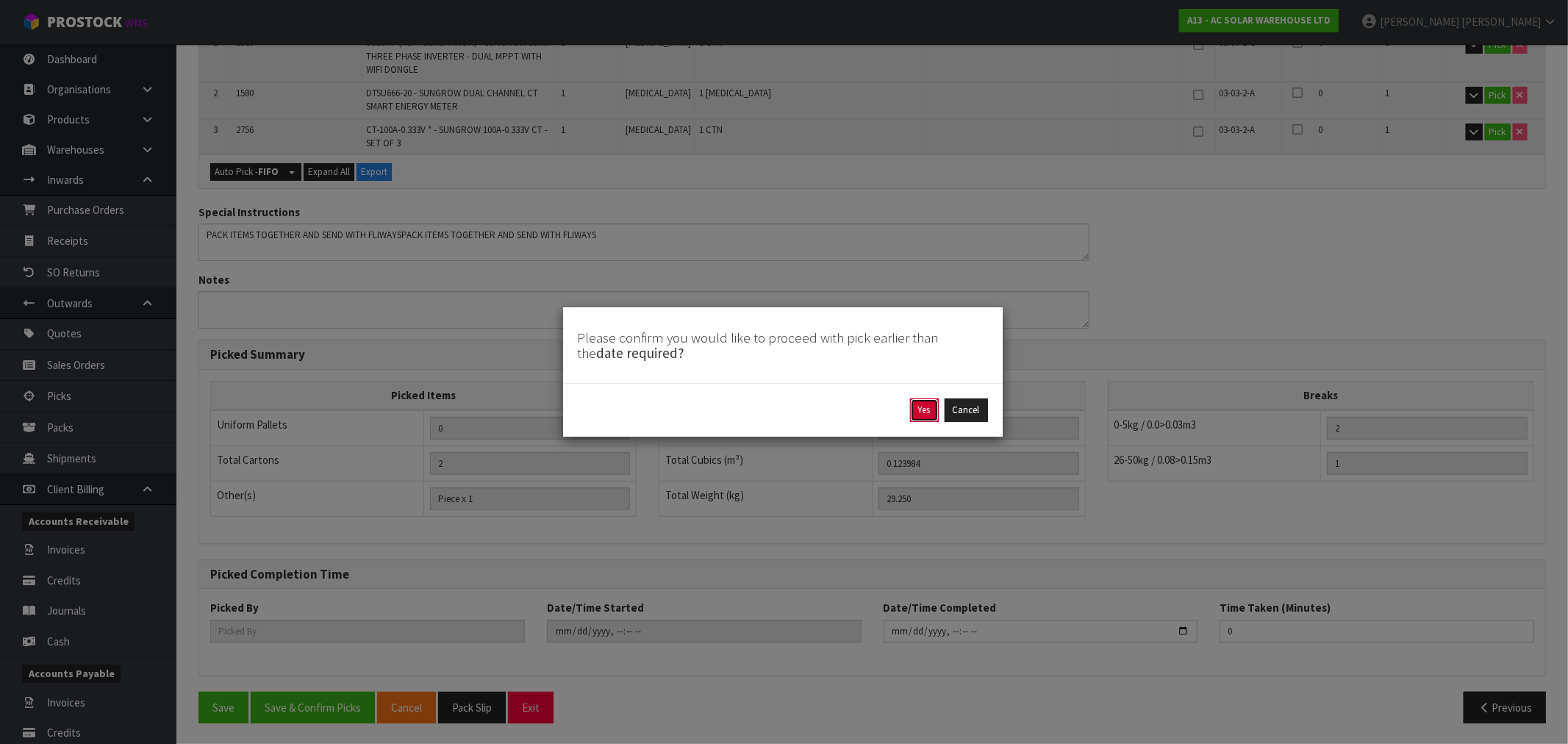
click at [922, 420] on button "Yes" at bounding box center [924, 410] width 29 height 24
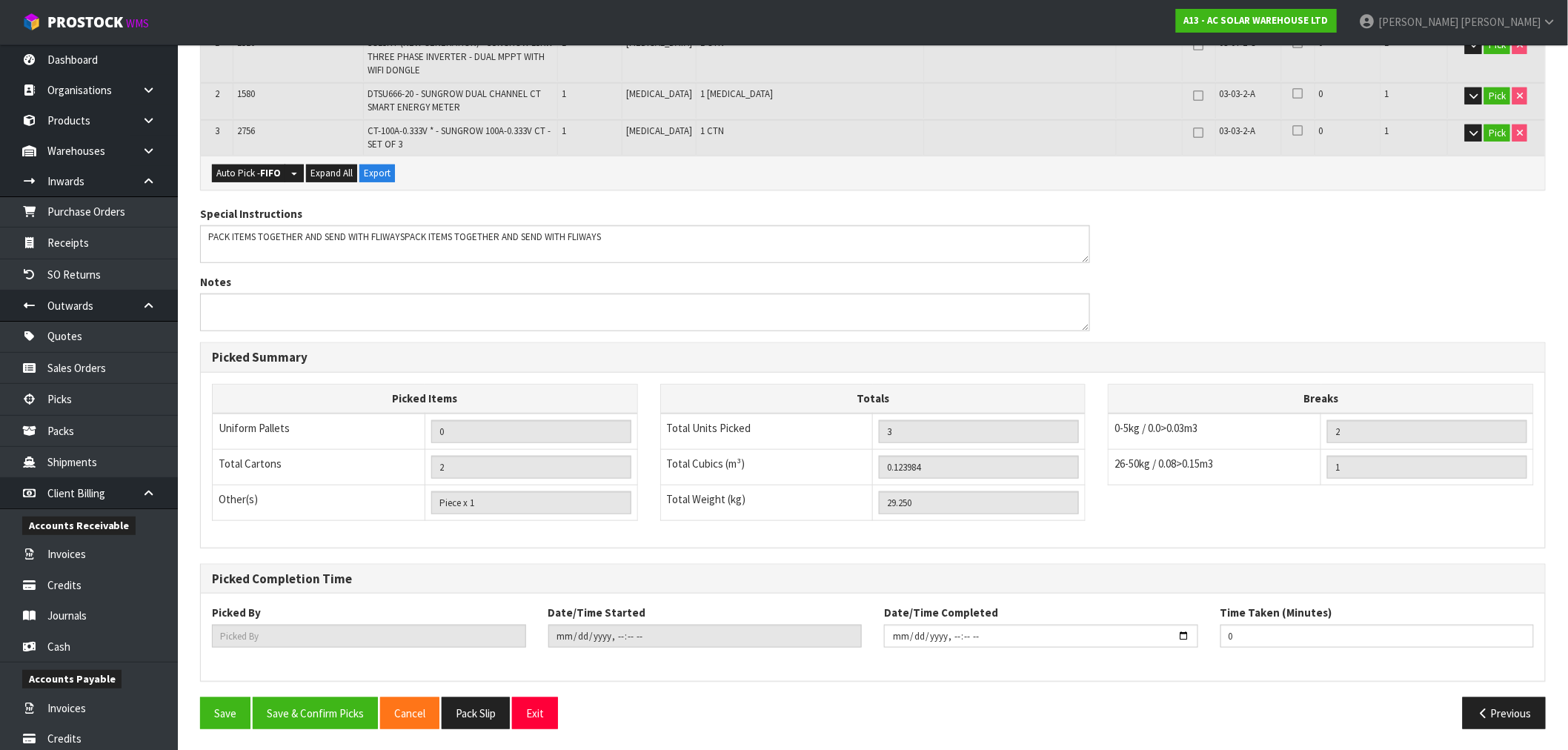
scroll to position [0, 0]
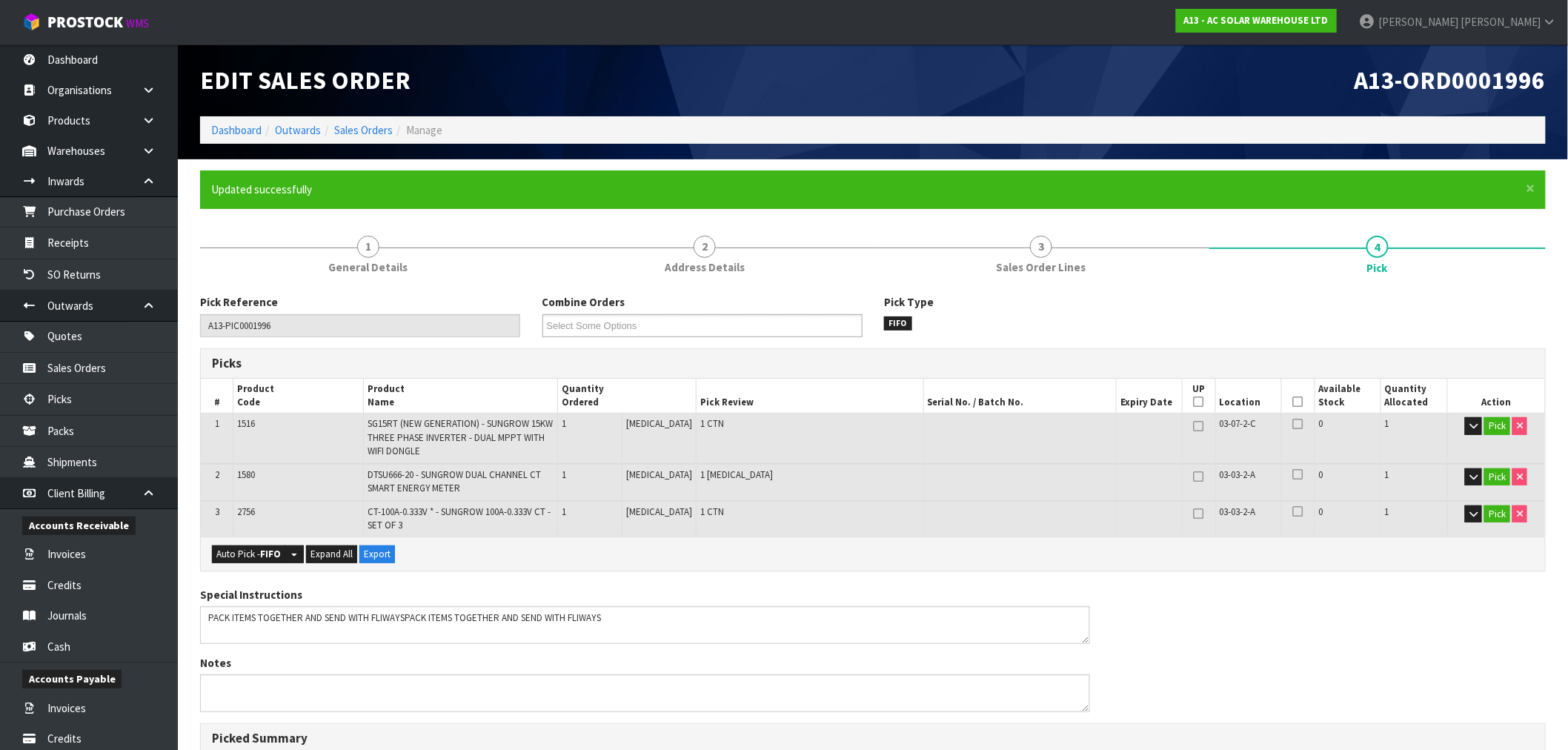
type input "[PERSON_NAME]"
type input "[DATE]T15:28:52"
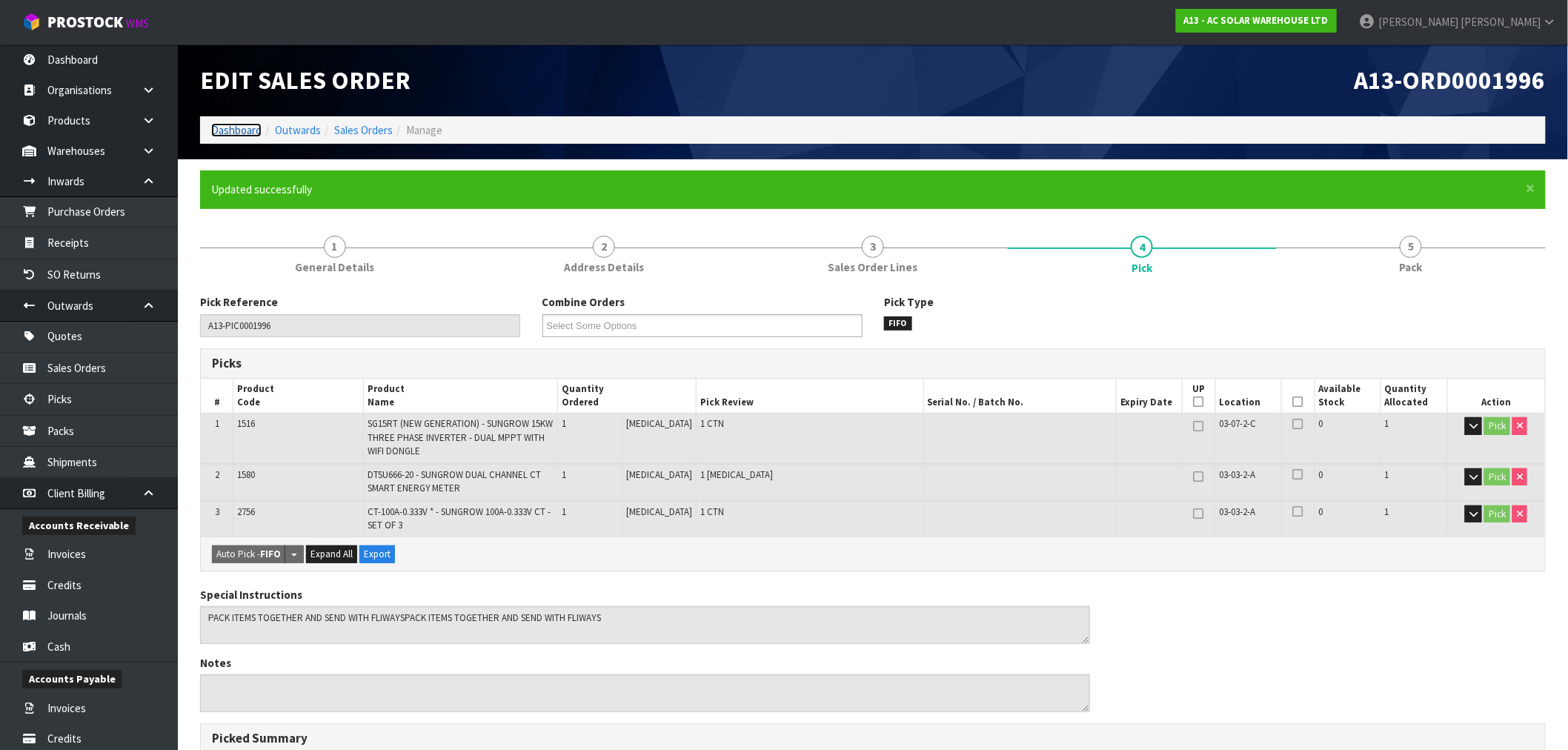
click at [233, 136] on link "Dashboard" at bounding box center [236, 130] width 50 height 14
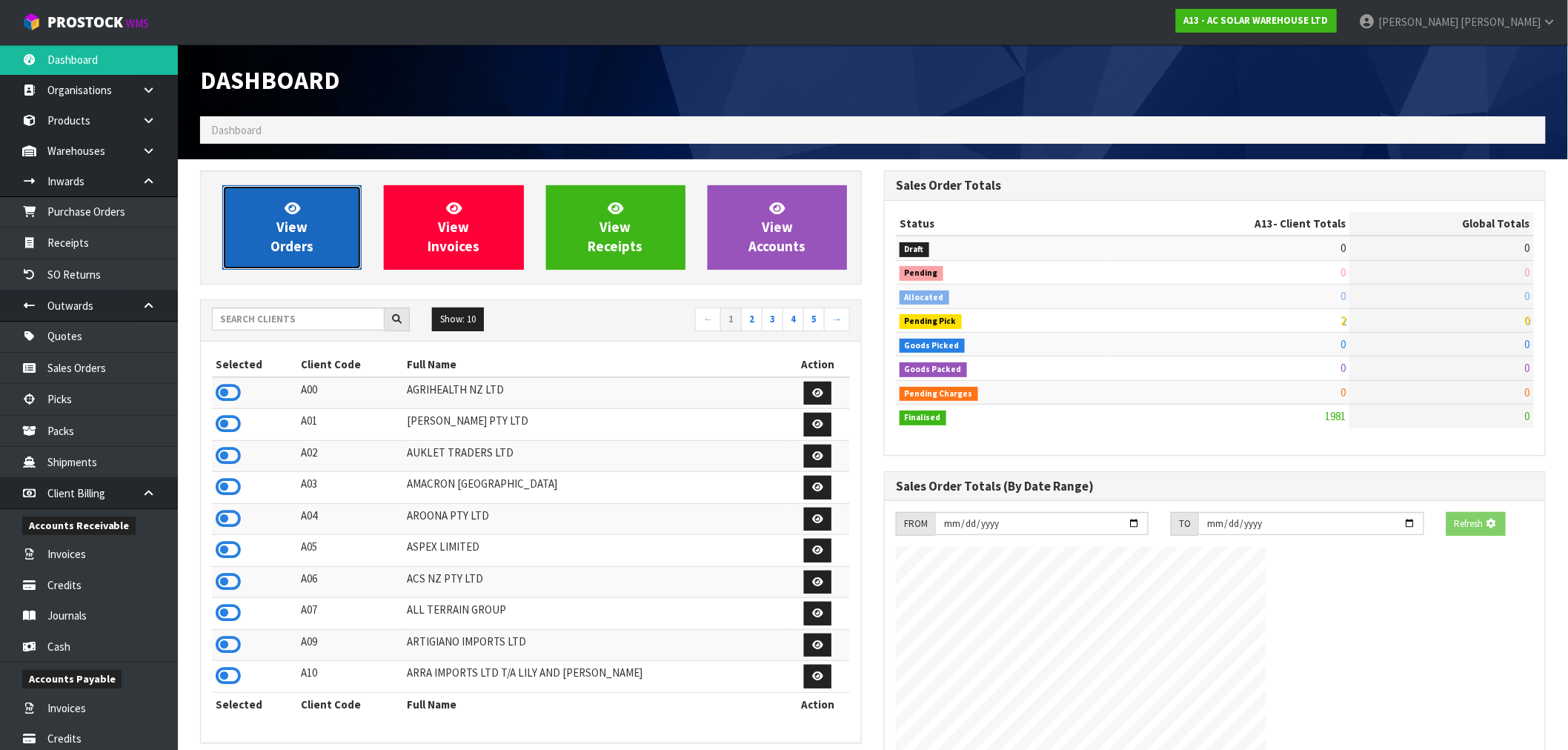
click at [335, 216] on link "View Orders" at bounding box center [292, 227] width 140 height 85
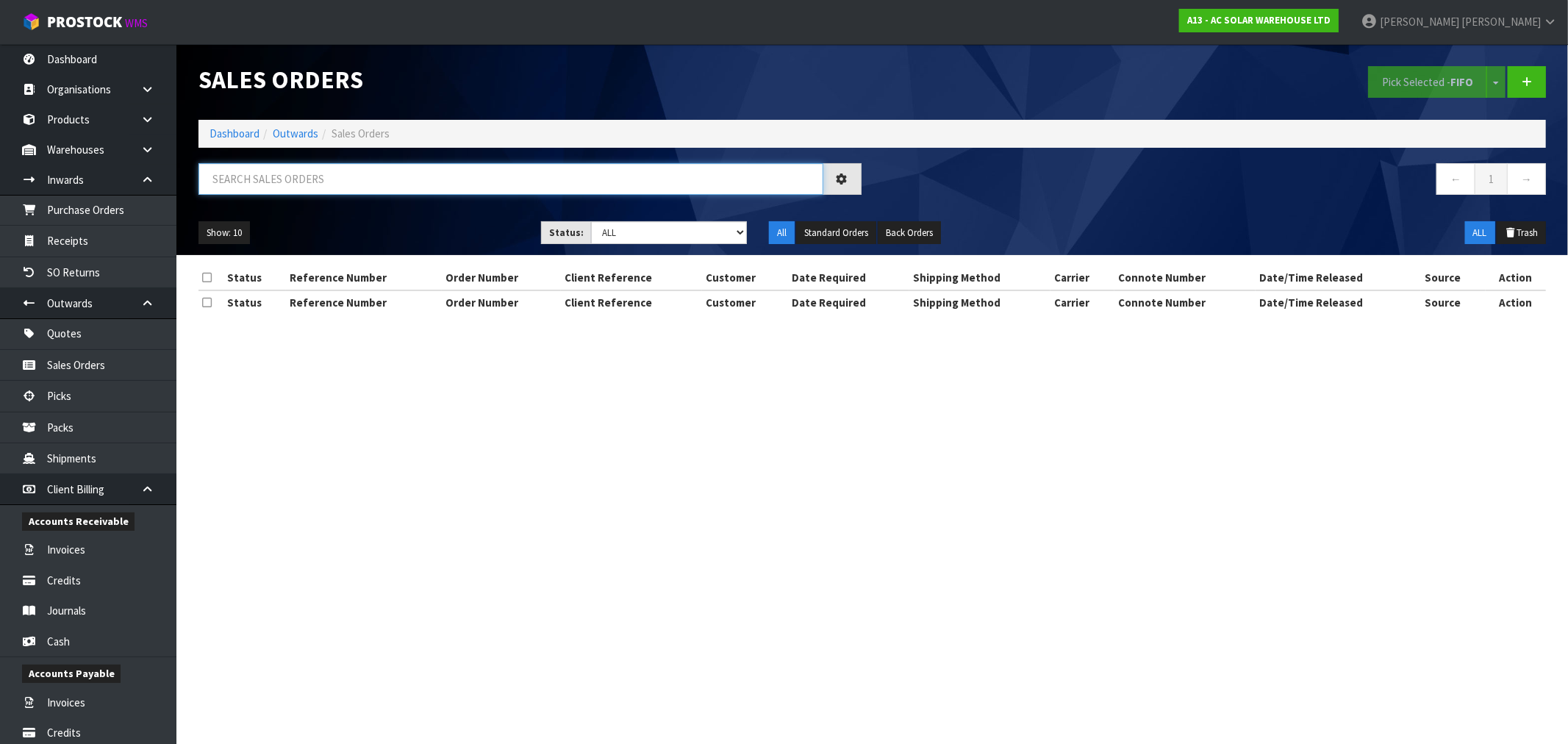
click at [296, 179] on input "text" at bounding box center [511, 179] width 625 height 31
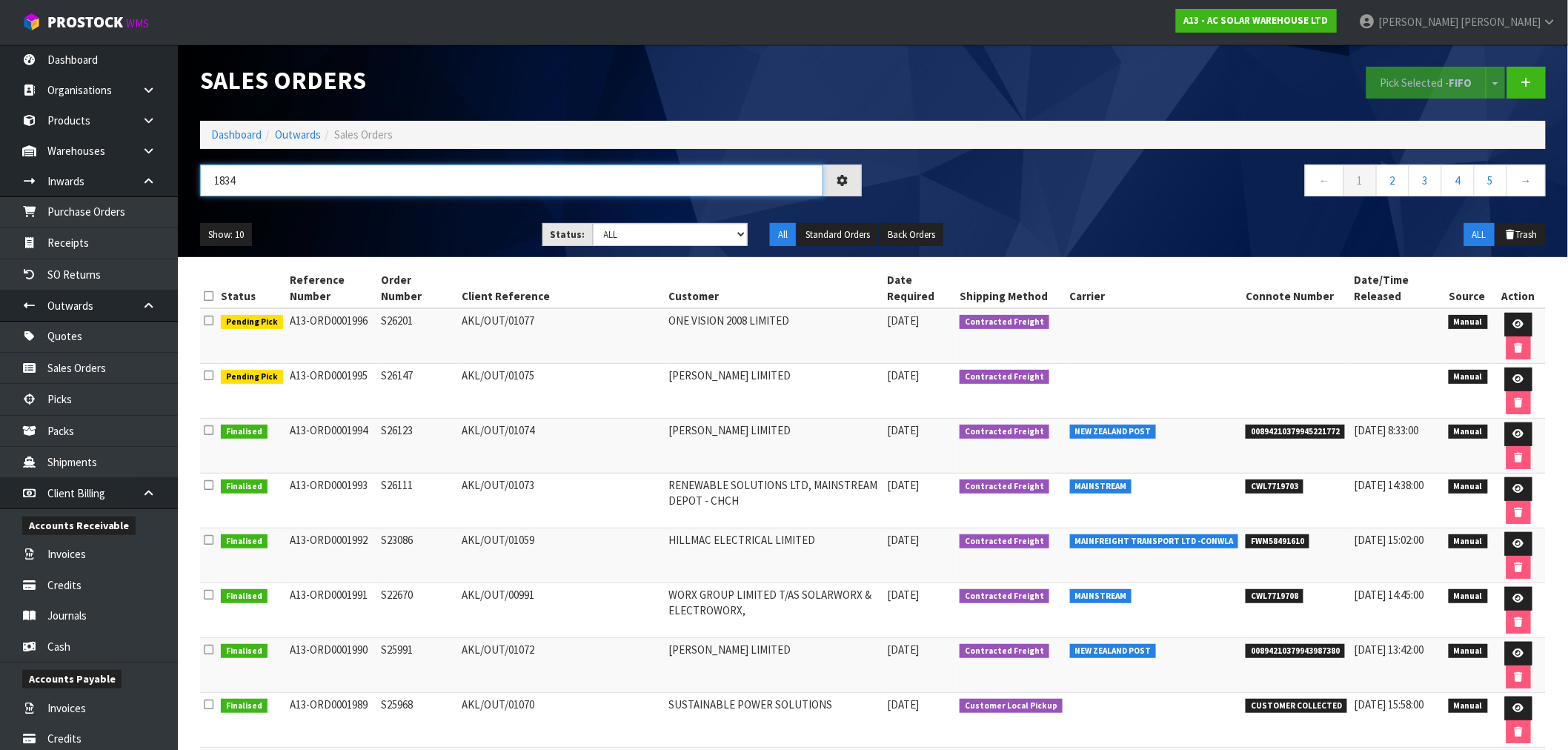
type input "1834"
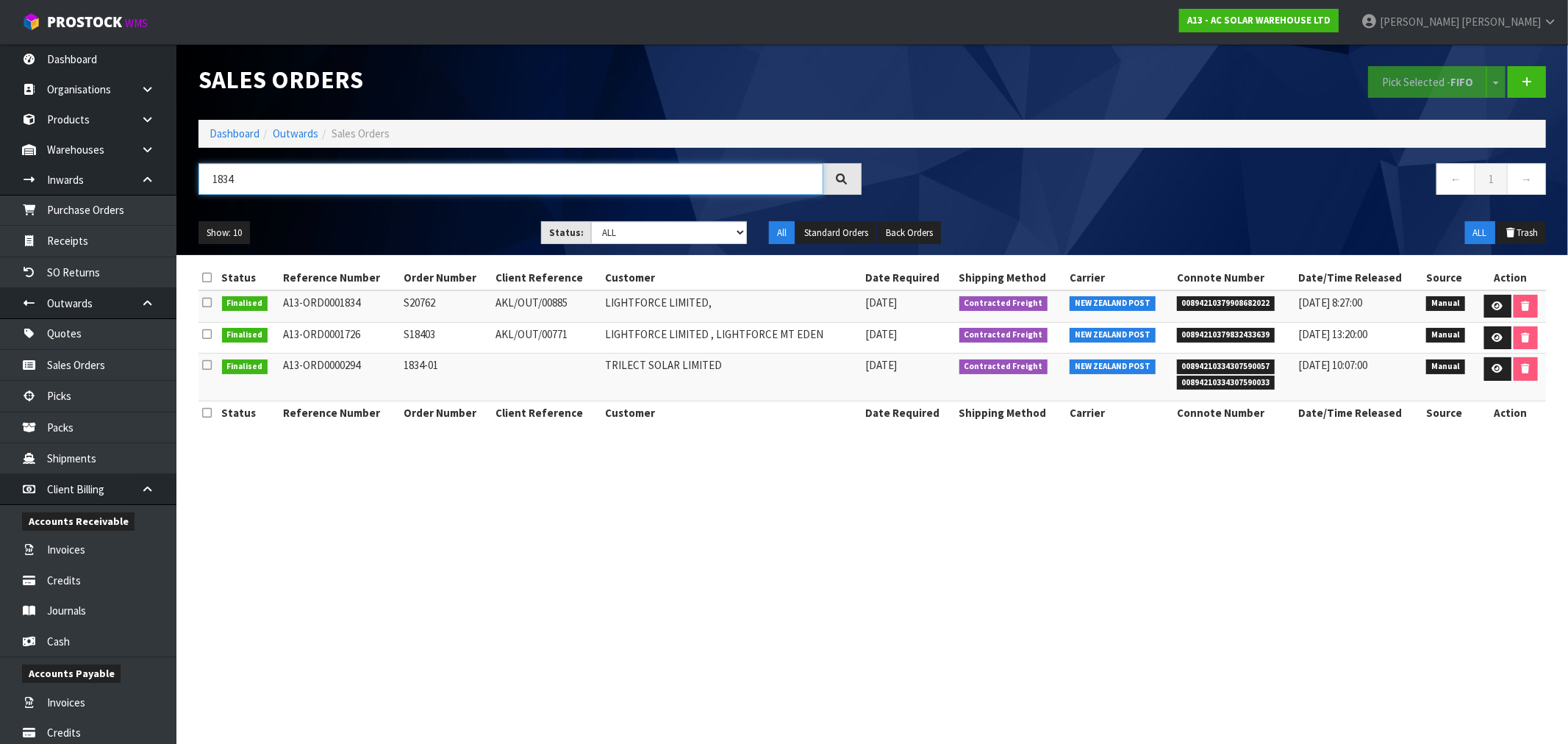
drag, startPoint x: 236, startPoint y: 174, endPoint x: 193, endPoint y: 173, distance: 43.0
click at [193, 173] on div "1834" at bounding box center [530, 184] width 685 height 42
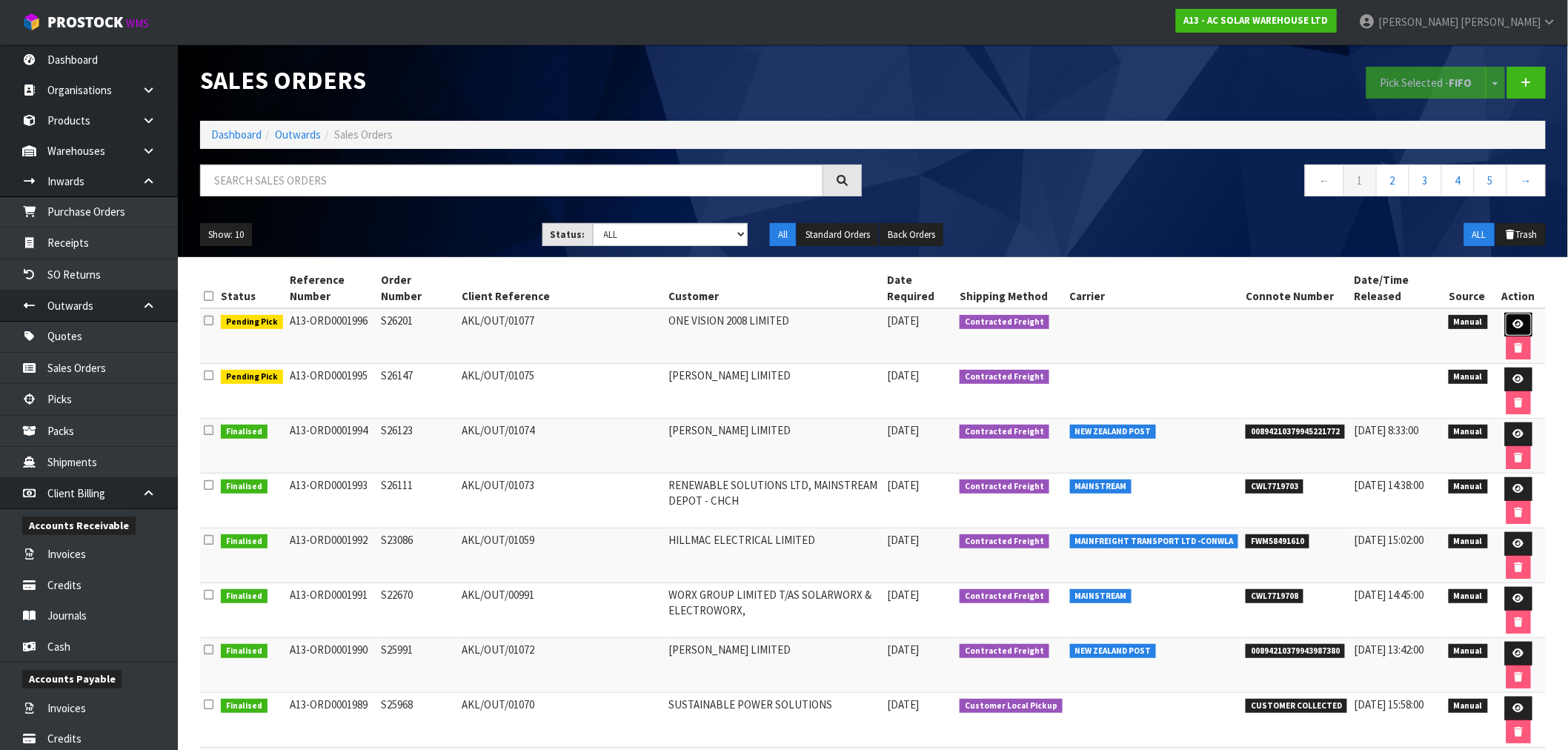
click at [1516, 323] on icon at bounding box center [1518, 324] width 11 height 10
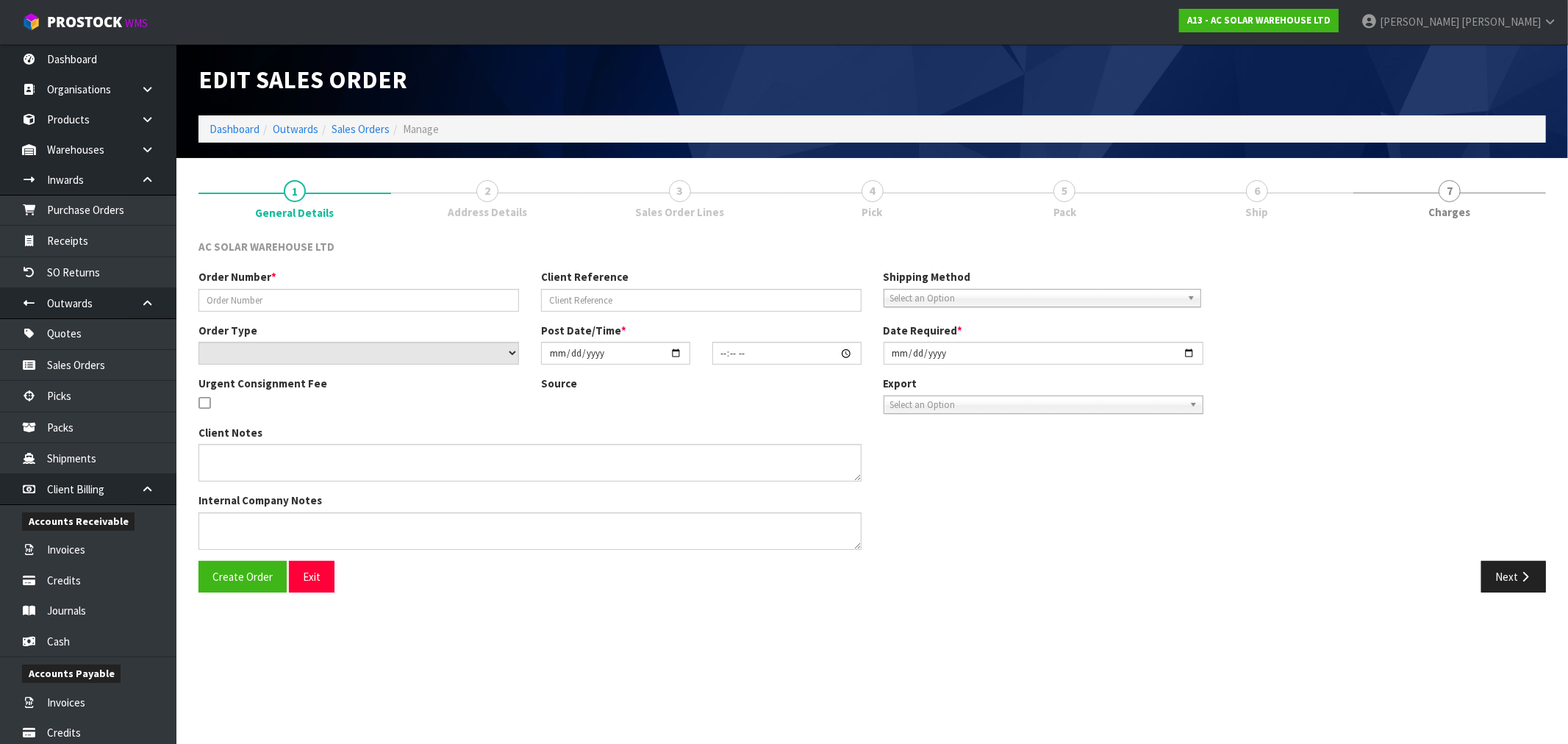
type input "S26201"
type input "AKL/OUT/01077"
select select "number:0"
type input "[DATE]"
type input "15:26:00.000"
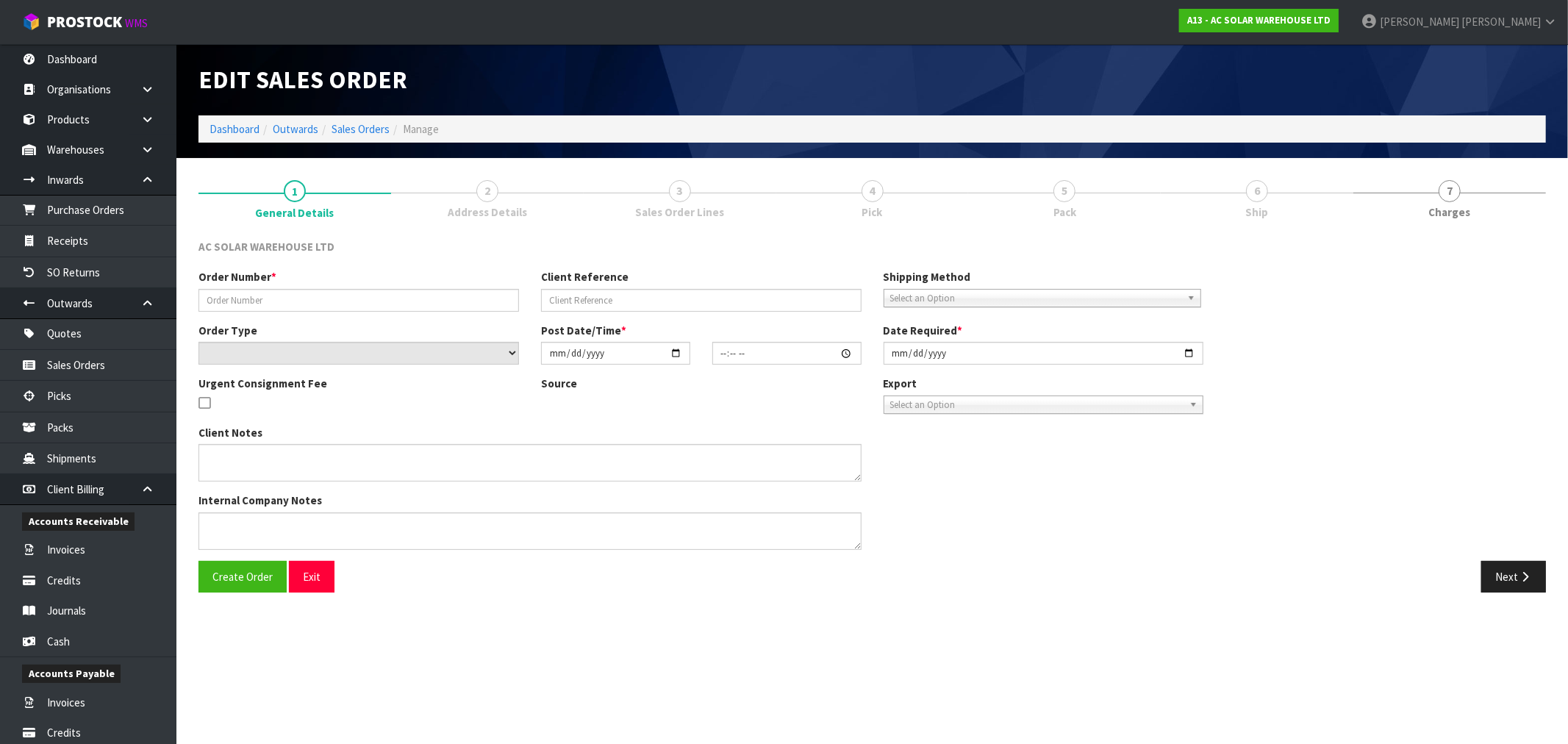
type input "[DATE]"
type textarea "PACK ITEMS TOGETHER AND SEND WITH FLIWAYSPACK ITEMS TOGETHER AND SEND WITH FLIW…"
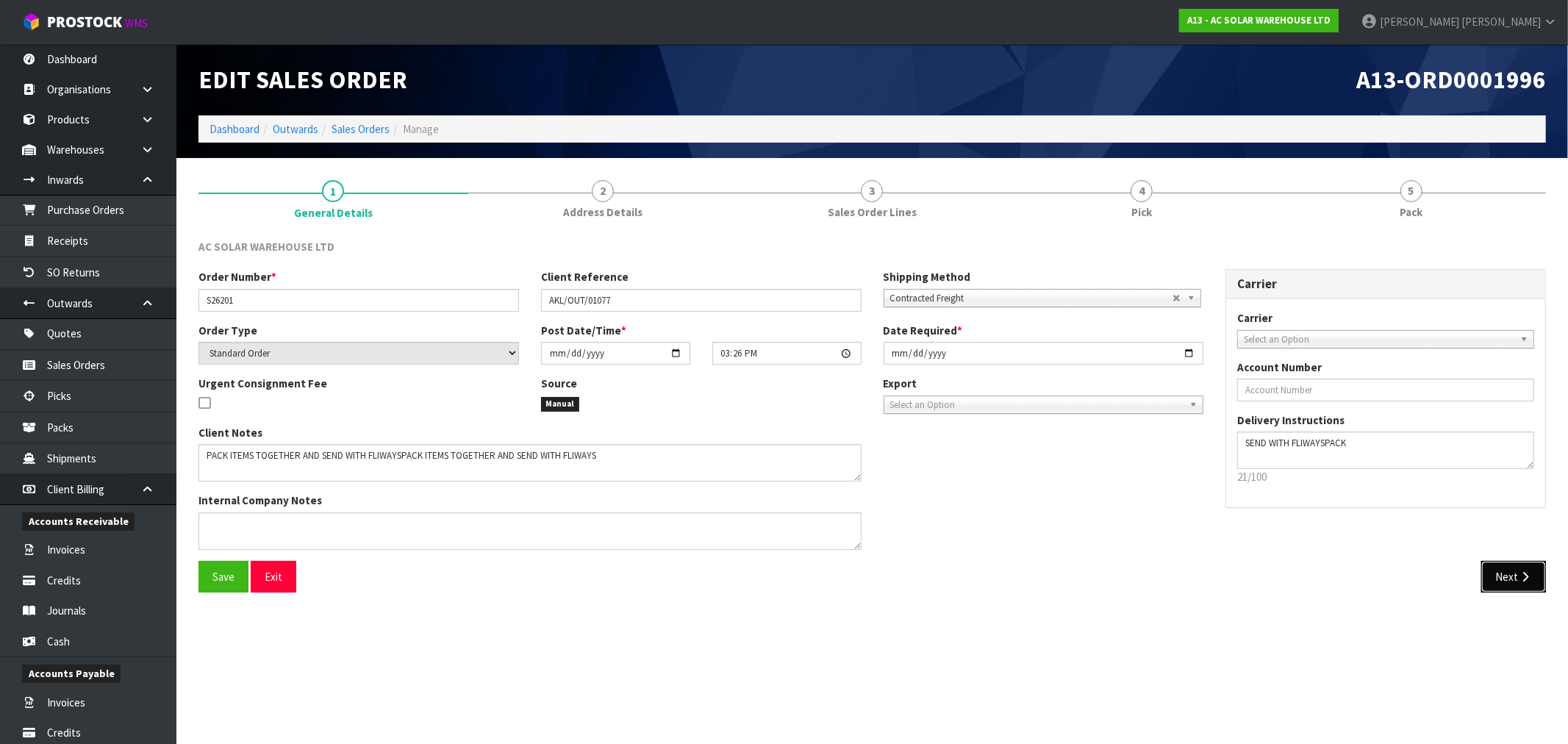
drag, startPoint x: 1529, startPoint y: 576, endPoint x: 1518, endPoint y: 579, distance: 11.4
click at [1529, 577] on icon "button" at bounding box center [1525, 576] width 14 height 11
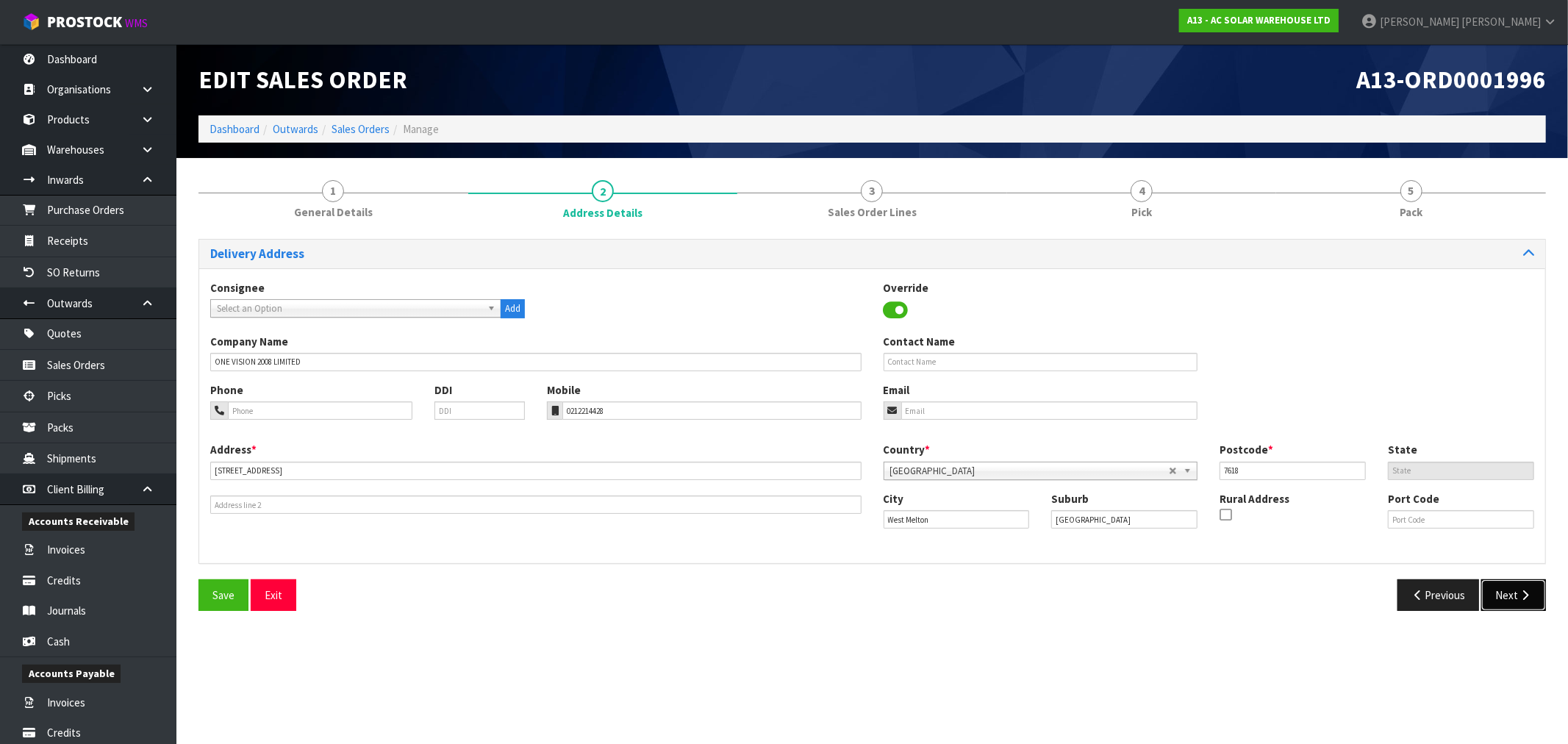
click at [1497, 594] on button "Next" at bounding box center [1513, 595] width 65 height 31
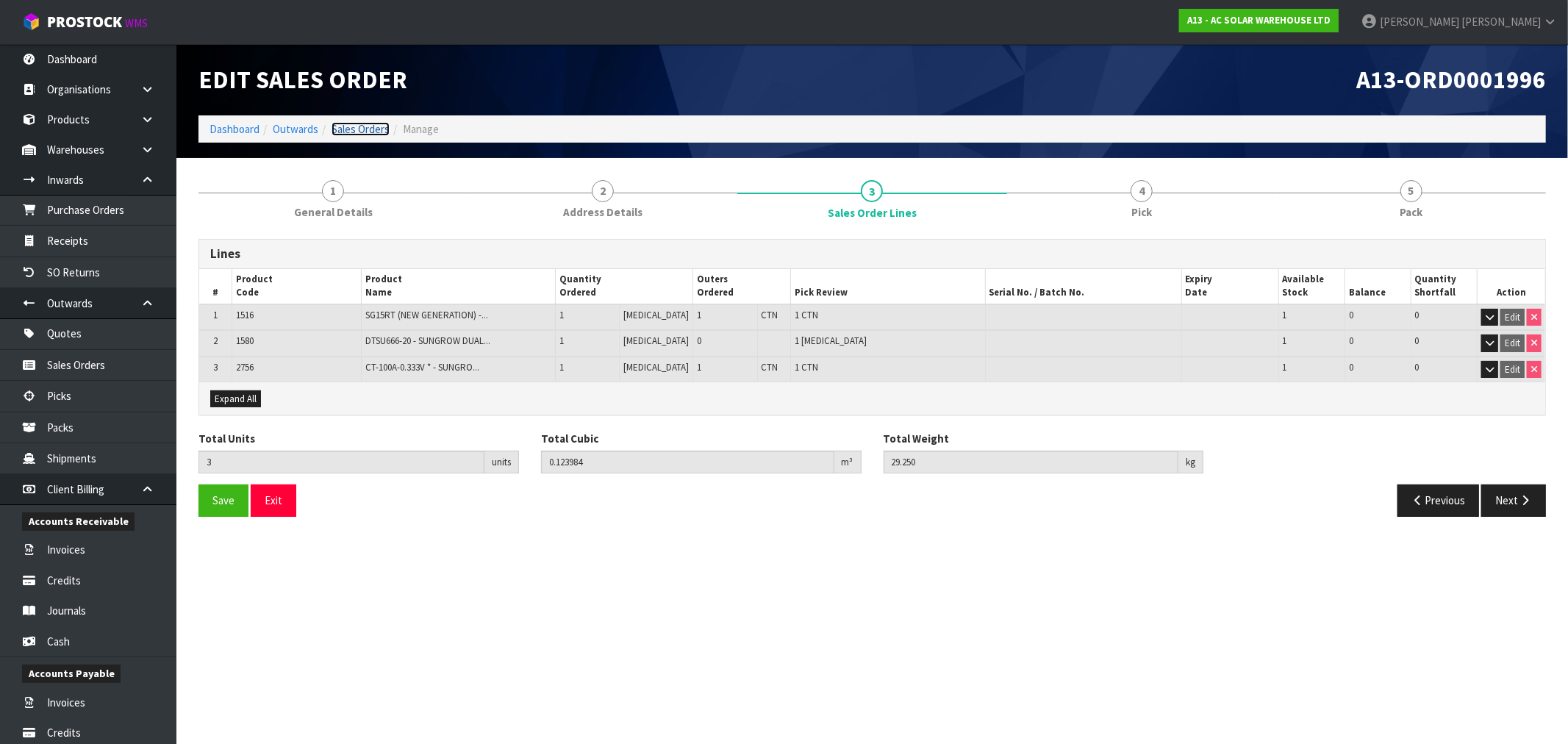
click at [366, 128] on link "Sales Orders" at bounding box center [360, 129] width 58 height 14
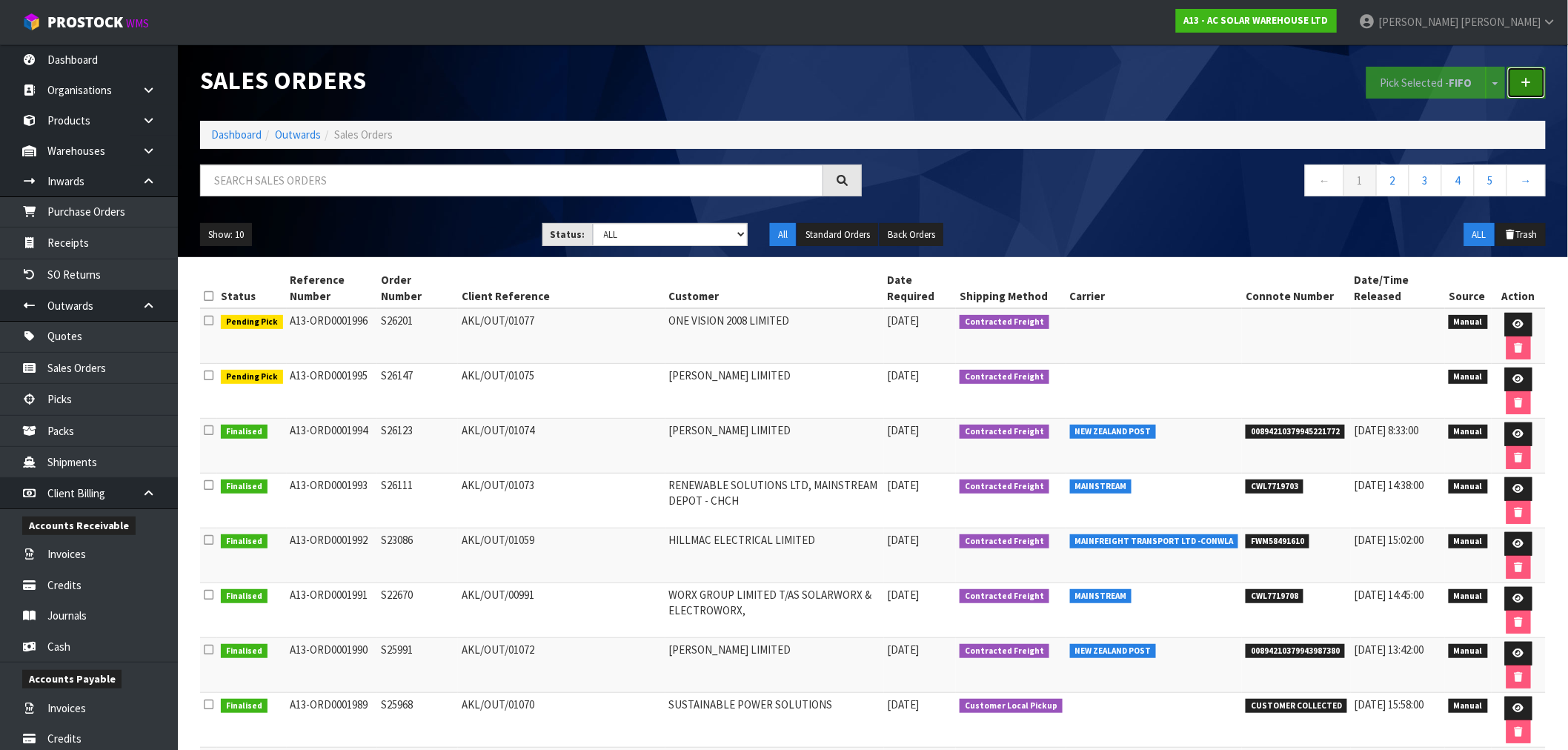
click at [1539, 86] on link at bounding box center [1526, 83] width 38 height 32
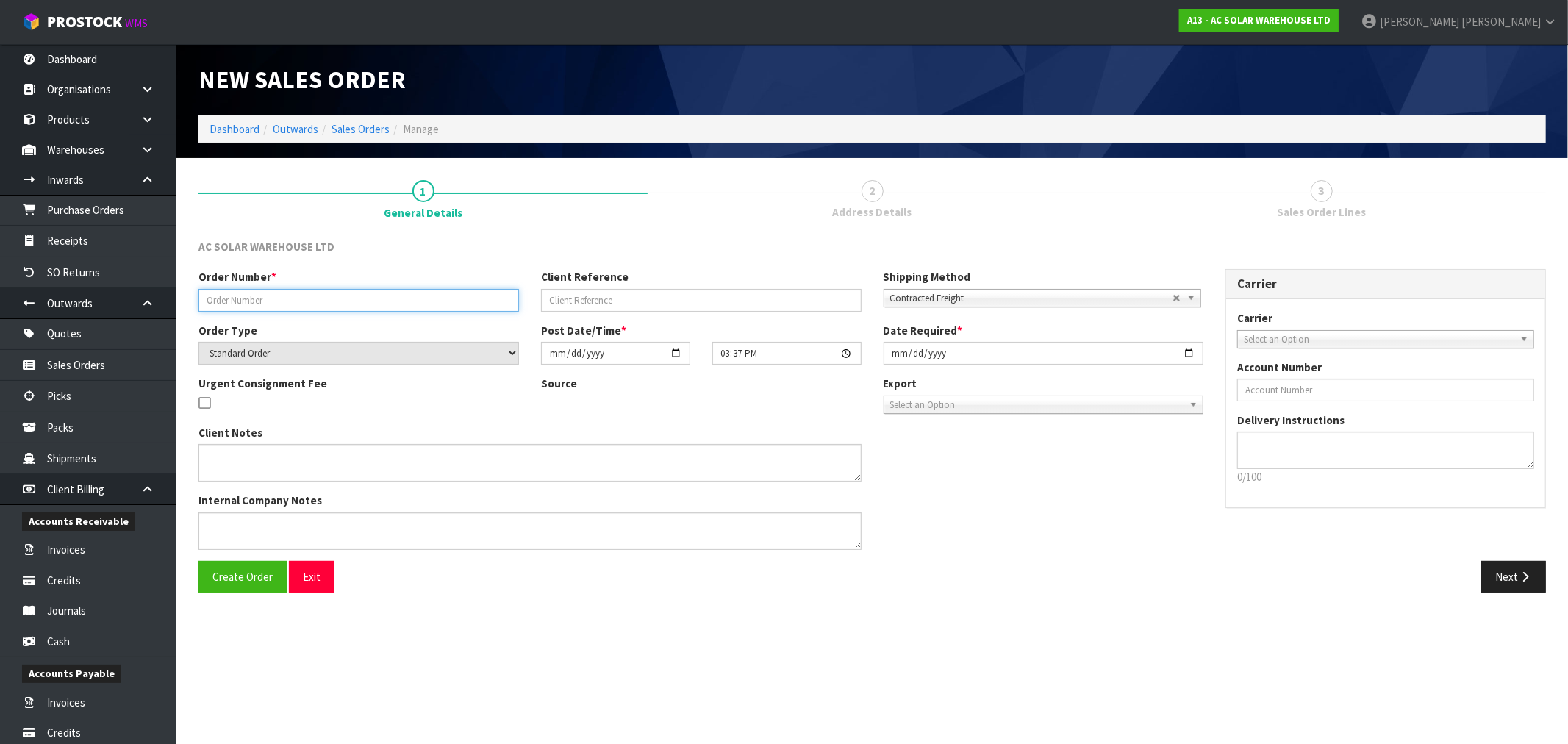
click at [349, 297] on input "text" at bounding box center [359, 300] width 320 height 23
paste input "S26204"
type input "S26204"
click at [695, 297] on input "text" at bounding box center [701, 300] width 320 height 23
paste input "AKL/OUT/01078"
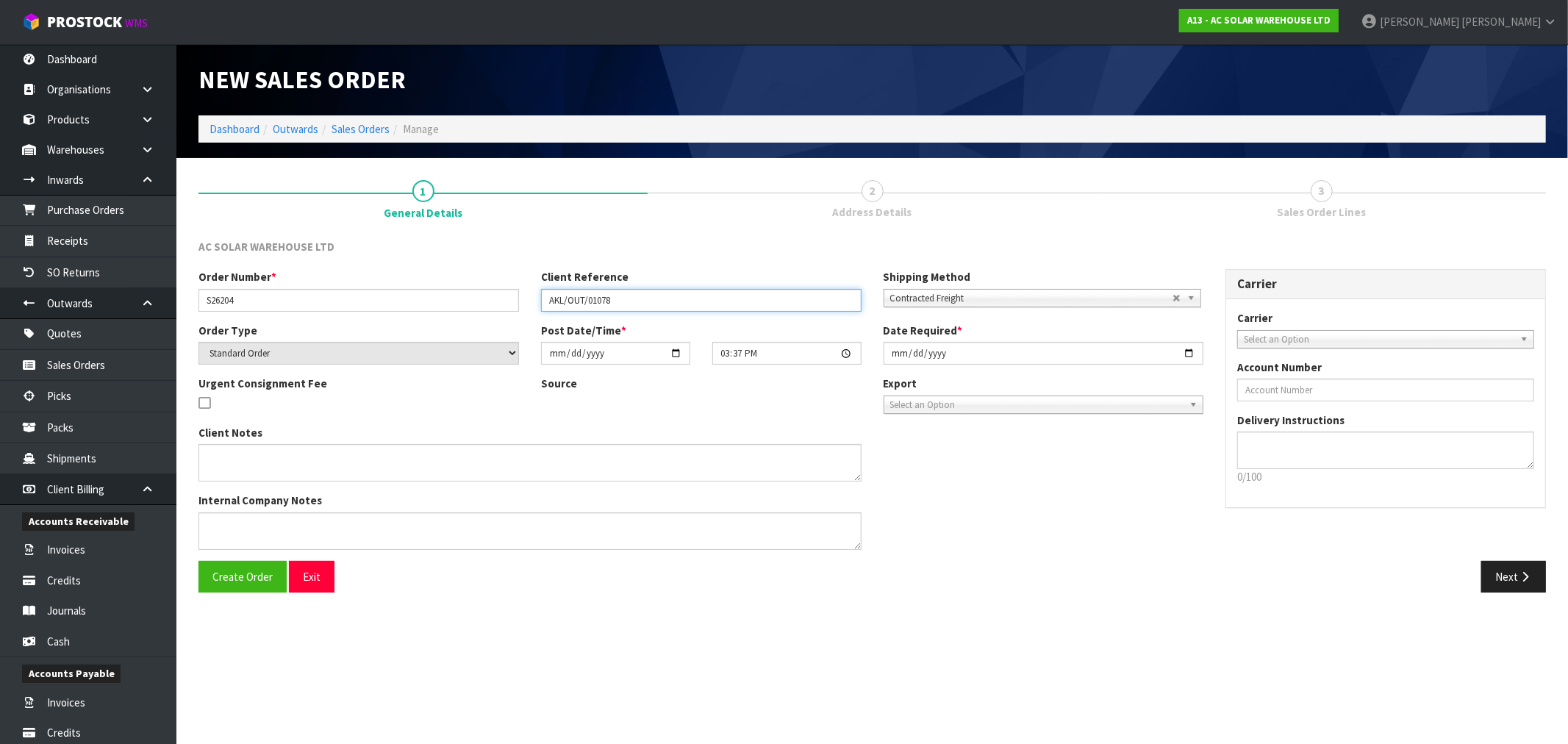
type input "AKL/OUT/01078"
click at [893, 359] on input "[DATE]" at bounding box center [1044, 353] width 320 height 23
type input "[DATE]"
click at [199, 561] on button "Create Order" at bounding box center [243, 576] width 88 height 31
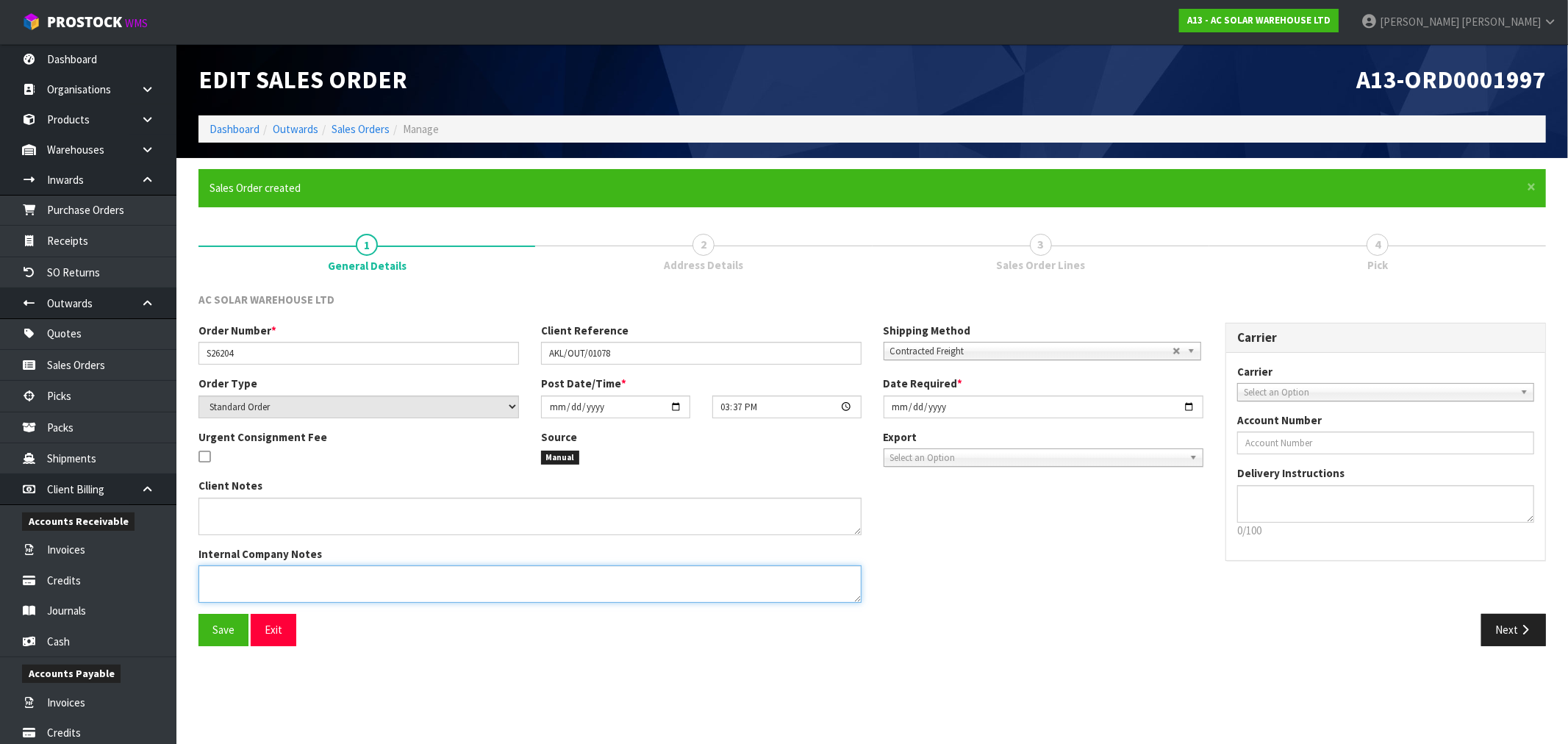
click at [351, 583] on textarea at bounding box center [530, 584] width 663 height 37
click at [294, 516] on textarea at bounding box center [530, 516] width 663 height 37
paste textarea "SEND WITH NZ POST"
type textarea "SEND WITH NZ POST"
drag, startPoint x: 1342, startPoint y: 517, endPoint x: 1332, endPoint y: 509, distance: 12.8
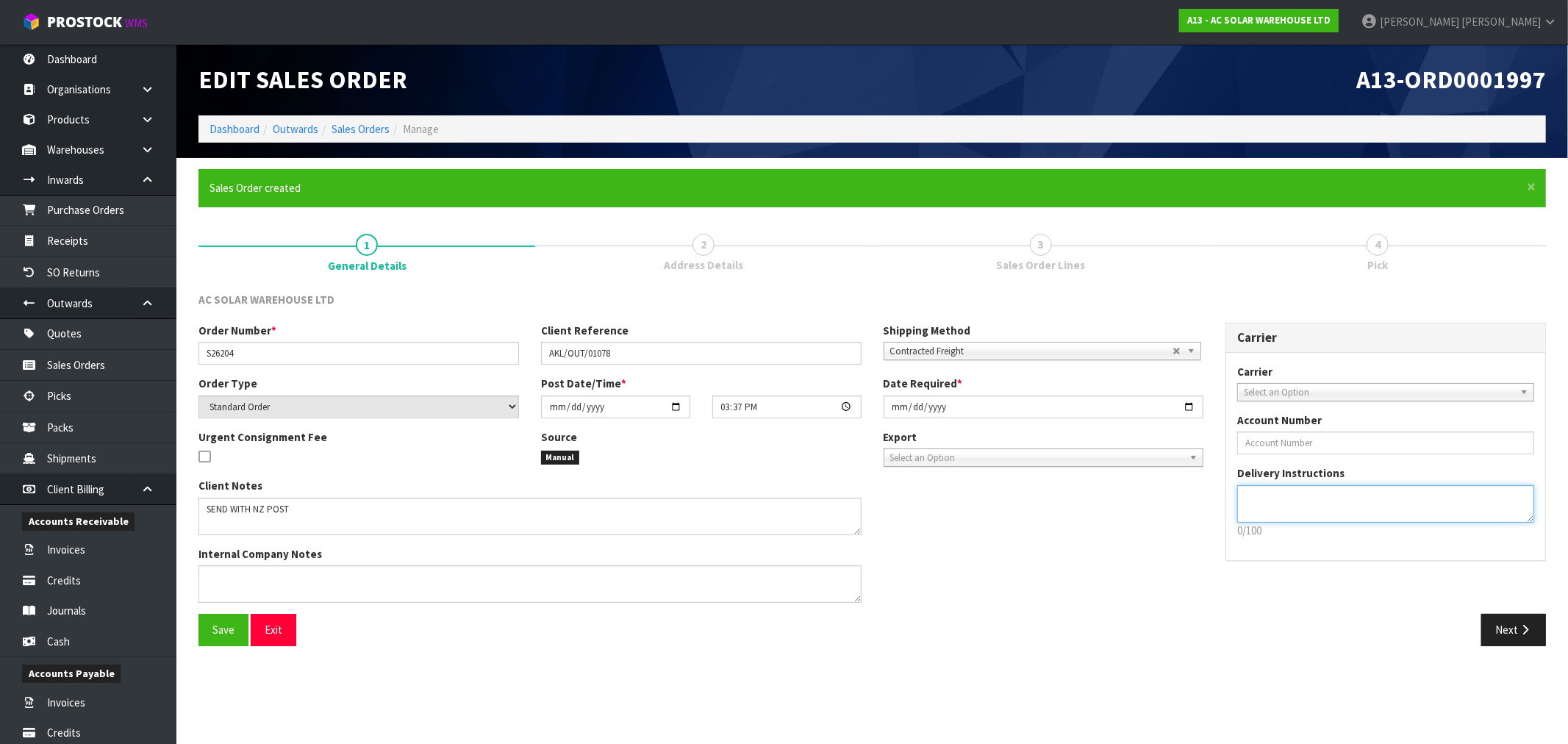
click at [1336, 512] on textarea at bounding box center [1385, 504] width 297 height 37
paste textarea "SEND WITH NZ POST"
type textarea "SEND WITH NZ POST"
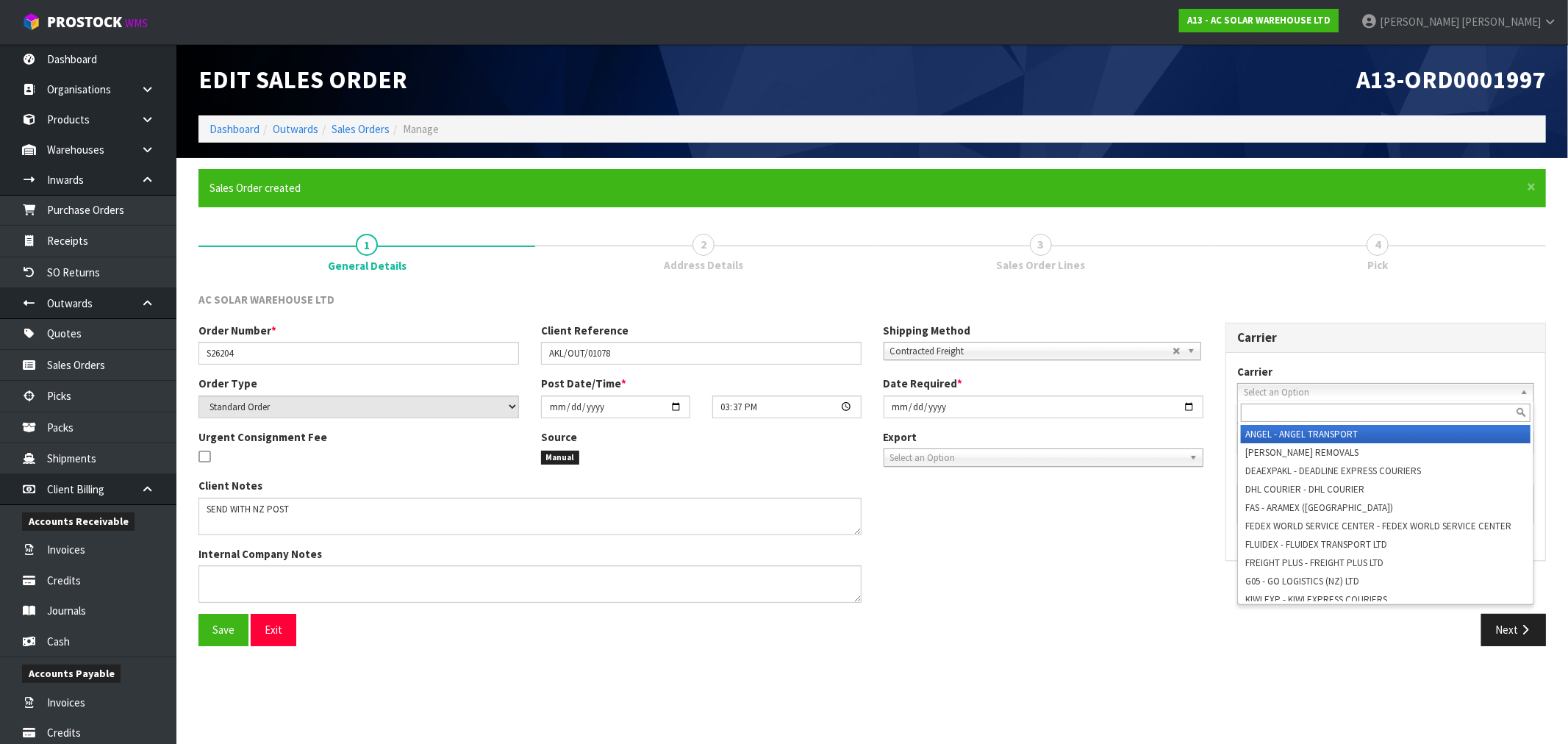
click at [1320, 392] on span "Select an Option" at bounding box center [1378, 392] width 270 height 18
type input "NZP"
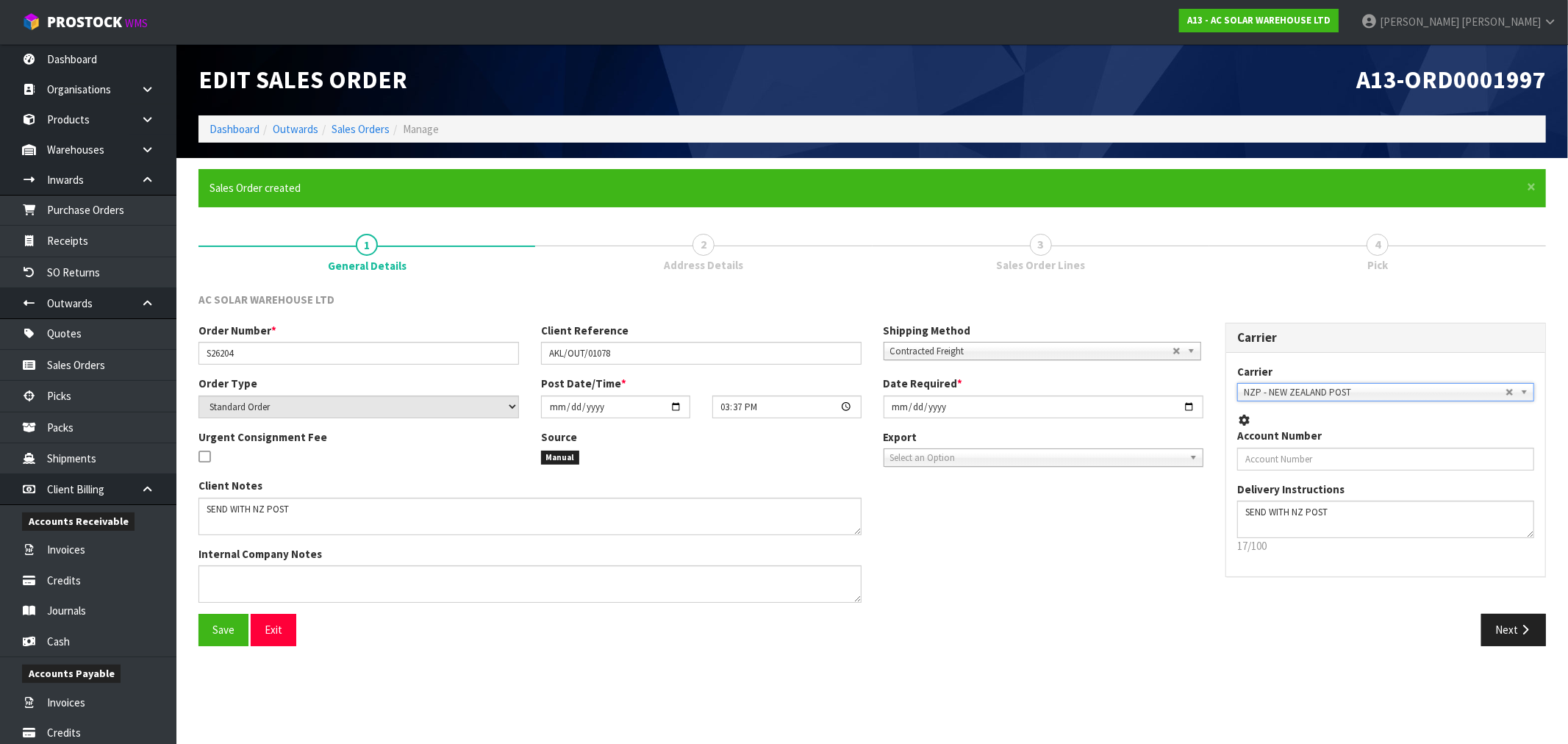
click at [199, 614] on button "Save" at bounding box center [223, 629] width 50 height 31
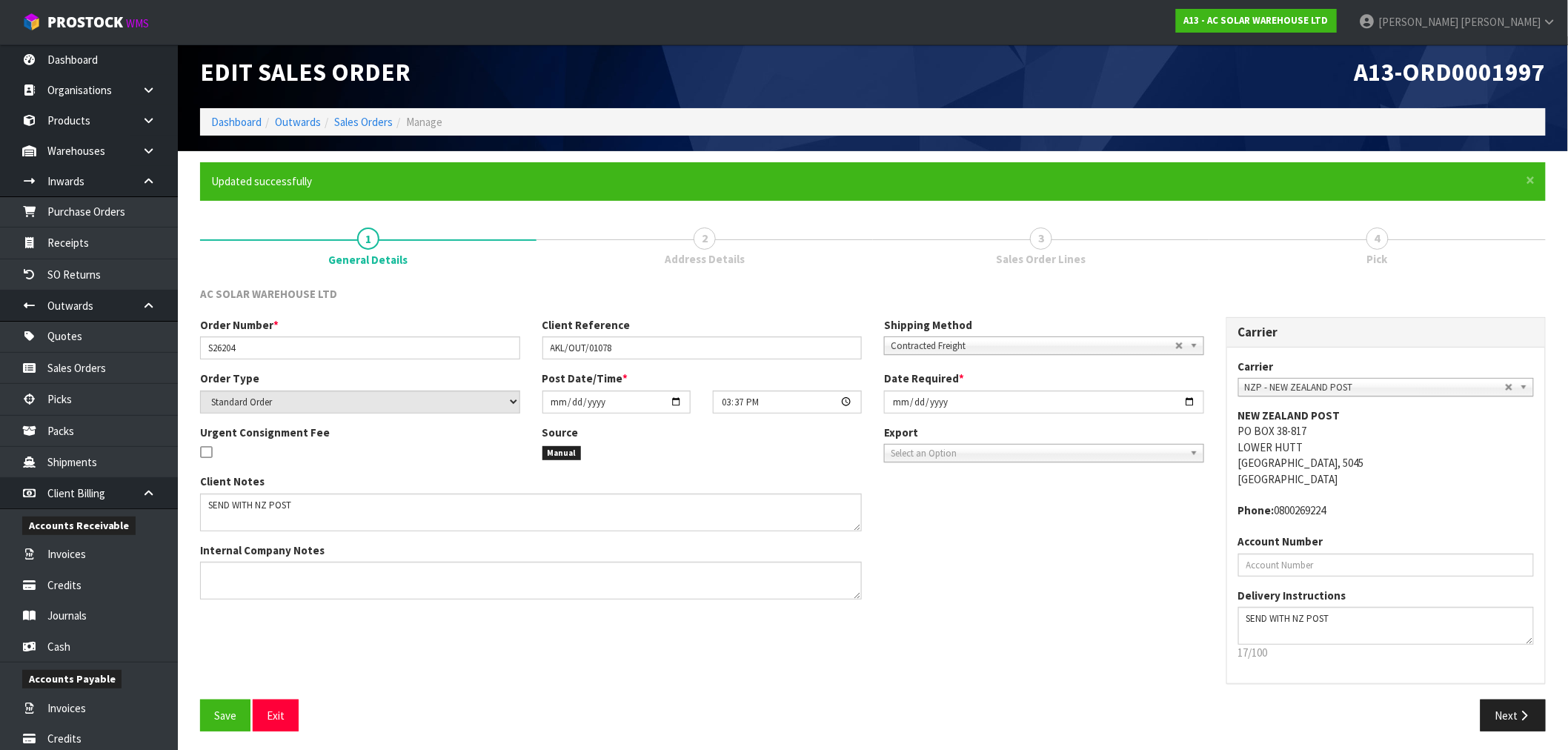
scroll to position [11, 0]
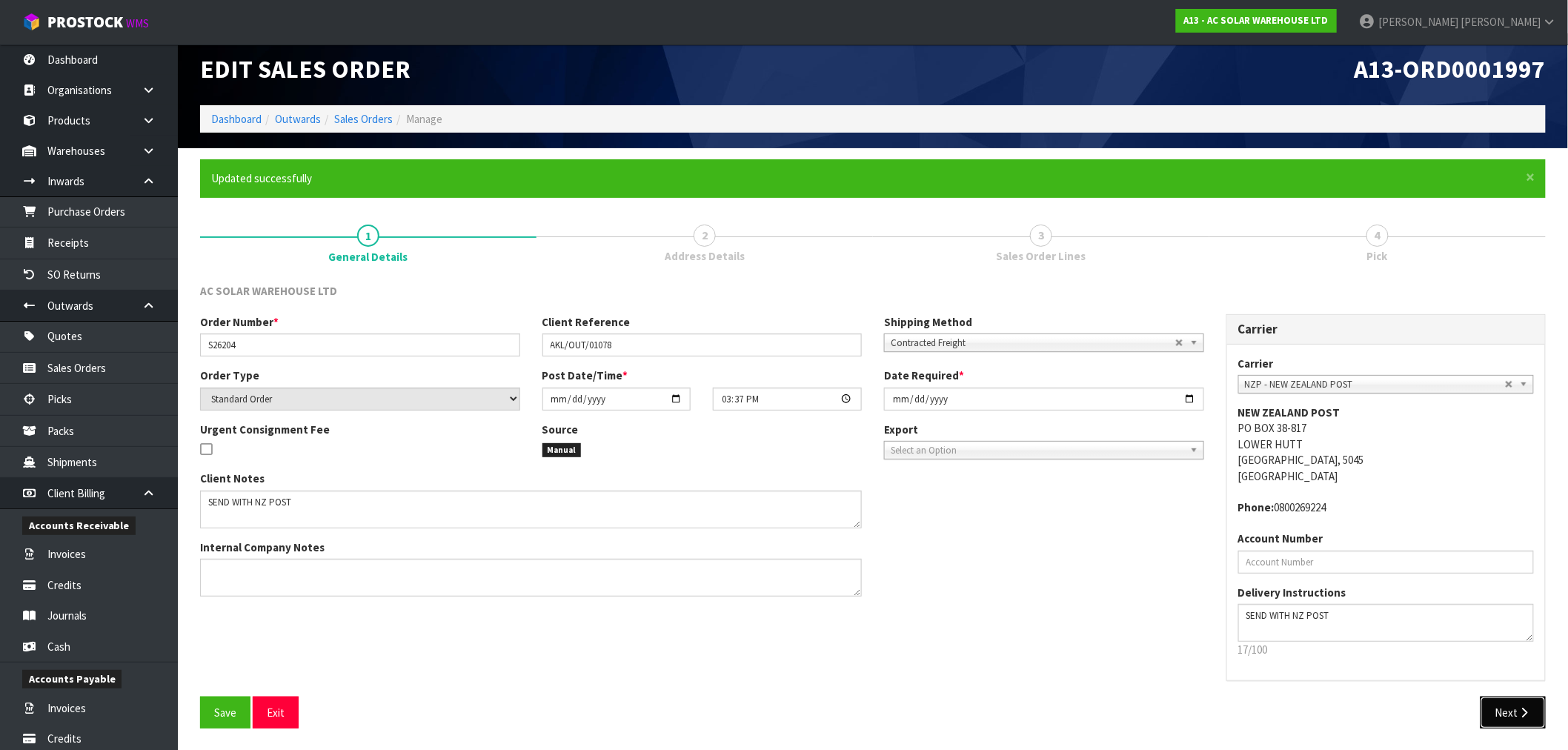
click at [1524, 717] on icon "button" at bounding box center [1524, 712] width 14 height 11
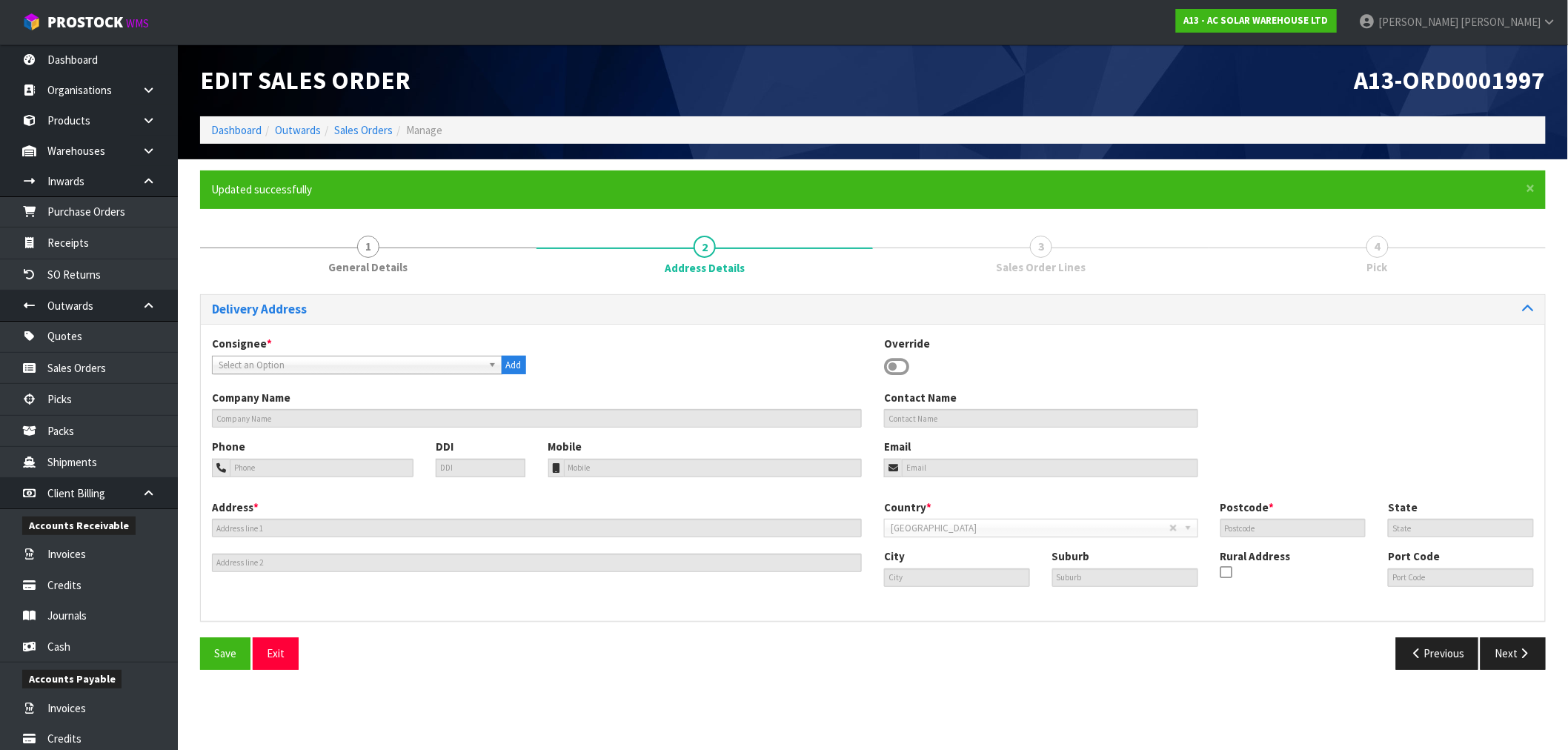
scroll to position [0, 0]
click at [296, 362] on span "Select an Option" at bounding box center [351, 366] width 266 height 18
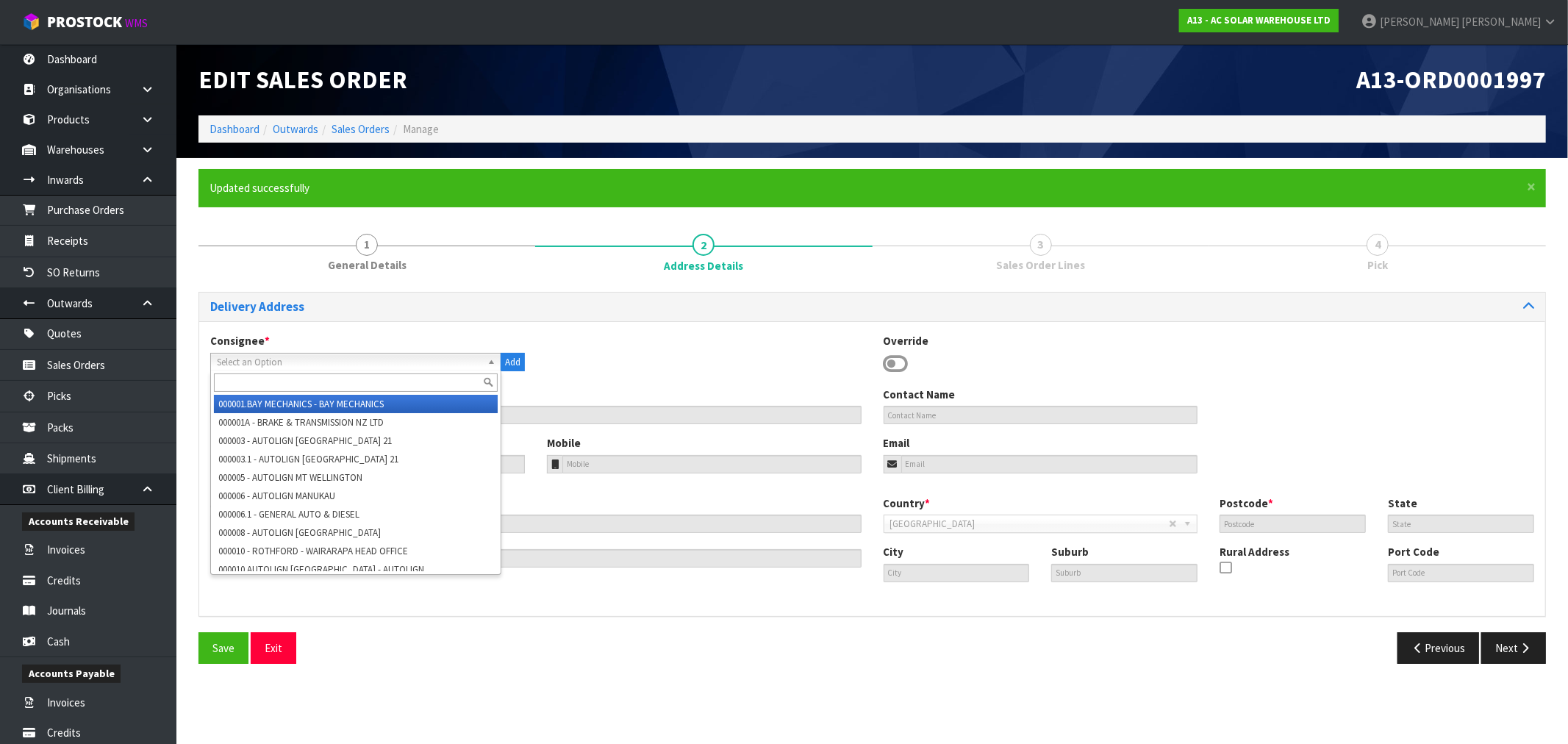
click at [900, 357] on icon at bounding box center [896, 364] width 25 height 22
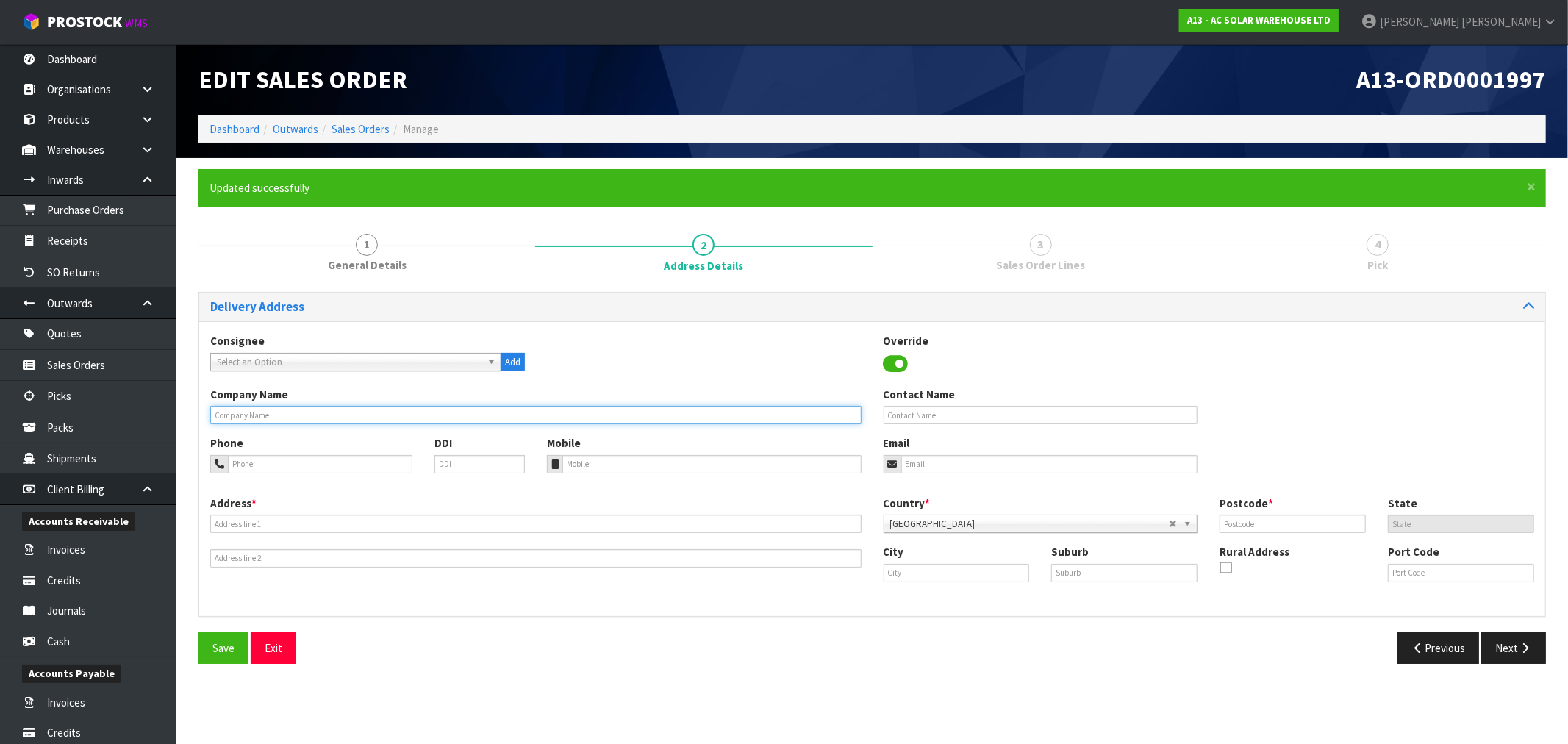
click at [273, 415] on input "text" at bounding box center [535, 415] width 651 height 19
paste input "ONE VISION 2008 LIMITED,"
type input "ONE VISION 2008 LIMITED,"
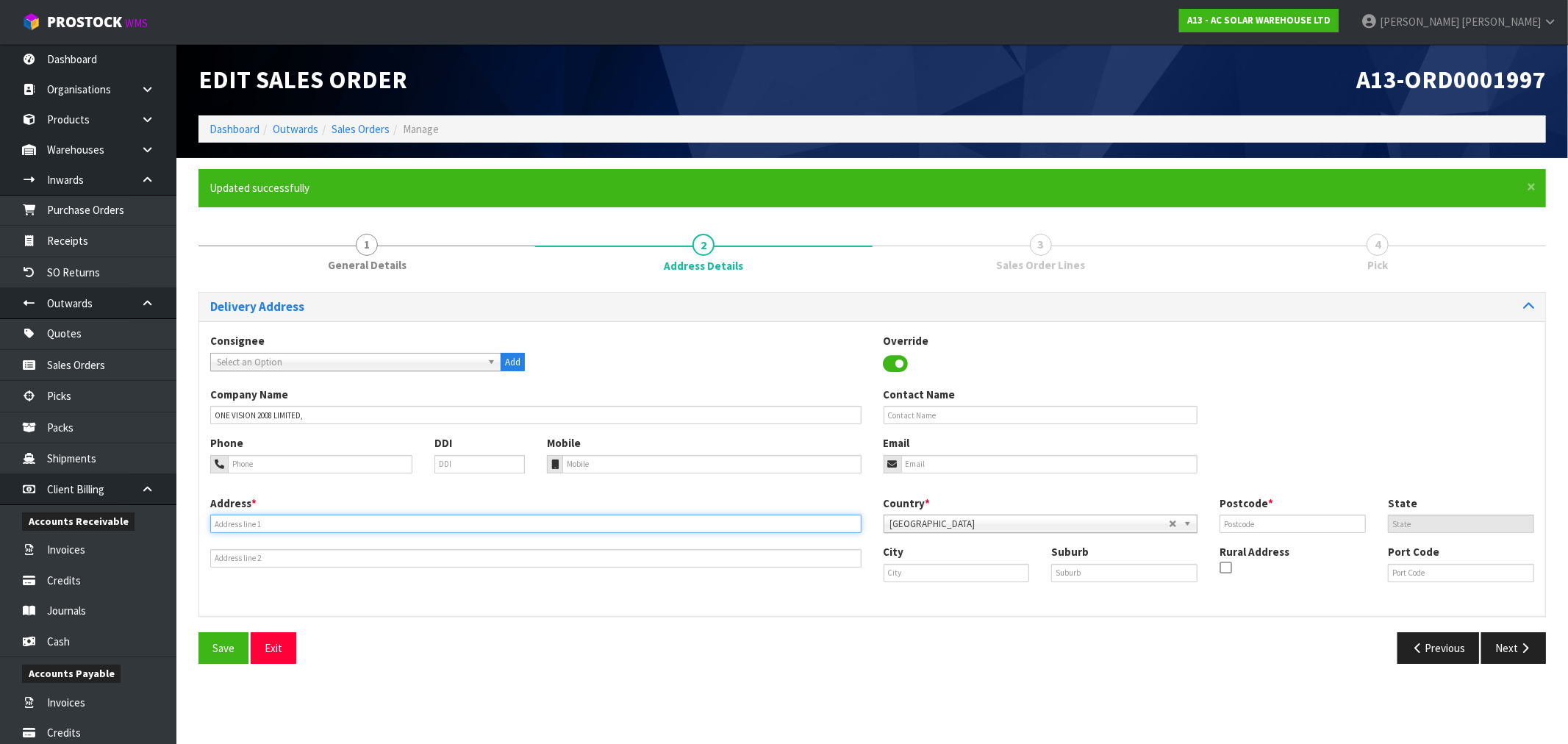
click at [309, 524] on input "text" at bounding box center [535, 524] width 651 height 19
paste input "[STREET_ADDRESS]"
type input "[STREET_ADDRESS]"
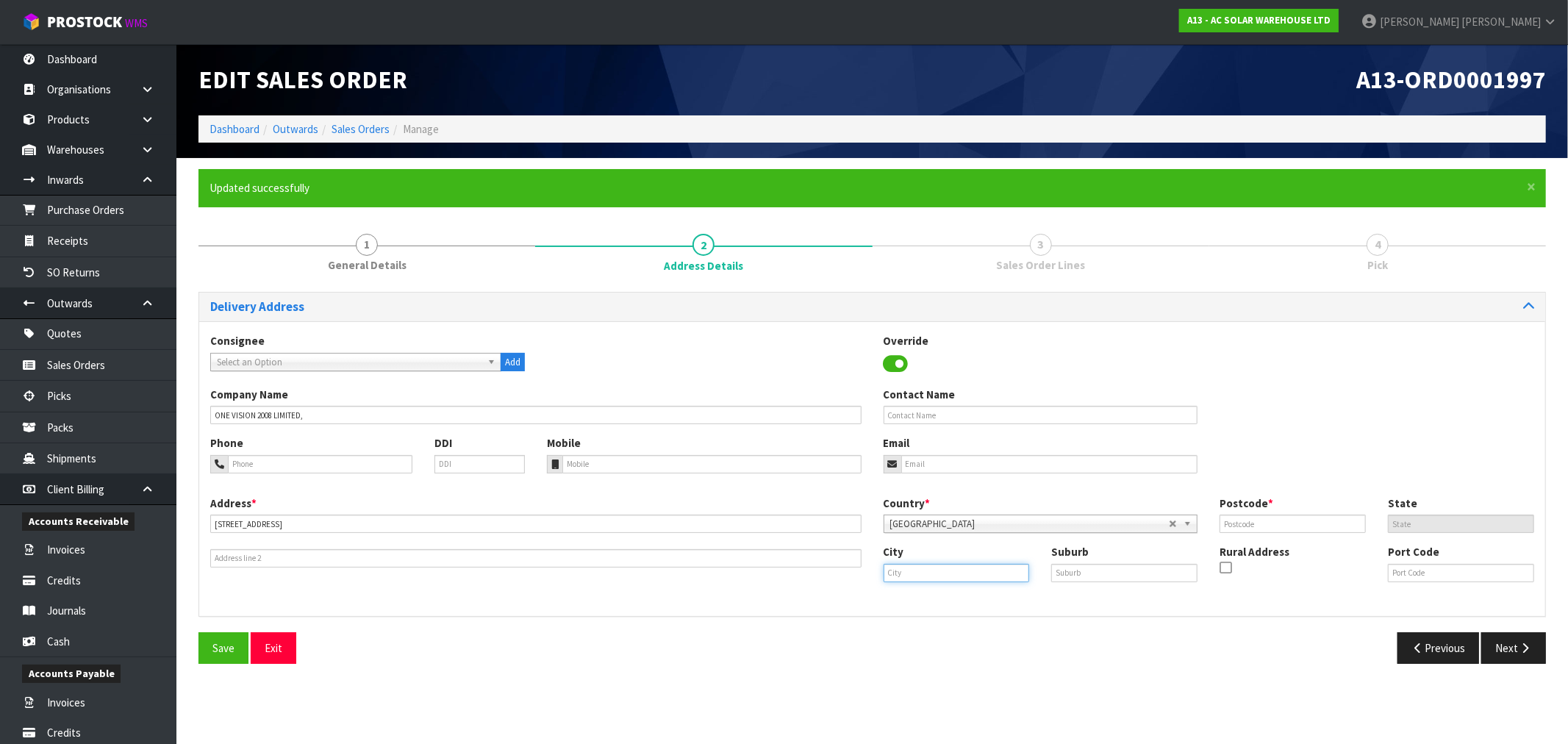
click at [967, 575] on input "text" at bounding box center [957, 573] width 146 height 19
paste input "[GEOGRAPHIC_DATA] 7618"
click at [943, 570] on input "[GEOGRAPHIC_DATA] 7618" at bounding box center [957, 573] width 146 height 19
type input "West Melton"
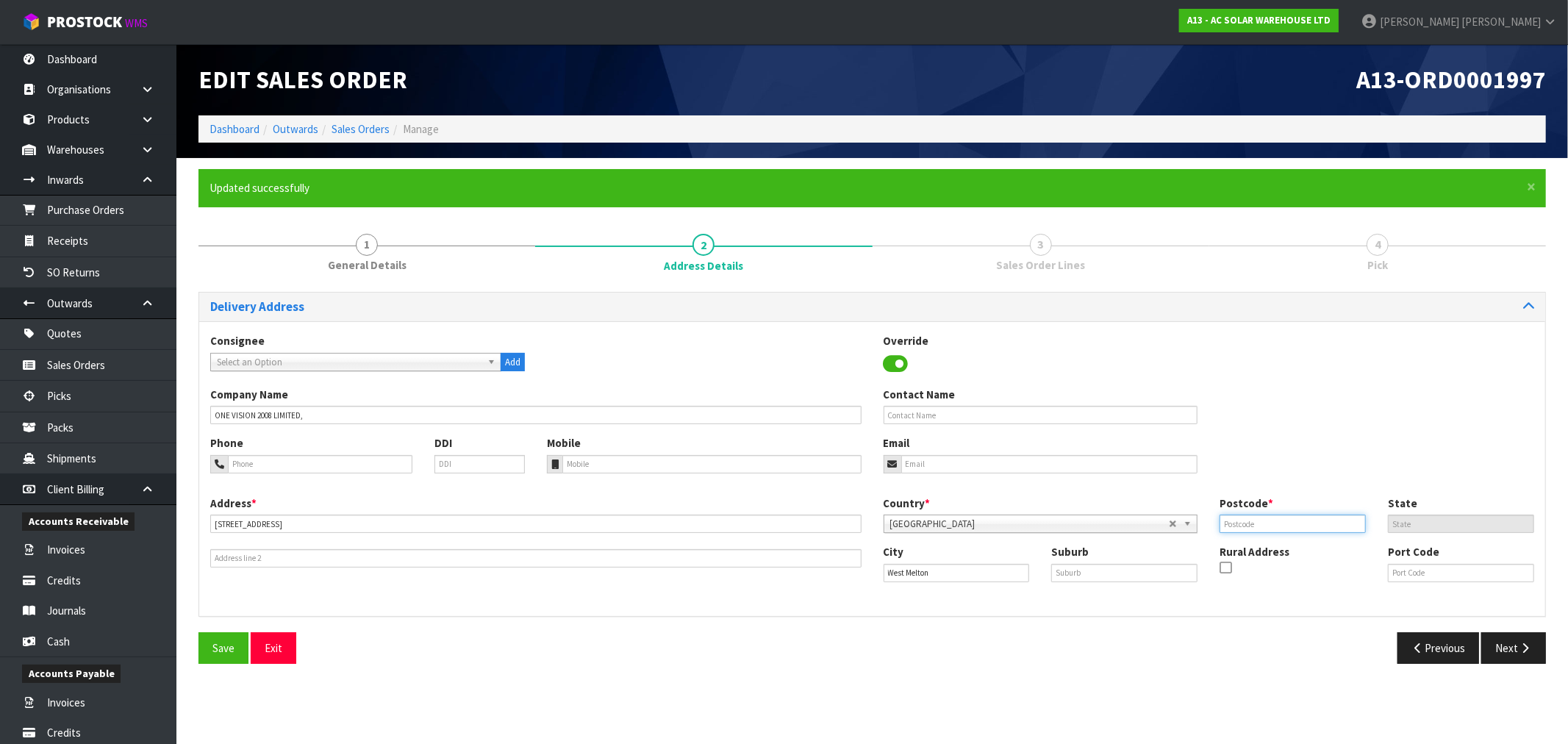
click at [1277, 523] on input "text" at bounding box center [1293, 524] width 146 height 19
paste input "7618"
type input "7618"
drag, startPoint x: 936, startPoint y: 578, endPoint x: 782, endPoint y: 598, distance: 155.3
click at [801, 594] on div "Address * [STREET_ADDRESS] This address line exceeds the recommended limit of 3…" at bounding box center [873, 550] width 1346 height 109
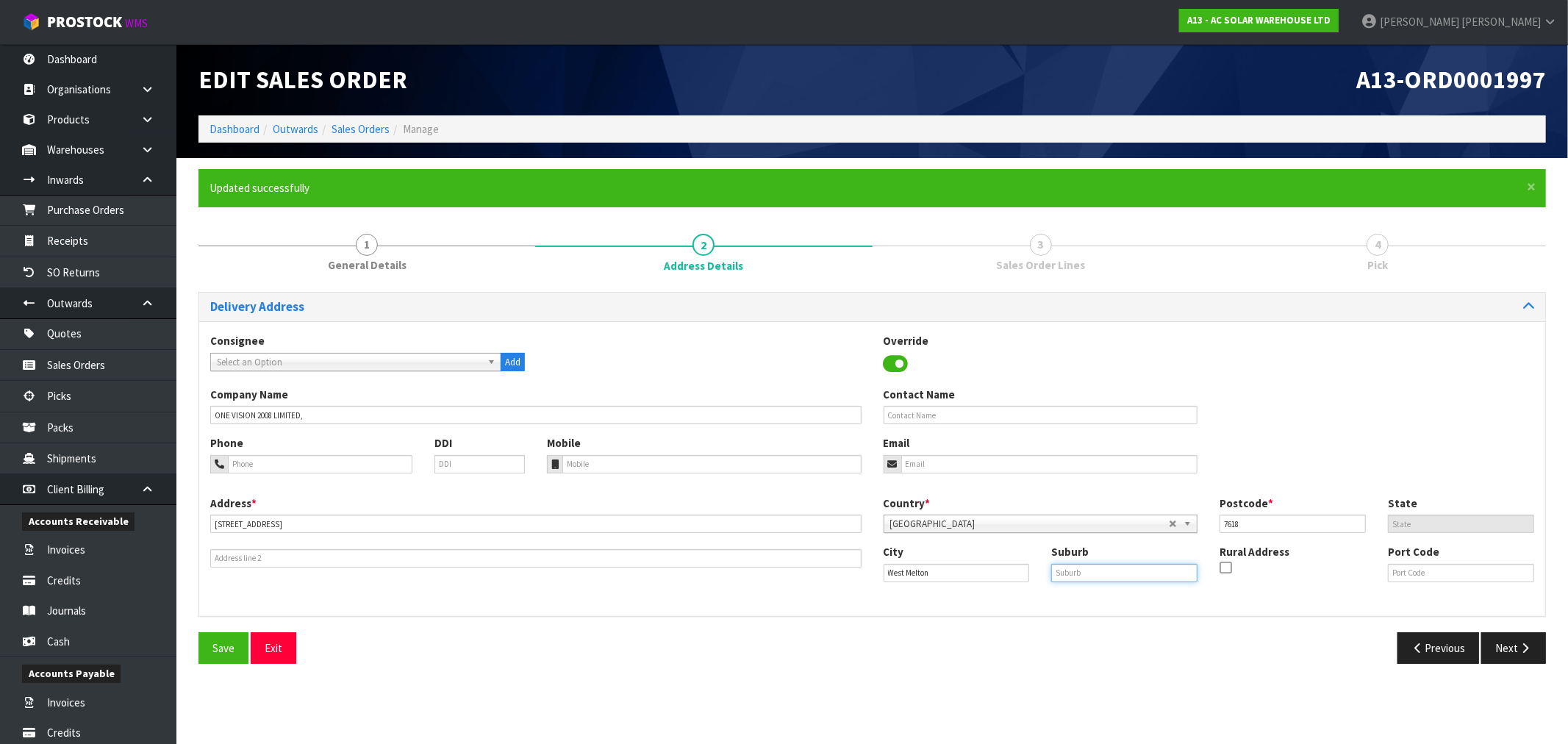
click at [1115, 573] on input "text" at bounding box center [1124, 573] width 146 height 19
paste input "[GEOGRAPHIC_DATA]"
type input "[GEOGRAPHIC_DATA]"
click at [785, 464] on input "tel" at bounding box center [712, 464] width 299 height 19
paste input "0212214428"
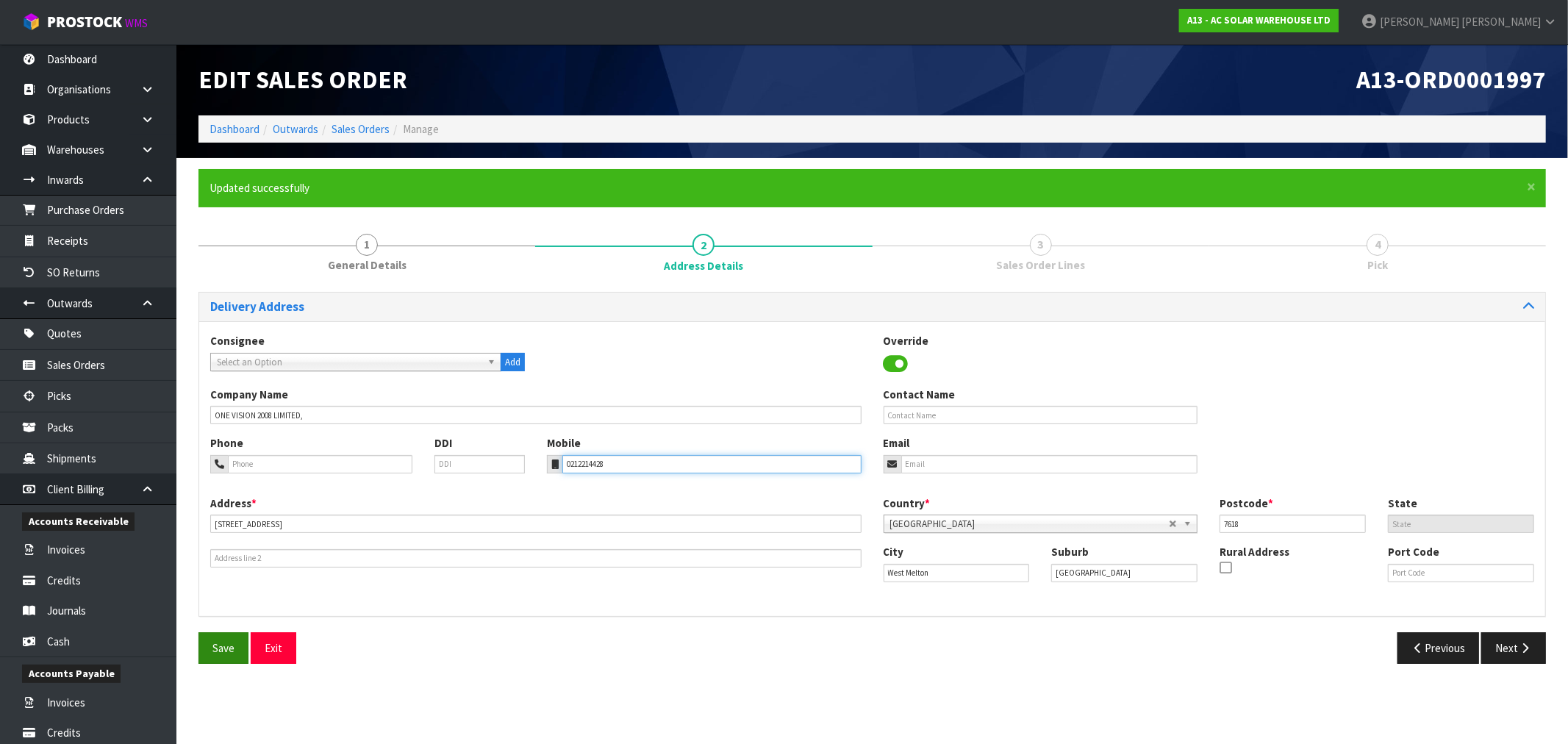
type input "0212214428"
click at [217, 641] on span "Save" at bounding box center [223, 648] width 22 height 14
click at [1518, 643] on icon "button" at bounding box center [1525, 648] width 14 height 11
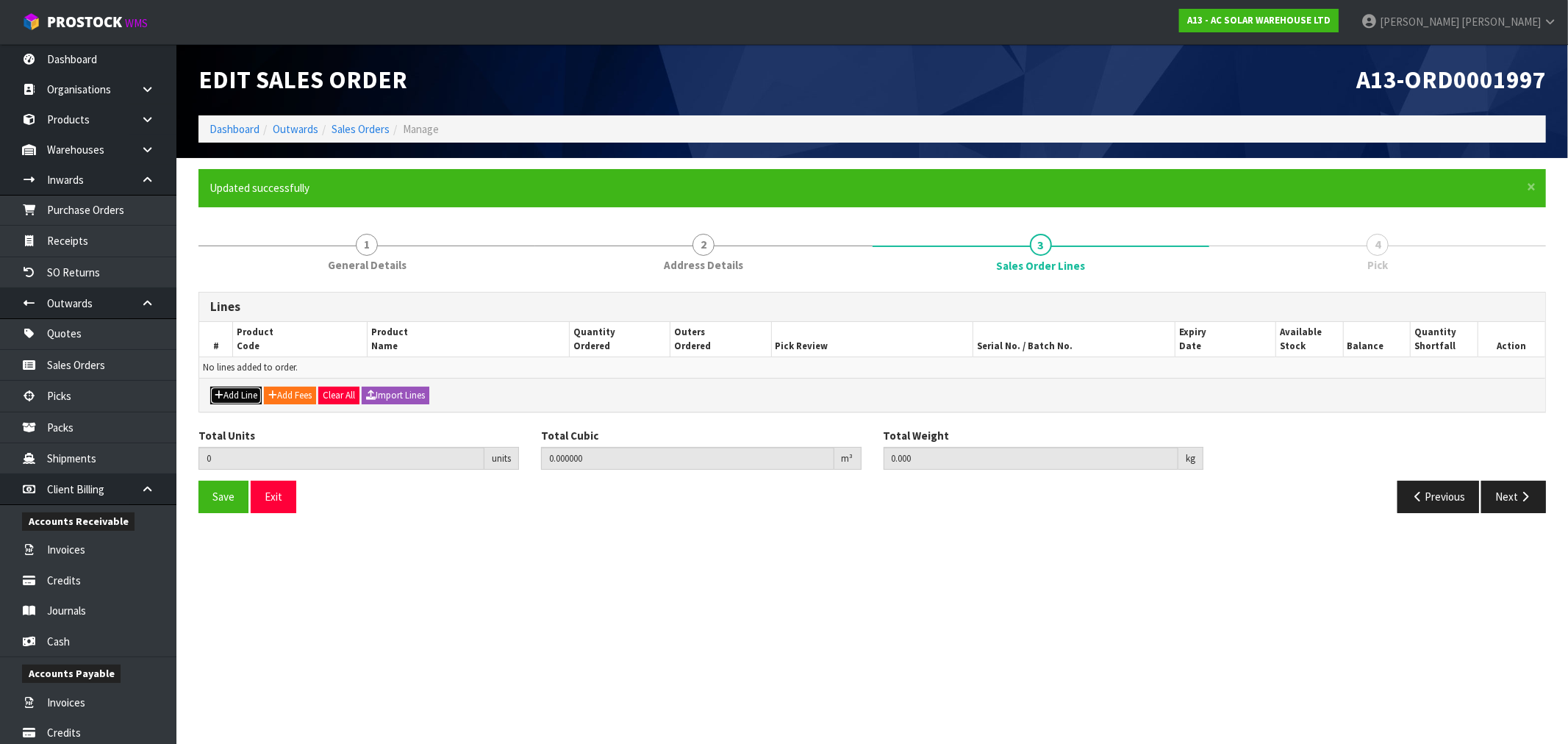
click at [248, 392] on button "Add Line" at bounding box center [235, 395] width 51 height 18
type input "0"
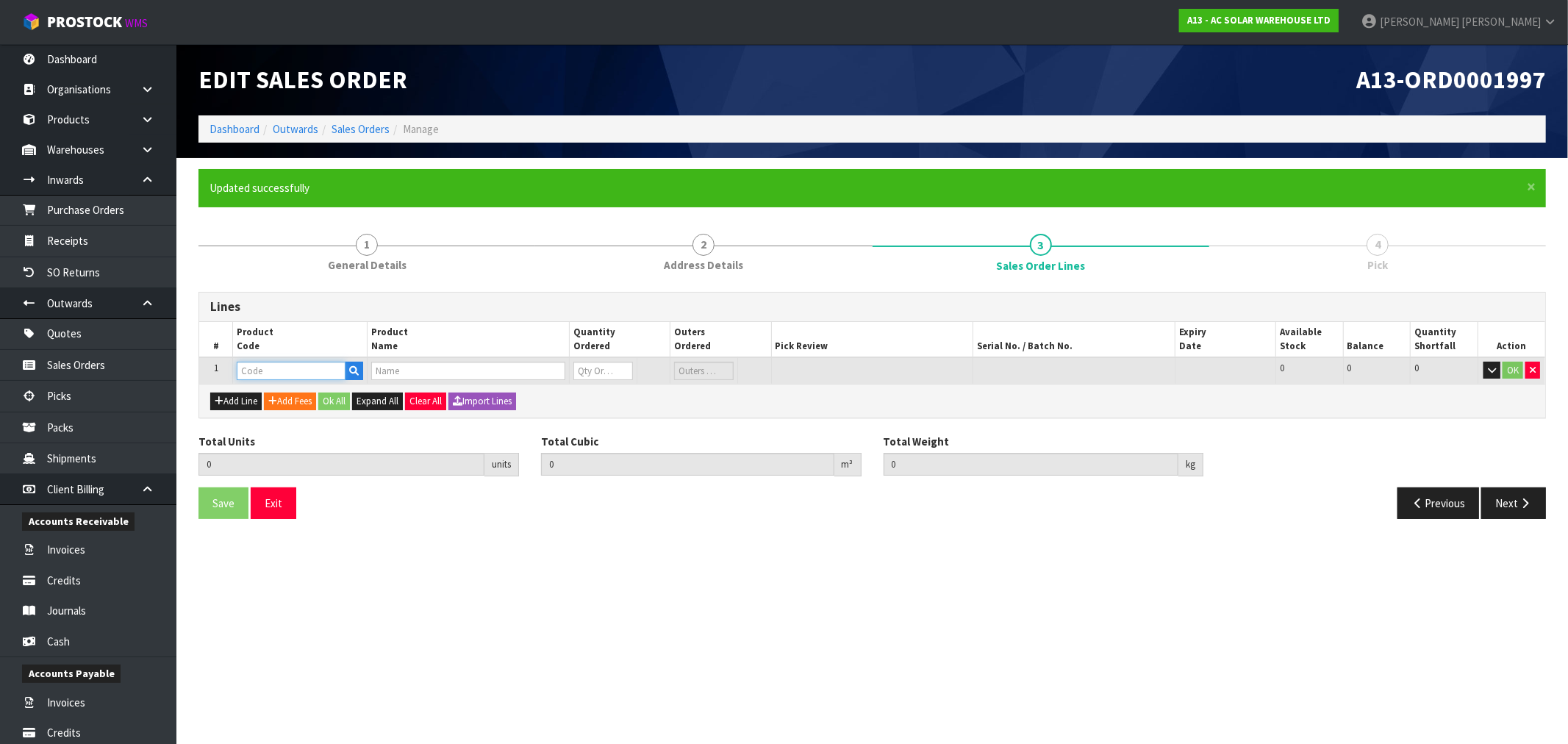
click at [315, 372] on input "text" at bounding box center [291, 371] width 109 height 19
paste input "1562"
type input "1562"
type input "0.000000"
type input "0.000"
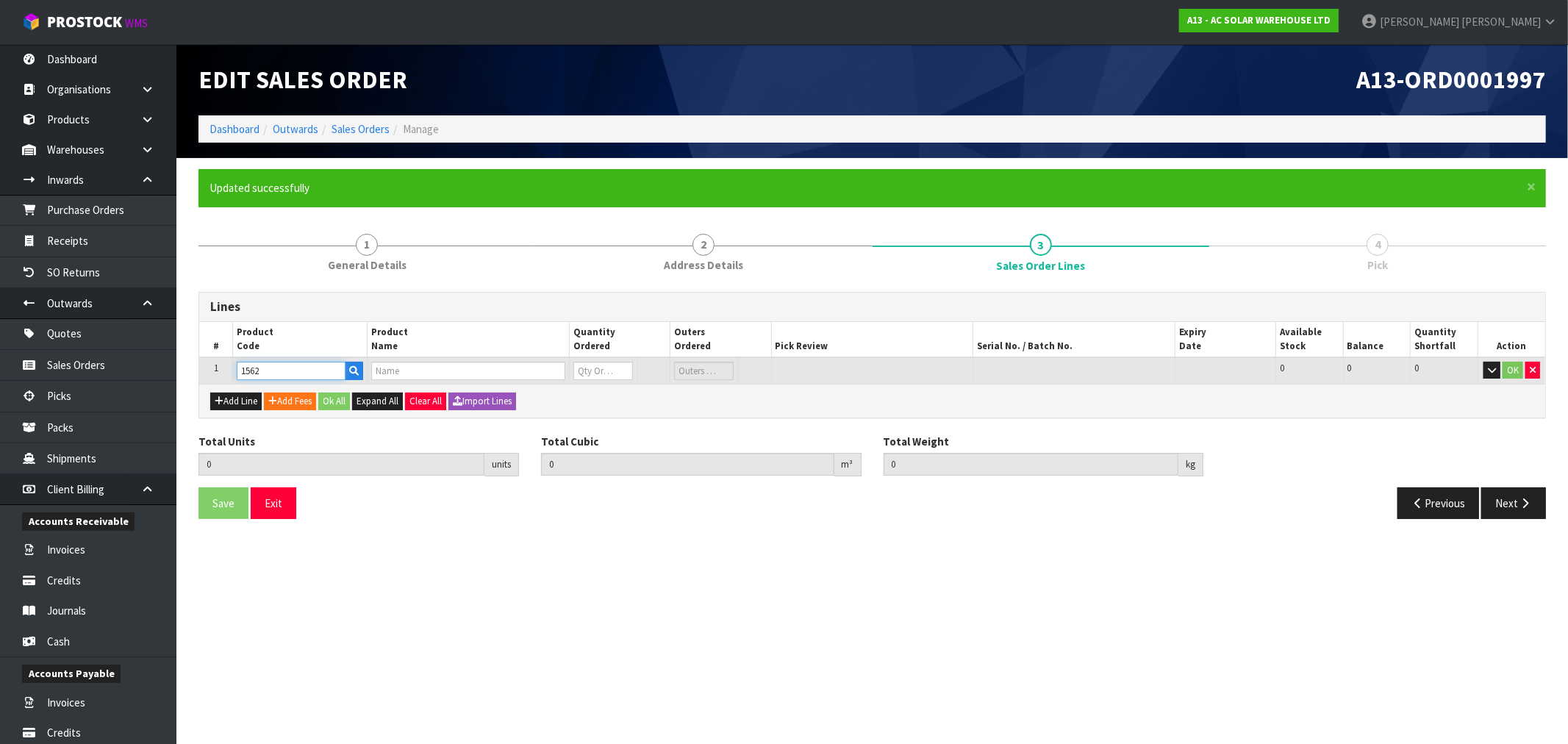
type input "SG8.0RS-ADA - SUNGROW G3 10KW SINGLE PHASE INVERTER-TRIPLE MPPTWITH WIFI DONGLE"
type input "0"
type input "1562"
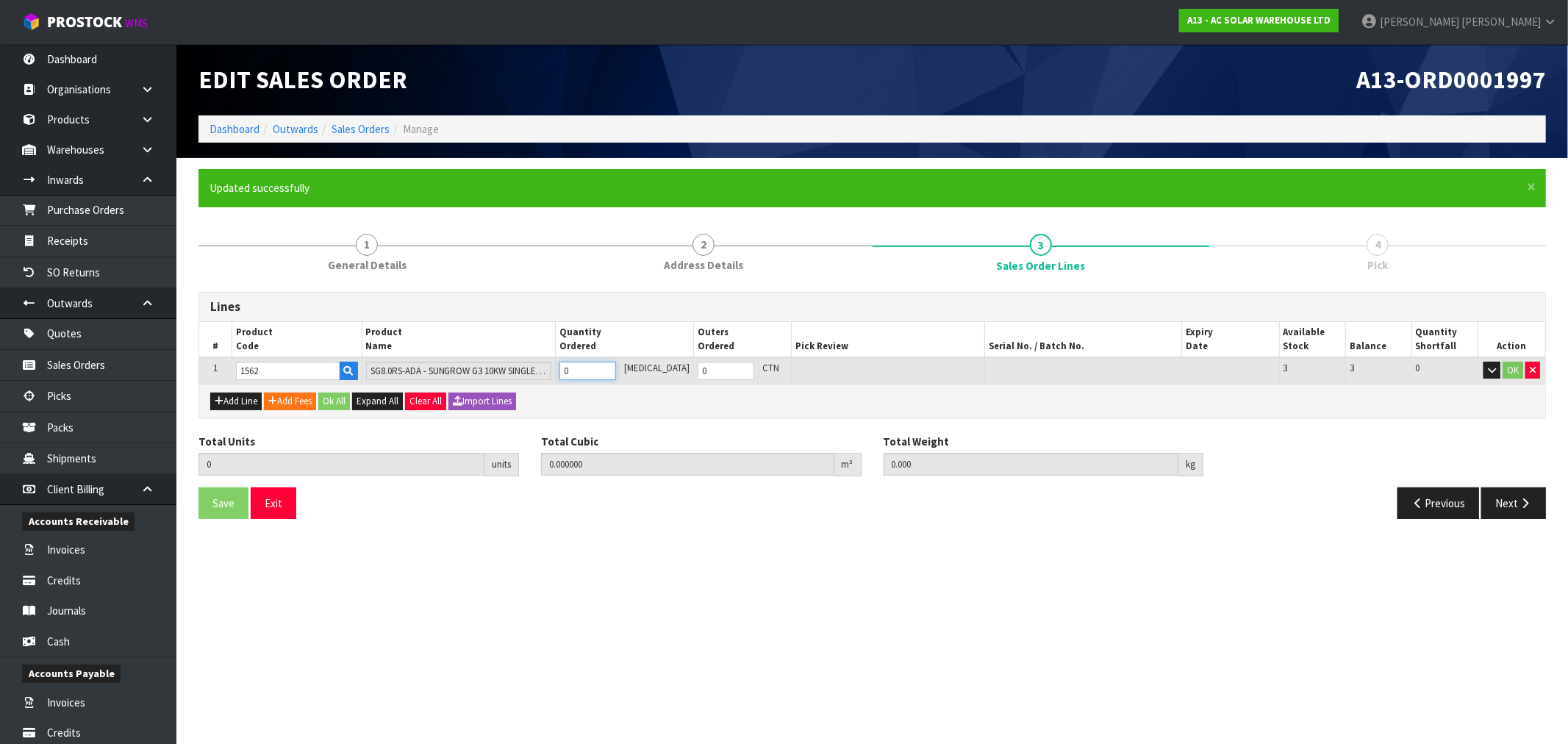
type input "1"
type input "0.09792"
type input "22"
type input "1"
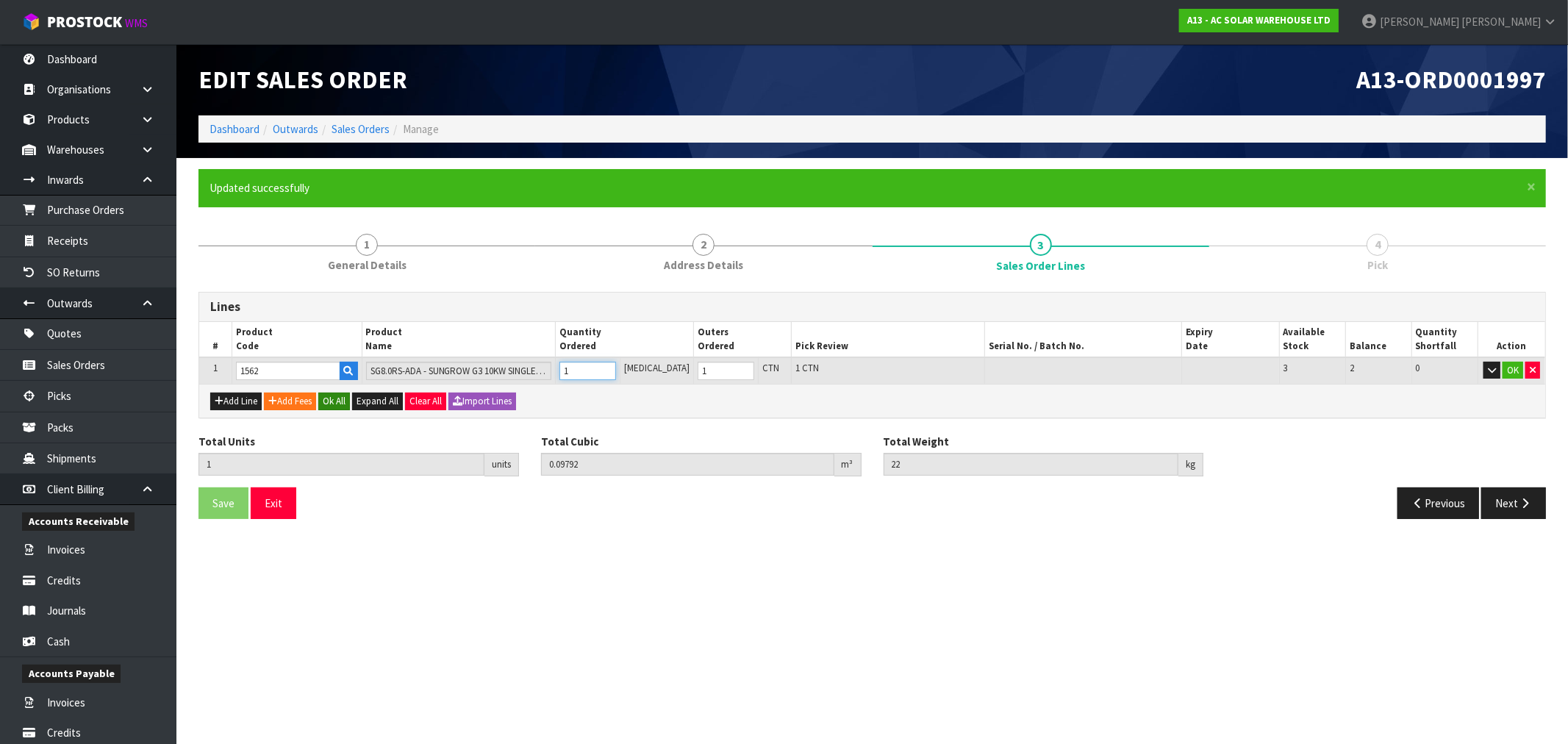
type input "1"
click at [347, 406] on button "Ok All" at bounding box center [334, 401] width 31 height 18
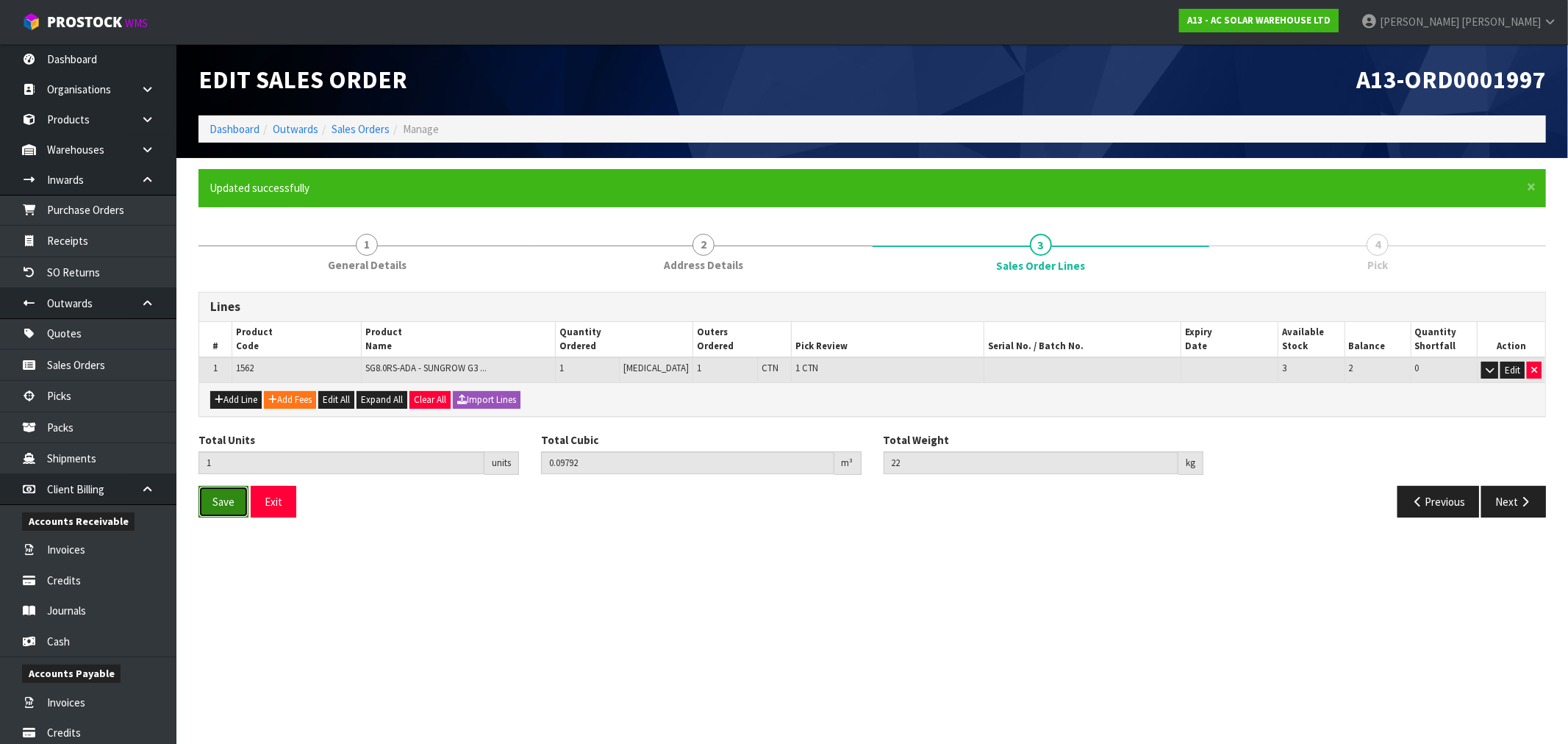
click at [222, 496] on span "Save" at bounding box center [223, 501] width 22 height 14
click at [1500, 492] on button "Next" at bounding box center [1513, 502] width 65 height 31
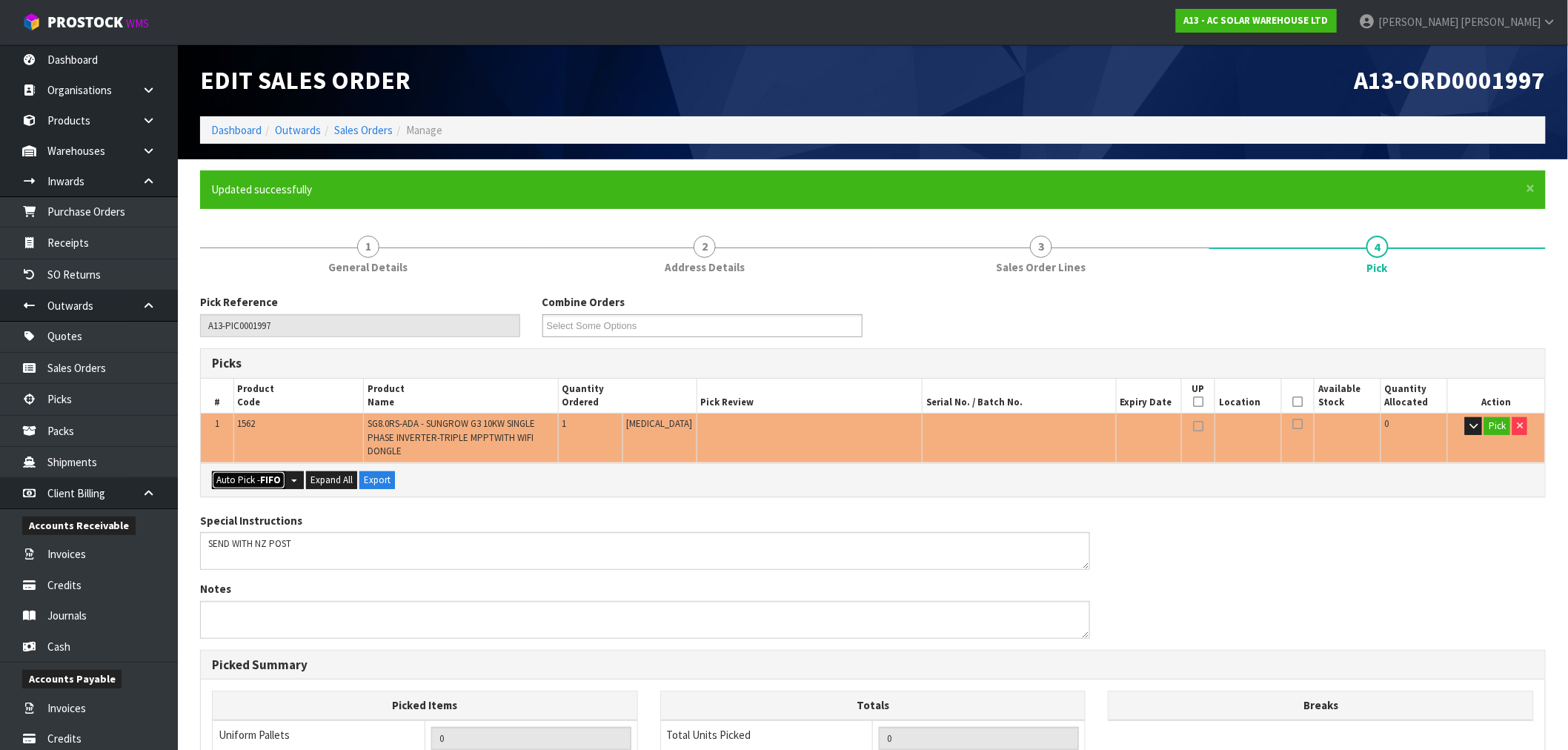
click at [272, 482] on strong "FIFO" at bounding box center [271, 480] width 21 height 13
type input "1"
type input "0.097920"
type input "22.000"
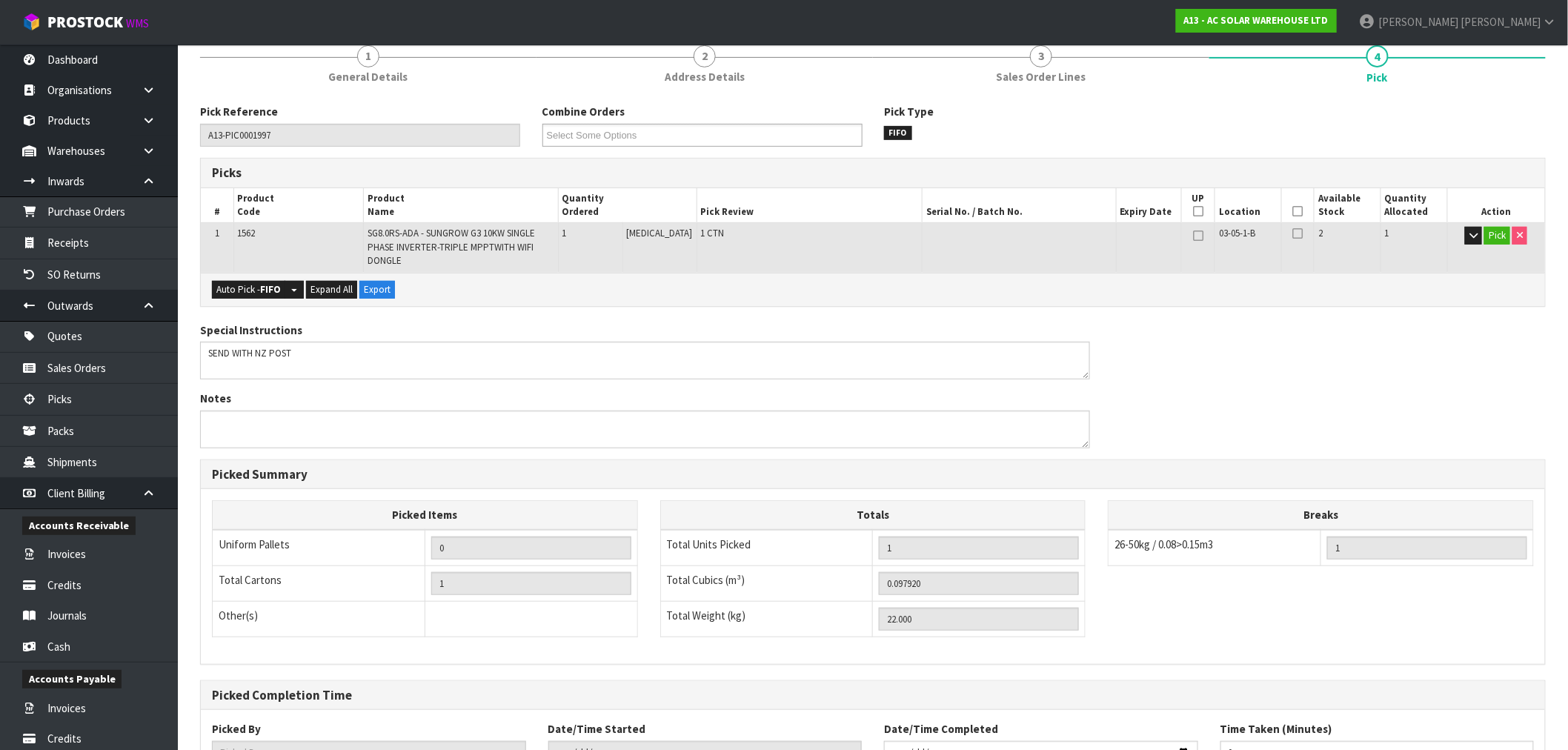
scroll to position [309, 0]
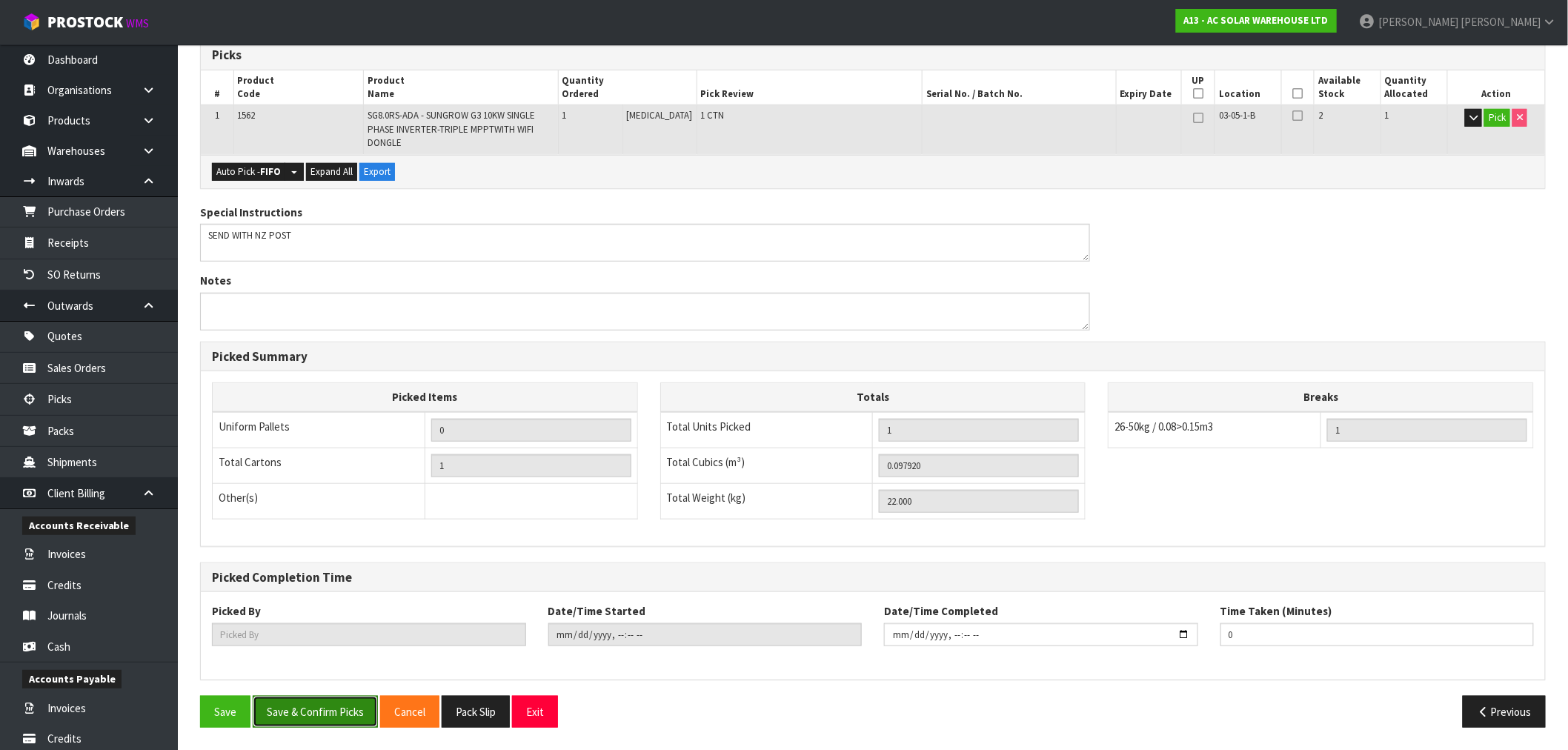
click at [322, 715] on button "Save & Confirm Picks" at bounding box center [315, 712] width 125 height 32
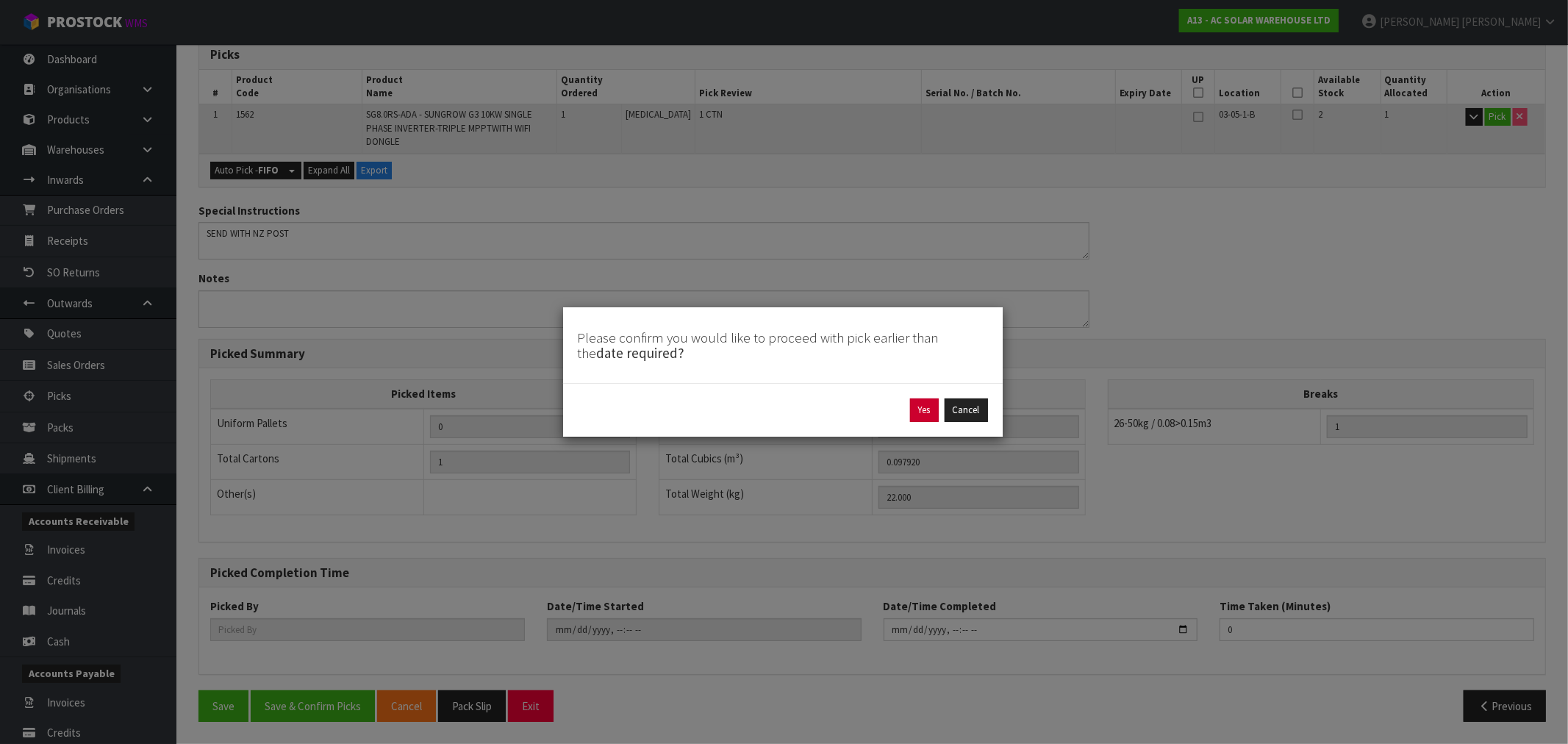
click at [937, 395] on div "Yes Cancel" at bounding box center [783, 410] width 439 height 54
click at [928, 407] on button "Yes" at bounding box center [924, 410] width 29 height 24
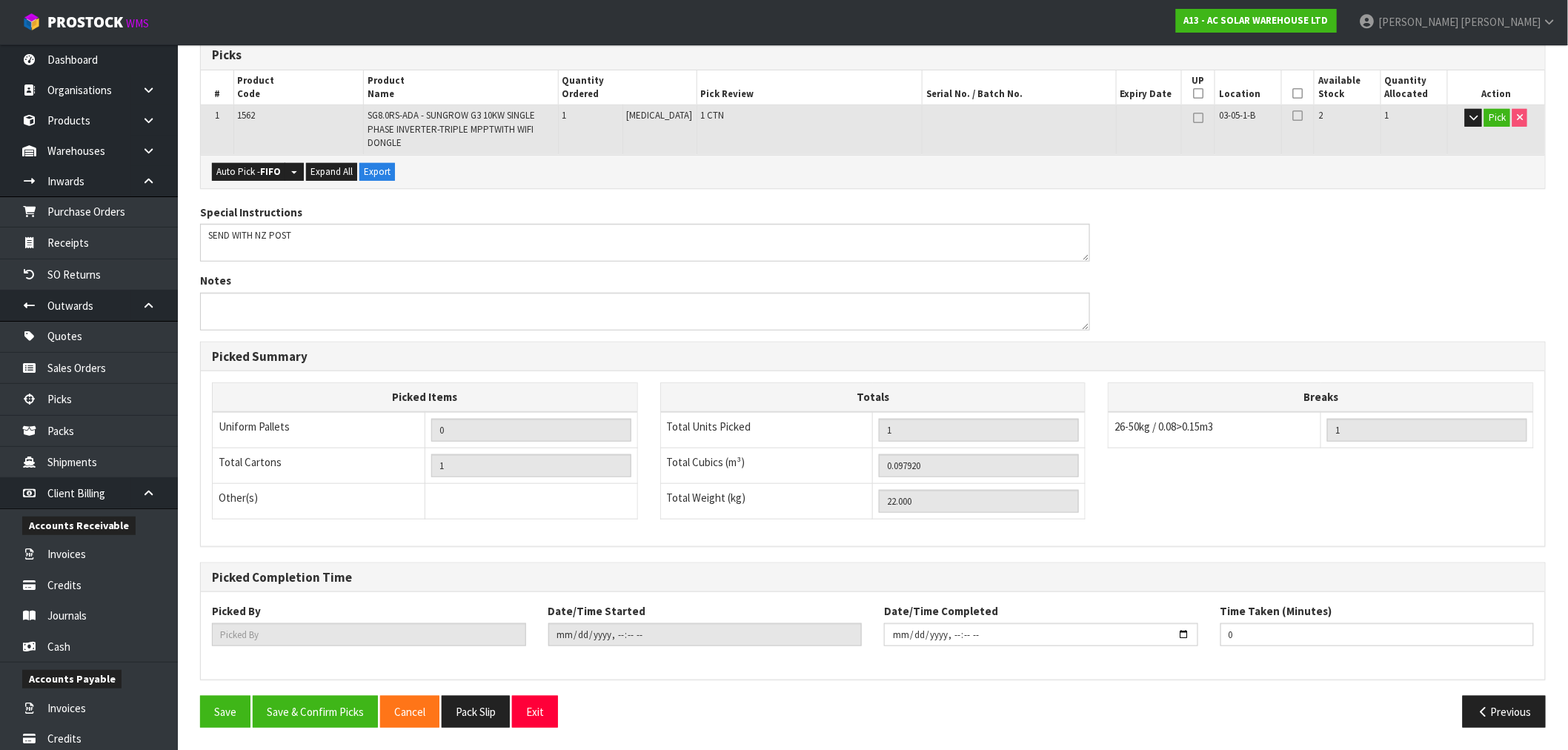
scroll to position [0, 0]
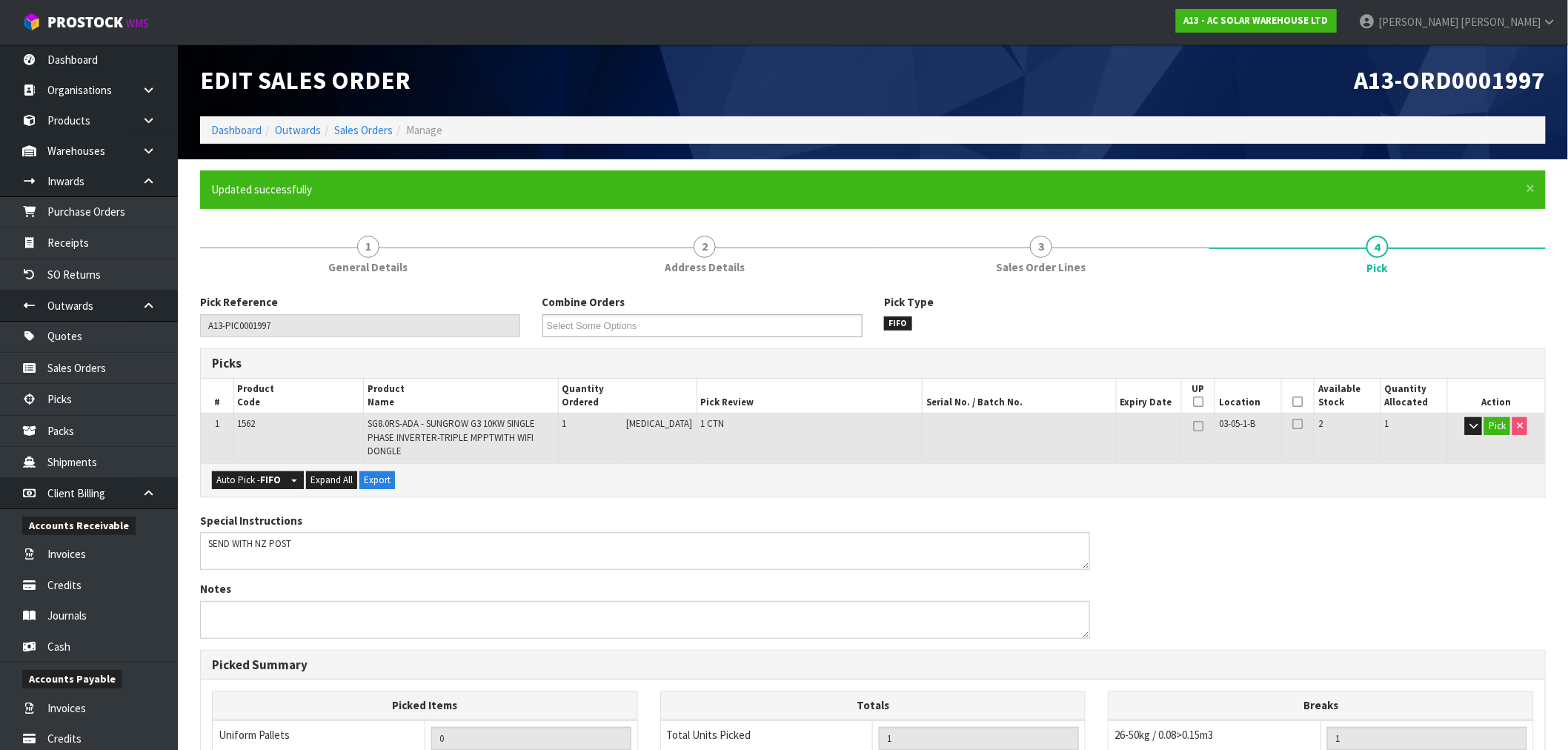
type input "[PERSON_NAME]"
type input "[DATE]T15:38:48"
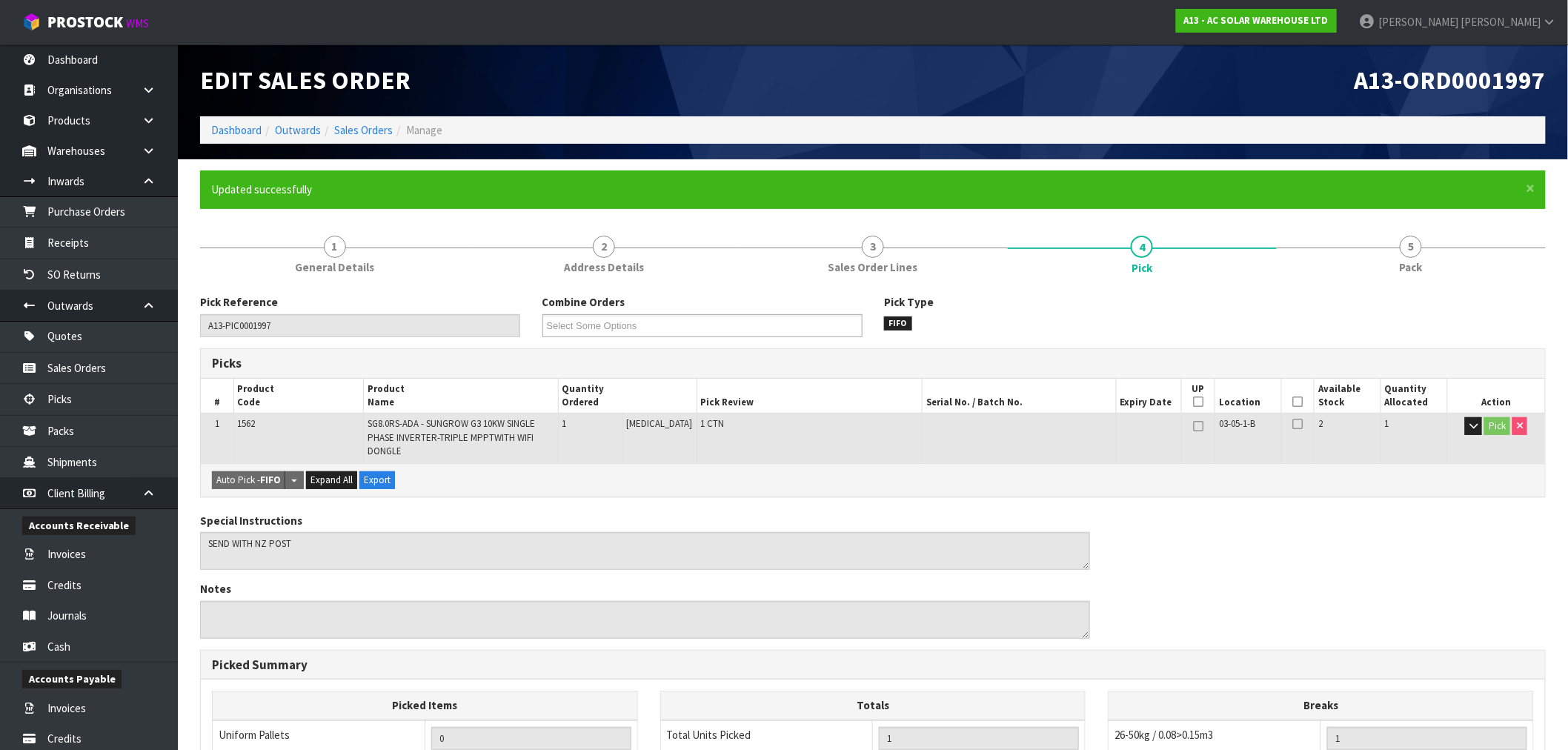
click at [351, 138] on ol "Dashboard Outwards Sales Orders Manage" at bounding box center [873, 130] width 1346 height 28
click at [352, 134] on link "Sales Orders" at bounding box center [363, 130] width 59 height 14
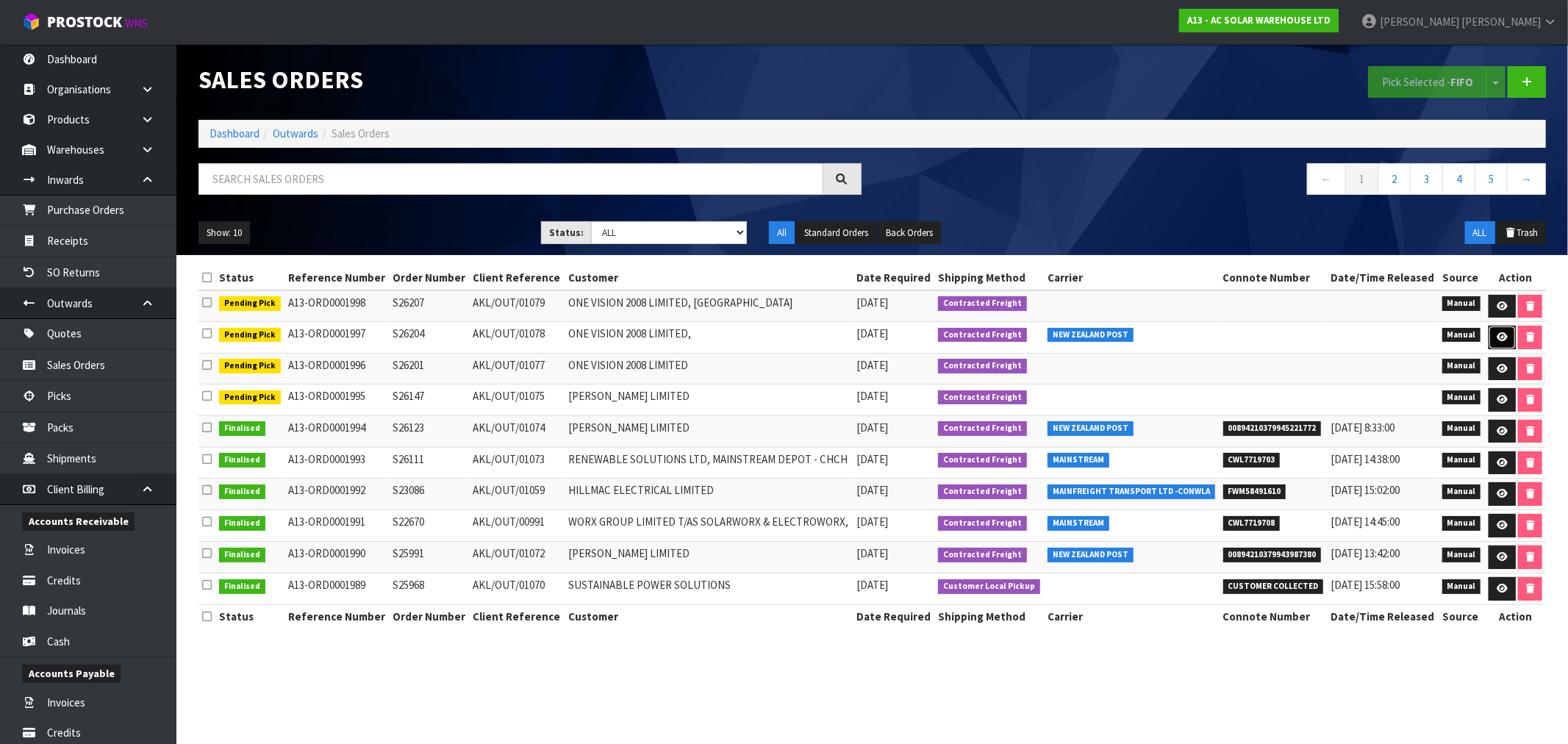
click at [1497, 340] on icon at bounding box center [1502, 337] width 11 height 10
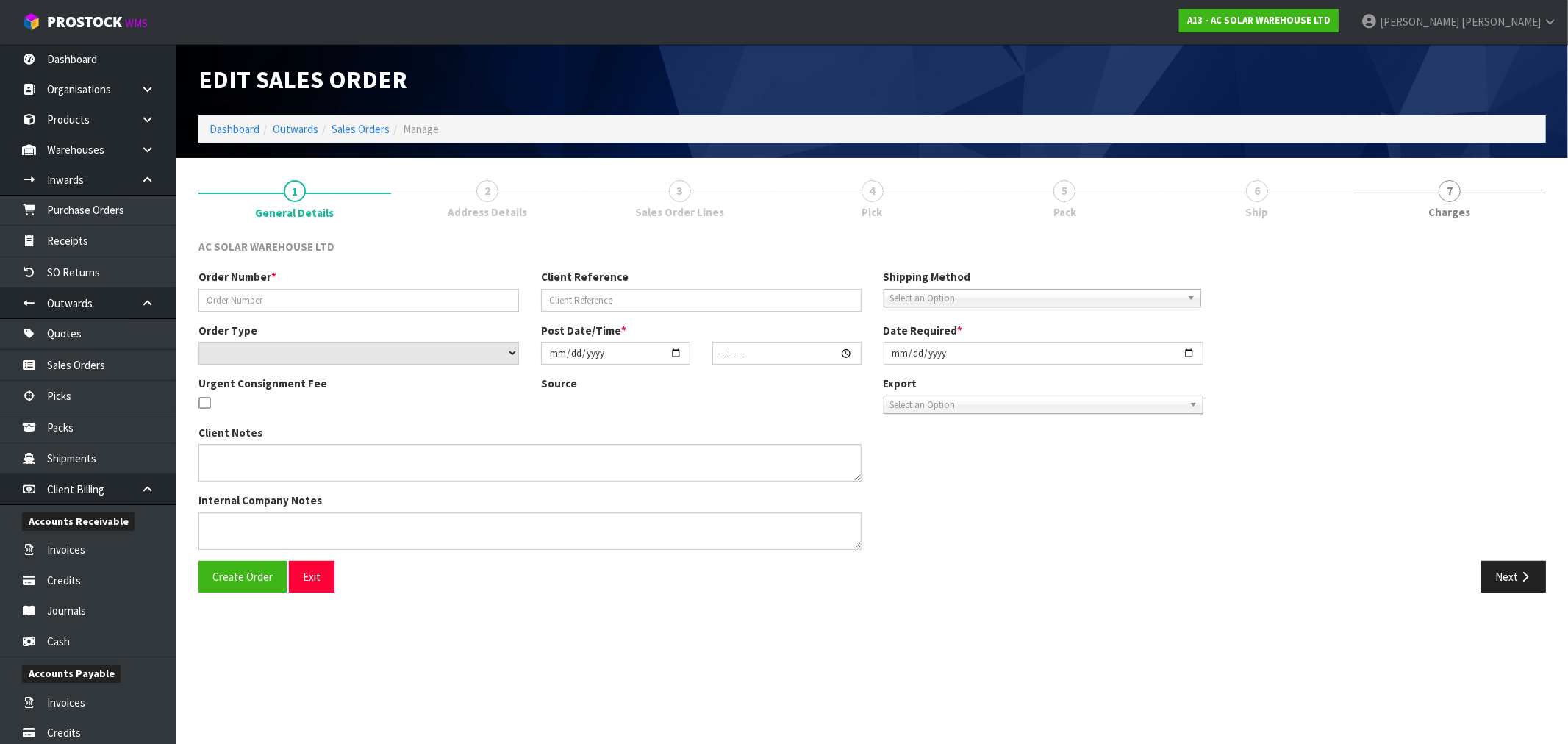
type input "S26204"
type input "AKL/OUT/01078"
select select "number:0"
type input "[DATE]"
type input "15:37:00.000"
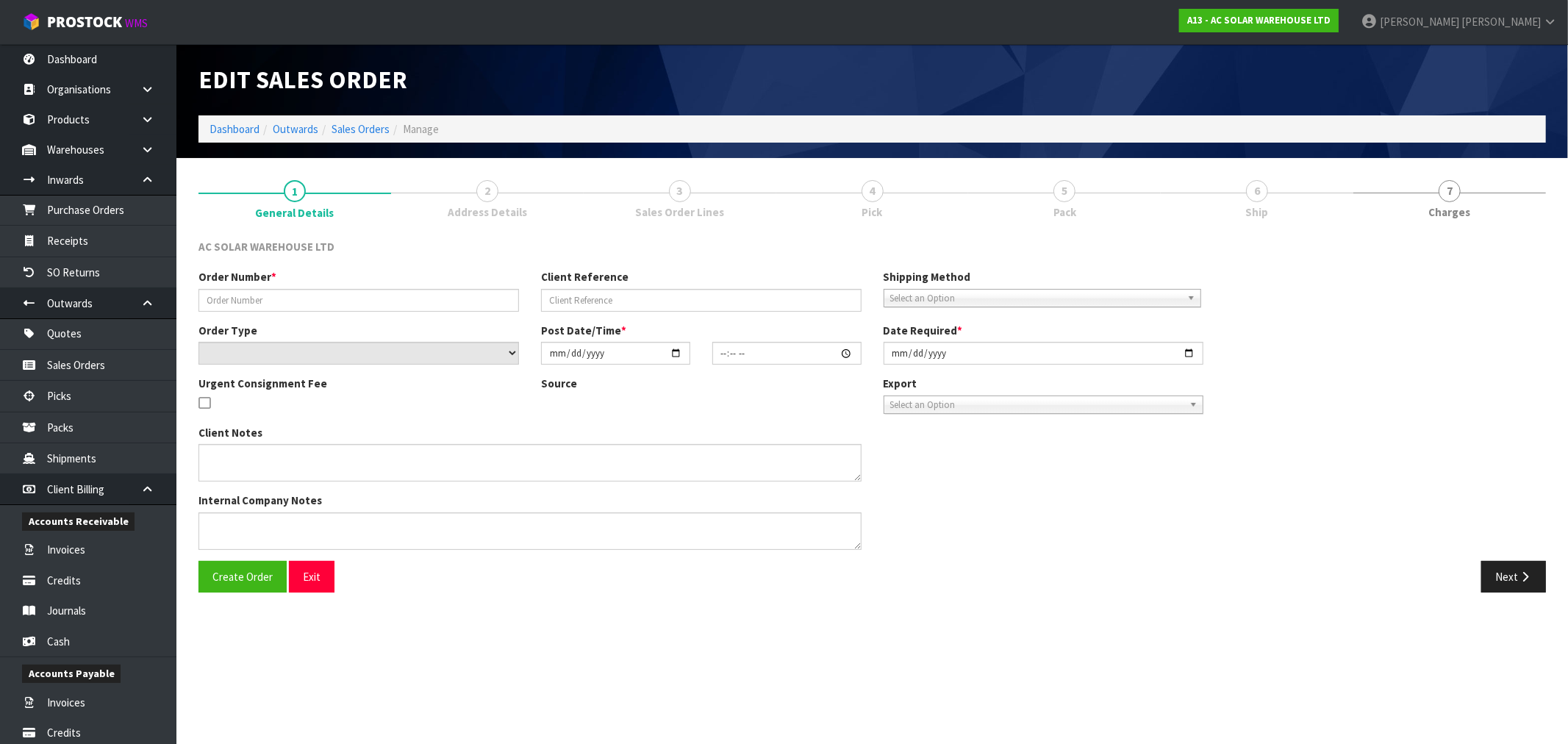
type input "[DATE]"
type textarea "SEND WITH NZ POST"
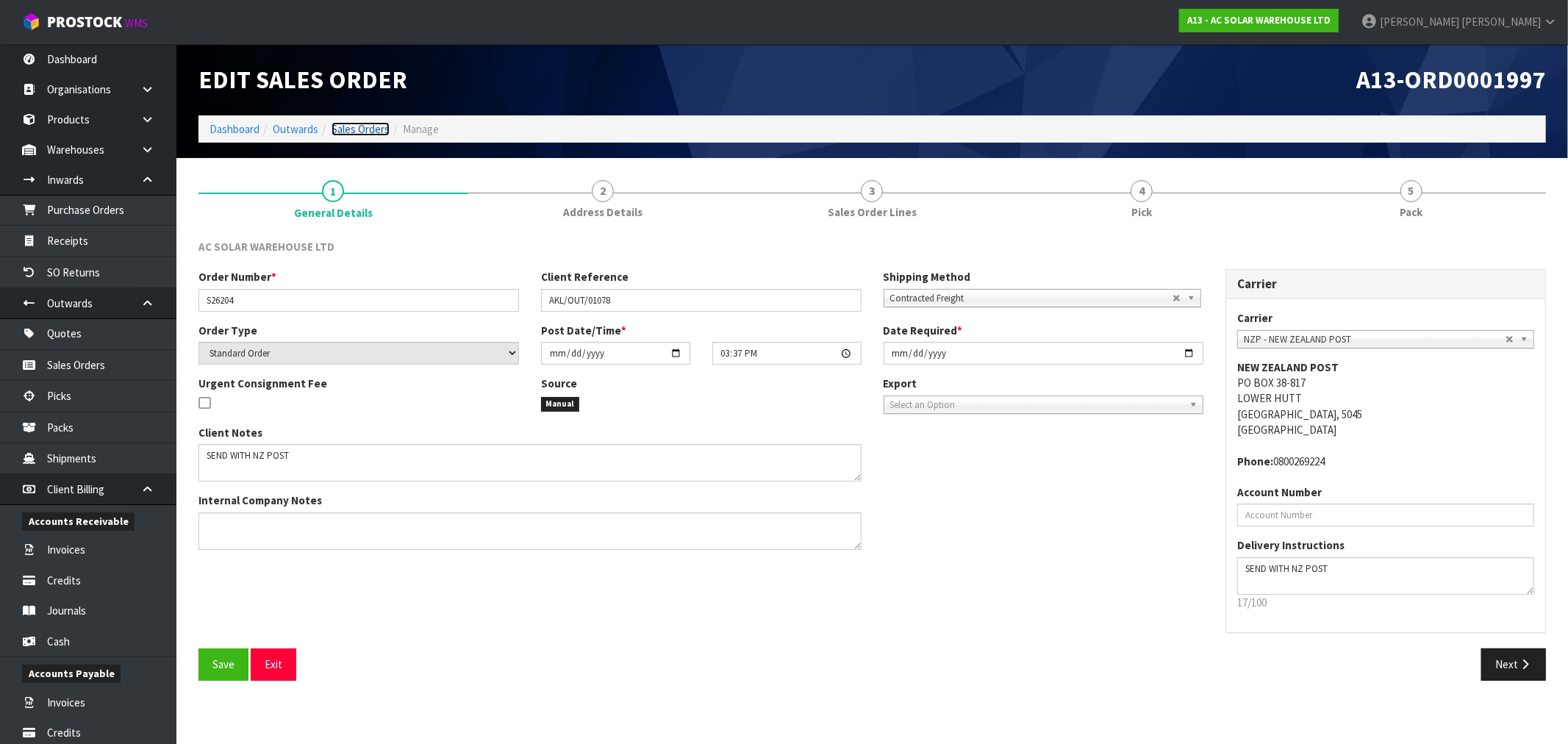
click at [366, 135] on link "Sales Orders" at bounding box center [360, 129] width 58 height 14
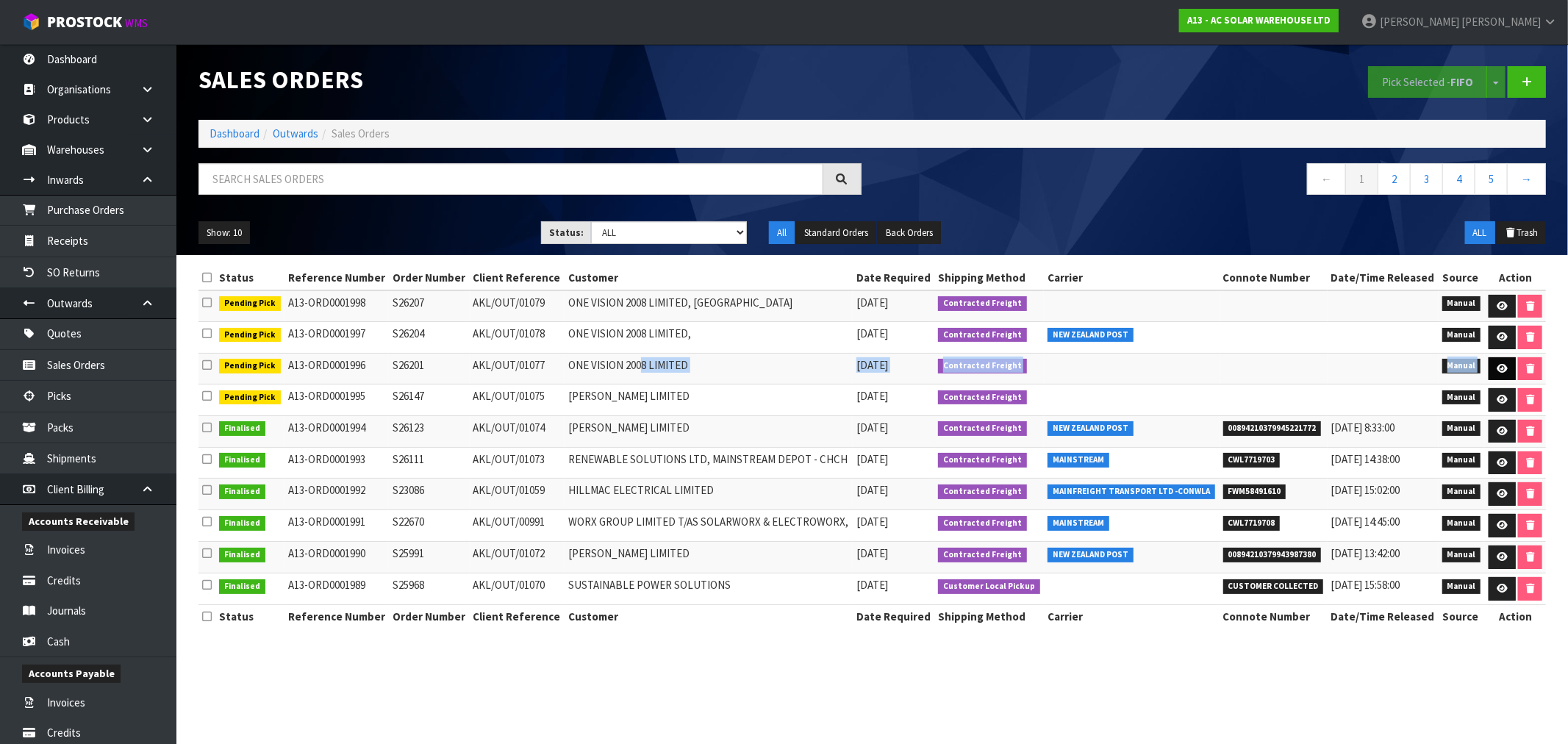
drag, startPoint x: 651, startPoint y: 363, endPoint x: 1509, endPoint y: 366, distance: 858.0
click at [1509, 366] on tr "Pending Pick A13-ORD0001996 S26201 AKL/OUT/01077 ONE VISION 2008 LIMITED [DATE]…" at bounding box center [873, 369] width 1348 height 31
click at [1508, 366] on link at bounding box center [1502, 369] width 28 height 24
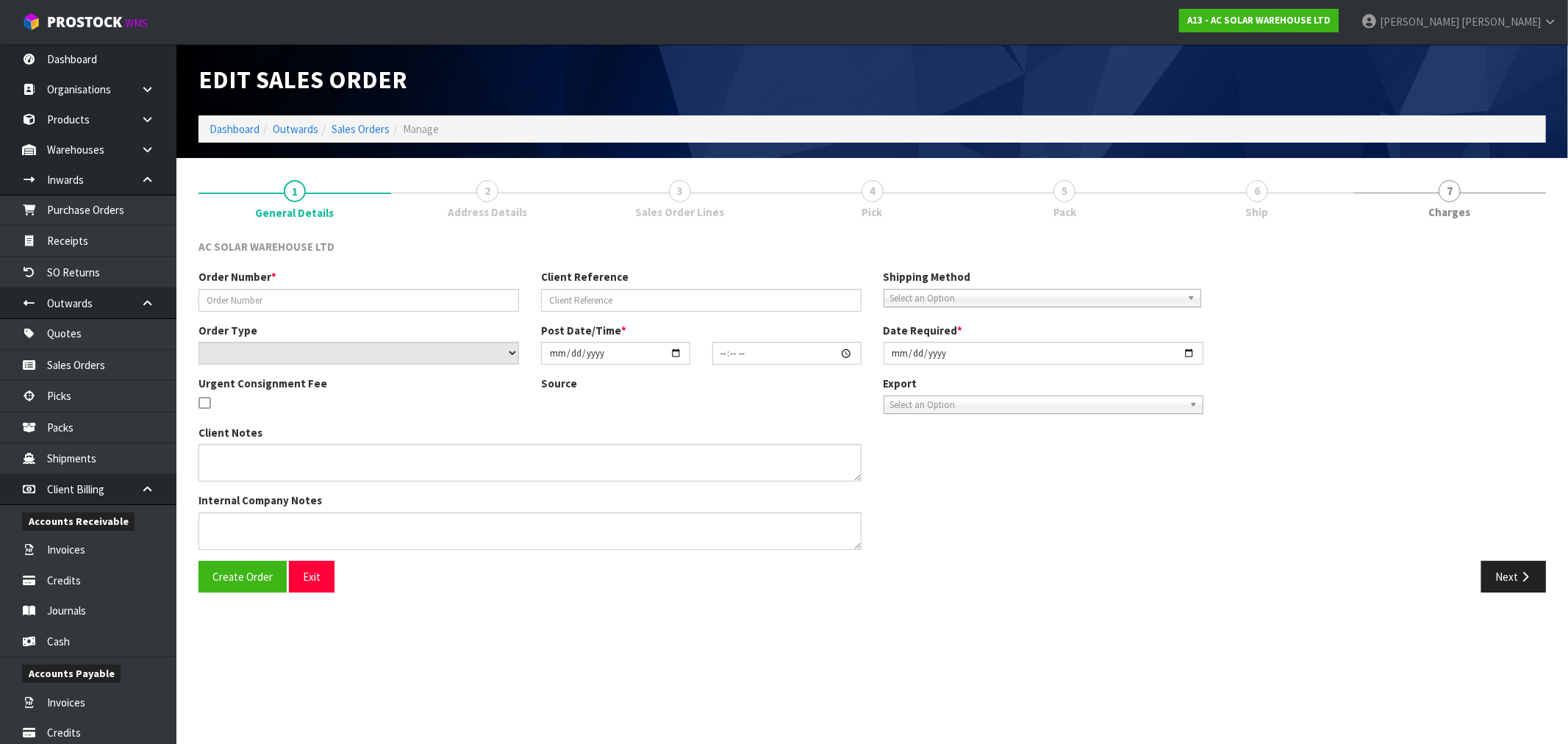
type input "S26201"
type input "AKL/OUT/01077"
select select "number:0"
type input "[DATE]"
type input "15:26:00.000"
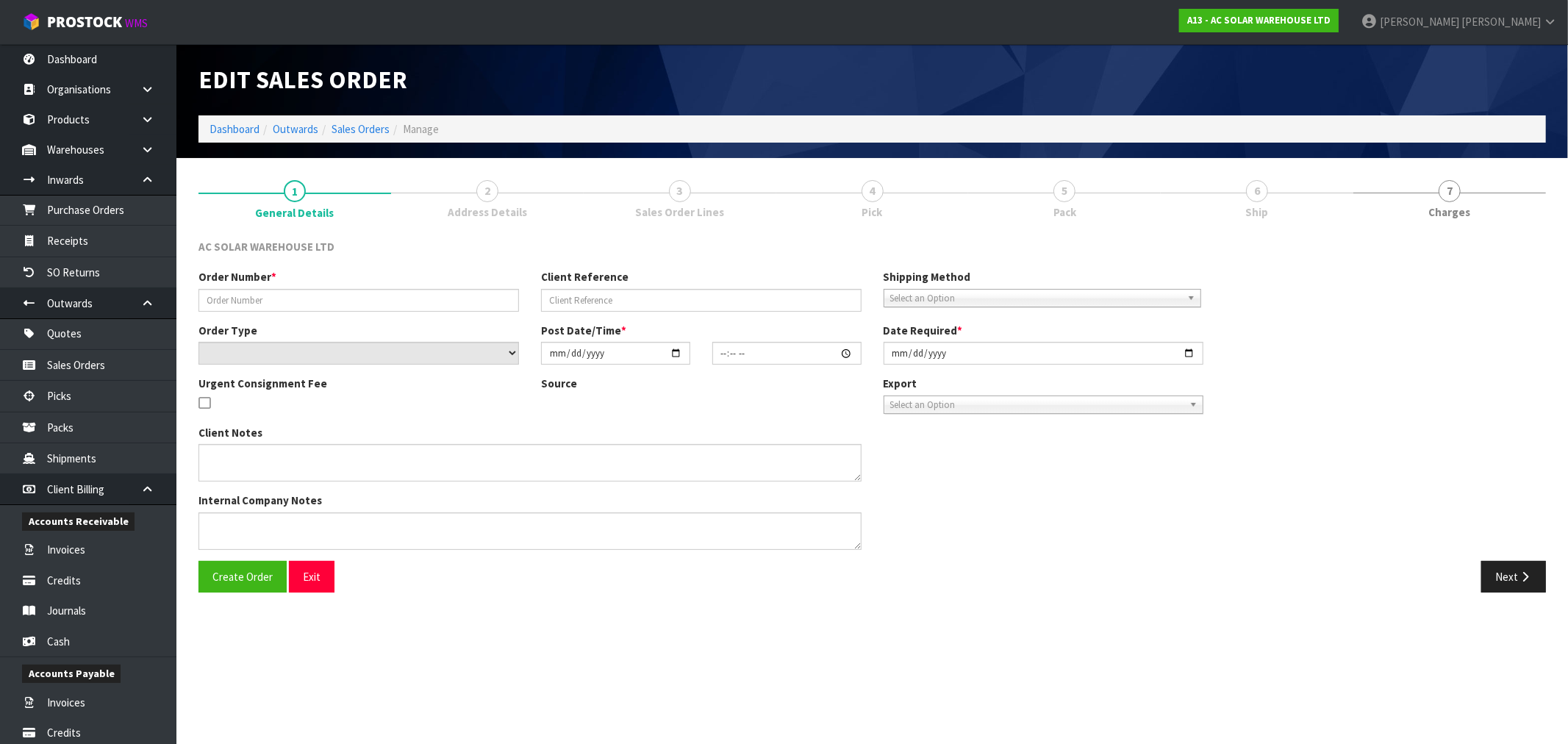
type input "[DATE]"
type textarea "PACK ITEMS TOGETHER AND SEND WITH FLIWAYSPACK ITEMS TOGETHER AND SEND WITH FLIW…"
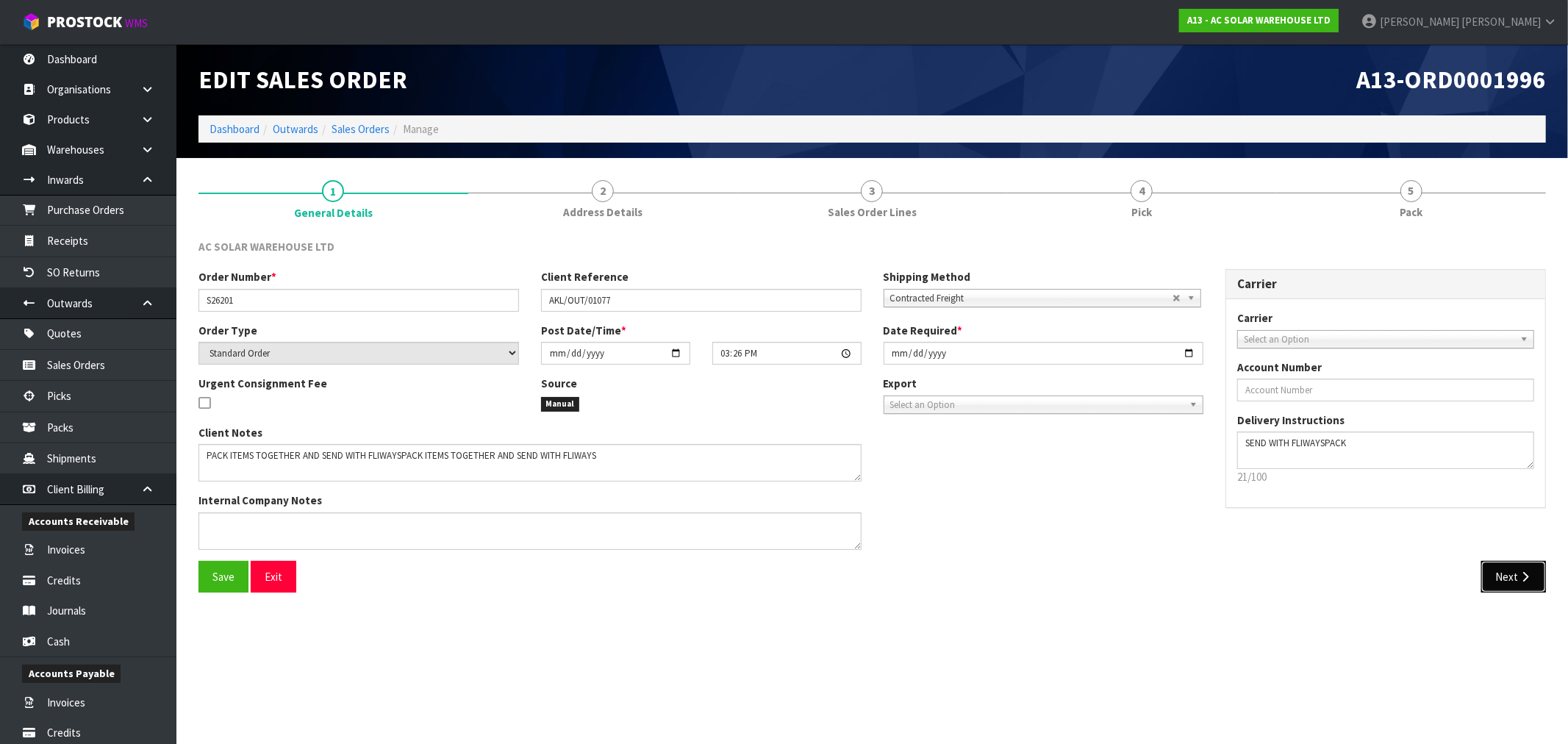
click at [1526, 581] on icon "button" at bounding box center [1525, 576] width 14 height 11
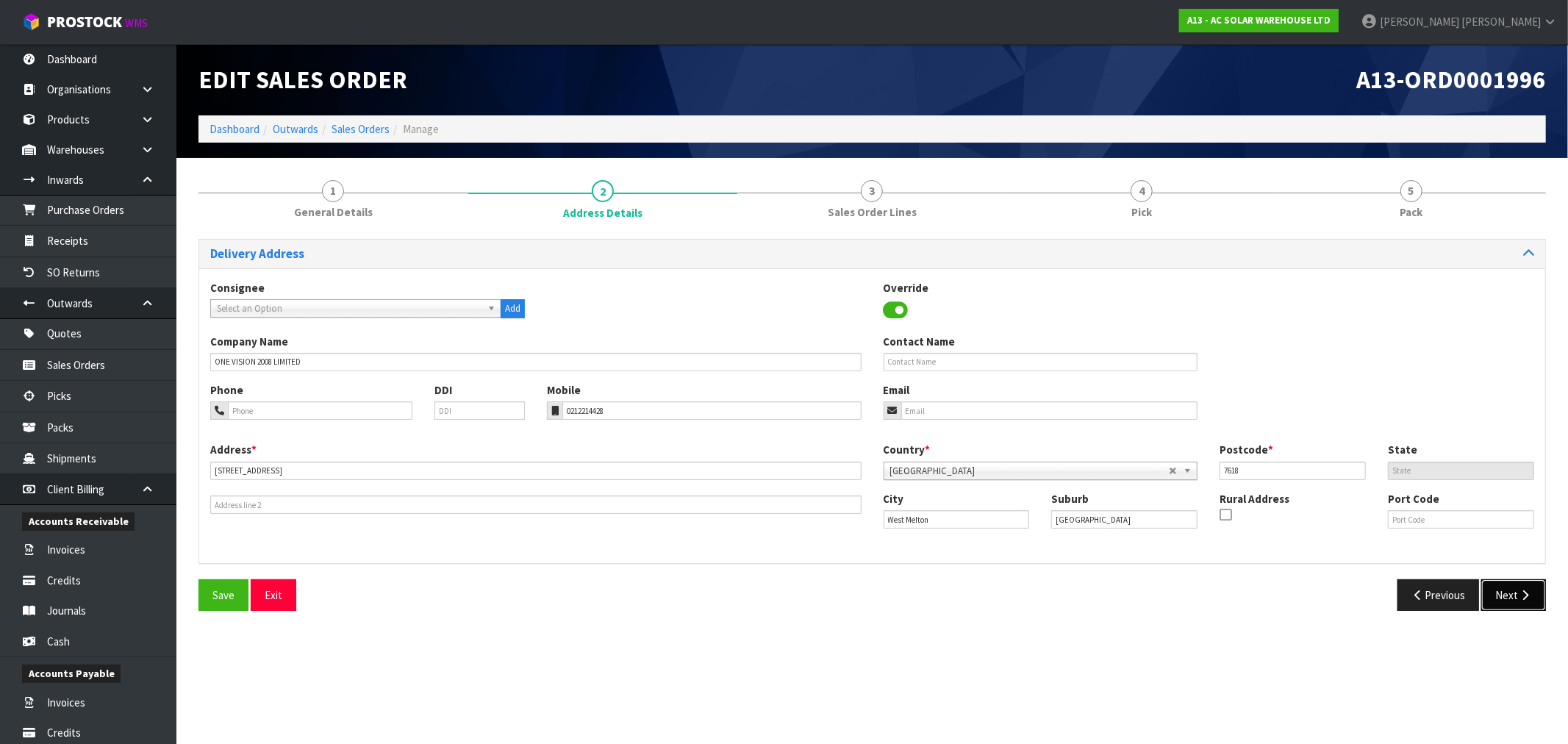
click at [1513, 584] on button "Next" at bounding box center [1513, 595] width 65 height 31
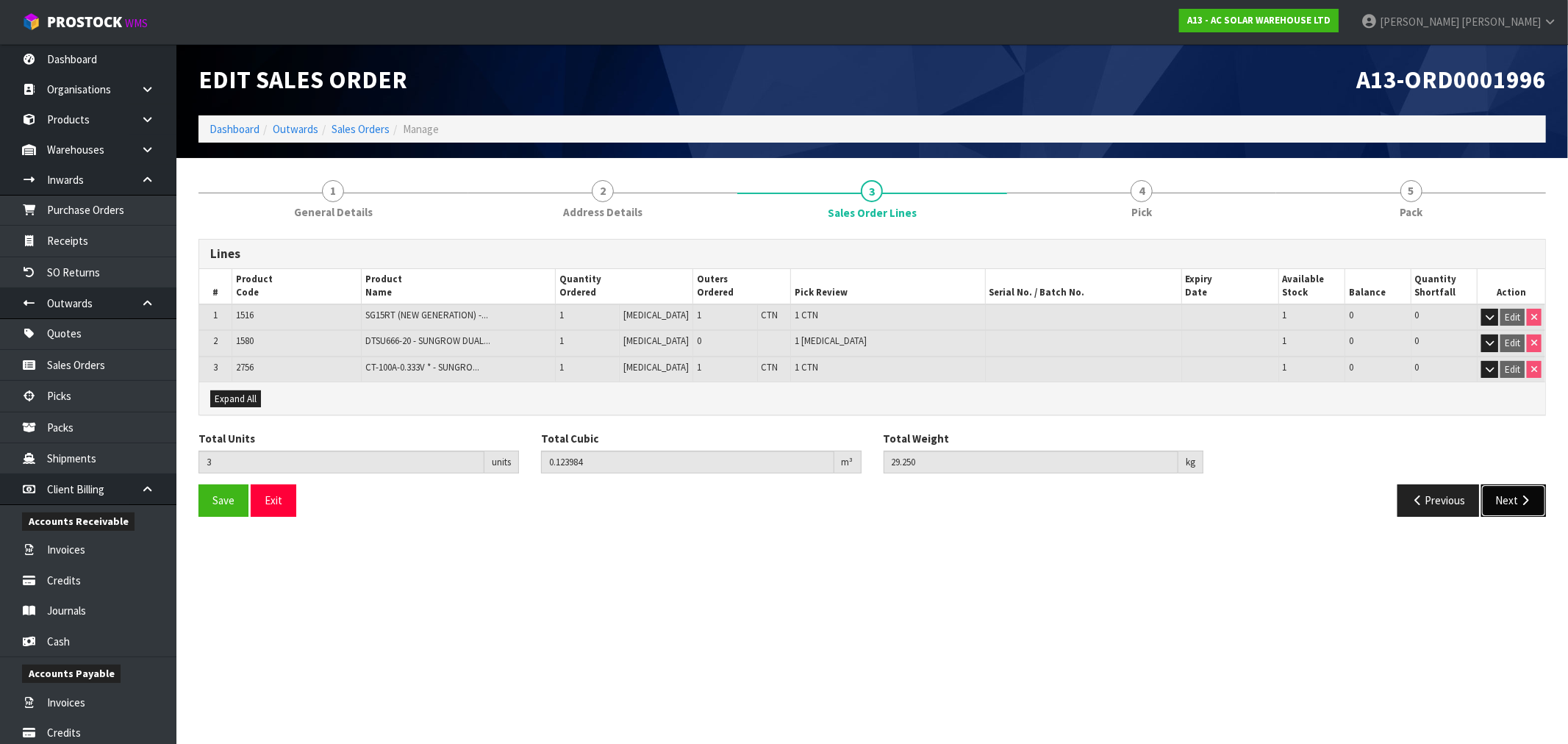
click at [1514, 501] on button "Next" at bounding box center [1513, 500] width 65 height 31
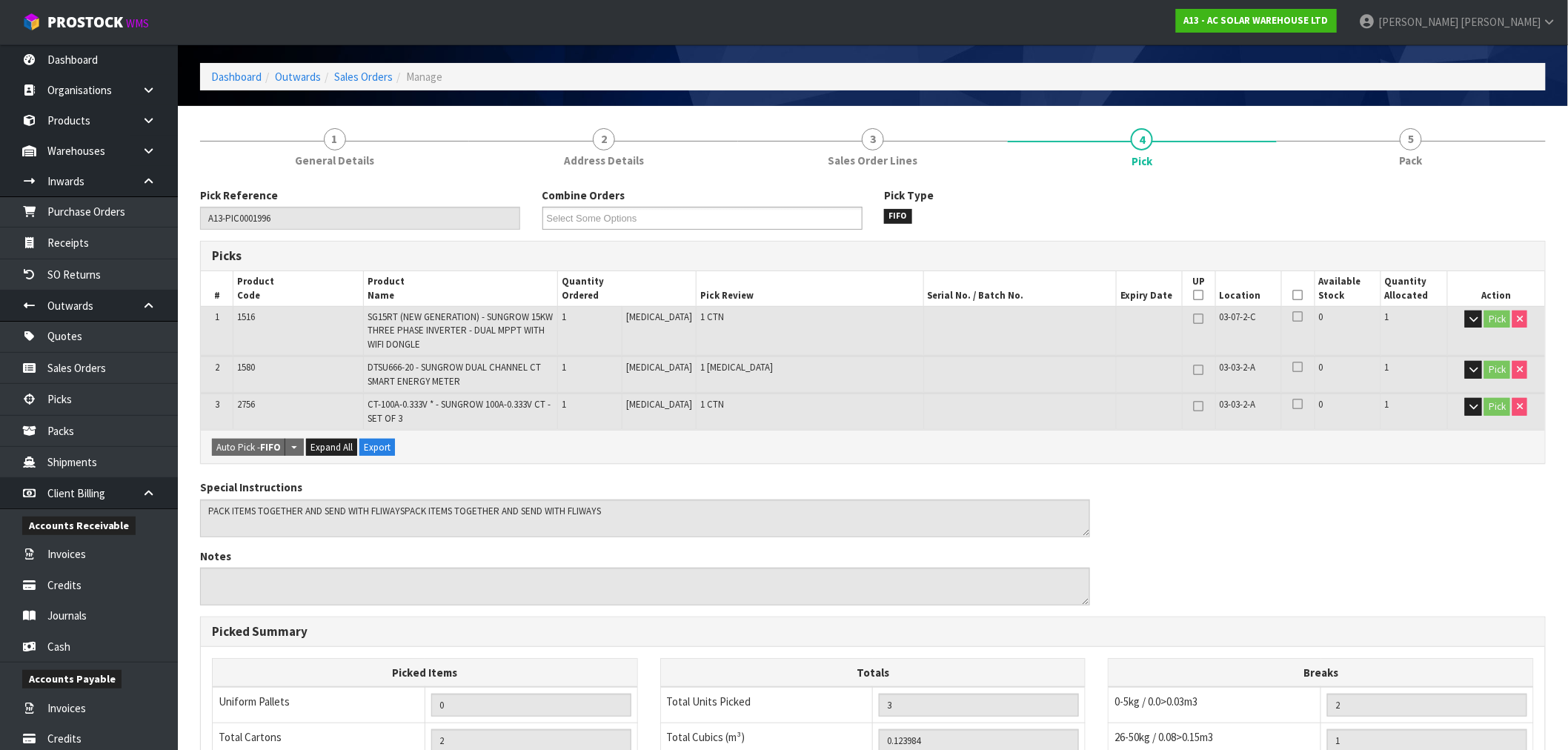
scroll to position [327, 0]
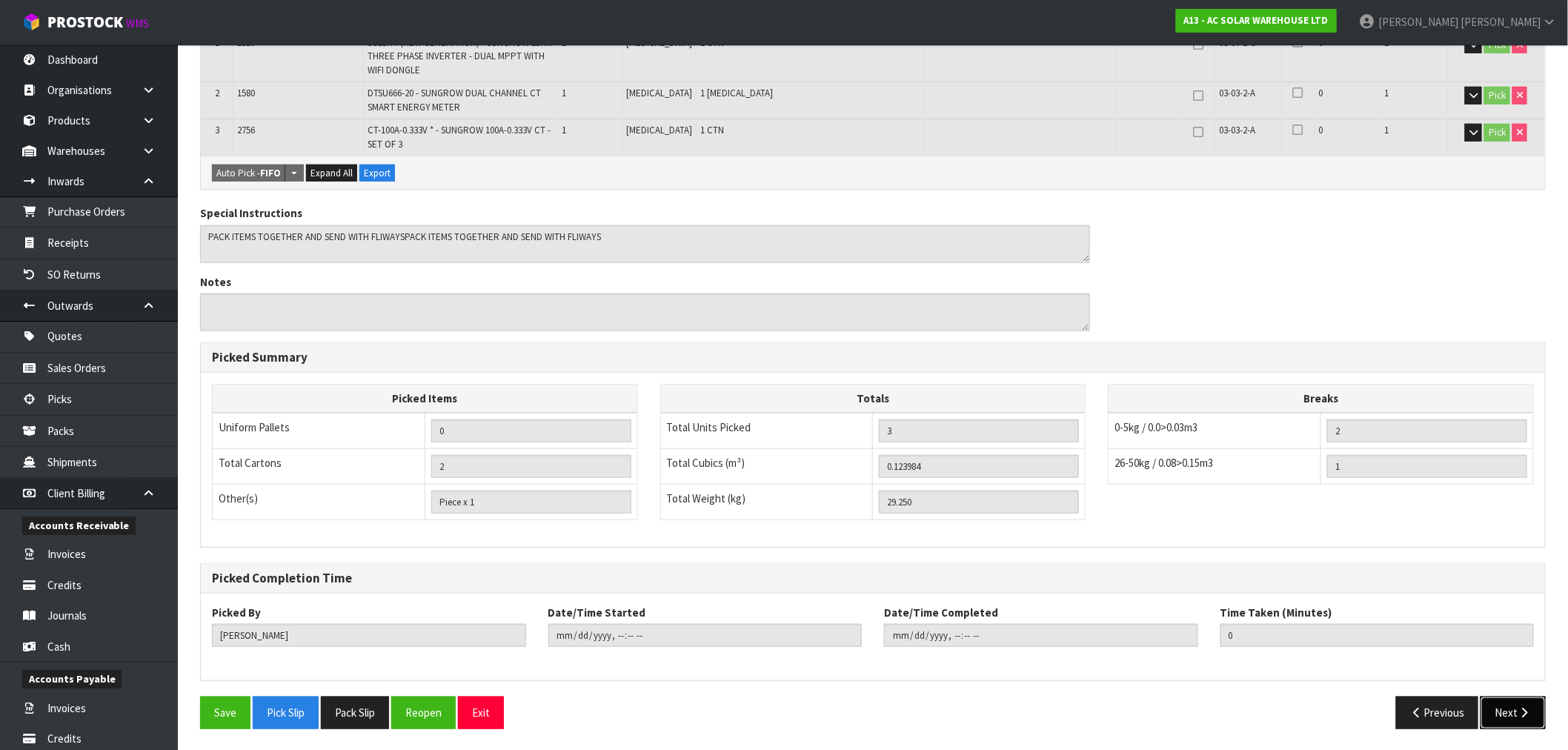
click at [1520, 702] on button "Next" at bounding box center [1512, 712] width 65 height 32
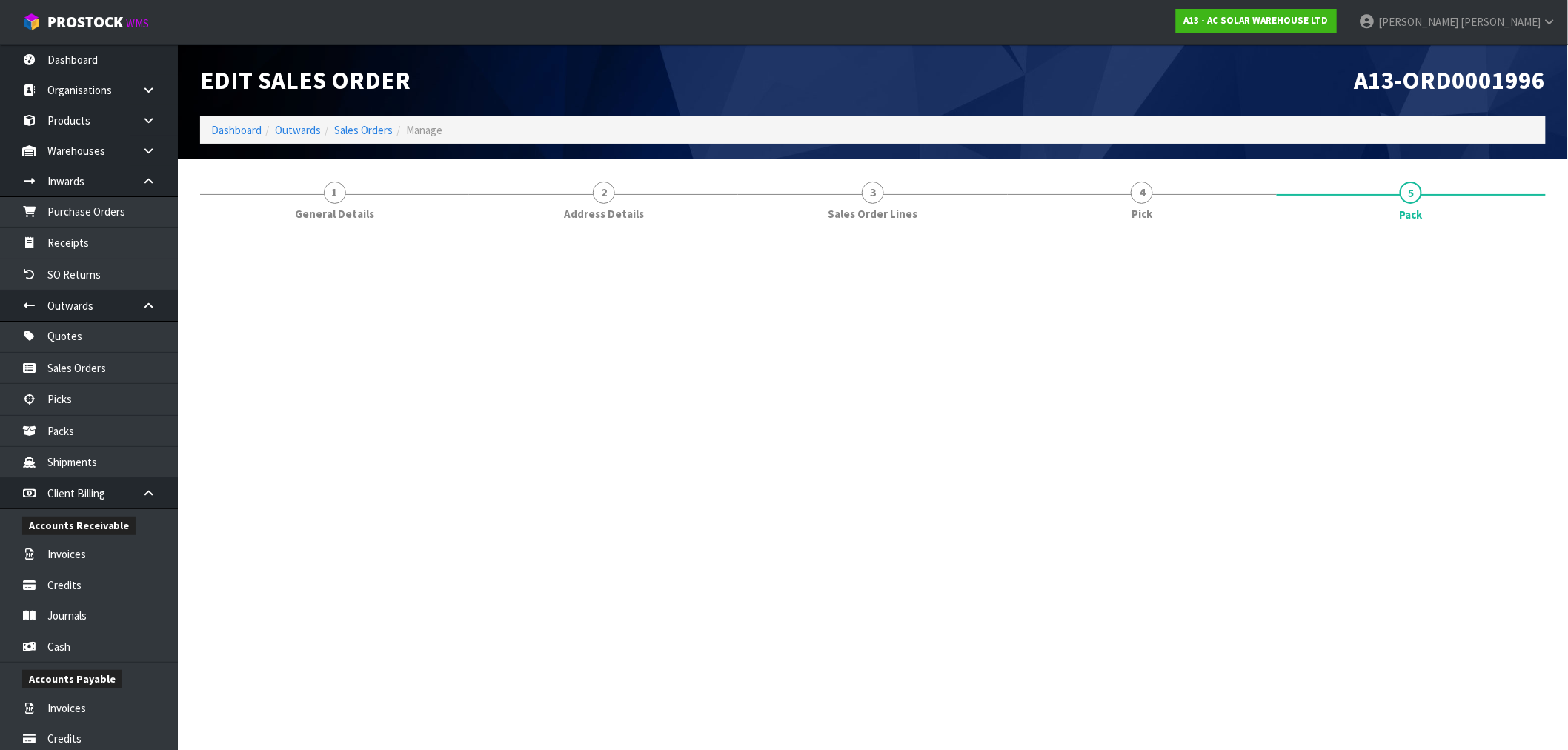
scroll to position [0, 0]
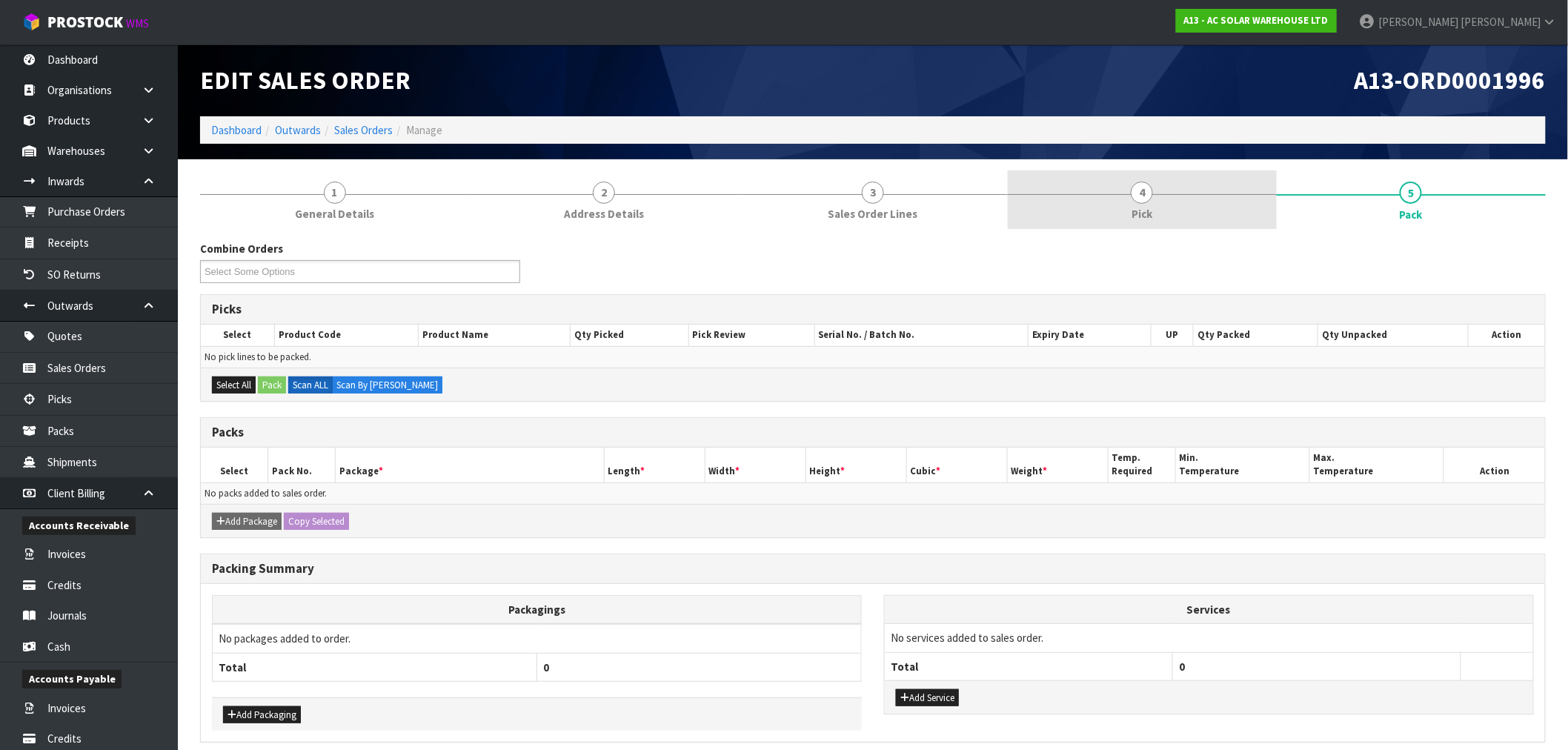
click at [1109, 203] on link "4 Pick" at bounding box center [1142, 200] width 269 height 59
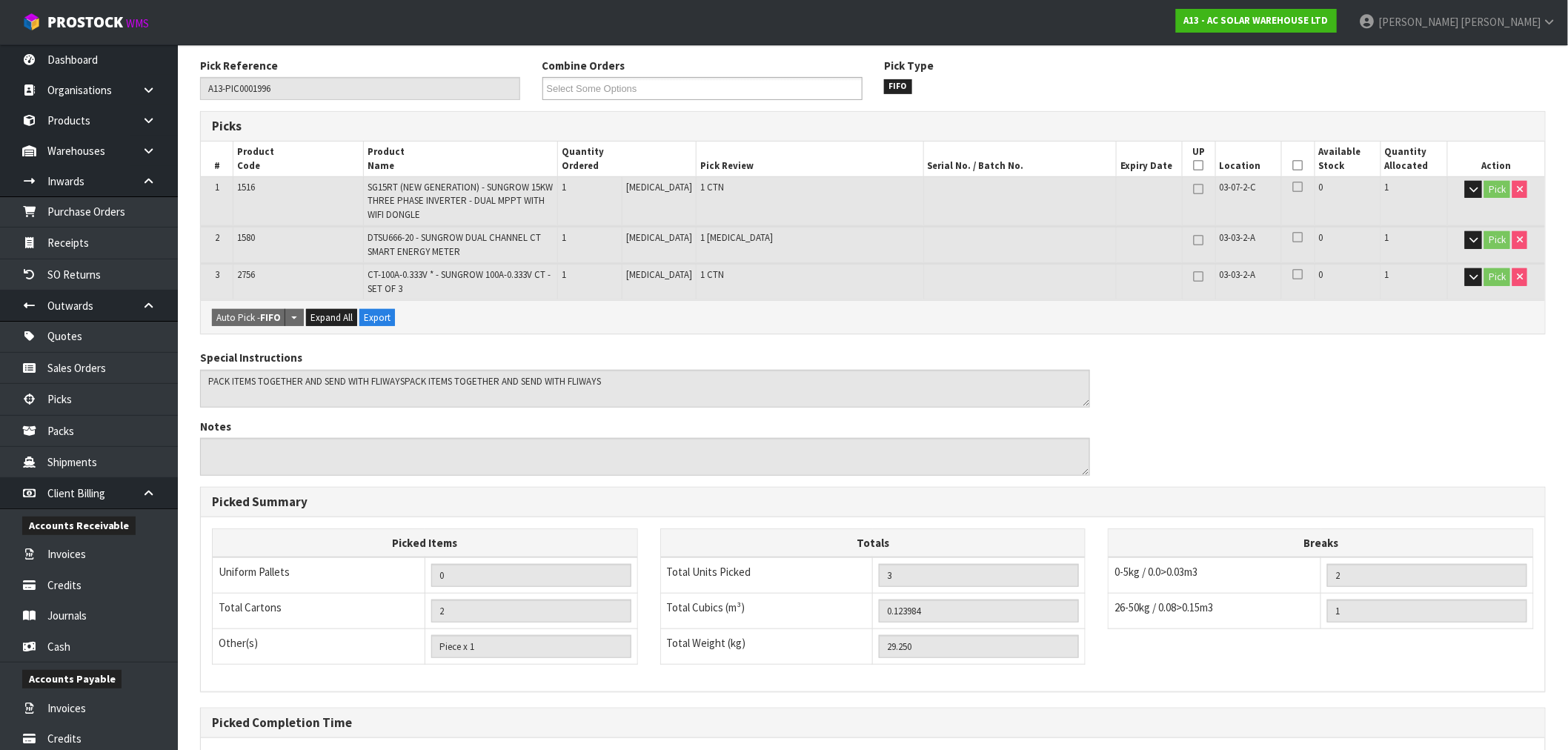
scroll to position [163, 0]
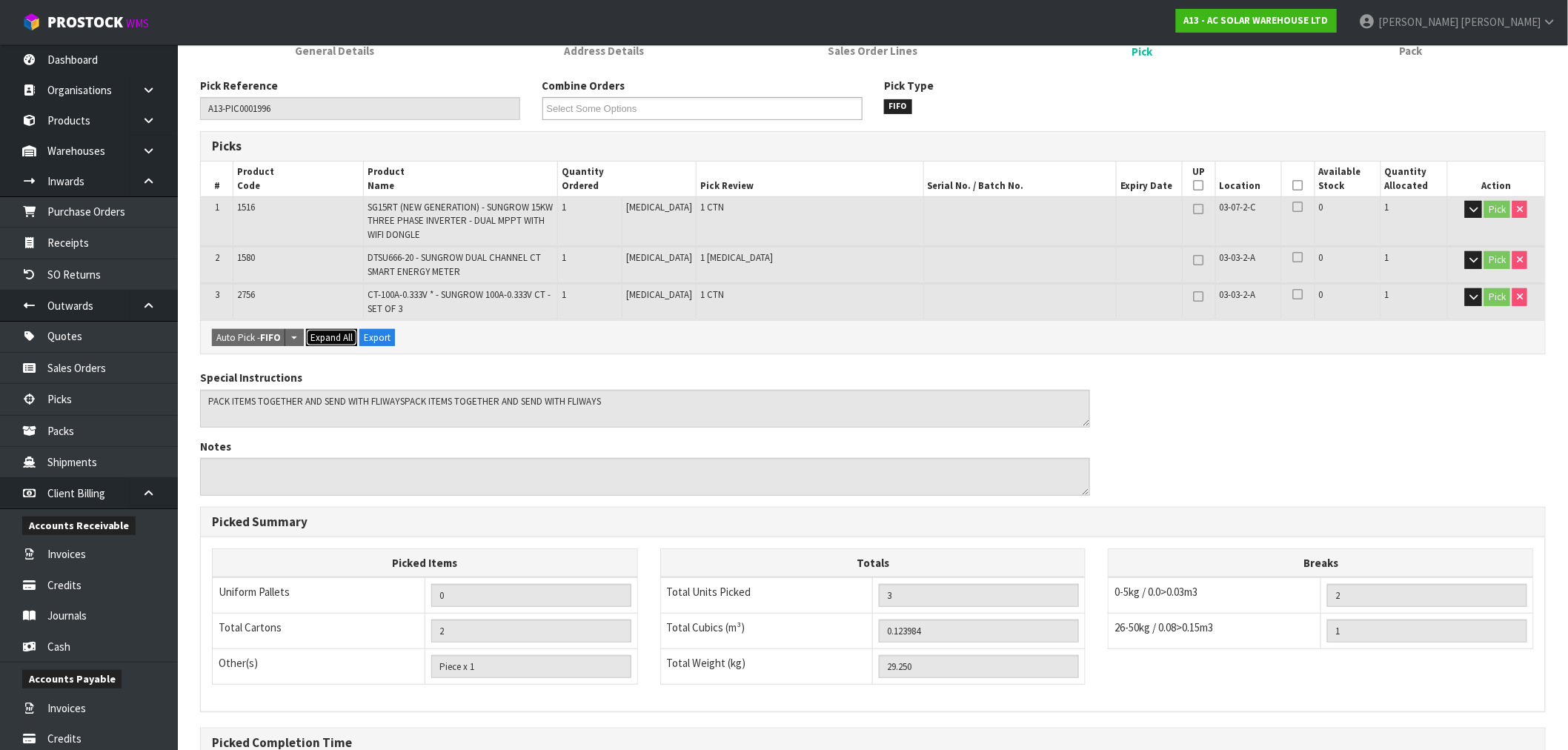
click at [330, 336] on span "Expand All" at bounding box center [332, 337] width 42 height 13
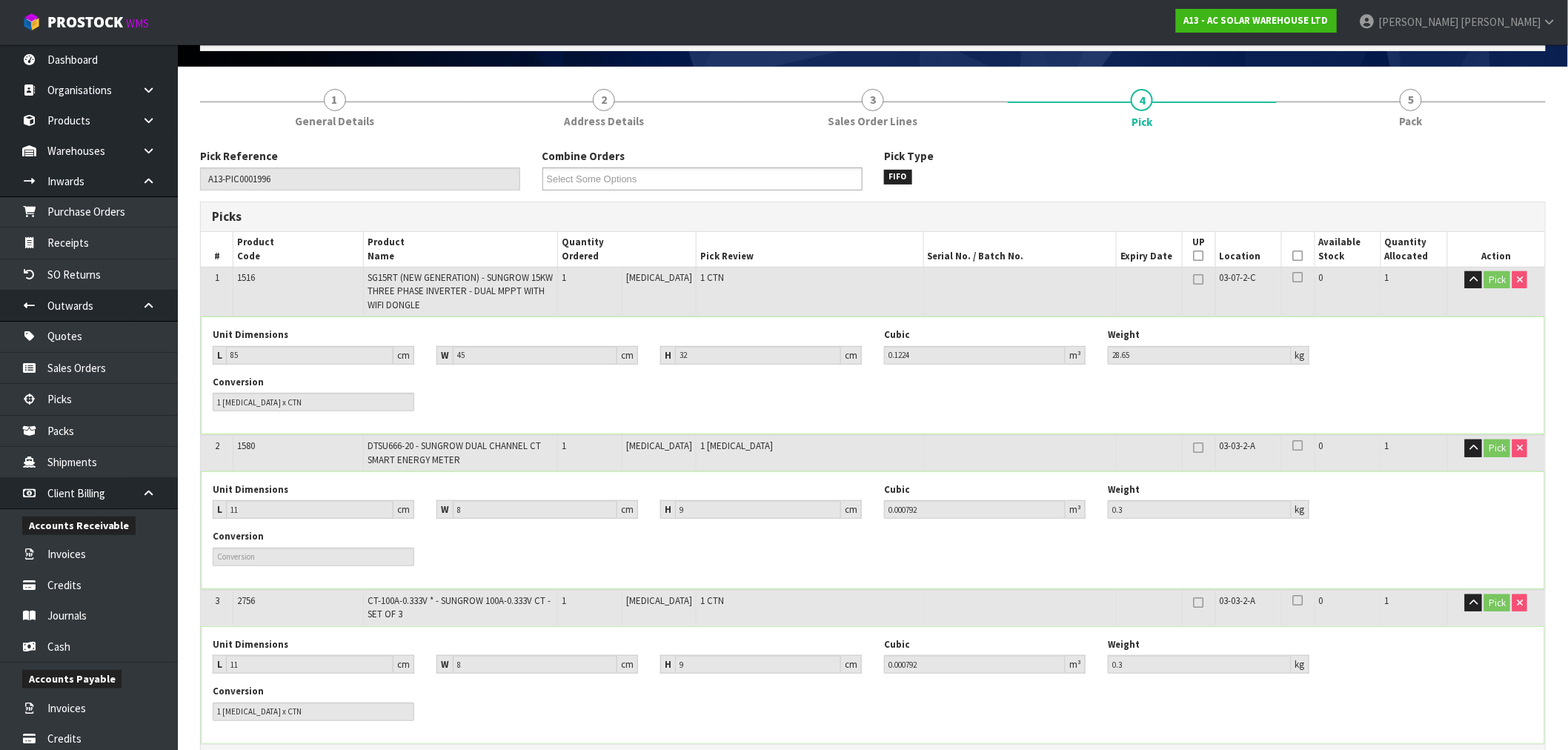
scroll to position [0, 0]
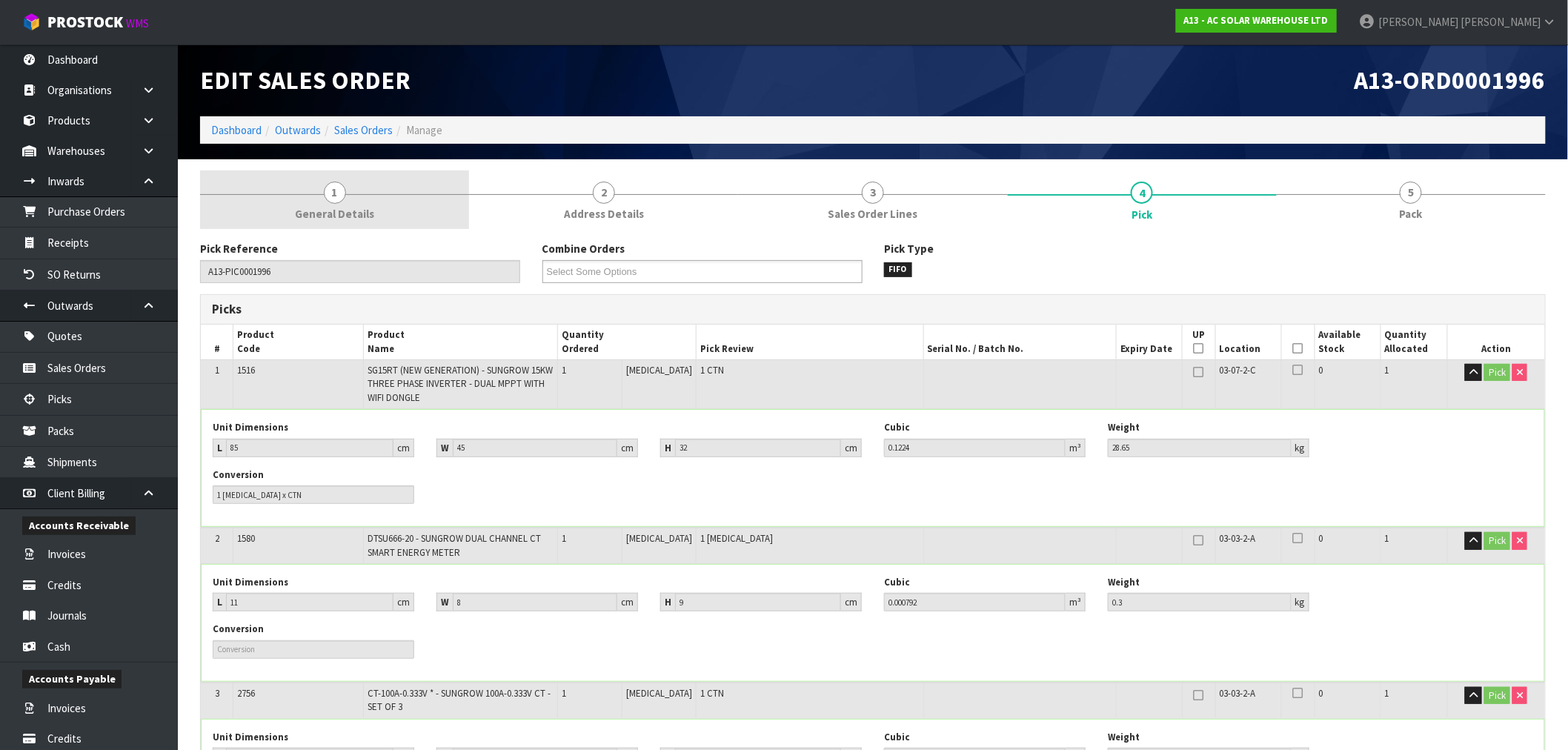
click at [387, 193] on link "1 General Details" at bounding box center [335, 200] width 269 height 59
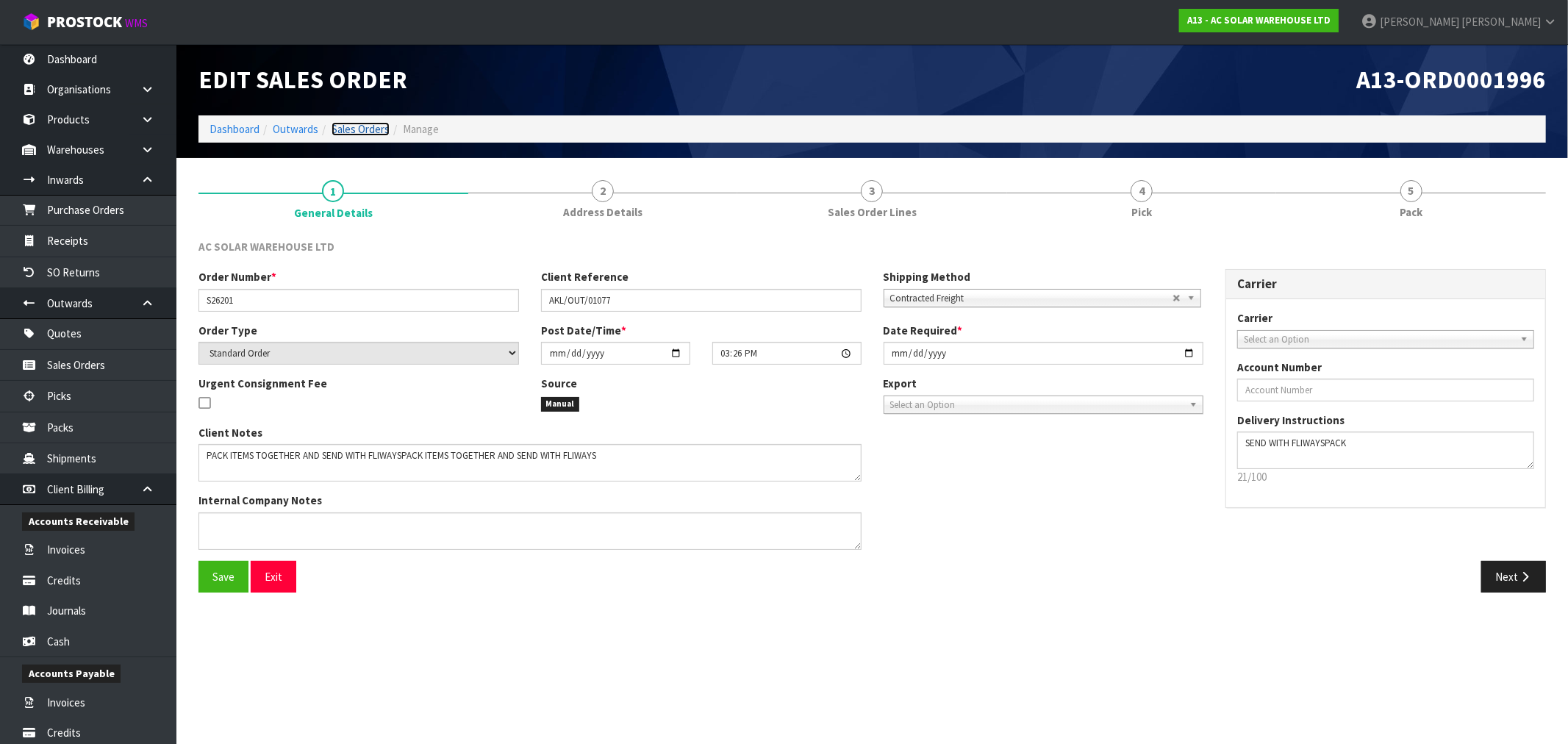
click at [366, 124] on link "Sales Orders" at bounding box center [360, 129] width 58 height 14
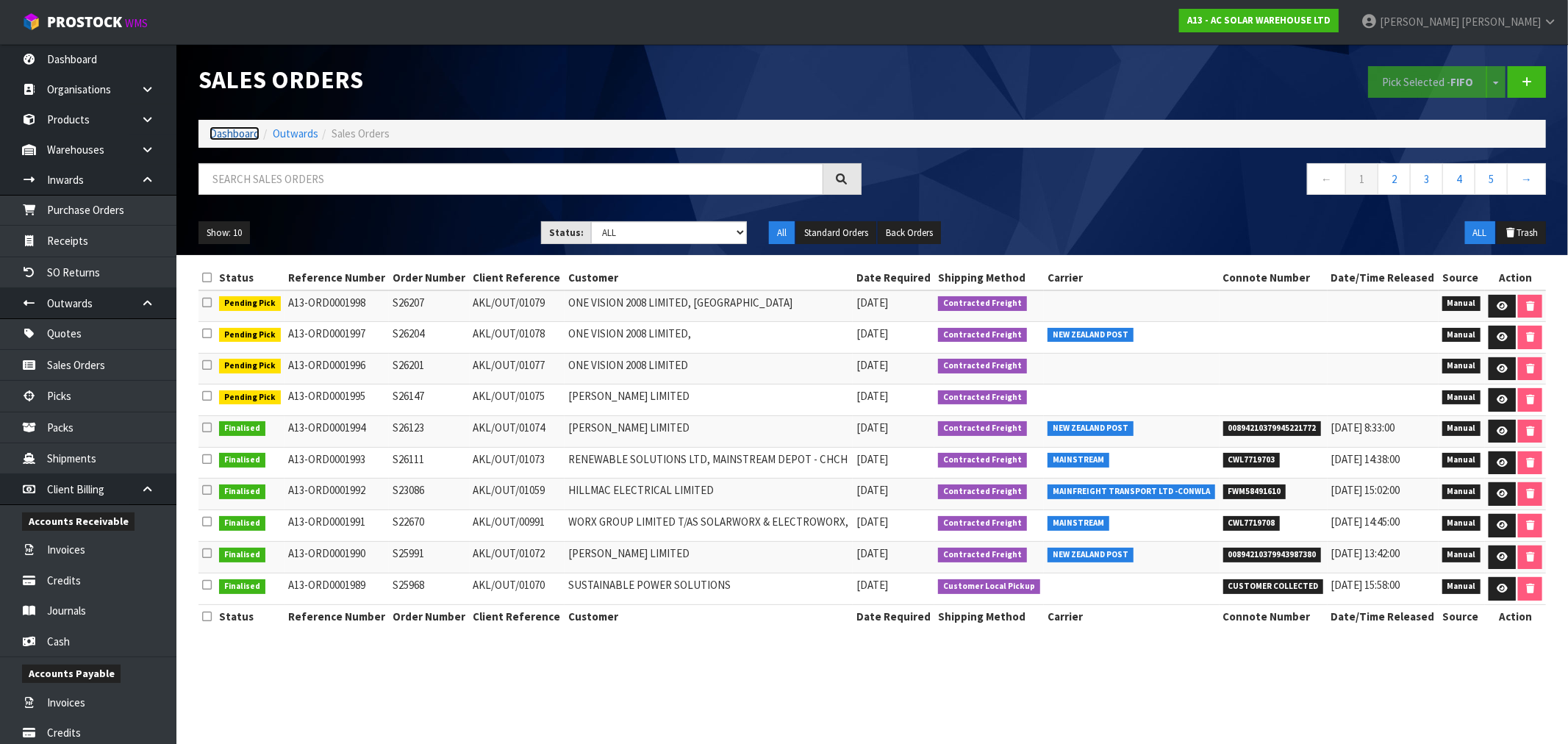
click at [238, 131] on link "Dashboard" at bounding box center [234, 133] width 50 height 14
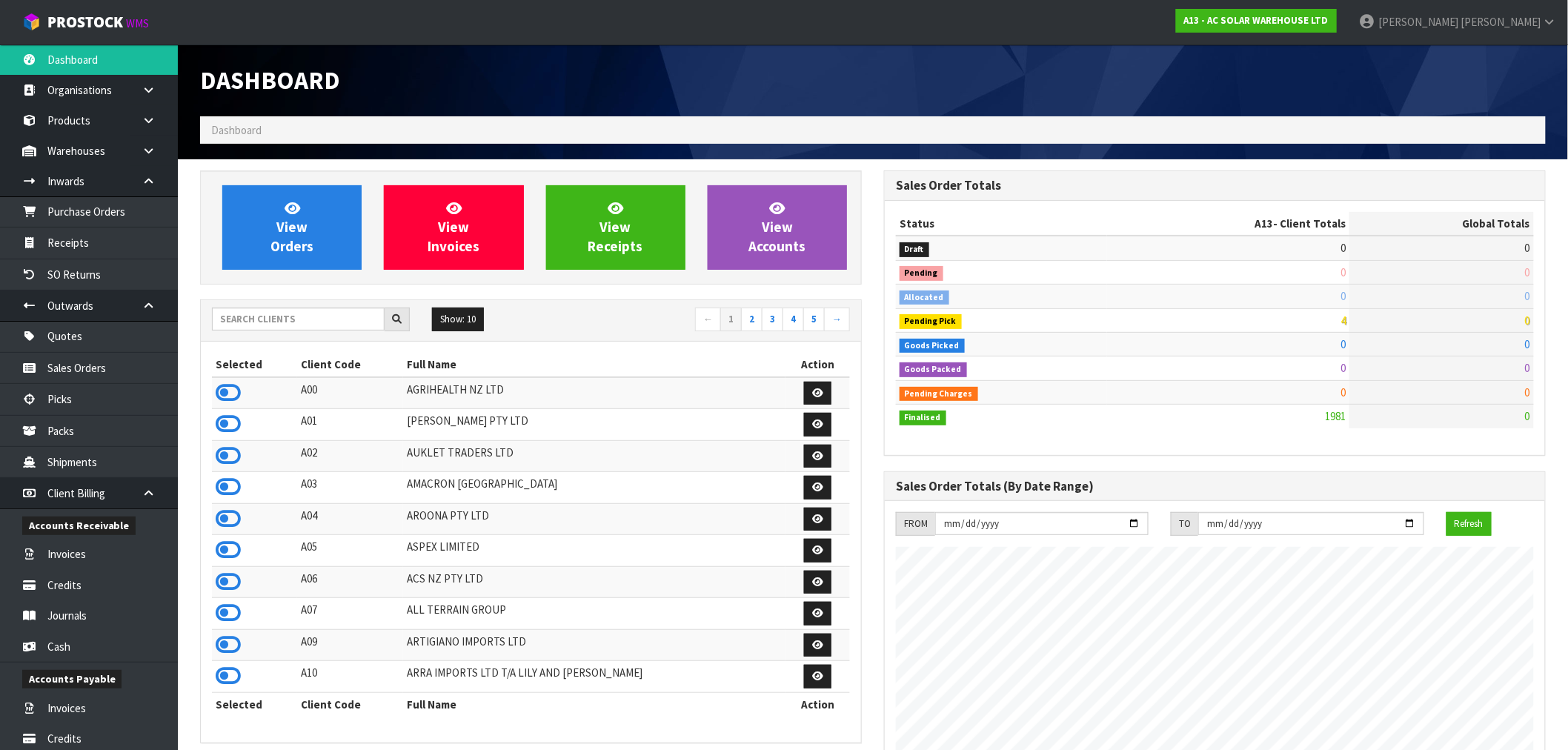
scroll to position [1172, 684]
drag, startPoint x: 308, startPoint y: 318, endPoint x: 301, endPoint y: 316, distance: 7.3
click at [308, 318] on input "text" at bounding box center [298, 319] width 173 height 23
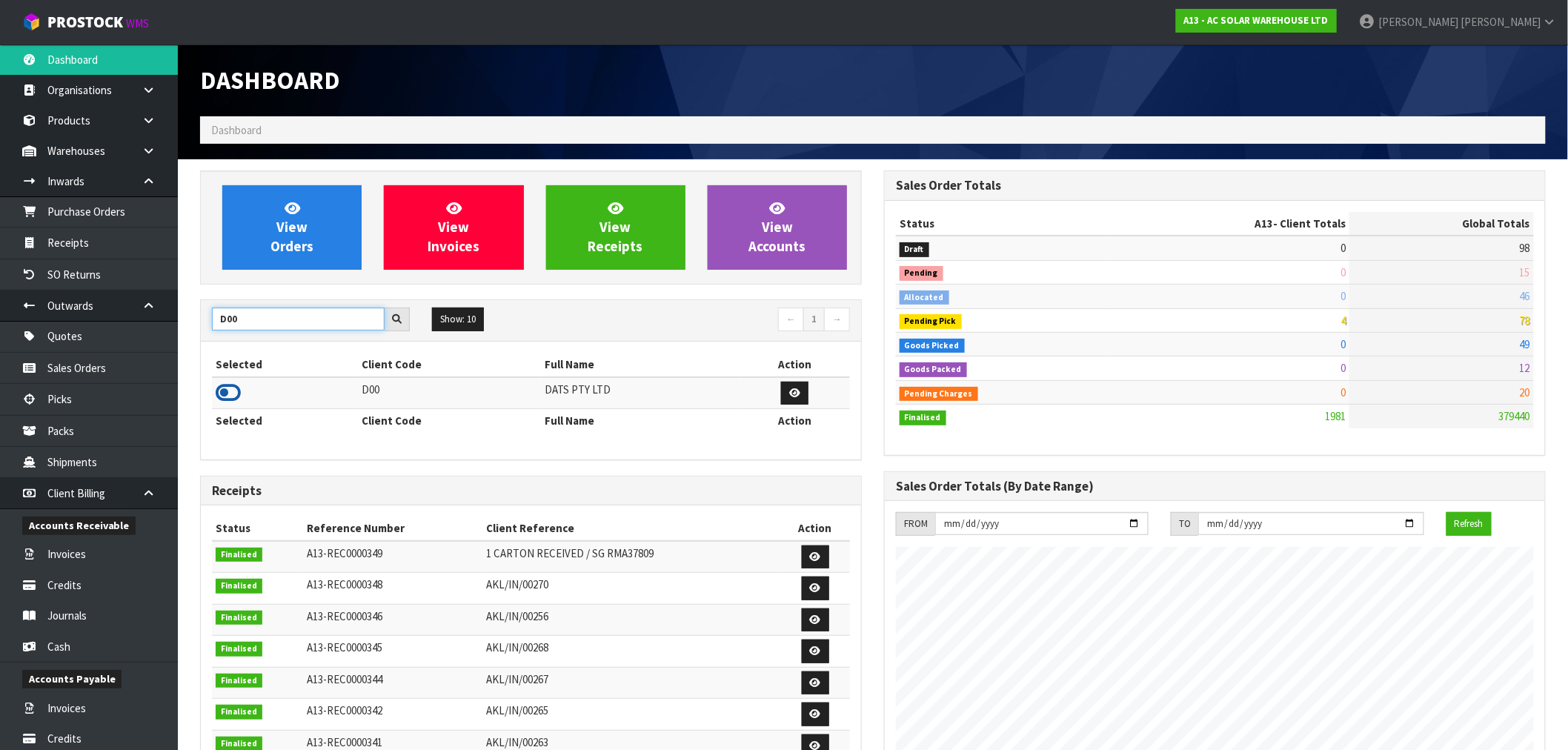
type input "D00"
click at [218, 395] on icon at bounding box center [228, 393] width 26 height 23
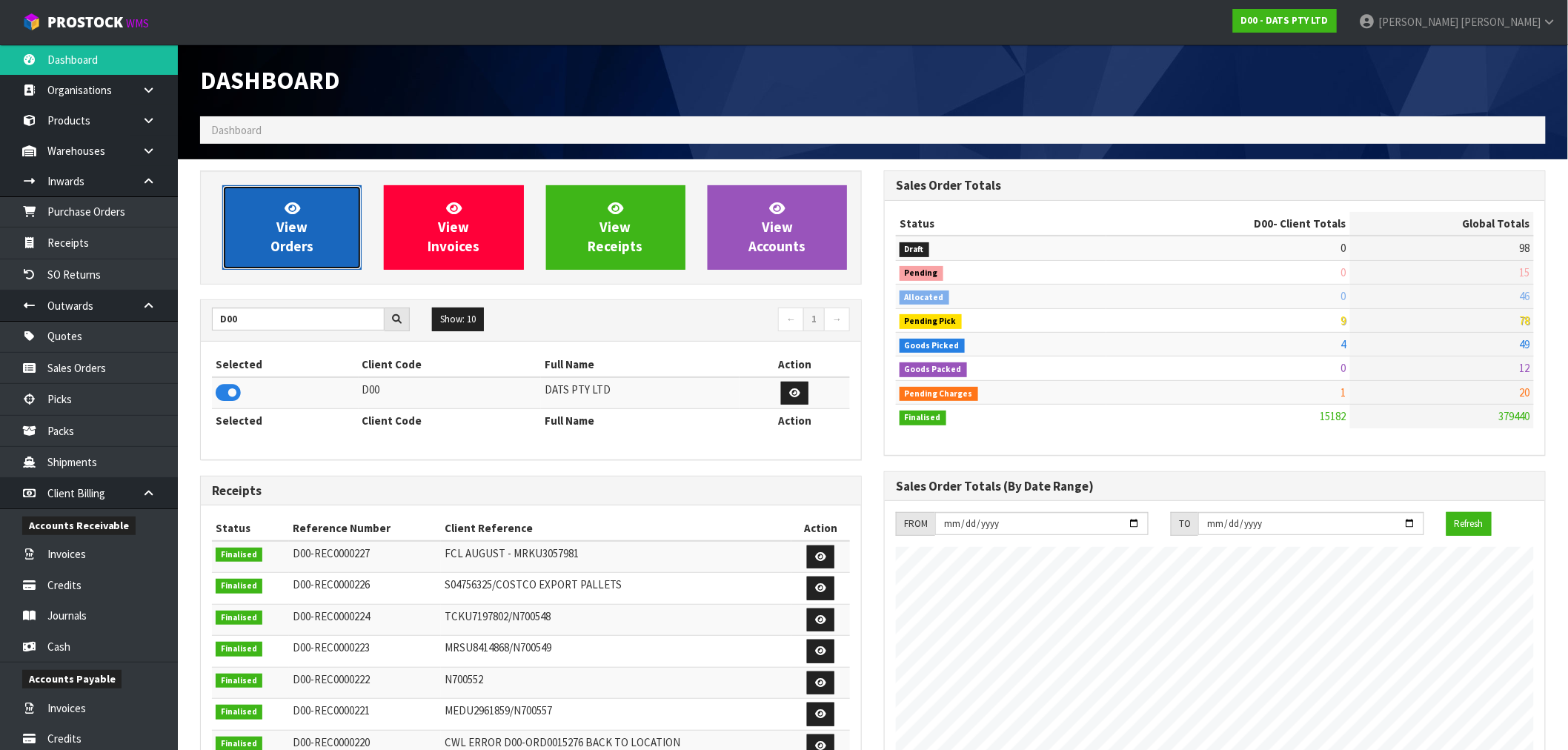
click at [276, 242] on span "View Orders" at bounding box center [291, 227] width 43 height 56
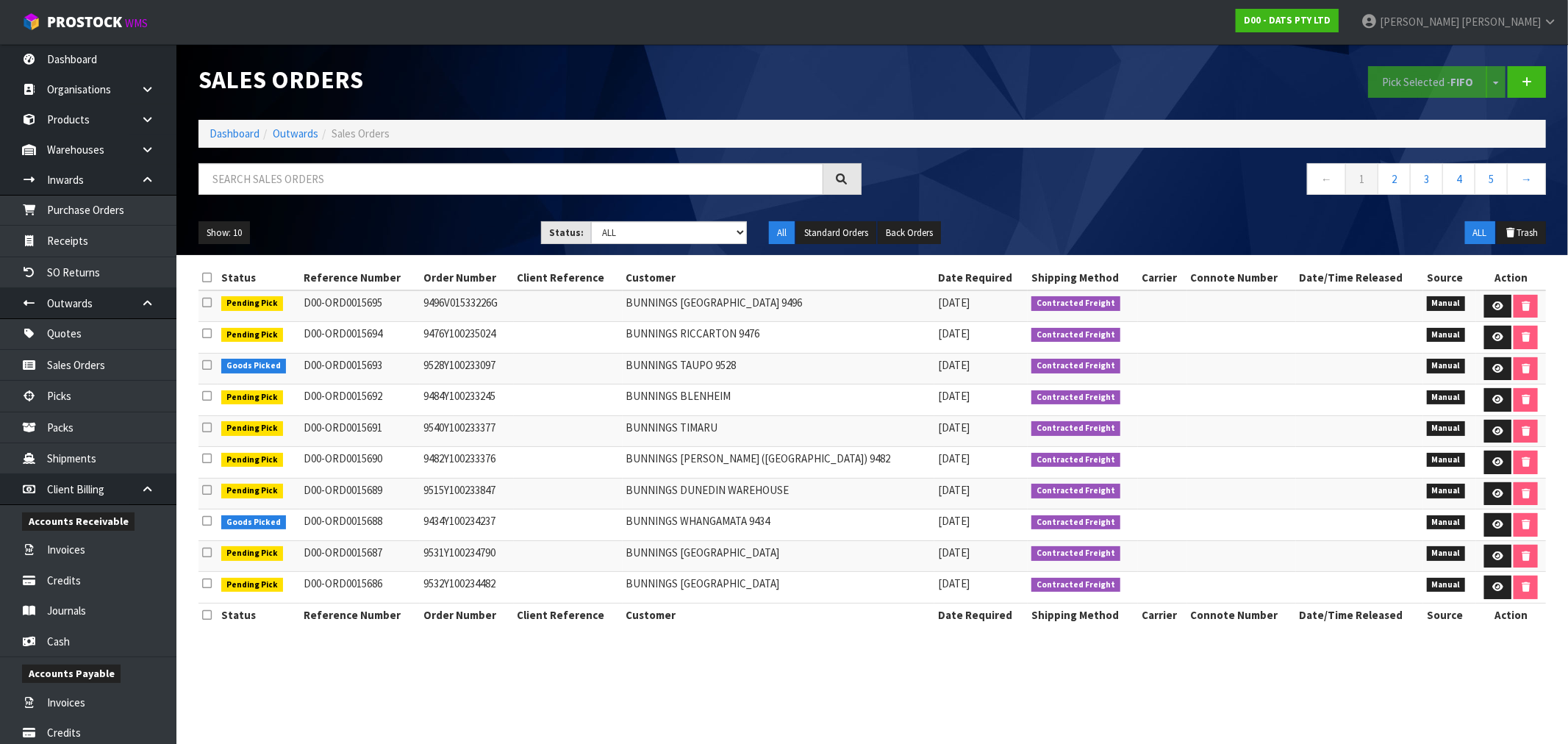
click at [404, 162] on div "Sales Orders Pick Selected - FIFO Split button! FIFO - First In First Out FEFO …" at bounding box center [872, 149] width 1369 height 211
click at [424, 179] on input "text" at bounding box center [511, 179] width 625 height 31
type input "15675"
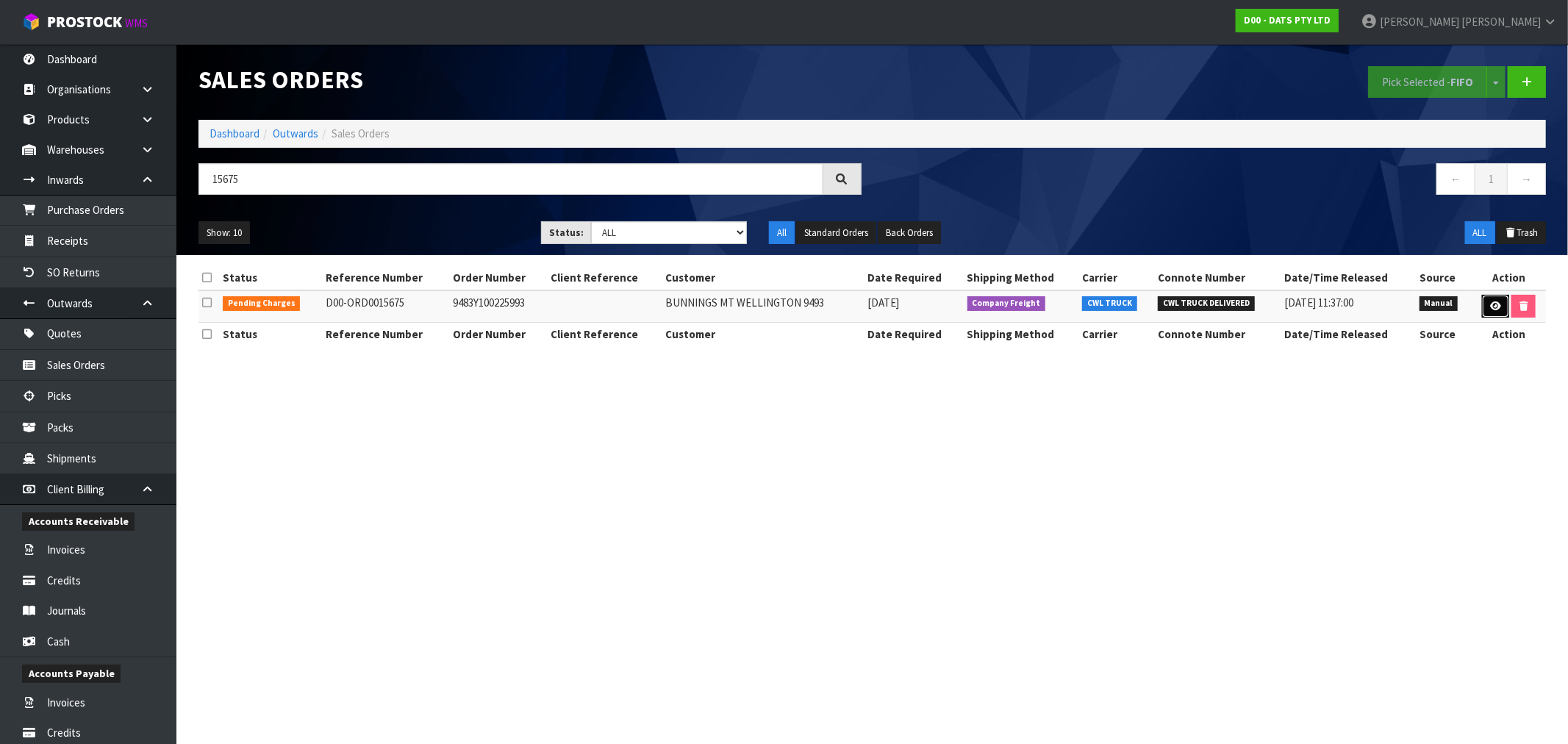
click at [1497, 305] on icon at bounding box center [1495, 306] width 11 height 10
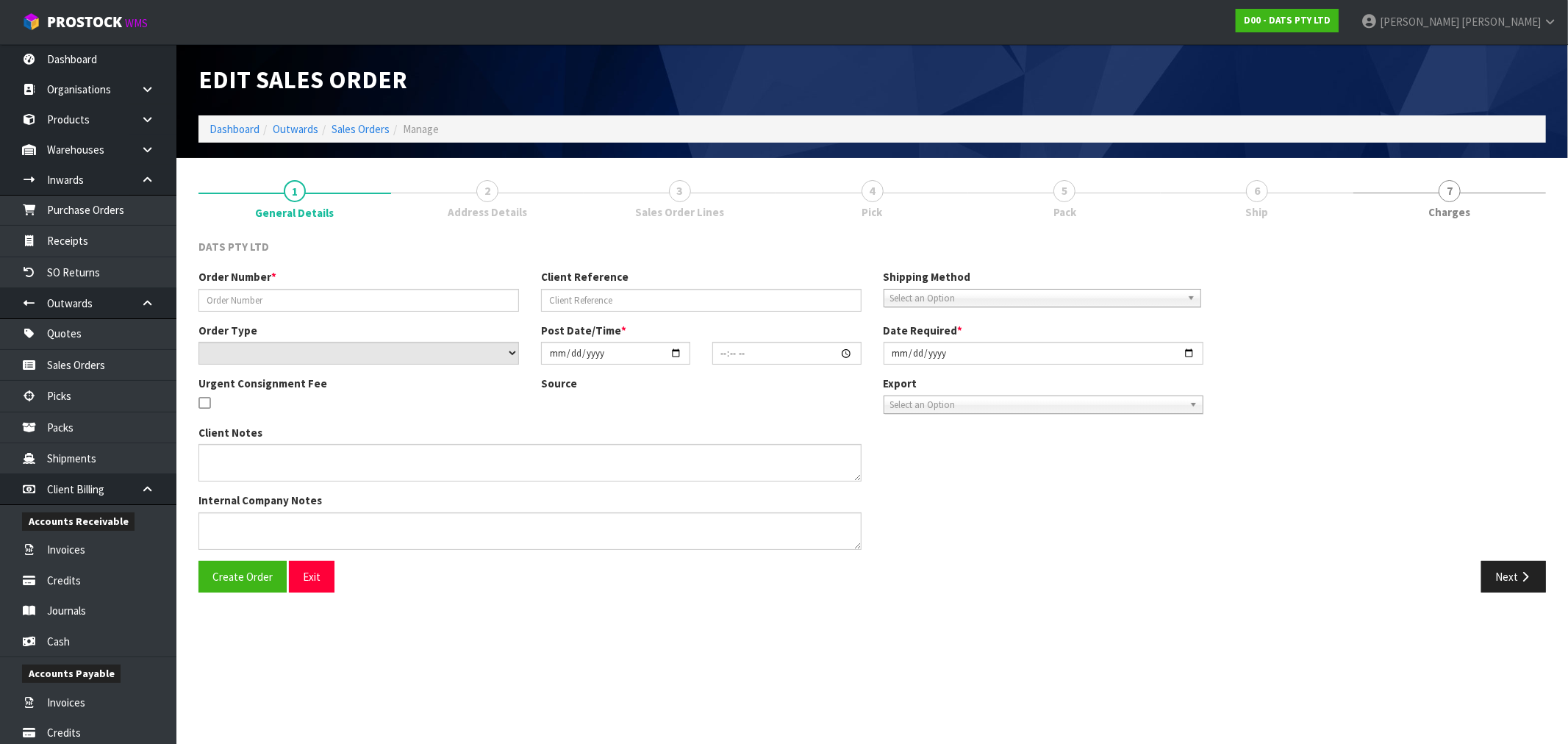
type input "9483Y100225993"
select select "number:0"
type input "[DATE]"
type input "08:58:00.000"
type input "[DATE]"
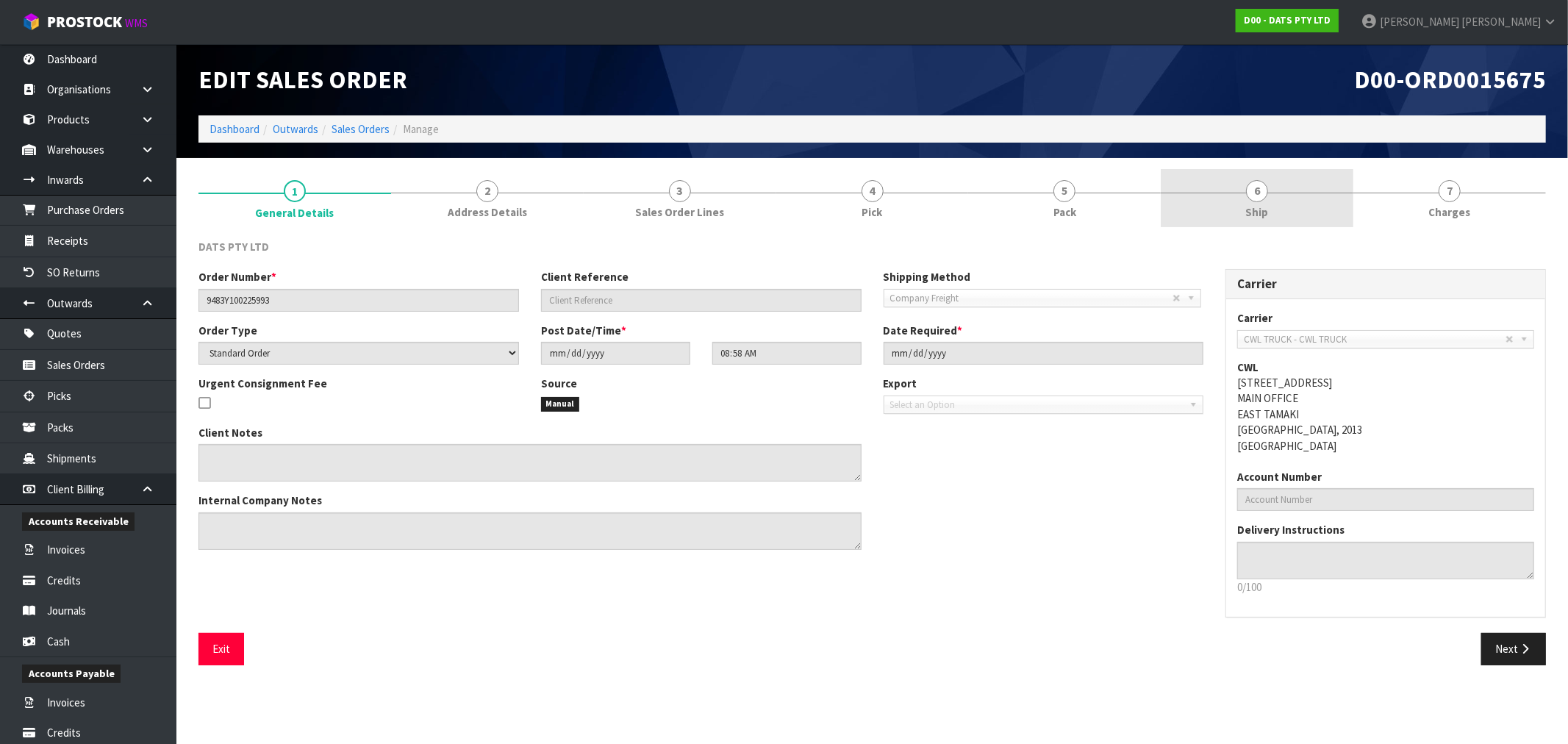
click at [1277, 213] on link "6 Ship" at bounding box center [1257, 198] width 193 height 58
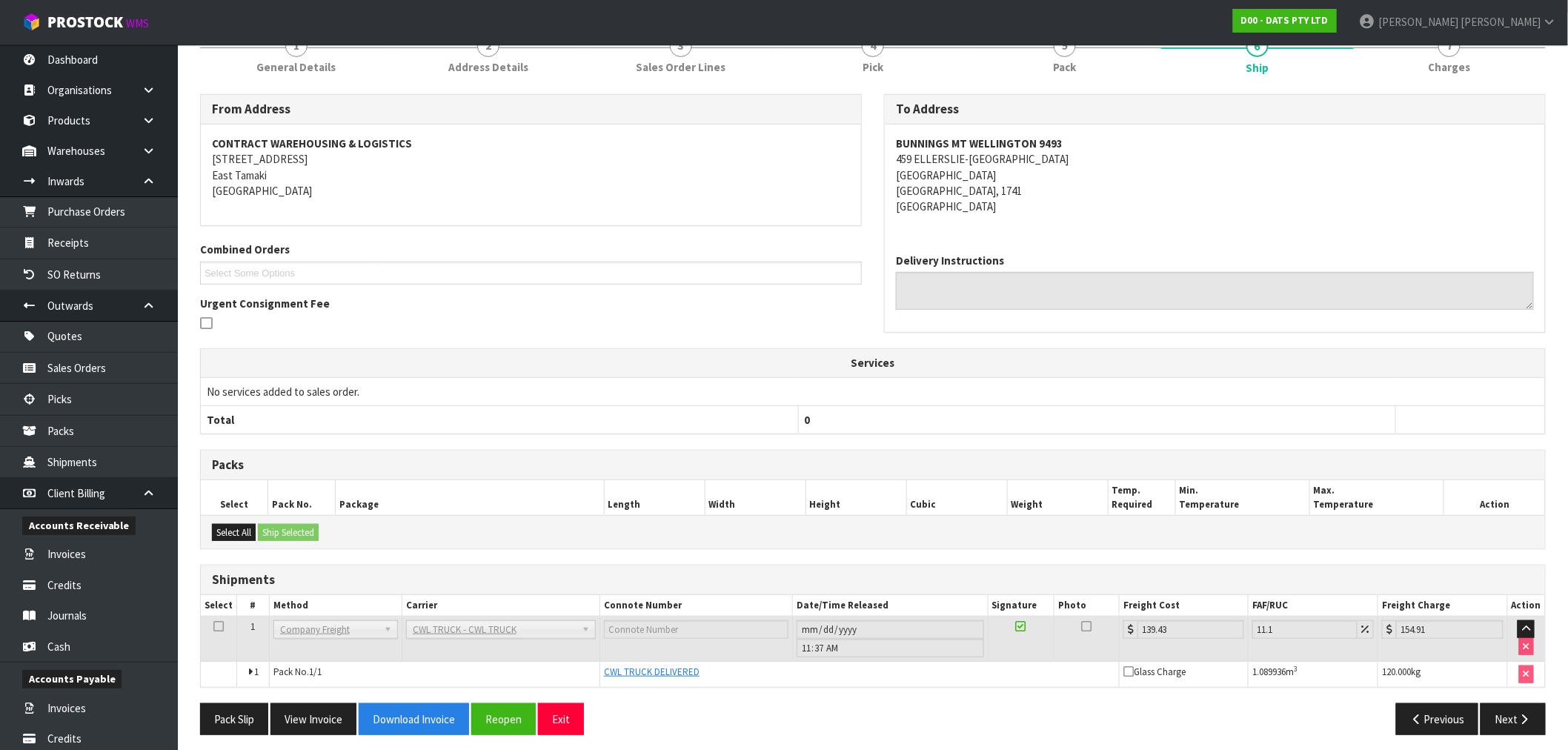
scroll to position [154, 0]
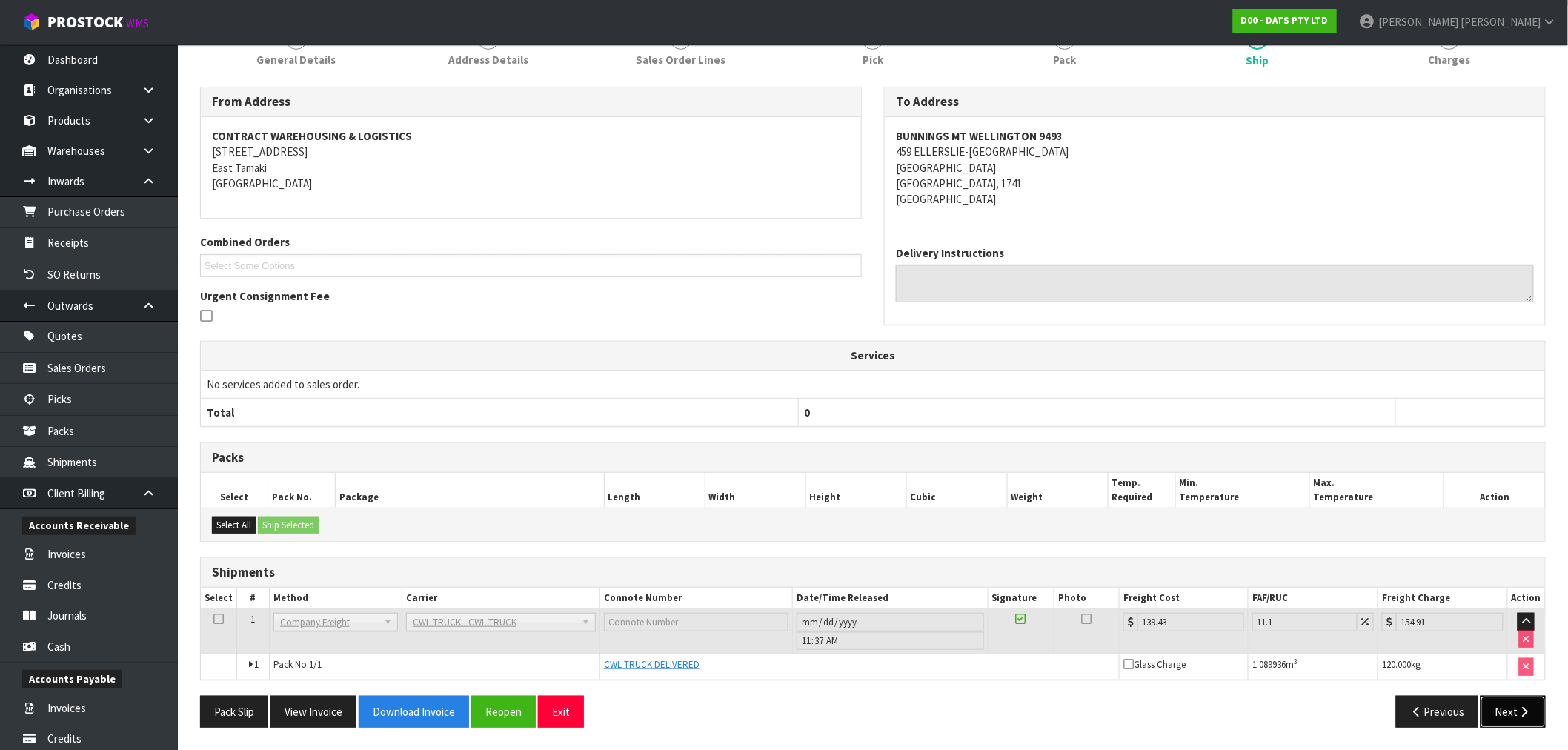
click at [1521, 707] on icon "button" at bounding box center [1524, 712] width 14 height 11
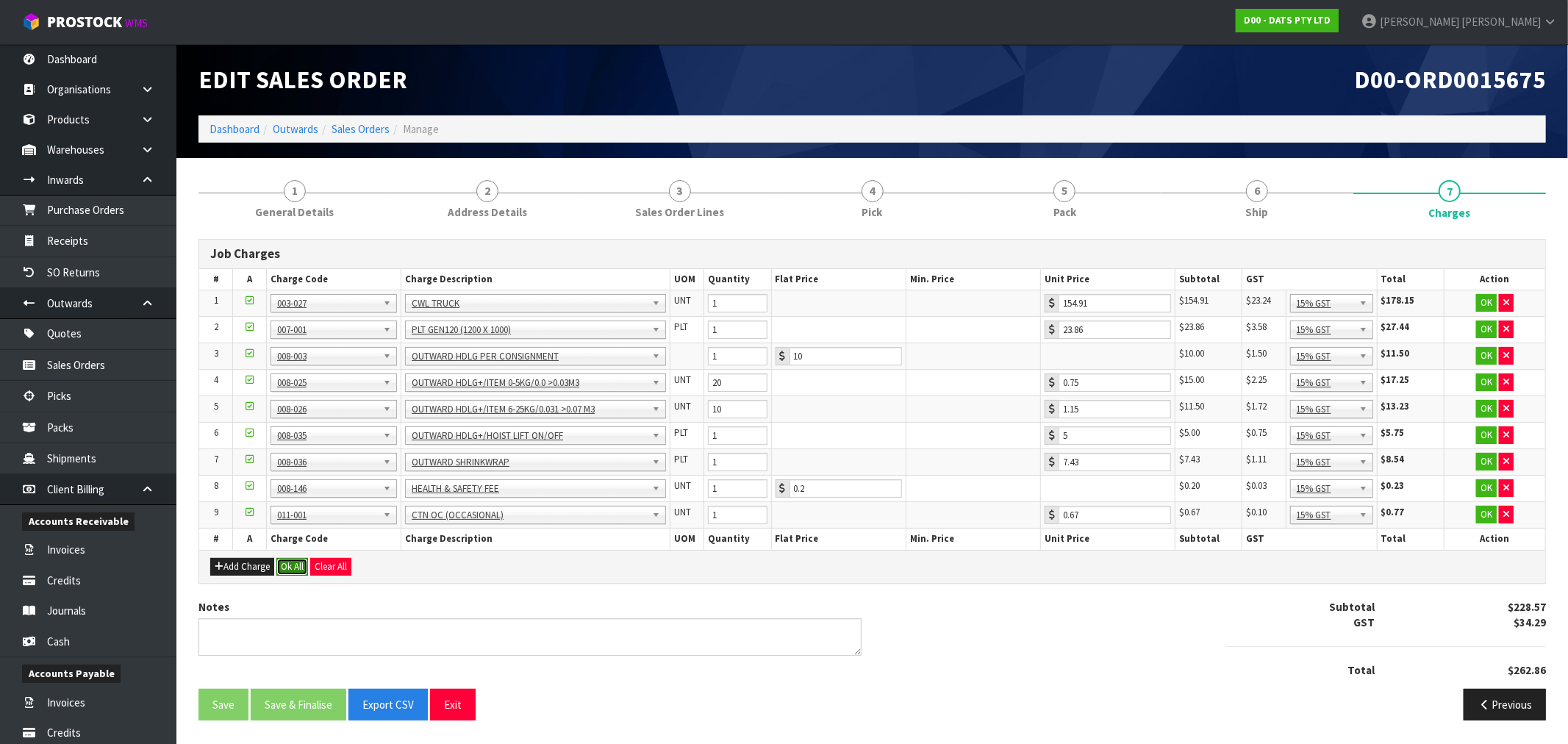
click at [288, 567] on button "Ok All" at bounding box center [292, 567] width 31 height 18
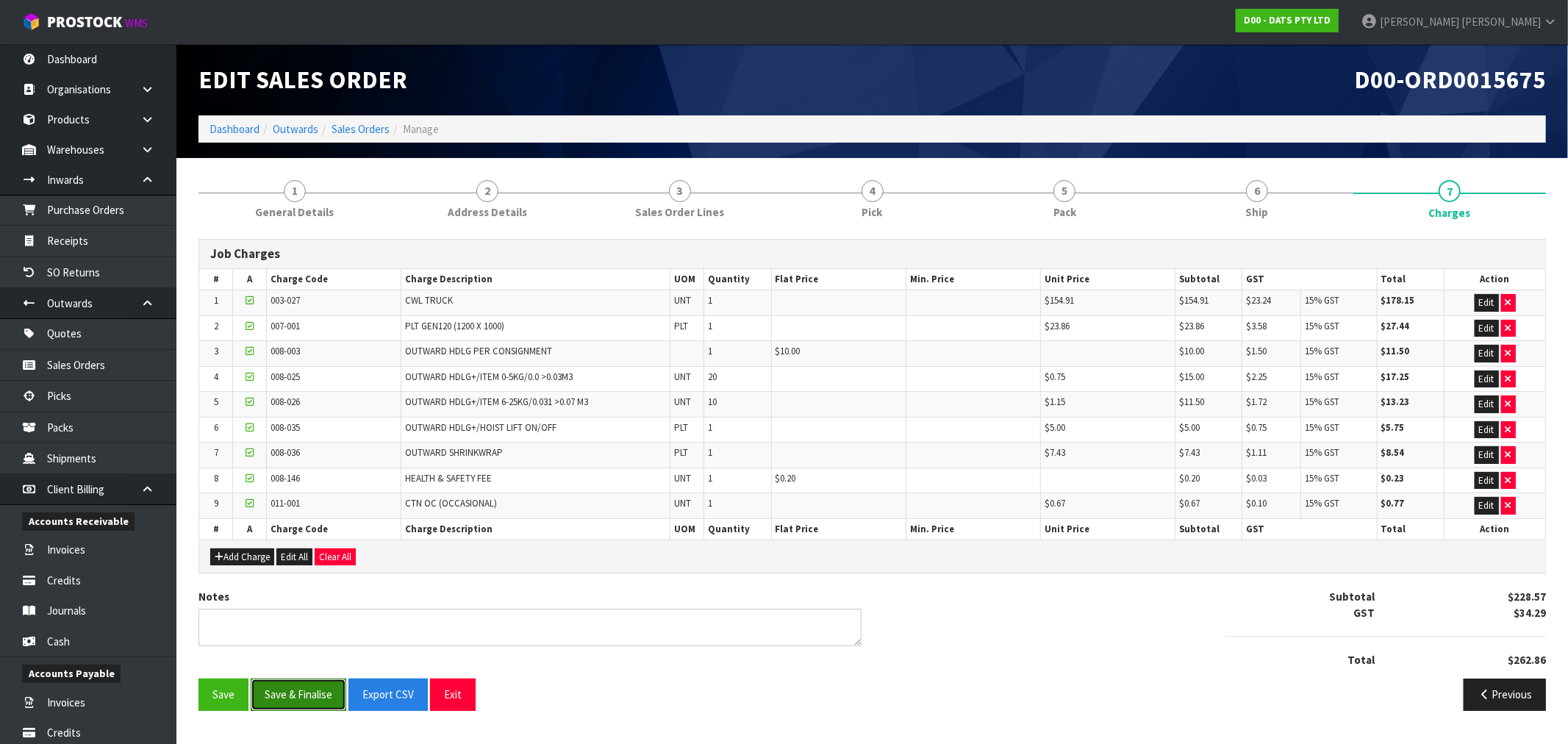
click at [299, 692] on button "Save & Finalise" at bounding box center [299, 694] width 95 height 31
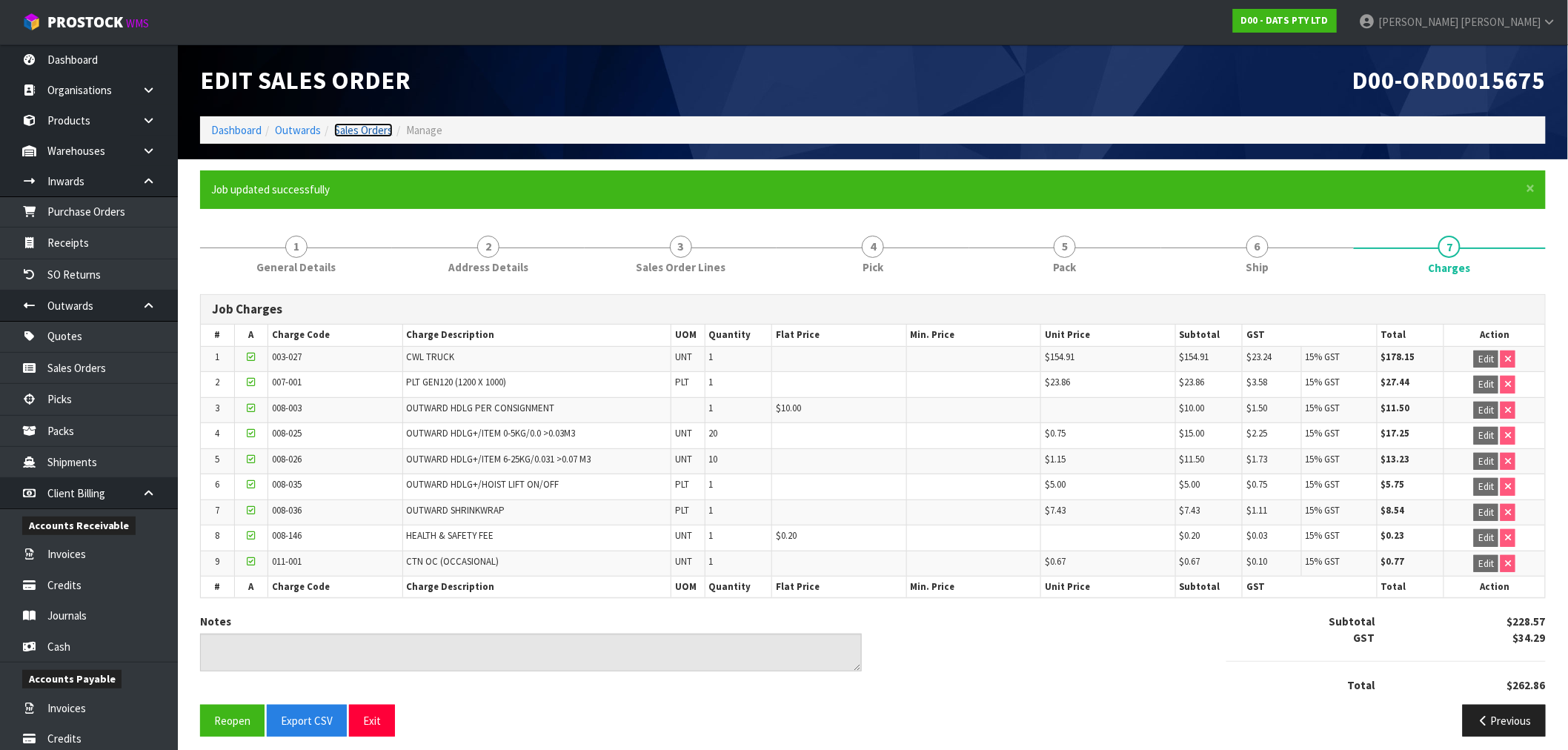
click at [375, 125] on link "Sales Orders" at bounding box center [363, 130] width 59 height 14
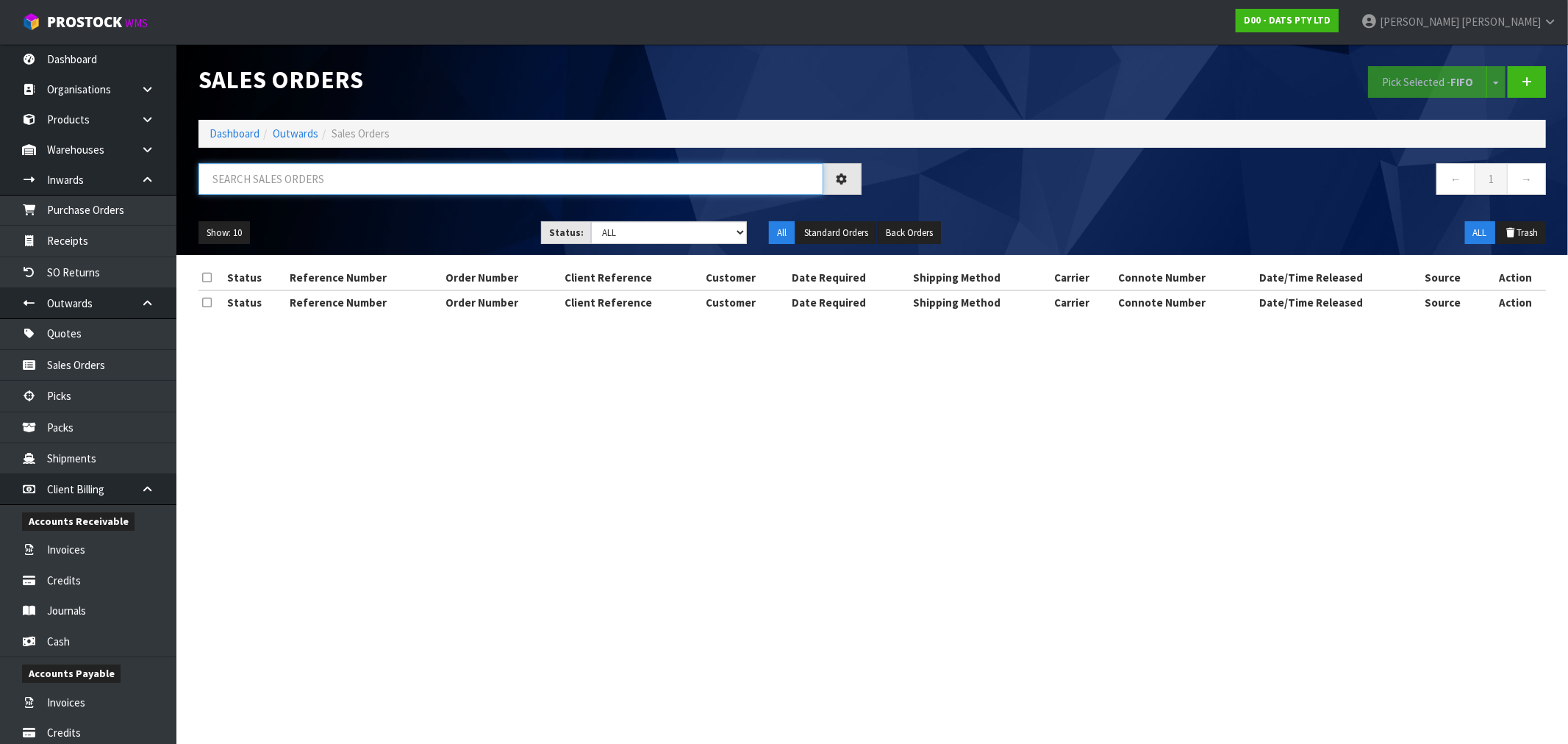
click at [373, 185] on input "text" at bounding box center [511, 179] width 625 height 31
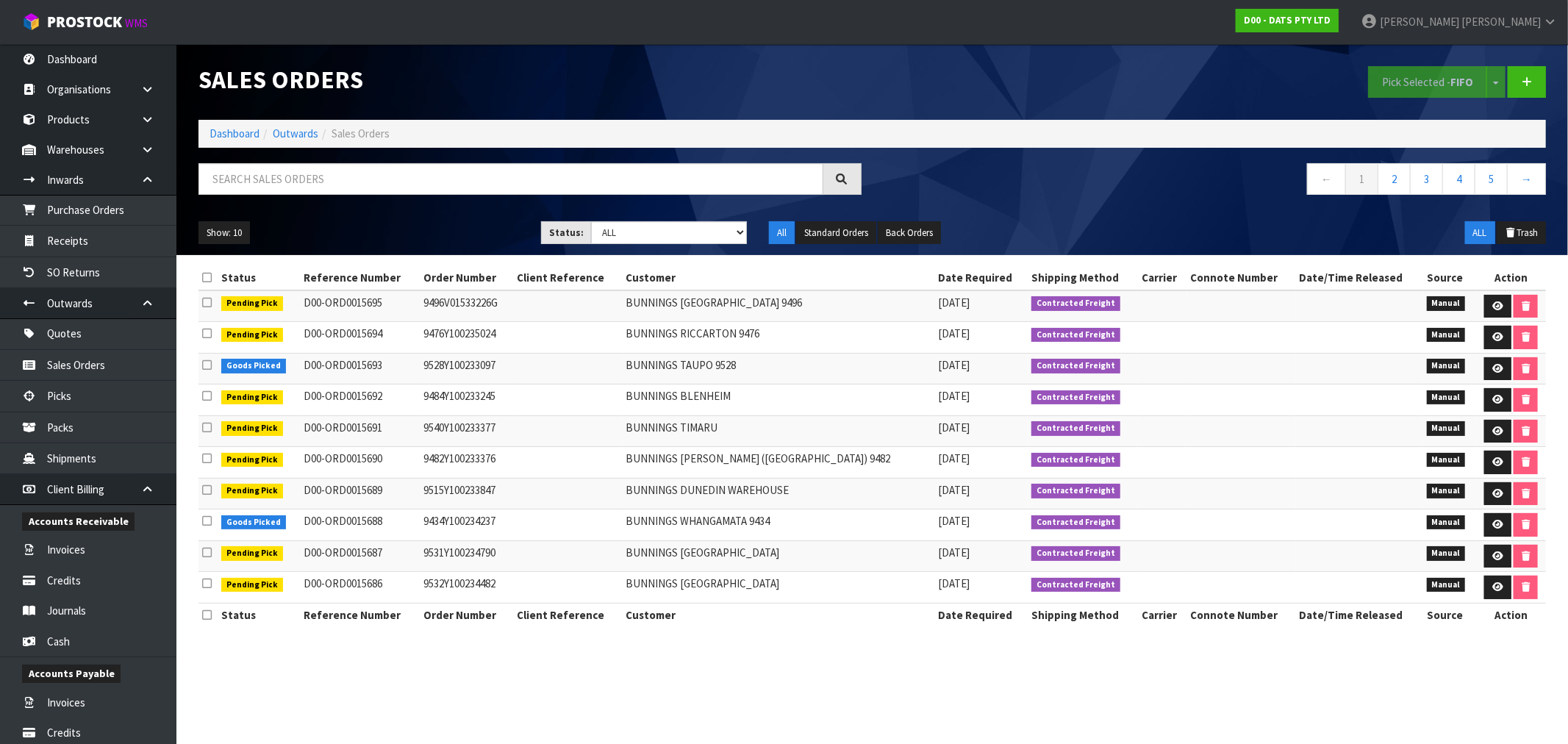
click at [251, 142] on ol "Dashboard Outwards Sales Orders" at bounding box center [873, 133] width 1348 height 28
click at [226, 141] on li "Dashboard" at bounding box center [234, 133] width 50 height 16
click at [238, 133] on link "Dashboard" at bounding box center [234, 133] width 50 height 14
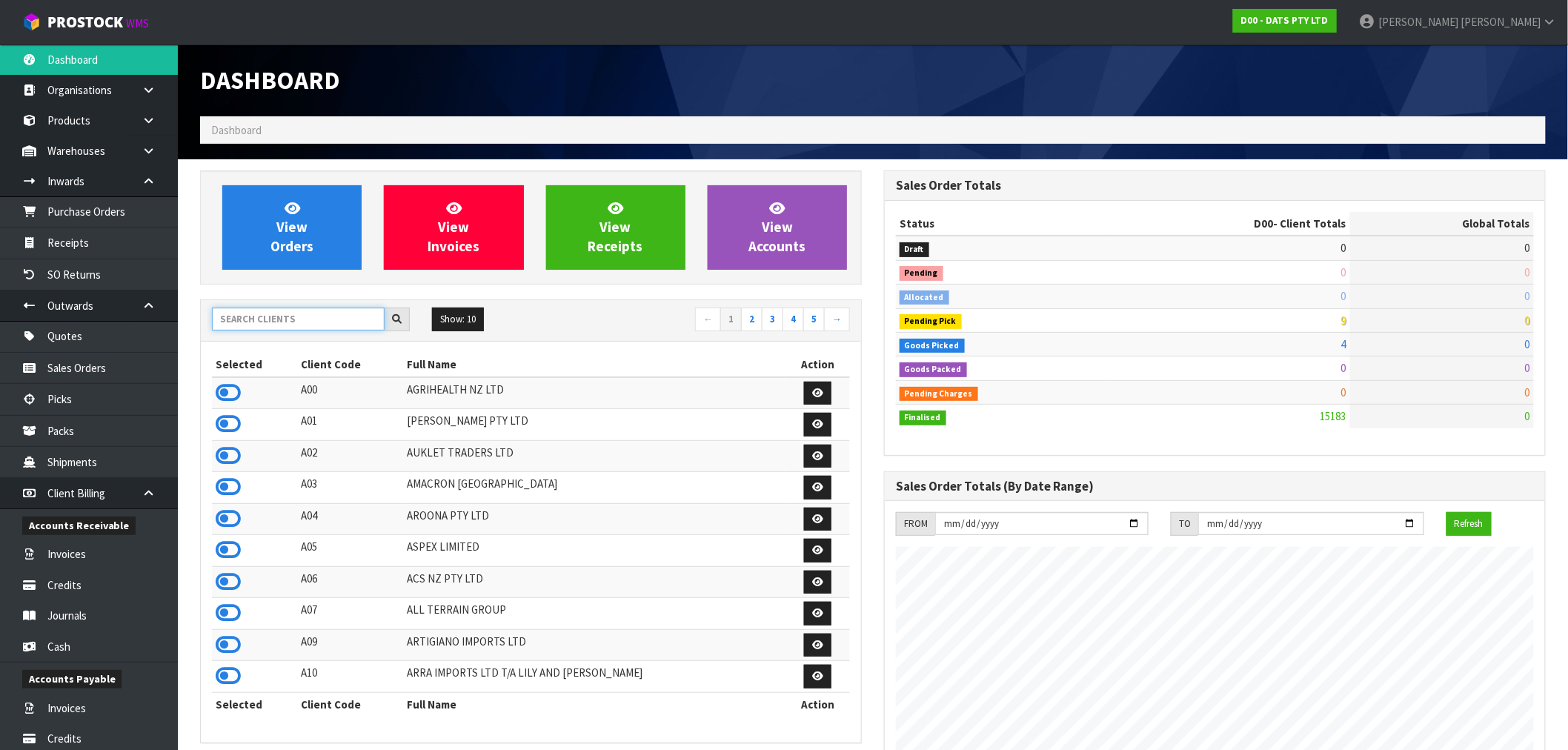
scroll to position [1123, 684]
click at [274, 321] on input "text" at bounding box center [298, 319] width 173 height 23
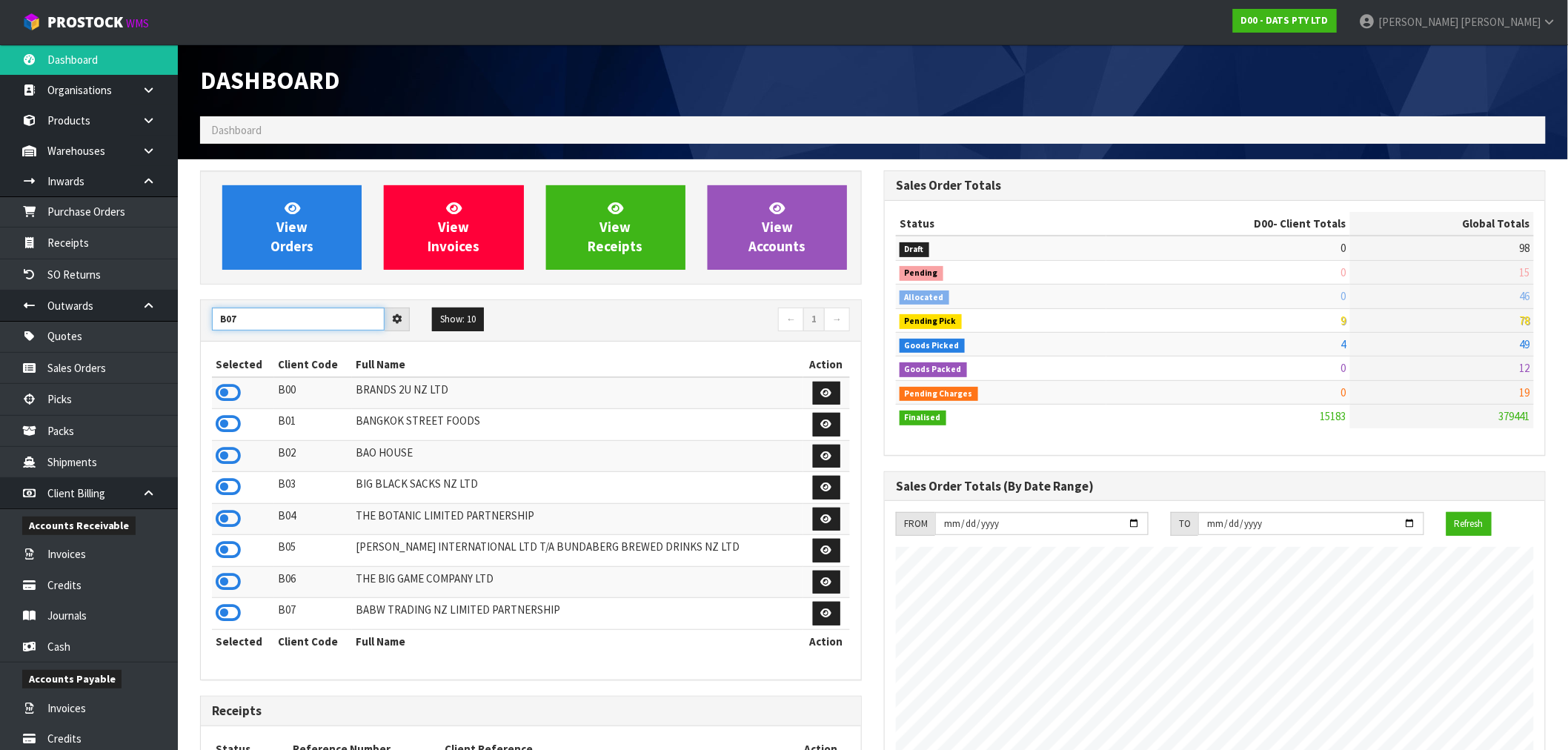
type input "B07"
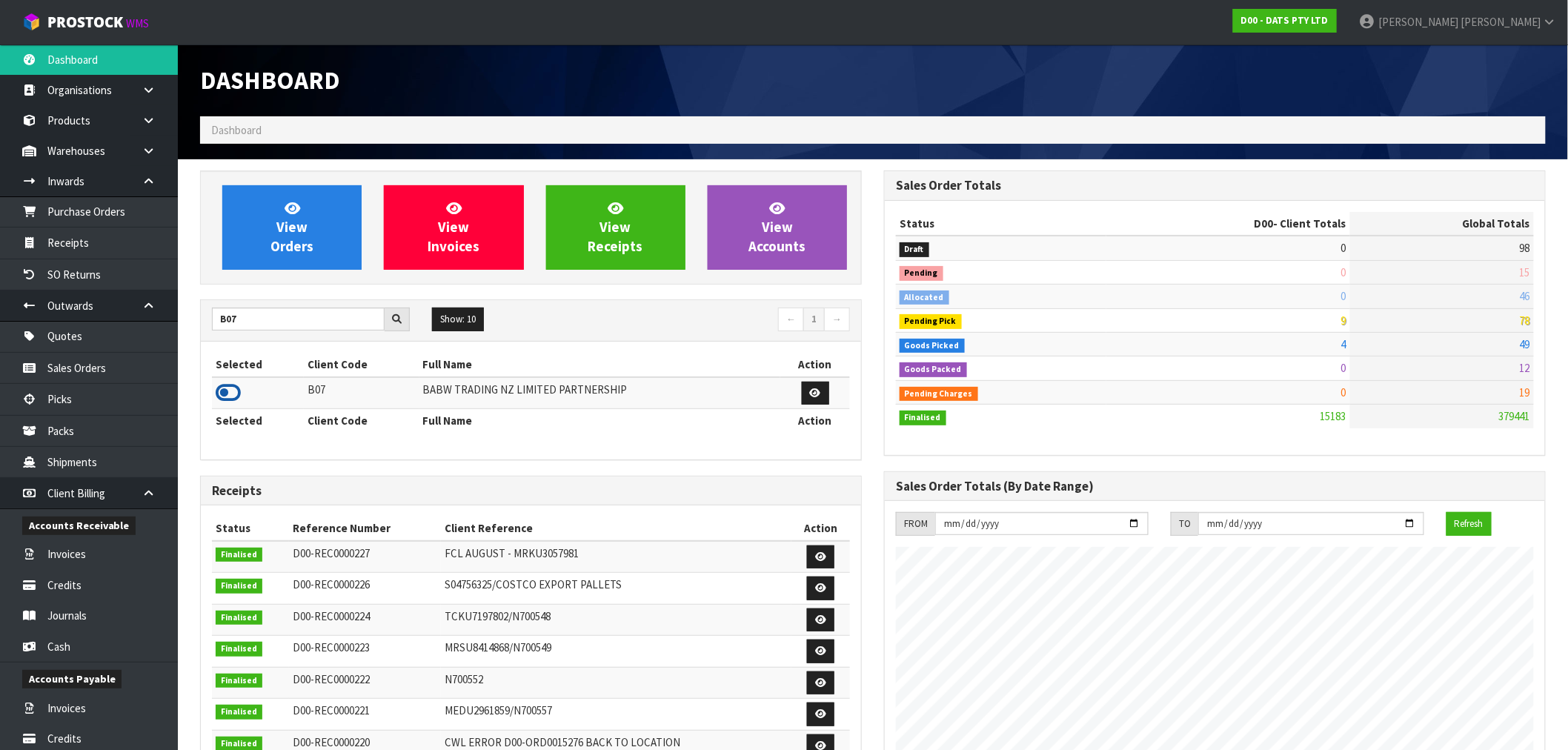
click at [233, 395] on icon at bounding box center [228, 393] width 26 height 23
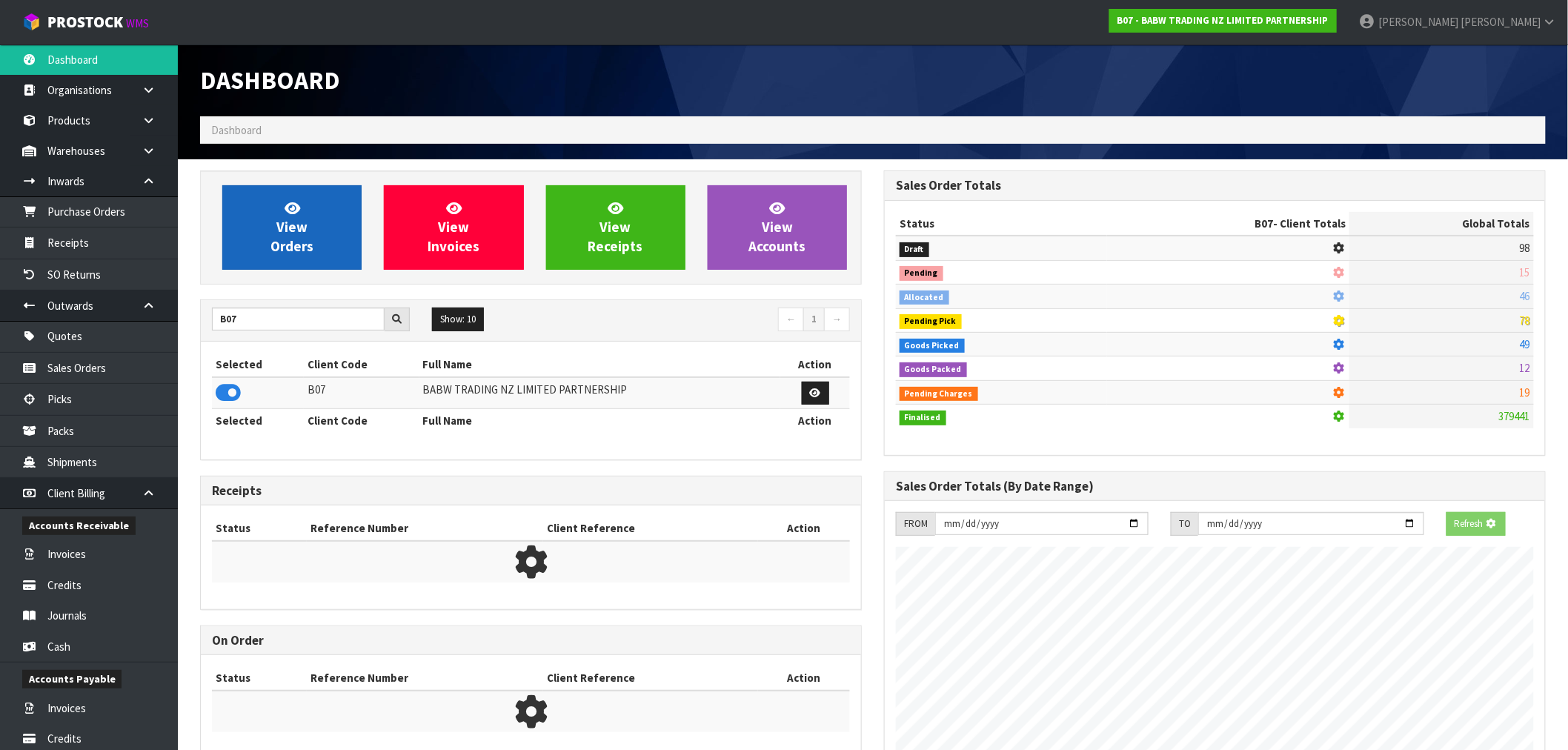
scroll to position [740205, 740294]
click at [298, 225] on span "View Orders" at bounding box center [291, 227] width 43 height 56
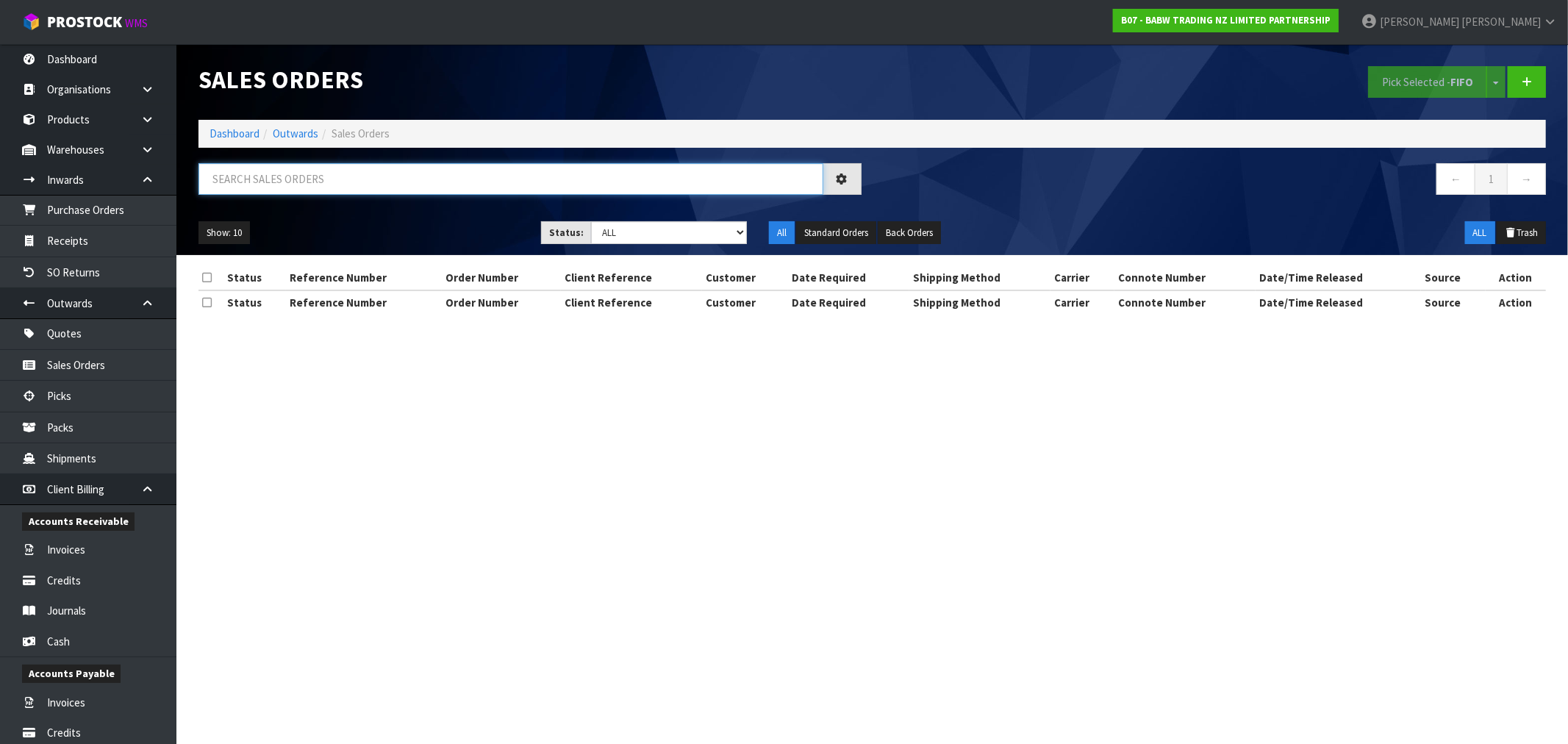
click at [331, 187] on input "text" at bounding box center [511, 179] width 625 height 31
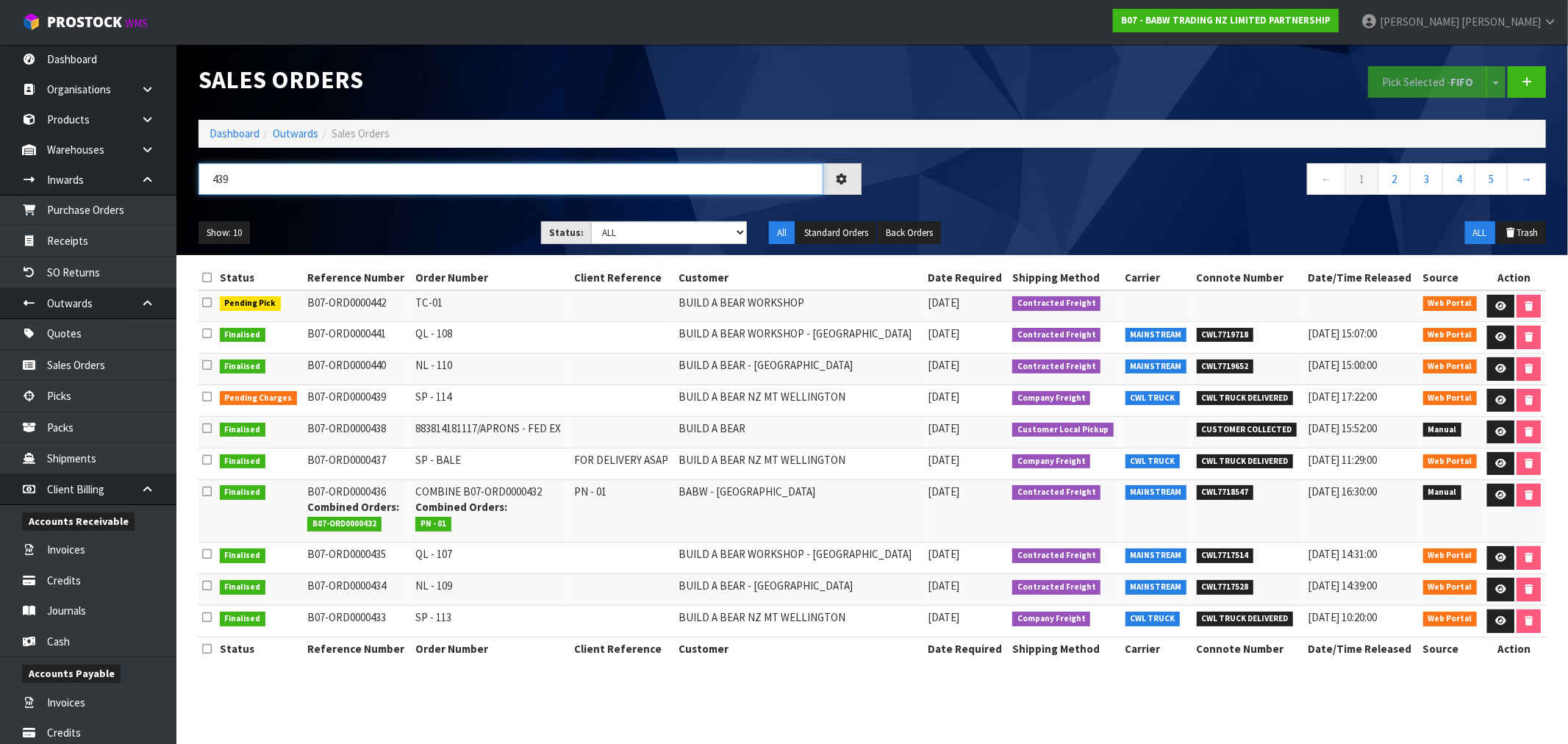
type input "439"
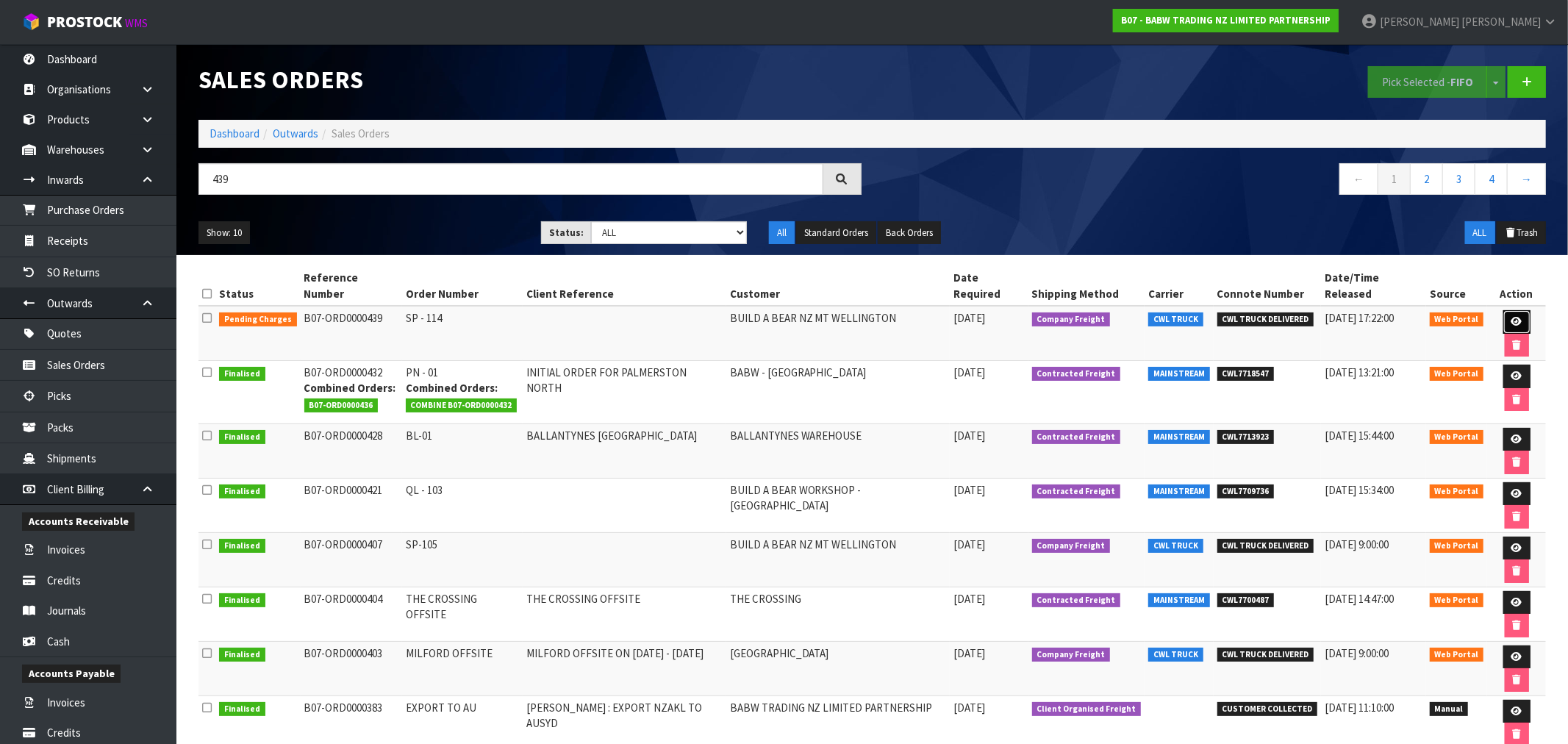
click at [1511, 317] on icon at bounding box center [1517, 321] width 11 height 10
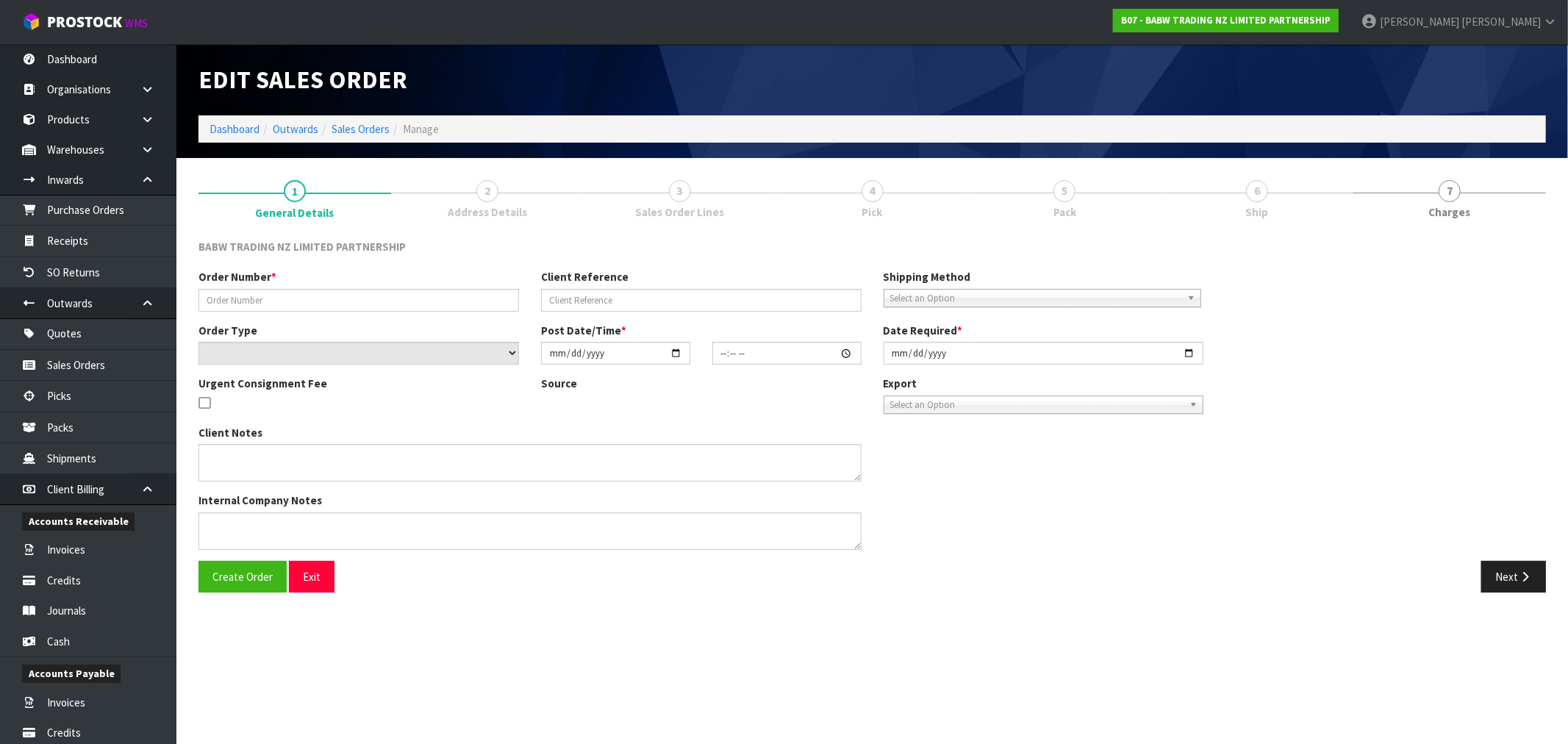
type input "SP - 114"
select select "number:0"
type input "[DATE]"
type input "14:35:00.000"
type input "[DATE]"
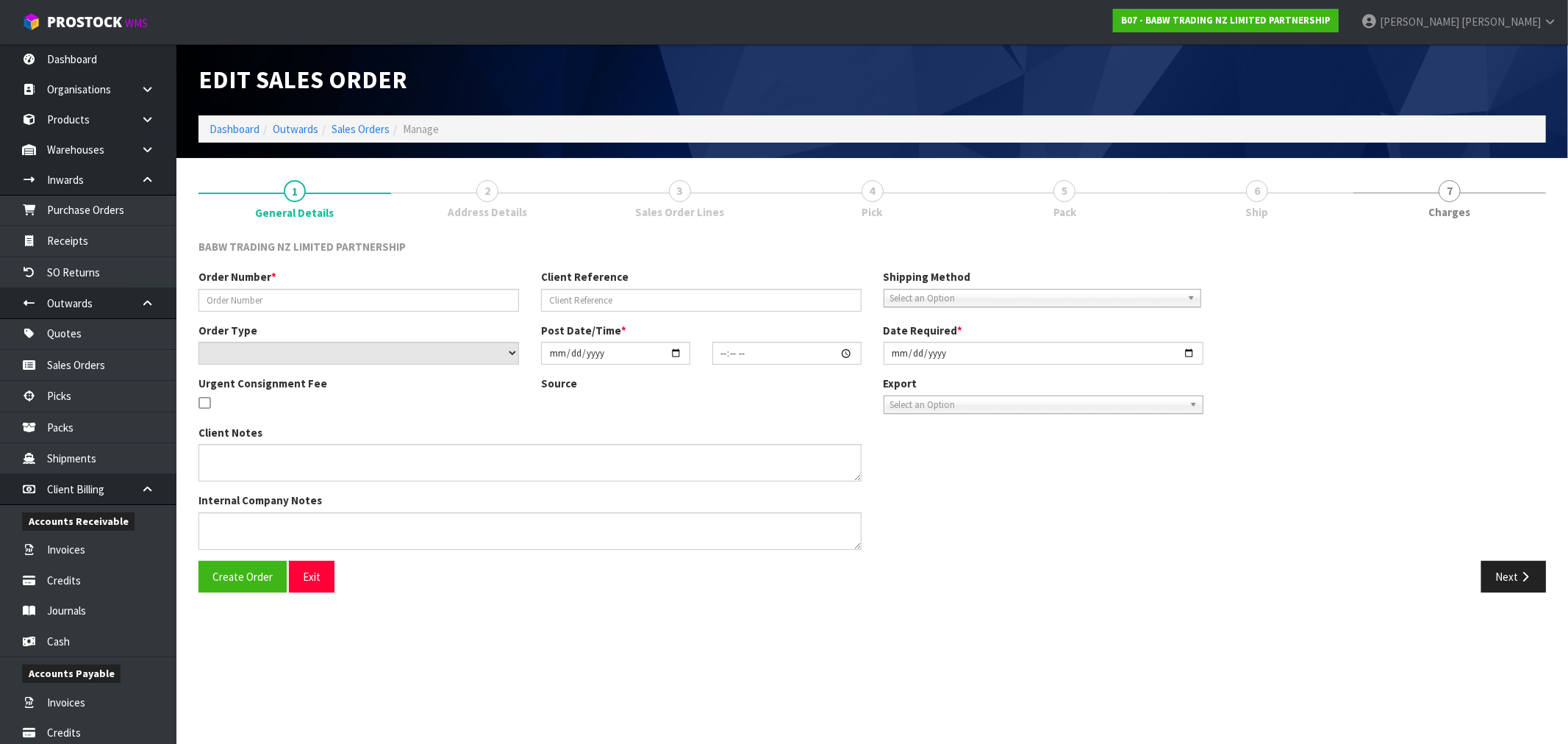
type textarea "CALL/MESSGAE AFTERNOON PRIOR TO MORNING DELIVERY - FRANKI 0273810540, TO MAKE S…"
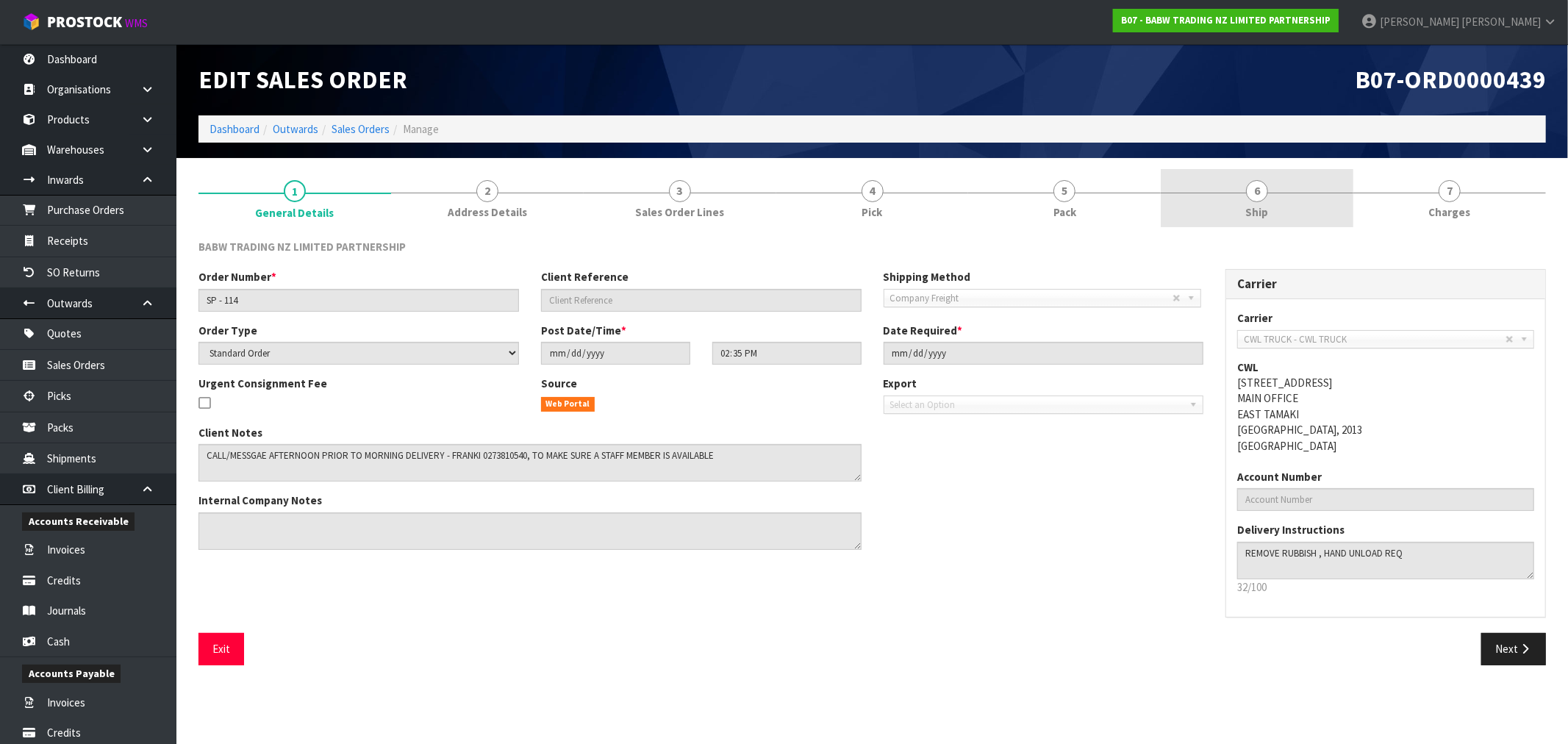
drag, startPoint x: 1279, startPoint y: 206, endPoint x: 1280, endPoint y: 214, distance: 8.1
click at [1280, 206] on link "6 Ship" at bounding box center [1257, 198] width 193 height 58
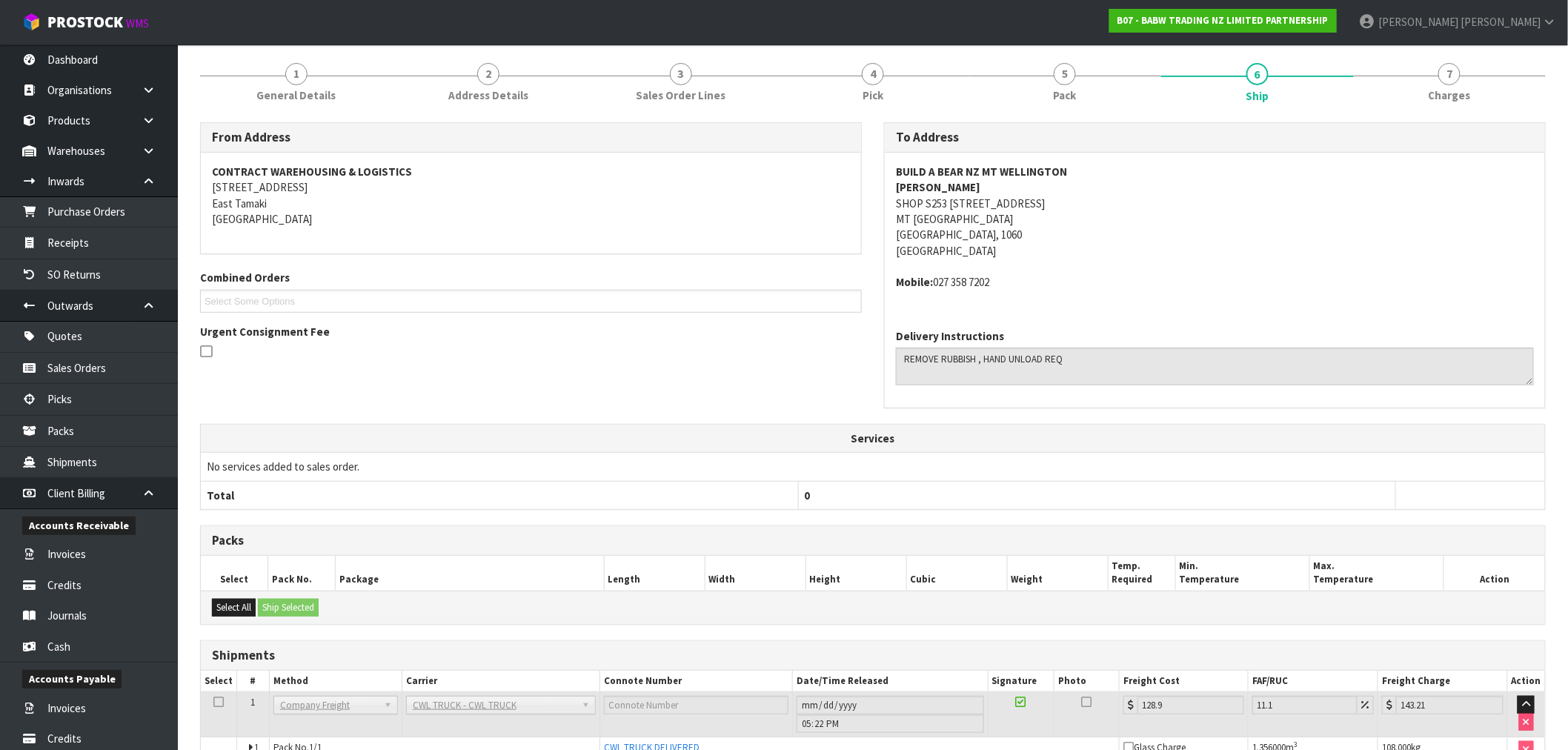
scroll to position [202, 0]
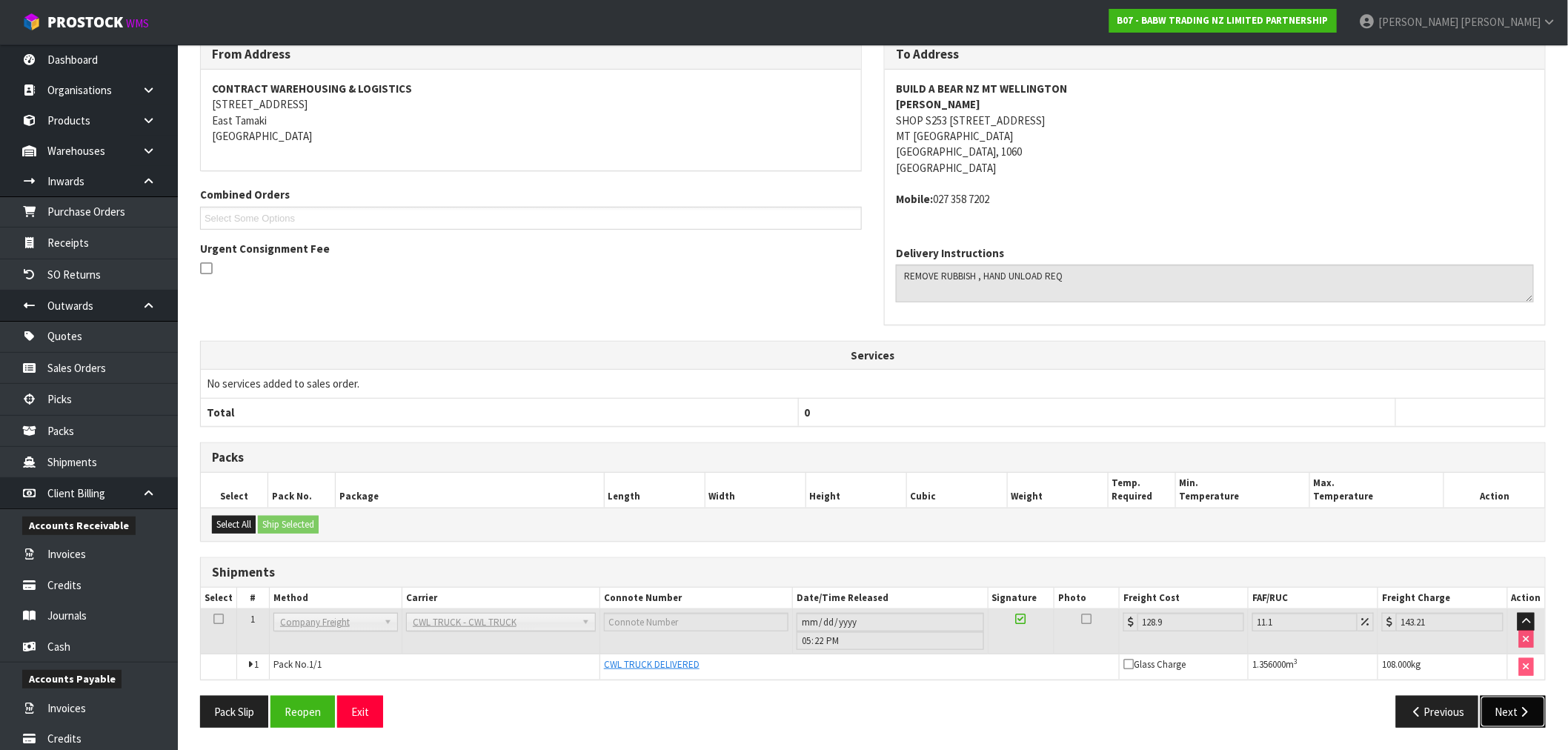
click at [1510, 713] on button "Next" at bounding box center [1512, 712] width 65 height 32
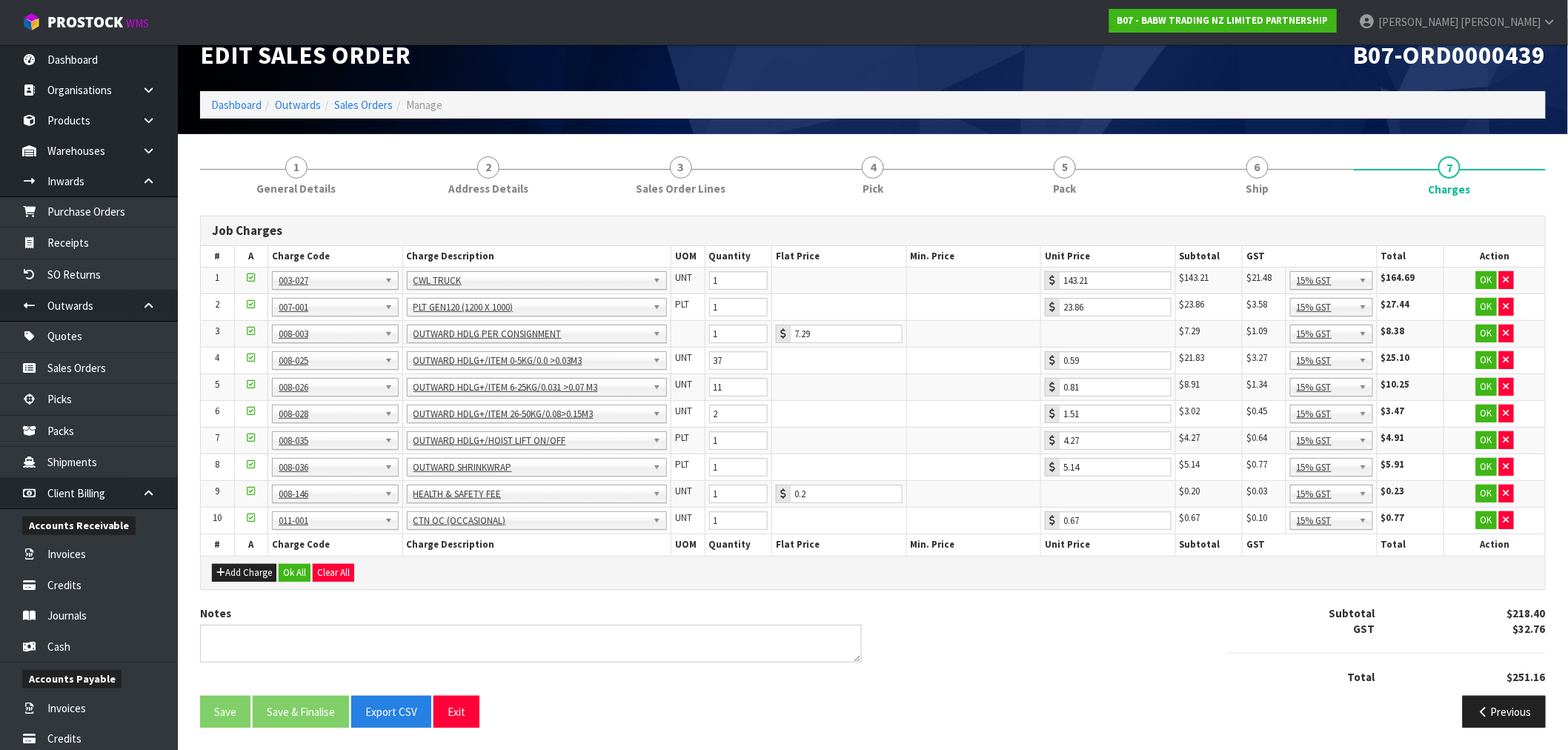
scroll to position [0, 0]
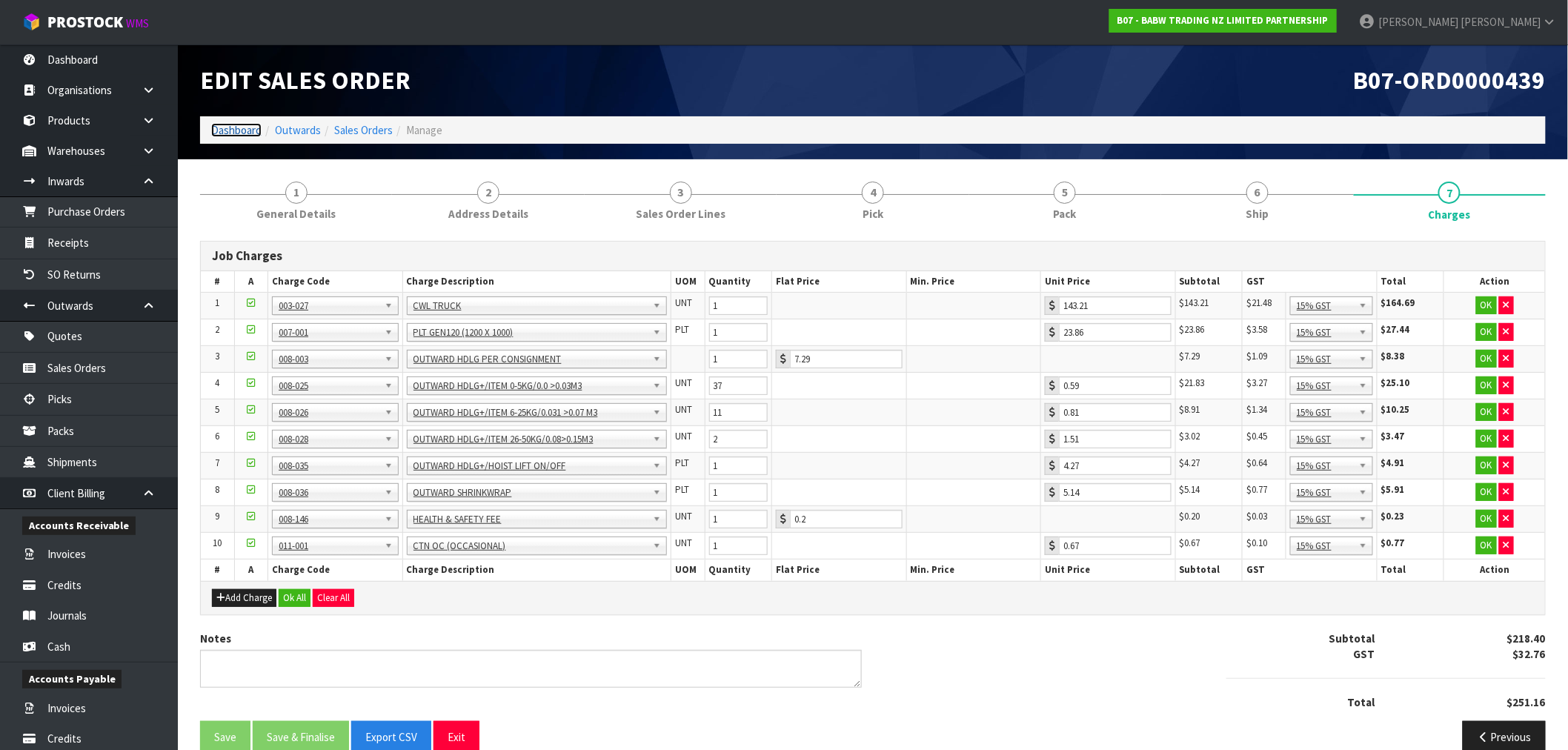
click at [253, 130] on link "Dashboard" at bounding box center [236, 130] width 50 height 14
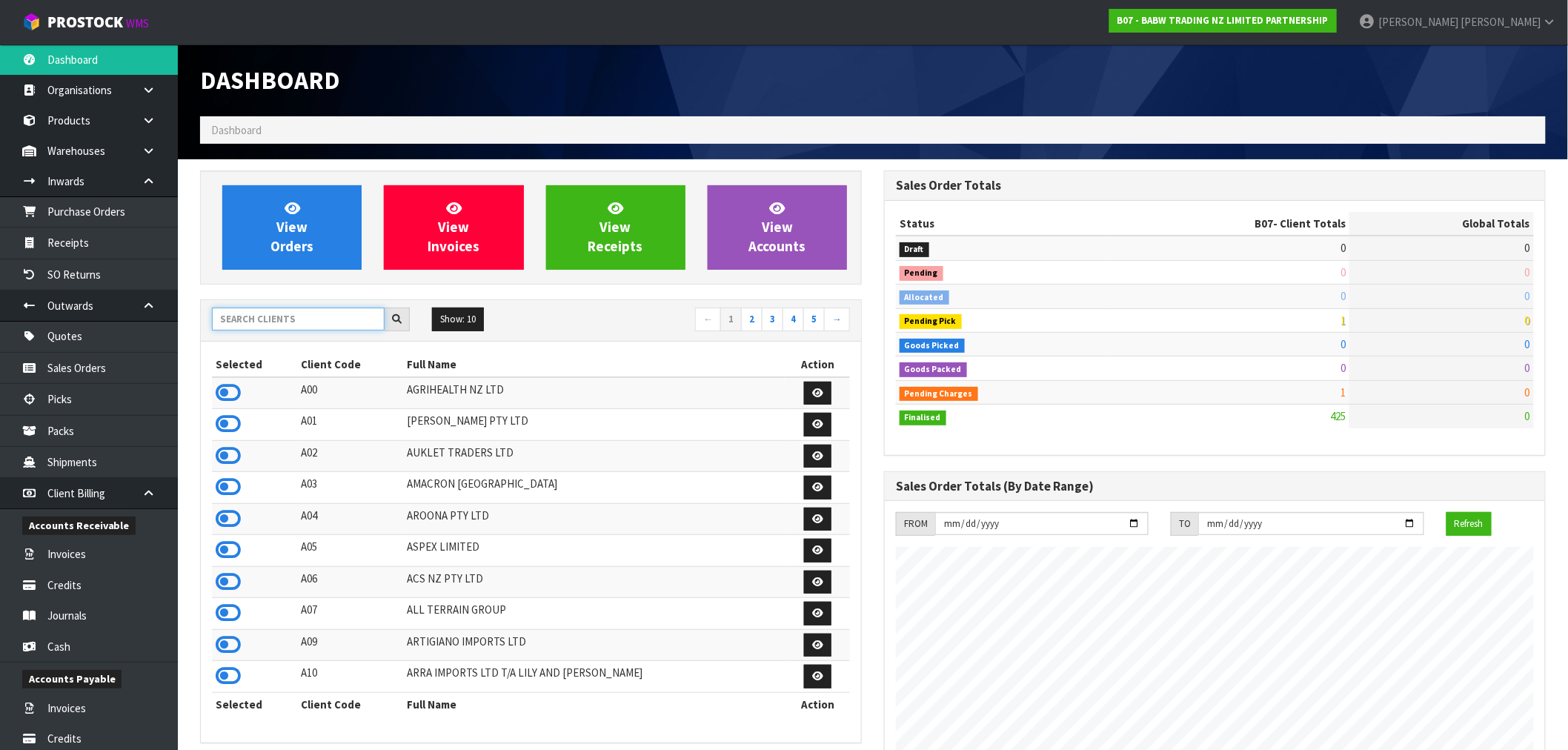
click at [323, 327] on input "text" at bounding box center [298, 319] width 173 height 23
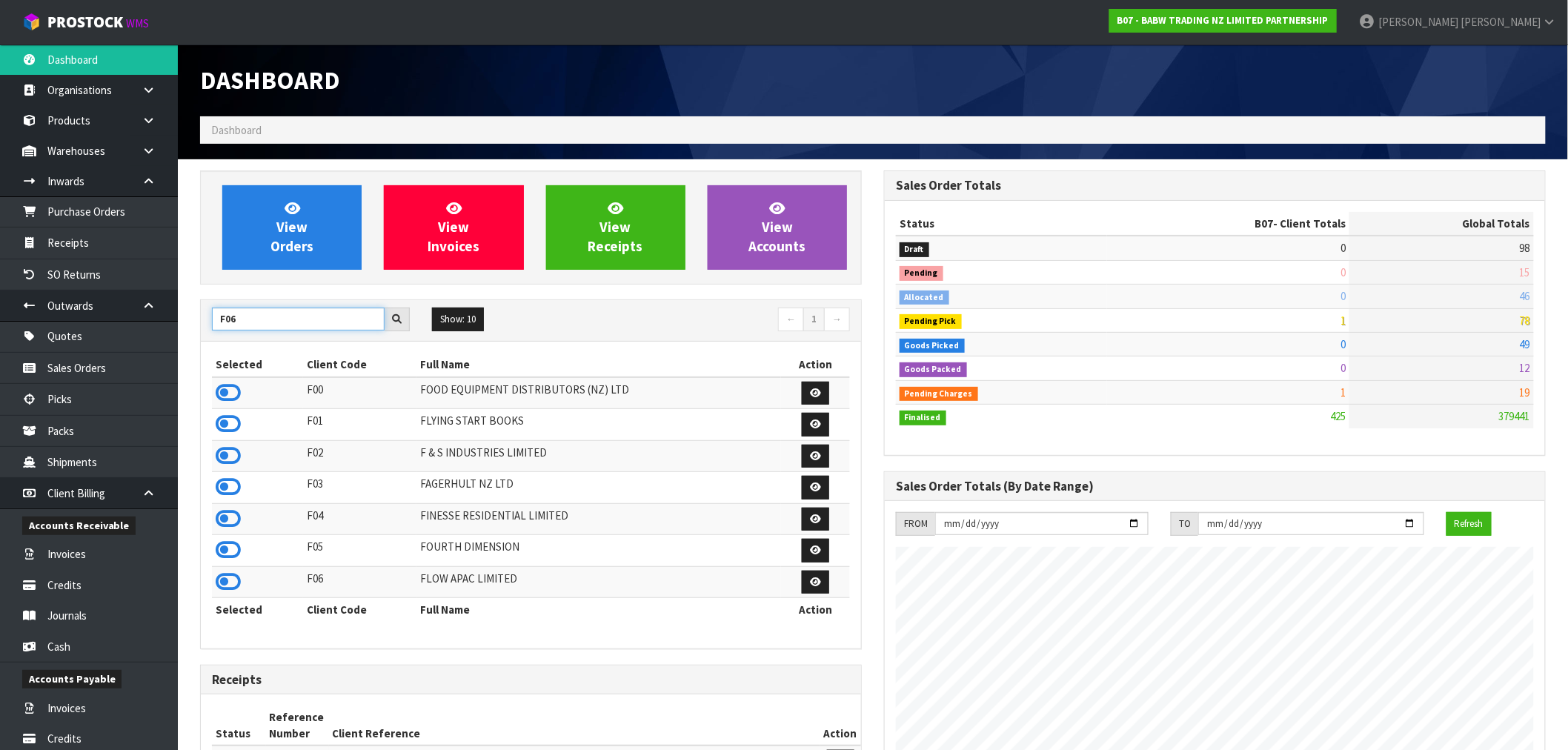
type input "F06"
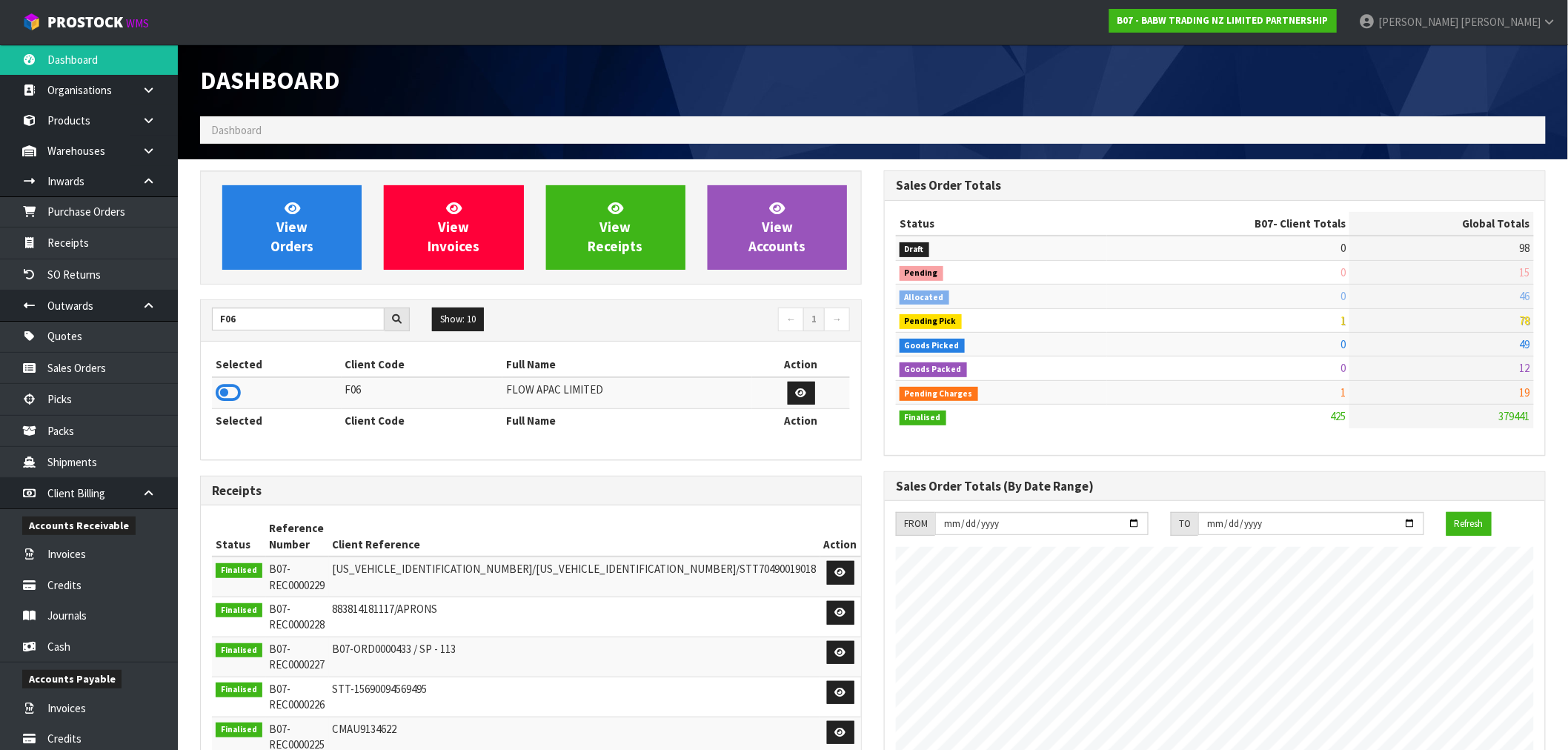
drag, startPoint x: 226, startPoint y: 399, endPoint x: 247, endPoint y: 353, distance: 50.6
click at [227, 400] on icon at bounding box center [228, 393] width 26 height 23
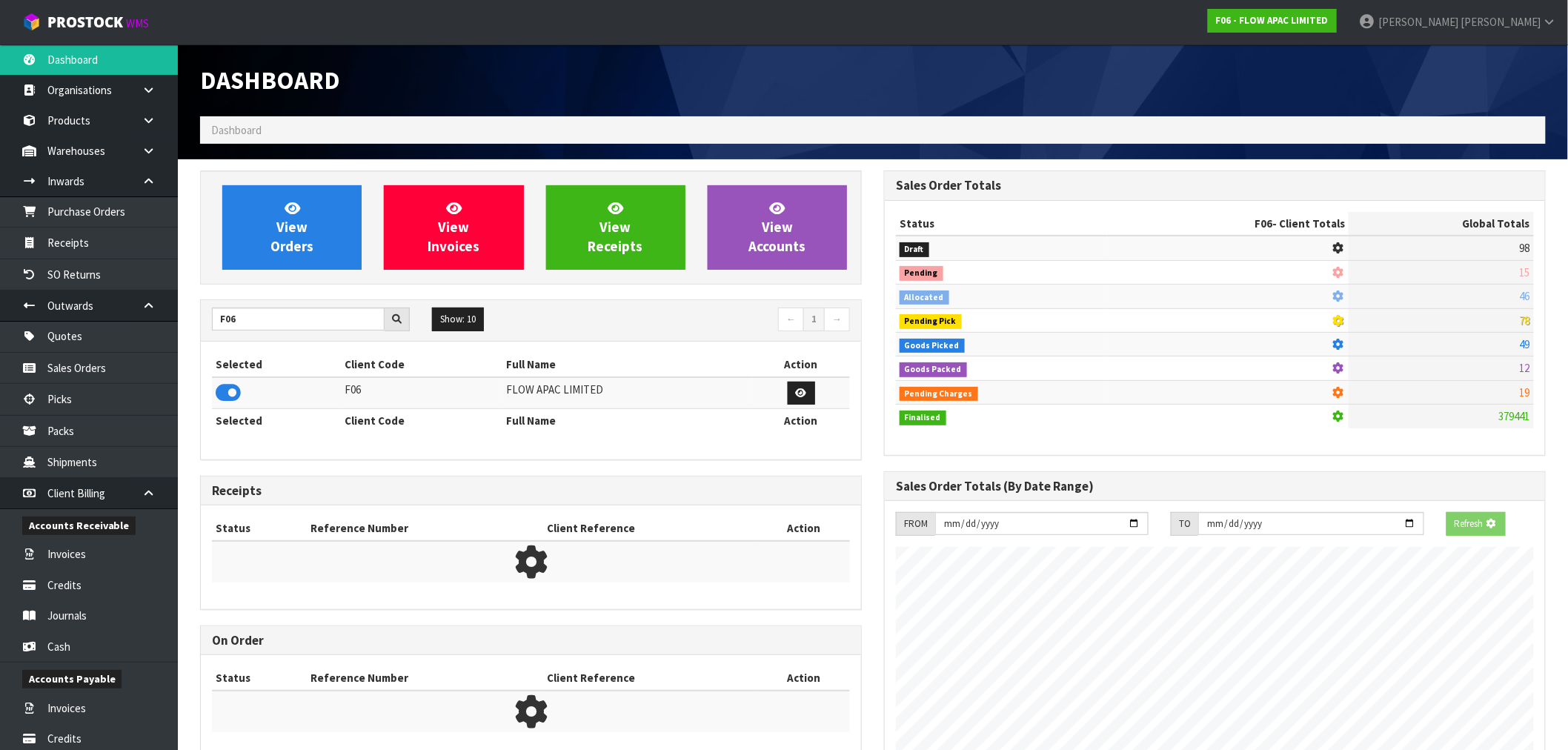
scroll to position [924, 684]
click at [276, 297] on div "View Orders View Invoices View Receipts View Accounts F06 Show: 10 5 10 25 50 ←…" at bounding box center [531, 473] width 684 height 605
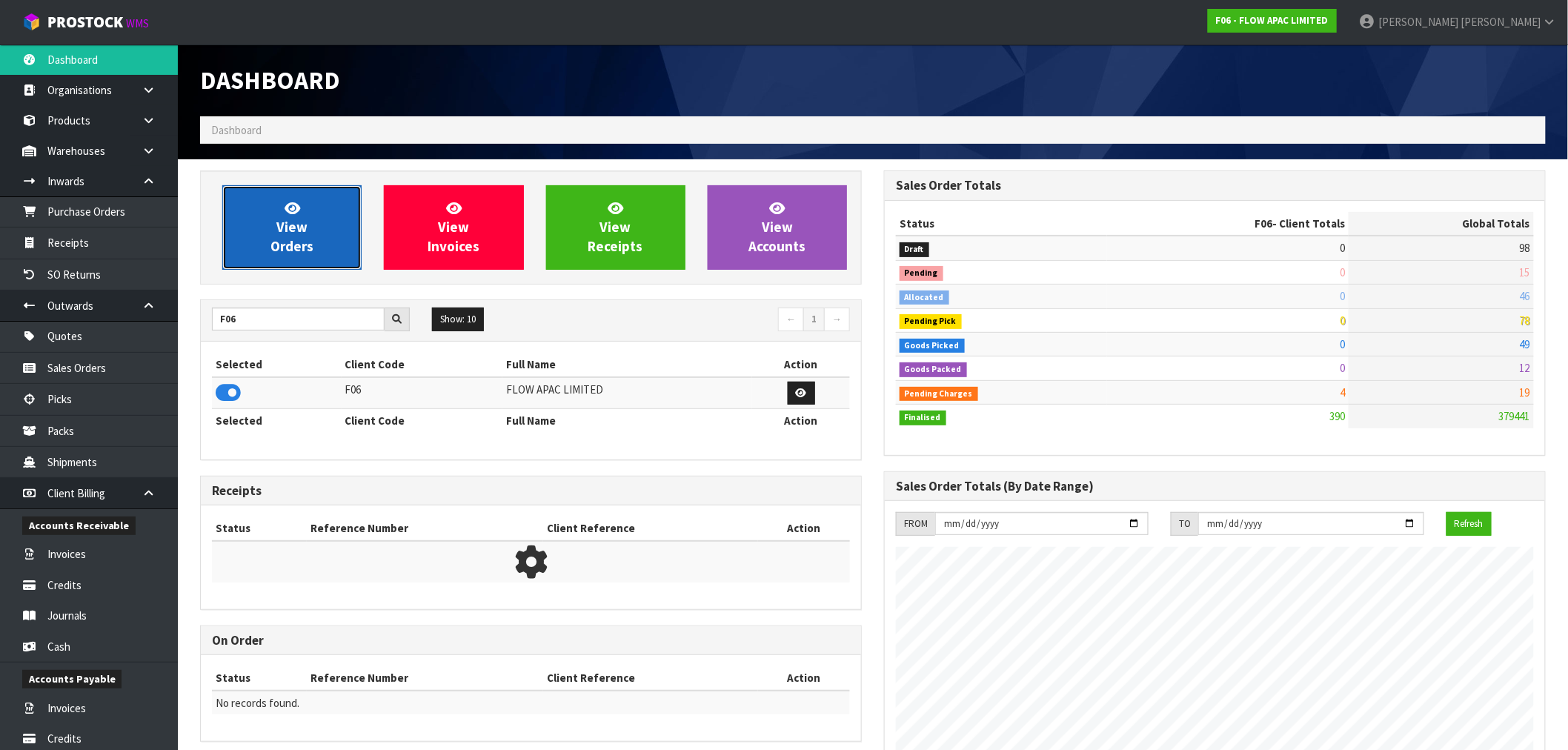
scroll to position [1123, 684]
click at [282, 264] on link "View Orders" at bounding box center [292, 227] width 140 height 85
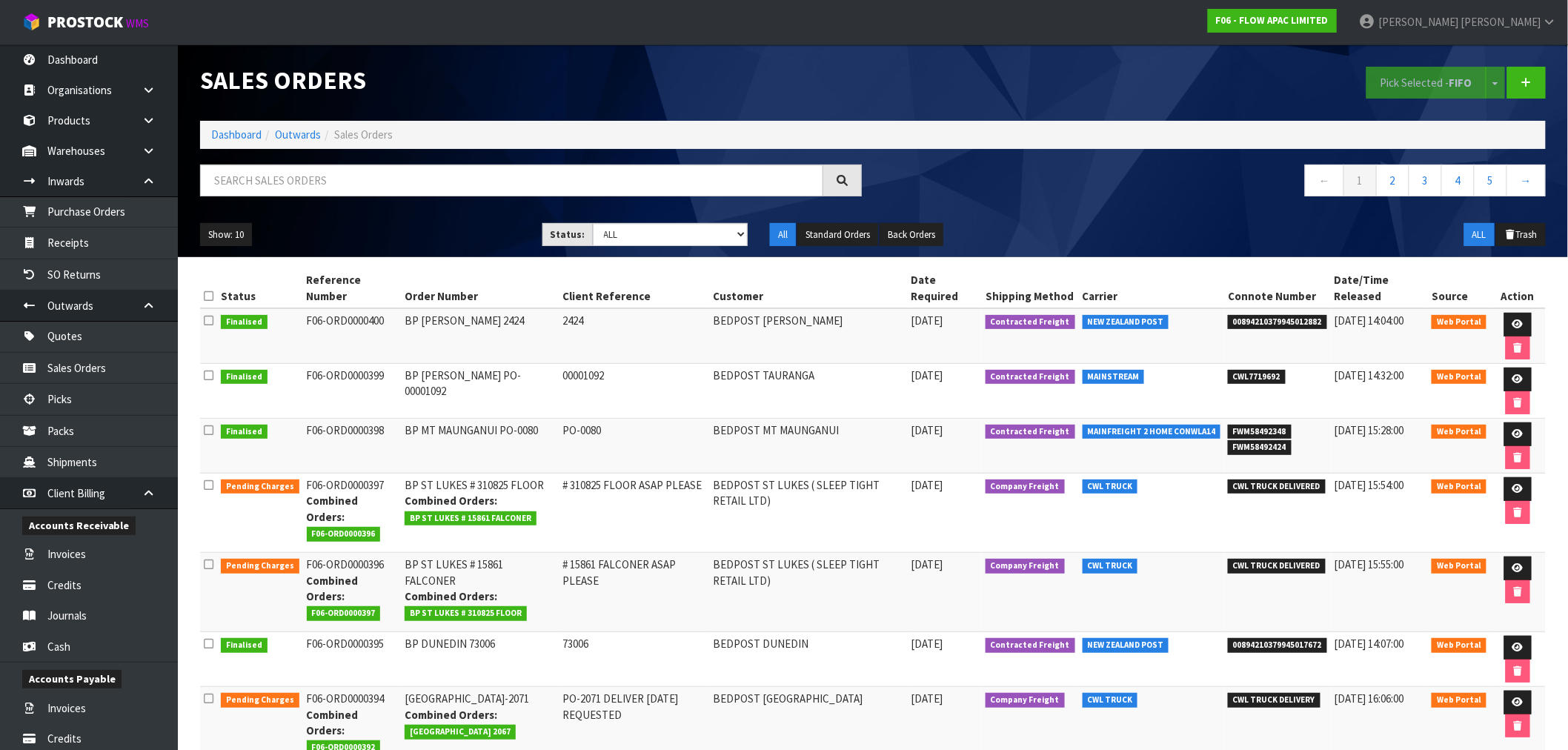
click at [393, 197] on div at bounding box center [531, 185] width 684 height 43
click at [760, 176] on input "text" at bounding box center [512, 180] width 623 height 32
type input "397"
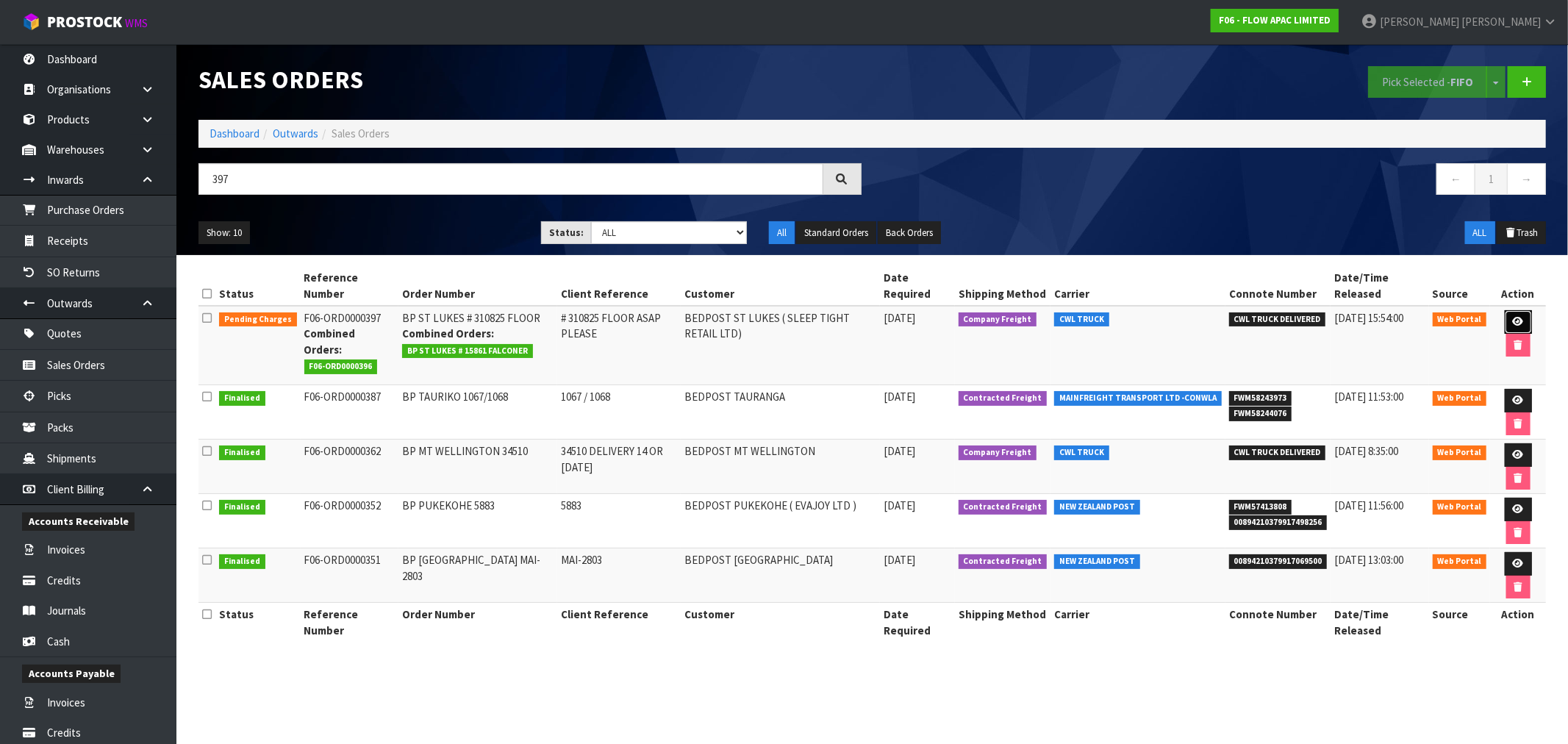
click at [1520, 326] on icon at bounding box center [1518, 321] width 11 height 10
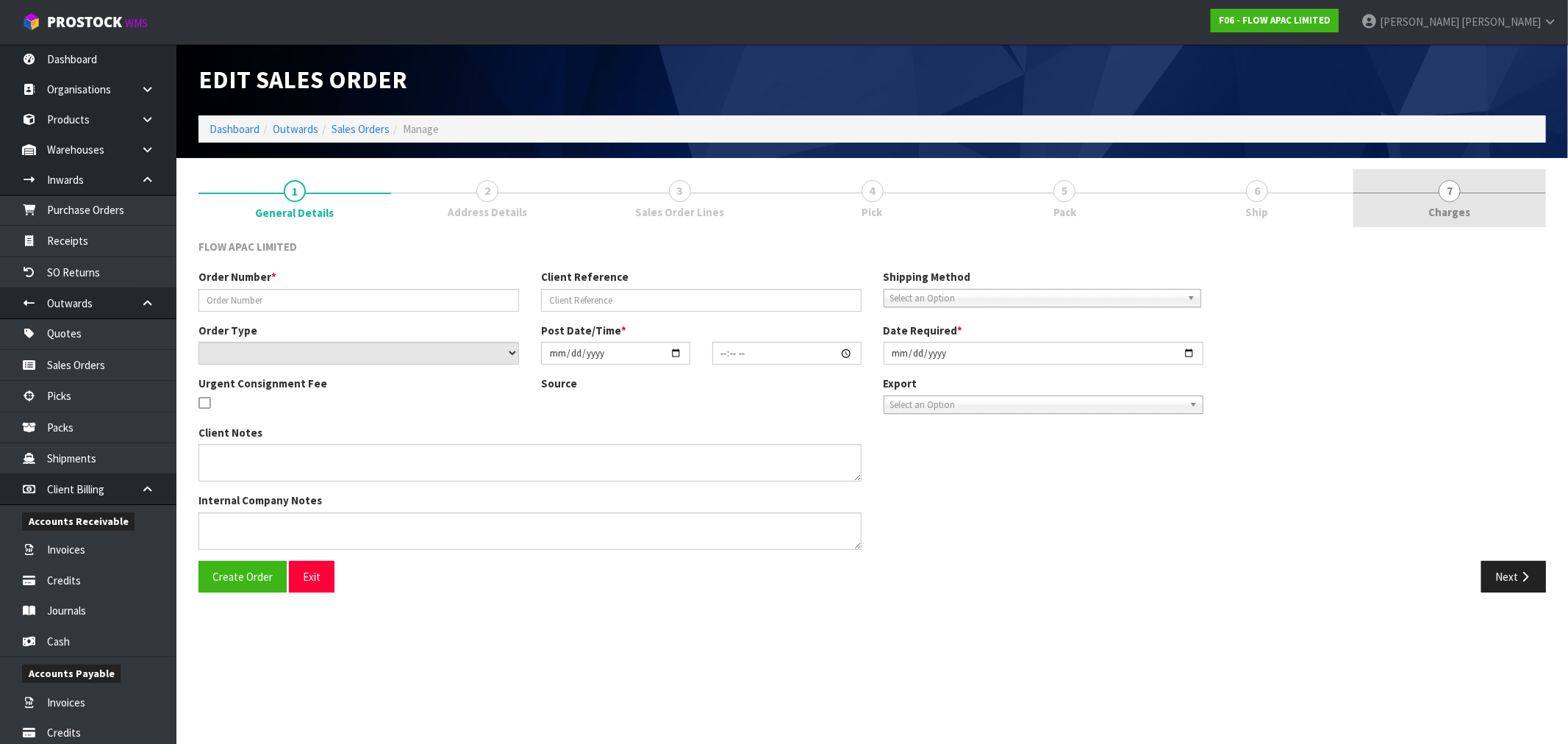
type input "BP ST LUKES # 310825 FLOOR"
type input "# 310825 FLOOR ASAP PLEASE"
select select "number:0"
type input "[DATE]"
type input "19:13:00.000"
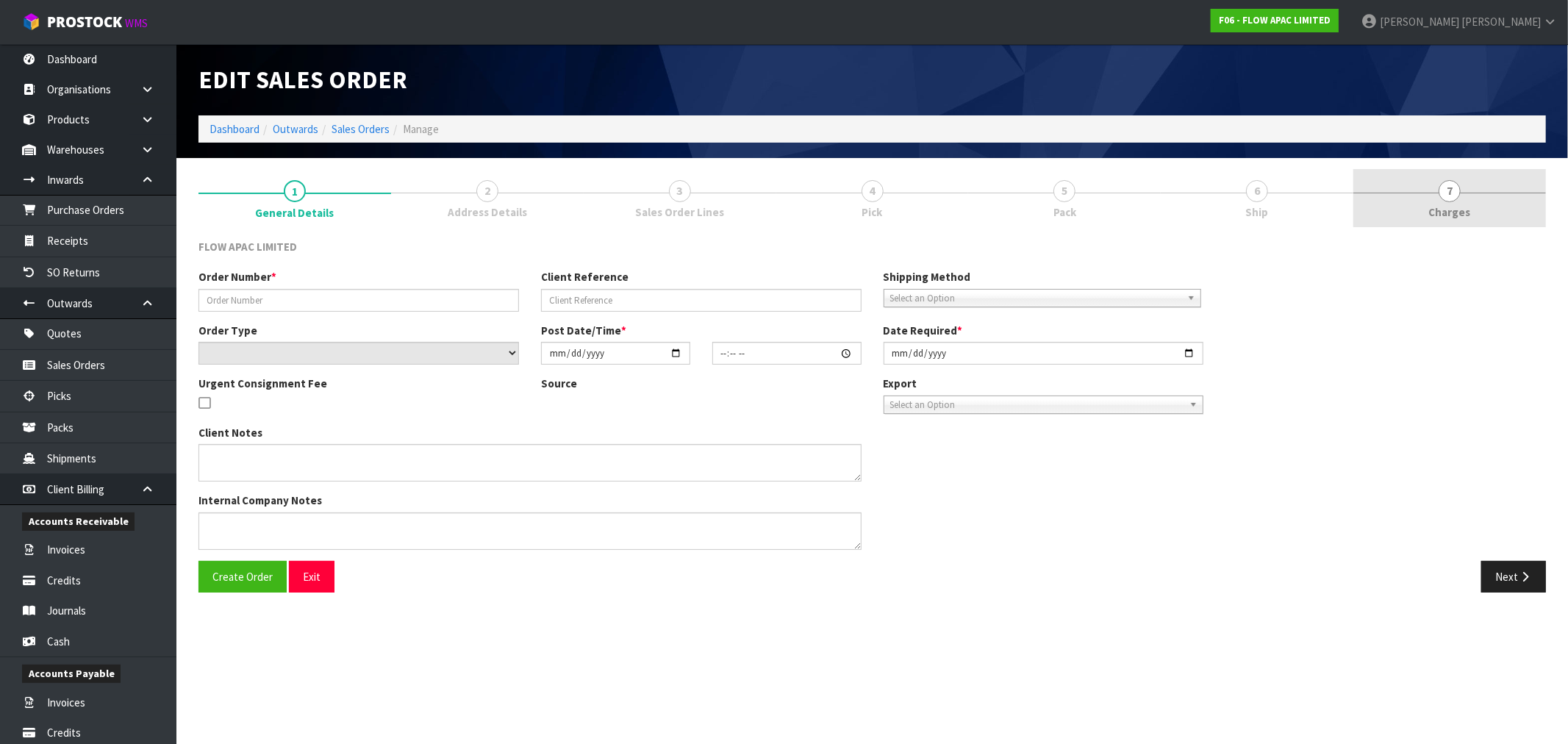
type input "[DATE]"
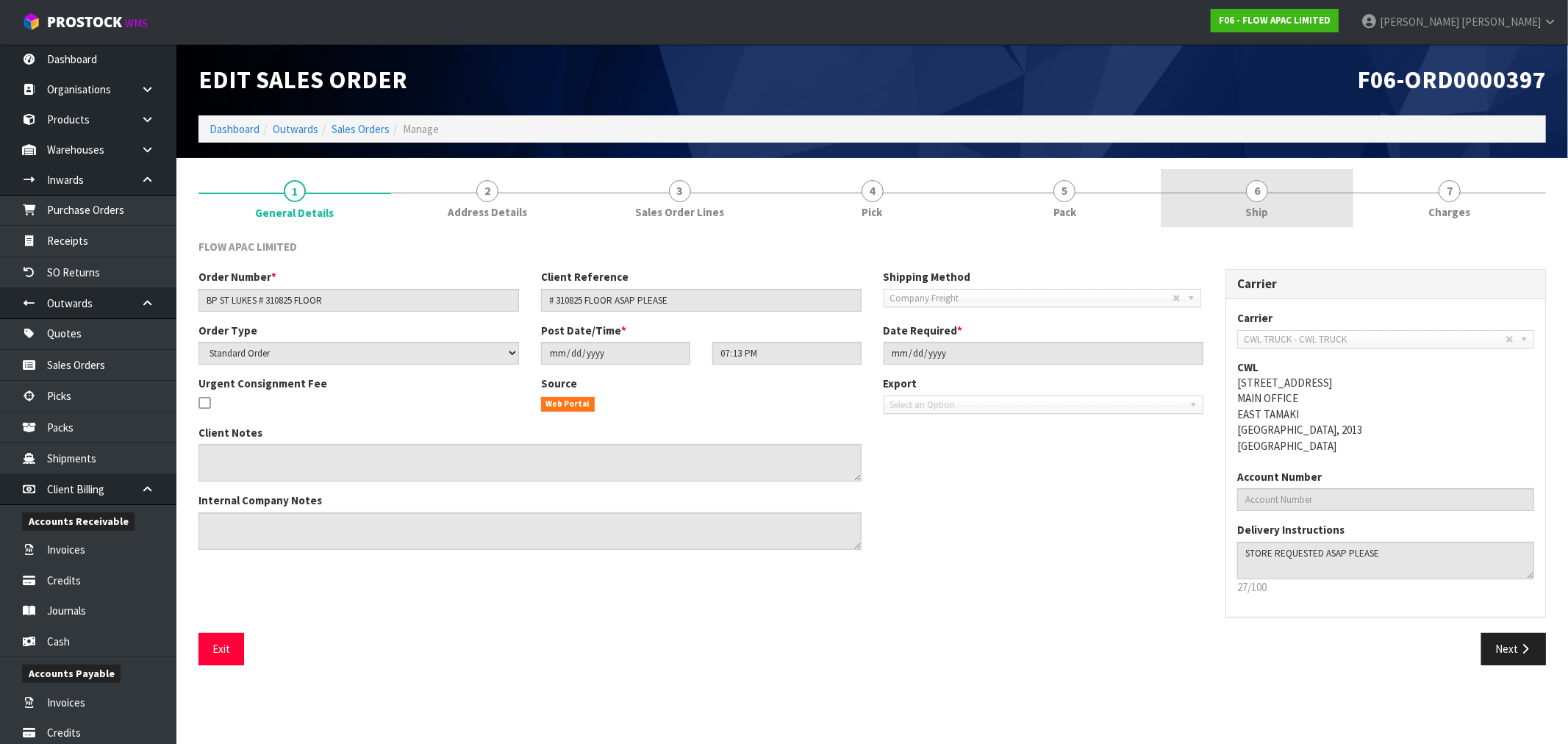
click at [1313, 209] on link "6 Ship" at bounding box center [1257, 198] width 193 height 58
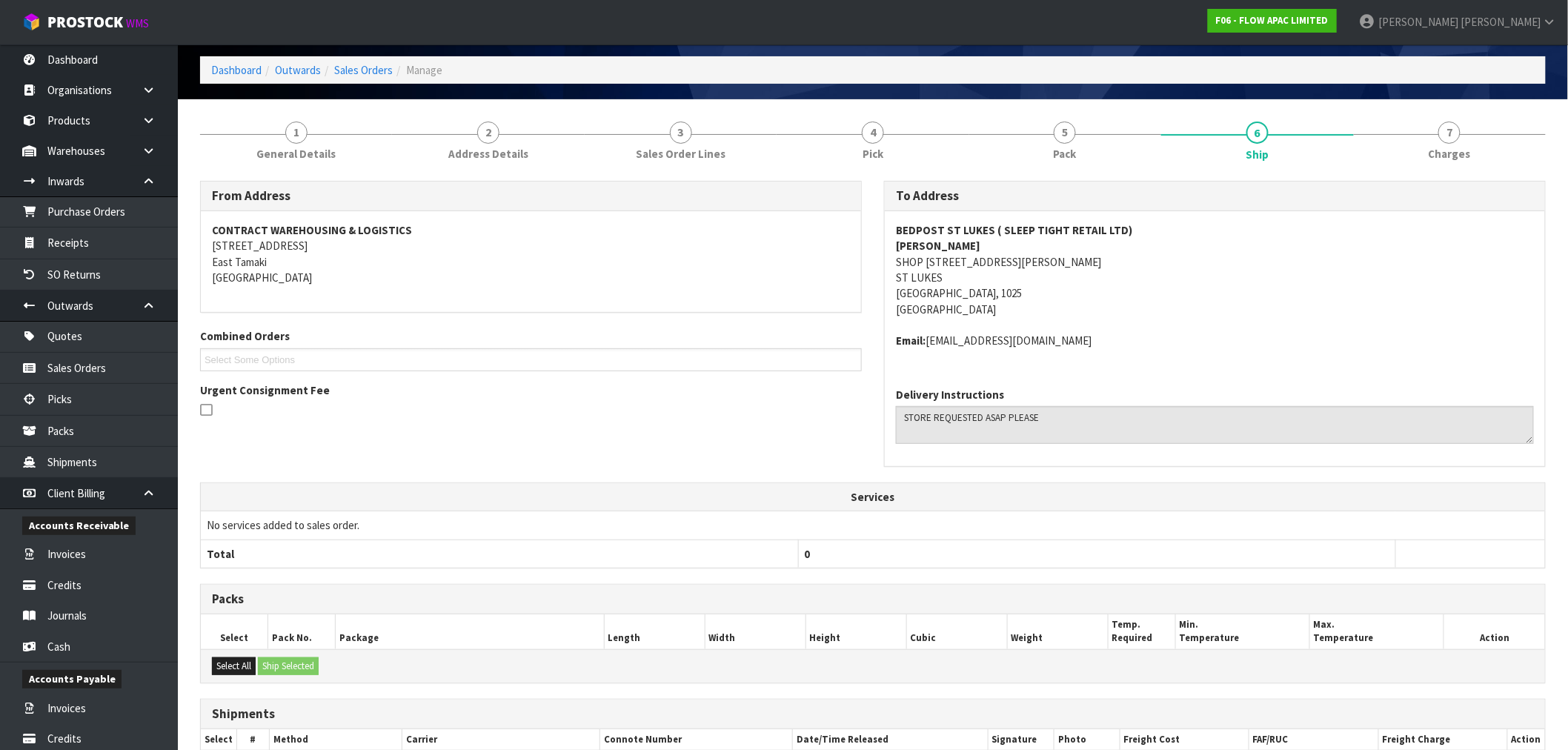
scroll to position [202, 0]
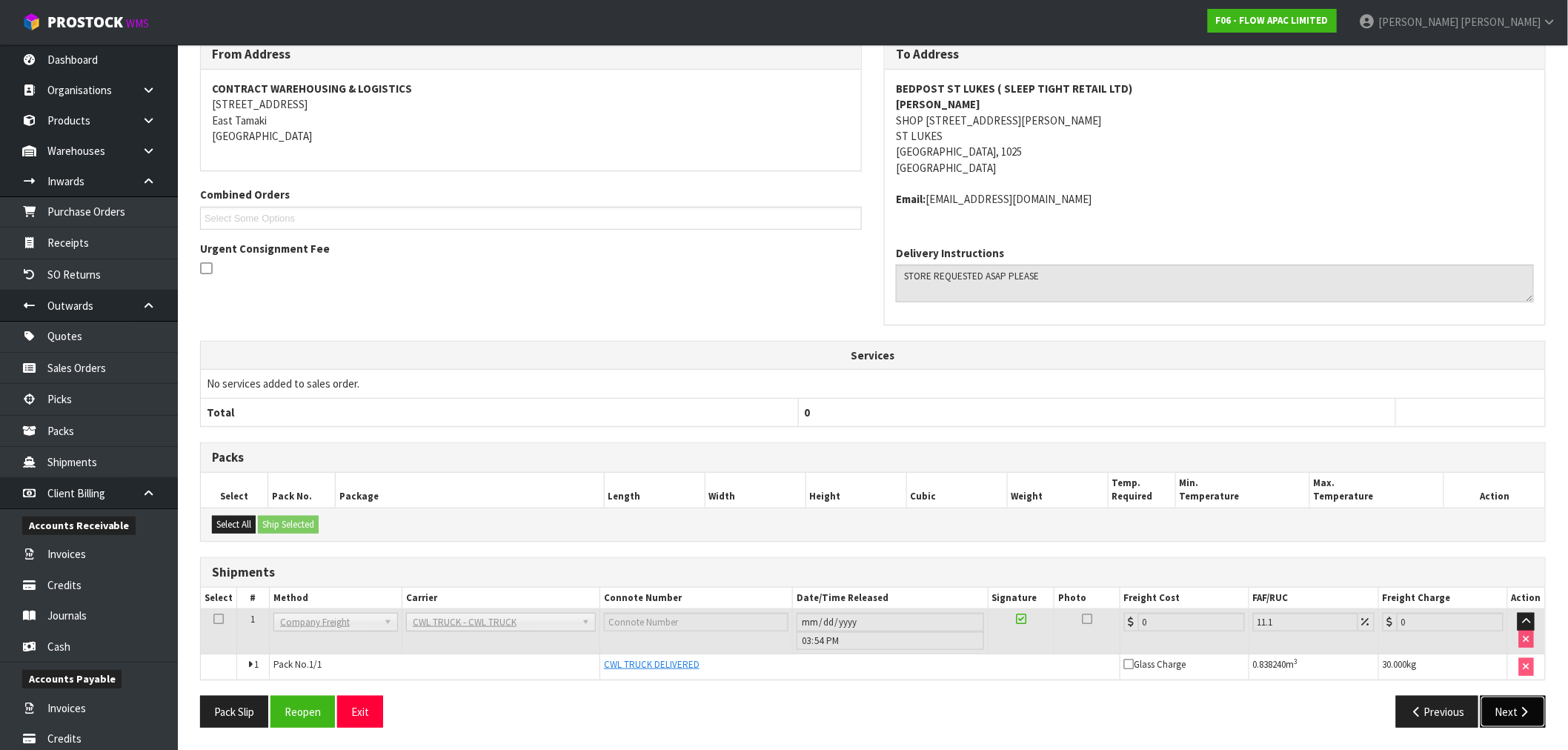
drag, startPoint x: 1525, startPoint y: 716, endPoint x: 1403, endPoint y: 661, distance: 133.8
click at [1524, 716] on icon "button" at bounding box center [1524, 712] width 14 height 11
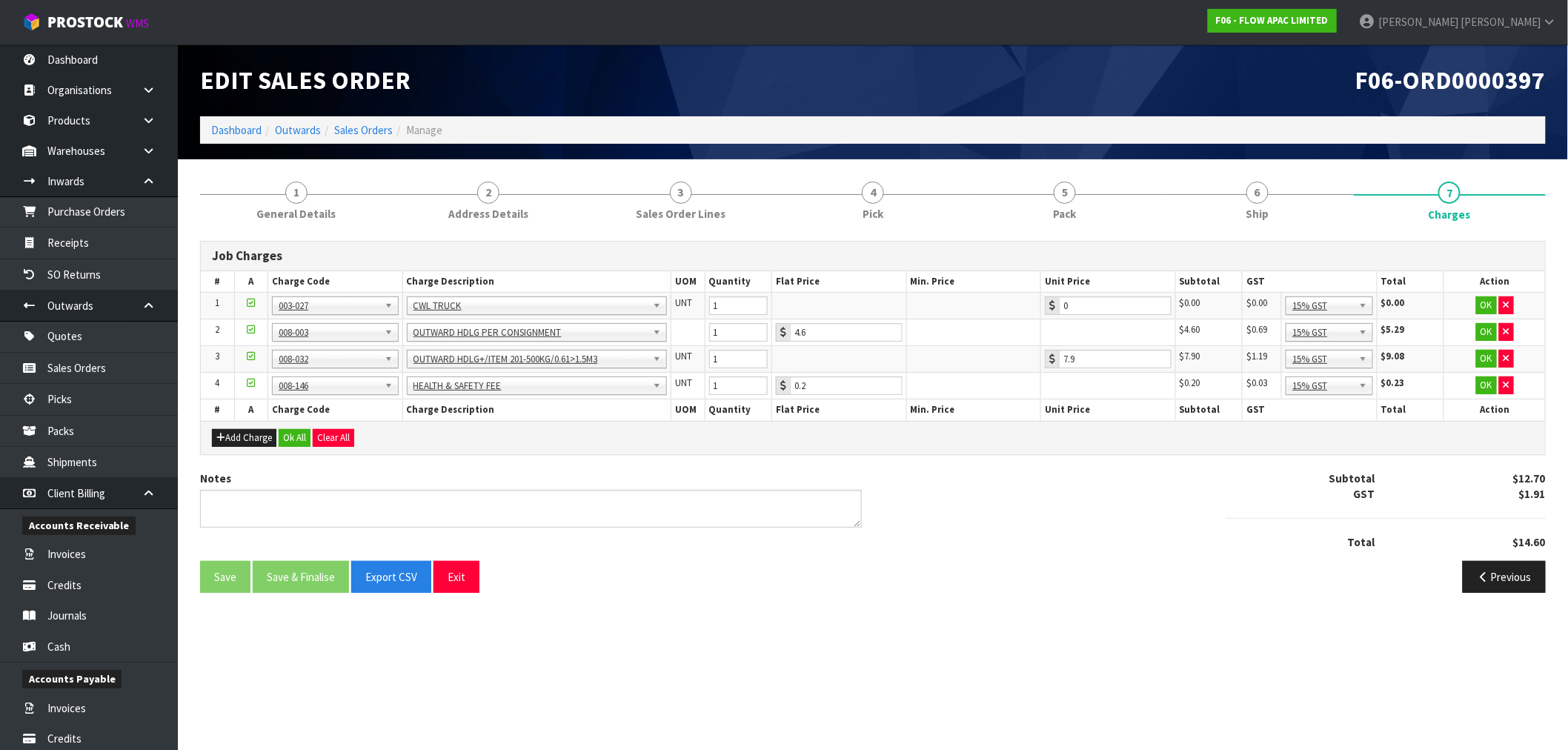
scroll to position [0, 0]
click at [329, 532] on div "Notes" at bounding box center [534, 505] width 691 height 68
click at [339, 517] on textarea at bounding box center [534, 509] width 668 height 38
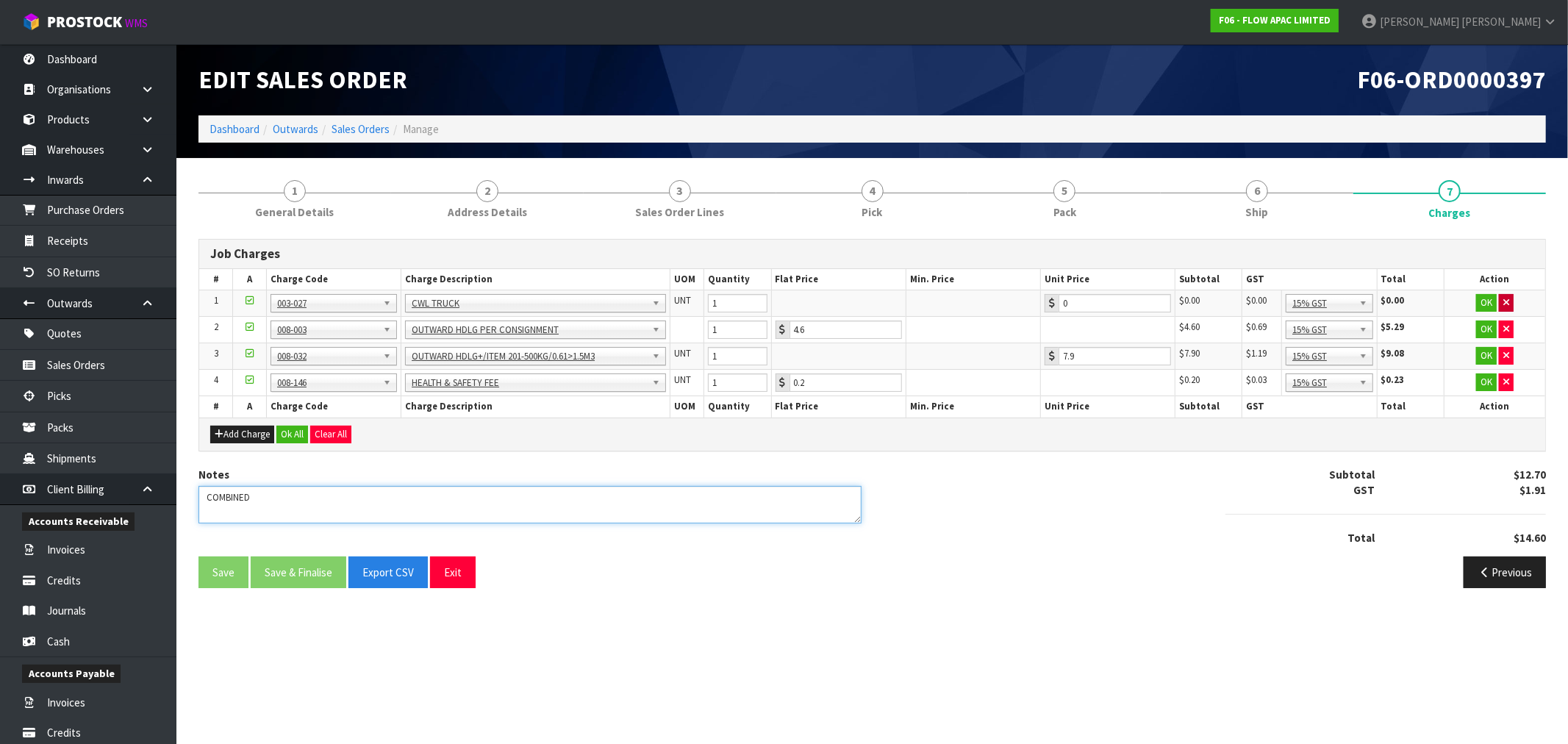
type textarea "COMBINED"
click at [1505, 307] on icon "button" at bounding box center [1506, 302] width 6 height 10
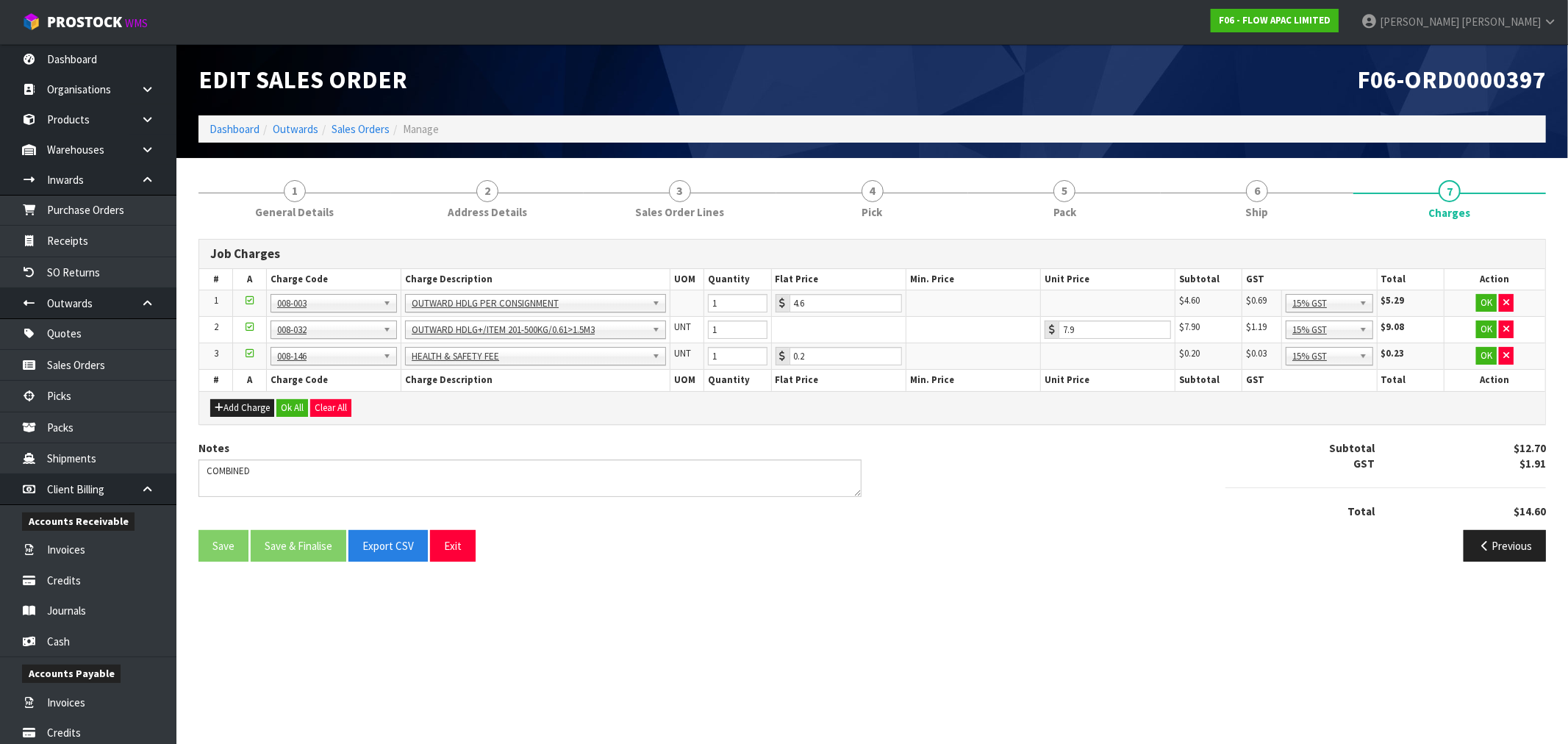
click at [283, 425] on div "Job Charges # A Charge Code Charge Description UOM Quantity Flat Price Min. Pri…" at bounding box center [873, 406] width 1348 height 334
click at [287, 415] on button "Ok All" at bounding box center [292, 408] width 31 height 18
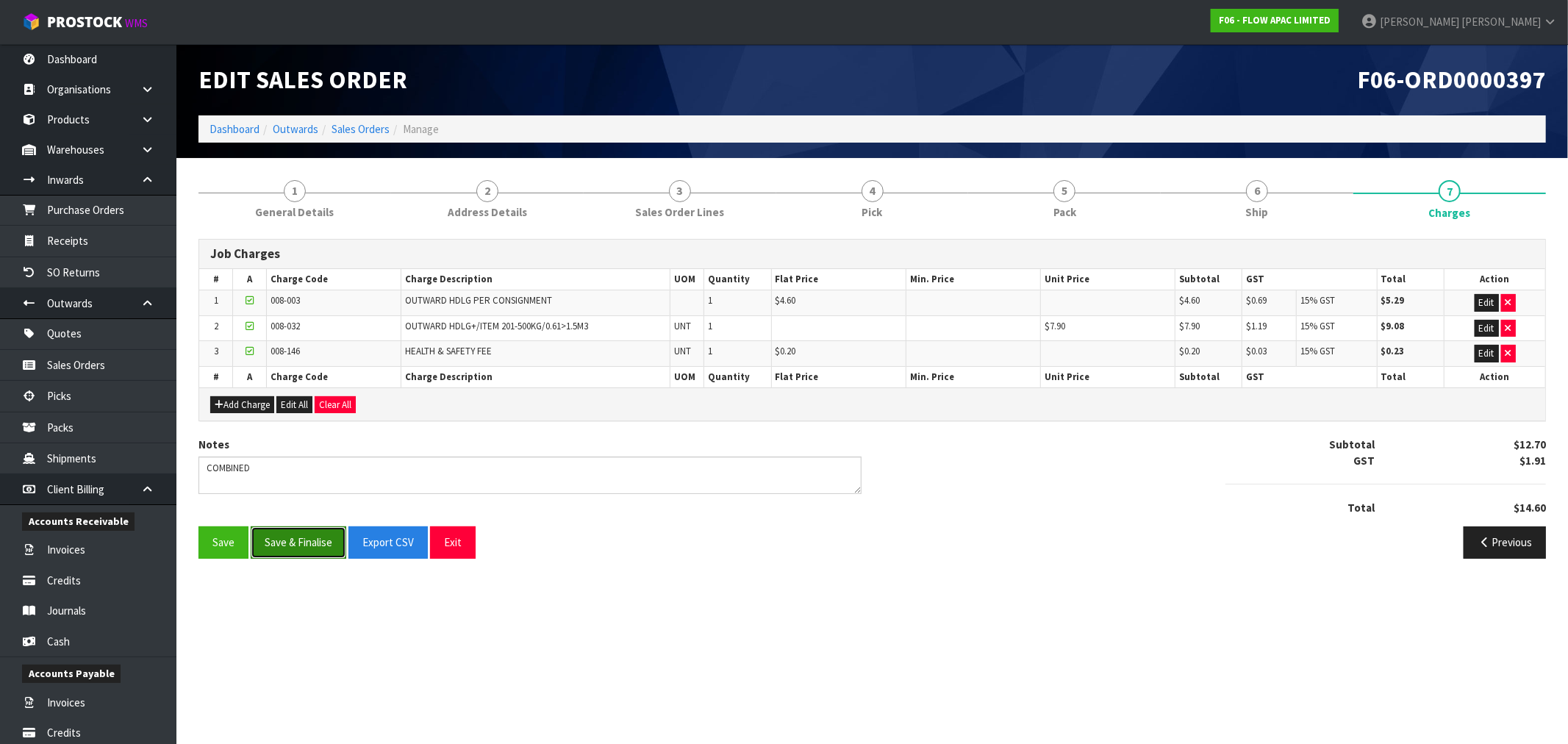
click at [264, 539] on button "Save & Finalise" at bounding box center [299, 542] width 95 height 31
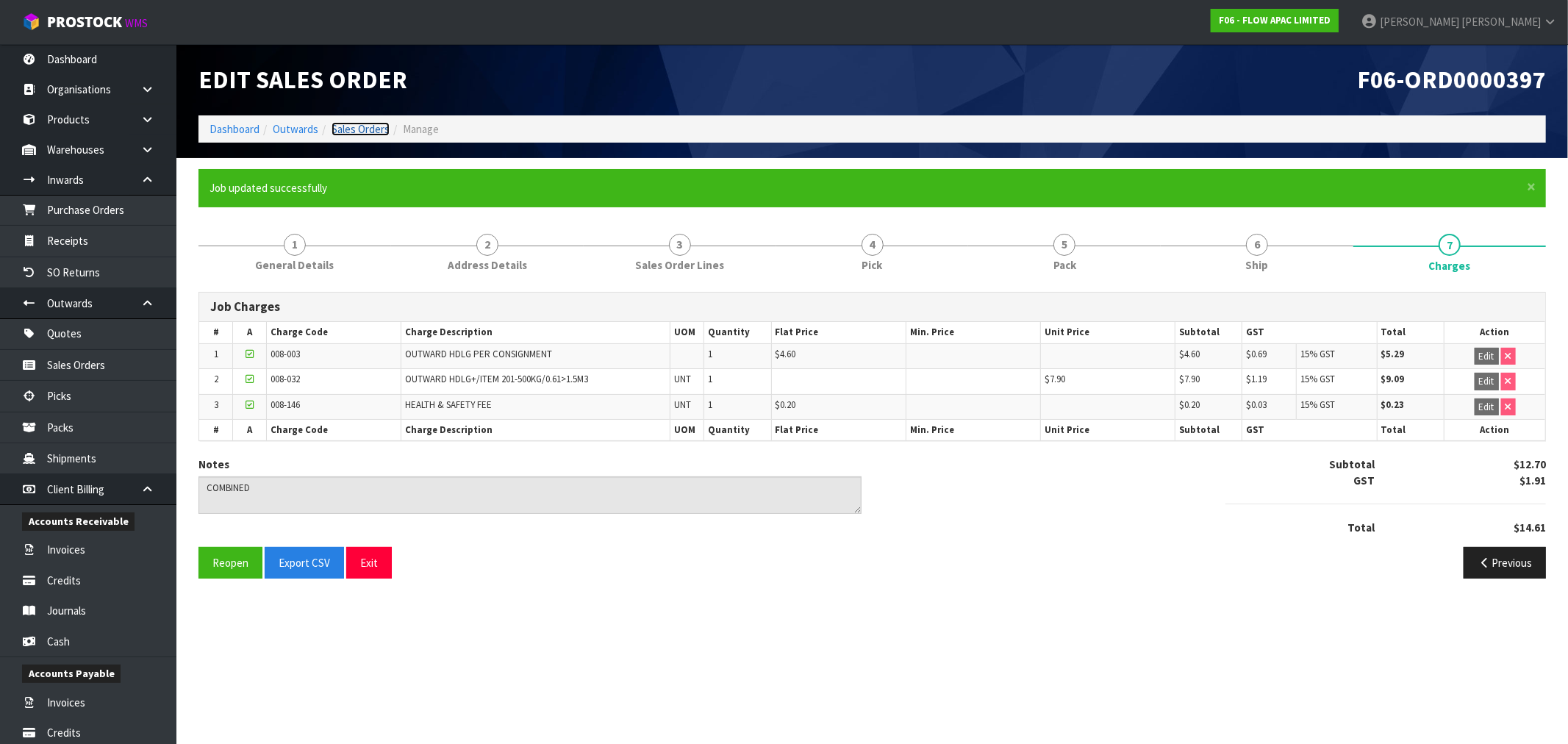
click at [350, 131] on link "Sales Orders" at bounding box center [360, 129] width 58 height 14
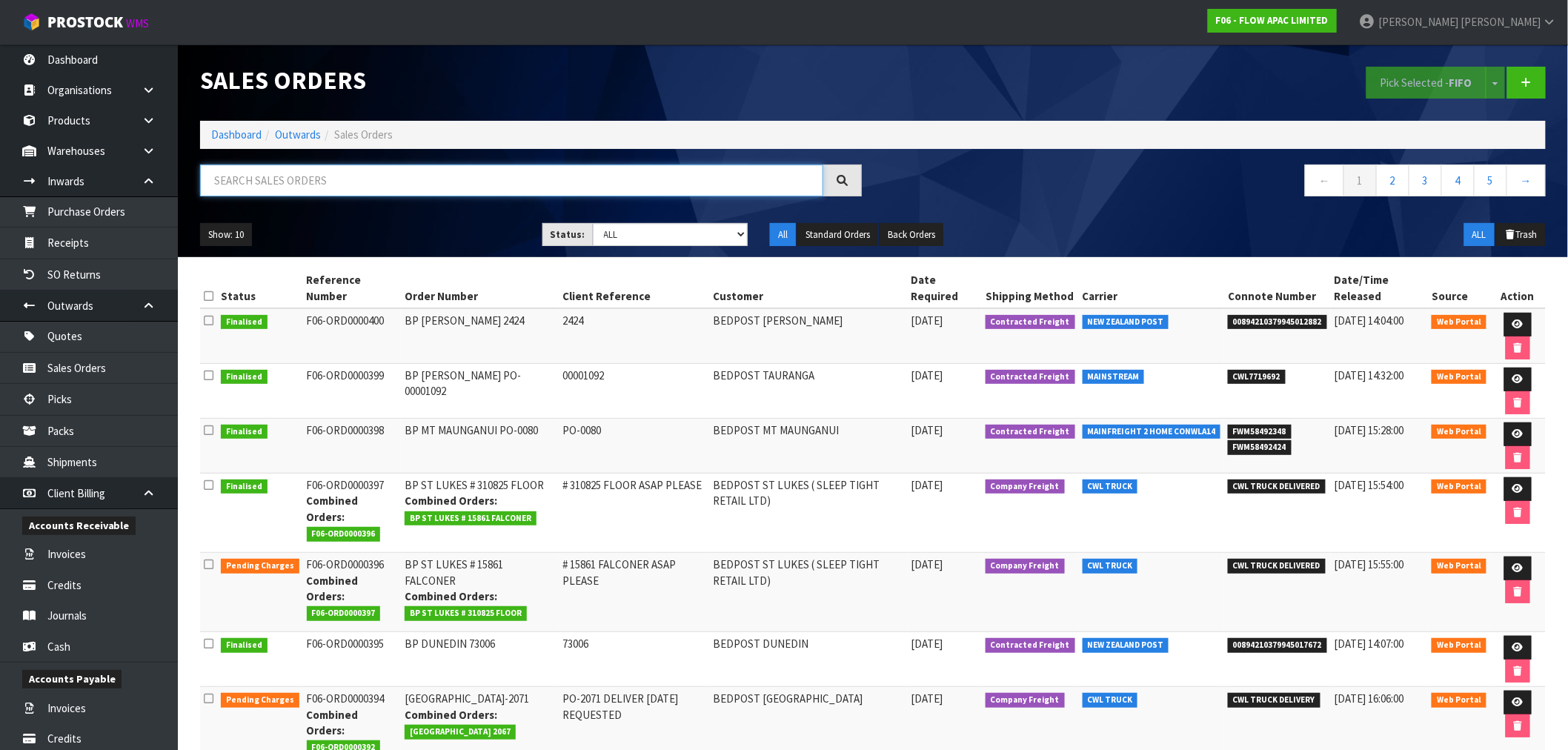
click at [315, 195] on input "text" at bounding box center [512, 180] width 623 height 32
click at [1521, 563] on icon at bounding box center [1518, 568] width 11 height 10
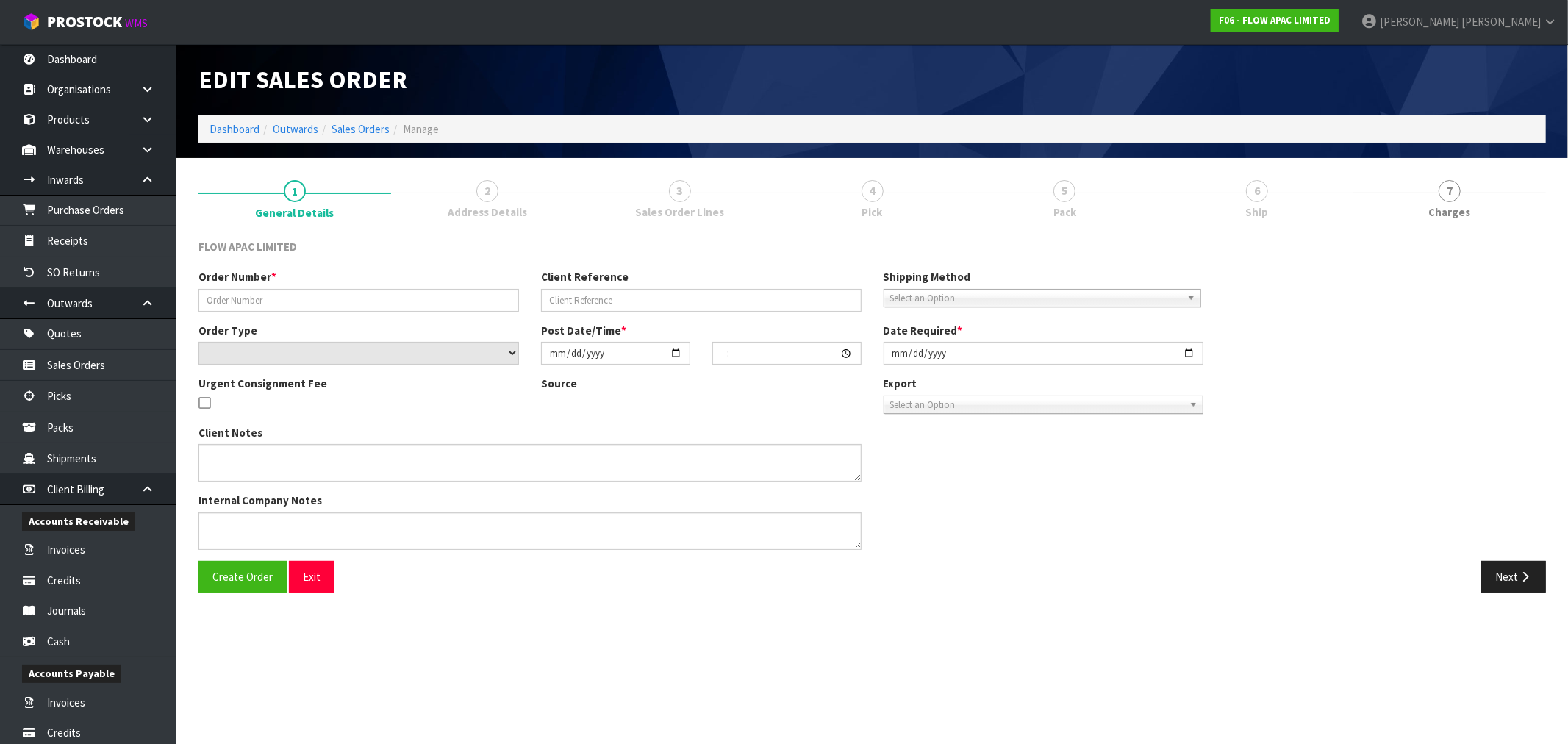
type input "BP ST LUKES # 15861 FALCONER"
type input "# 15861 FALCONER ASAP PLEASE"
select select "number:0"
type input "[DATE]"
type input "19:53:00.000"
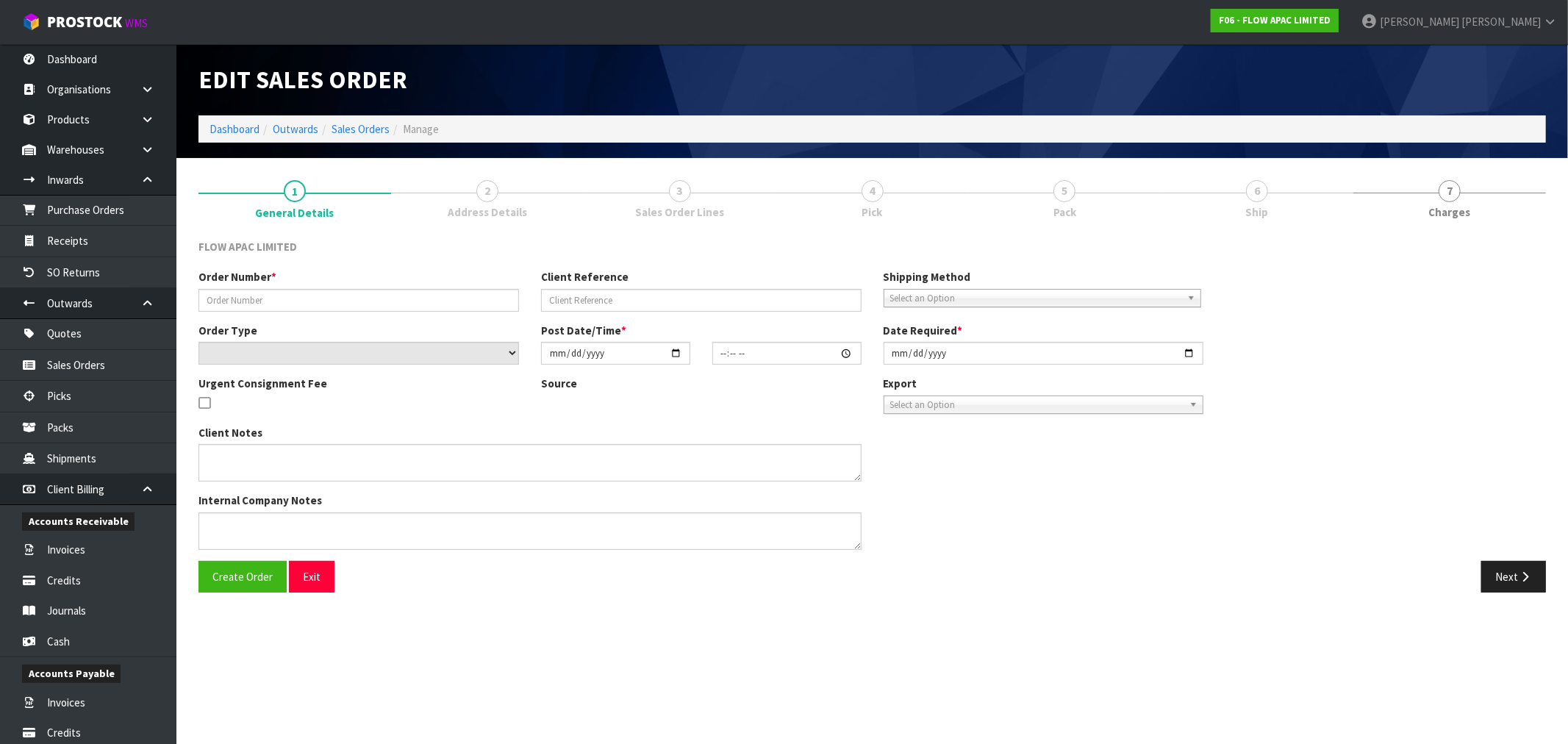
type input "[DATE]"
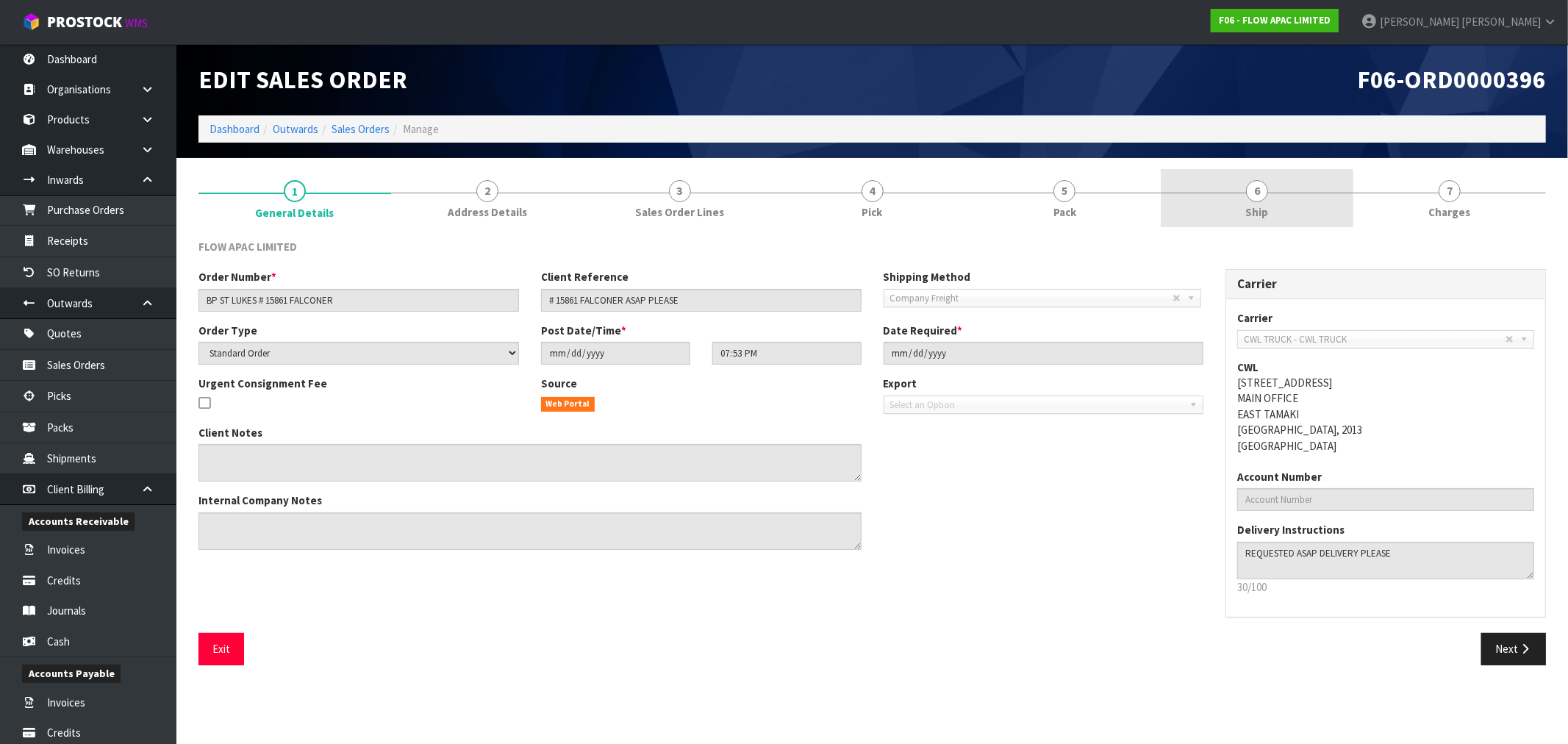
click at [1231, 181] on link "6 Ship" at bounding box center [1257, 198] width 193 height 58
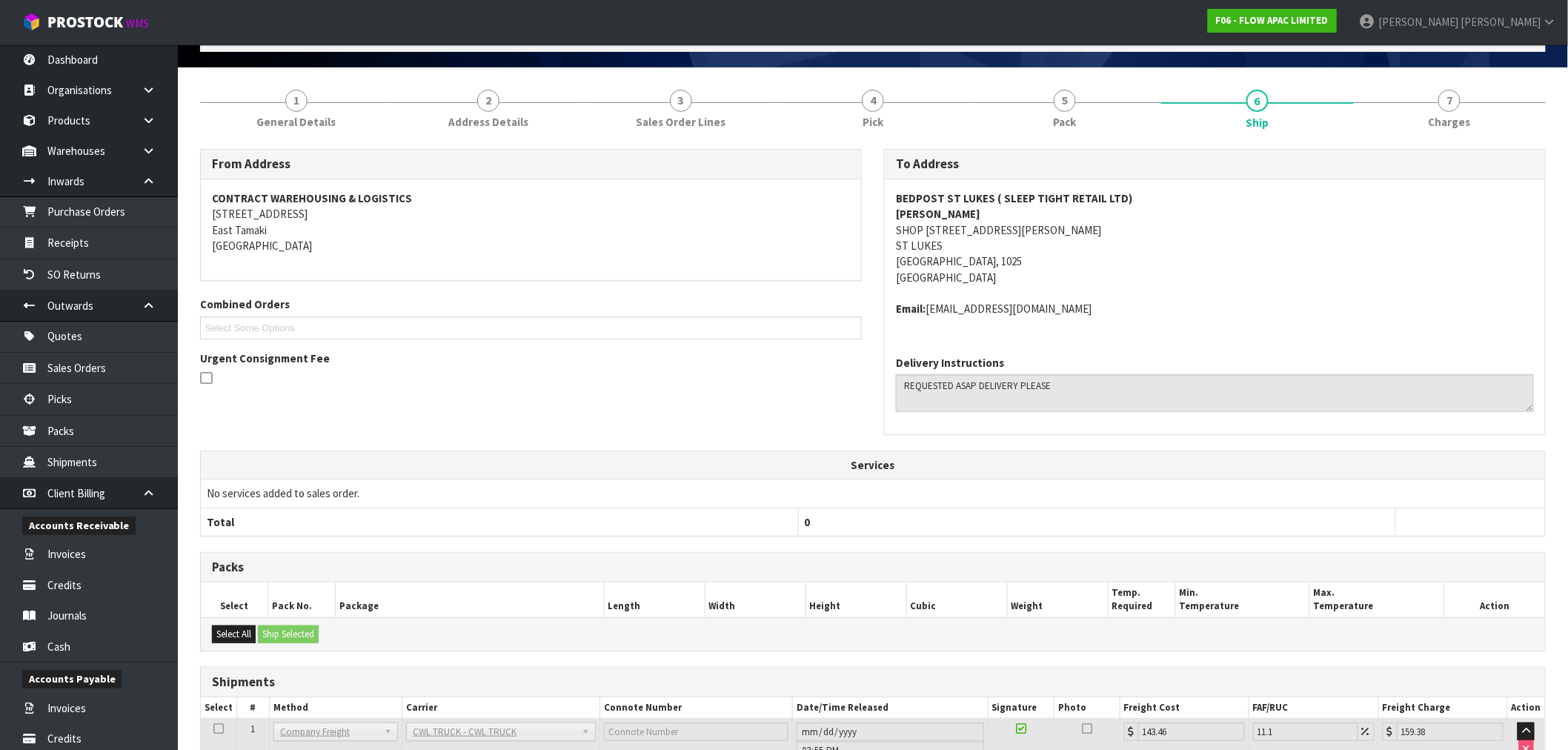
scroll to position [202, 0]
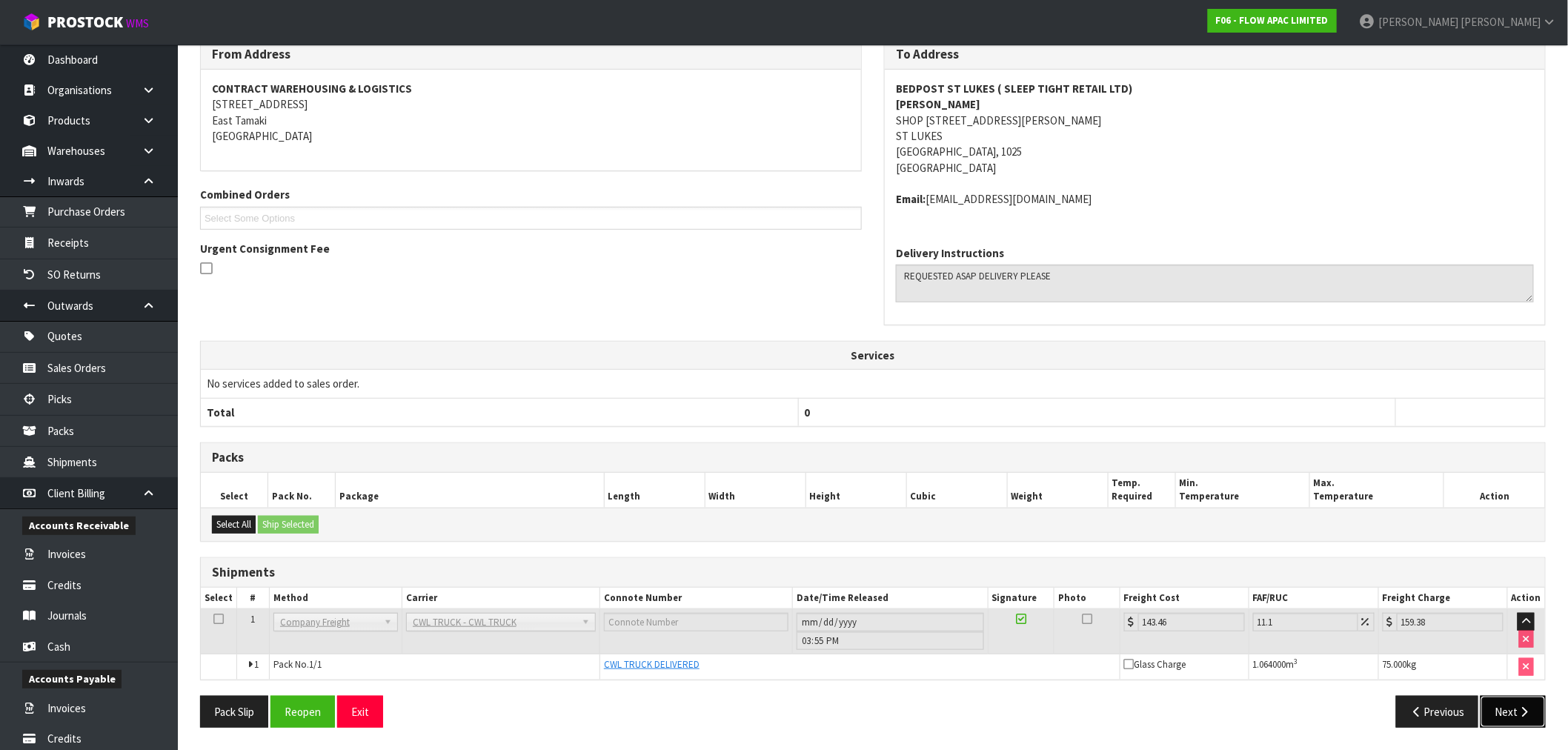
click at [1522, 710] on icon "button" at bounding box center [1524, 712] width 14 height 11
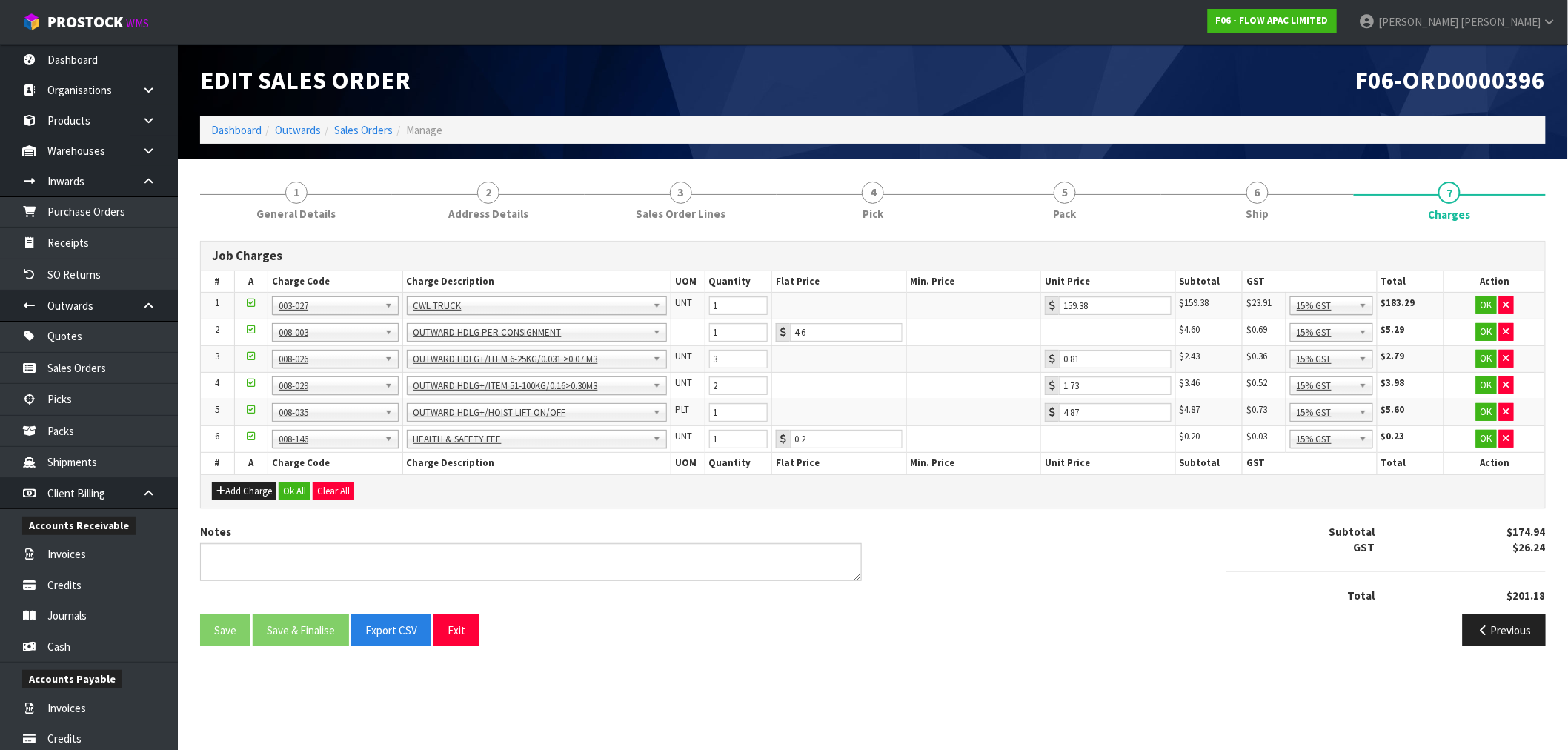
scroll to position [0, 0]
click at [306, 493] on button "Ok All" at bounding box center [294, 492] width 32 height 18
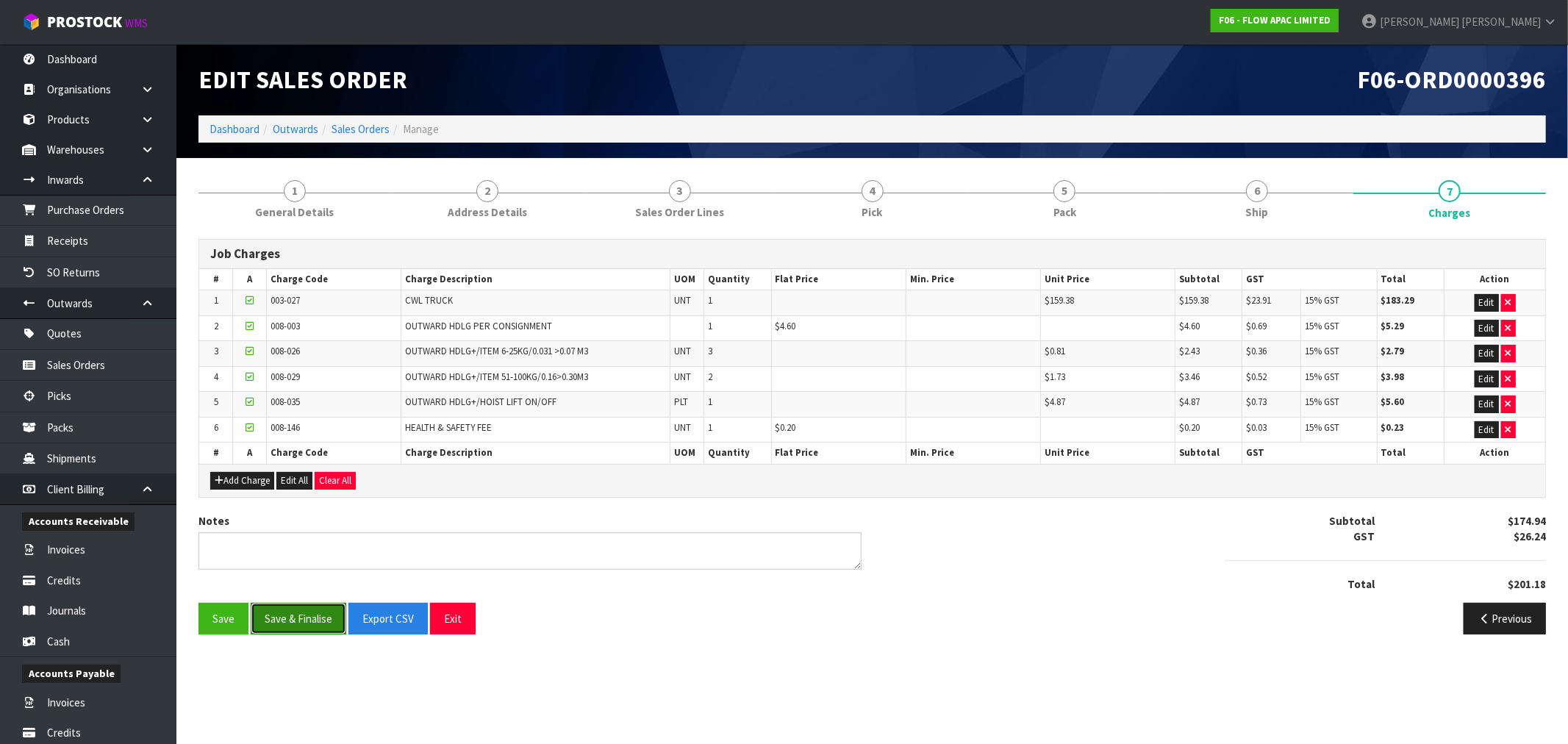
click at [298, 619] on button "Save & Finalise" at bounding box center [299, 618] width 95 height 31
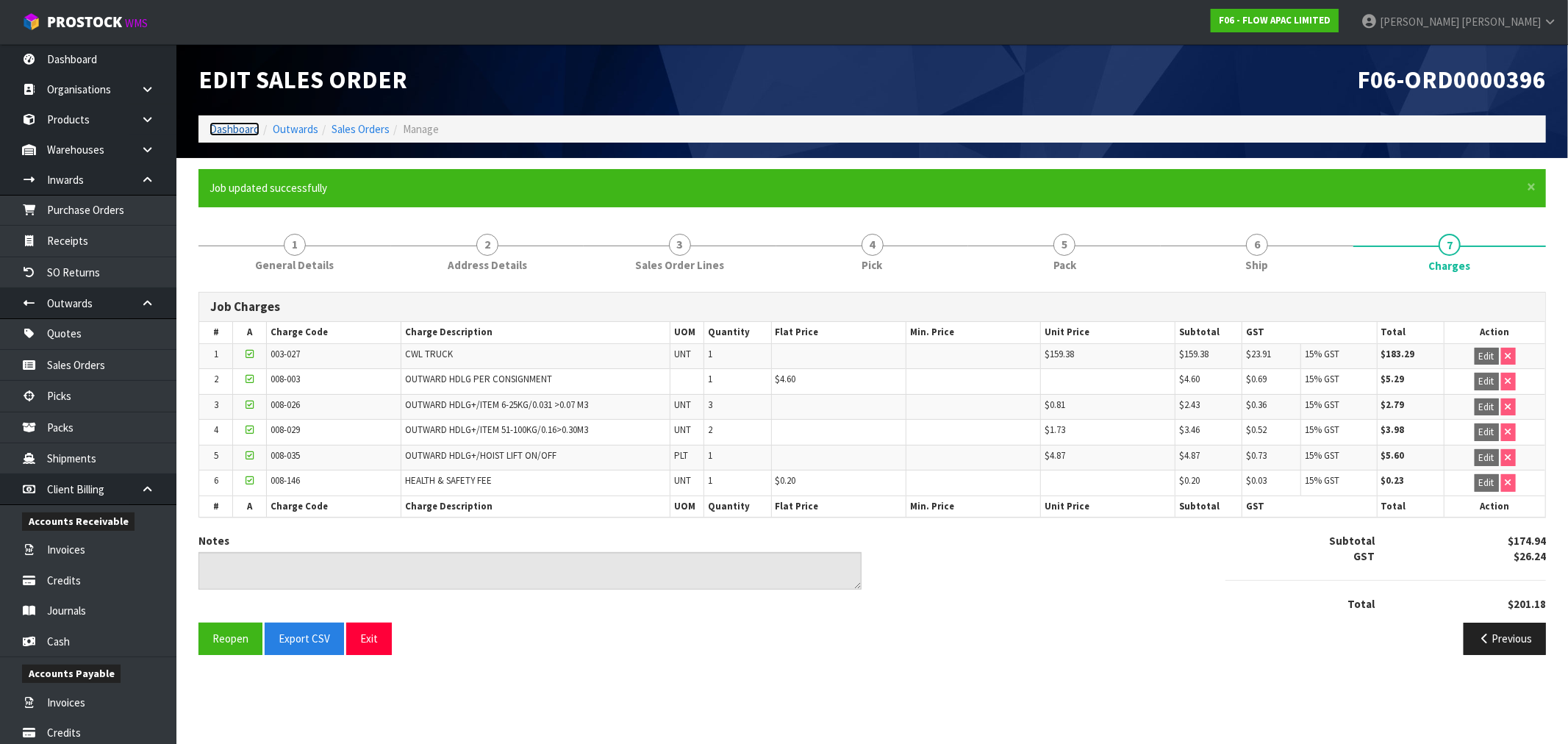
click at [237, 128] on link "Dashboard" at bounding box center [234, 129] width 50 height 14
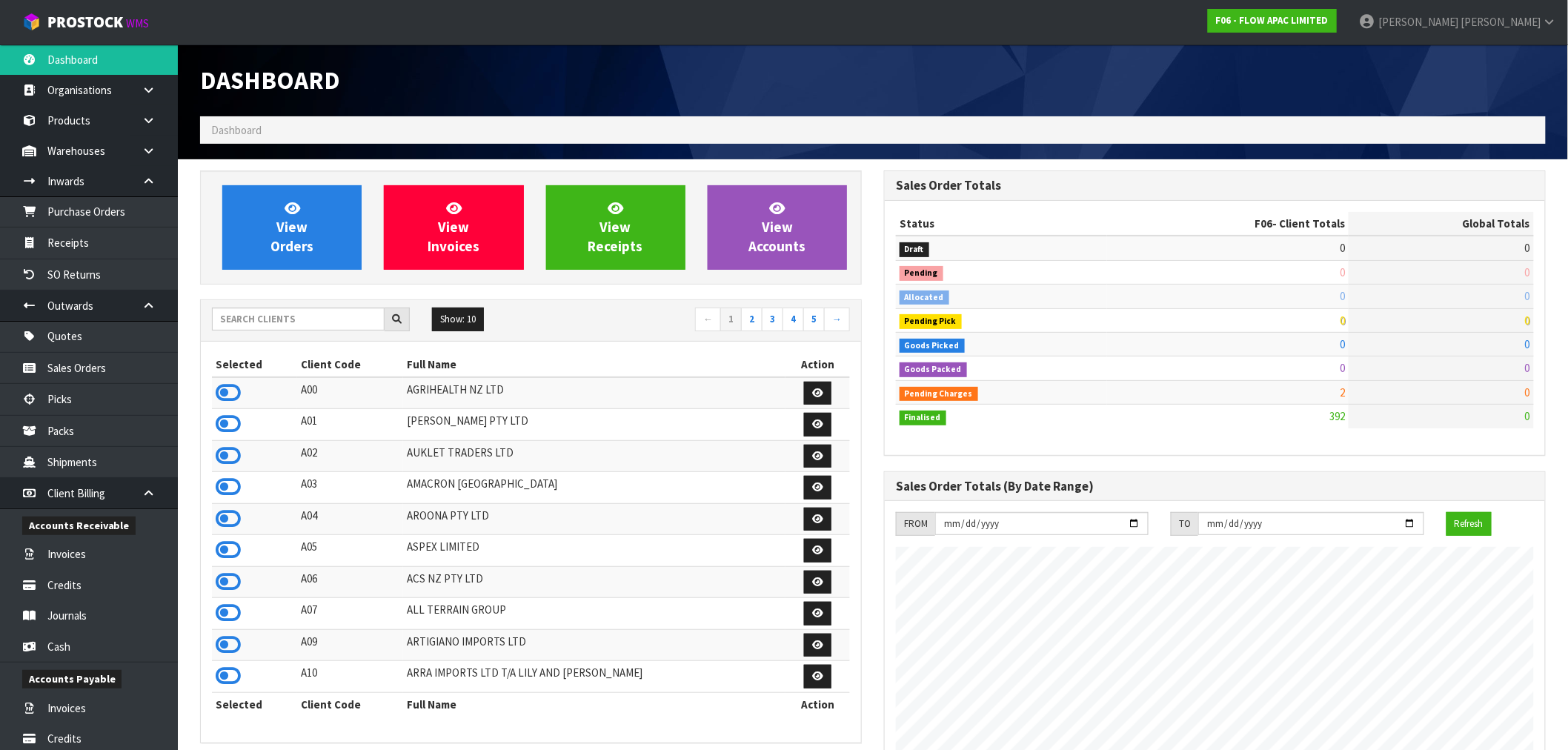
scroll to position [1123, 684]
click at [306, 314] on input "text" at bounding box center [298, 319] width 173 height 23
type input "V04"
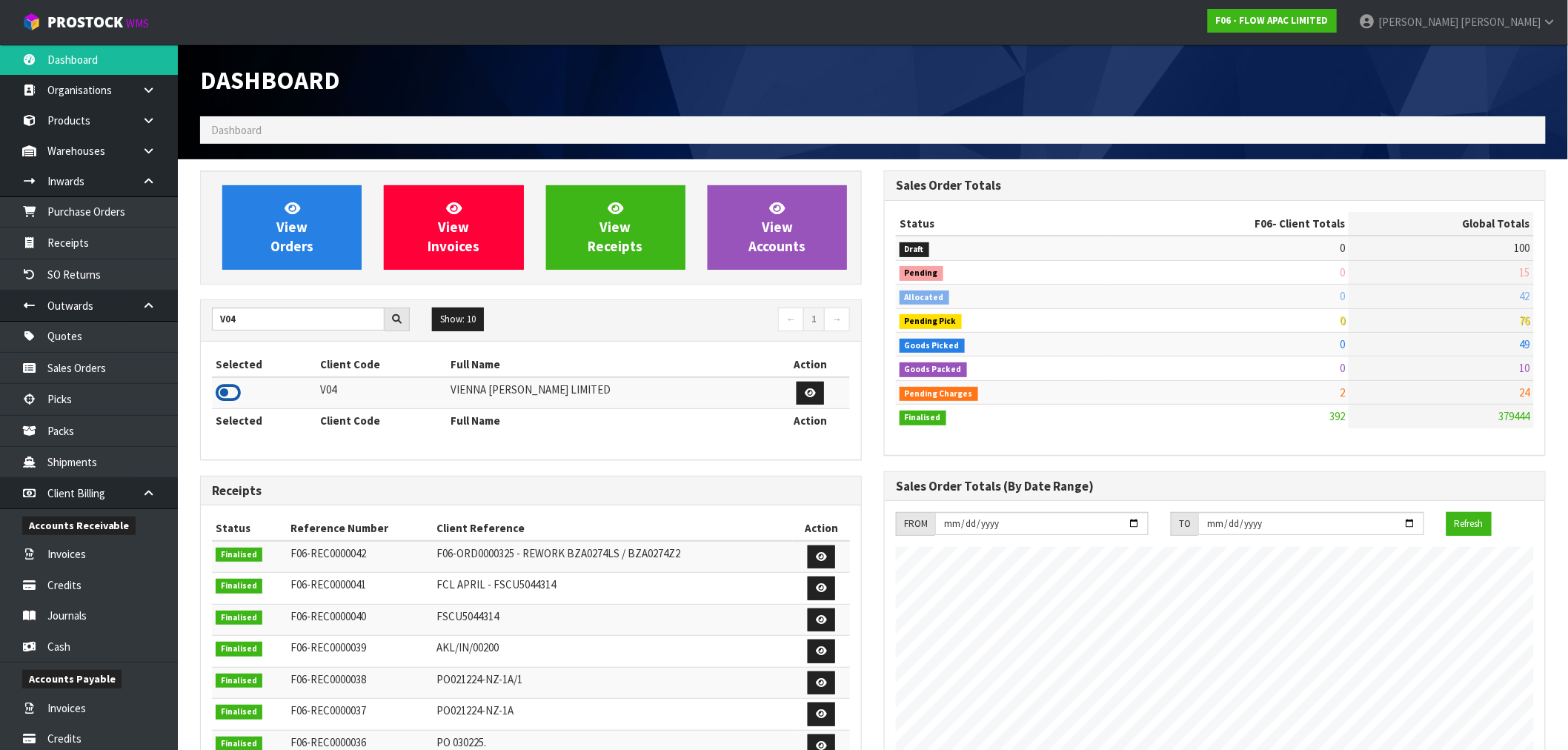
click at [227, 393] on icon at bounding box center [228, 393] width 26 height 23
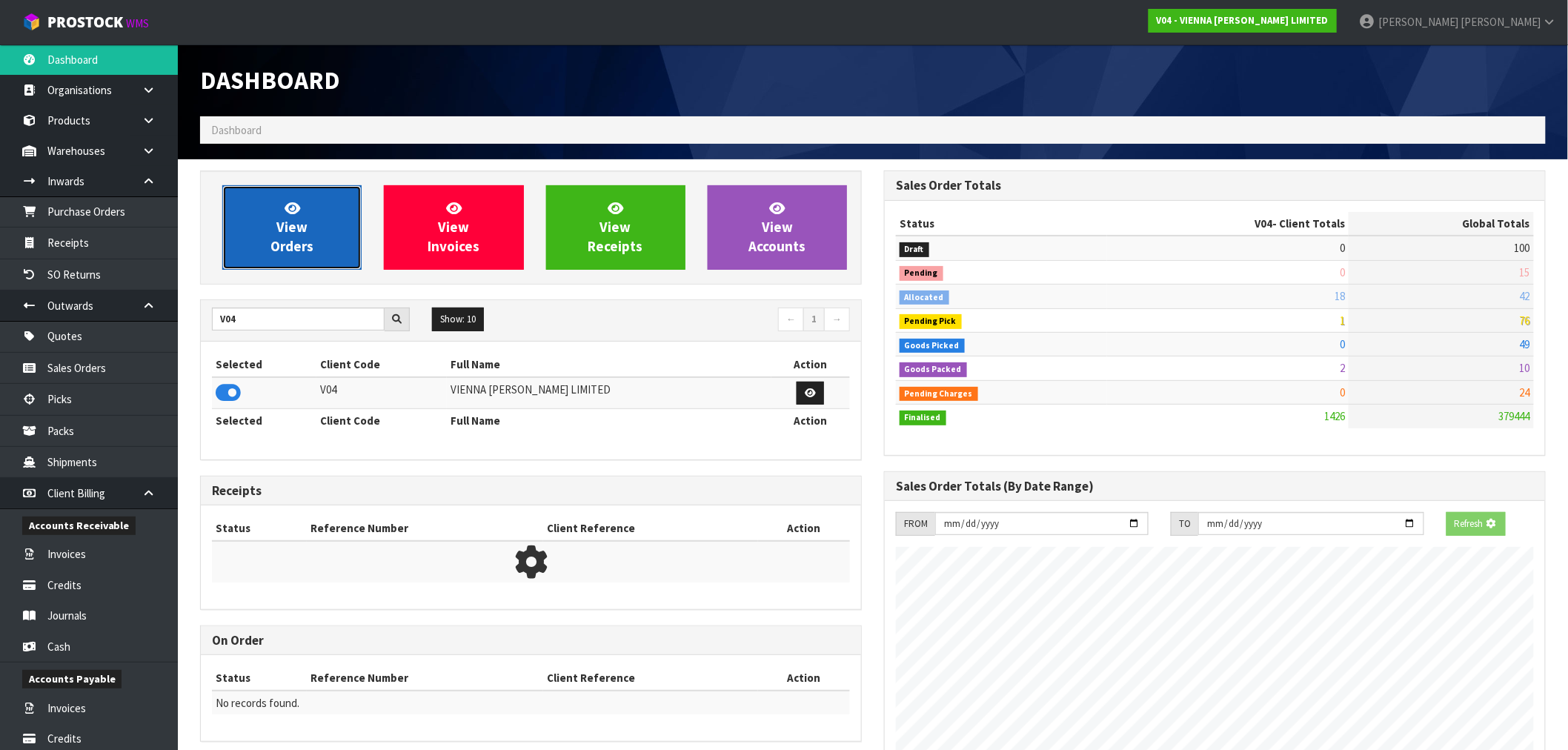
click at [307, 217] on link "View Orders" at bounding box center [292, 227] width 140 height 85
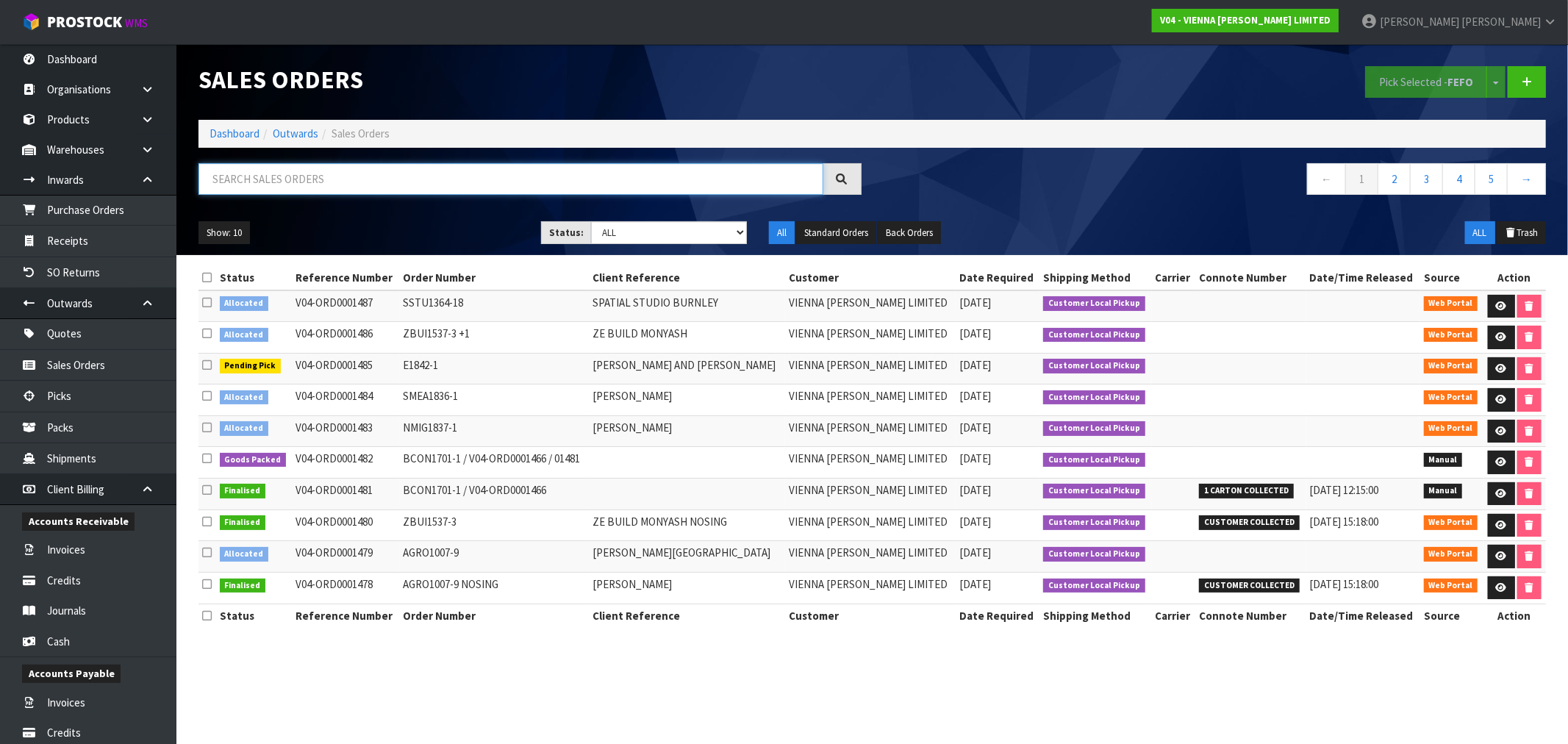
click at [356, 173] on input "text" at bounding box center [511, 179] width 625 height 31
paste input "1335"
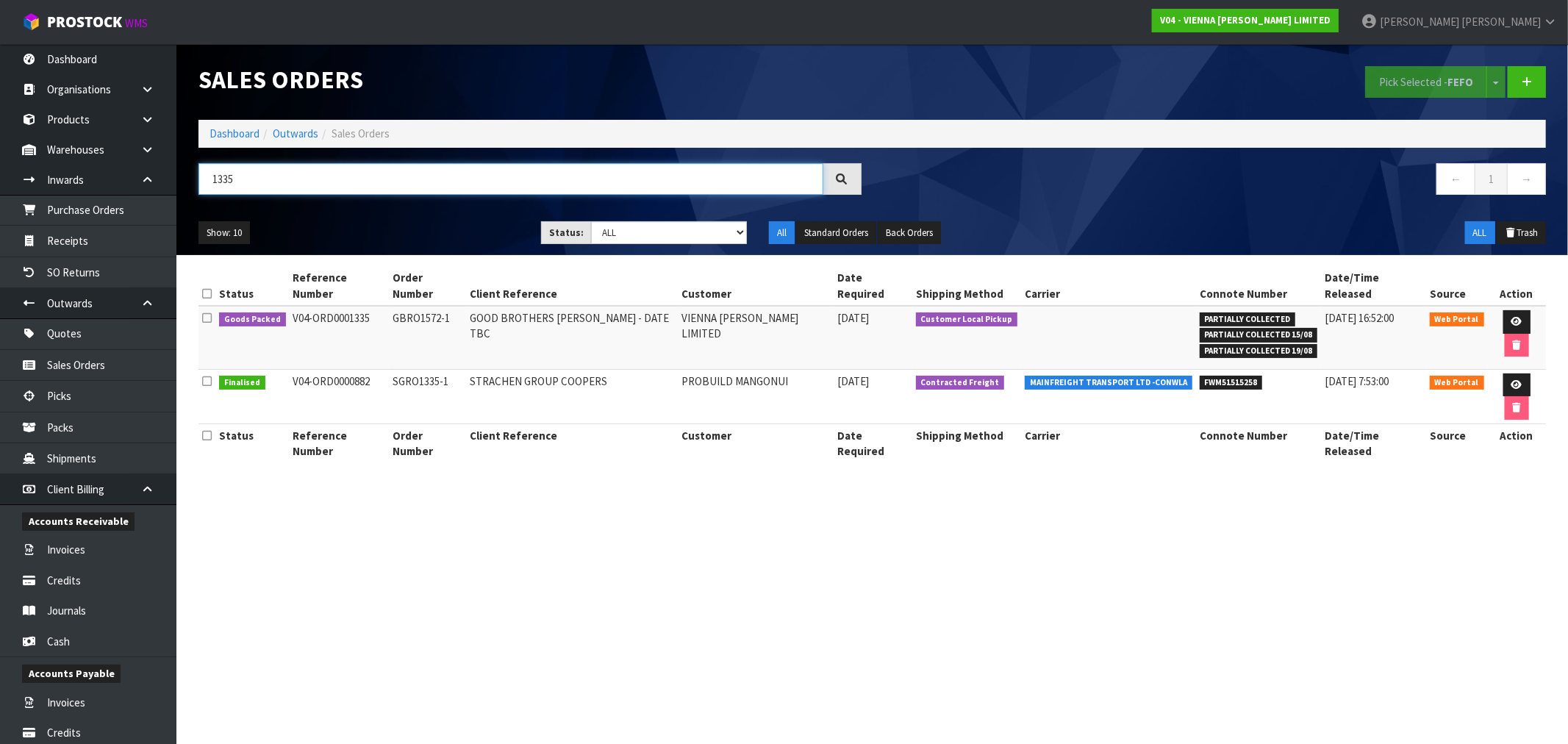
click at [365, 194] on input "1335" at bounding box center [511, 179] width 625 height 31
type input "1335"
click at [236, 140] on link "Dashboard" at bounding box center [234, 133] width 50 height 14
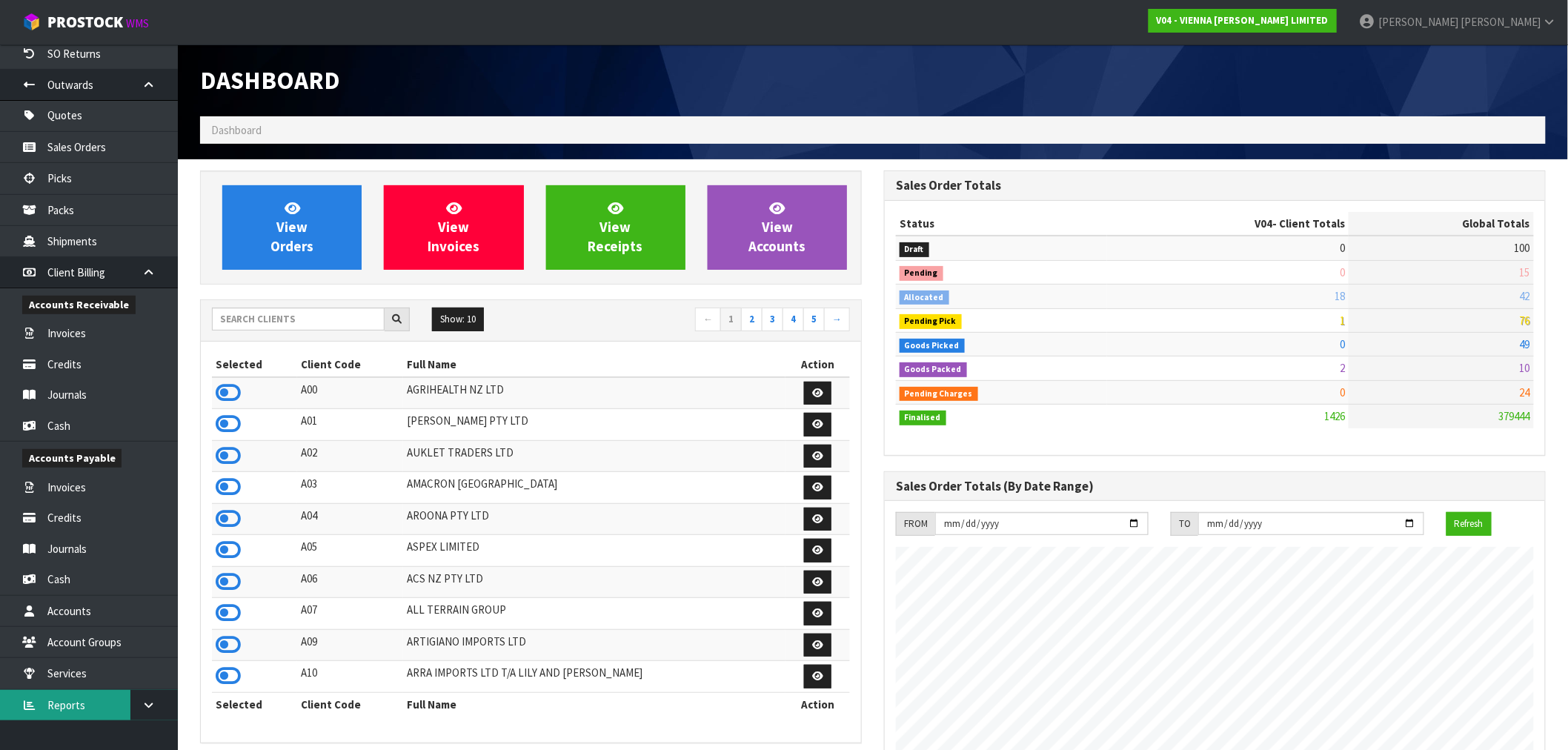
scroll to position [329, 0]
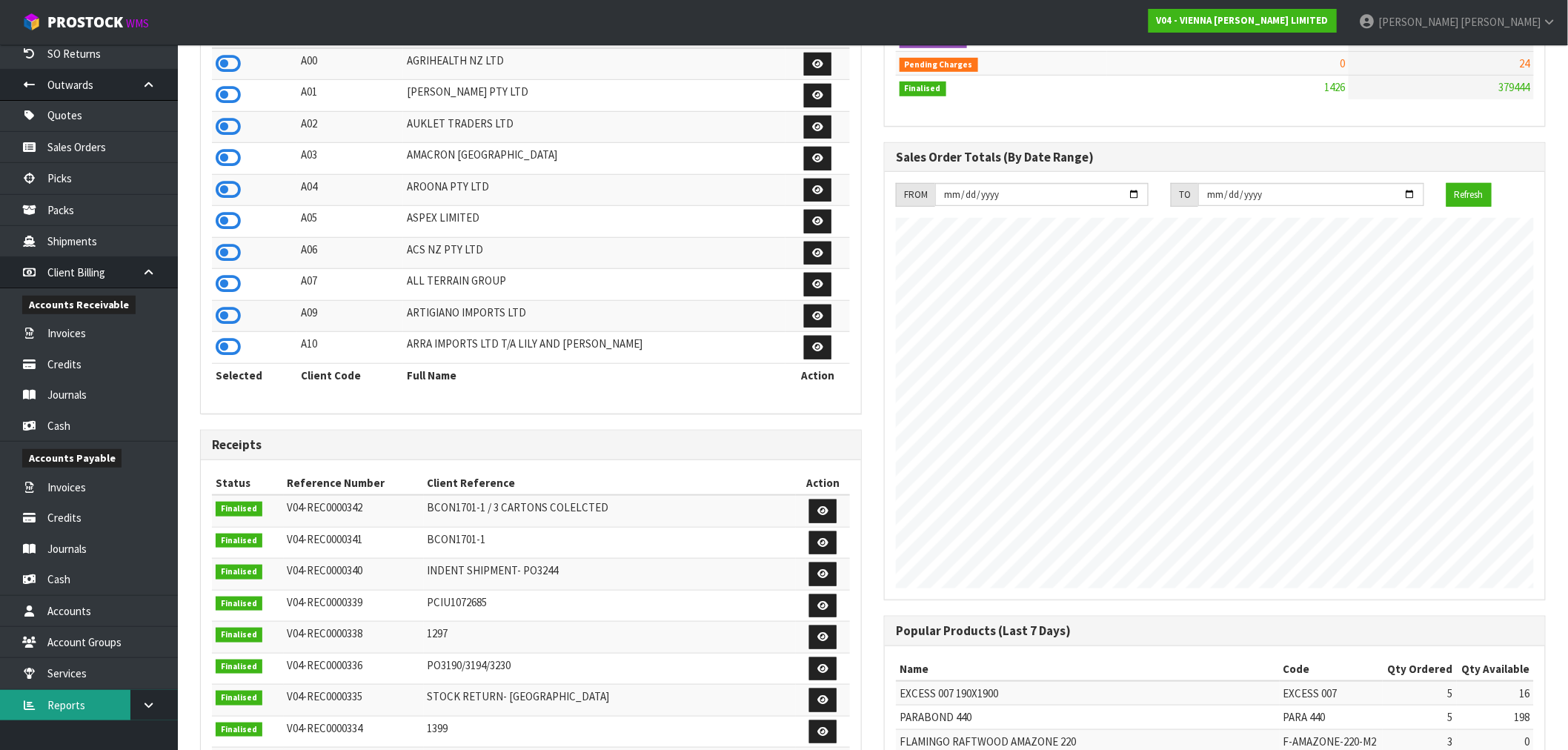
drag, startPoint x: 60, startPoint y: 699, endPoint x: 84, endPoint y: 704, distance: 24.5
click at [61, 700] on link "Reports" at bounding box center [89, 705] width 178 height 30
click at [158, 705] on link at bounding box center [154, 705] width 47 height 30
click at [102, 743] on link "Client" at bounding box center [89, 736] width 178 height 30
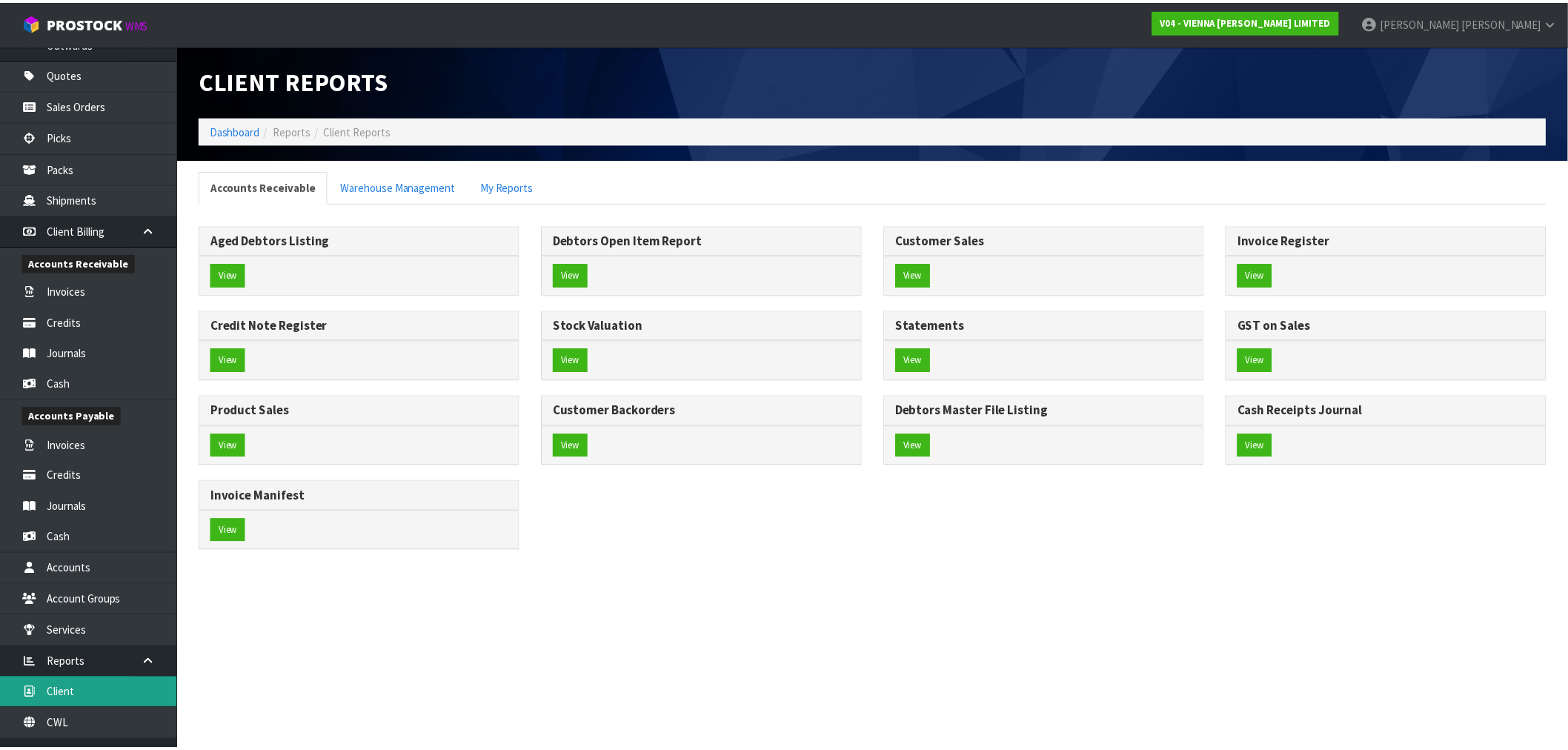
scroll to position [285, 0]
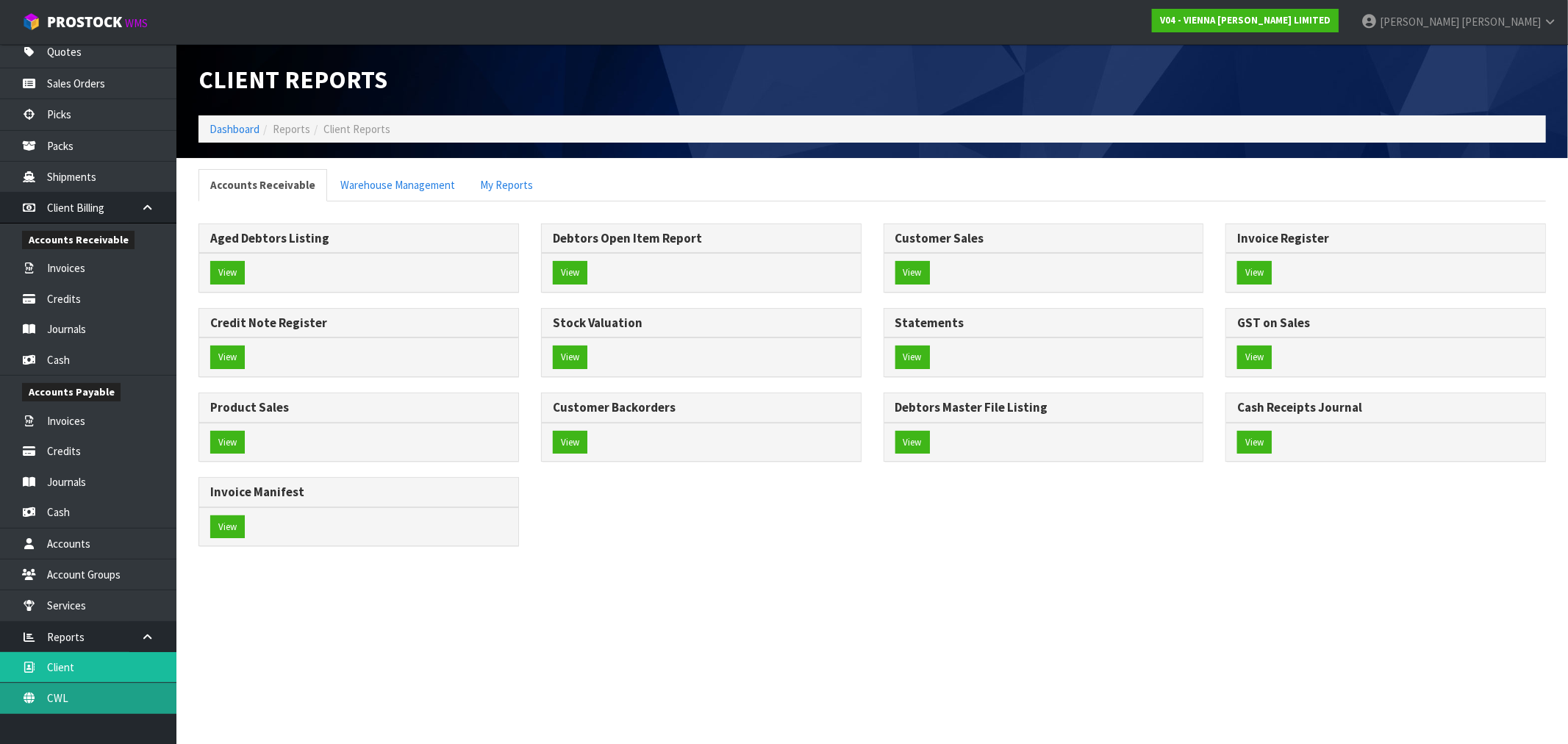
click at [101, 691] on link "CWL" at bounding box center [88, 698] width 176 height 30
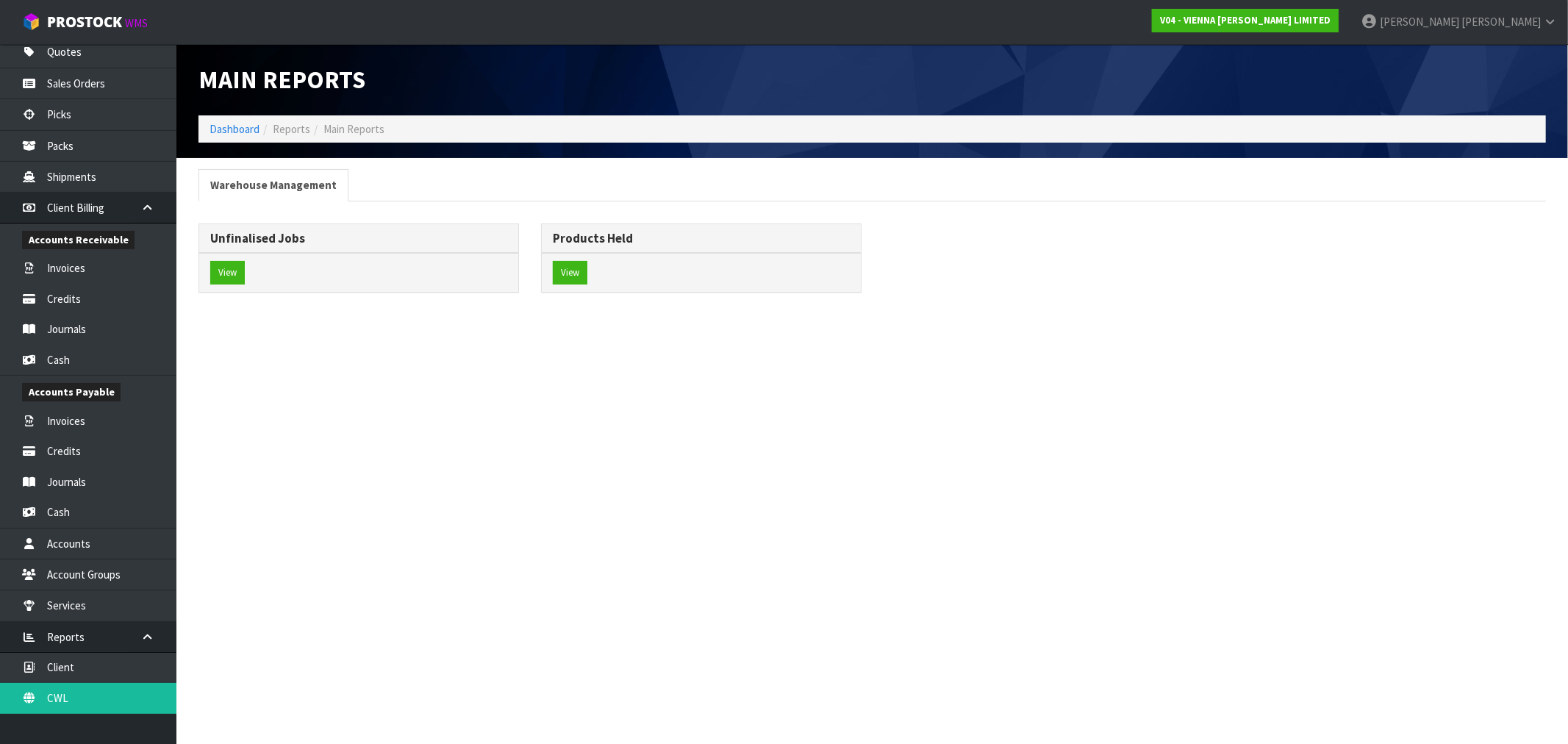
click at [247, 272] on div "View" at bounding box center [359, 273] width 319 height 39
click at [240, 270] on button "View" at bounding box center [227, 273] width 34 height 24
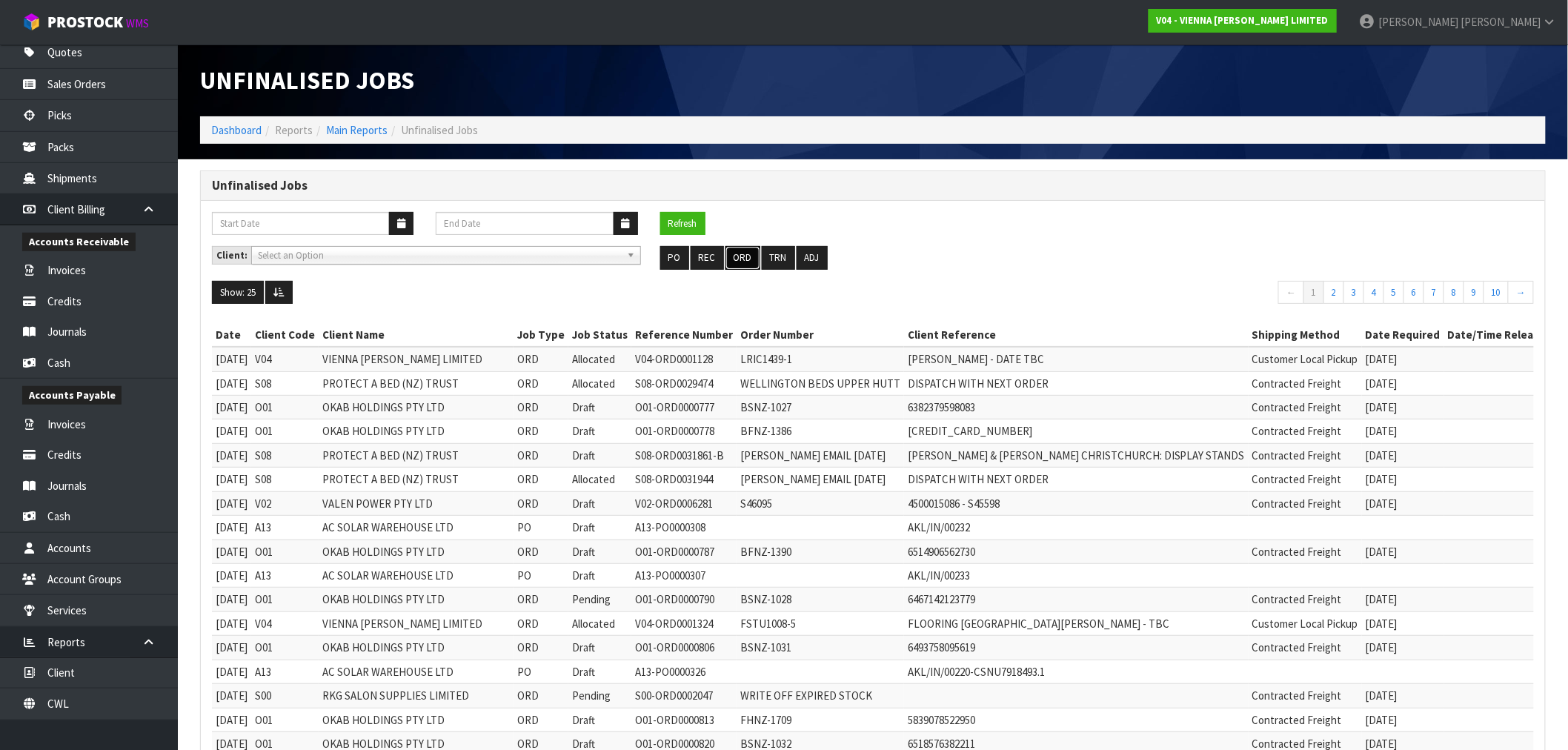
click at [749, 254] on button "ORD" at bounding box center [742, 258] width 35 height 24
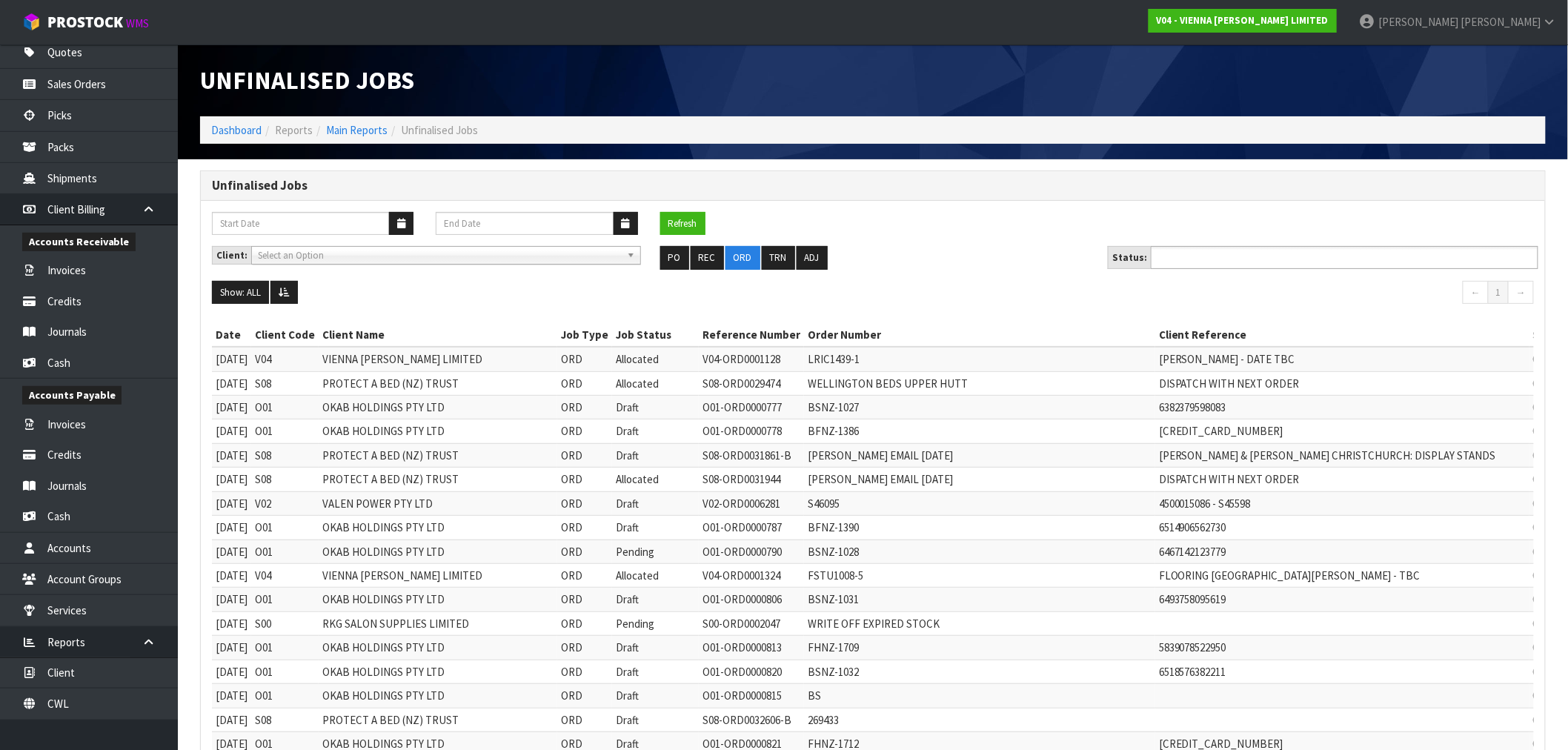
click at [1214, 260] on input "text" at bounding box center [1209, 258] width 109 height 19
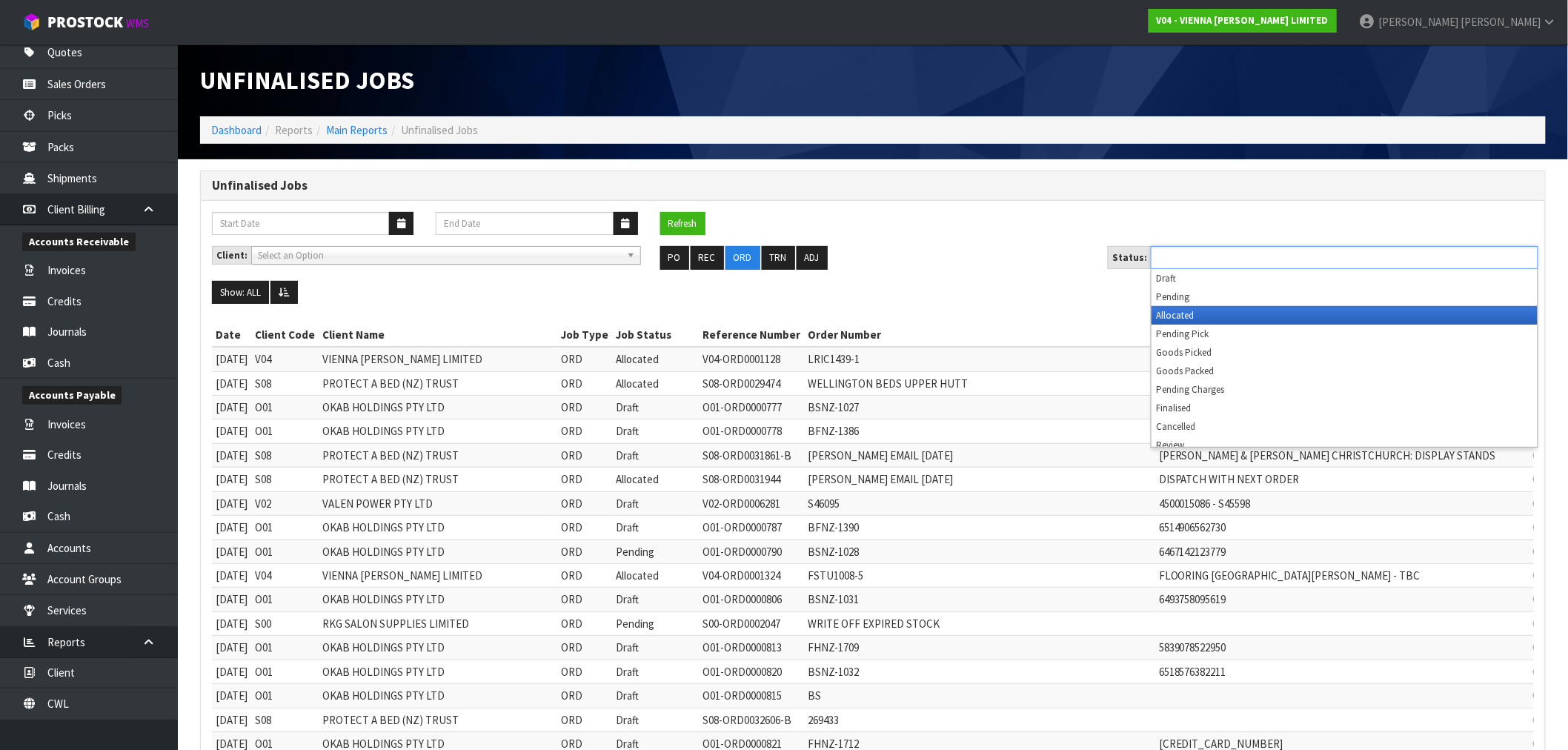
click at [1226, 318] on li "Allocated" at bounding box center [1344, 315] width 386 height 19
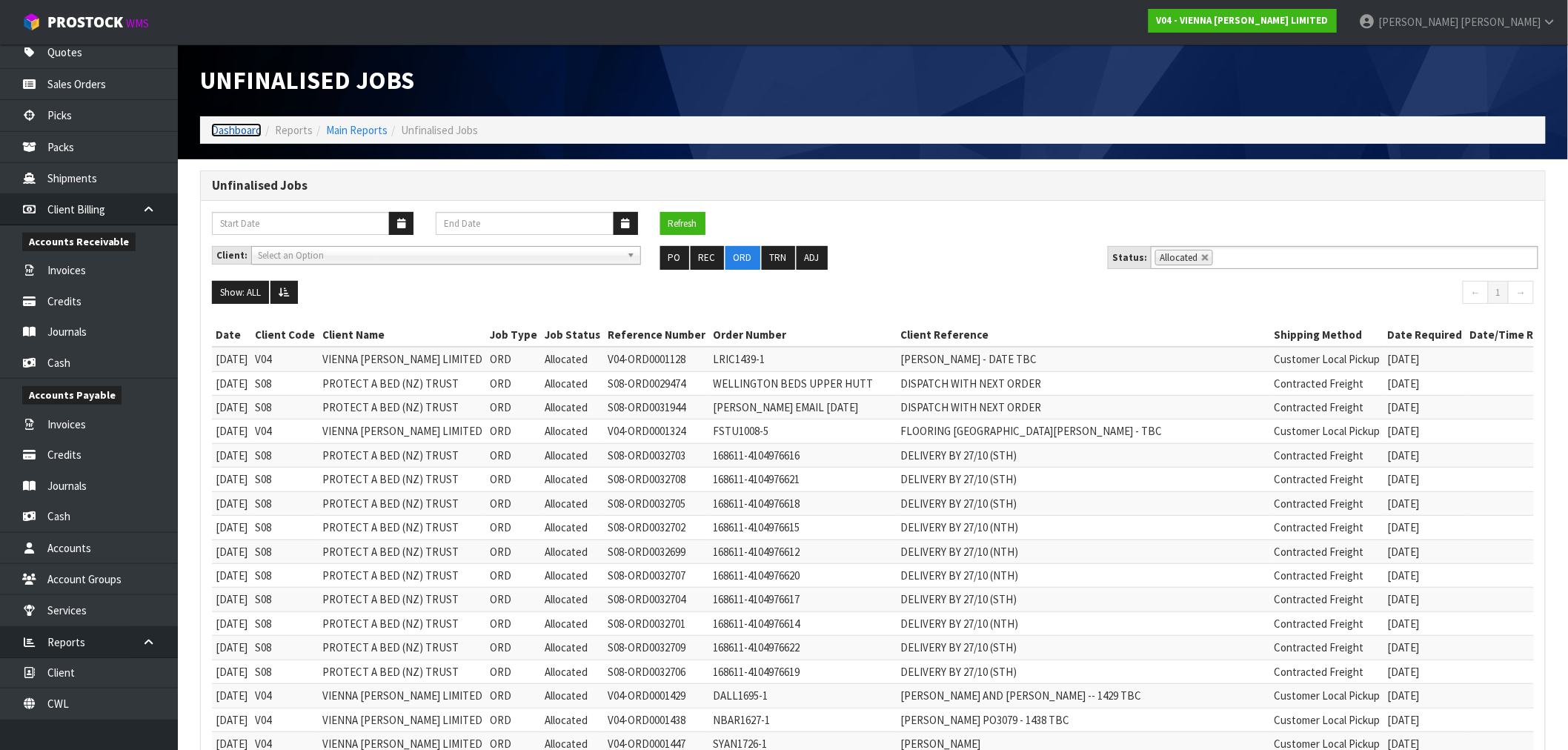
click at [226, 130] on link "Dashboard" at bounding box center [236, 130] width 50 height 14
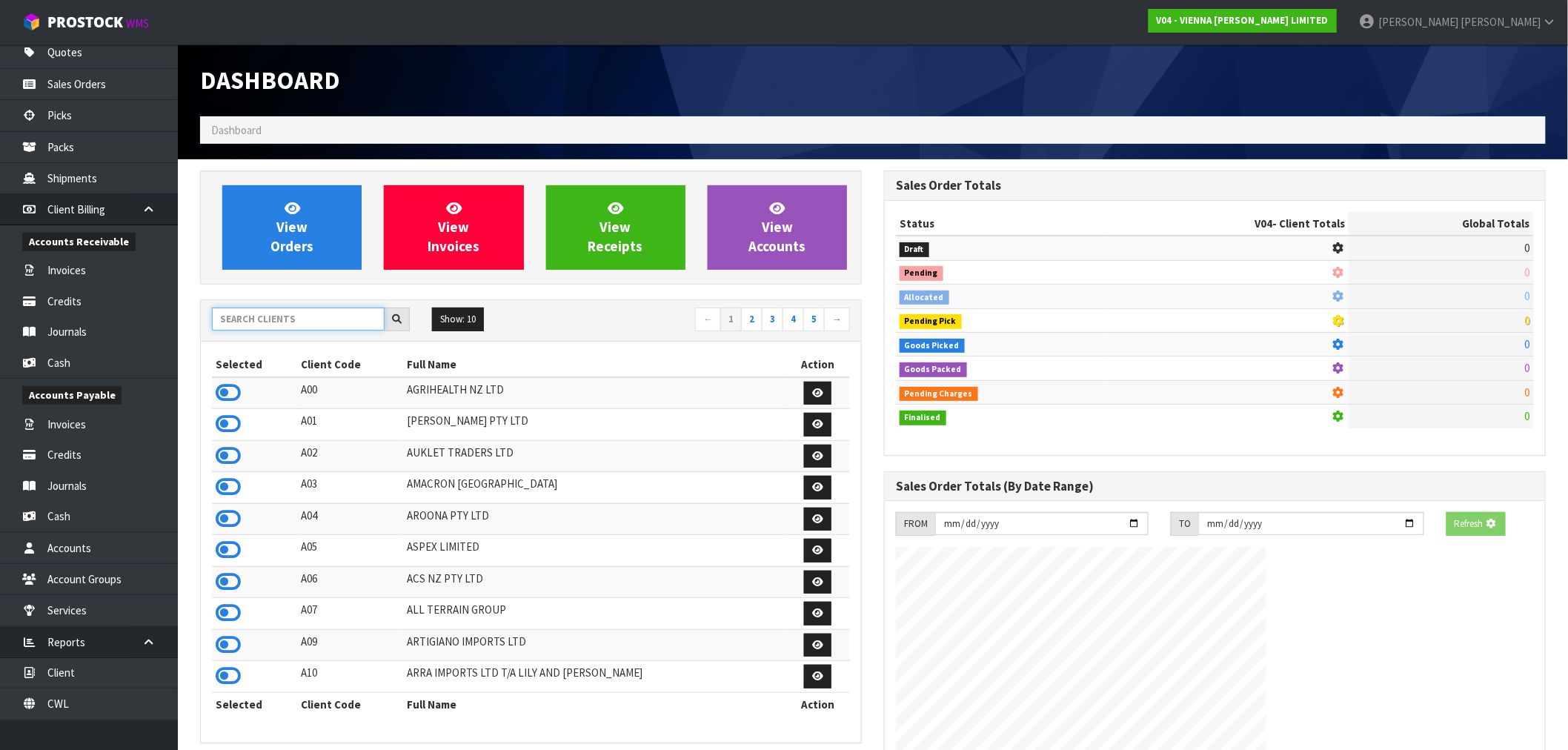
click at [275, 322] on input "text" at bounding box center [298, 319] width 173 height 23
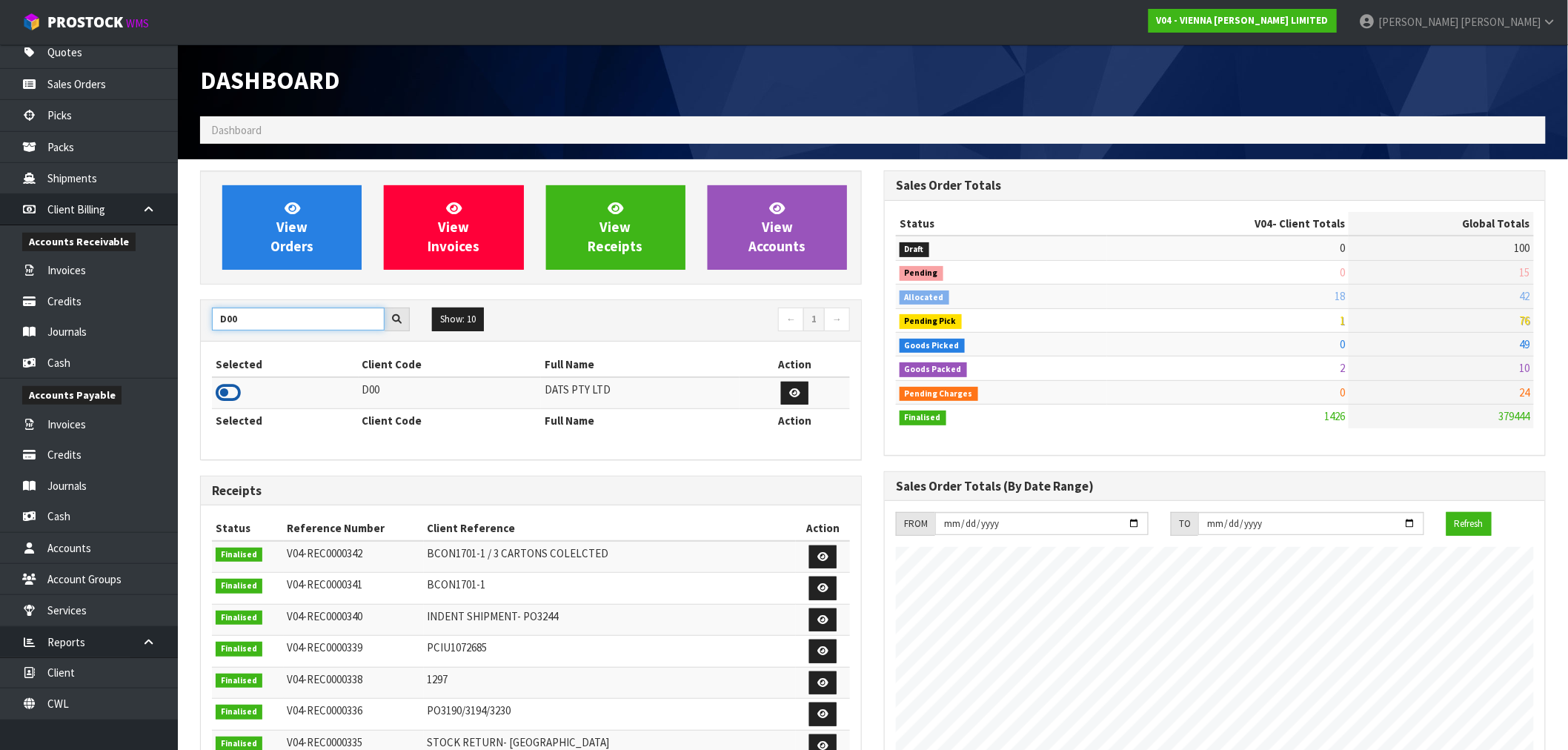
type input "D00"
click at [218, 388] on icon at bounding box center [228, 393] width 26 height 23
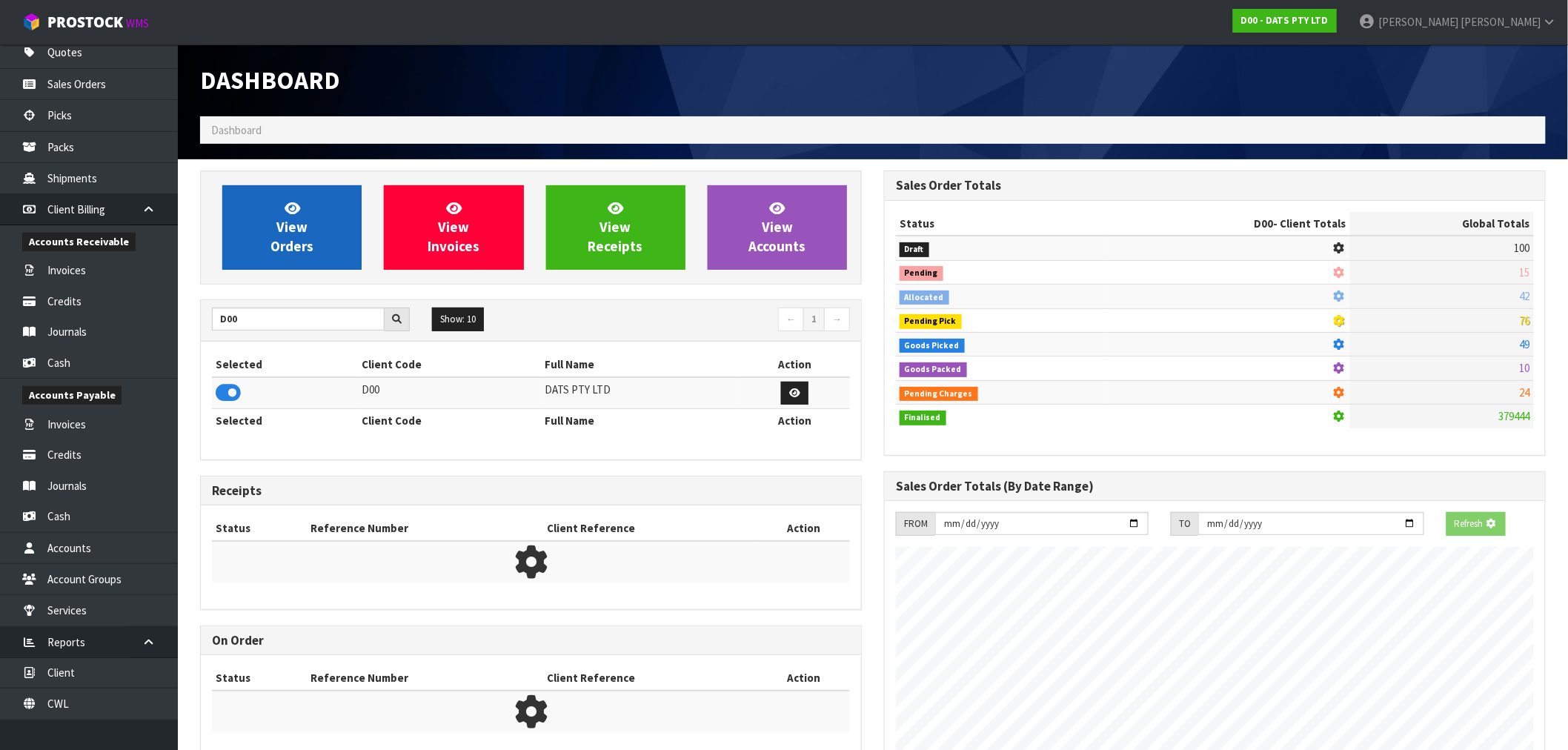
scroll to position [740205, 740294]
click at [291, 238] on span "View Orders" at bounding box center [291, 227] width 43 height 56
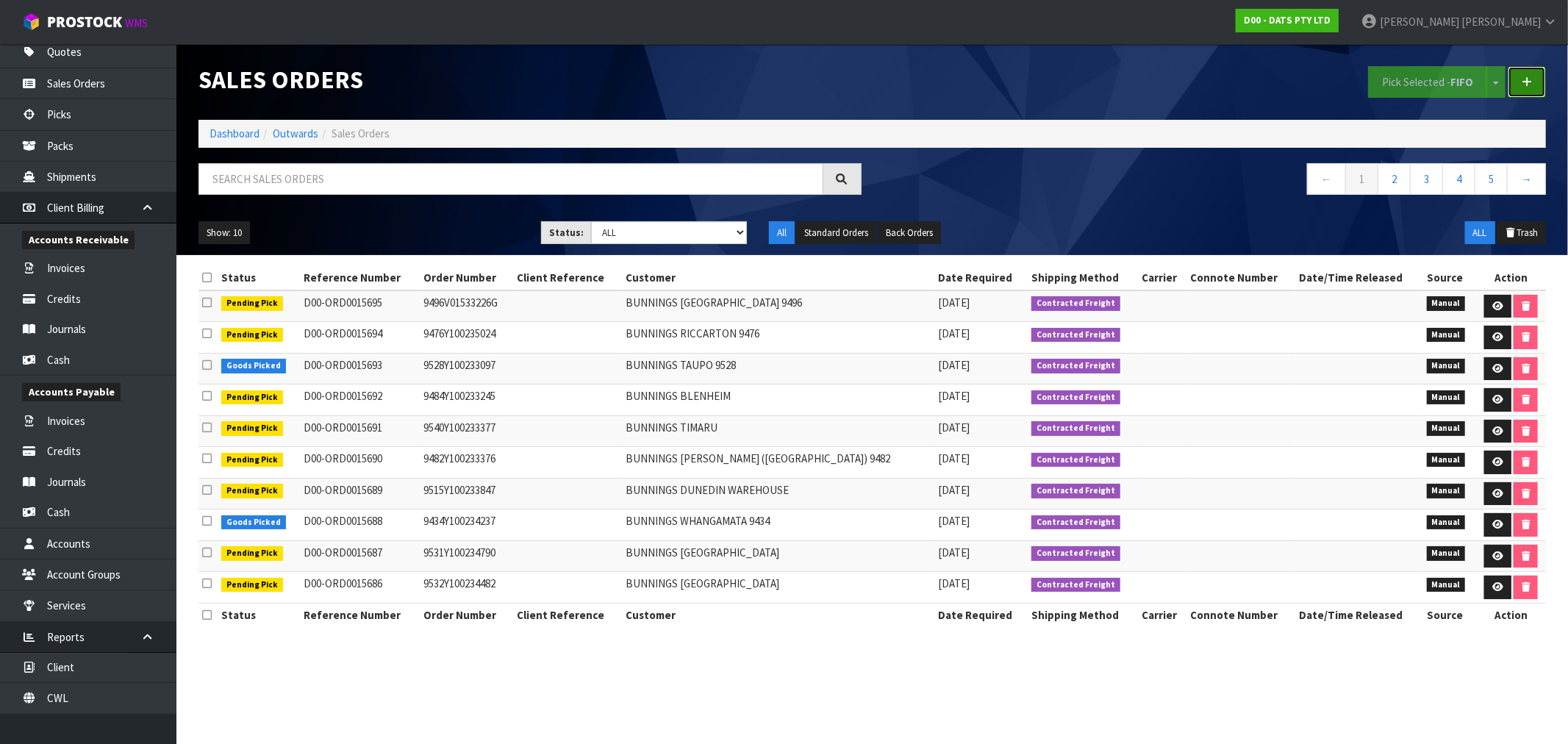
drag, startPoint x: 1540, startPoint y: 83, endPoint x: 1544, endPoint y: 98, distance: 15.5
click at [1540, 83] on link at bounding box center [1526, 82] width 38 height 31
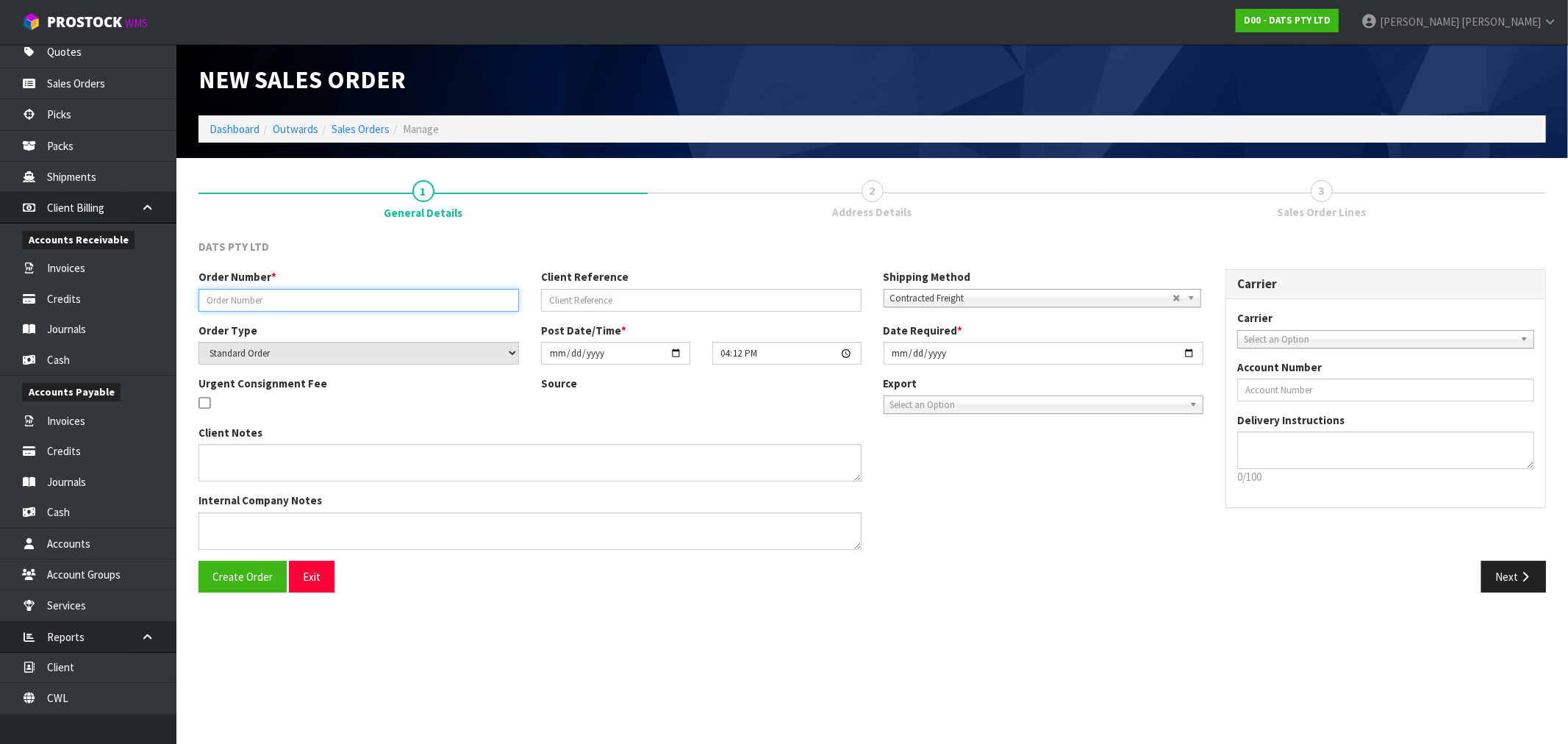
click at [259, 300] on input "text" at bounding box center [359, 300] width 320 height 23
paste input "9451C100236102"
type input "9451C100236102"
drag, startPoint x: 910, startPoint y: 354, endPoint x: 899, endPoint y: 356, distance: 11.2
click at [909, 354] on input "[DATE]" at bounding box center [1044, 353] width 320 height 23
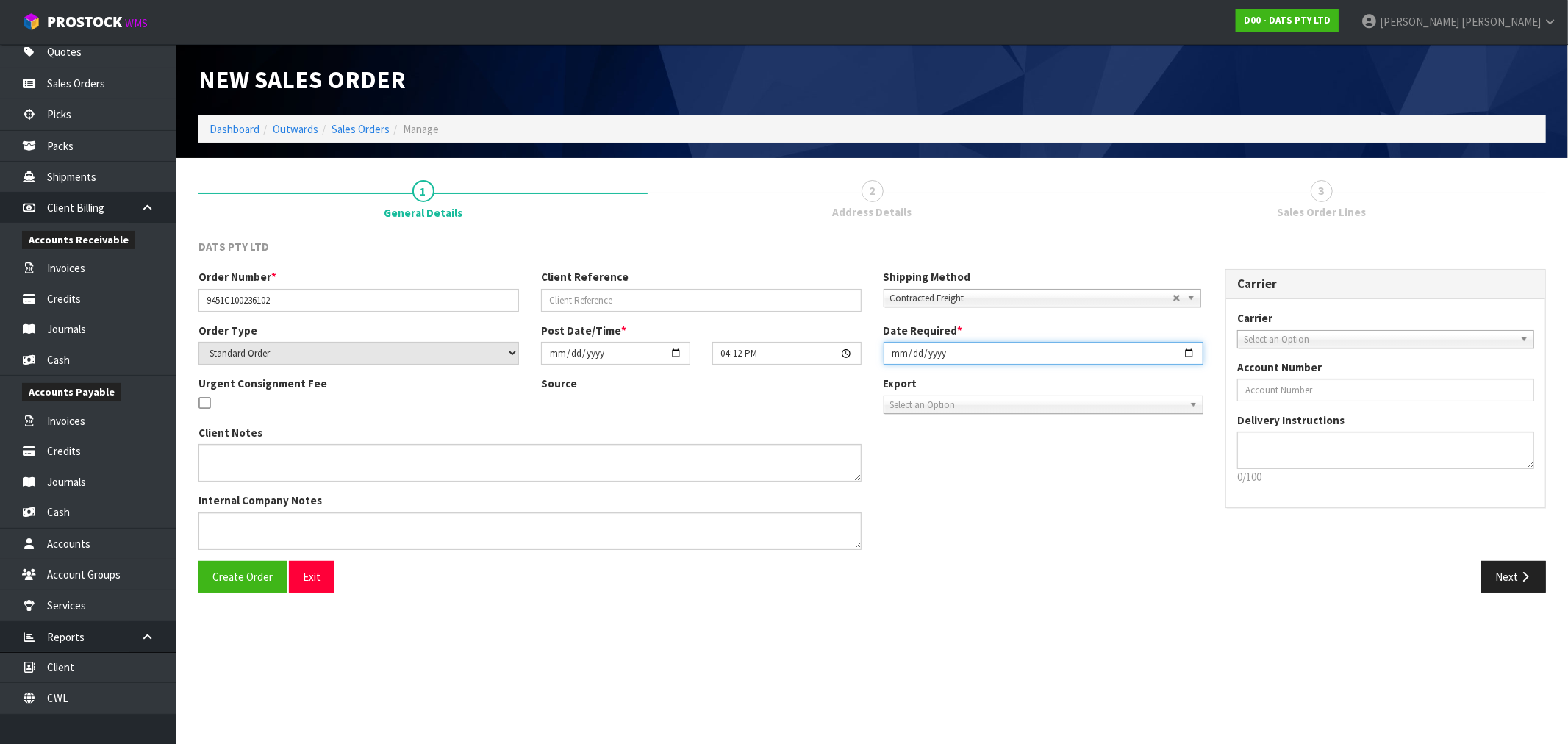
click at [899, 356] on input "[DATE]" at bounding box center [1044, 353] width 320 height 23
type input "[DATE]"
click at [199, 561] on button "Create Order" at bounding box center [243, 576] width 88 height 31
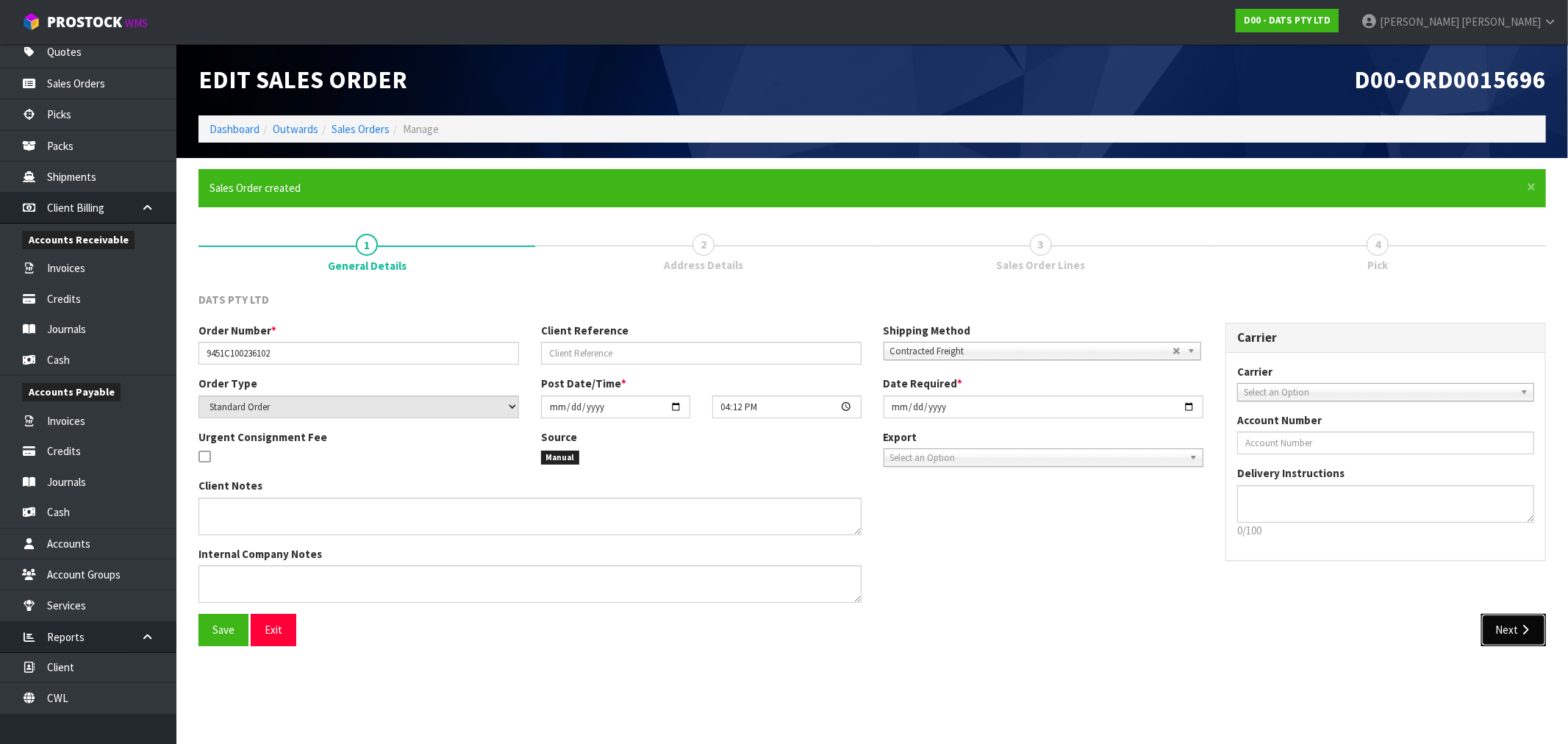
click at [1521, 621] on button "Next" at bounding box center [1513, 629] width 65 height 31
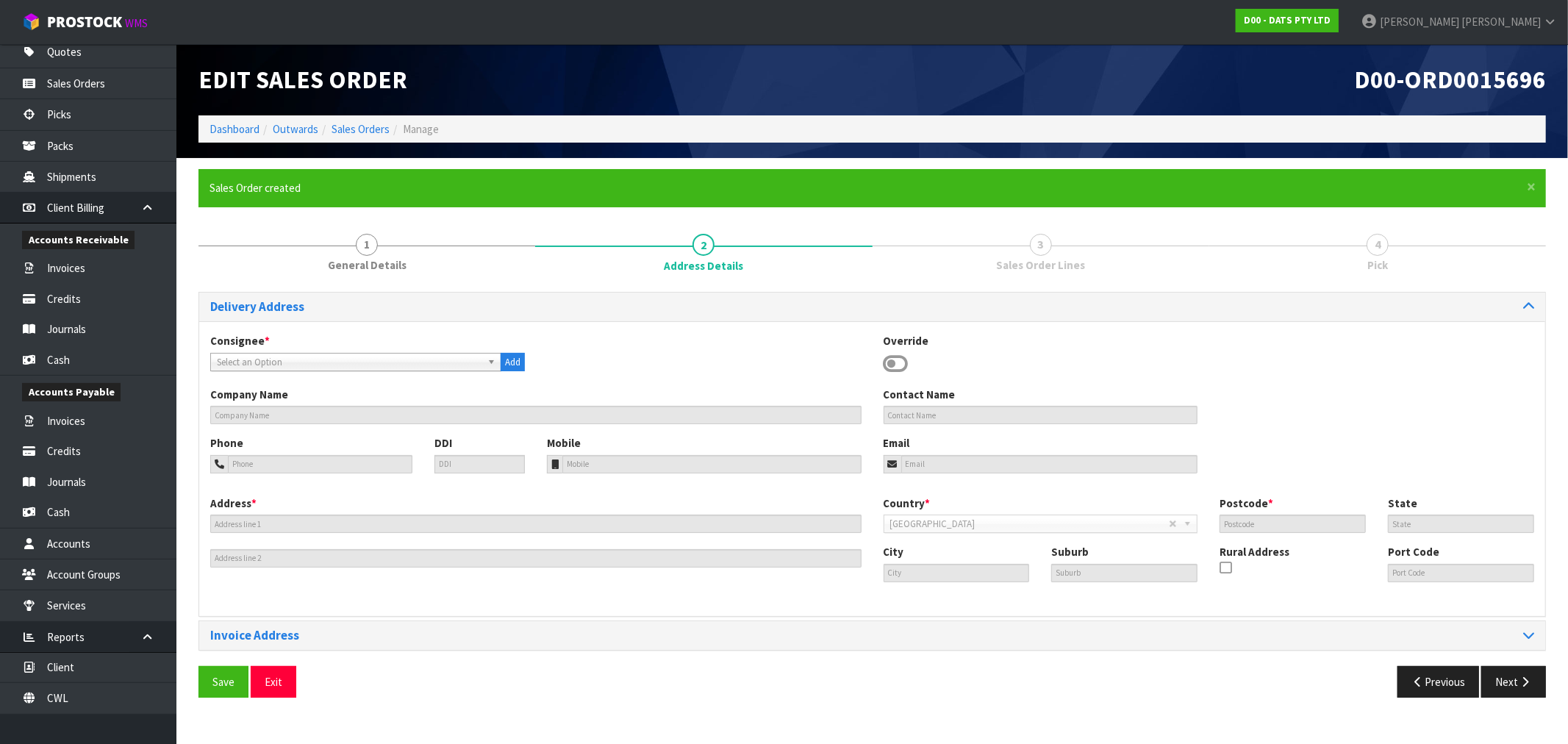
click at [280, 361] on span "Select an Option" at bounding box center [348, 363] width 264 height 18
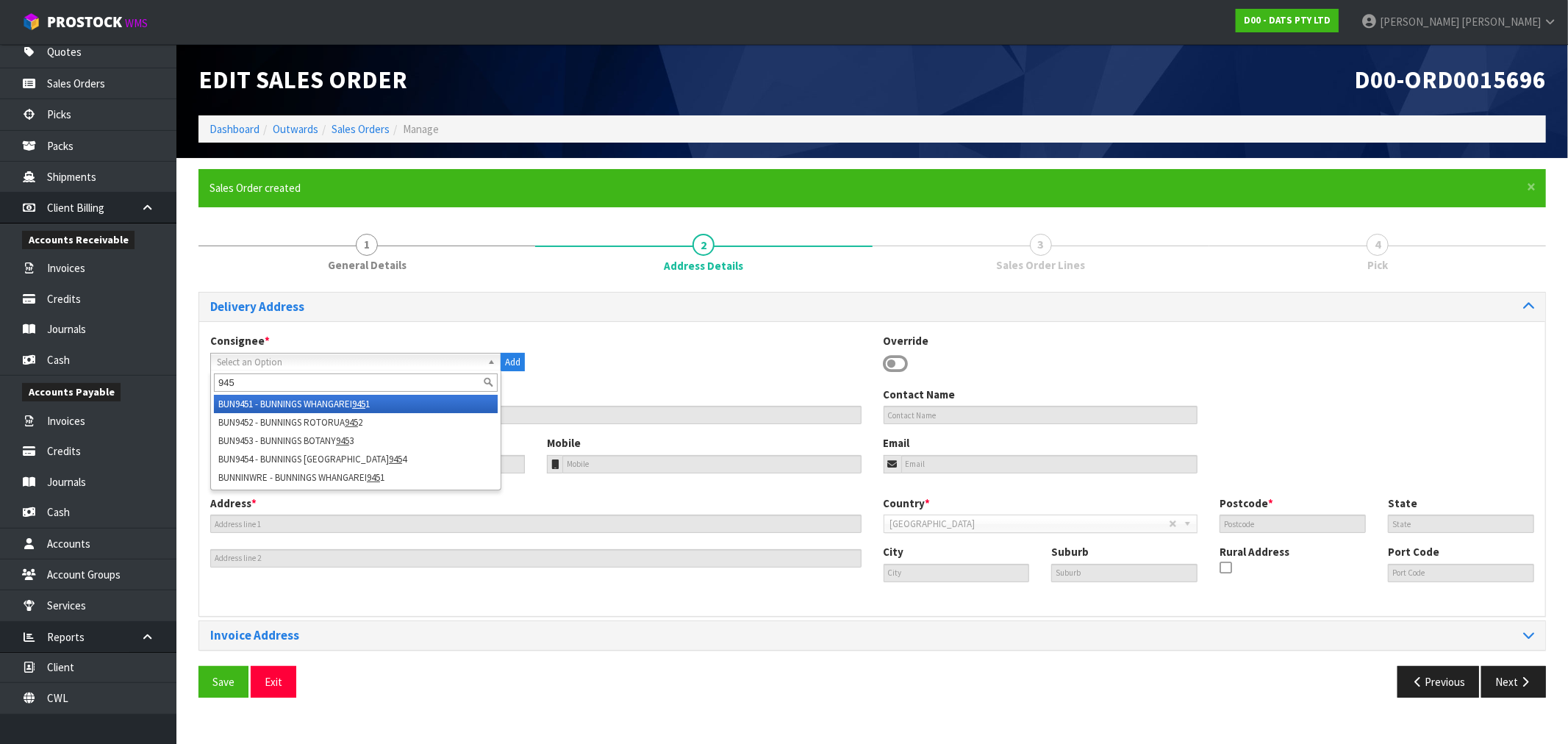
type input "9451"
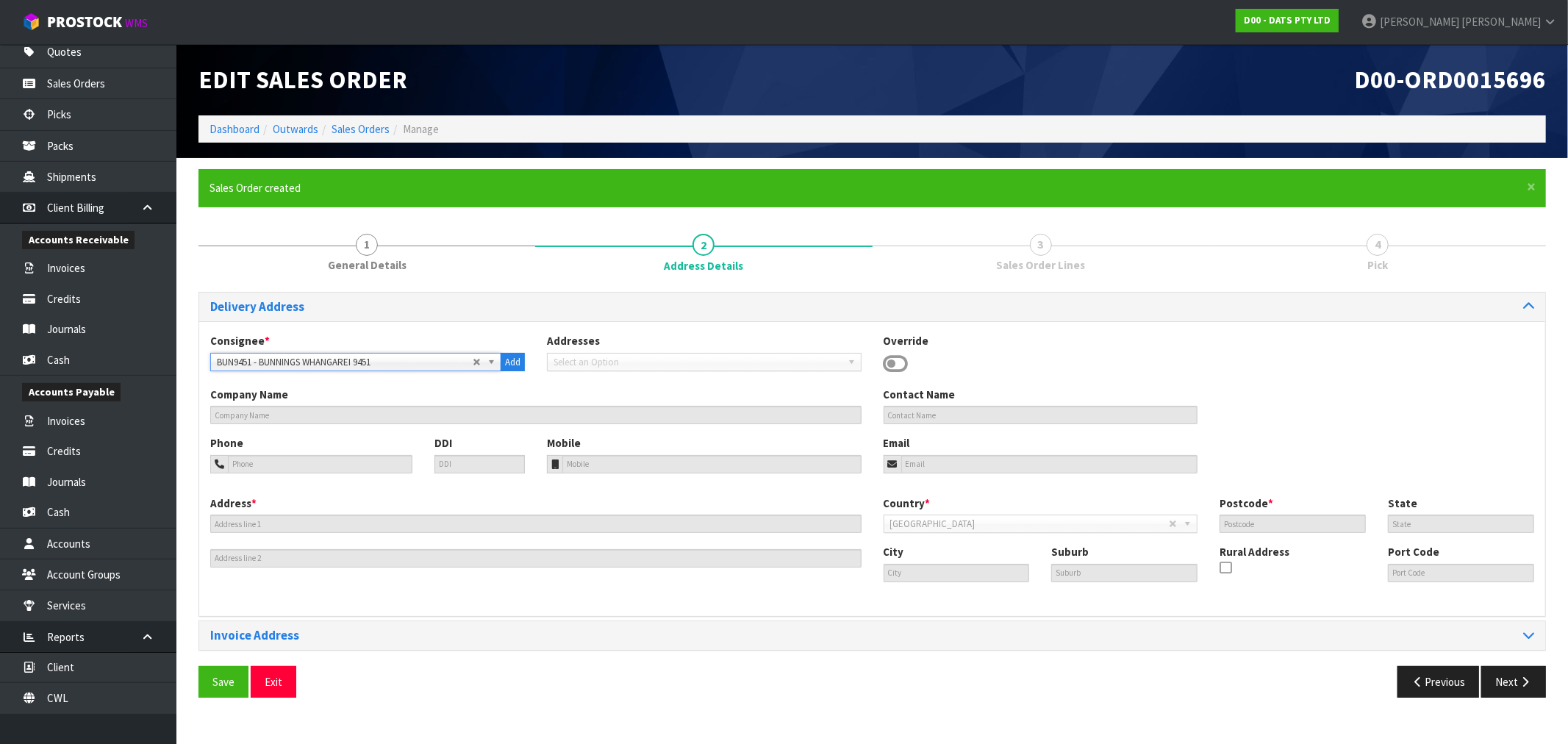
type input "BUNNINGS WHANGAREI 9451"
type input "[PHONE_NUMBER]"
type input "[EMAIL_ADDRESS][DOMAIN_NAME]"
type input "COR TAUROA ST. & STATE HIGHWAY 1"
type input "0110"
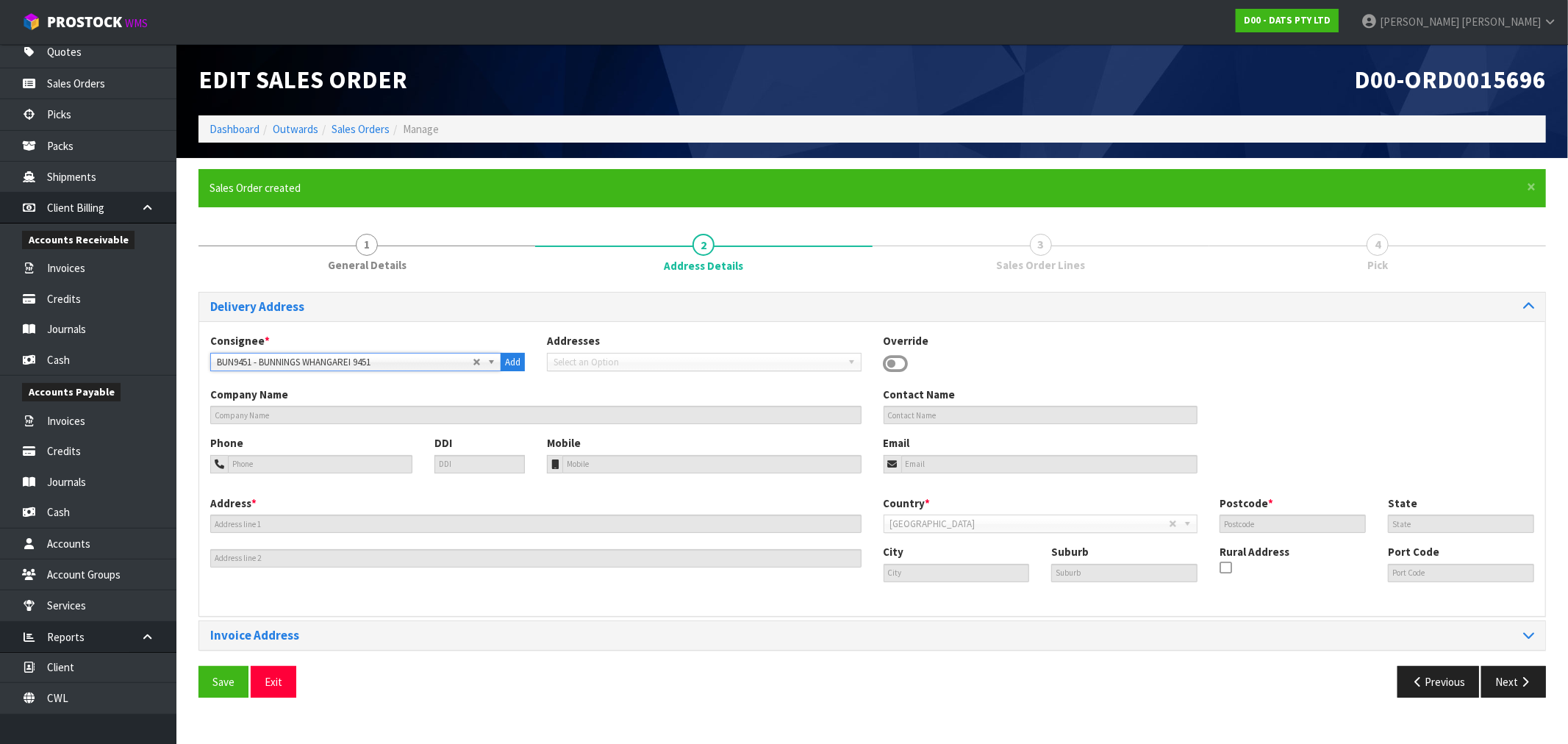
type input "NTL"
type input "WHANGAREI"
type input "NZWRE"
click at [199, 666] on button "Save" at bounding box center [223, 681] width 50 height 31
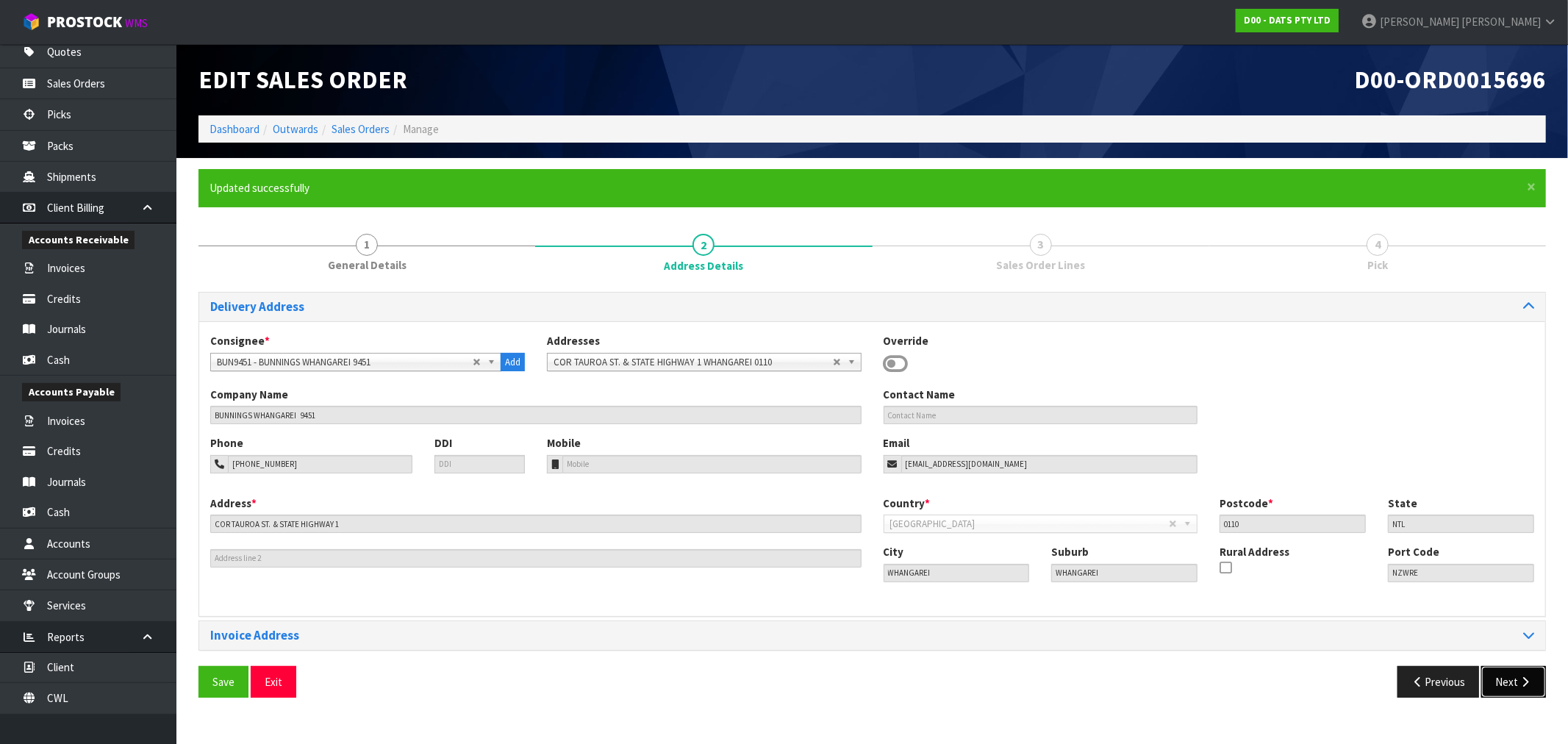
click at [1513, 678] on button "Next" at bounding box center [1513, 681] width 65 height 31
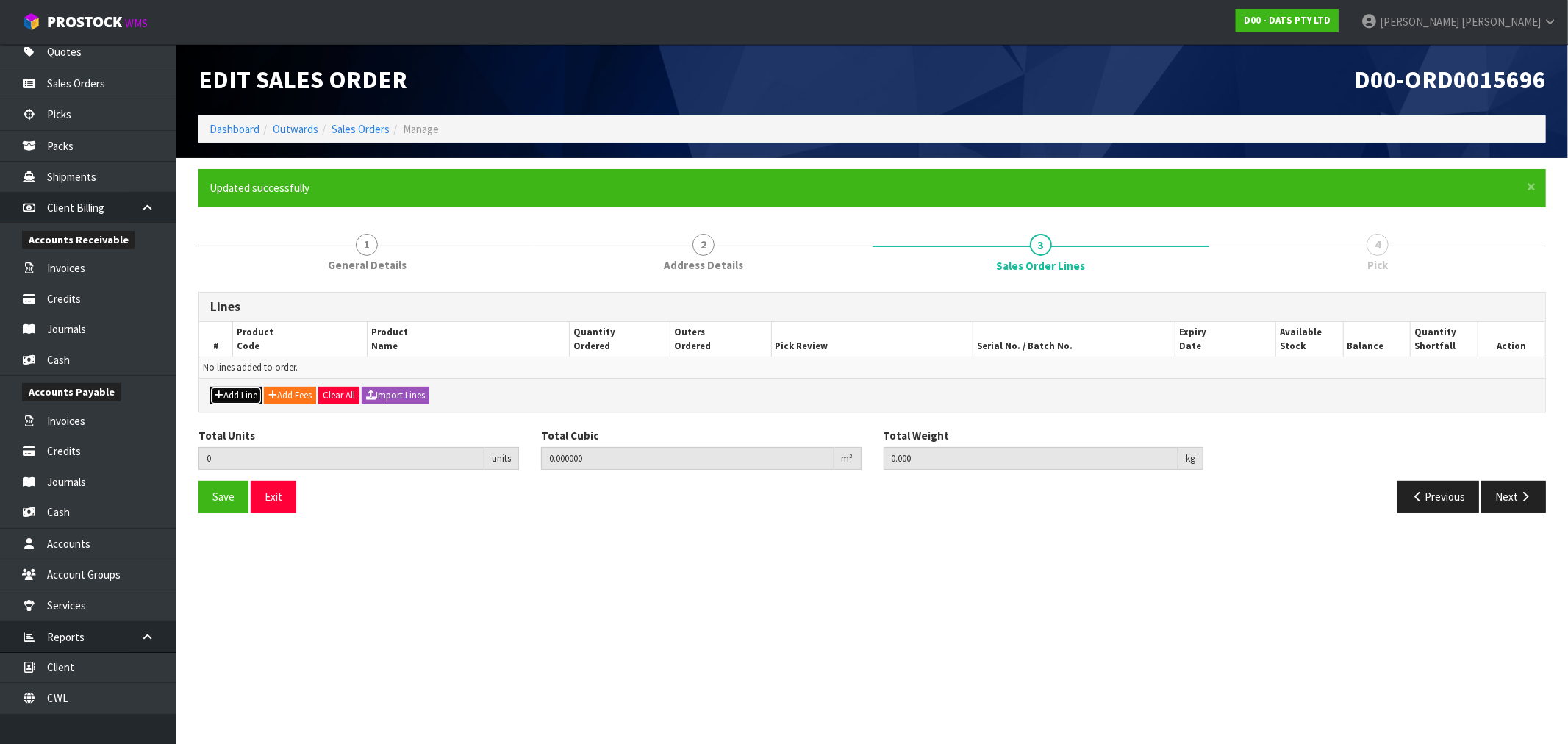
click at [252, 395] on button "Add Line" at bounding box center [235, 395] width 51 height 18
type input "0"
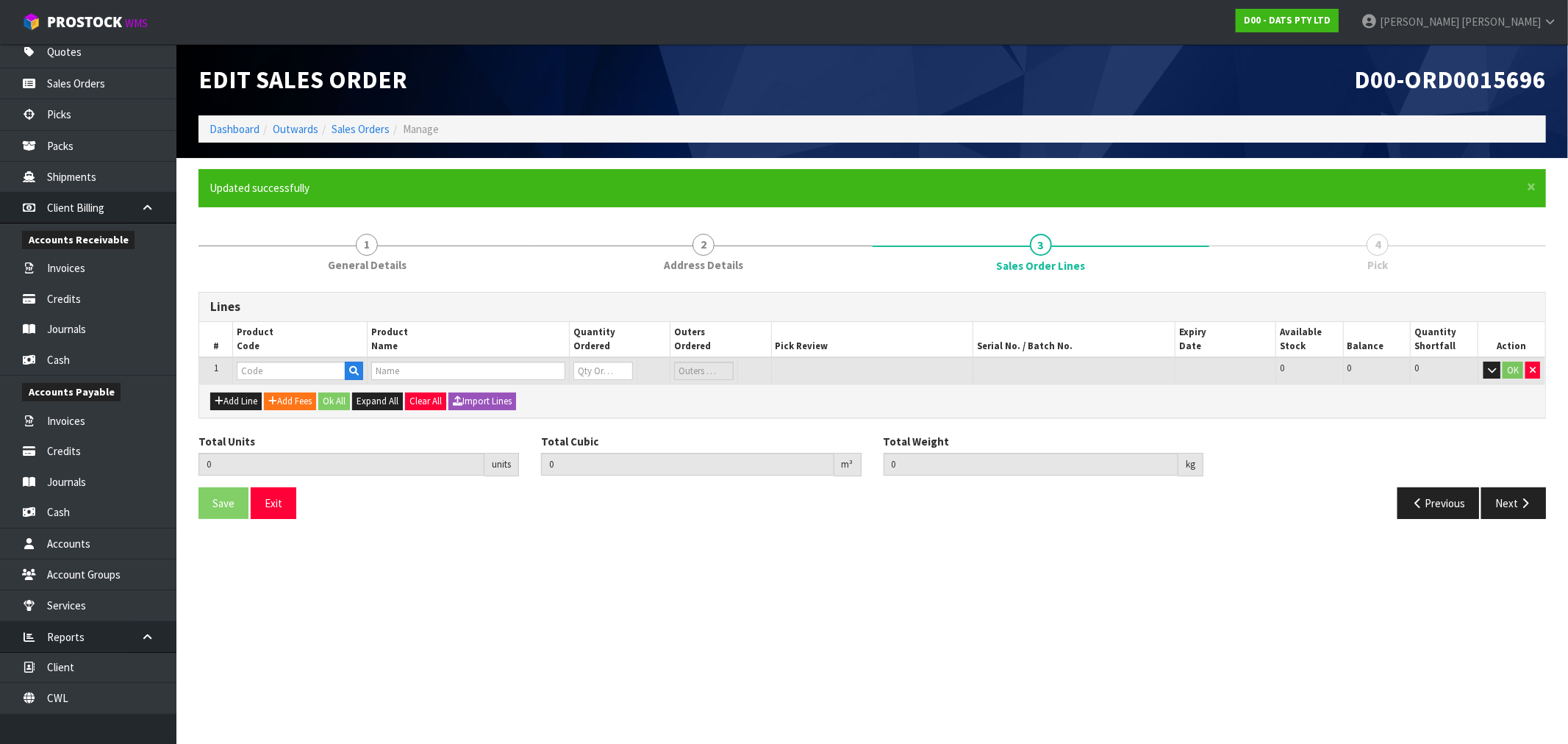
drag, startPoint x: 298, startPoint y: 387, endPoint x: 285, endPoint y: 375, distance: 17.7
click at [297, 387] on div "Add Line Add Fees Ok All Expand All Clear All Import Lines" at bounding box center [873, 400] width 1346 height 33
paste input "57972"
type input "57972"
click at [285, 373] on input "57972" at bounding box center [291, 371] width 109 height 19
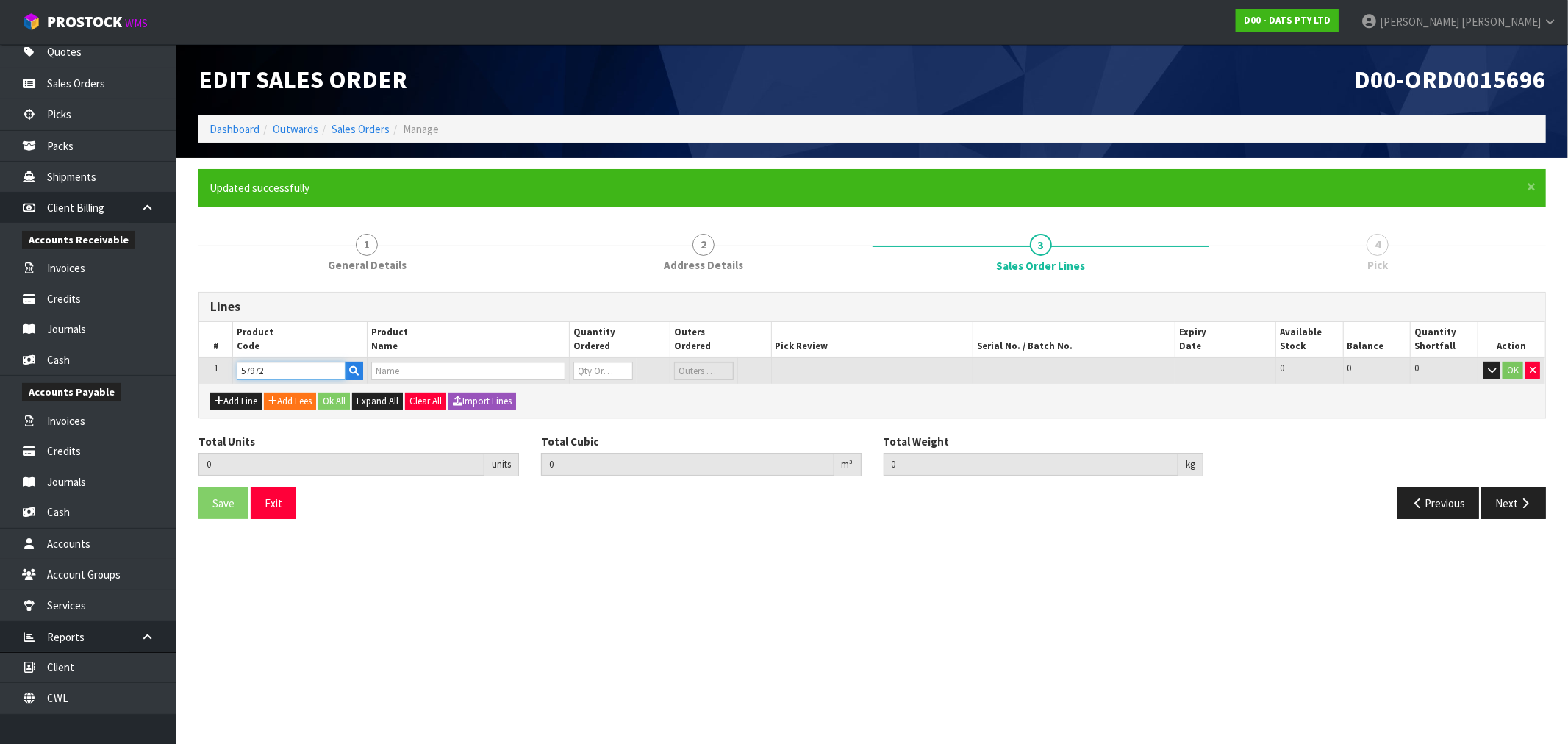
type input "0.000000"
type input "0.000"
type input "LIGHTS SILVER COPPER WIRE 40 LED [PERSON_NAME] STEADY B/OP"
type input "0"
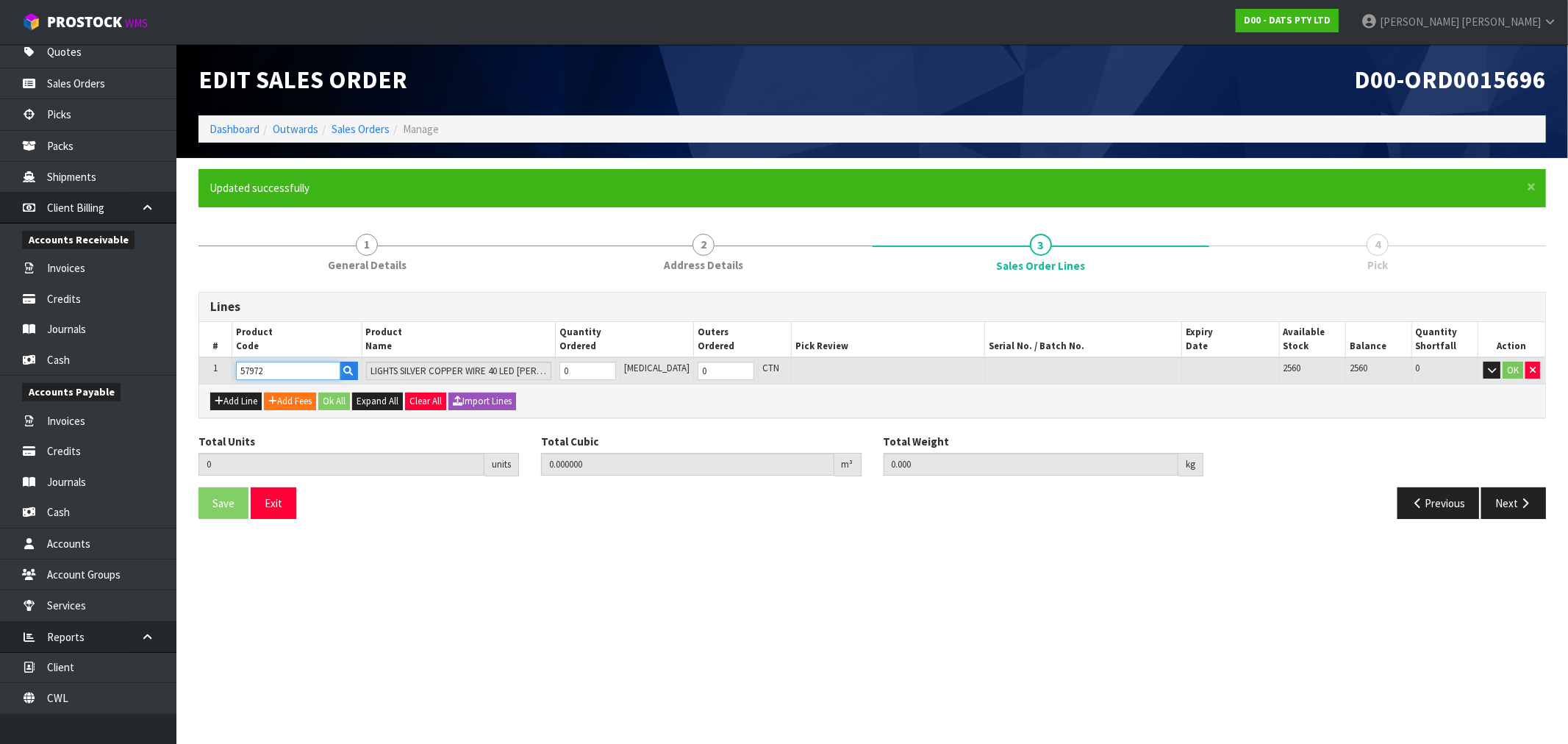
type input "57972"
type input "3"
type input "0.002079"
type input "1.05"
type input "3"
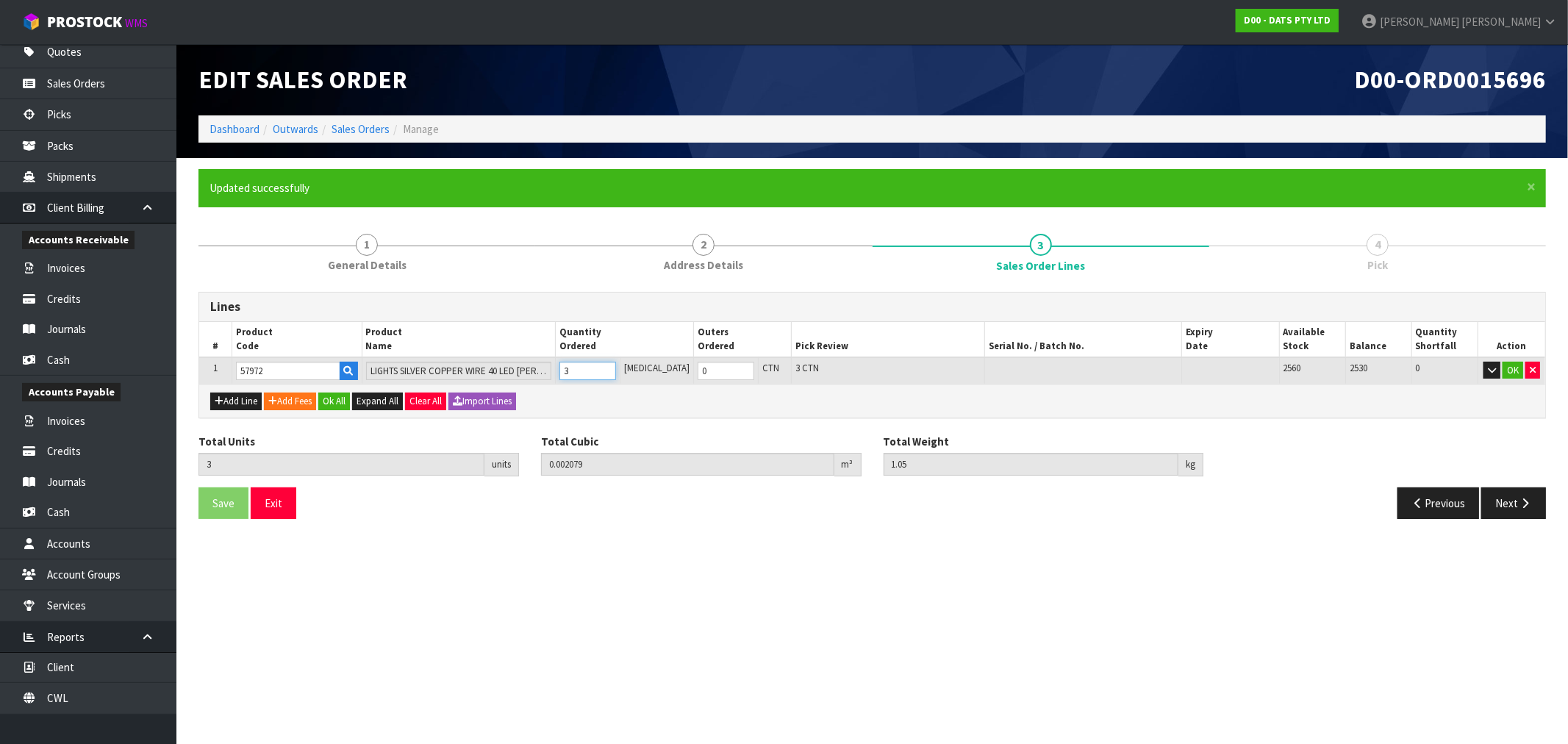
type input "30"
type input "0.02484"
type input "4.5"
type input "30"
type input "3"
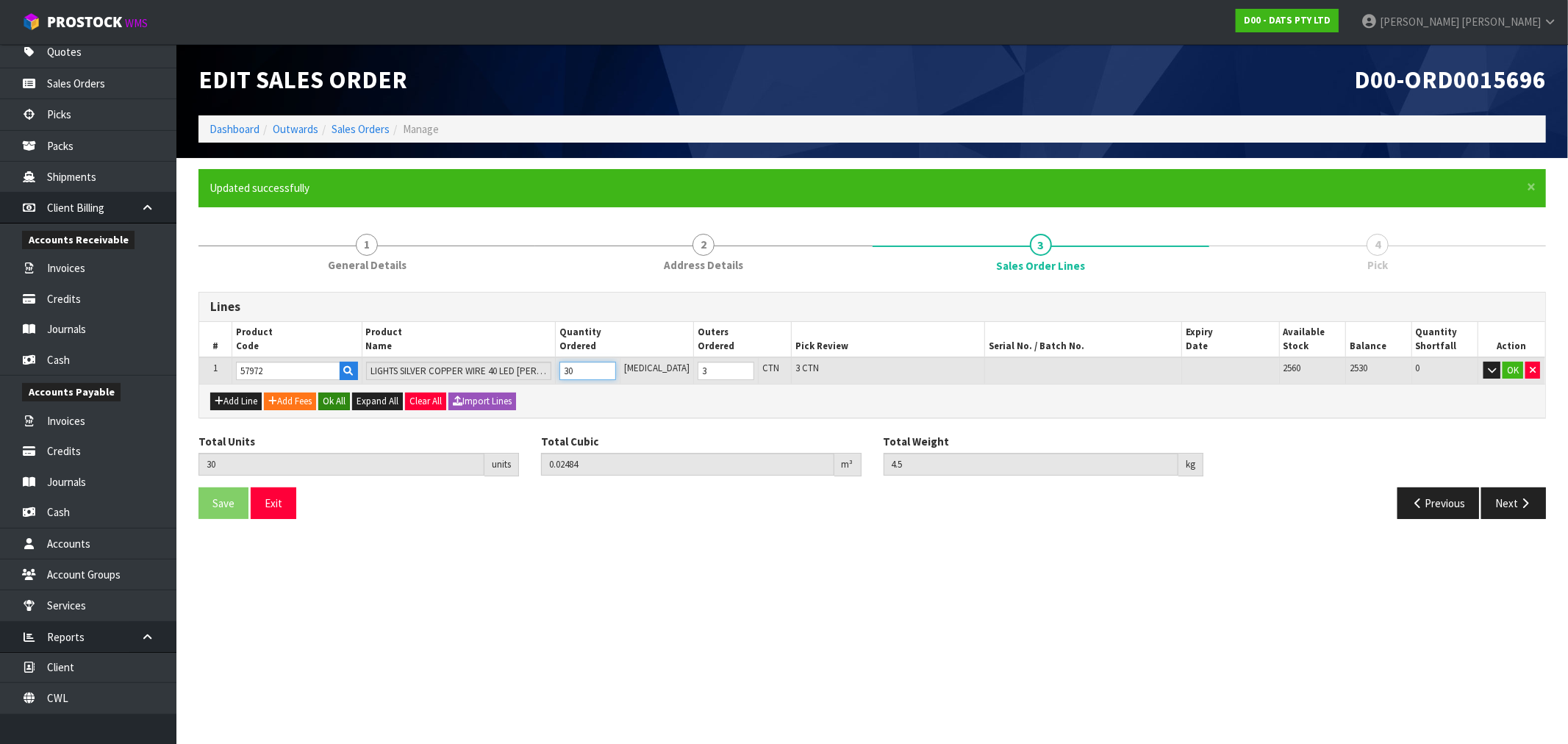
type input "30"
click at [346, 398] on button "Ok All" at bounding box center [334, 401] width 31 height 18
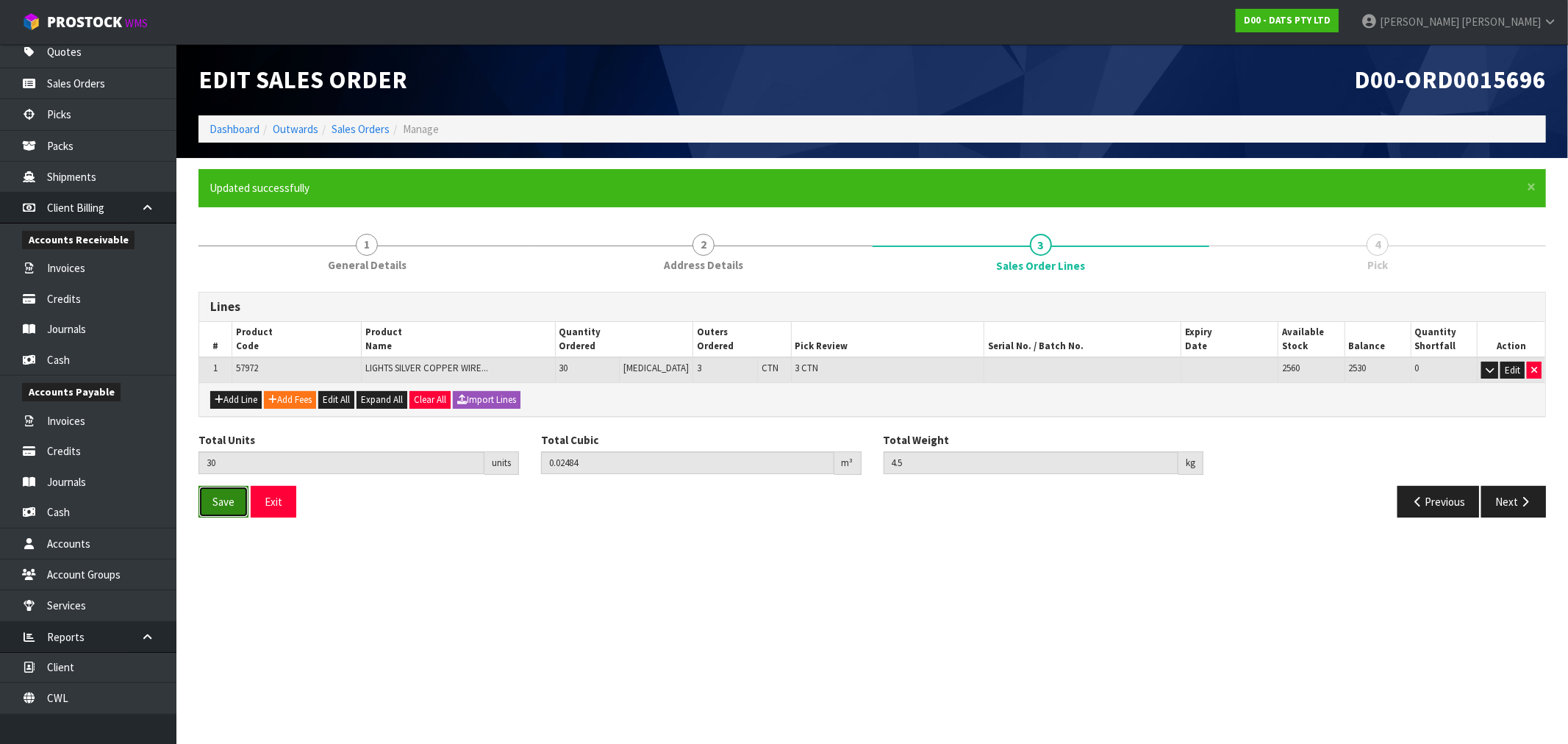
click at [212, 497] on span "Save" at bounding box center [223, 501] width 22 height 14
drag, startPoint x: 1521, startPoint y: 502, endPoint x: 1505, endPoint y: 495, distance: 17.5
click at [1520, 502] on icon "button" at bounding box center [1525, 501] width 14 height 11
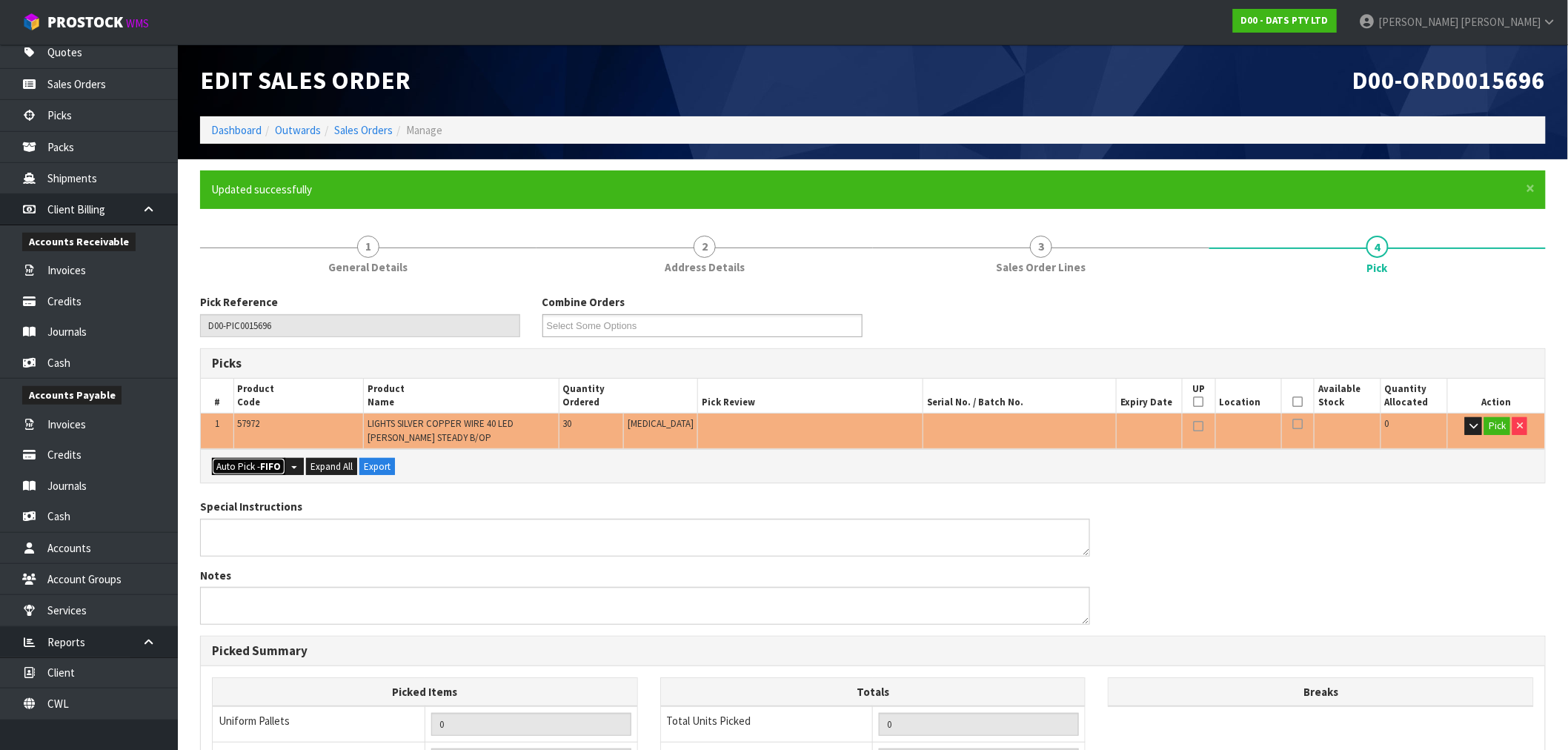
click at [246, 461] on button "Auto Pick - FIFO" at bounding box center [248, 467] width 74 height 18
type input "3"
type input "30"
type input "0.024840"
type input "4.500"
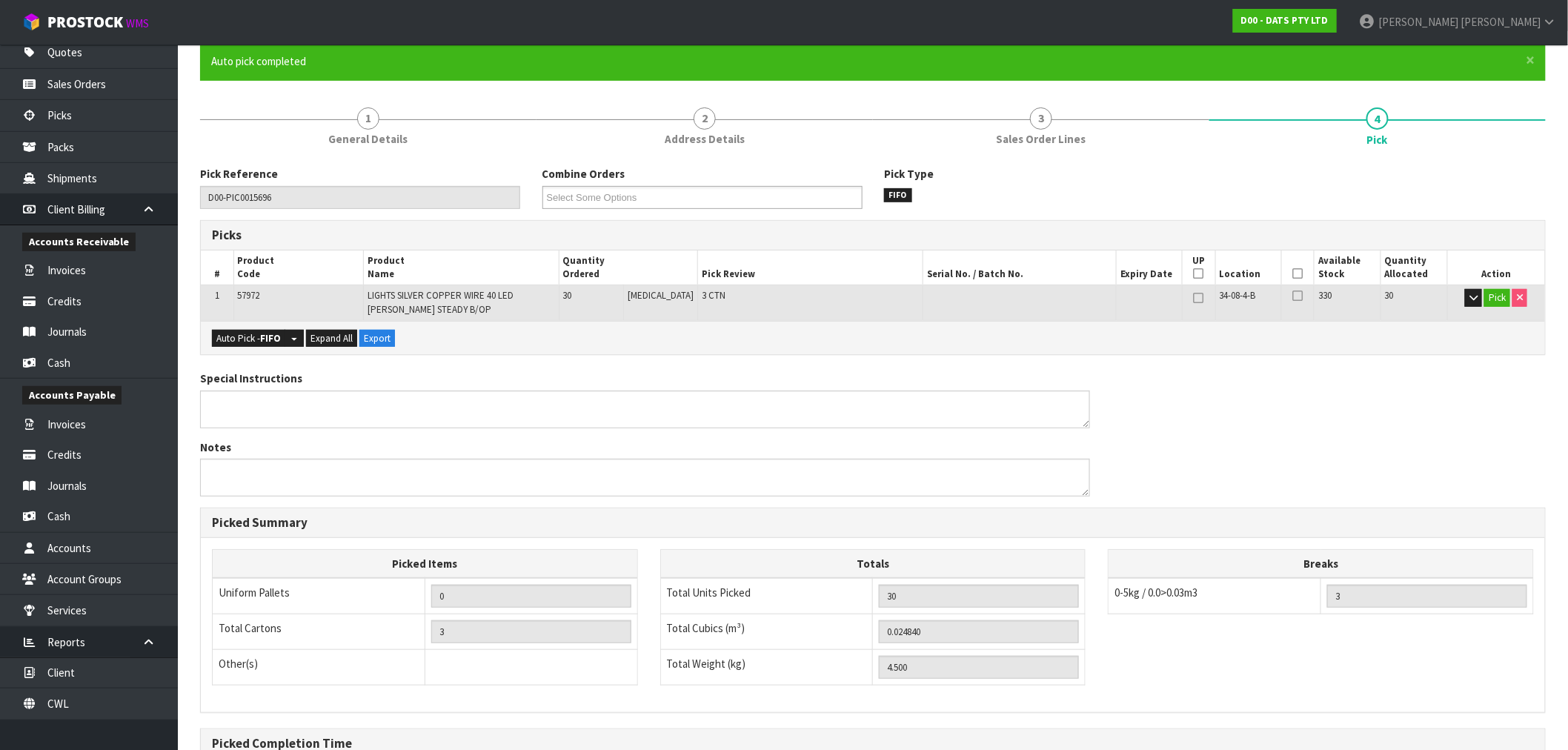
scroll to position [294, 0]
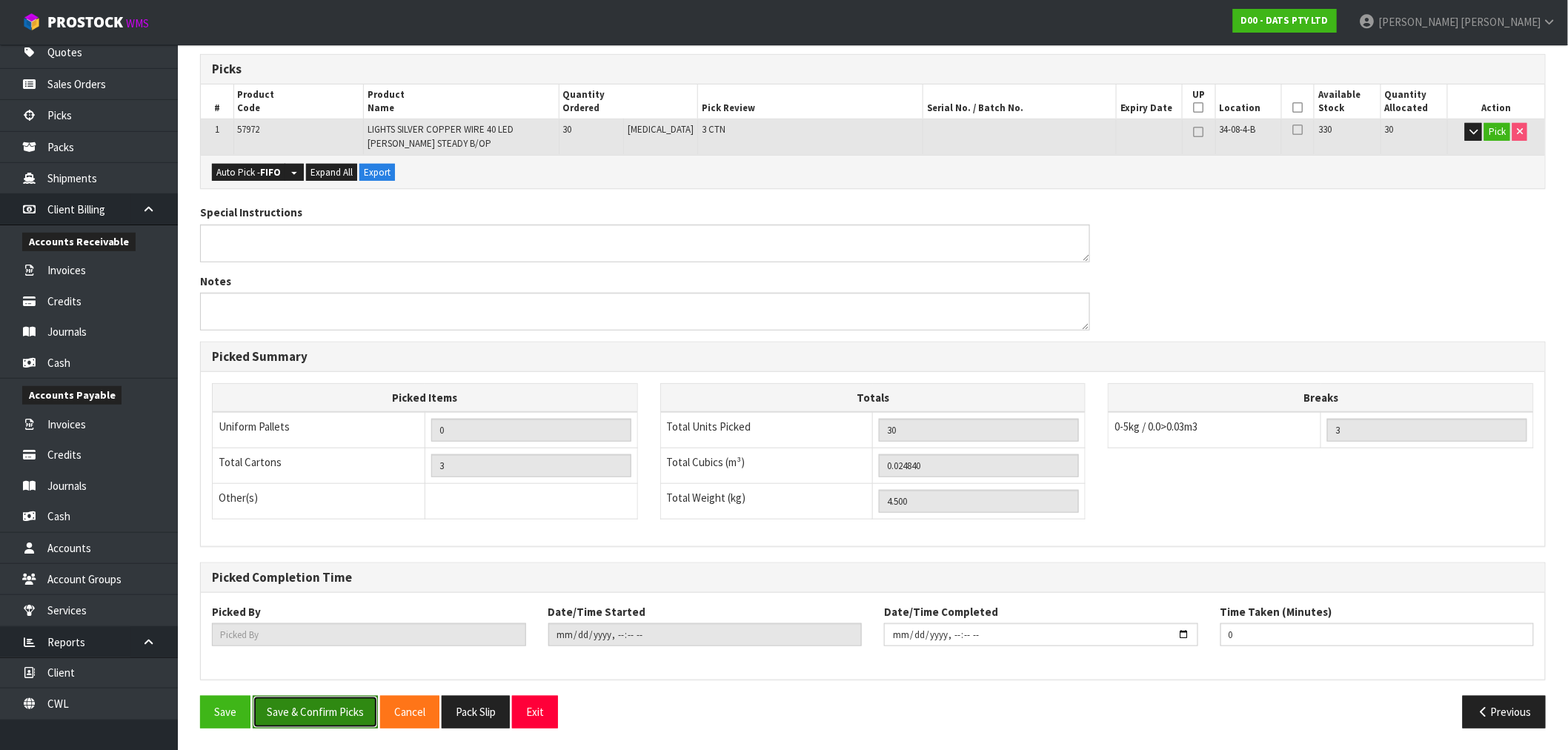
click at [318, 721] on button "Save & Confirm Picks" at bounding box center [315, 712] width 125 height 32
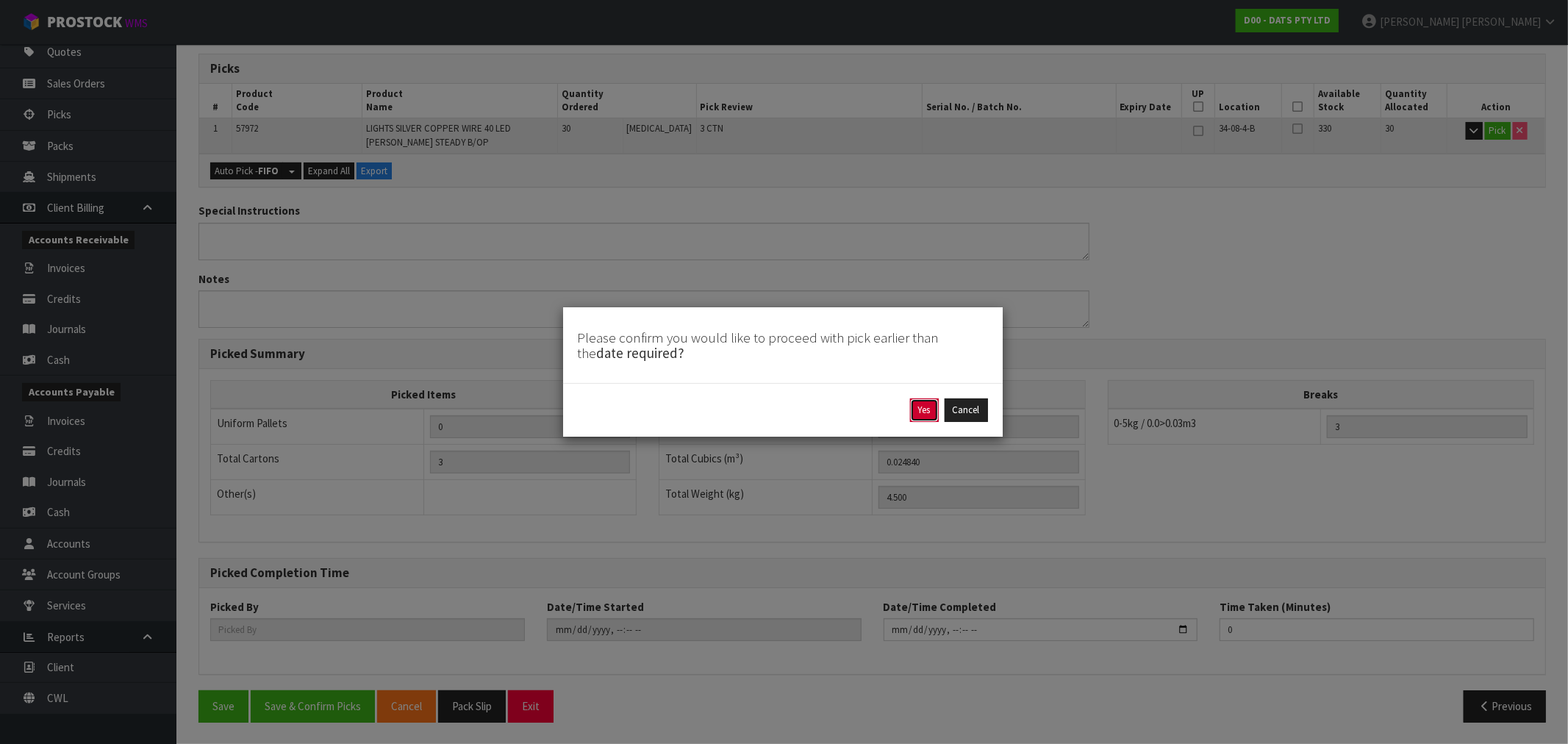
click at [917, 404] on button "Yes" at bounding box center [924, 410] width 29 height 24
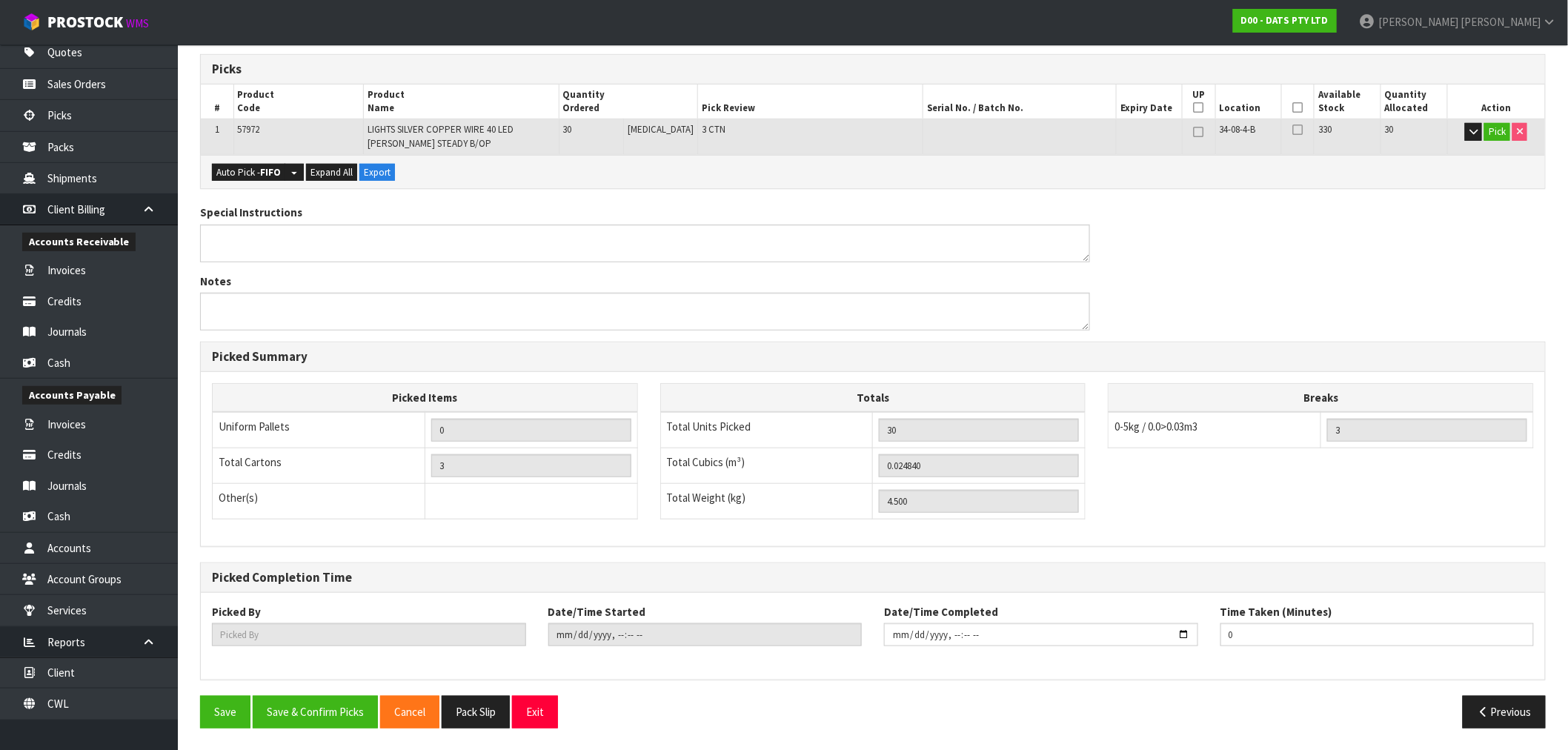
scroll to position [0, 0]
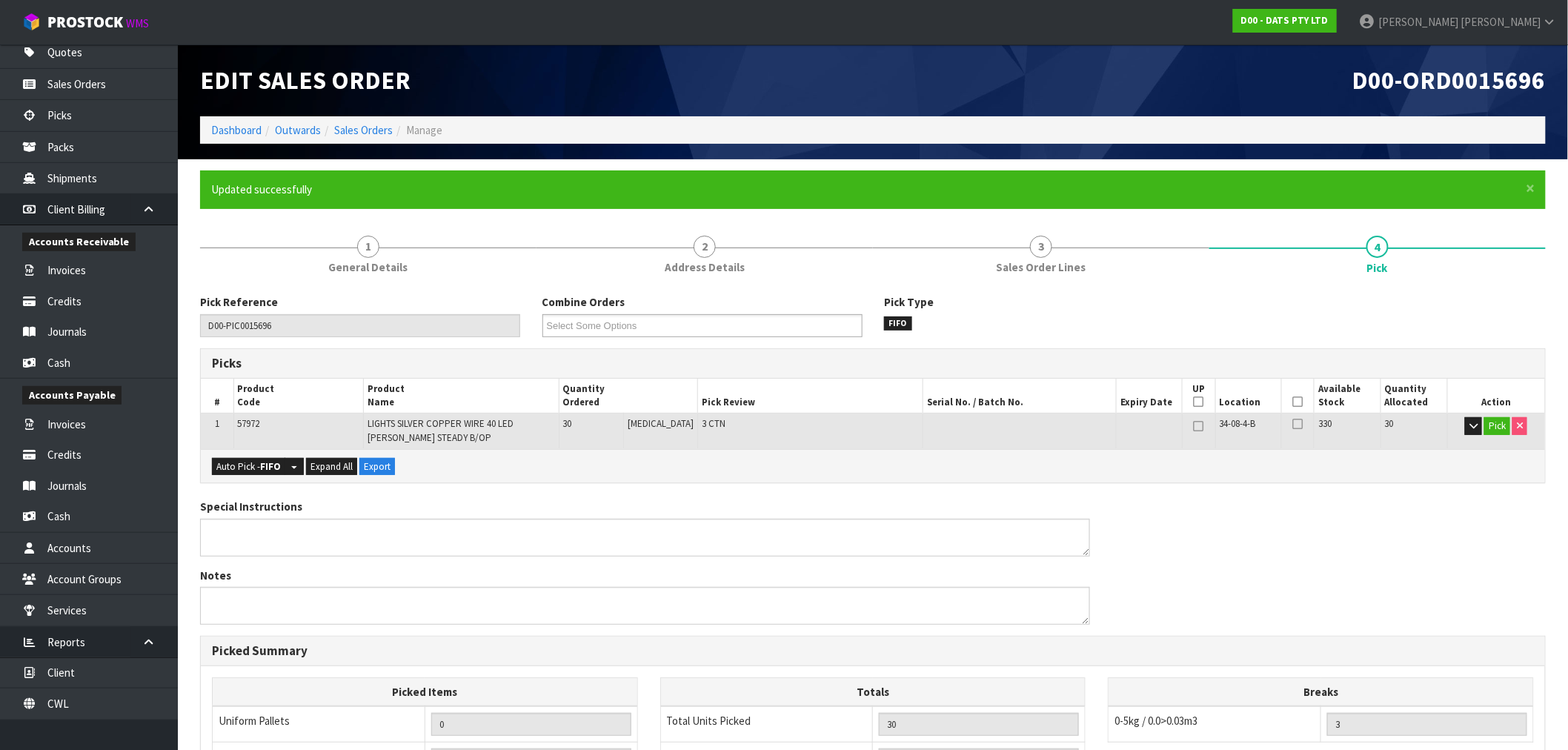
type input "[PERSON_NAME]"
type input "[DATE]T16:14:07"
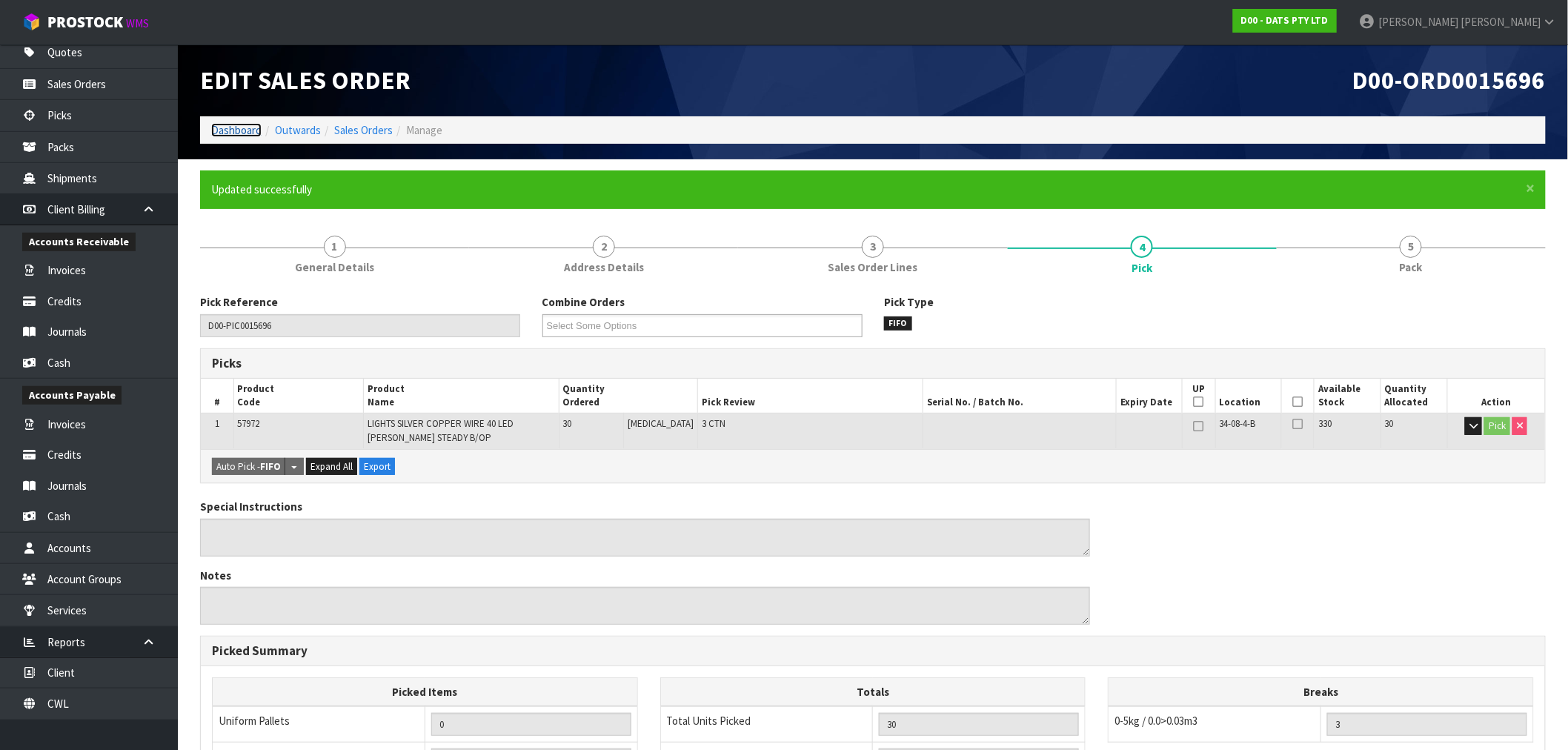
click at [218, 127] on link "Dashboard" at bounding box center [236, 130] width 50 height 14
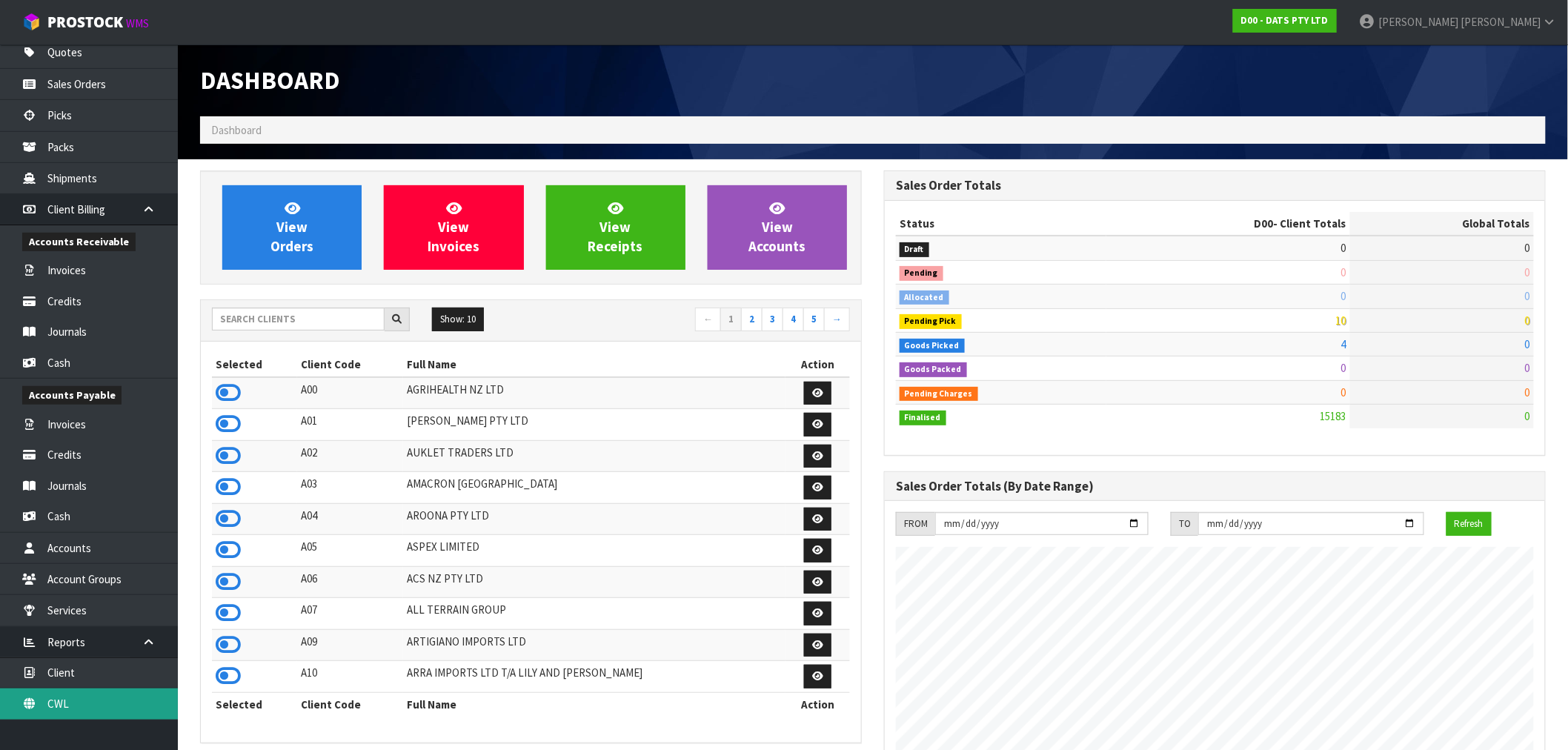
scroll to position [1123, 684]
click at [82, 700] on link "CWL" at bounding box center [89, 703] width 178 height 30
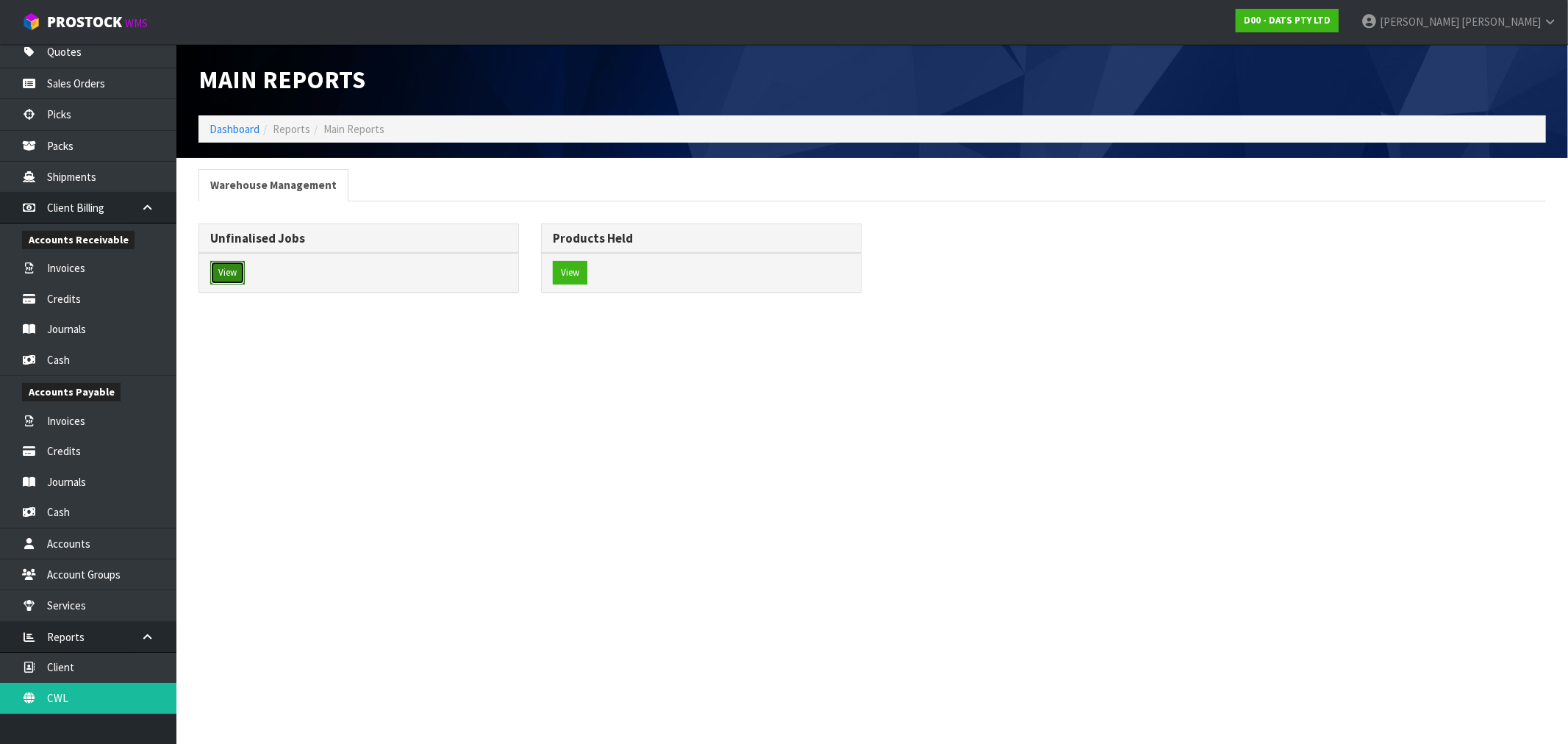
click at [229, 273] on button "View" at bounding box center [227, 273] width 34 height 24
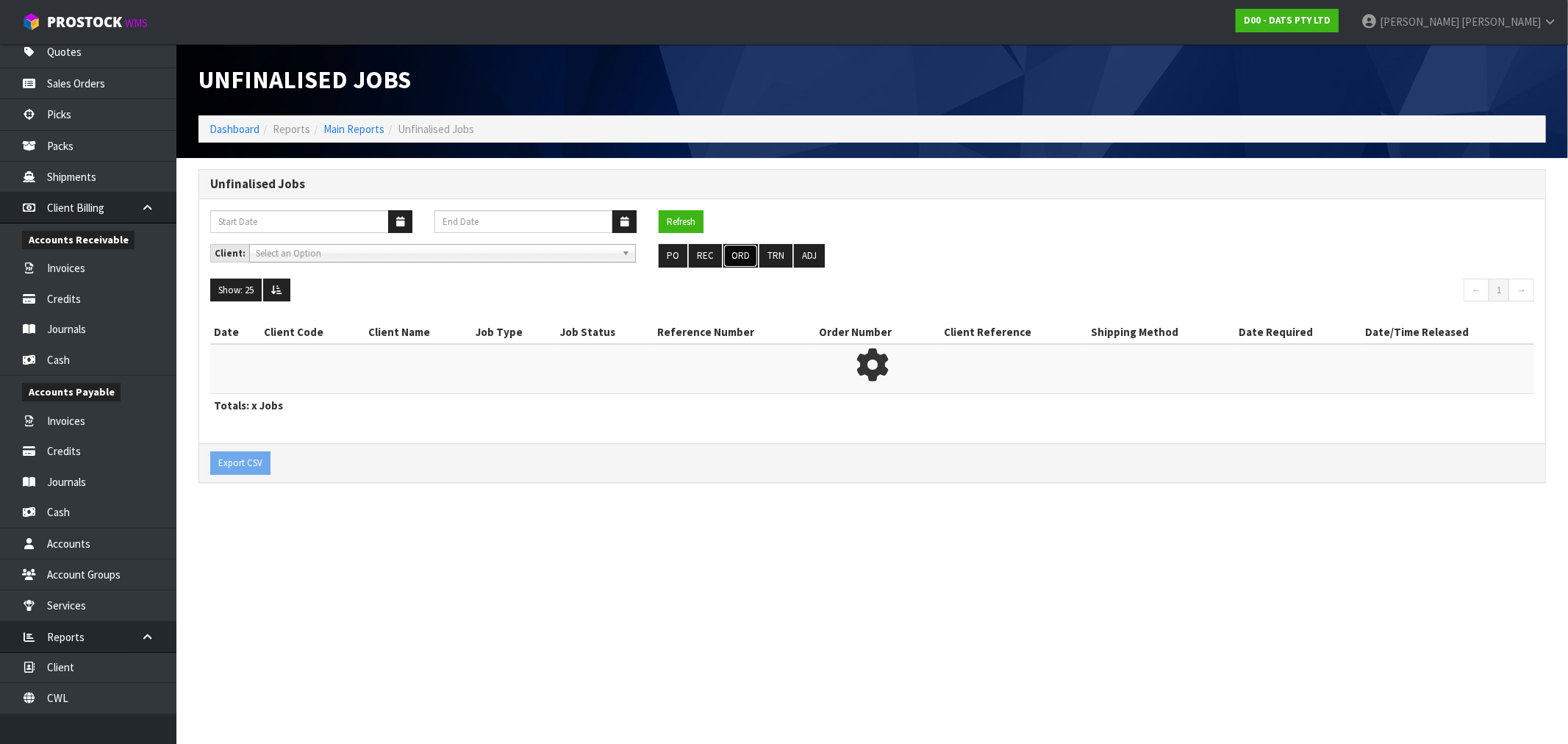
click at [739, 253] on button "ORD" at bounding box center [740, 256] width 34 height 24
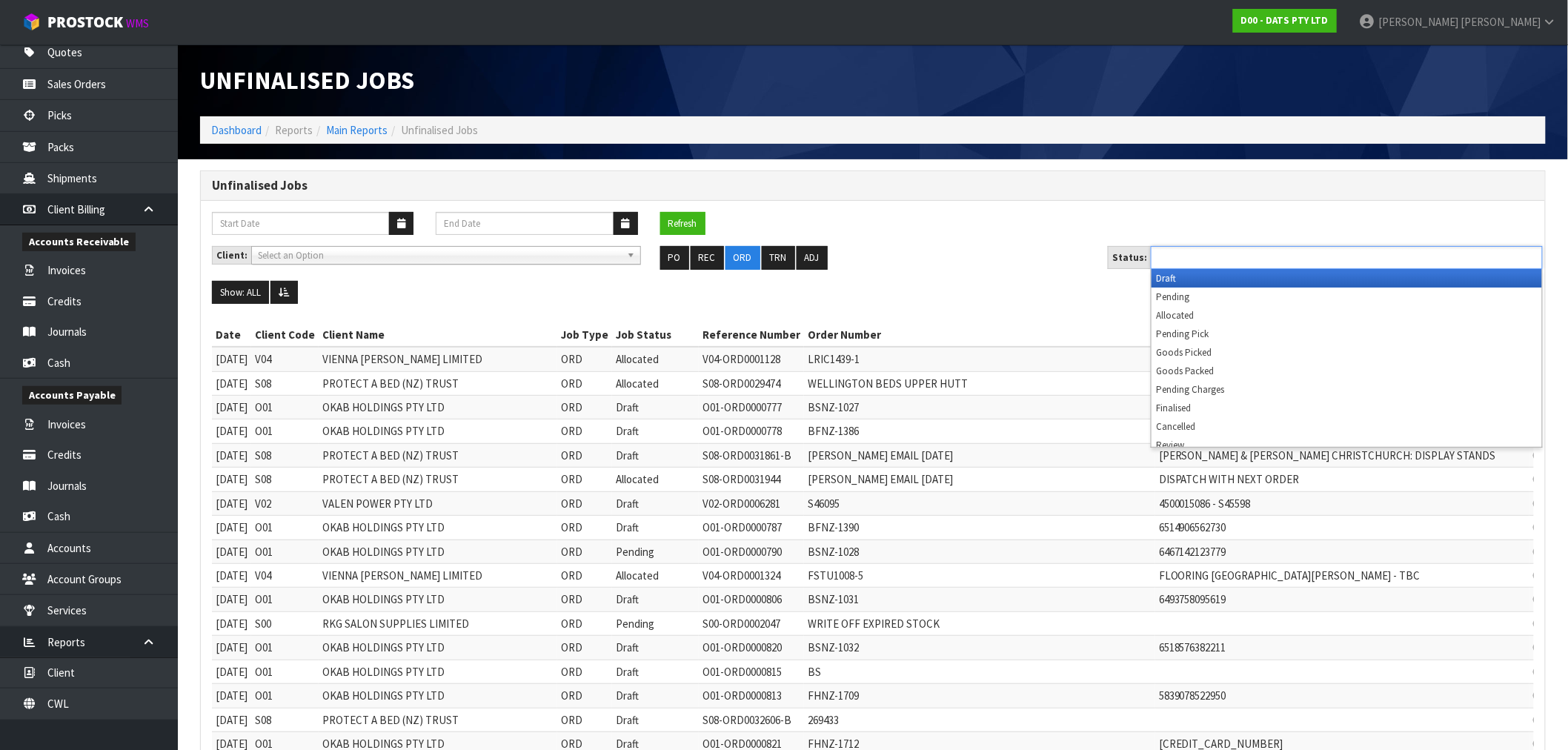
click at [1171, 257] on input "text" at bounding box center [1209, 258] width 109 height 19
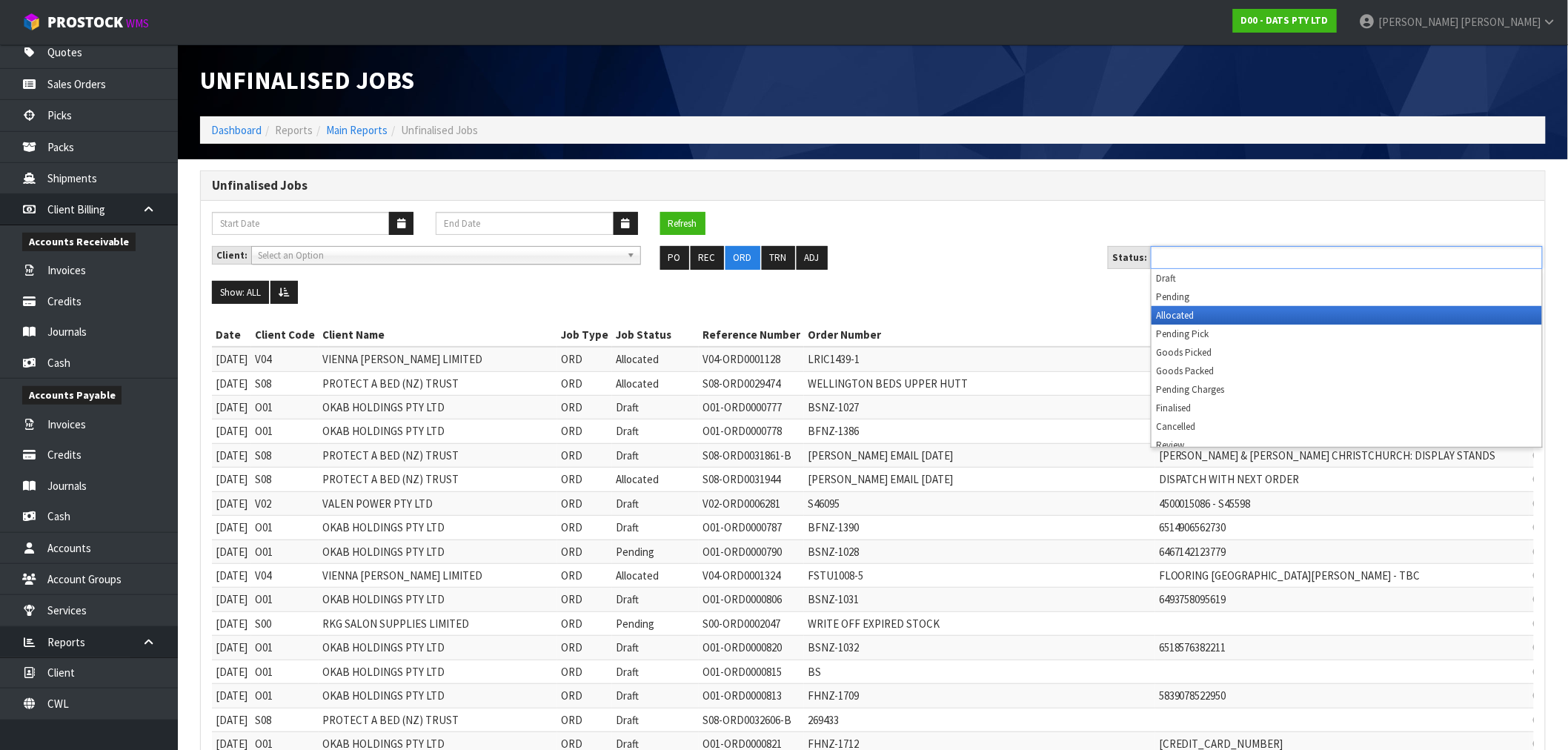
click at [1244, 315] on li "Allocated" at bounding box center [1347, 315] width 390 height 19
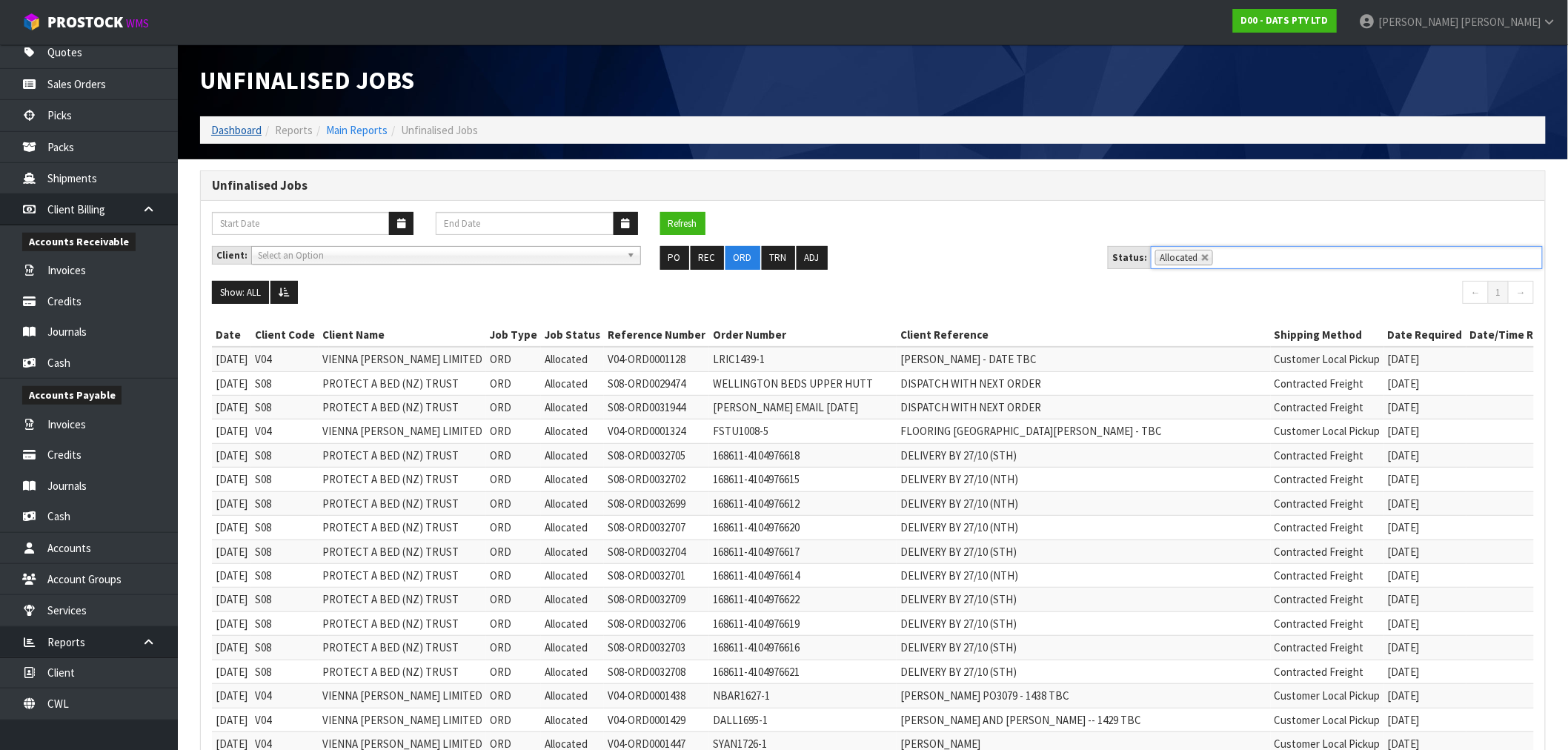
click at [227, 122] on li "Dashboard" at bounding box center [236, 130] width 50 height 16
click at [227, 127] on link "Dashboard" at bounding box center [236, 130] width 50 height 14
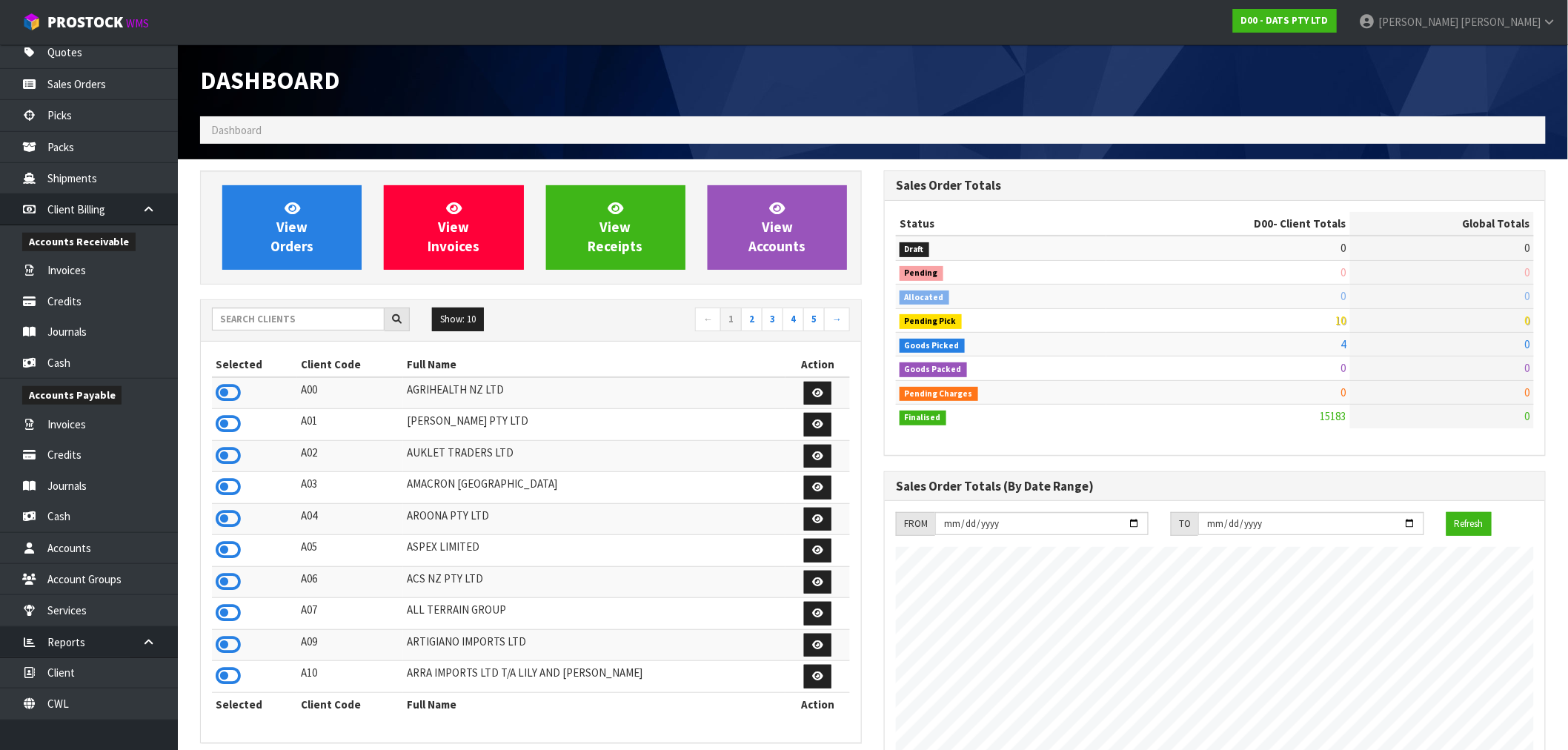
scroll to position [1123, 684]
drag, startPoint x: 269, startPoint y: 316, endPoint x: 291, endPoint y: 314, distance: 22.1
click at [269, 316] on input "text" at bounding box center [298, 319] width 173 height 23
click at [278, 324] on input "text" at bounding box center [298, 319] width 173 height 23
type input "K01"
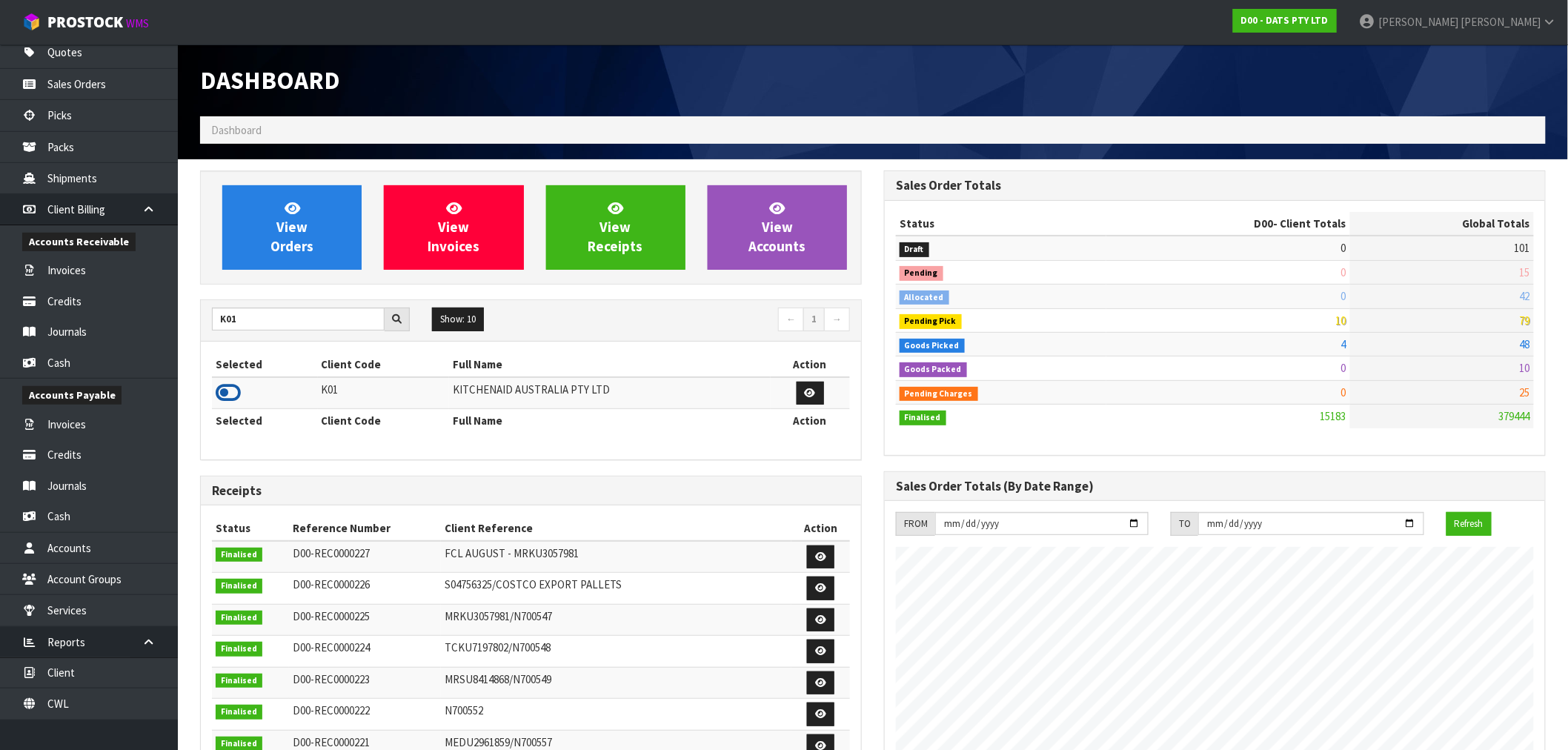
click at [233, 389] on icon at bounding box center [228, 393] width 26 height 23
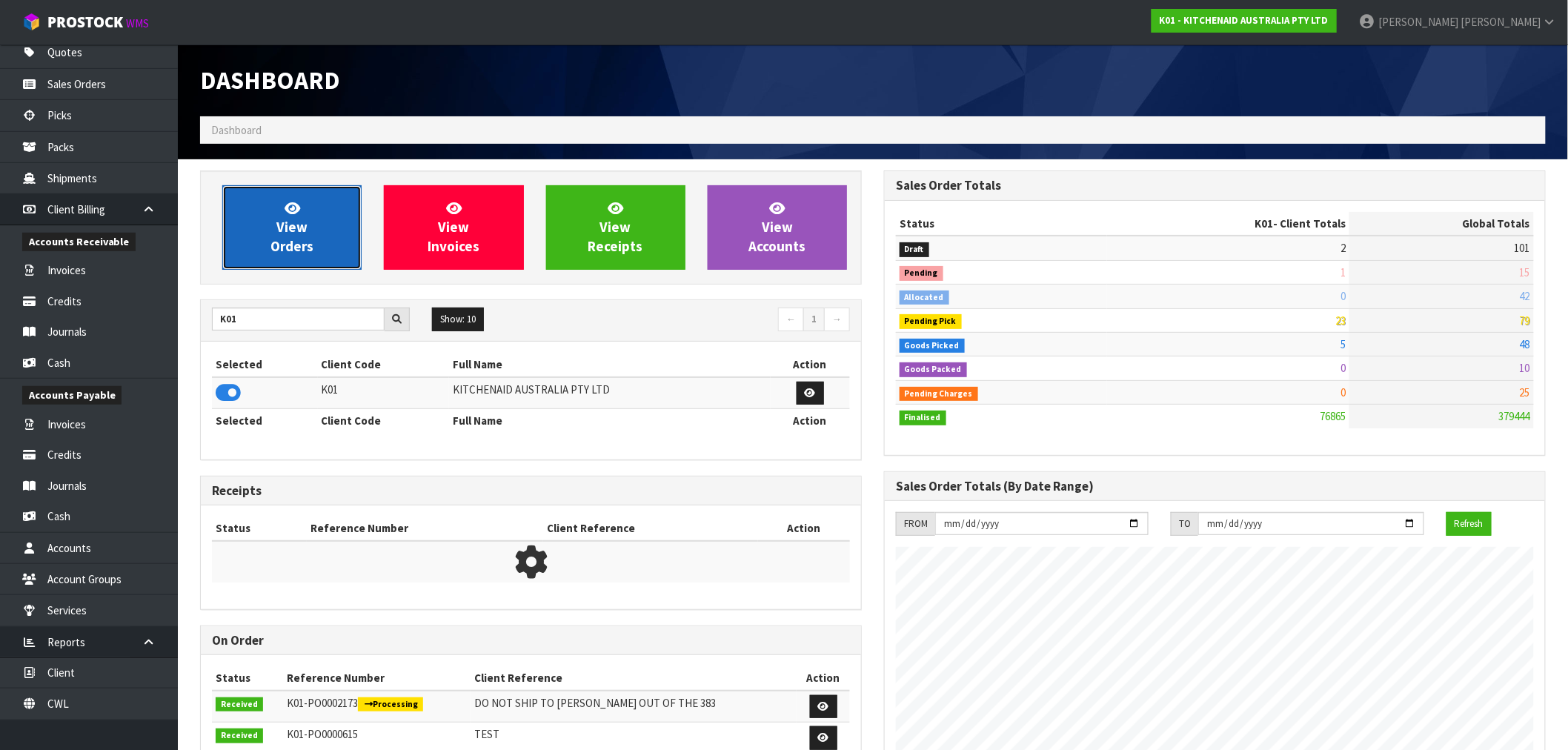
click at [295, 218] on span "View Orders" at bounding box center [291, 227] width 43 height 56
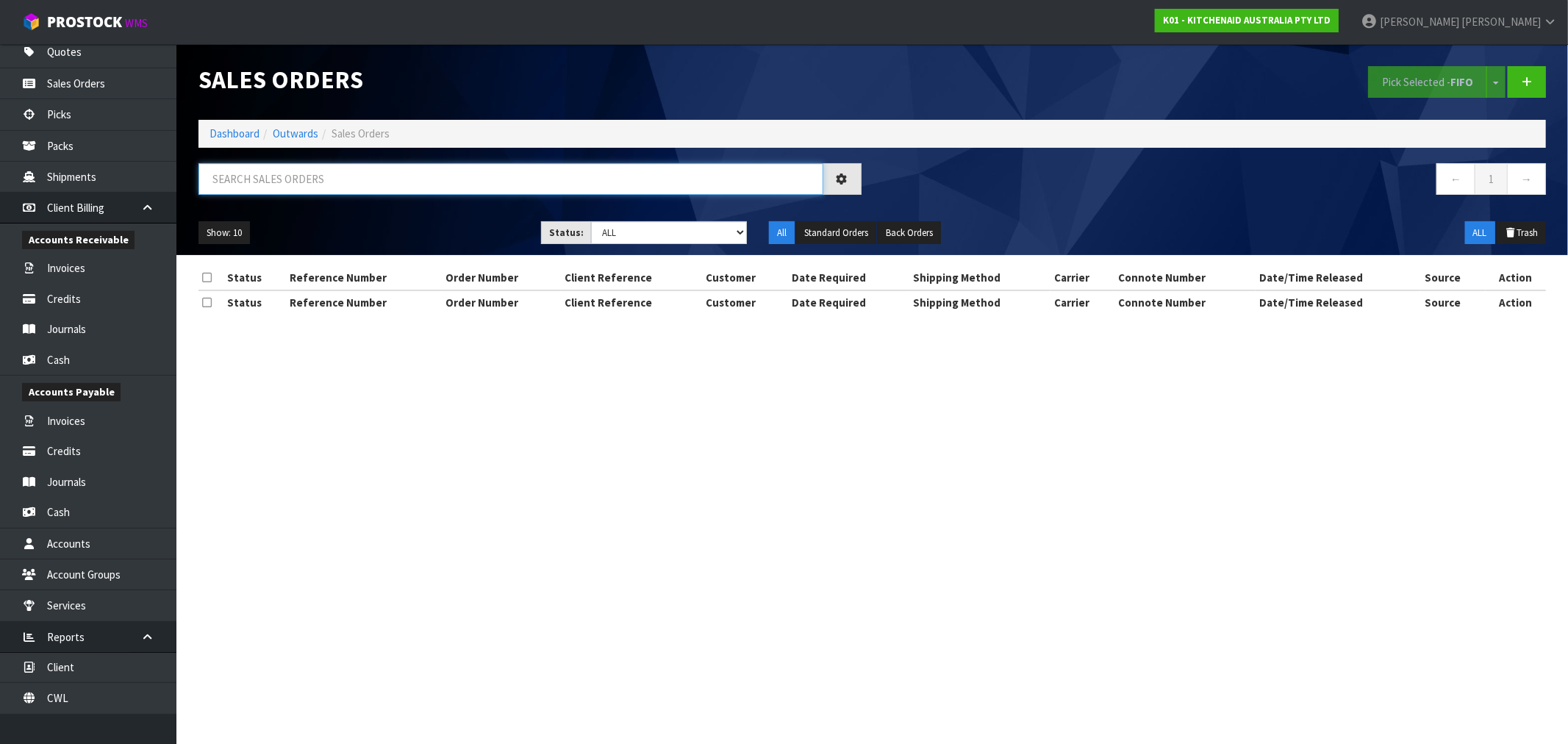
click at [327, 185] on input "text" at bounding box center [511, 179] width 625 height 31
paste input "K01ORD0078126"
click at [232, 179] on input "K01ORD0078126" at bounding box center [511, 179] width 625 height 31
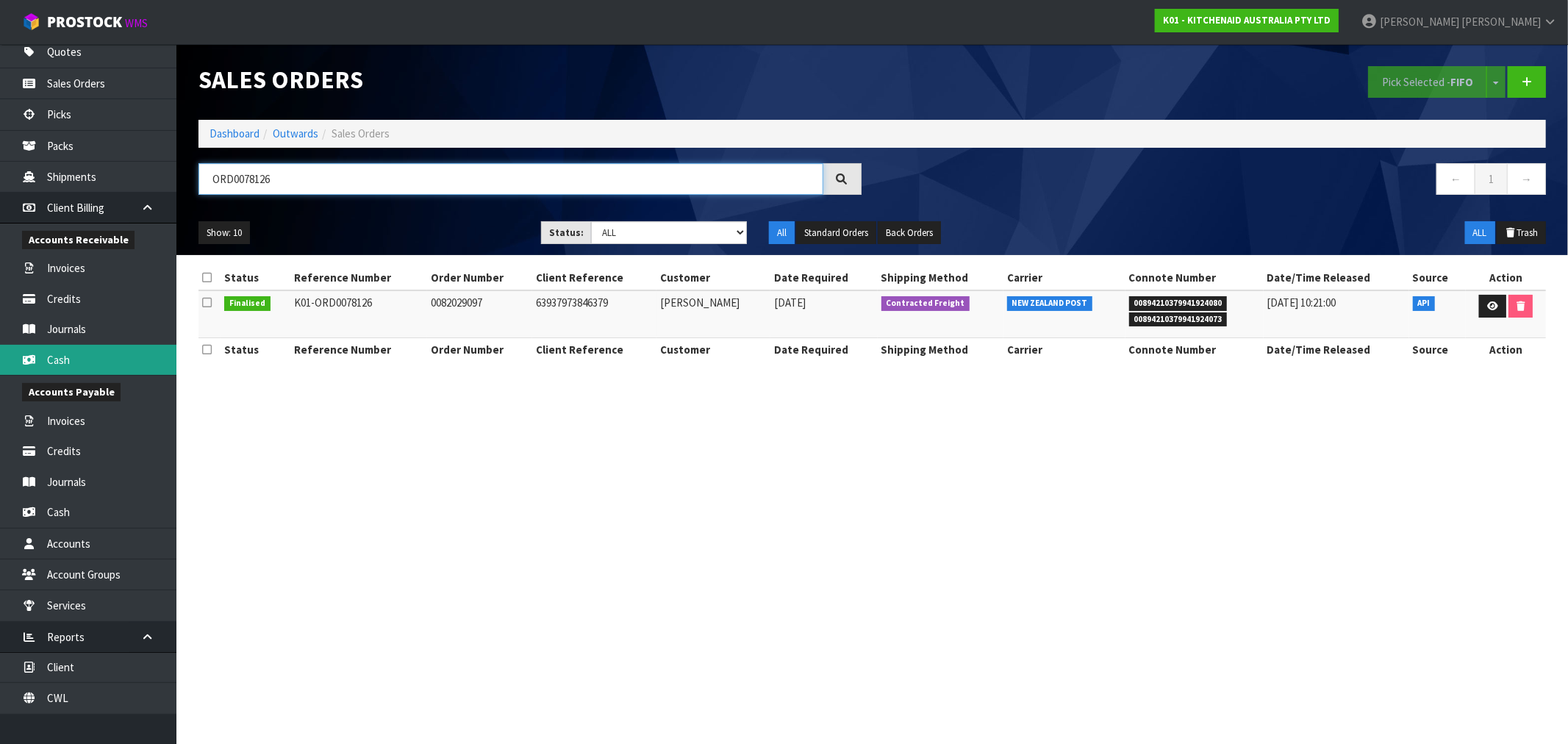
type input "ORD0078126"
click at [248, 129] on link "Dashboard" at bounding box center [234, 133] width 50 height 14
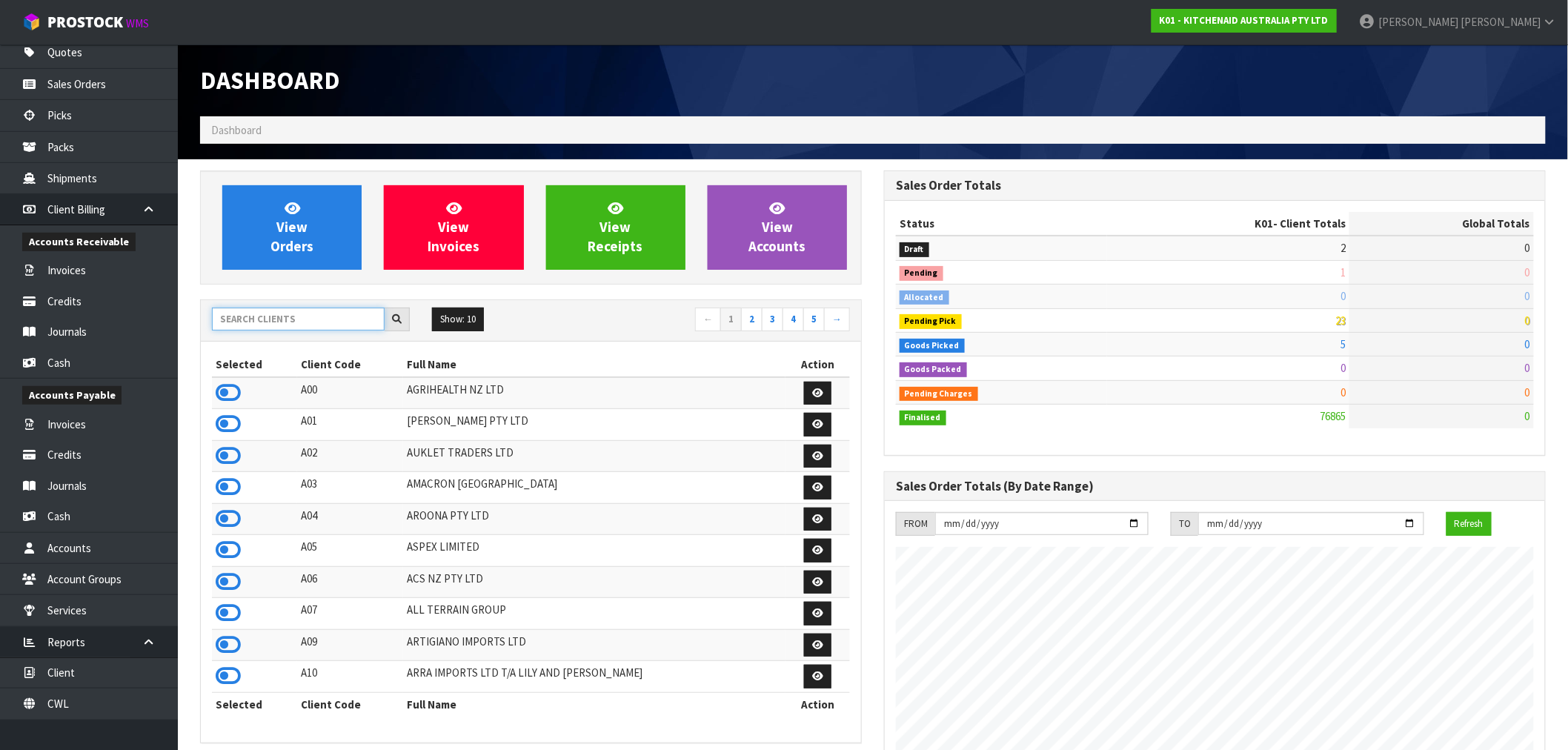
click at [299, 324] on input "text" at bounding box center [298, 319] width 173 height 23
type input "J01"
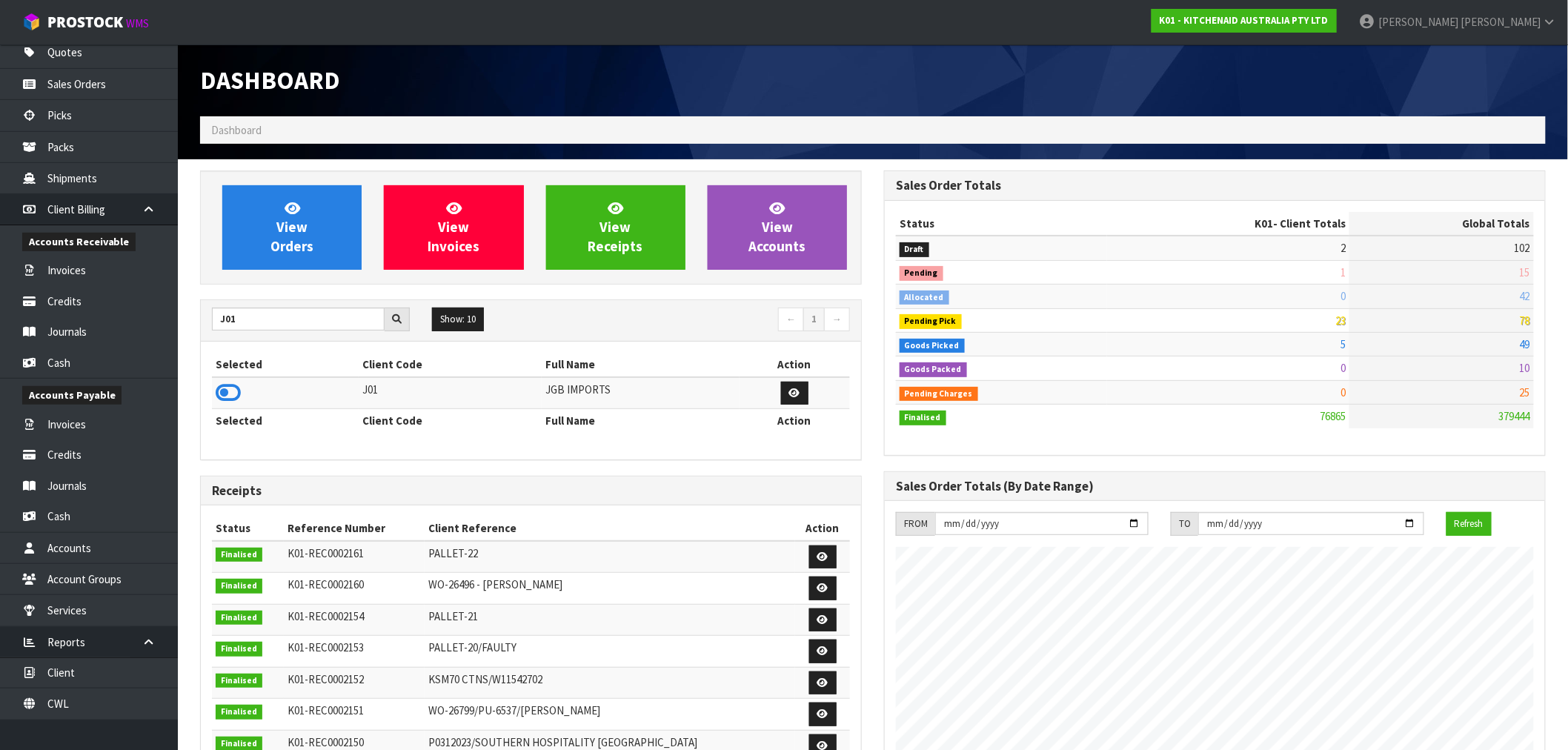
click at [242, 396] on td at bounding box center [284, 393] width 146 height 32
drag, startPoint x: 233, startPoint y: 393, endPoint x: 241, endPoint y: 336, distance: 57.6
click at [233, 393] on icon at bounding box center [228, 393] width 26 height 23
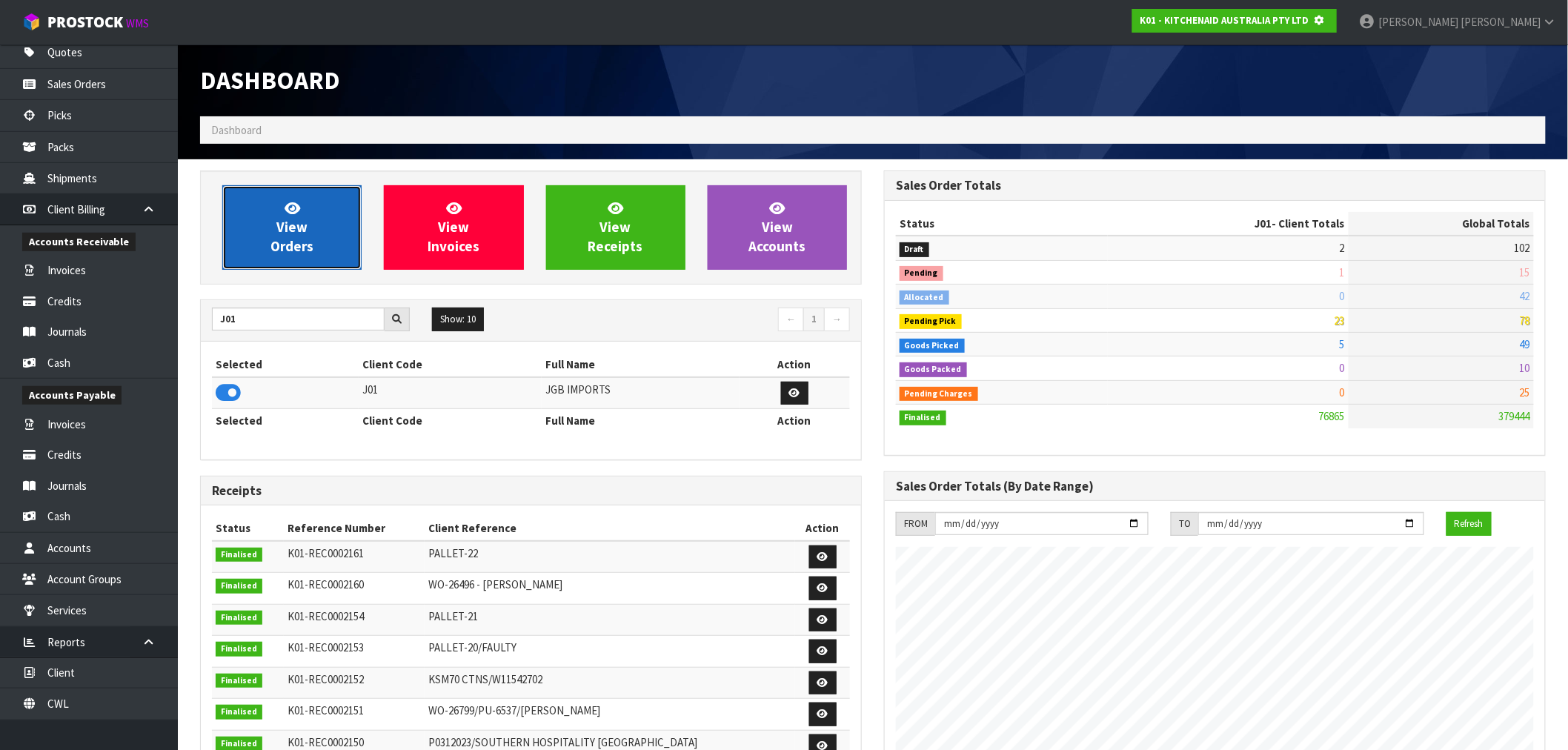
scroll to position [740205, 740294]
click at [276, 264] on link "View Orders" at bounding box center [292, 227] width 140 height 85
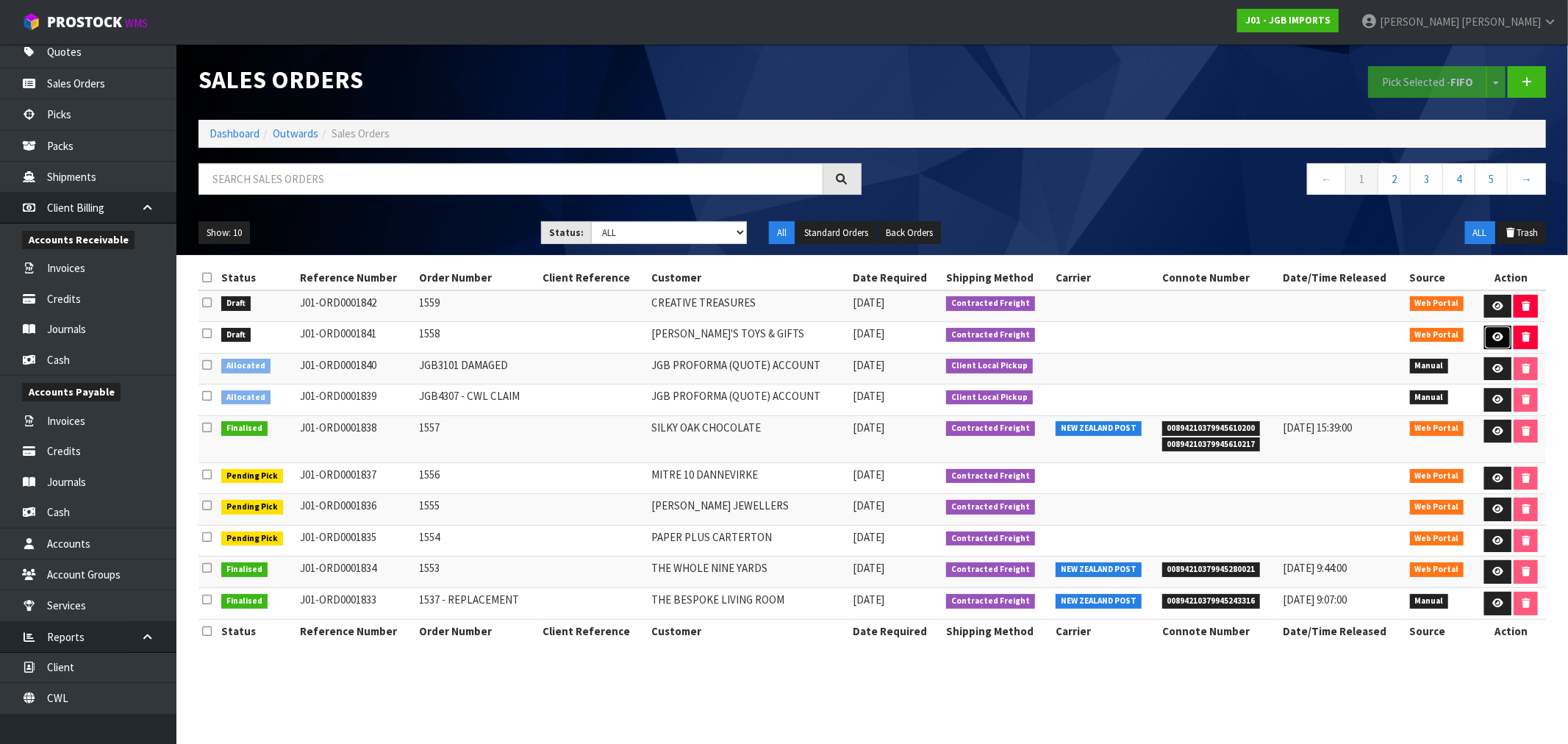
click at [1497, 334] on icon at bounding box center [1497, 337] width 11 height 10
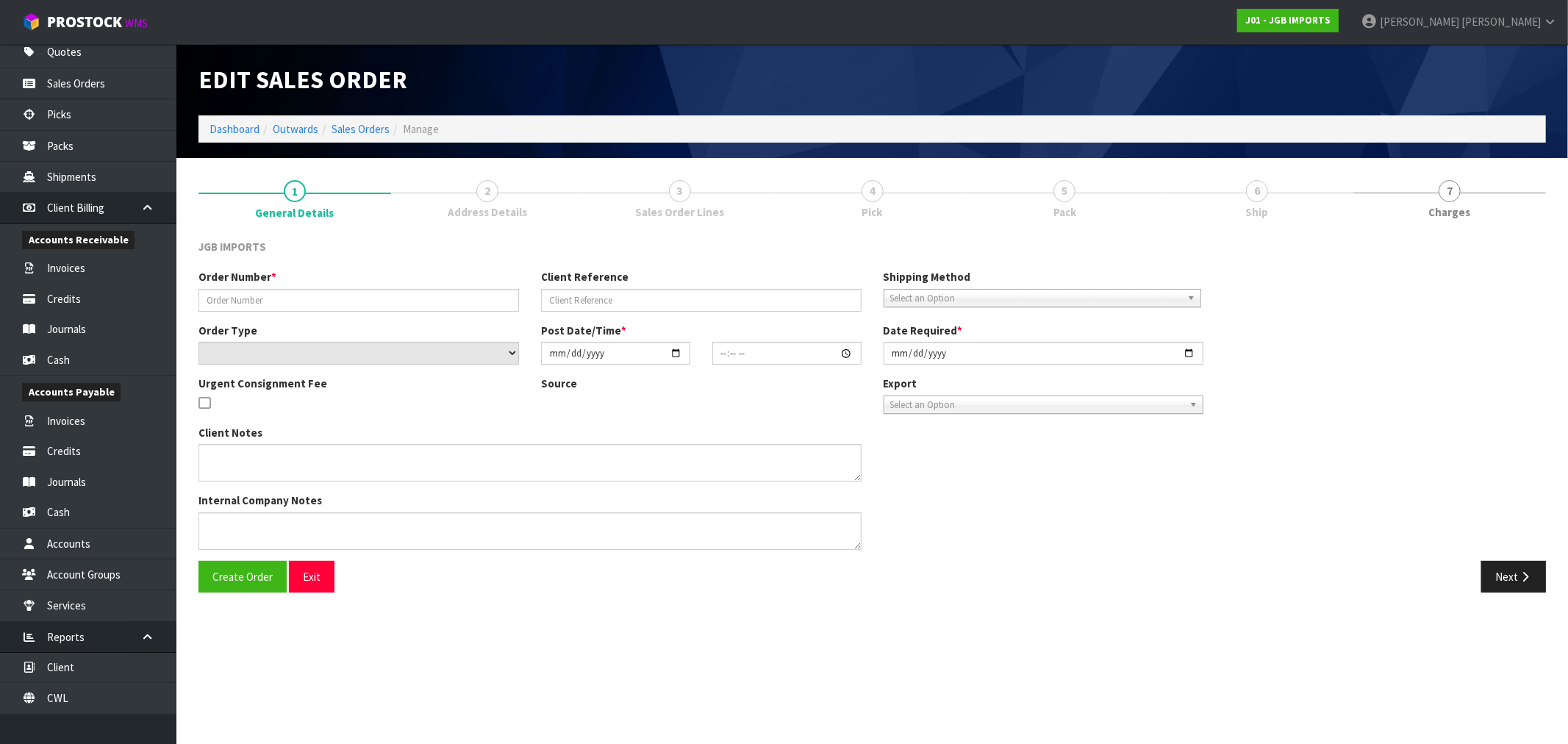
type input "1558"
select select "number:0"
type input "[DATE]"
type input "16:16:00.000"
type input "[DATE]"
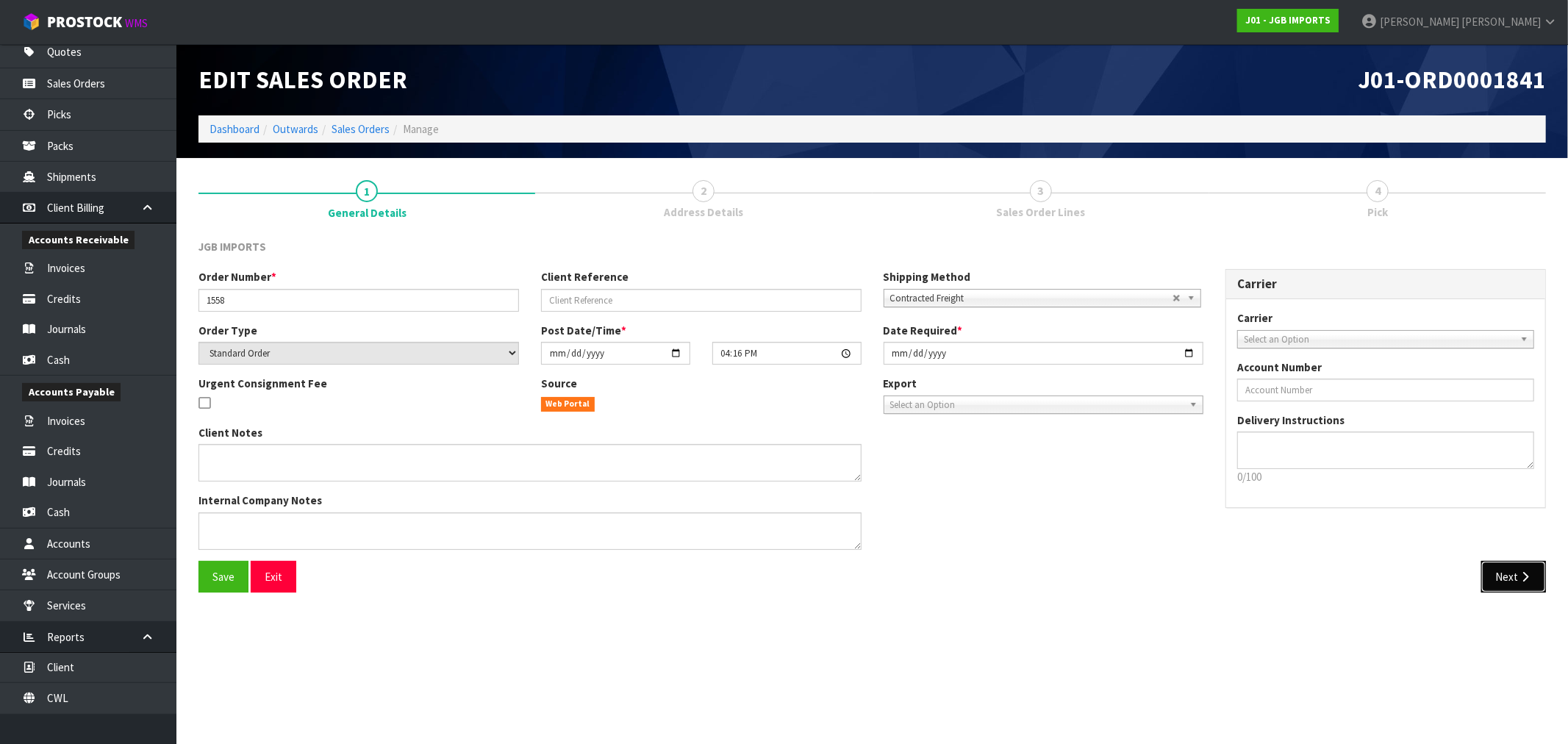
click at [1504, 582] on button "Next" at bounding box center [1513, 576] width 65 height 31
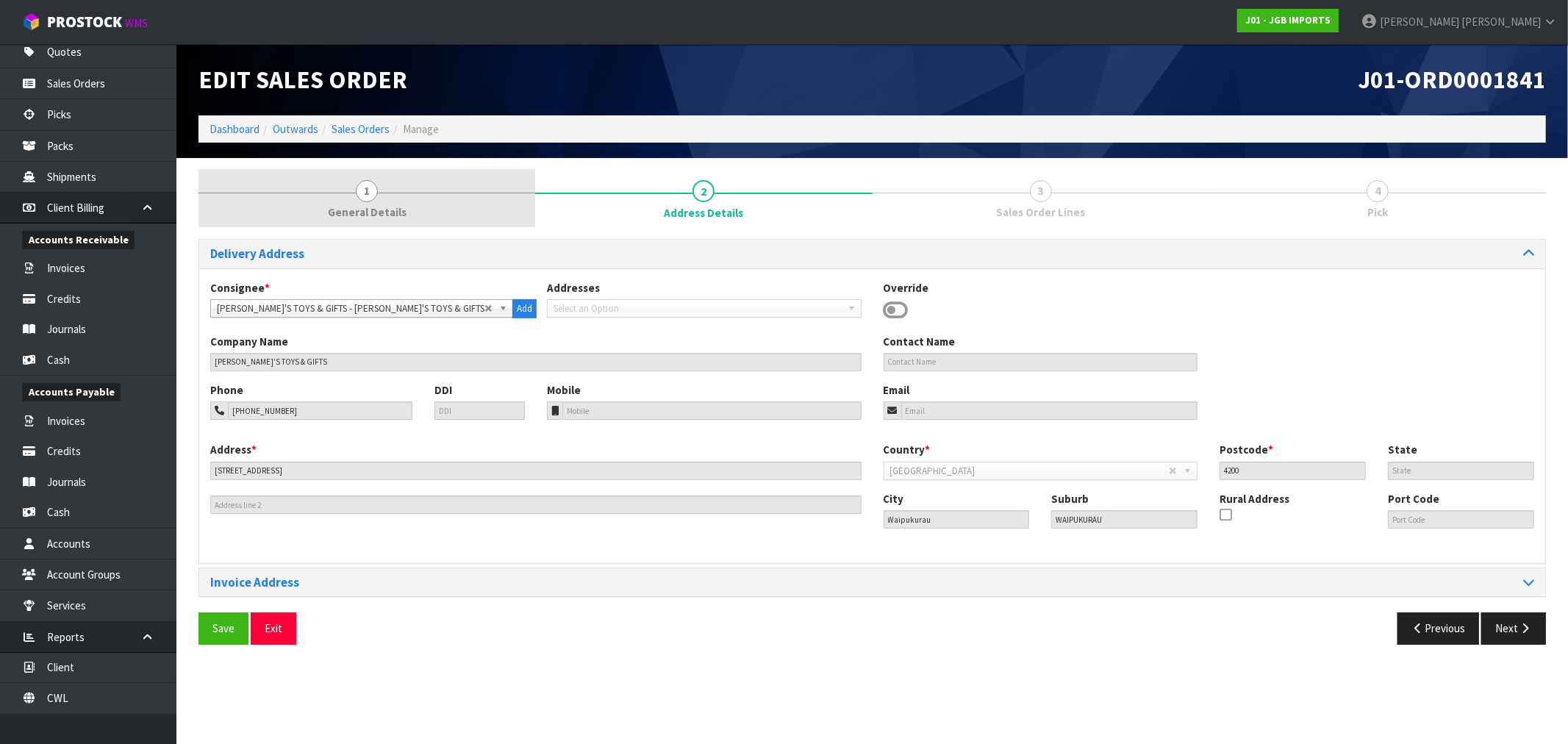
click at [333, 204] on span "General Details" at bounding box center [367, 212] width 79 height 16
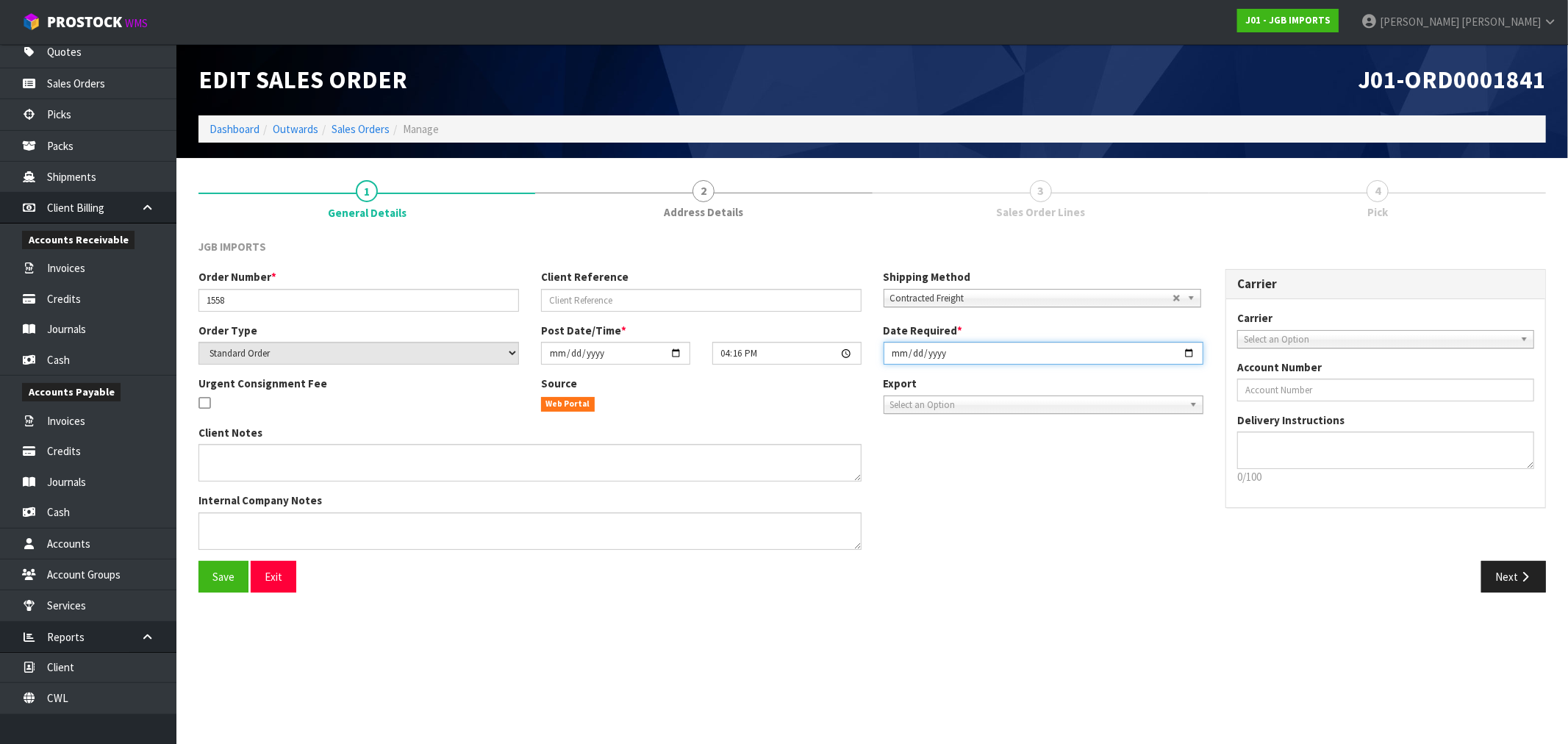
click at [900, 363] on input "[DATE]" at bounding box center [1044, 353] width 320 height 23
type input "[DATE]"
click at [222, 566] on button "Save" at bounding box center [223, 576] width 50 height 31
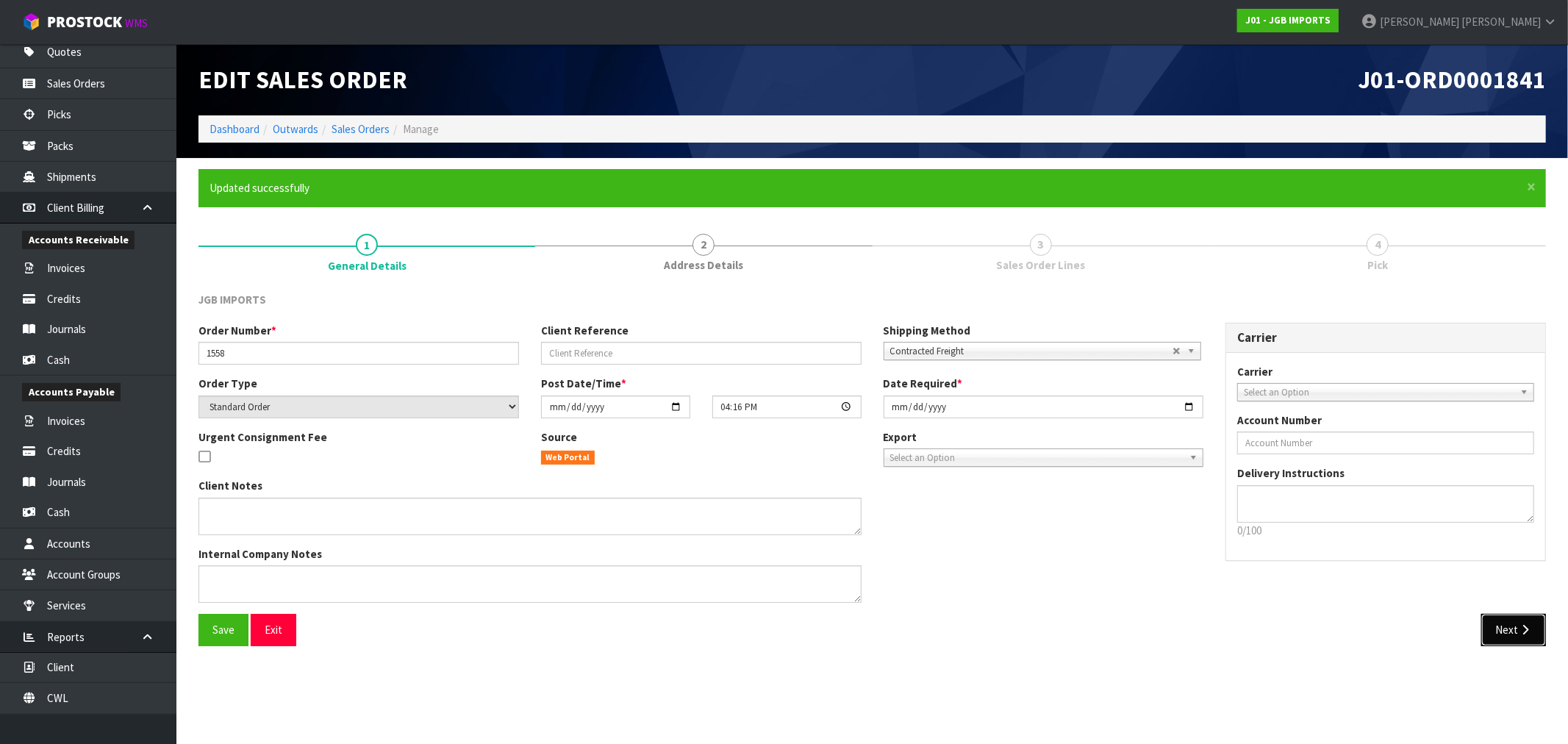
click at [1517, 623] on button "Next" at bounding box center [1513, 629] width 65 height 31
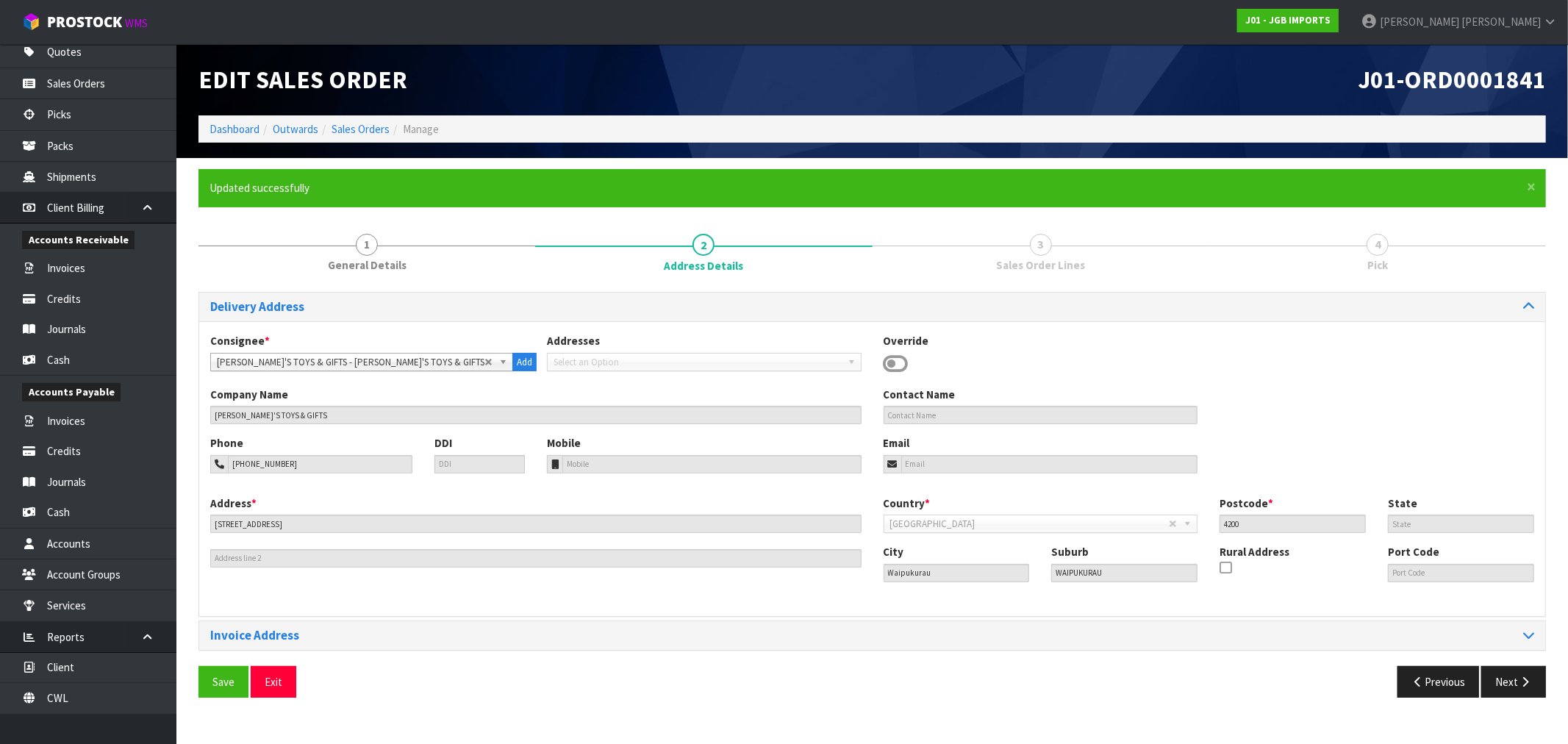
click at [1508, 662] on div "Delivery Address Consignee * 000001.BAY MECHANICS - BAY MECHANICS 000001A - BRA…" at bounding box center [873, 500] width 1348 height 417
click at [1531, 673] on button "Next" at bounding box center [1513, 681] width 65 height 31
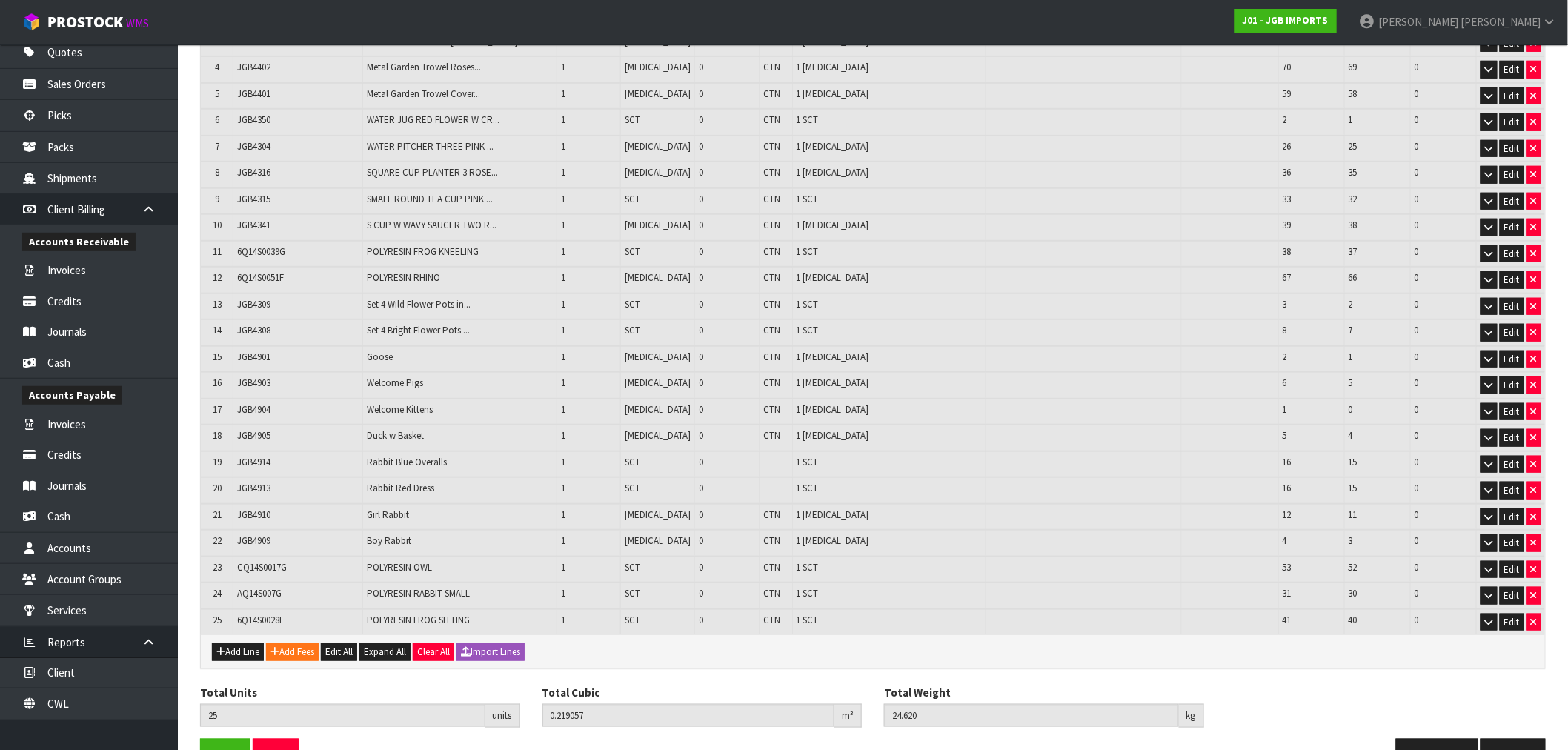
scroll to position [411, 0]
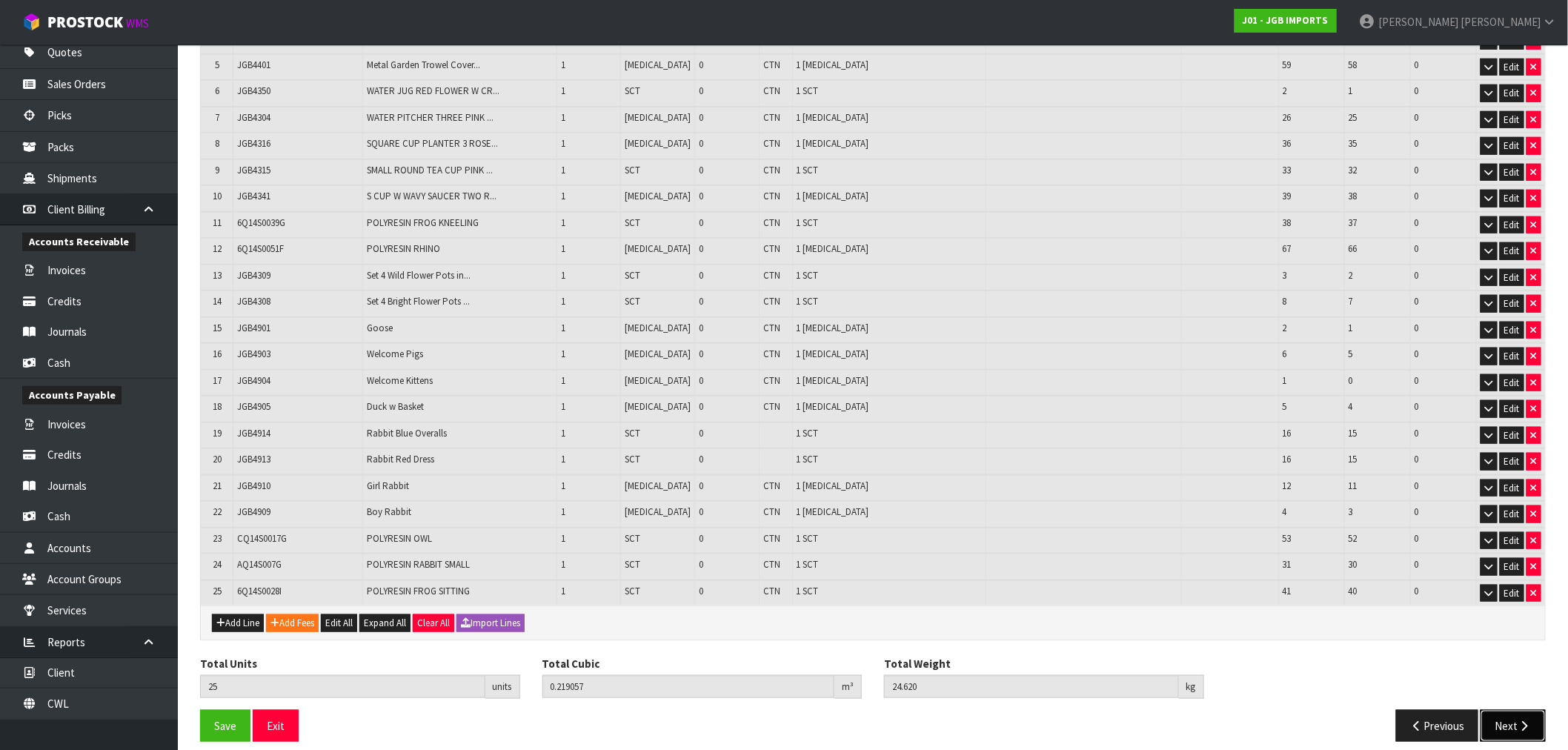
drag, startPoint x: 1530, startPoint y: 709, endPoint x: 1009, endPoint y: 661, distance: 523.2
click at [1530, 721] on icon "button" at bounding box center [1524, 726] width 14 height 11
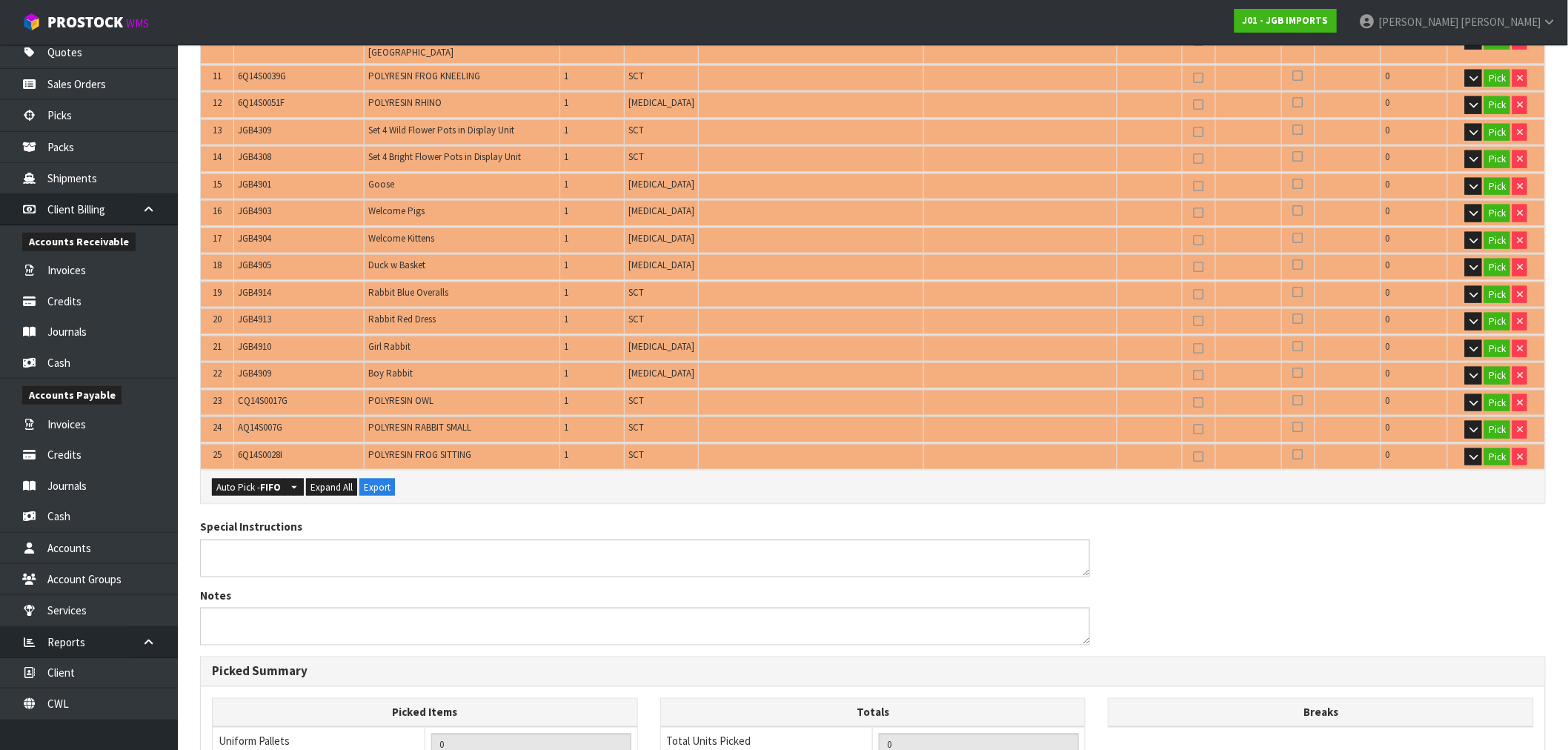
scroll to position [741, 0]
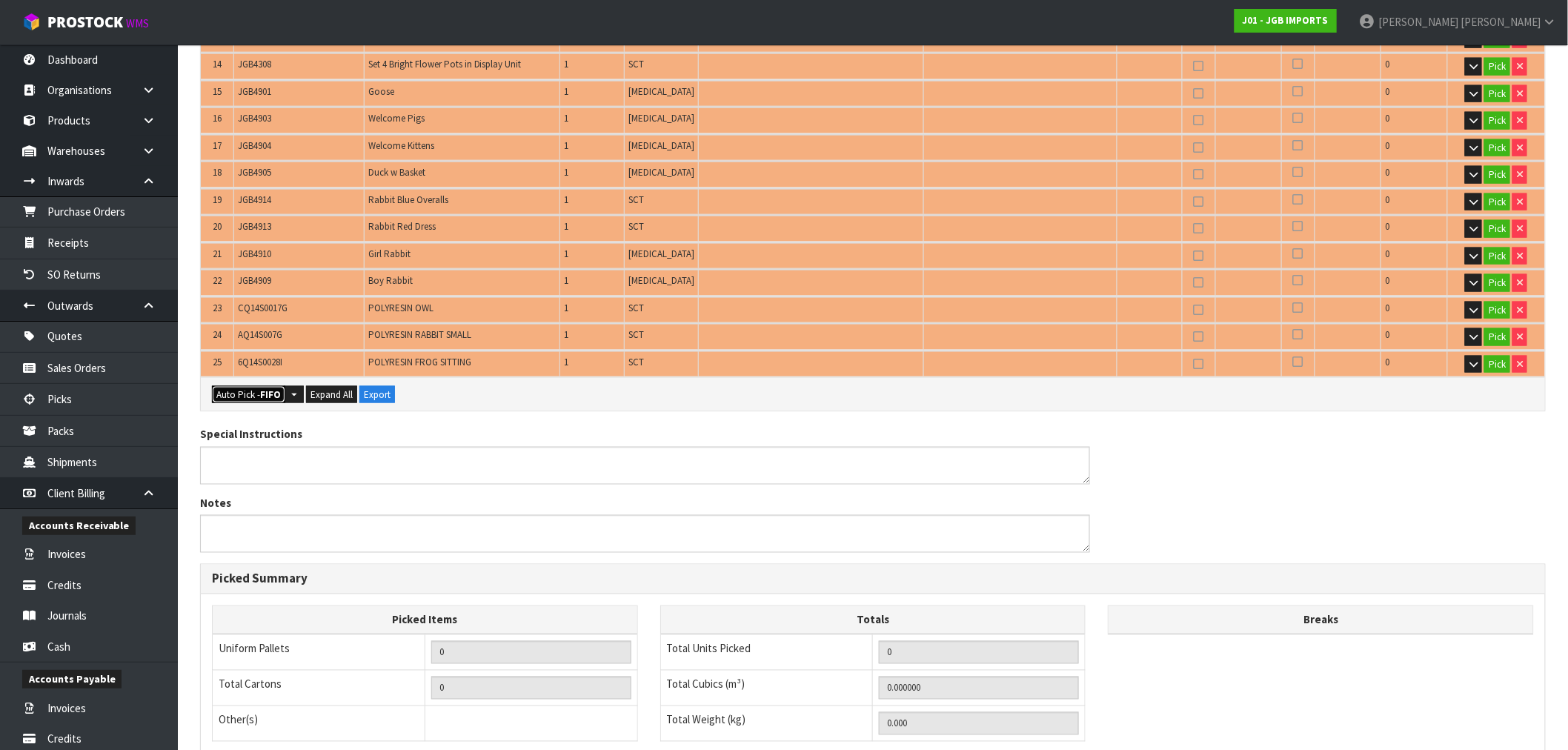
scroll to position [285, 0]
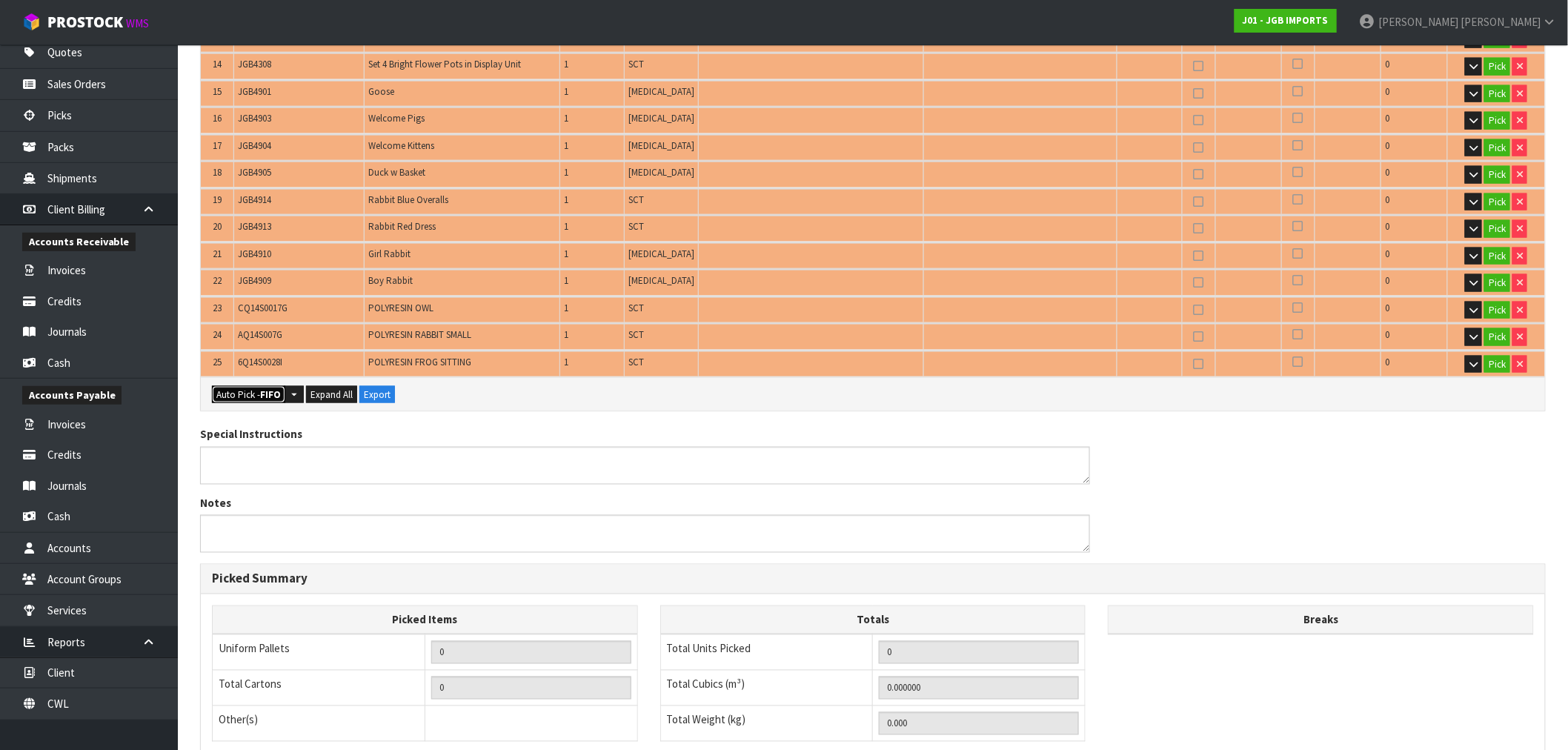
click at [245, 386] on button "Auto Pick - FIFO" at bounding box center [248, 395] width 74 height 18
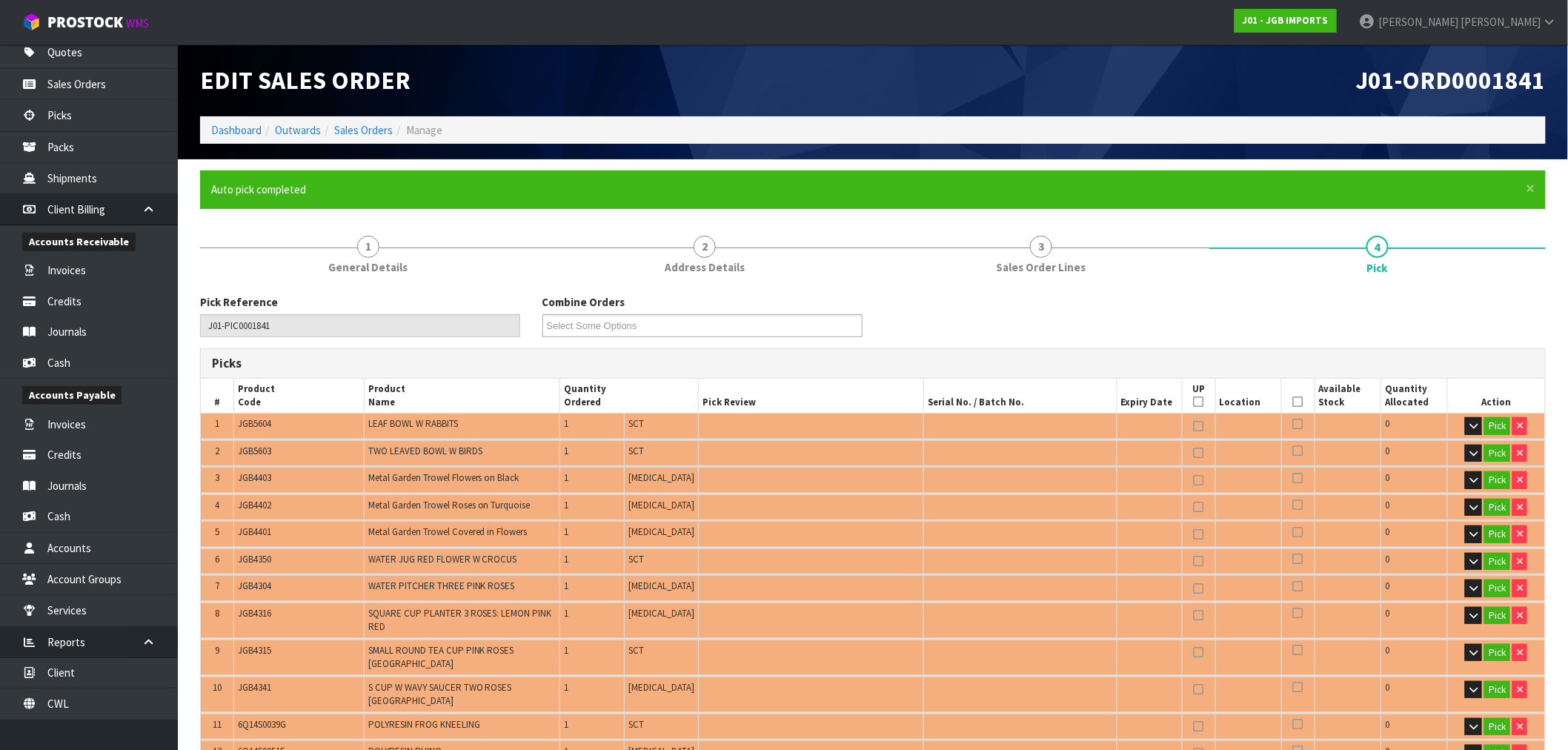
type input "Piece x 13"
type input "Sub-carton x 12"
type input "25"
type input "0.219057"
type input "24.620"
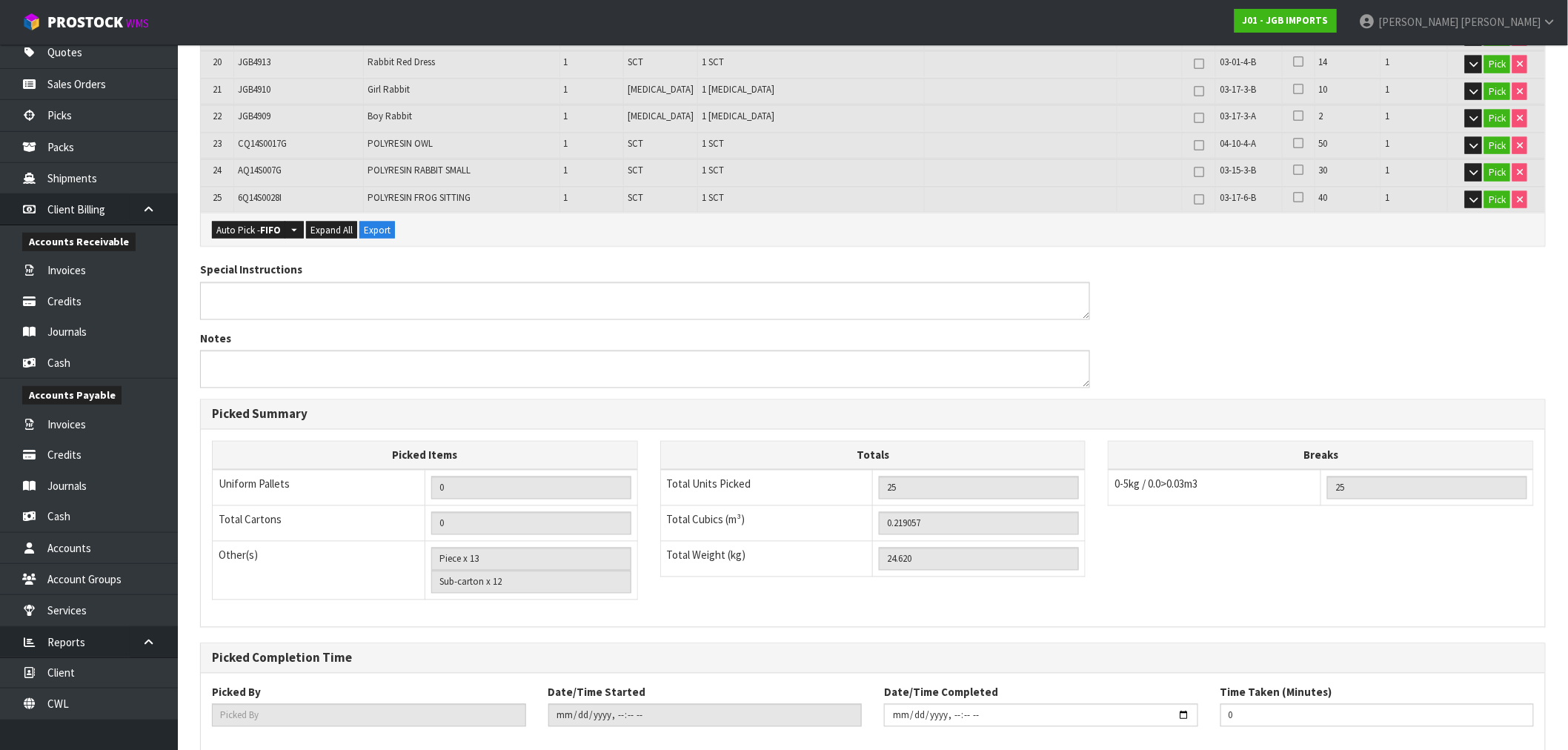
scroll to position [956, 0]
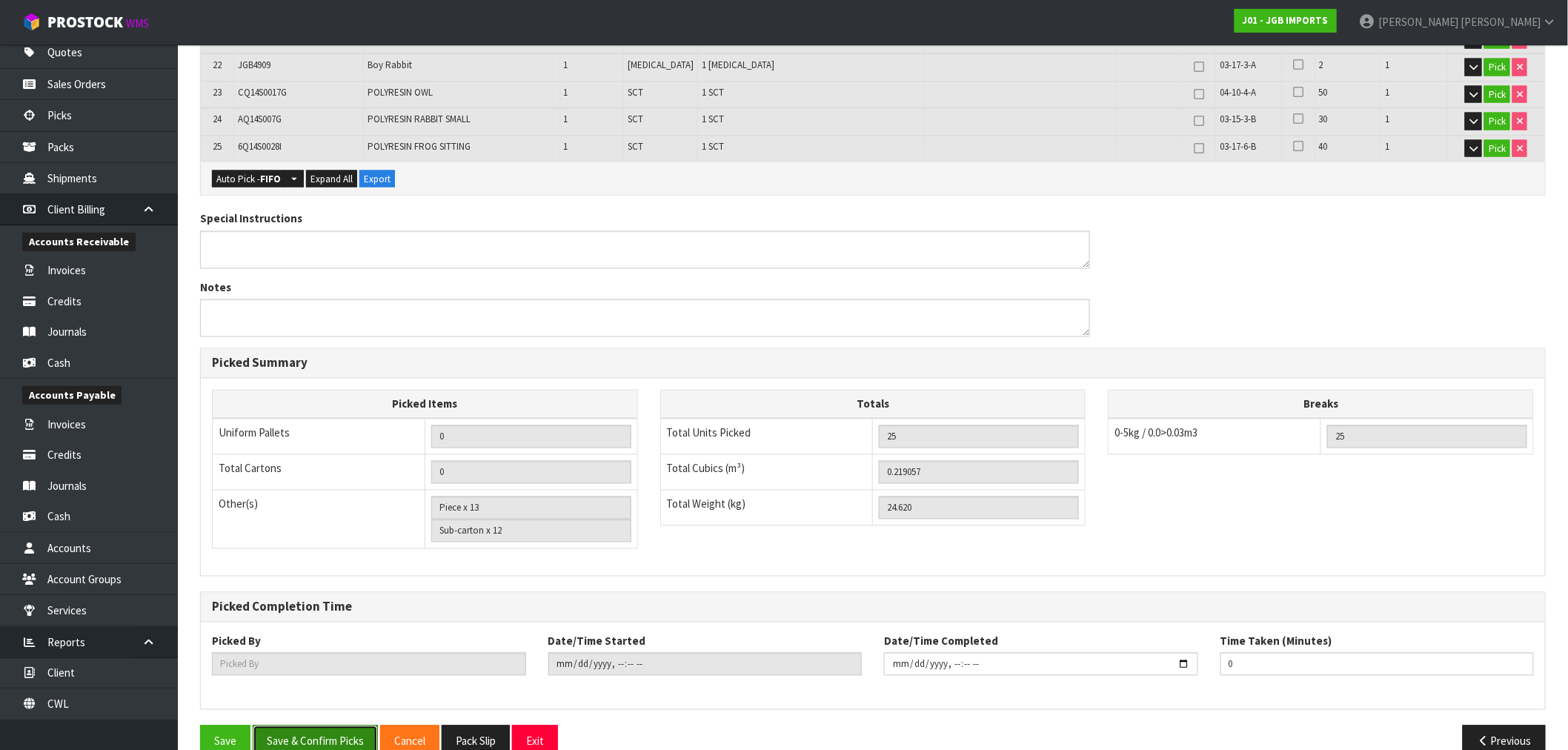
click at [295, 725] on button "Save & Confirm Picks" at bounding box center [315, 741] width 125 height 32
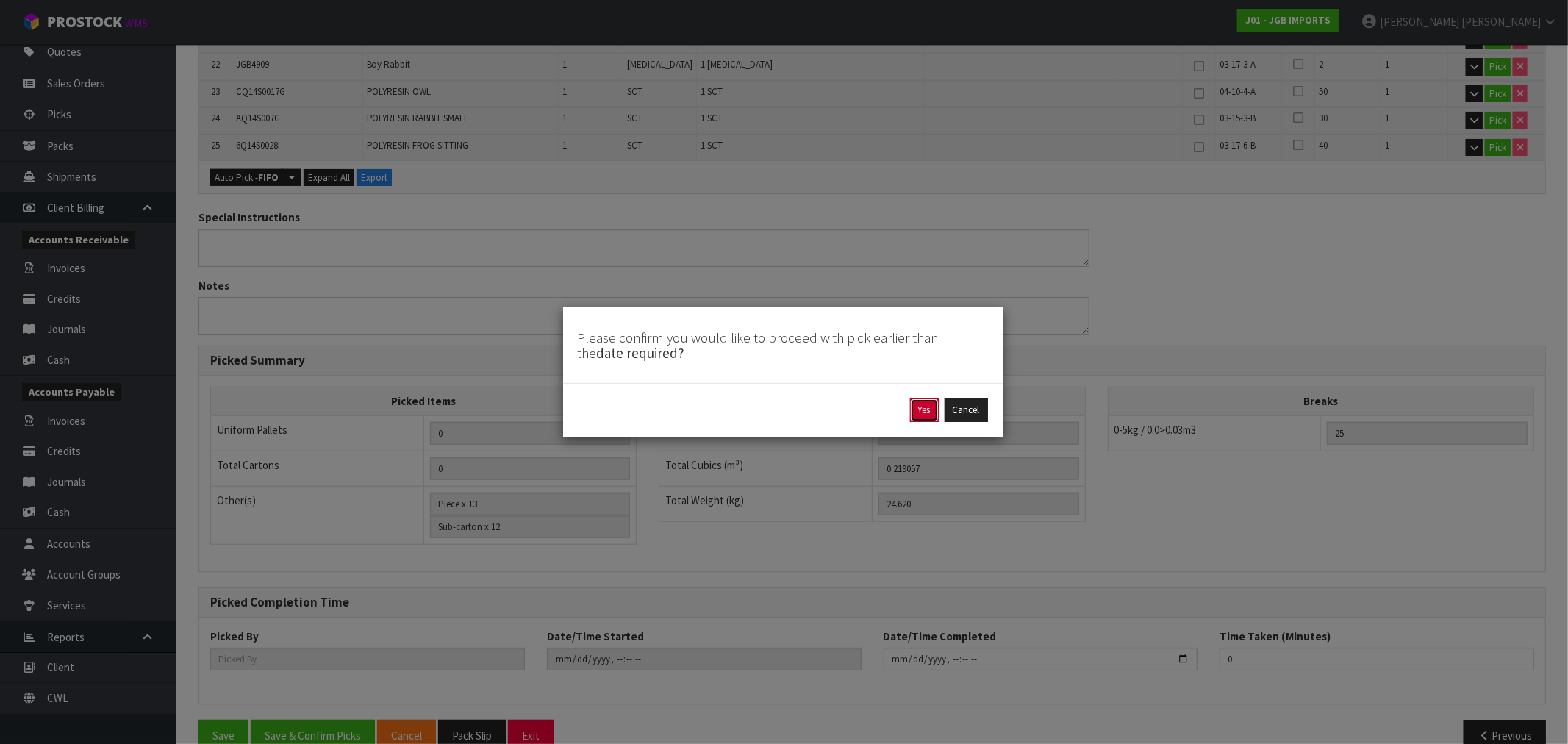
click at [924, 410] on button "Yes" at bounding box center [924, 410] width 29 height 24
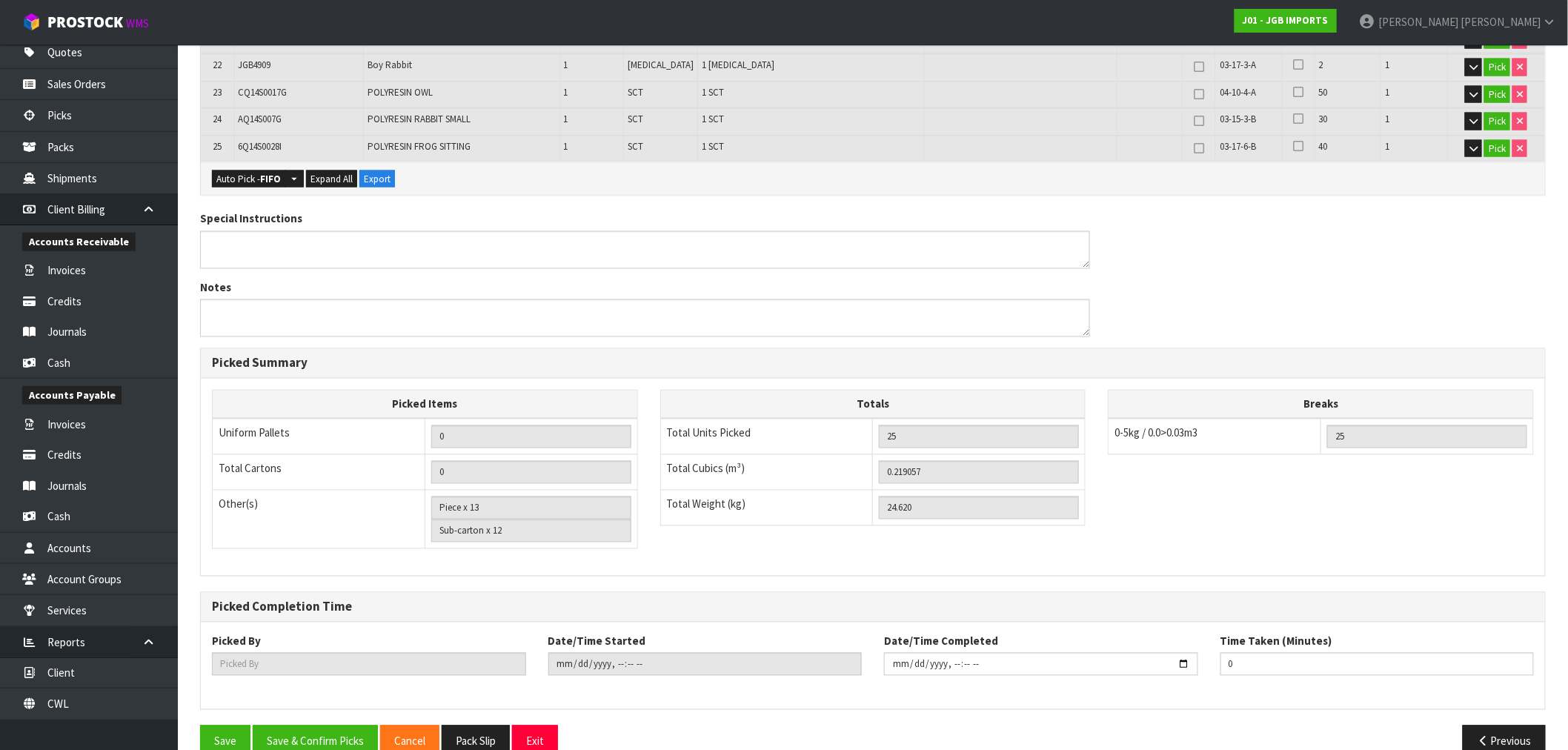
scroll to position [0, 0]
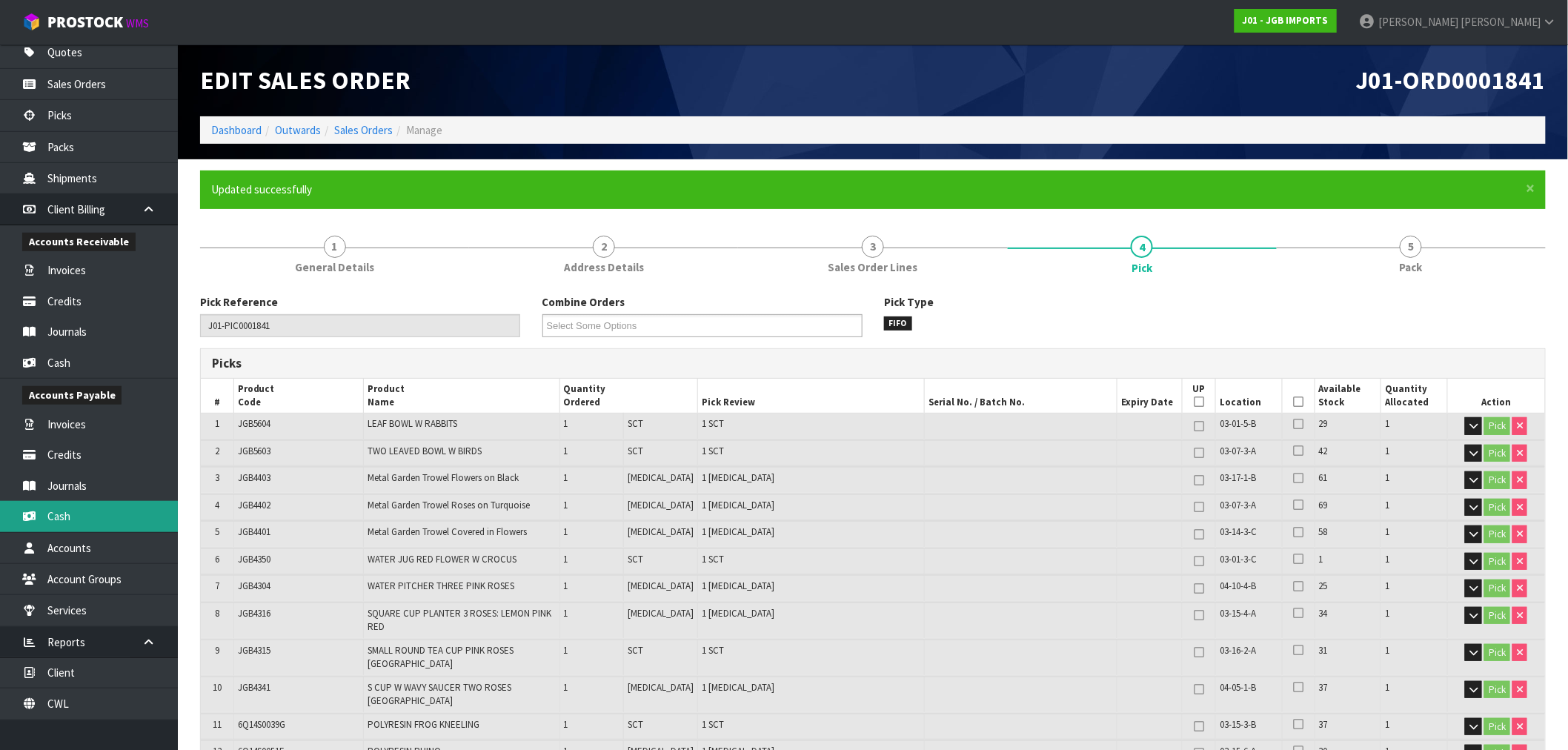
type input "[PERSON_NAME]"
type input "2025-09-02T16:34:03"
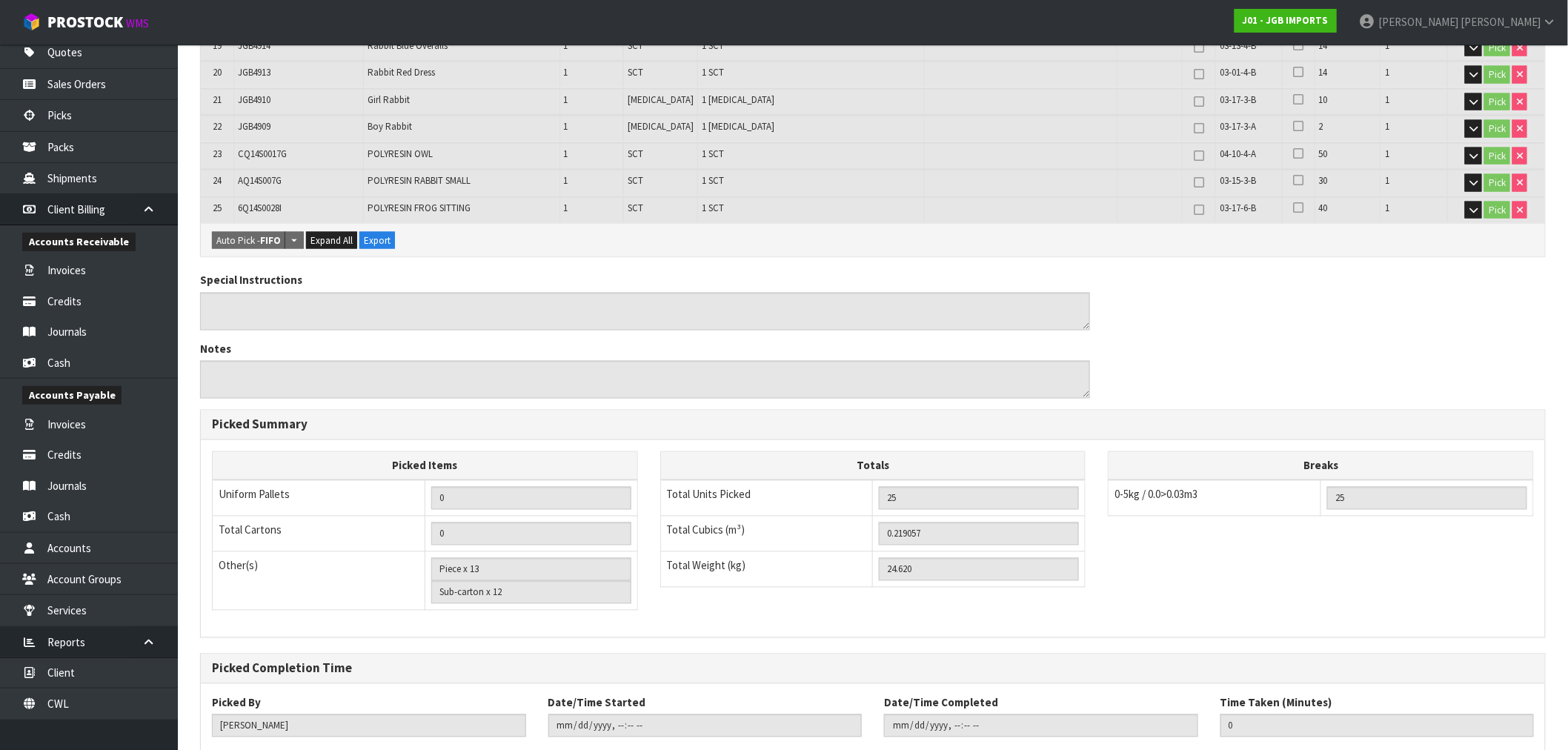
scroll to position [956, 0]
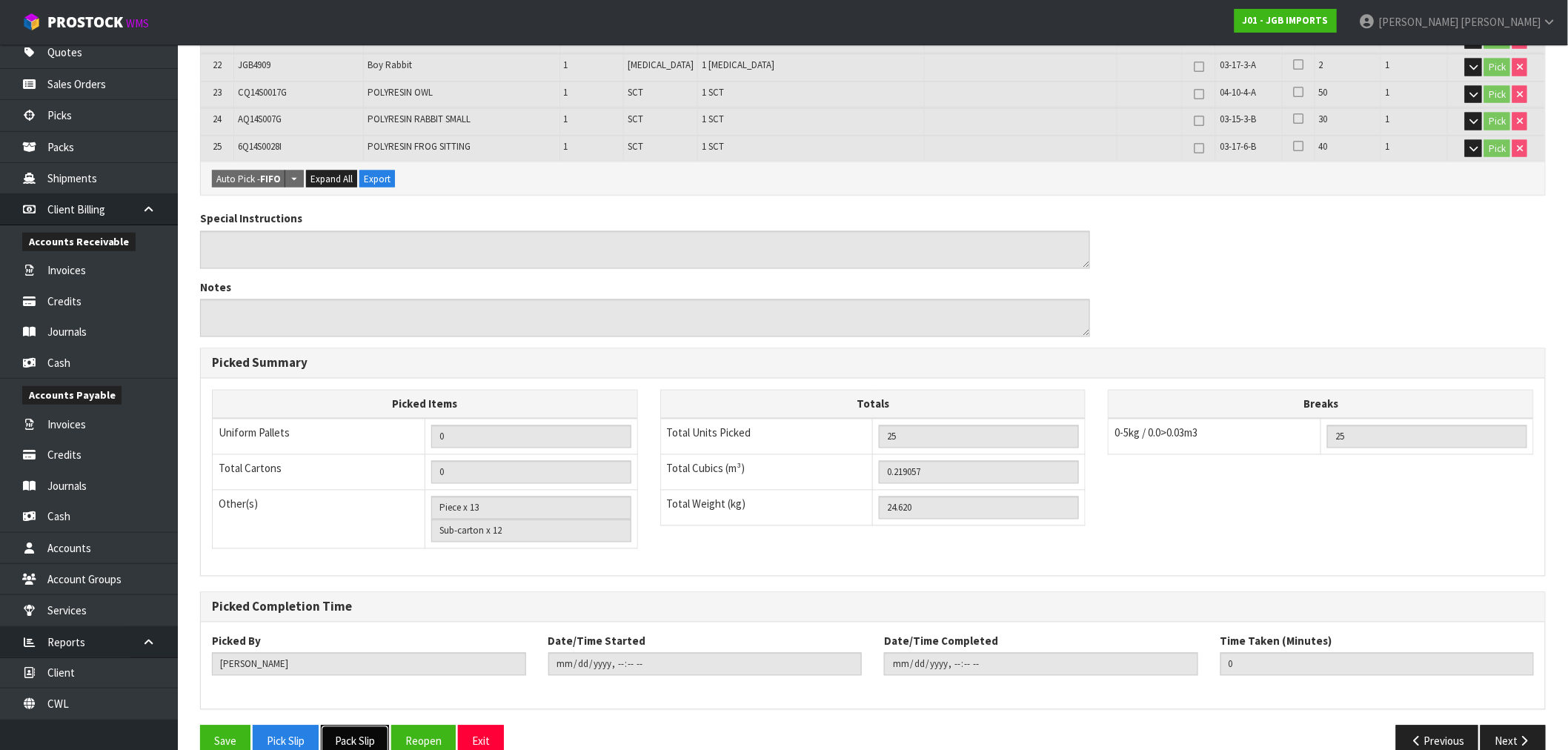
click at [364, 725] on button "Pack Slip" at bounding box center [354, 741] width 68 height 32
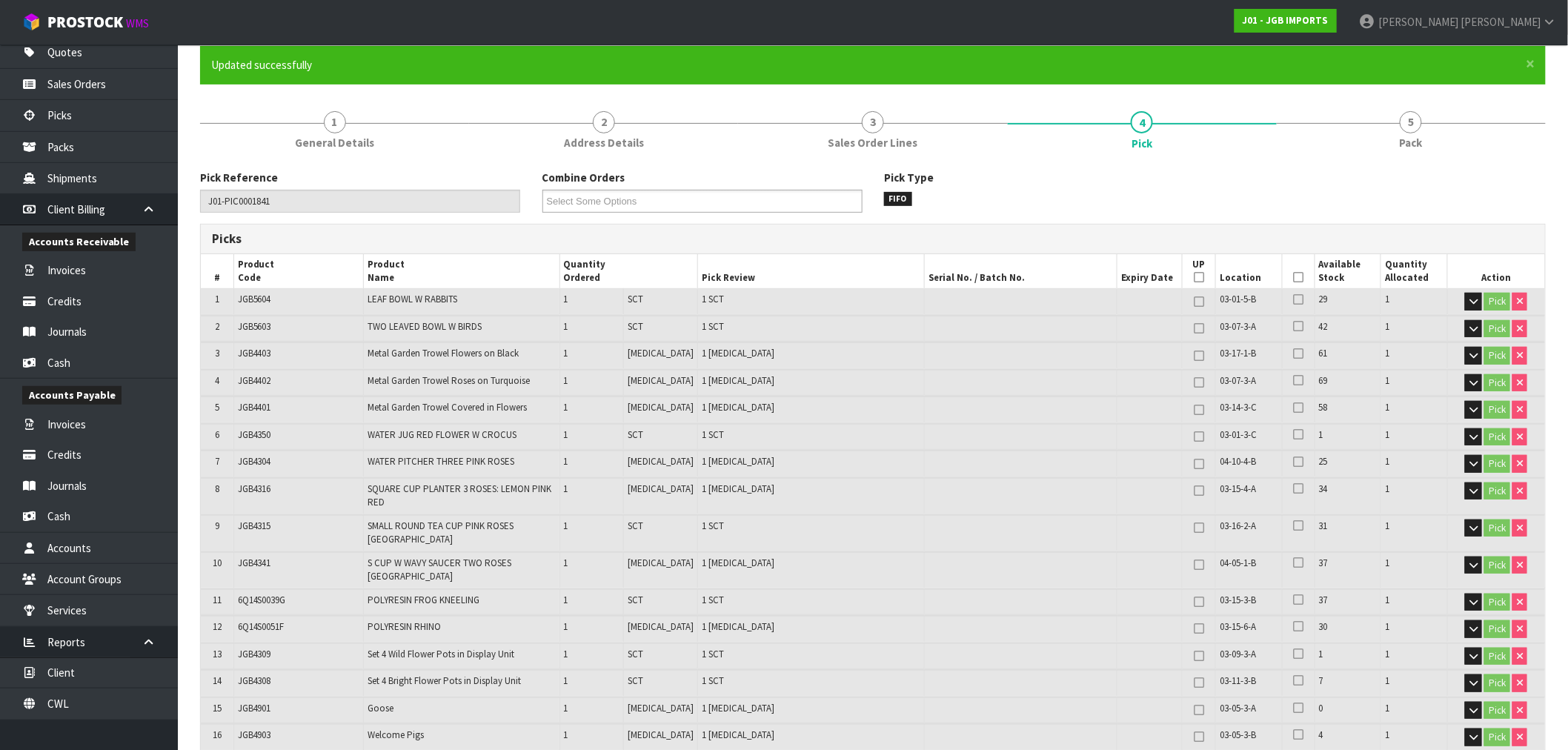
scroll to position [0, 0]
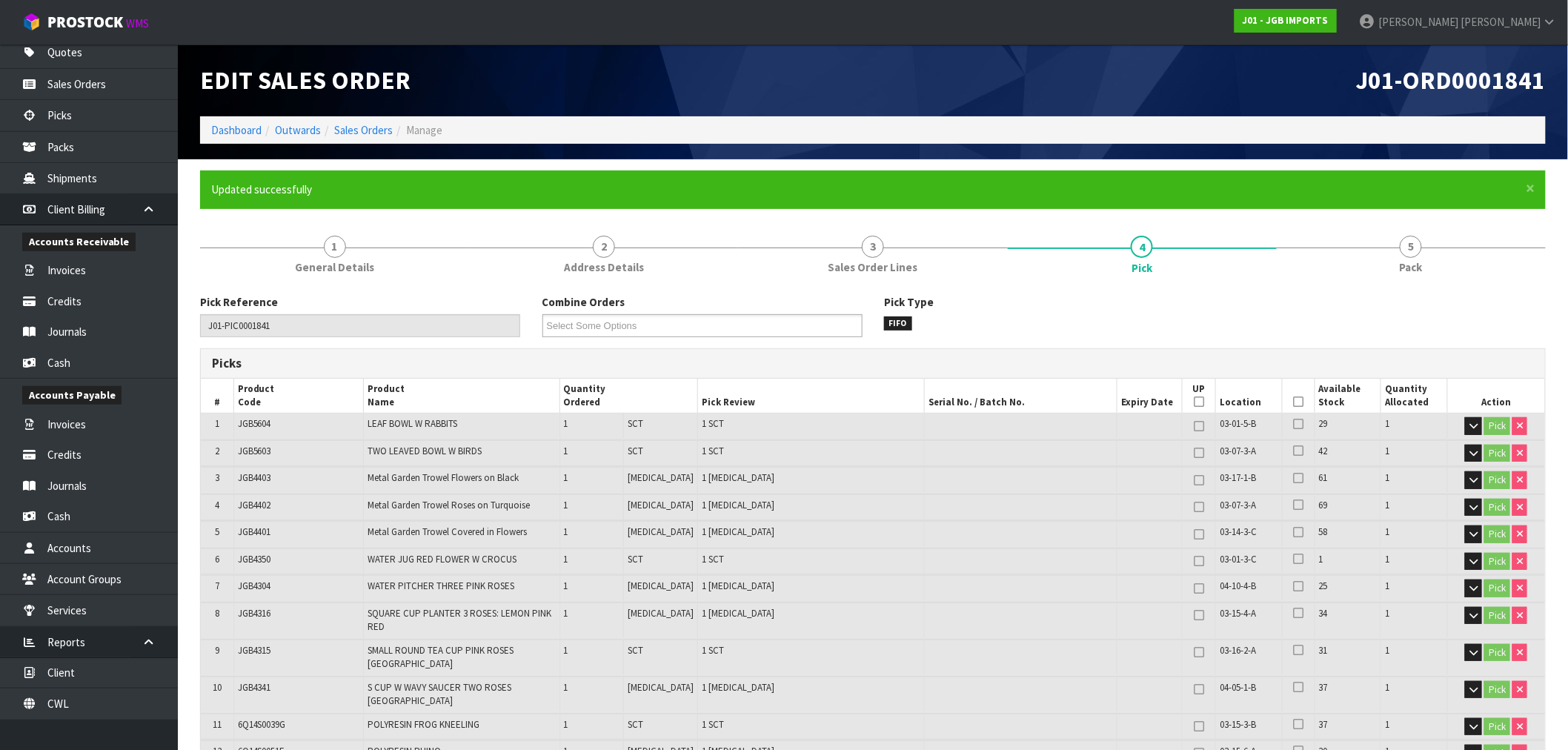
click at [395, 128] on li "Manage" at bounding box center [417, 130] width 50 height 16
click at [372, 128] on link "Sales Orders" at bounding box center [363, 130] width 59 height 14
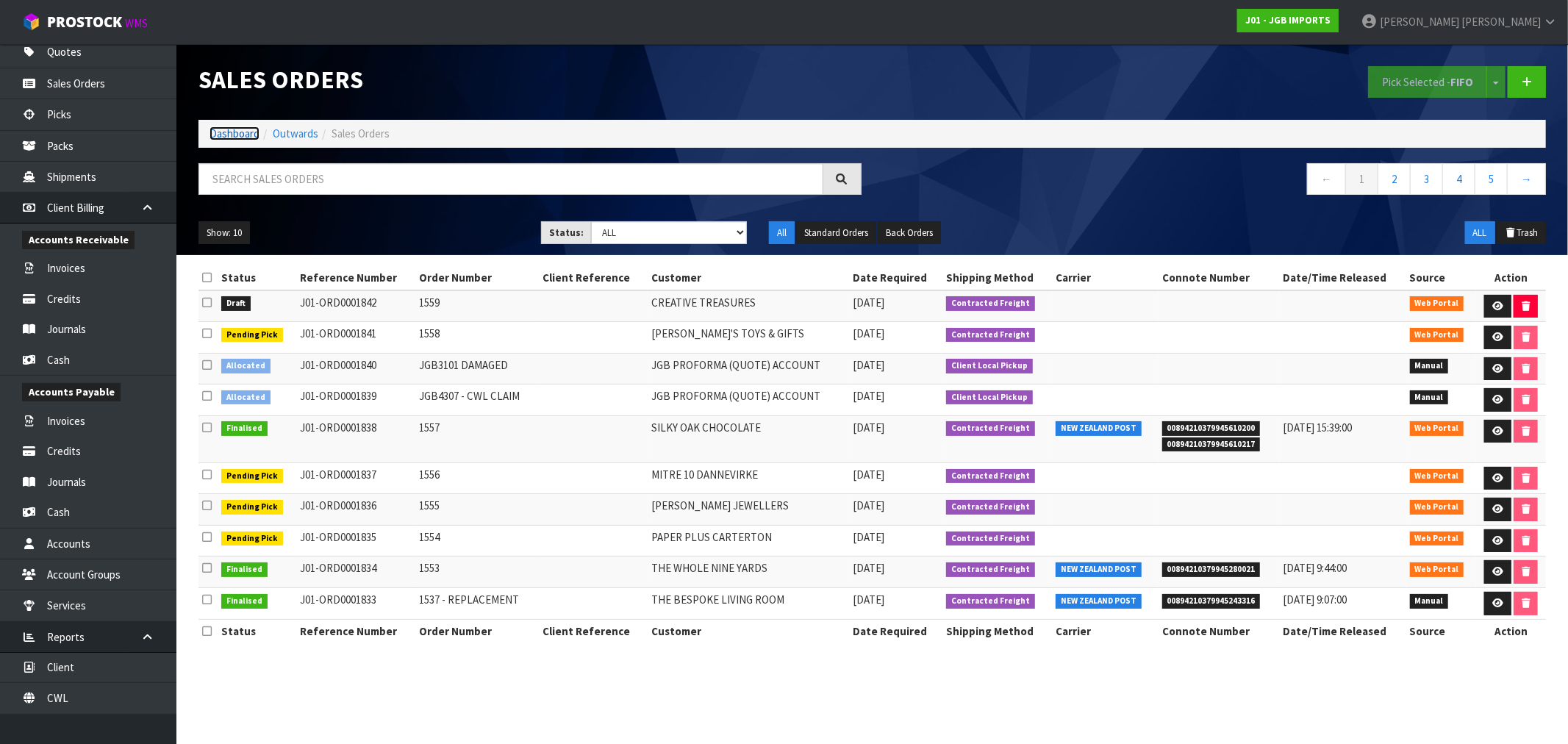
click at [245, 133] on link "Dashboard" at bounding box center [234, 133] width 50 height 14
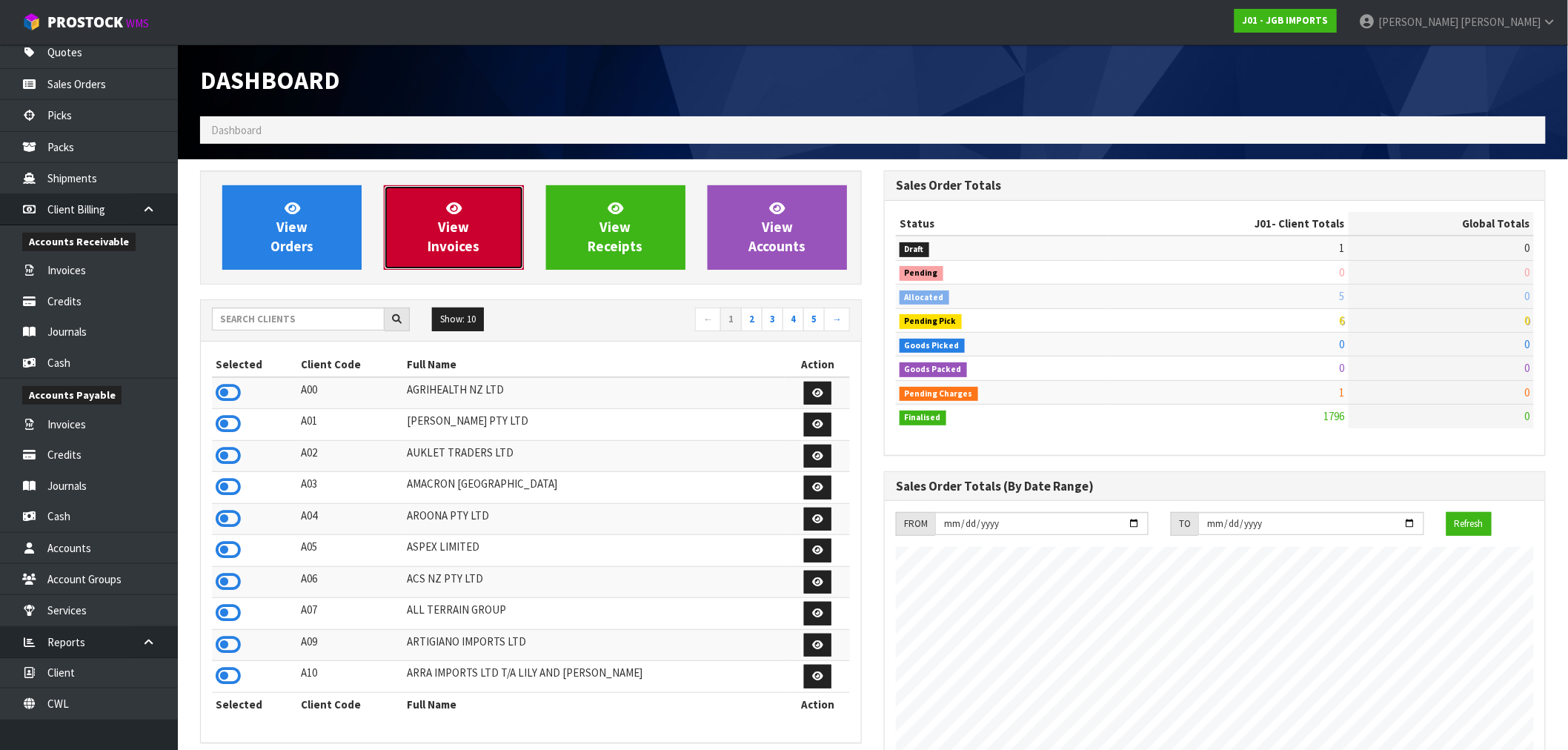
click at [468, 243] on span "View Invoices" at bounding box center [453, 227] width 52 height 56
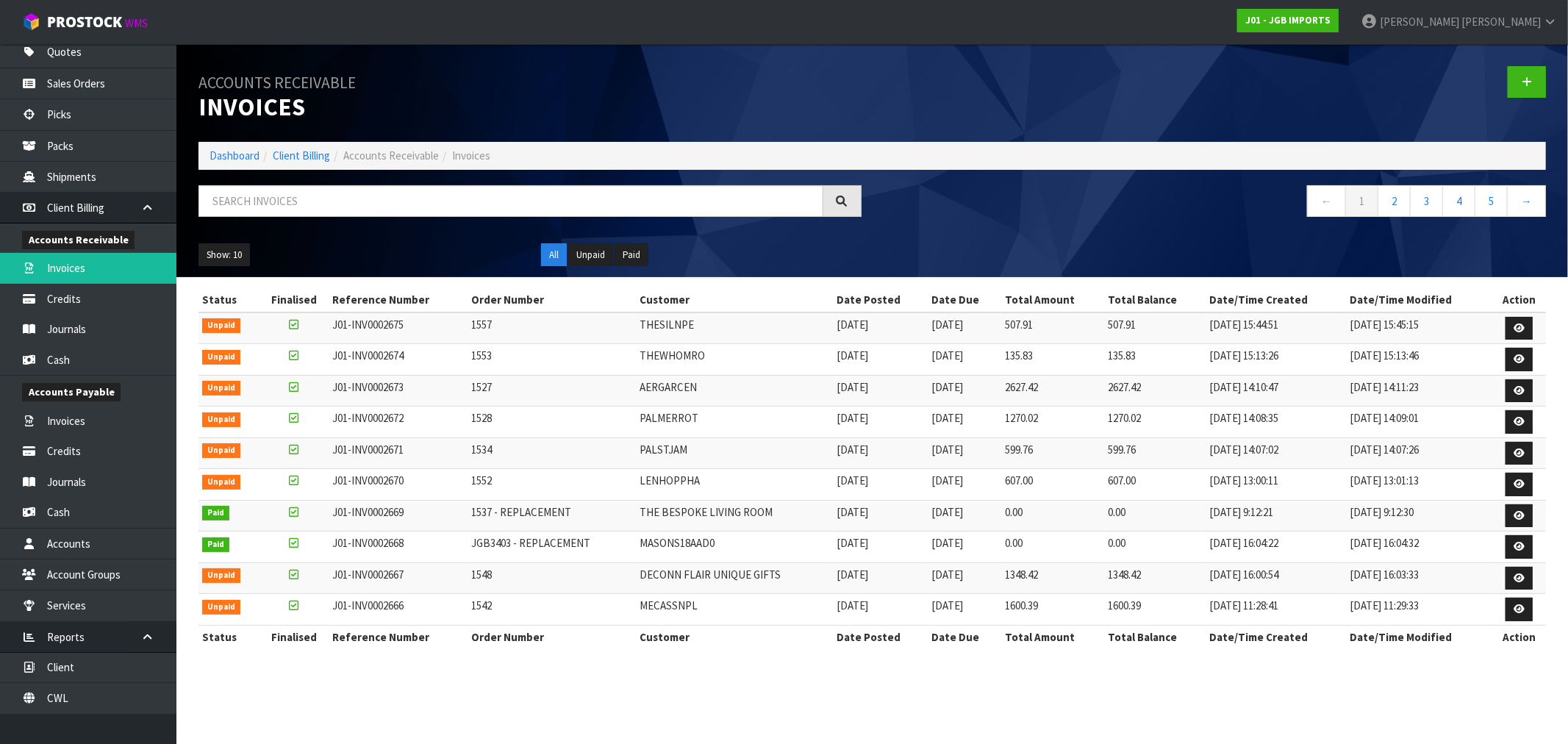
drag, startPoint x: 989, startPoint y: 515, endPoint x: 640, endPoint y: 530, distance: 349.3
click at [640, 530] on tr "Paid J01-INV0002669 1537 - REPLACEMENT THE BESPOKE LIVING ROOM 02/09/2025 20/10…" at bounding box center [873, 515] width 1348 height 31
drag, startPoint x: 900, startPoint y: 544, endPoint x: 829, endPoint y: 520, distance: 74.9
click at [829, 520] on tbody "Unpaid J01-INV0002675 1557 THESILNPE 02/09/2025 20/10/2025 507.91 507.91 02/09/…" at bounding box center [873, 469] width 1348 height 314
click at [861, 512] on td "[DATE]" at bounding box center [880, 515] width 95 height 31
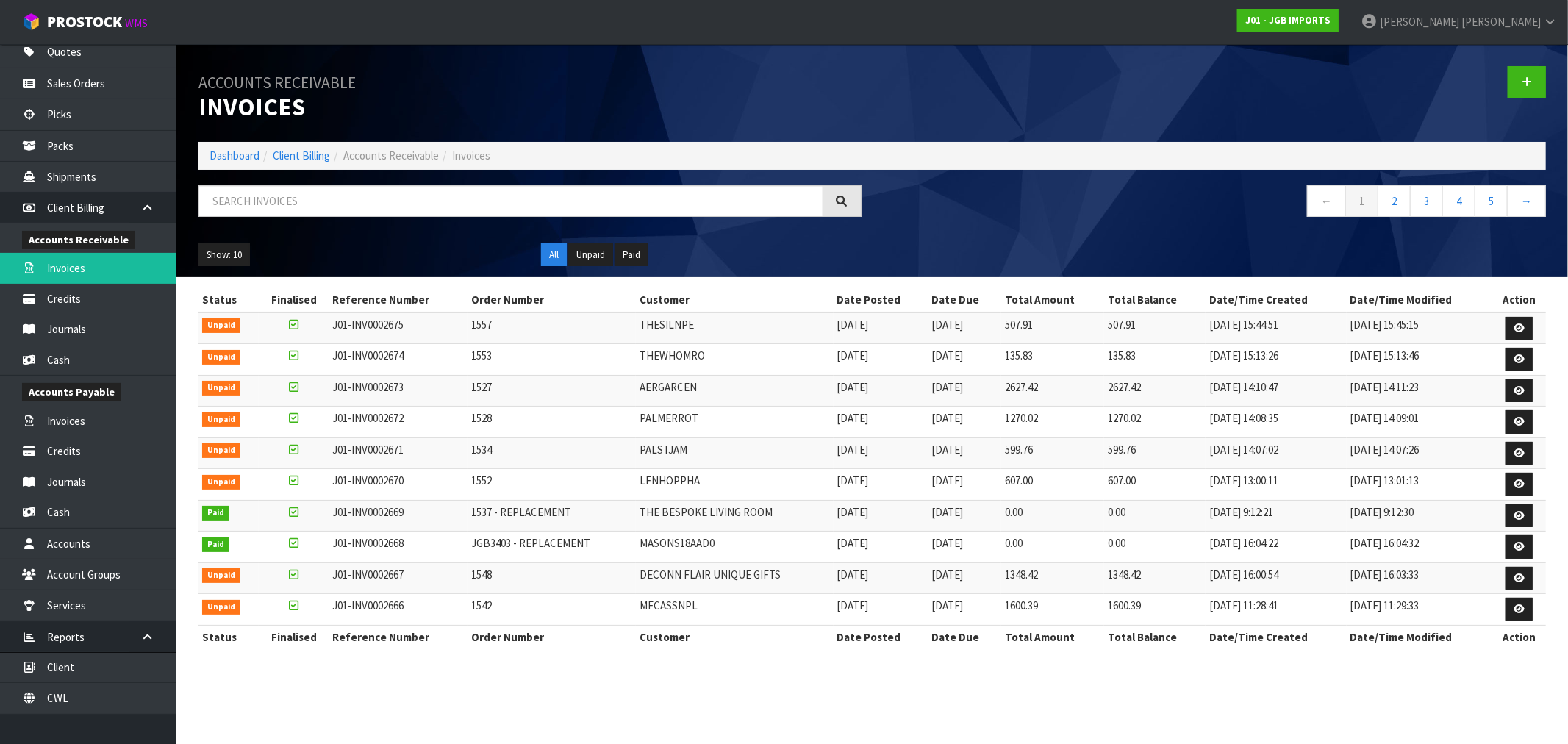
drag, startPoint x: 889, startPoint y: 512, endPoint x: 360, endPoint y: 523, distance: 529.1
click at [360, 523] on tr "Paid J01-INV0002669 1537 - REPLACEMENT THE BESPOKE LIVING ROOM 02/09/2025 20/10…" at bounding box center [873, 515] width 1348 height 31
click at [928, 538] on td "[DATE]" at bounding box center [965, 547] width 74 height 31
drag, startPoint x: 899, startPoint y: 517, endPoint x: 1519, endPoint y: 518, distance: 620.0
click at [1513, 519] on tr "Paid J01-INV0002669 1537 - REPLACEMENT THE BESPOKE LIVING ROOM 02/09/2025 20/10…" at bounding box center [873, 515] width 1348 height 31
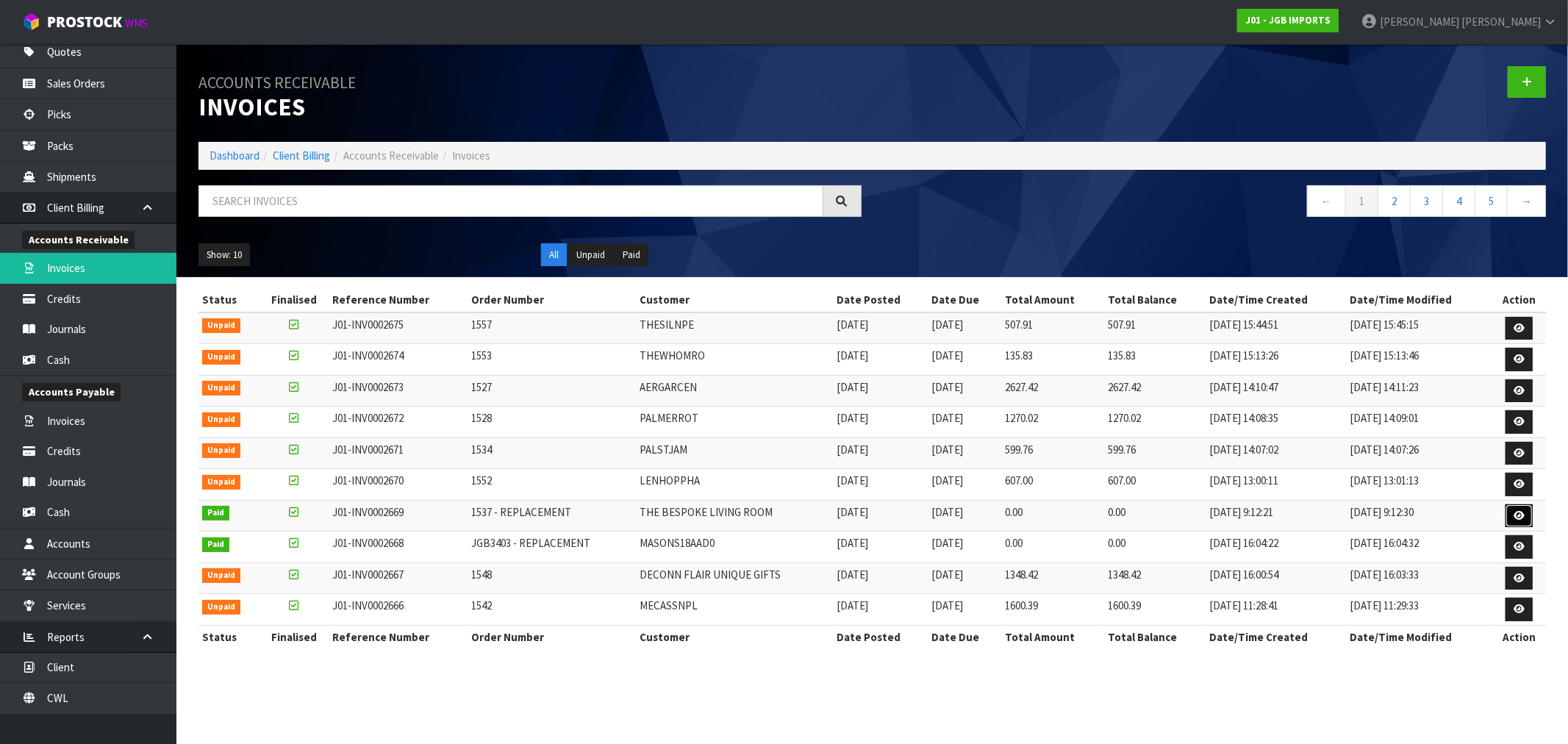
click at [1521, 517] on icon at bounding box center [1519, 515] width 11 height 10
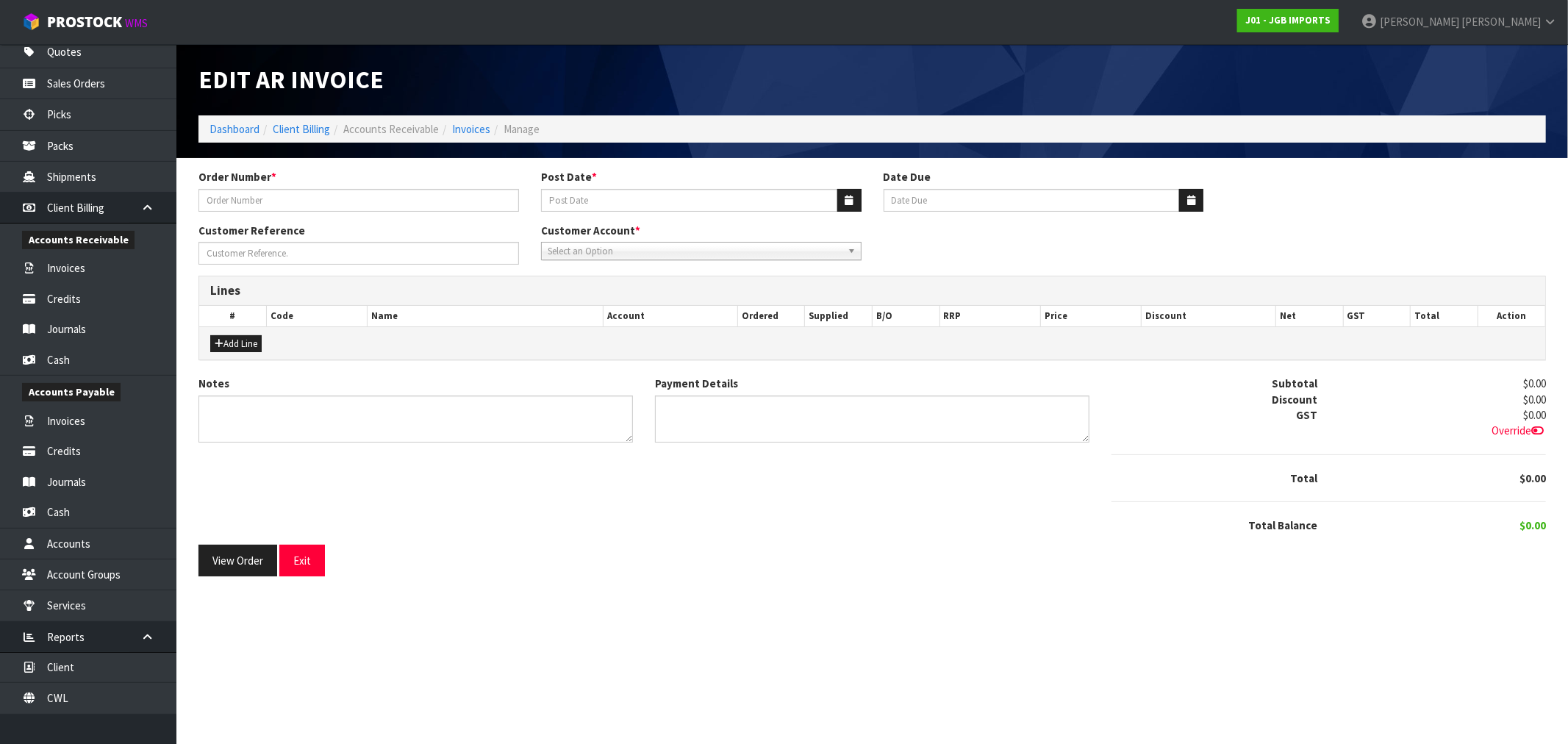
type input "1537 - REPLACEMENT"
type input "[DATE]"
type input "20/10/2025"
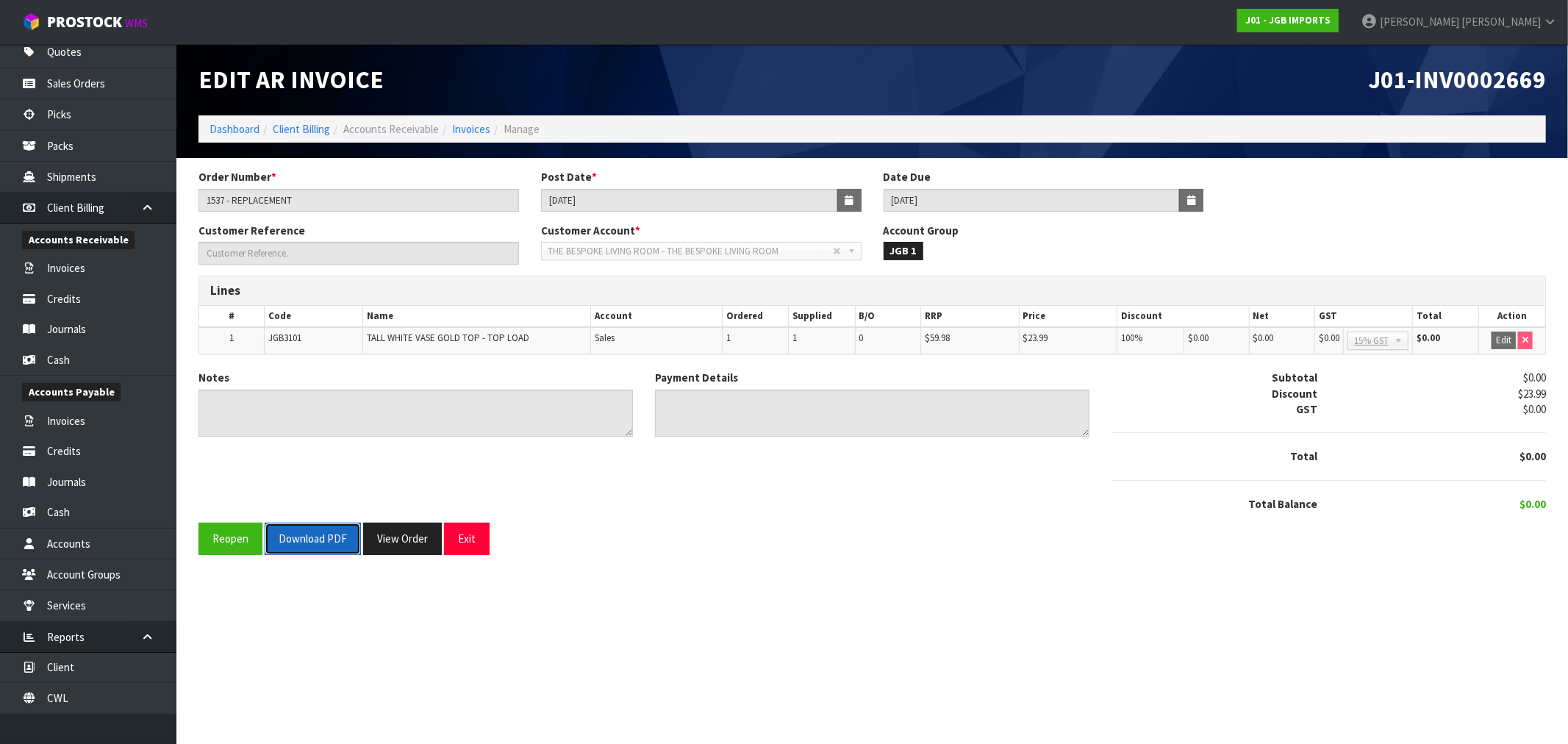
click at [293, 547] on button "Download PDF" at bounding box center [312, 538] width 96 height 31
click at [467, 125] on link "Invoices" at bounding box center [471, 129] width 38 height 14
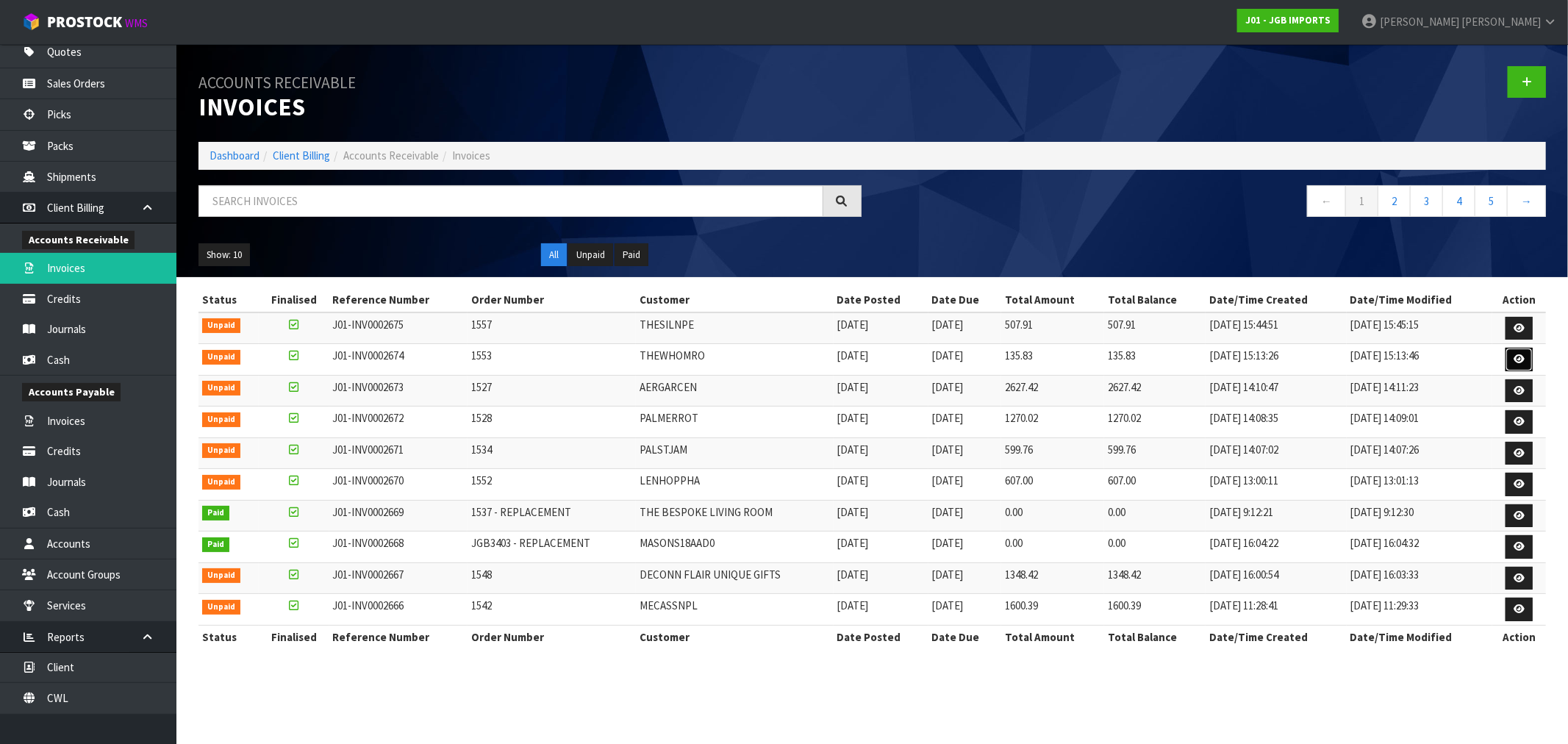
click at [1516, 357] on icon at bounding box center [1519, 359] width 11 height 10
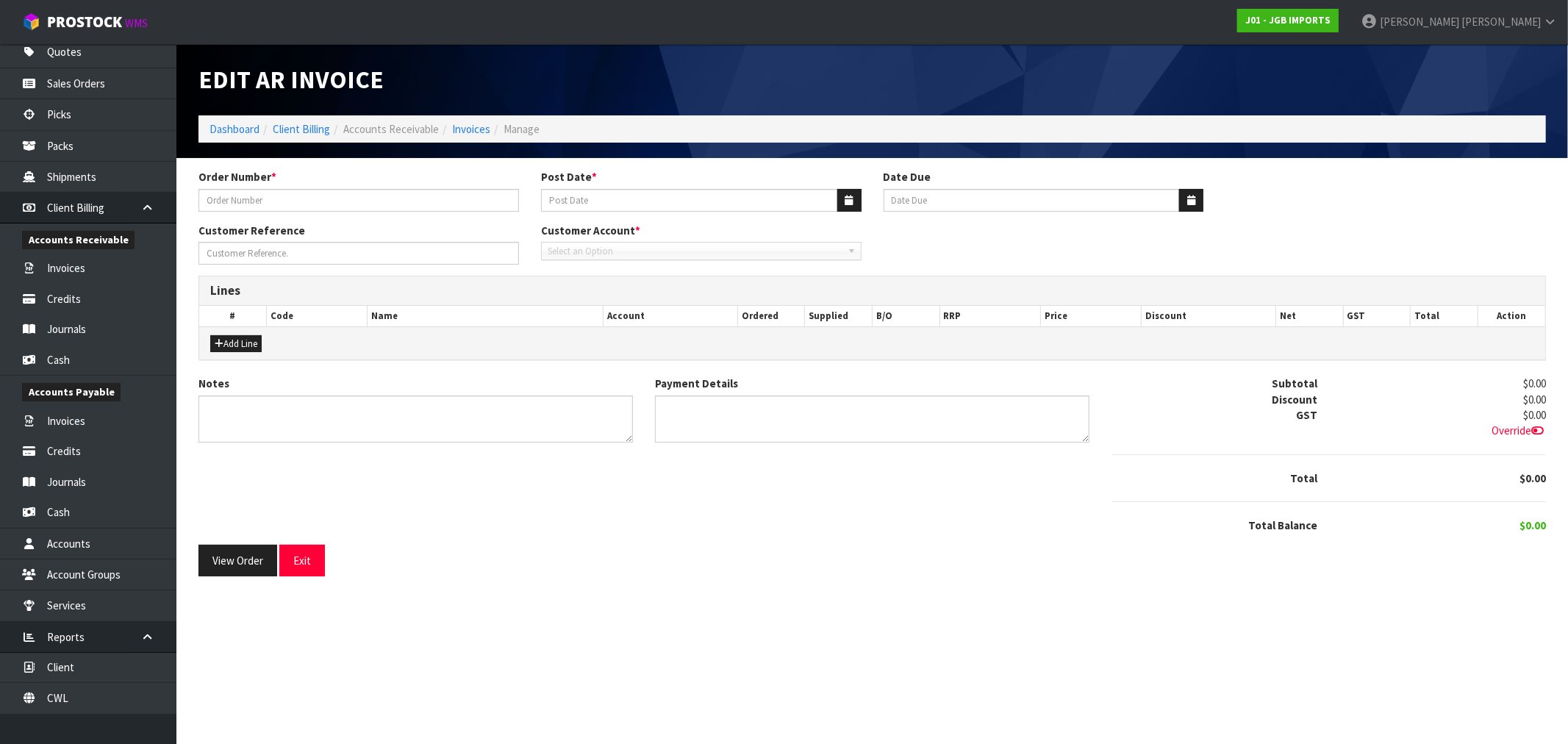
type input "1553"
type input "[DATE]"
type input "20/10/2025"
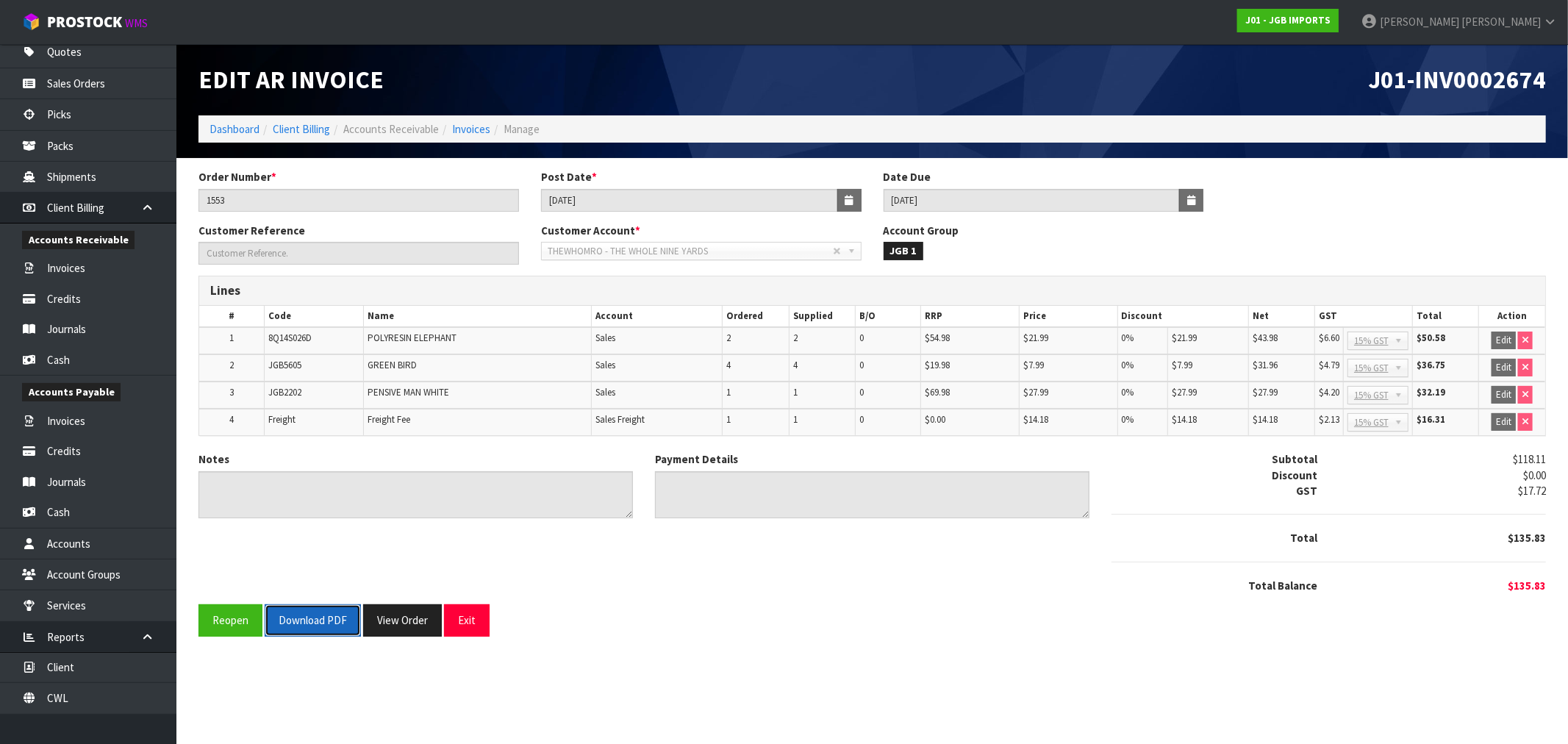
drag, startPoint x: 327, startPoint y: 623, endPoint x: 319, endPoint y: 602, distance: 22.5
click at [326, 623] on button "Download PDF" at bounding box center [312, 620] width 96 height 31
click at [479, 133] on link "Invoices" at bounding box center [471, 129] width 38 height 14
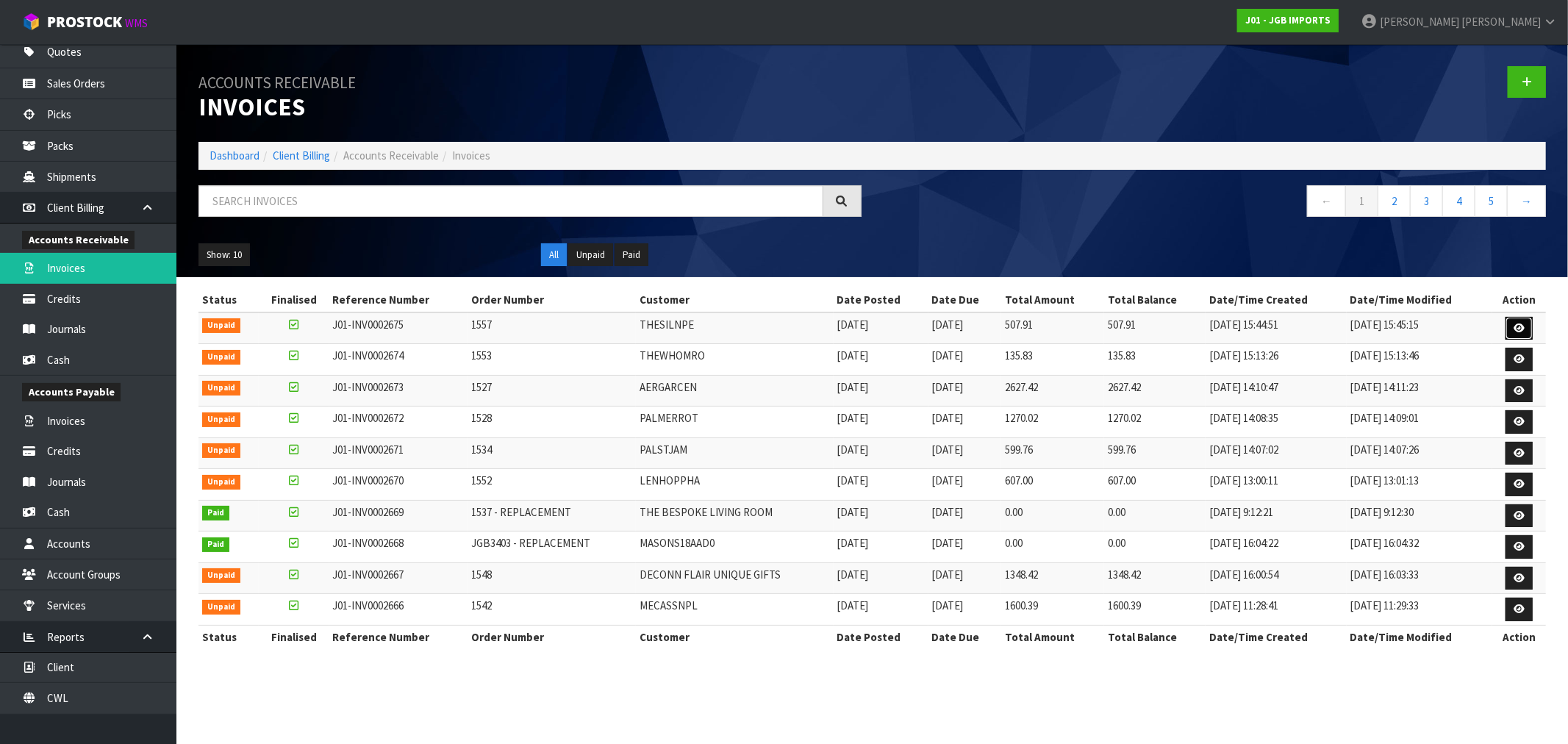
click at [1523, 335] on link at bounding box center [1519, 328] width 28 height 24
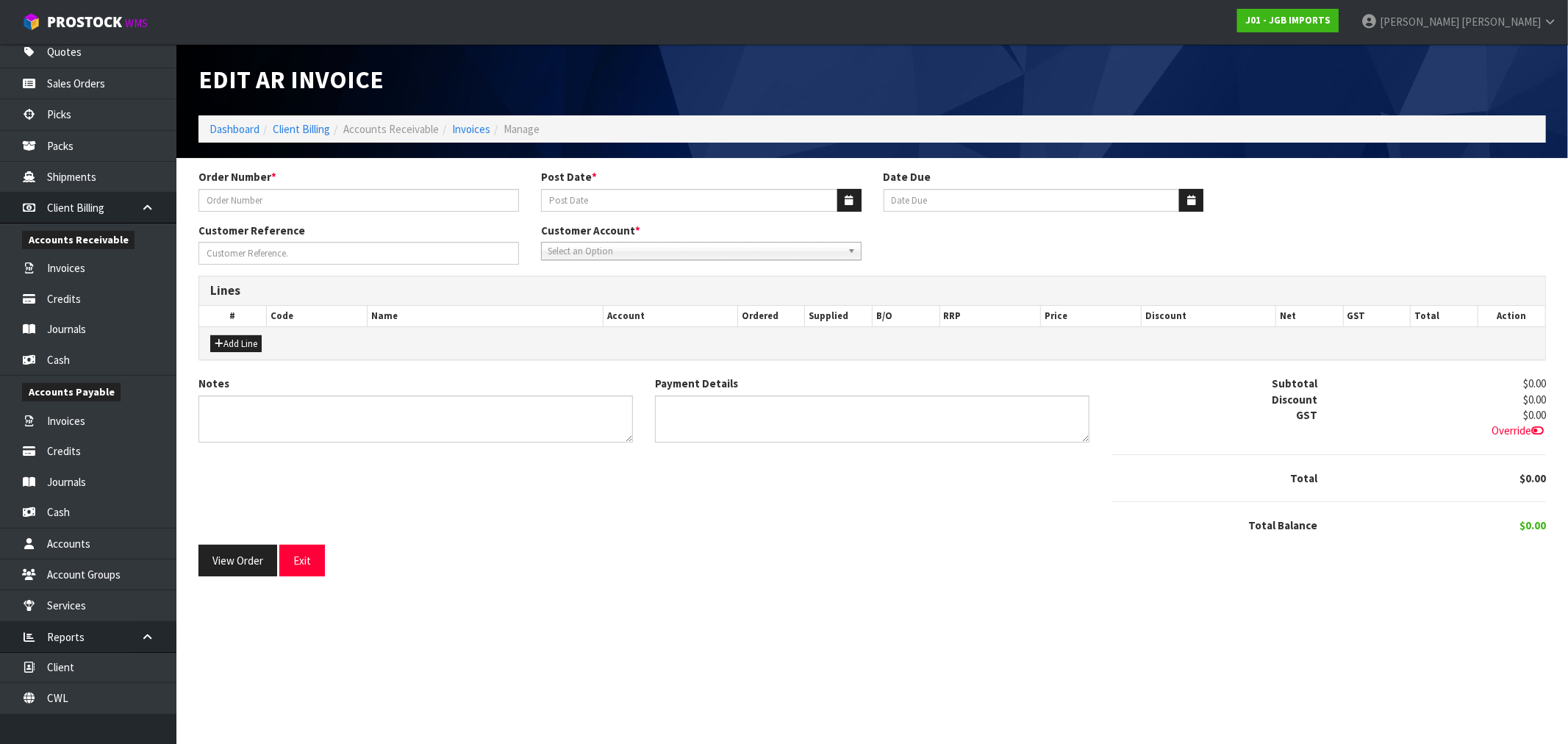
type input "1557"
type input "[DATE]"
type input "20/10/2025"
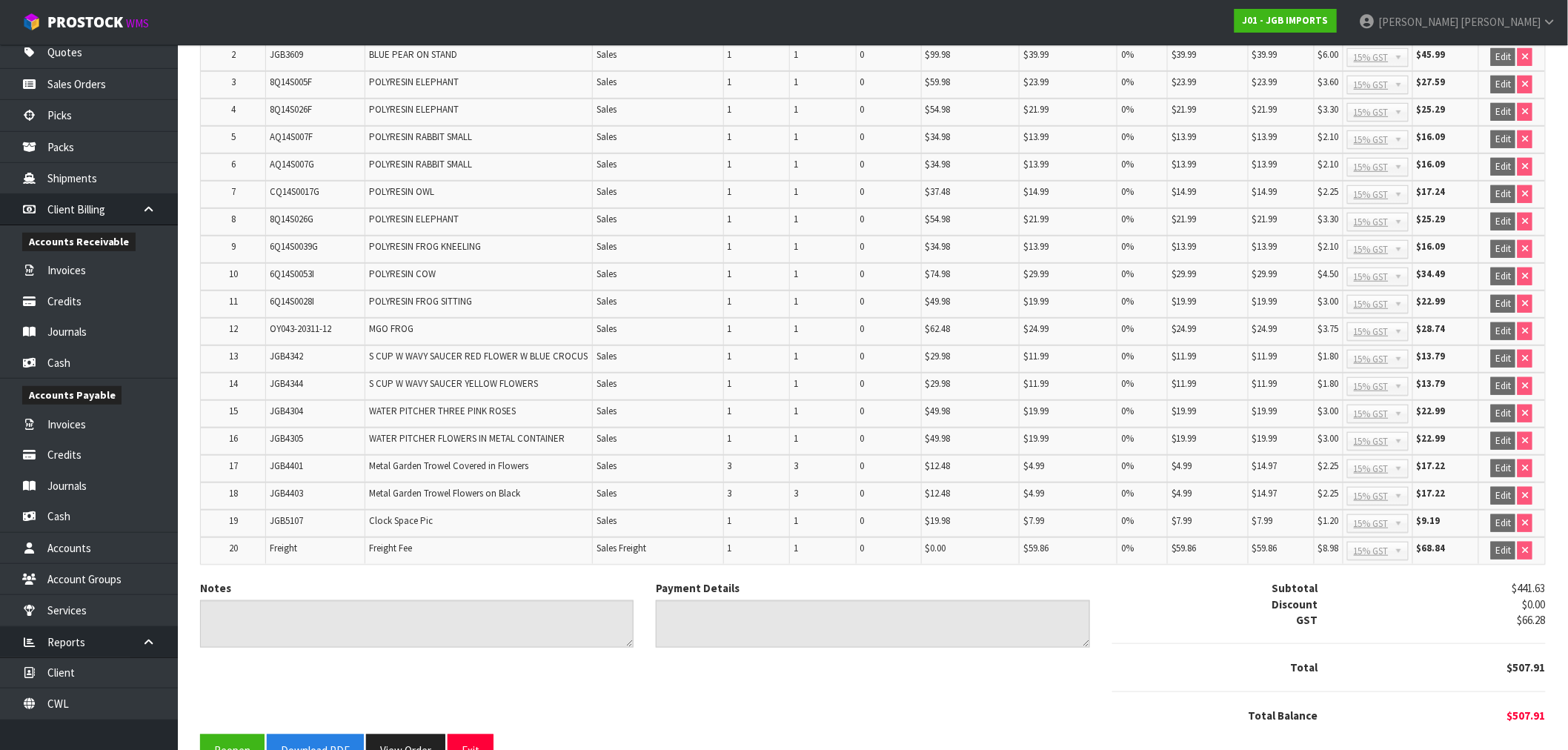
scroll to position [339, 0]
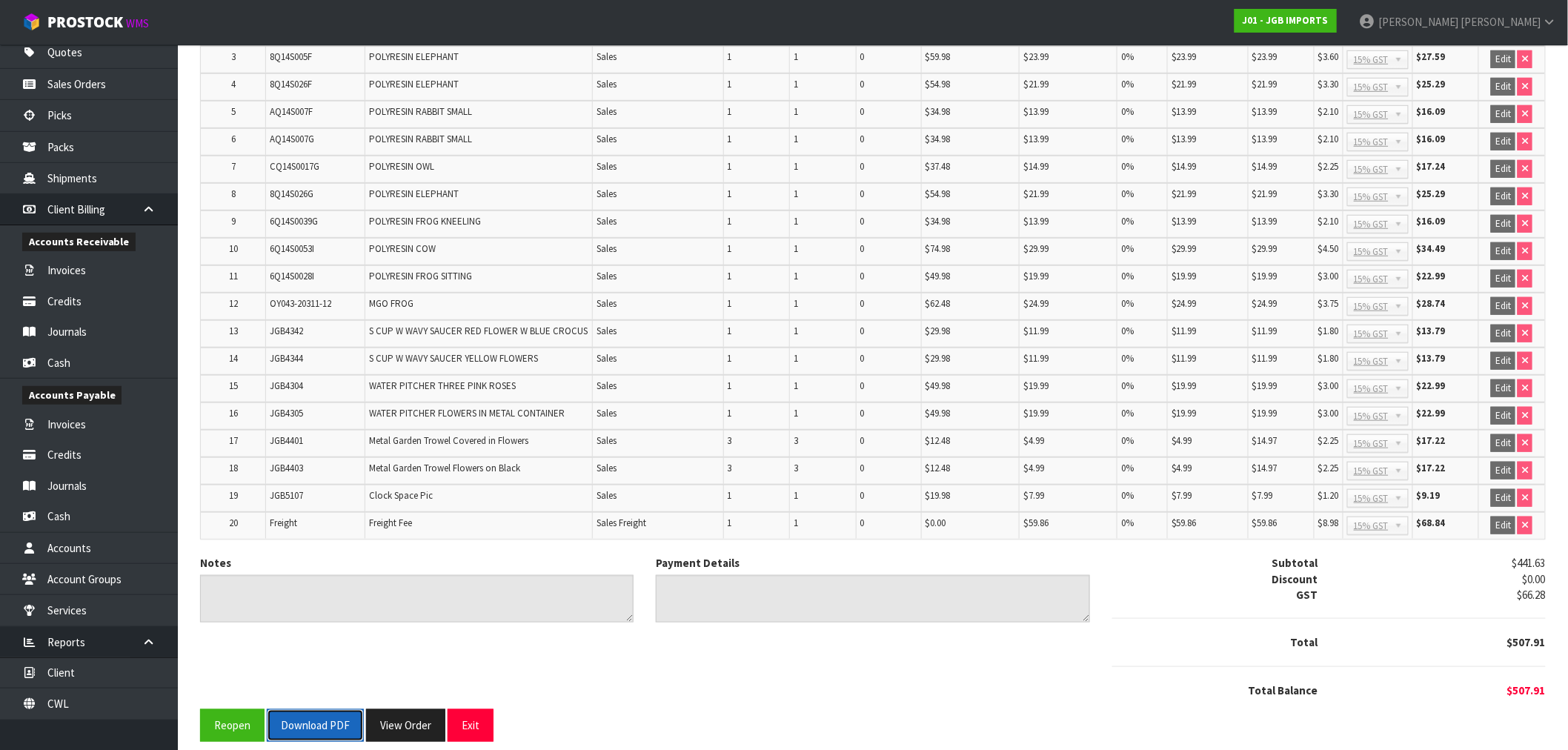
click at [332, 715] on button "Download PDF" at bounding box center [315, 725] width 97 height 32
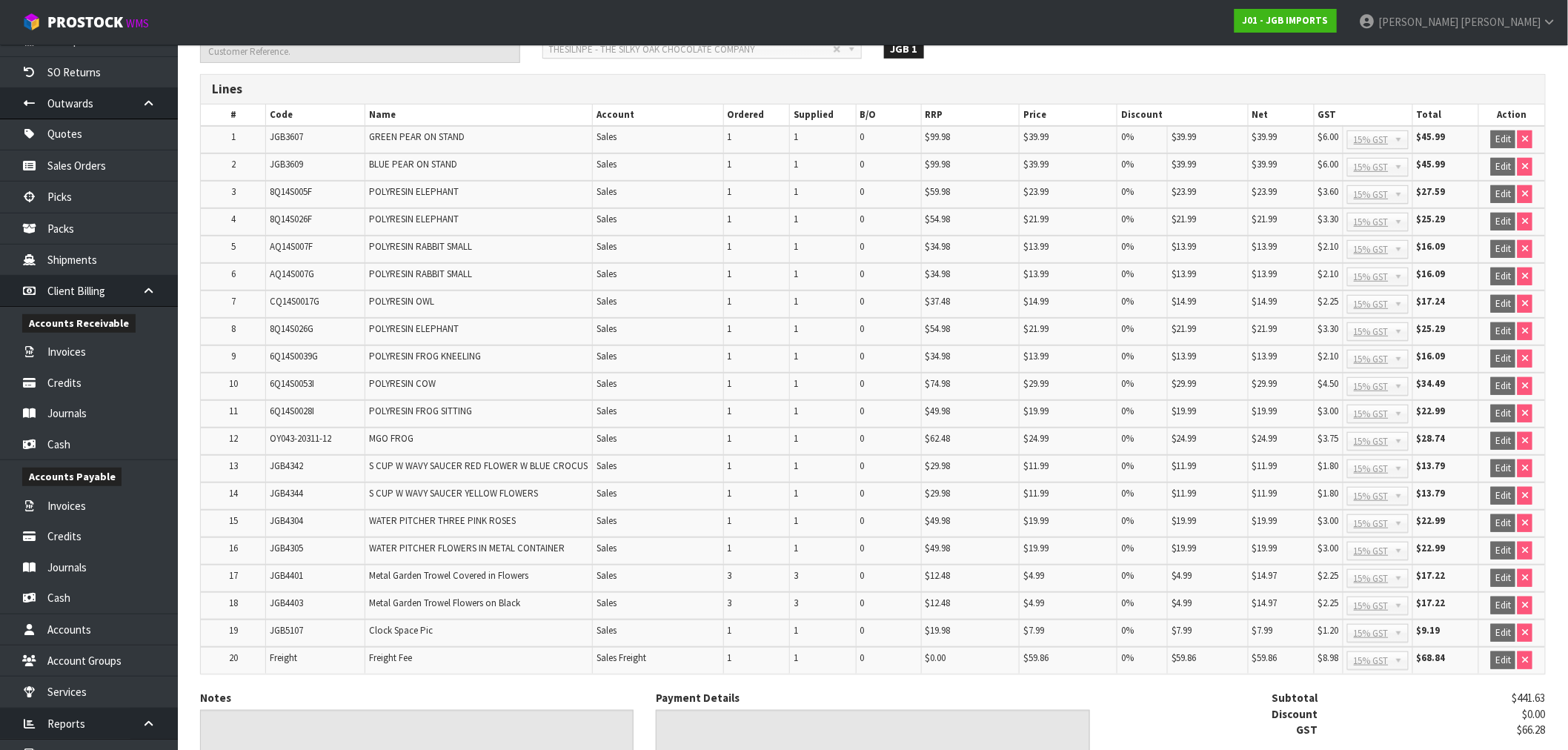
scroll to position [0, 0]
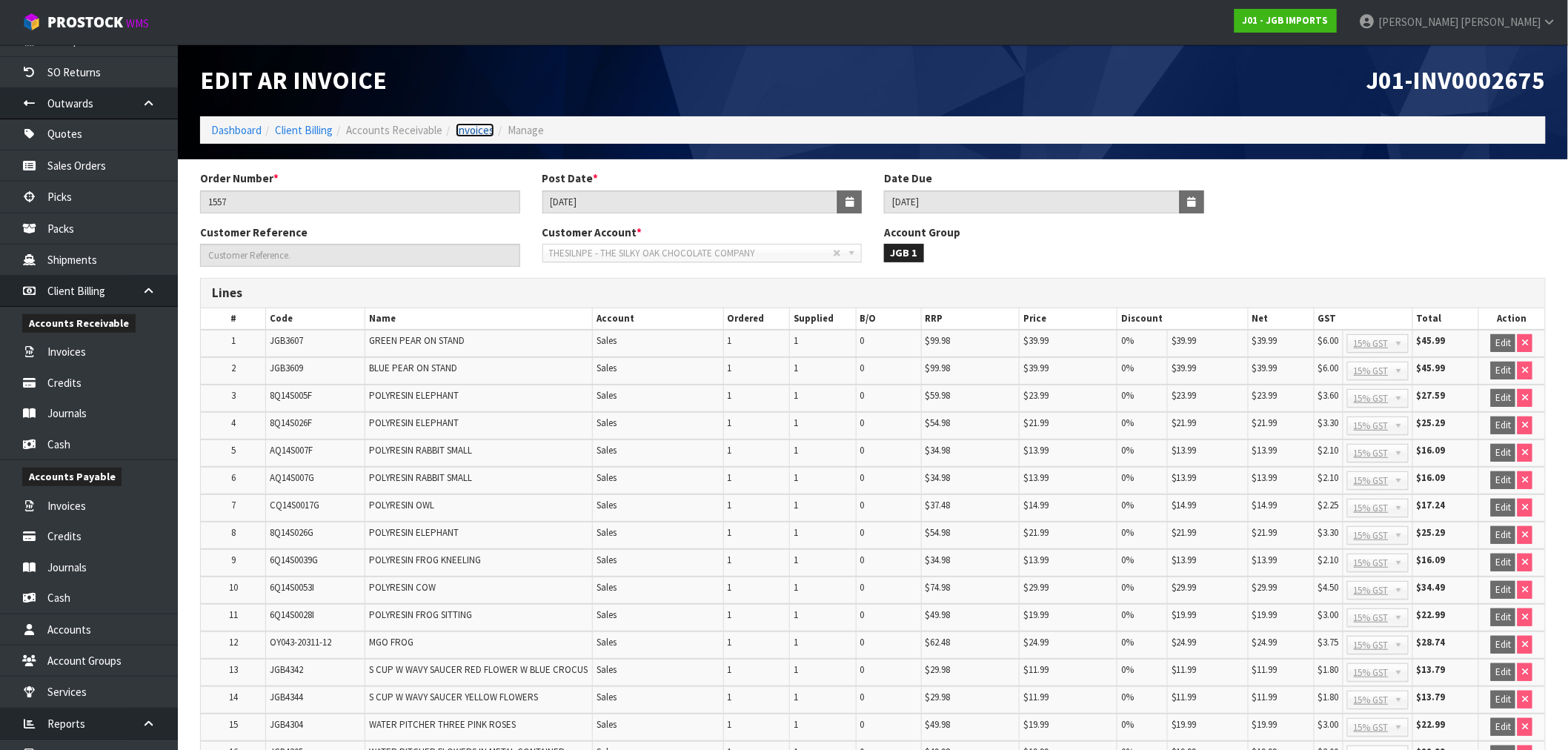
drag, startPoint x: 480, startPoint y: 128, endPoint x: 492, endPoint y: 143, distance: 19.2
click at [480, 130] on link "Invoices" at bounding box center [474, 130] width 38 height 14
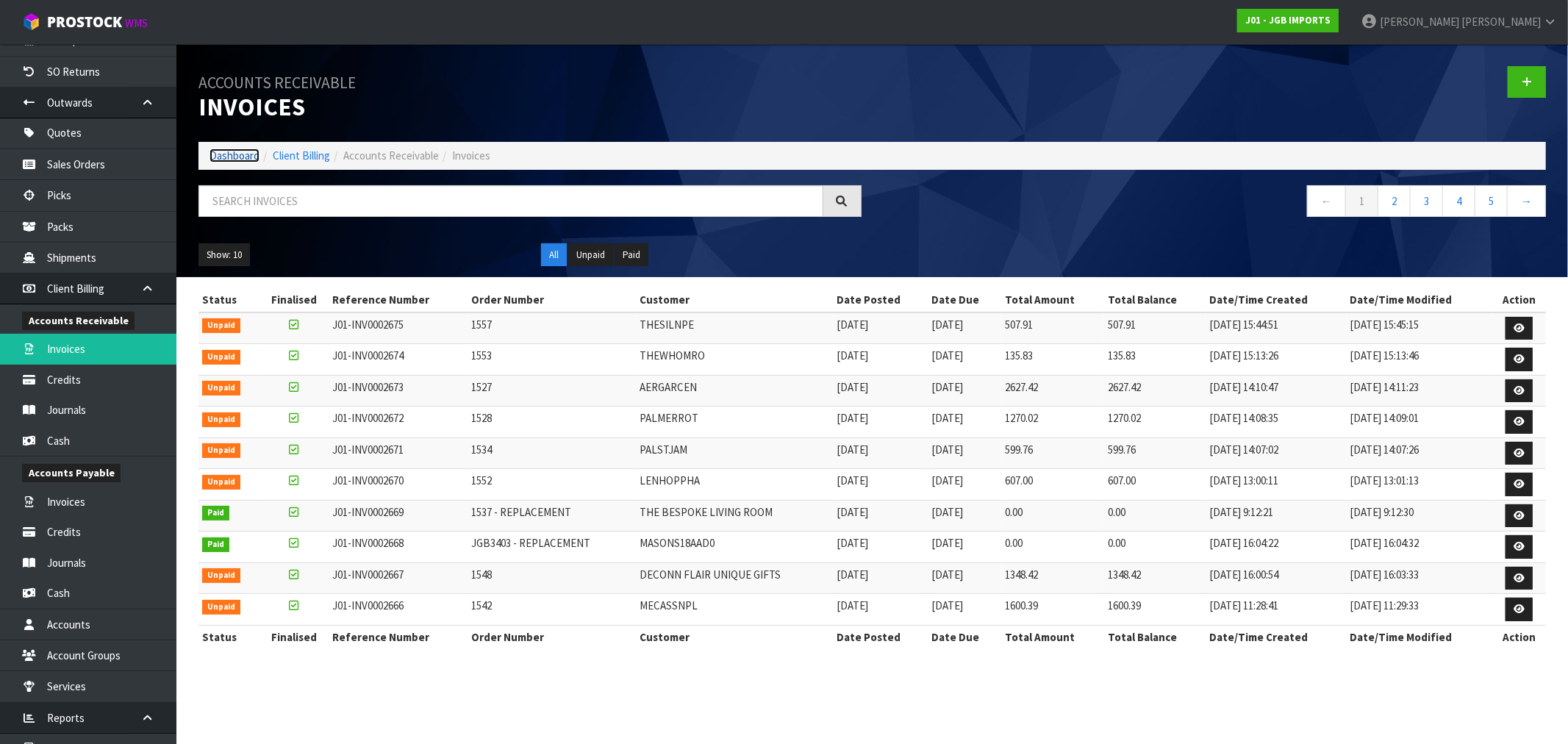
drag, startPoint x: 233, startPoint y: 150, endPoint x: 261, endPoint y: 162, distance: 30.5
click at [234, 150] on link "Dashboard" at bounding box center [234, 155] width 50 height 14
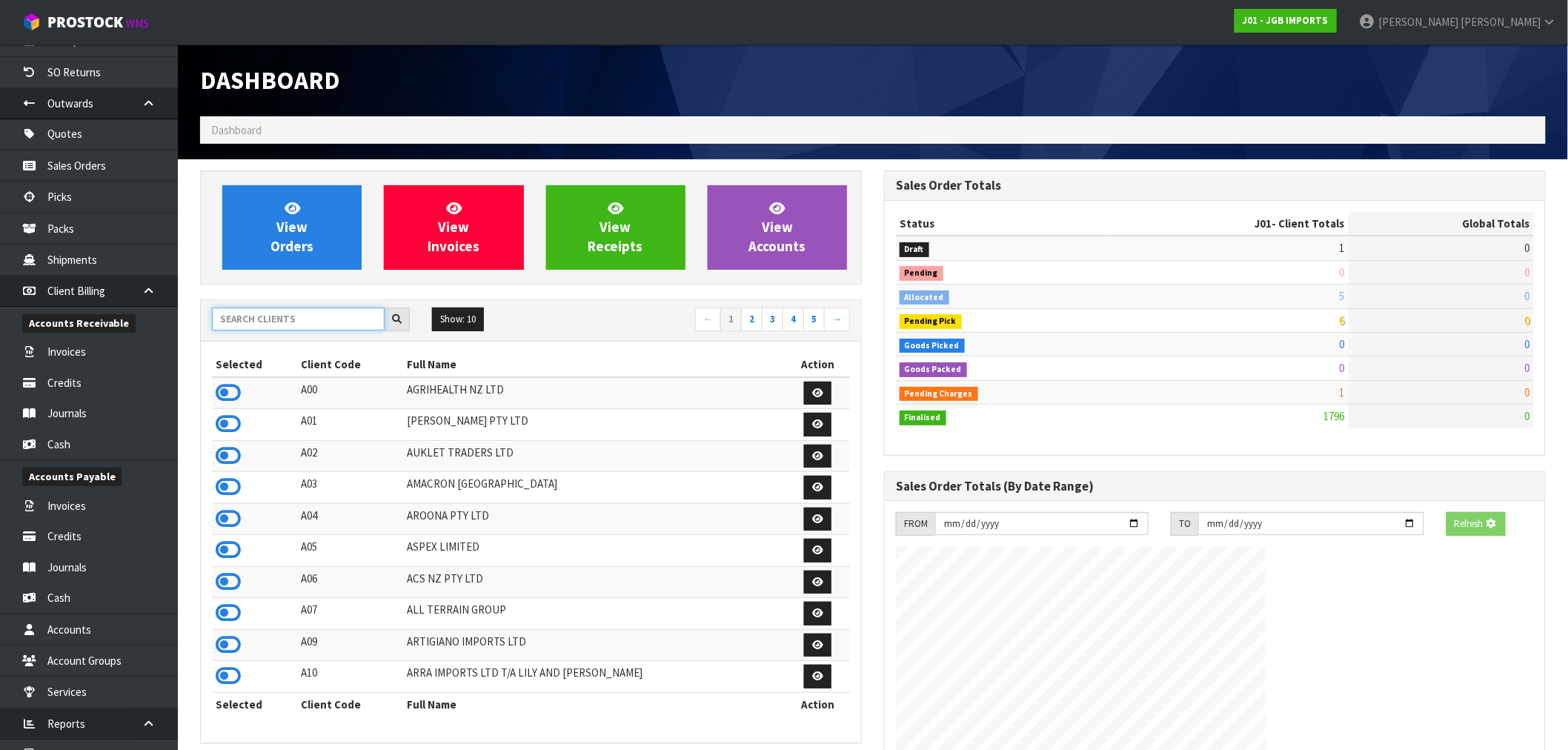
click at [257, 320] on input "text" at bounding box center [298, 319] width 173 height 23
type input "D00"
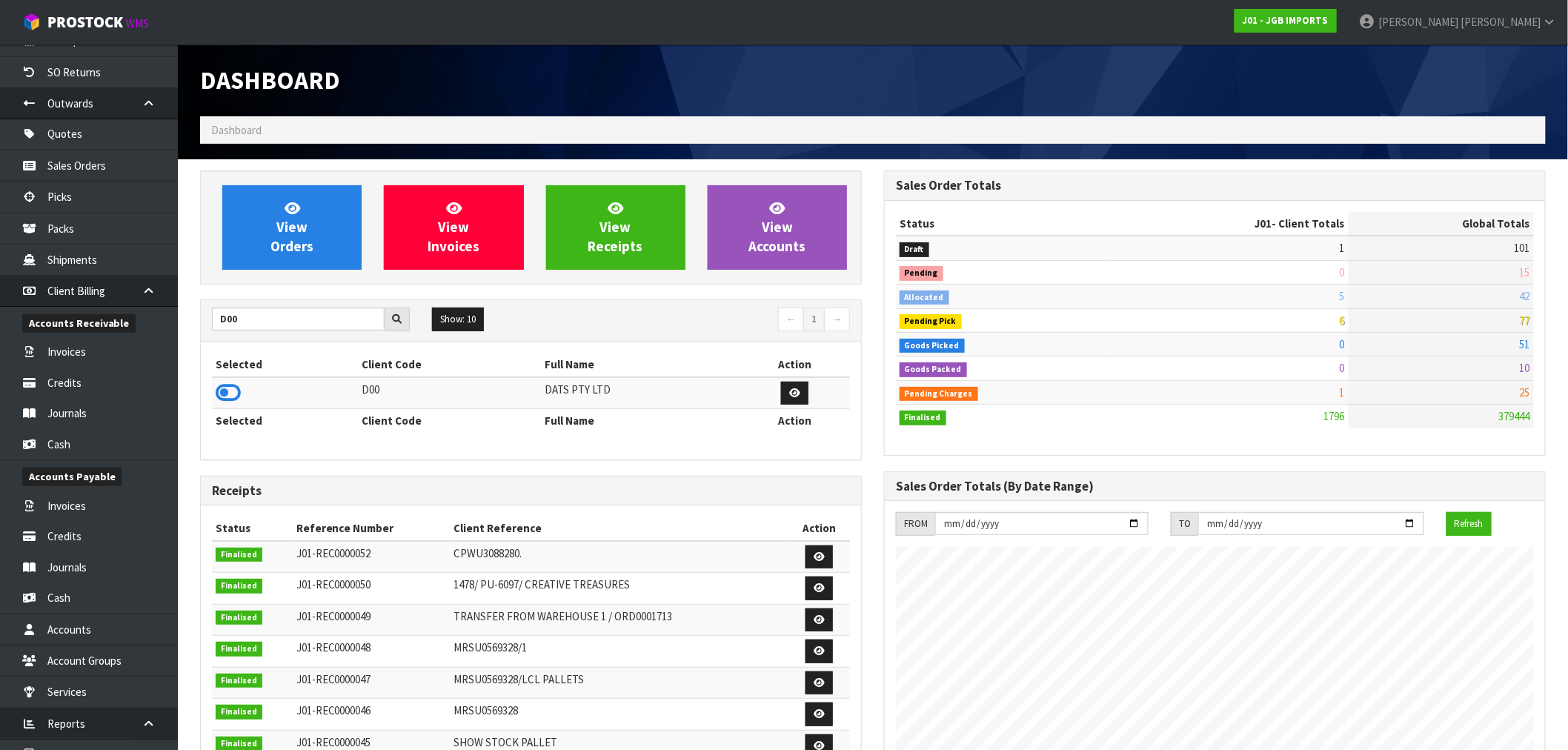
drag, startPoint x: 230, startPoint y: 410, endPoint x: 225, endPoint y: 391, distance: 19.6
click at [228, 409] on th "Selected" at bounding box center [284, 421] width 146 height 24
click at [225, 391] on icon at bounding box center [228, 393] width 26 height 23
click at [1300, 351] on td "4" at bounding box center [1228, 344] width 244 height 24
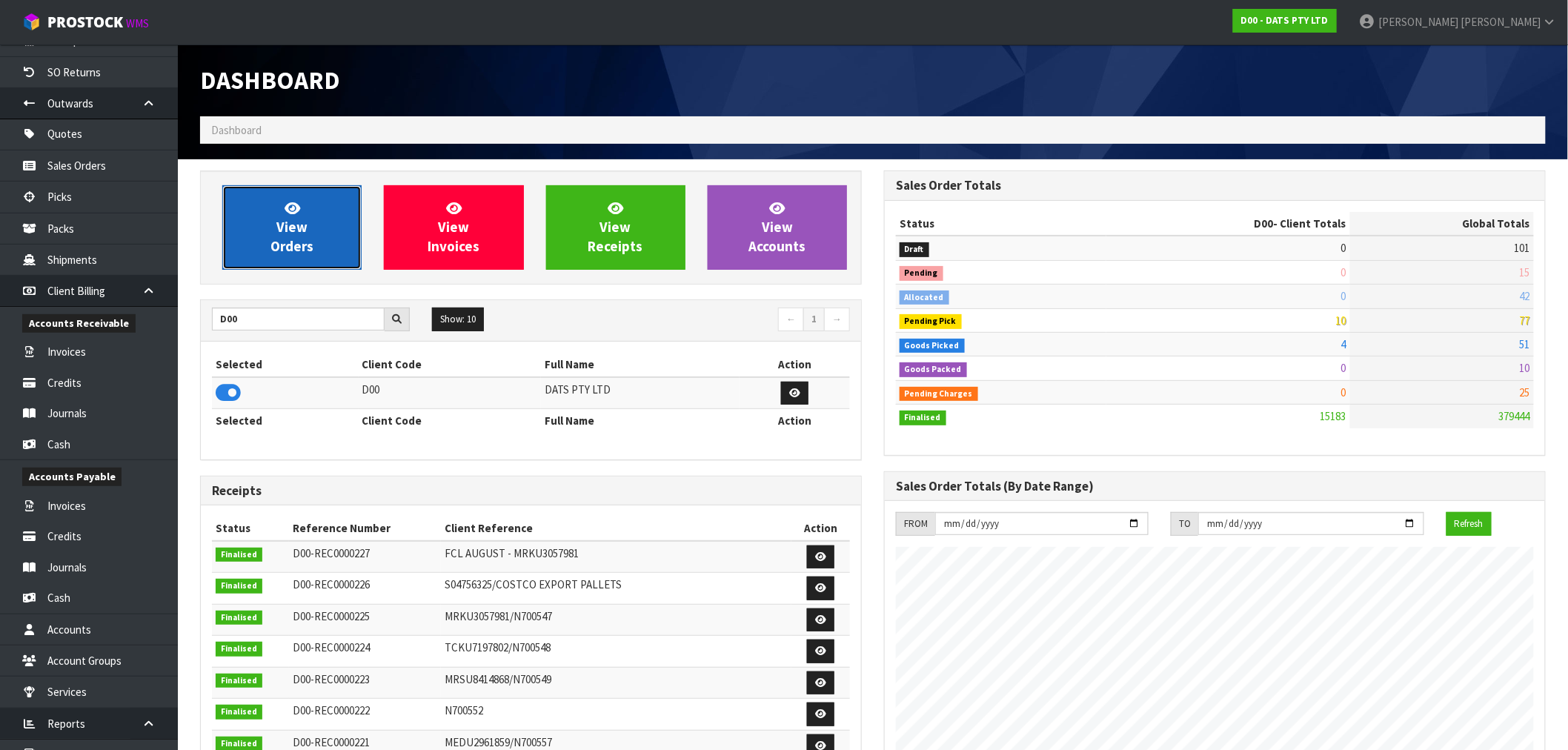
click at [263, 241] on link "View Orders" at bounding box center [292, 227] width 140 height 85
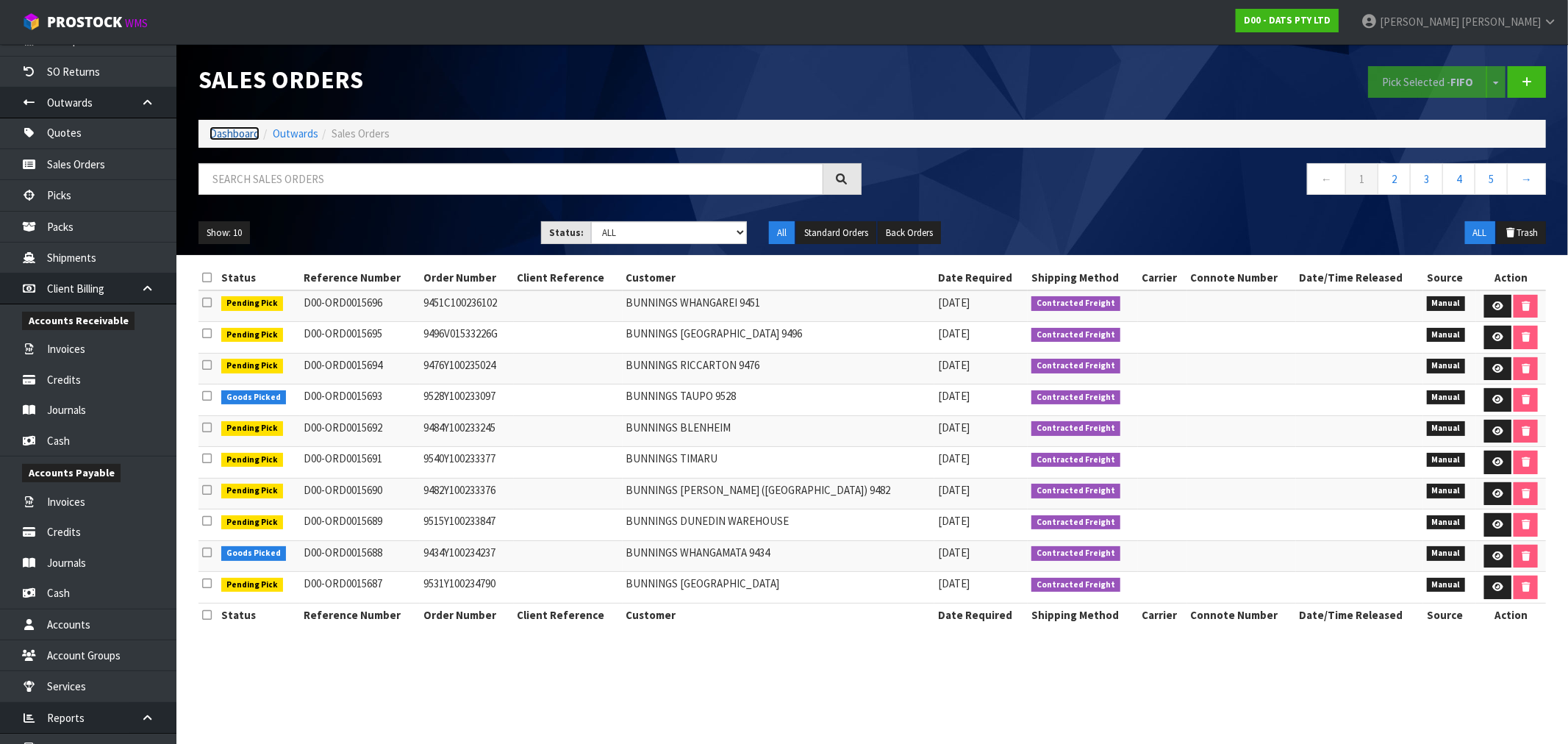
click at [243, 127] on link "Dashboard" at bounding box center [234, 133] width 50 height 14
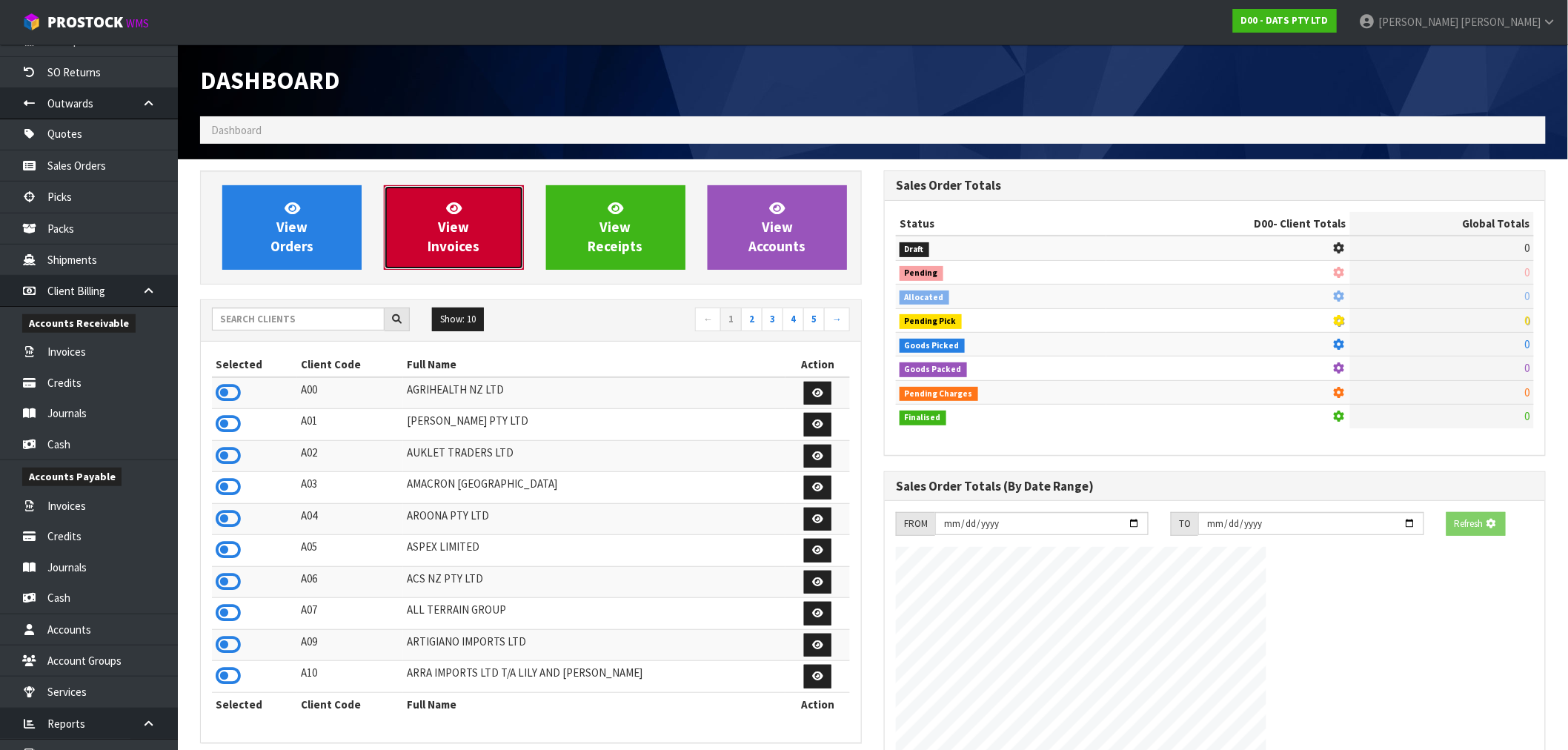
click at [480, 212] on link "View Invoices" at bounding box center [453, 227] width 140 height 85
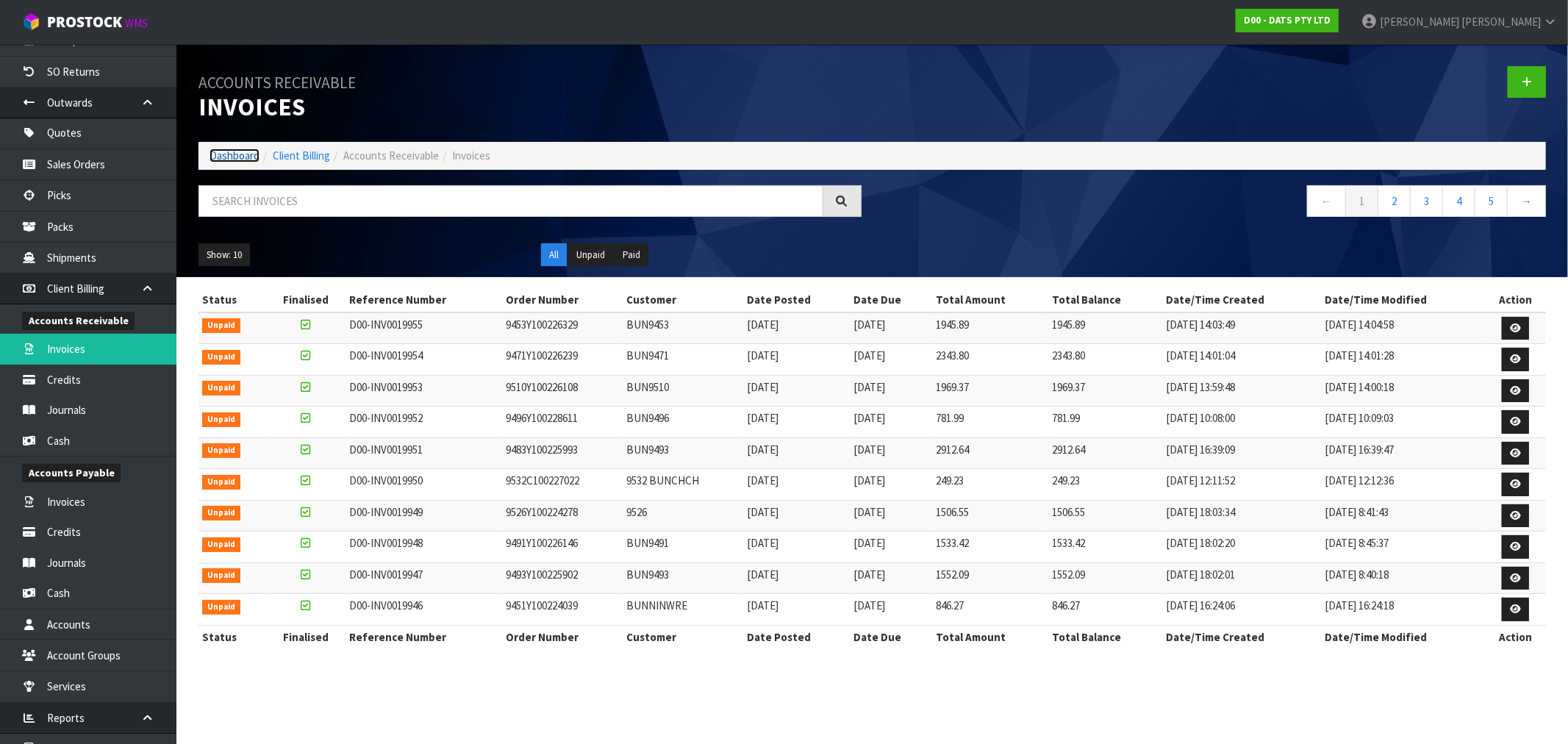
click at [253, 155] on link "Dashboard" at bounding box center [234, 155] width 50 height 14
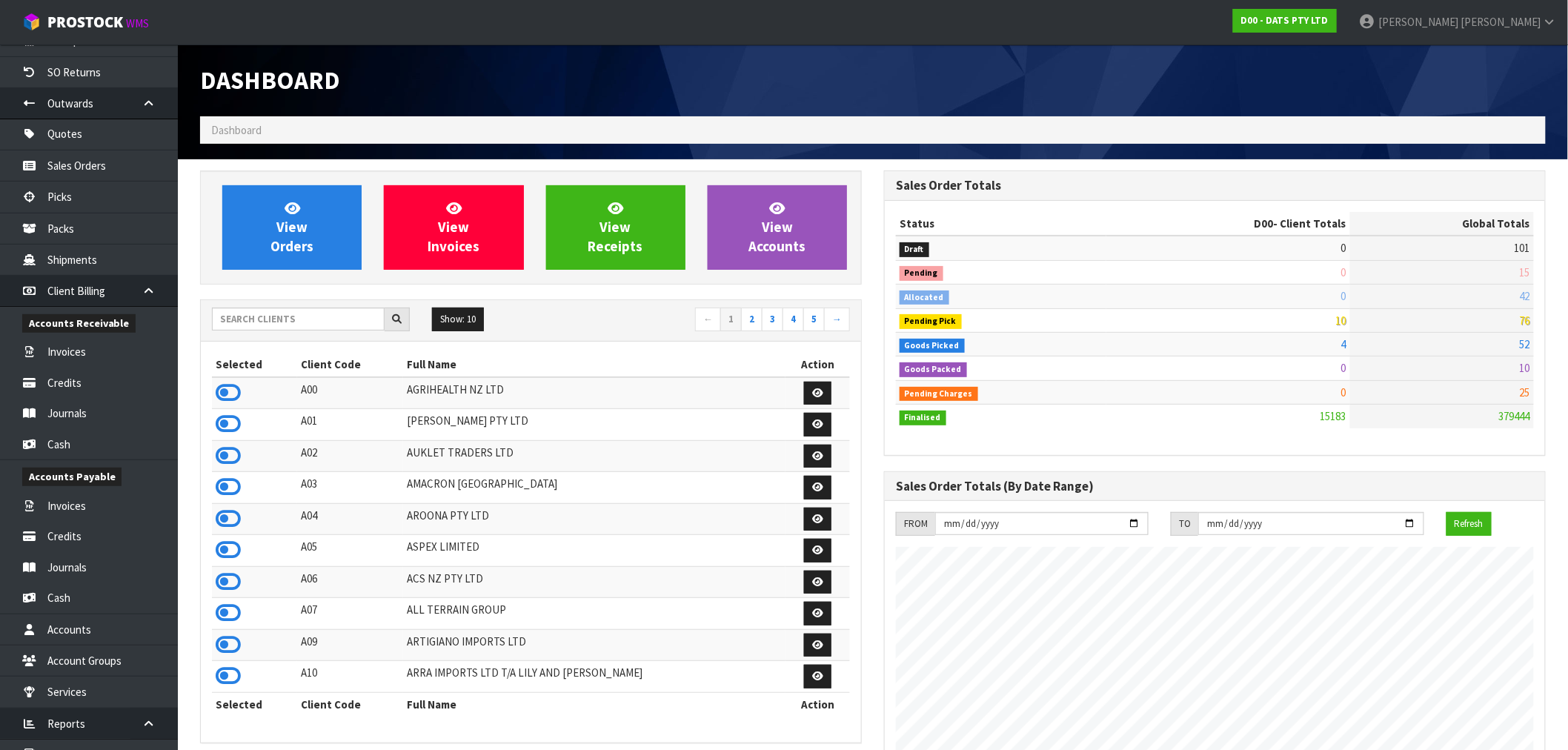
scroll to position [1123, 684]
drag, startPoint x: 308, startPoint y: 299, endPoint x: 314, endPoint y: 319, distance: 20.9
click at [308, 302] on div "View Orders View Invoices View Receipts View Accounts Show: 10 5 10 25" at bounding box center [531, 742] width 684 height 1144
click at [314, 322] on input "text" at bounding box center [298, 319] width 173 height 23
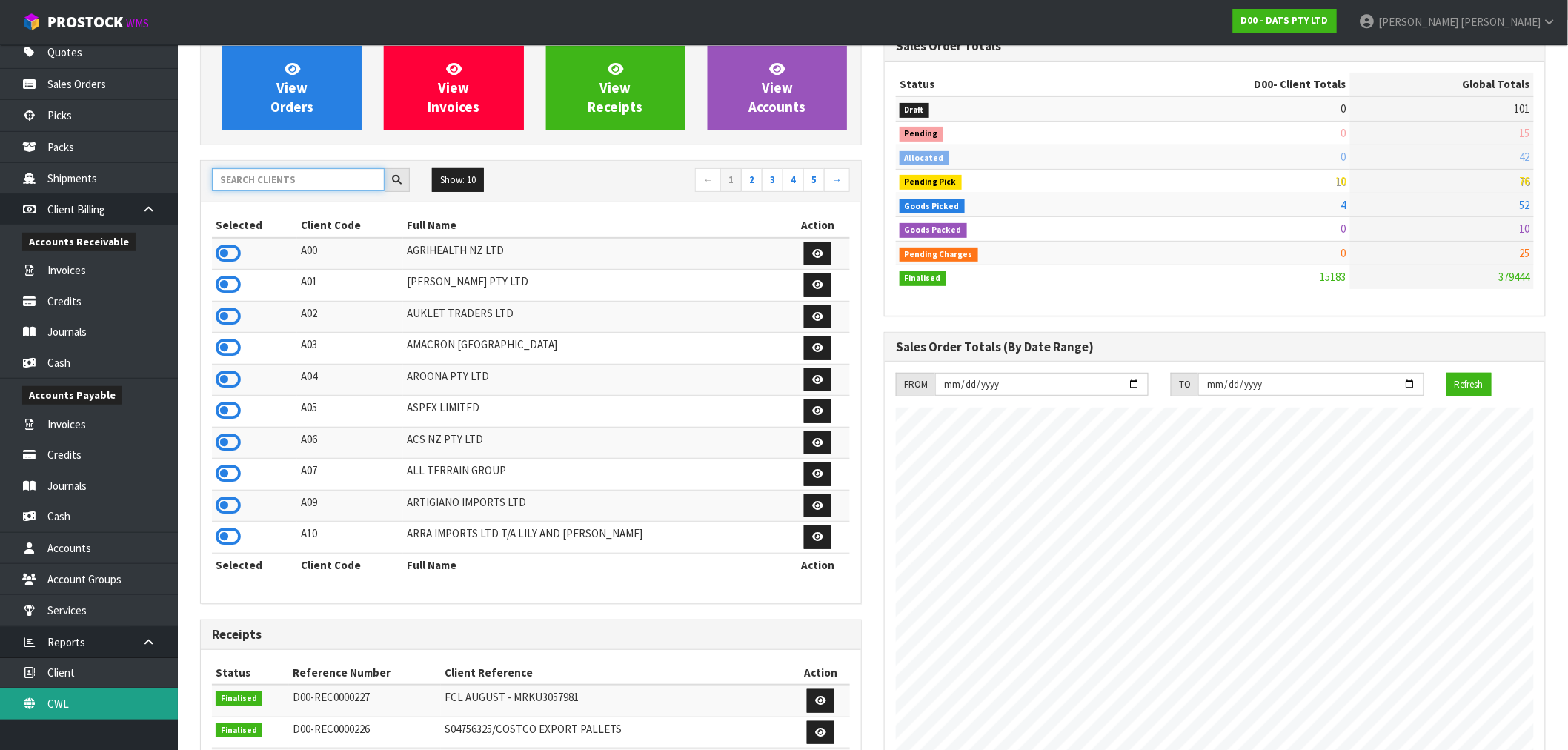
scroll to position [411, 0]
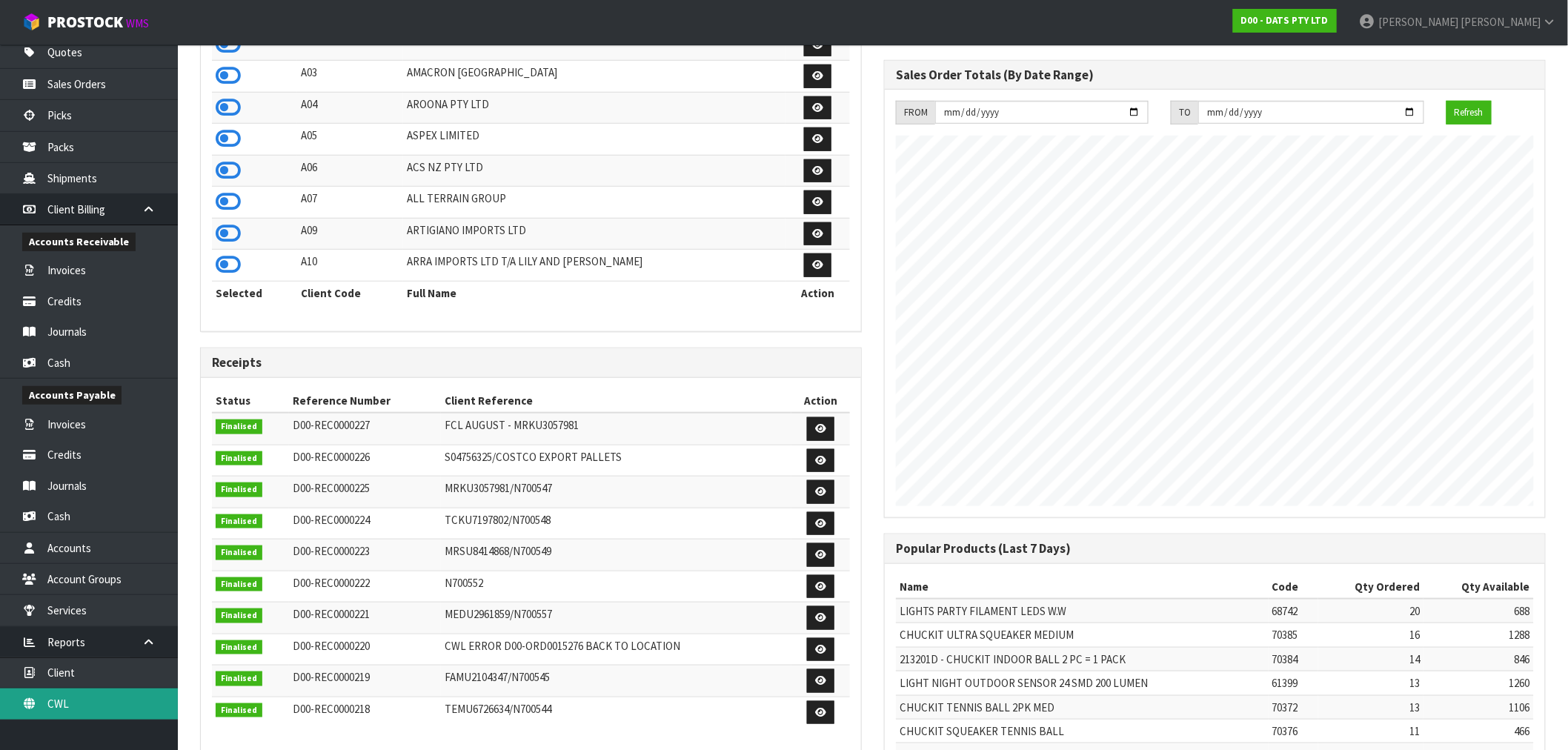
click at [97, 693] on link "CWL" at bounding box center [89, 703] width 178 height 30
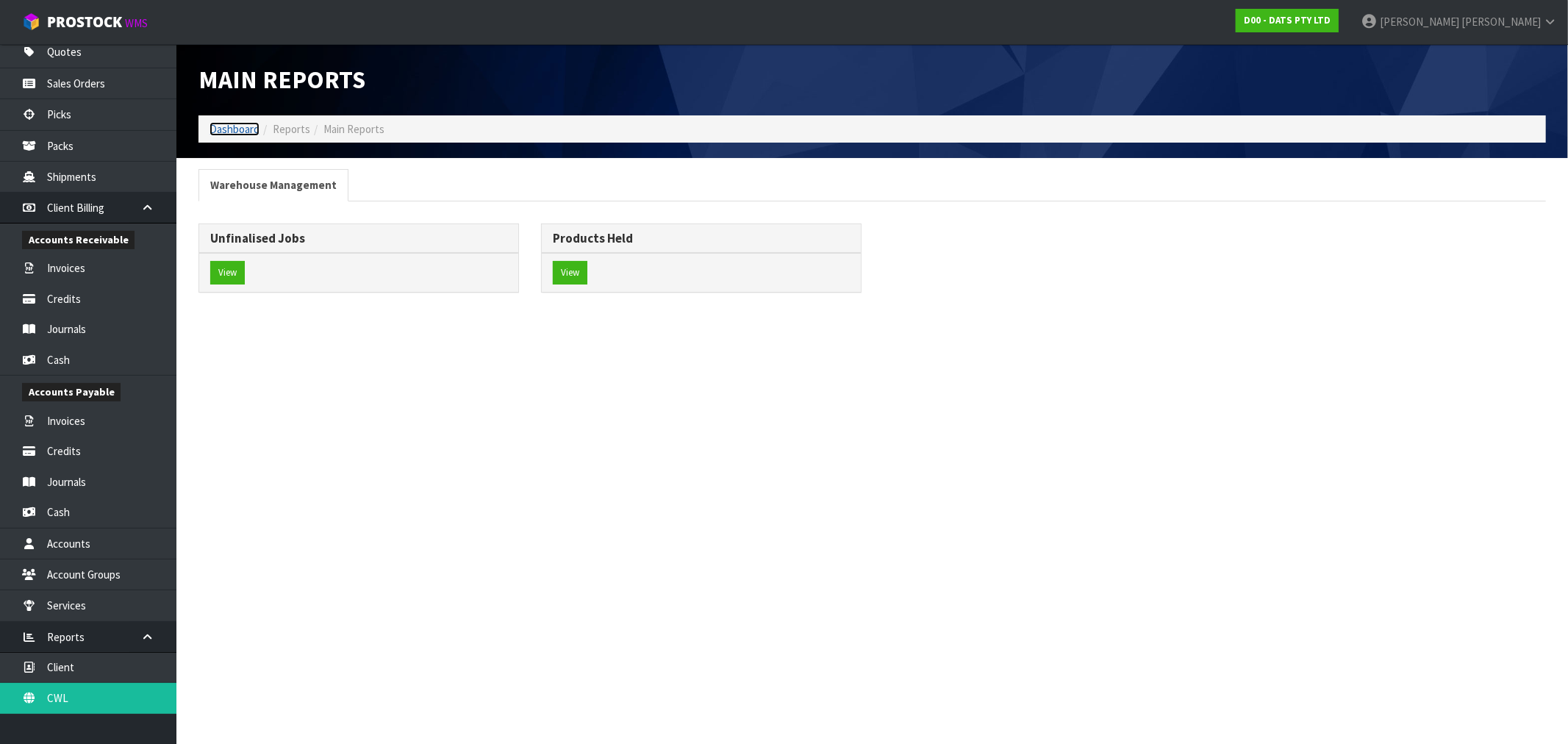
click at [213, 127] on link "Dashboard" at bounding box center [234, 129] width 50 height 14
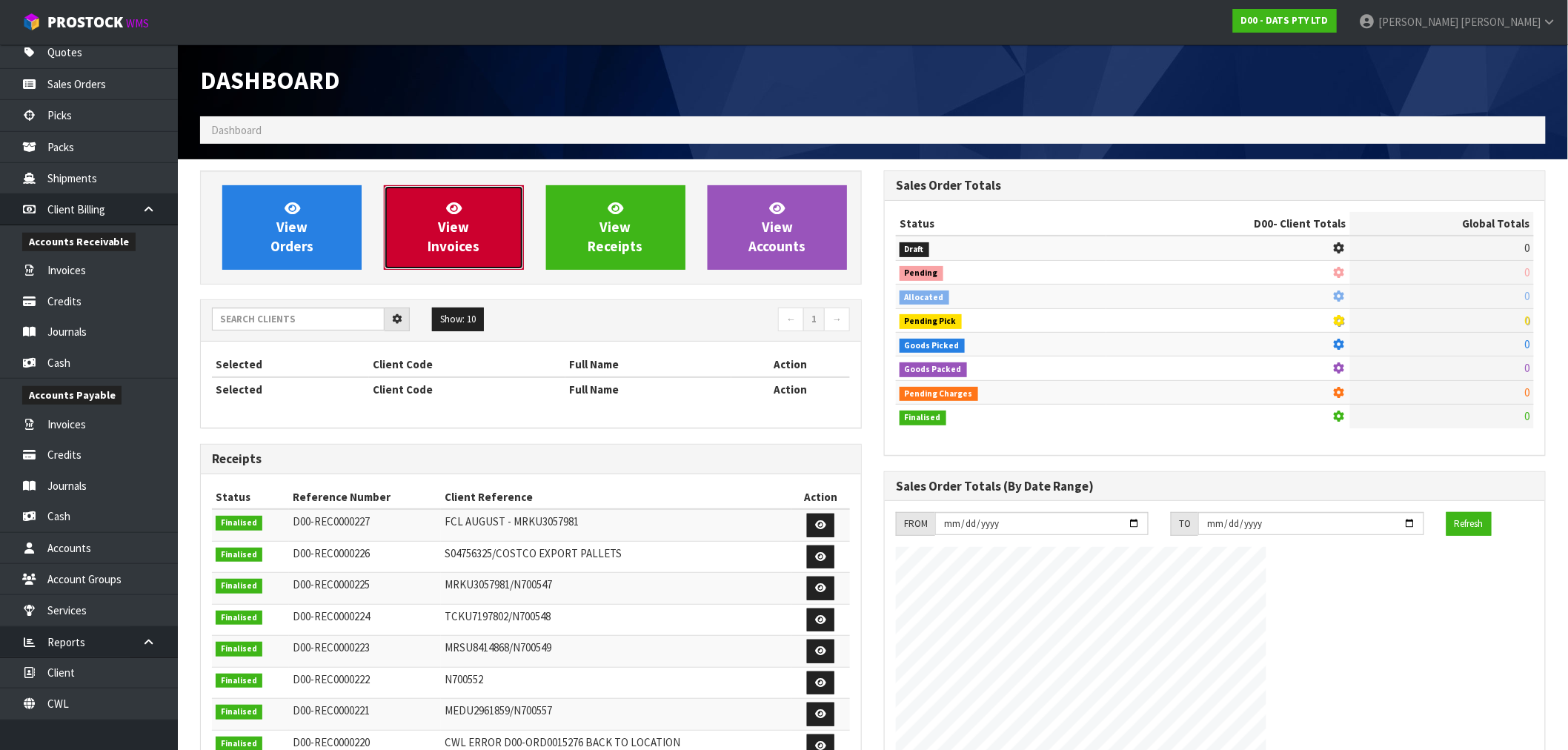
click at [408, 230] on link "View Invoices" at bounding box center [453, 227] width 140 height 85
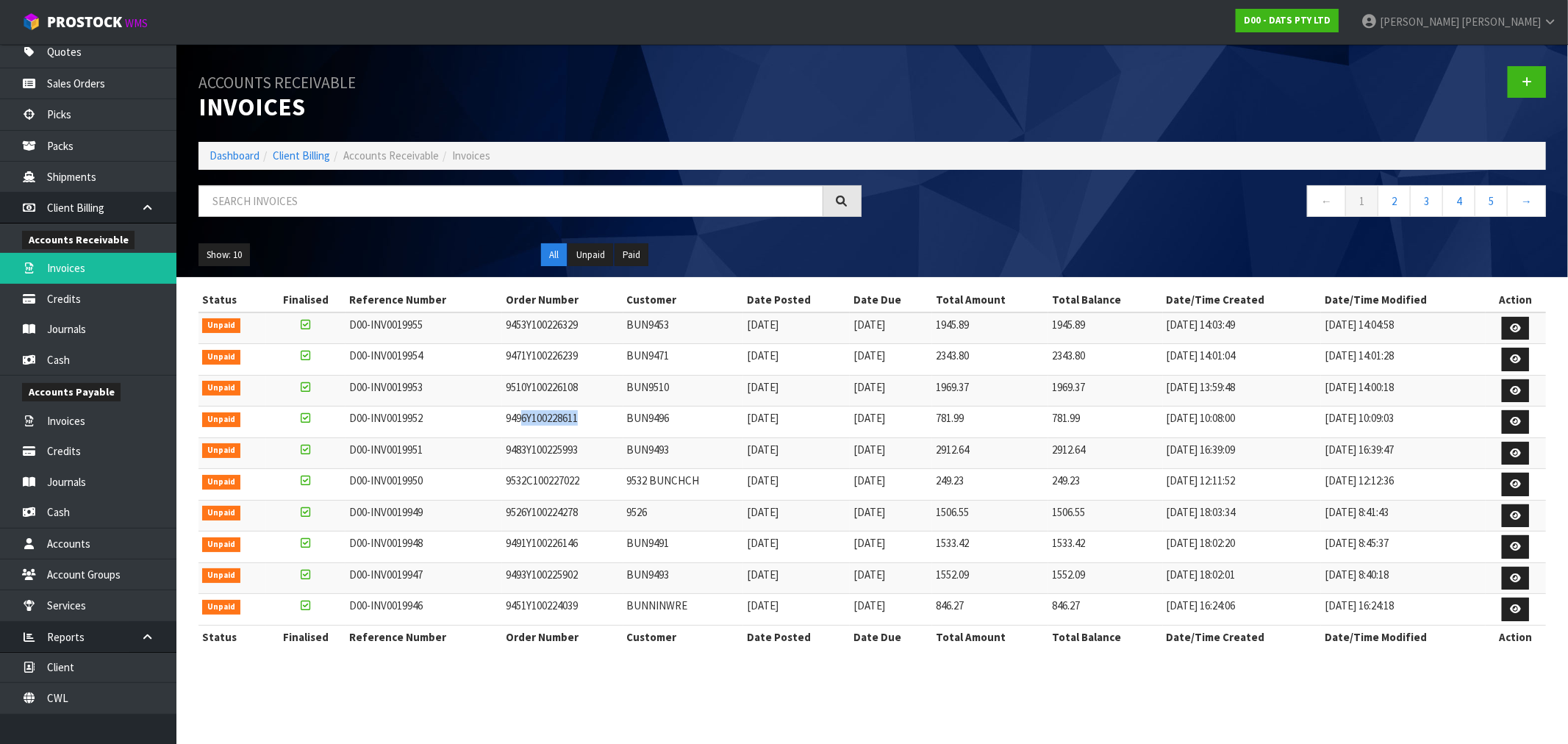
drag, startPoint x: 540, startPoint y: 425, endPoint x: 514, endPoint y: 425, distance: 26.0
click at [517, 425] on td "9496Y100228611" at bounding box center [562, 422] width 121 height 31
click at [235, 150] on link "Dashboard" at bounding box center [234, 155] width 50 height 14
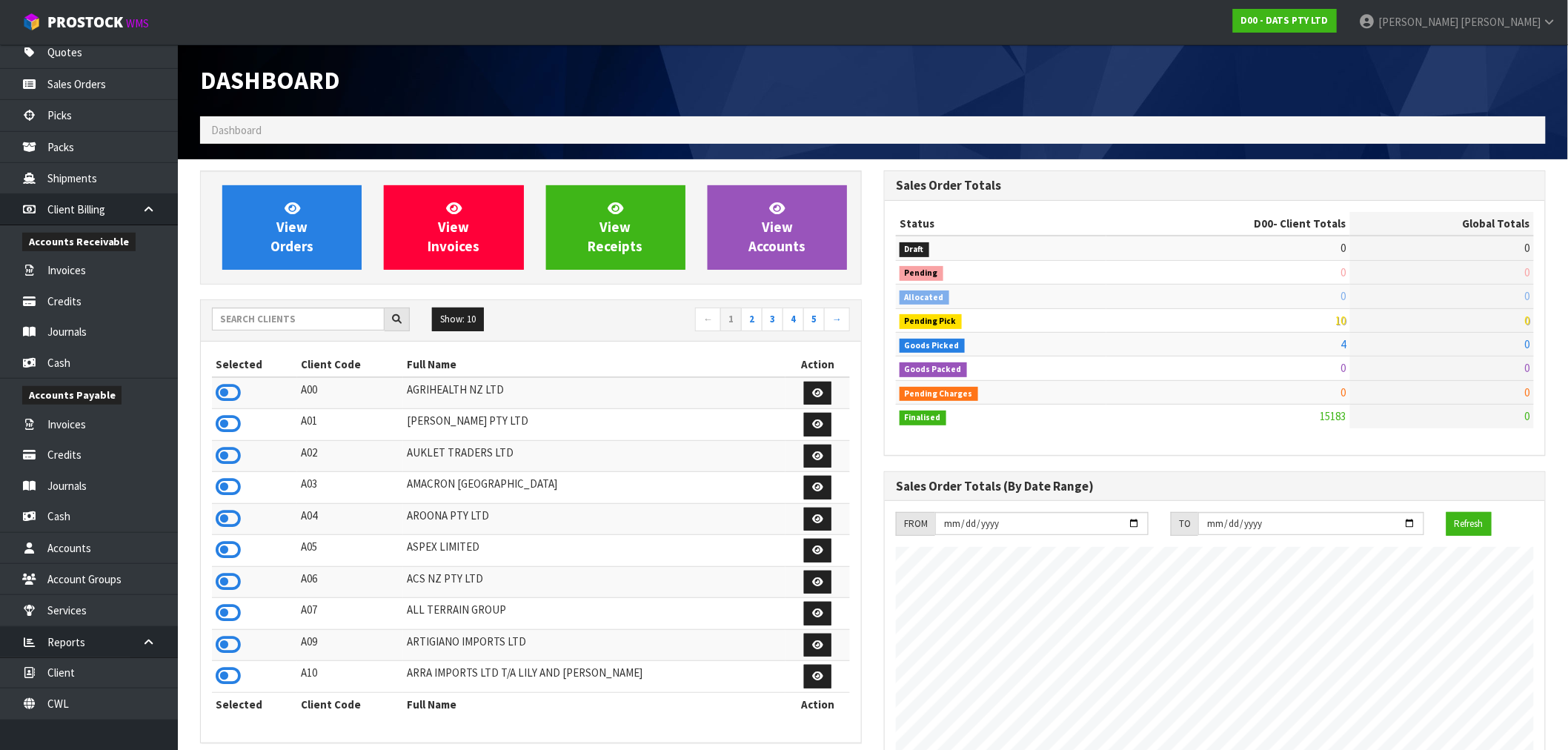
scroll to position [1123, 684]
click at [292, 331] on div "Show: 10 5 10 25 50 ← 1 2 3 4 5 →" at bounding box center [531, 321] width 661 height 26
click at [292, 318] on input "text" at bounding box center [298, 319] width 173 height 23
click at [62, 712] on link "CWL" at bounding box center [89, 703] width 178 height 30
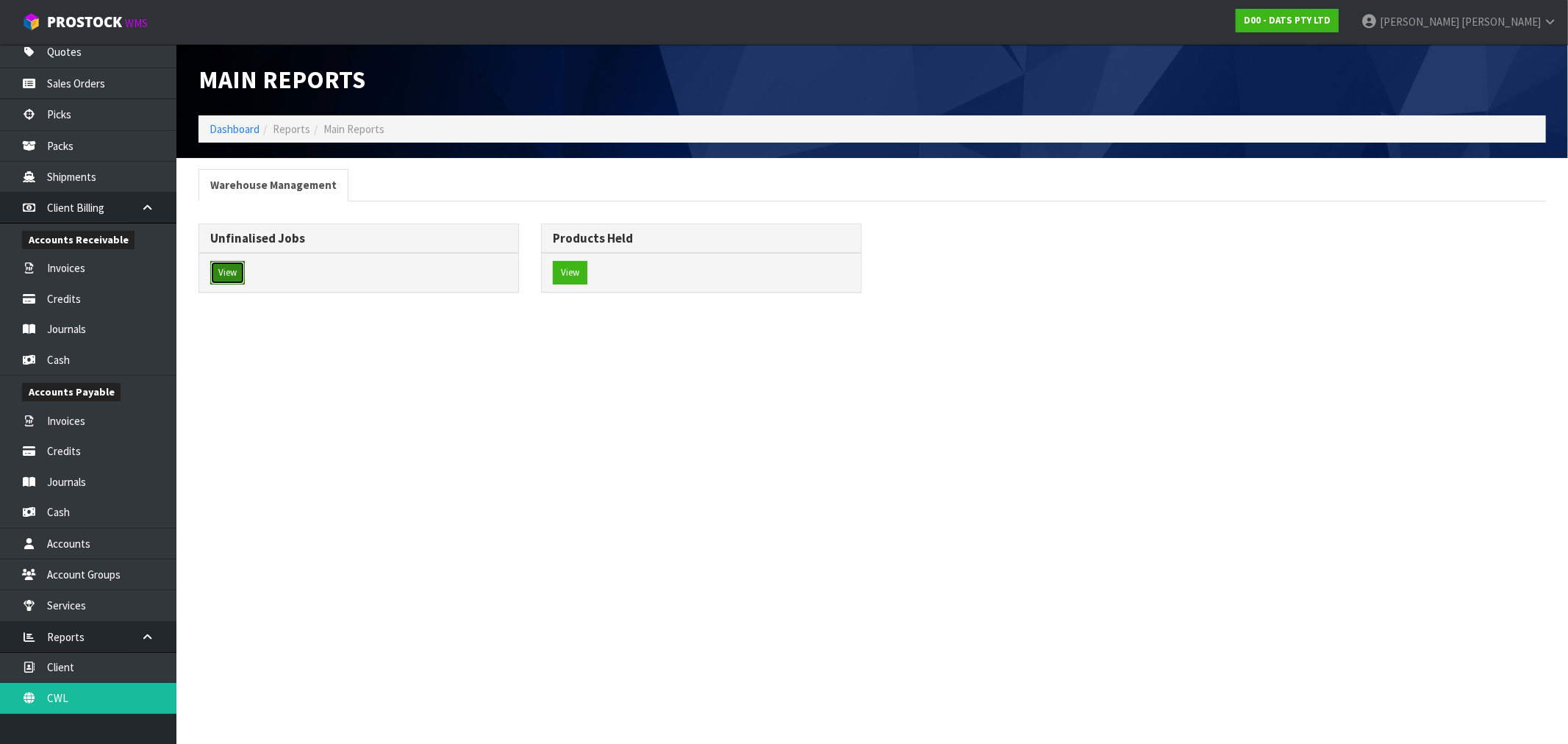
click at [226, 267] on button "View" at bounding box center [227, 273] width 34 height 24
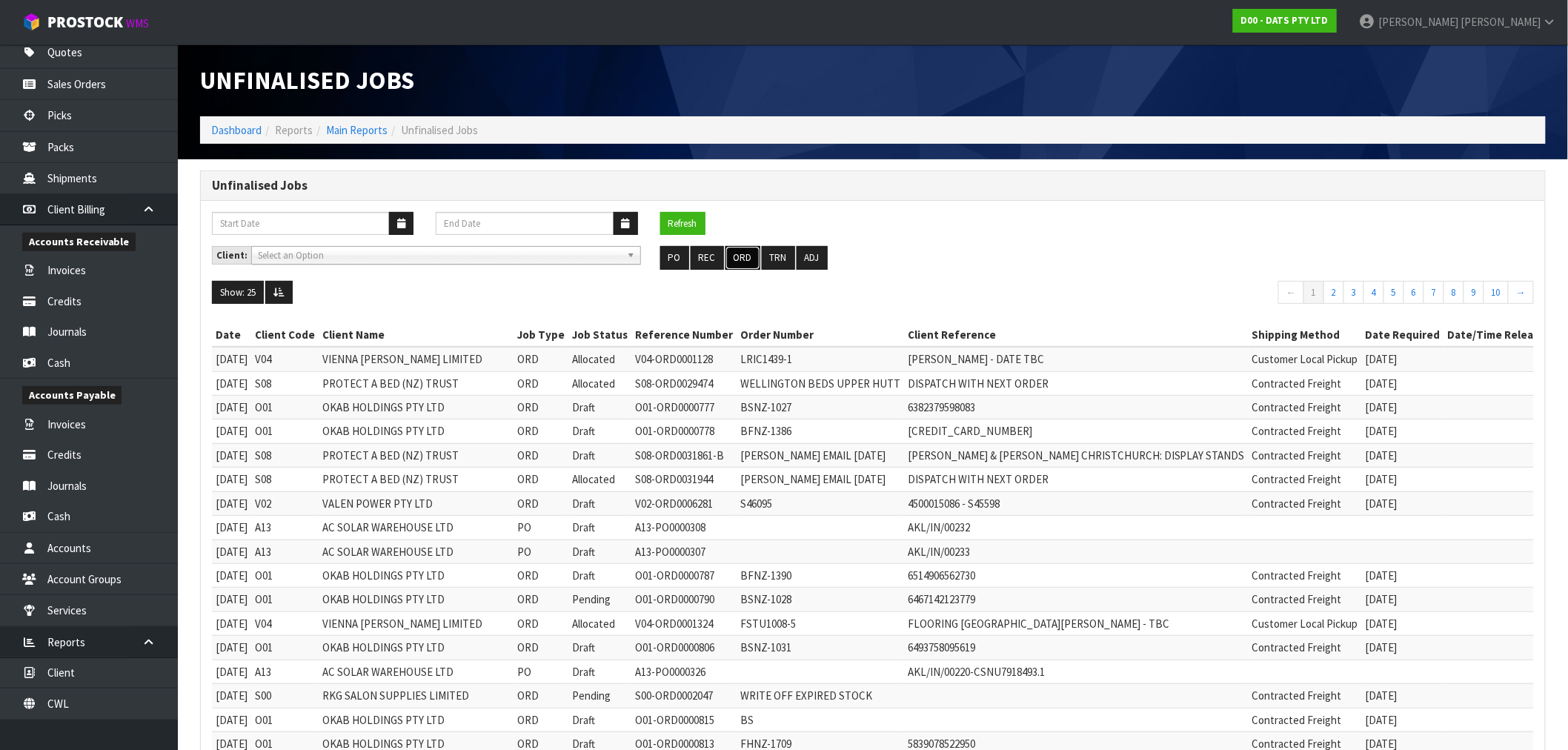
click at [737, 254] on button "ORD" at bounding box center [742, 258] width 35 height 24
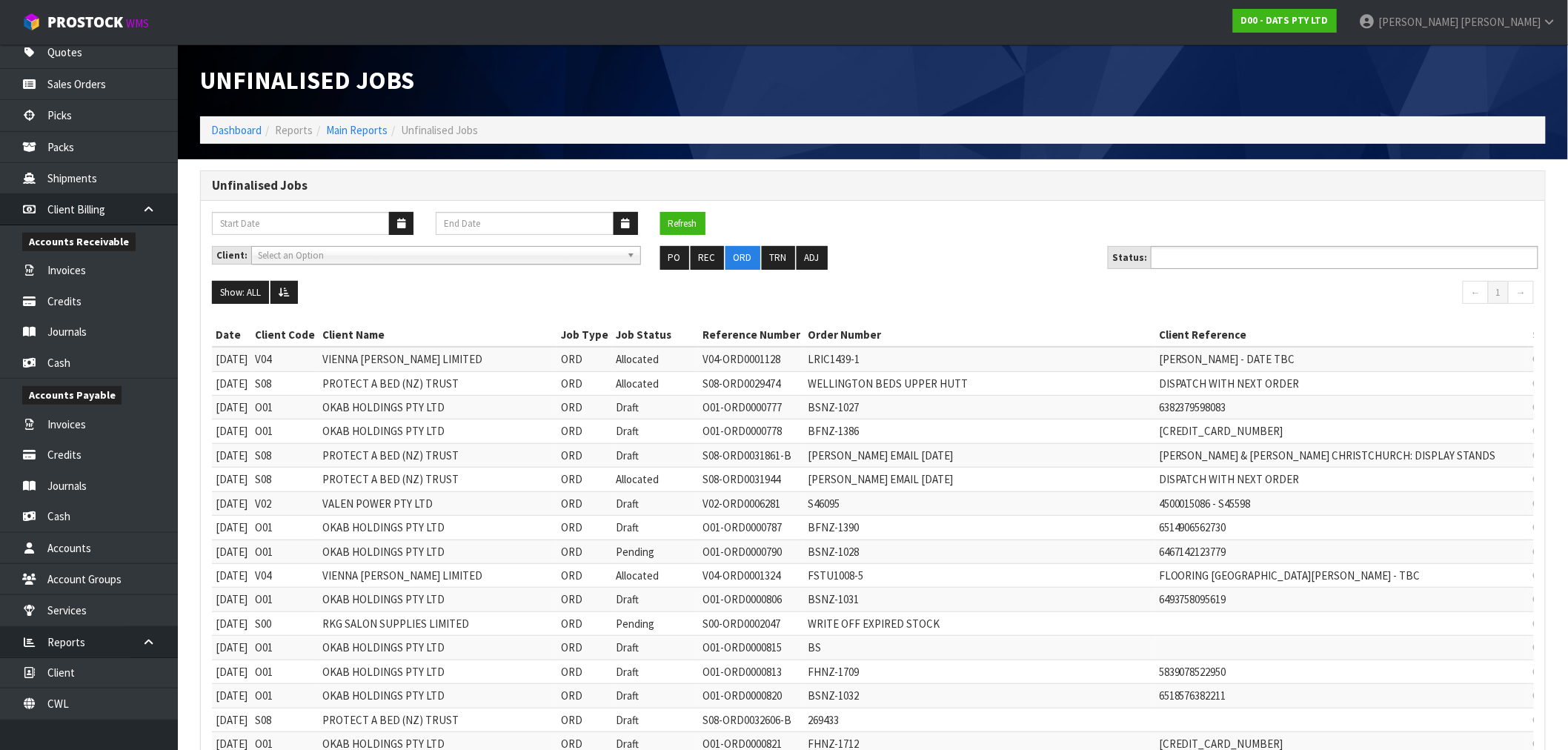
click at [1227, 262] on input "text" at bounding box center [1209, 258] width 109 height 19
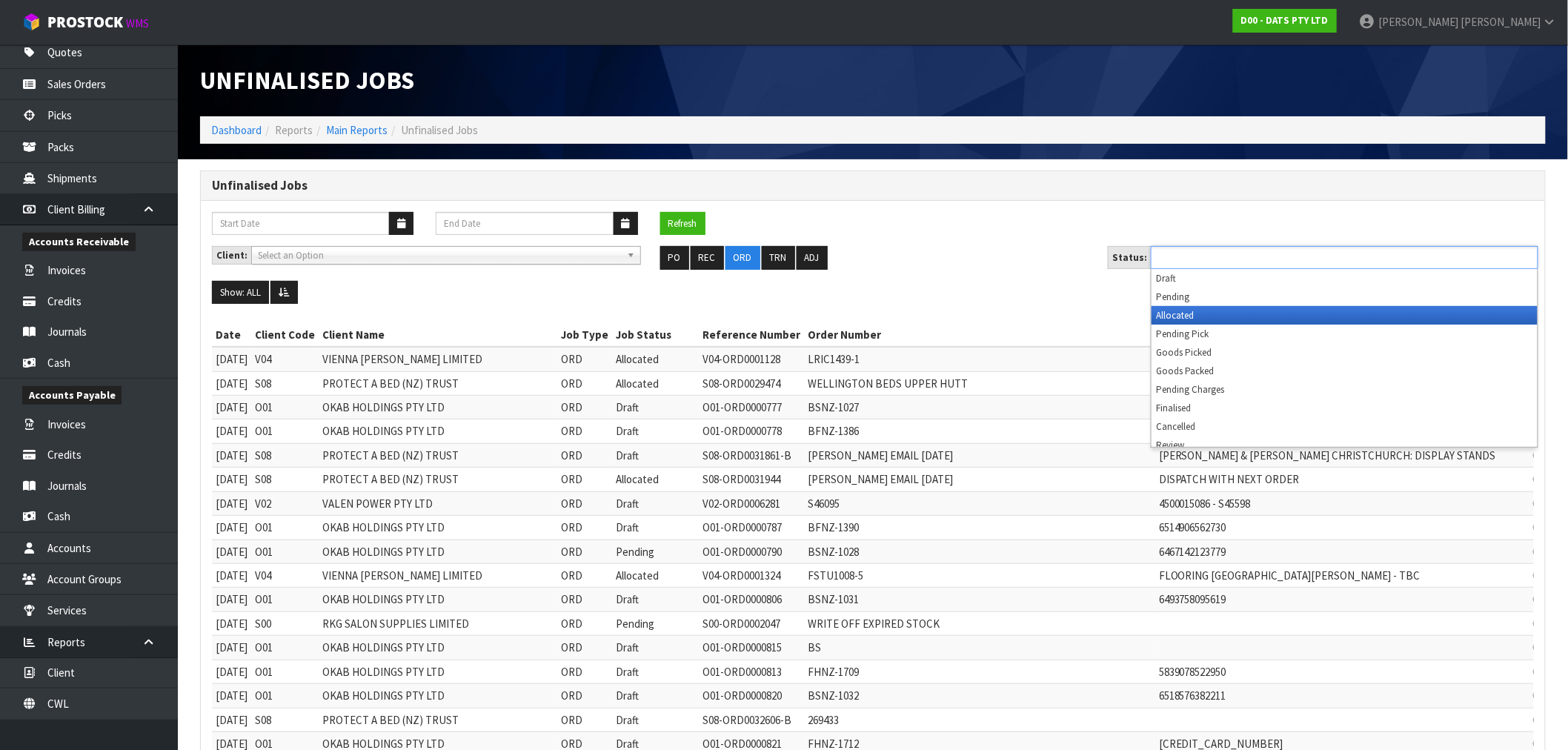
click at [1205, 317] on li "Allocated" at bounding box center [1344, 315] width 386 height 19
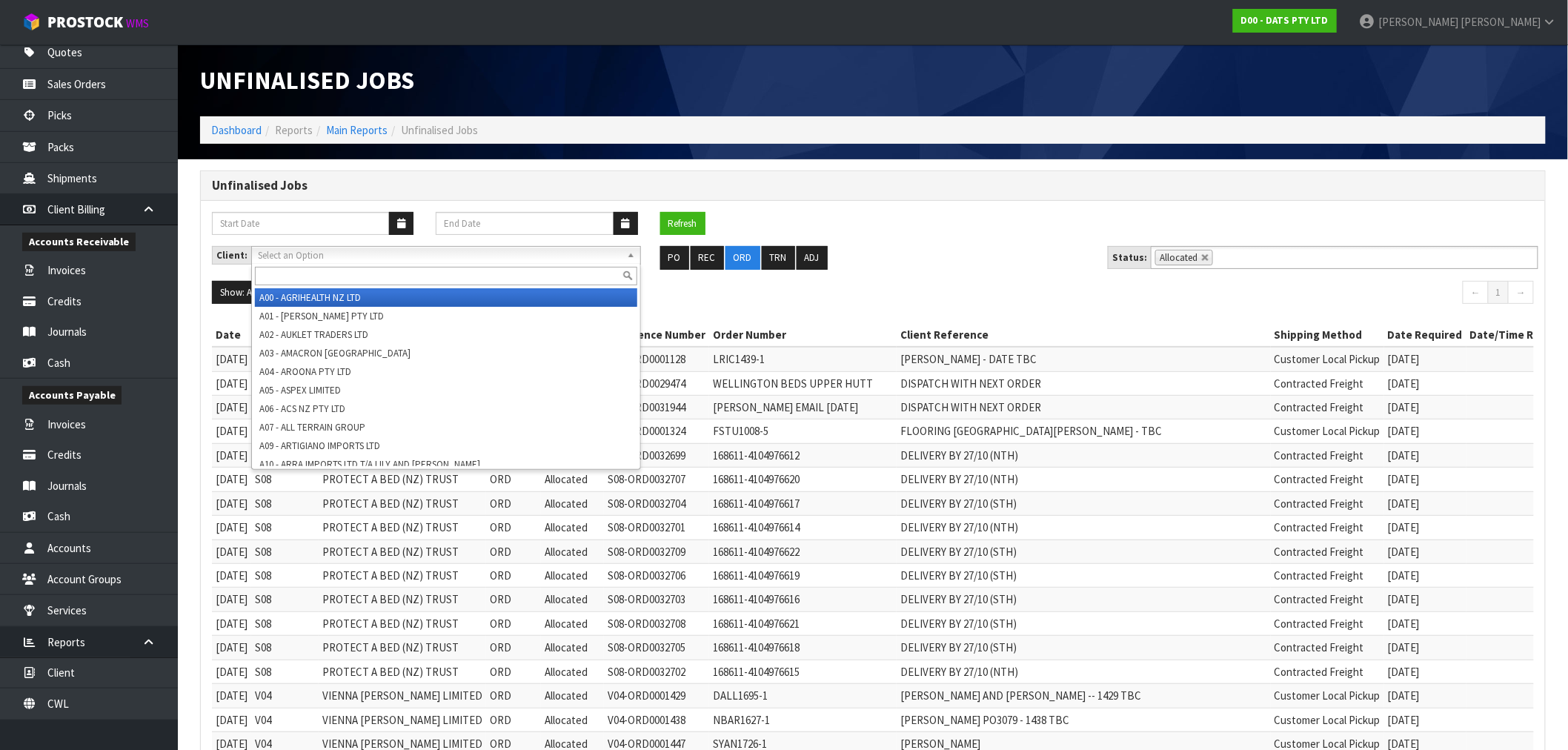
click at [428, 258] on span "Select an Option" at bounding box center [440, 256] width 363 height 18
click at [1201, 261] on link at bounding box center [1205, 258] width 9 height 9
type input "Select Some Options"
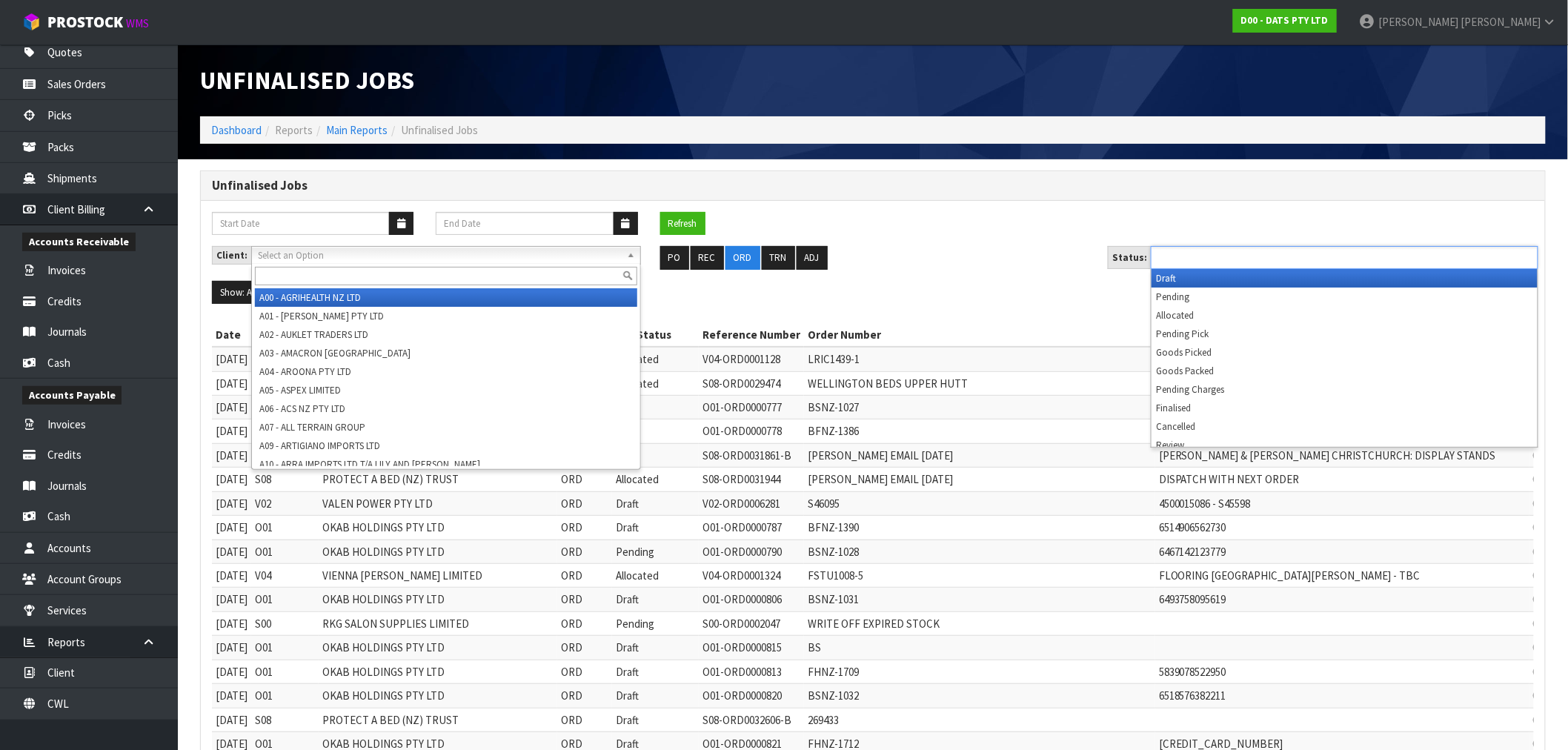
click at [1213, 250] on input "text" at bounding box center [1209, 258] width 109 height 19
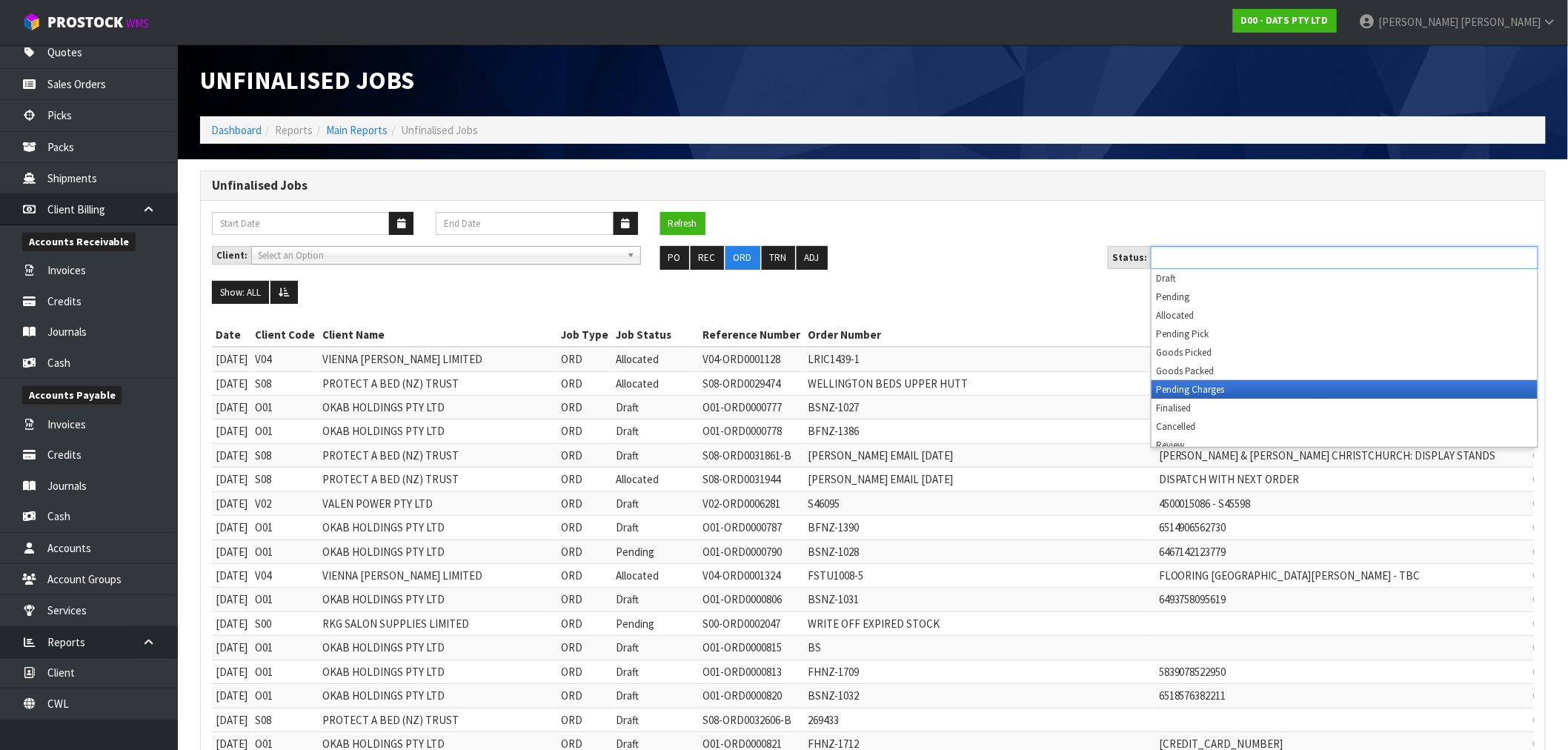
click at [1216, 389] on li "Pending Charges" at bounding box center [1344, 389] width 386 height 19
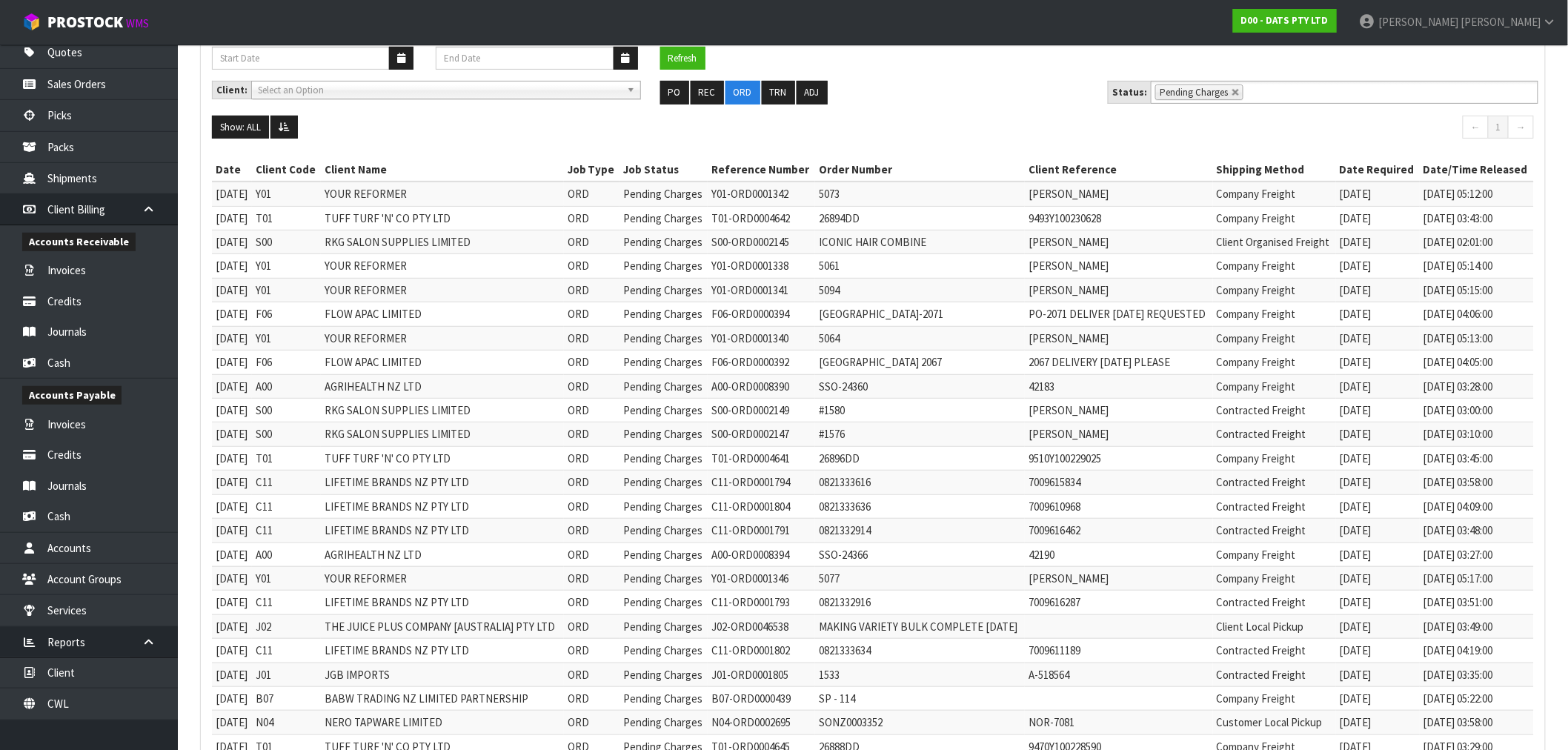
scroll to position [293, 0]
